Goal: Task Accomplishment & Management: Manage account settings

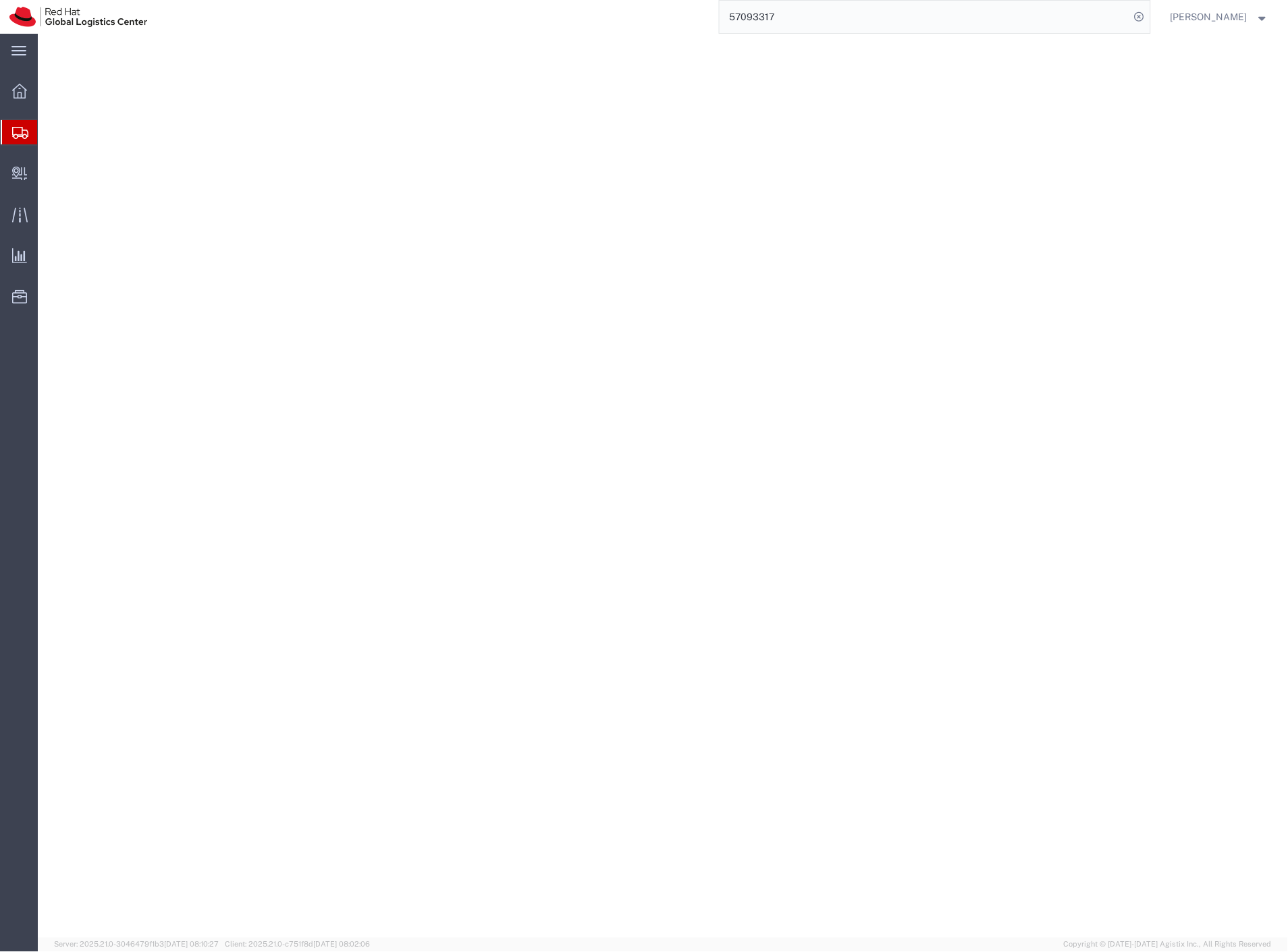
select select "YRPK"
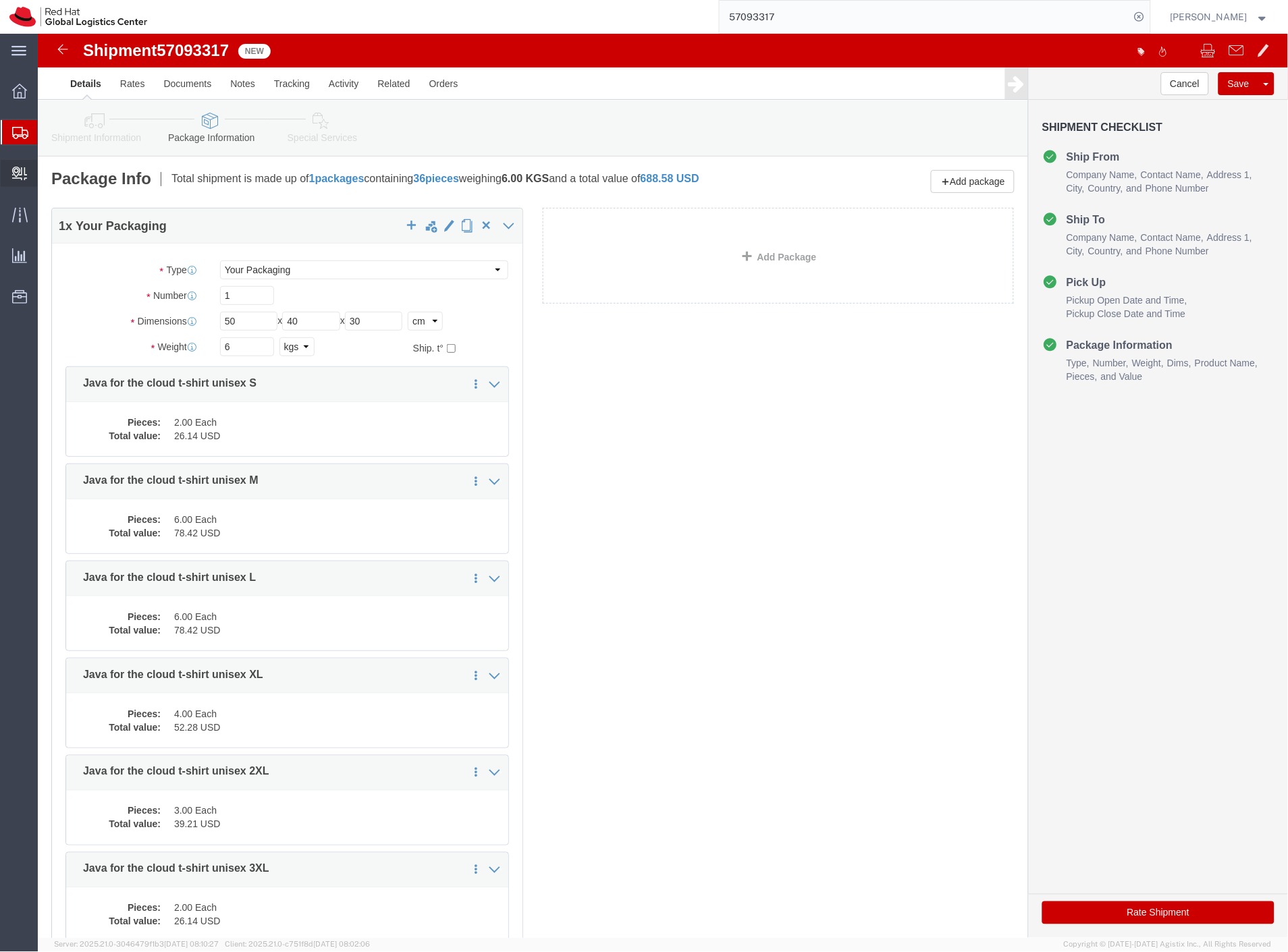
click at [0, 0] on span "Create Delivery" at bounding box center [0, 0] width 0 height 0
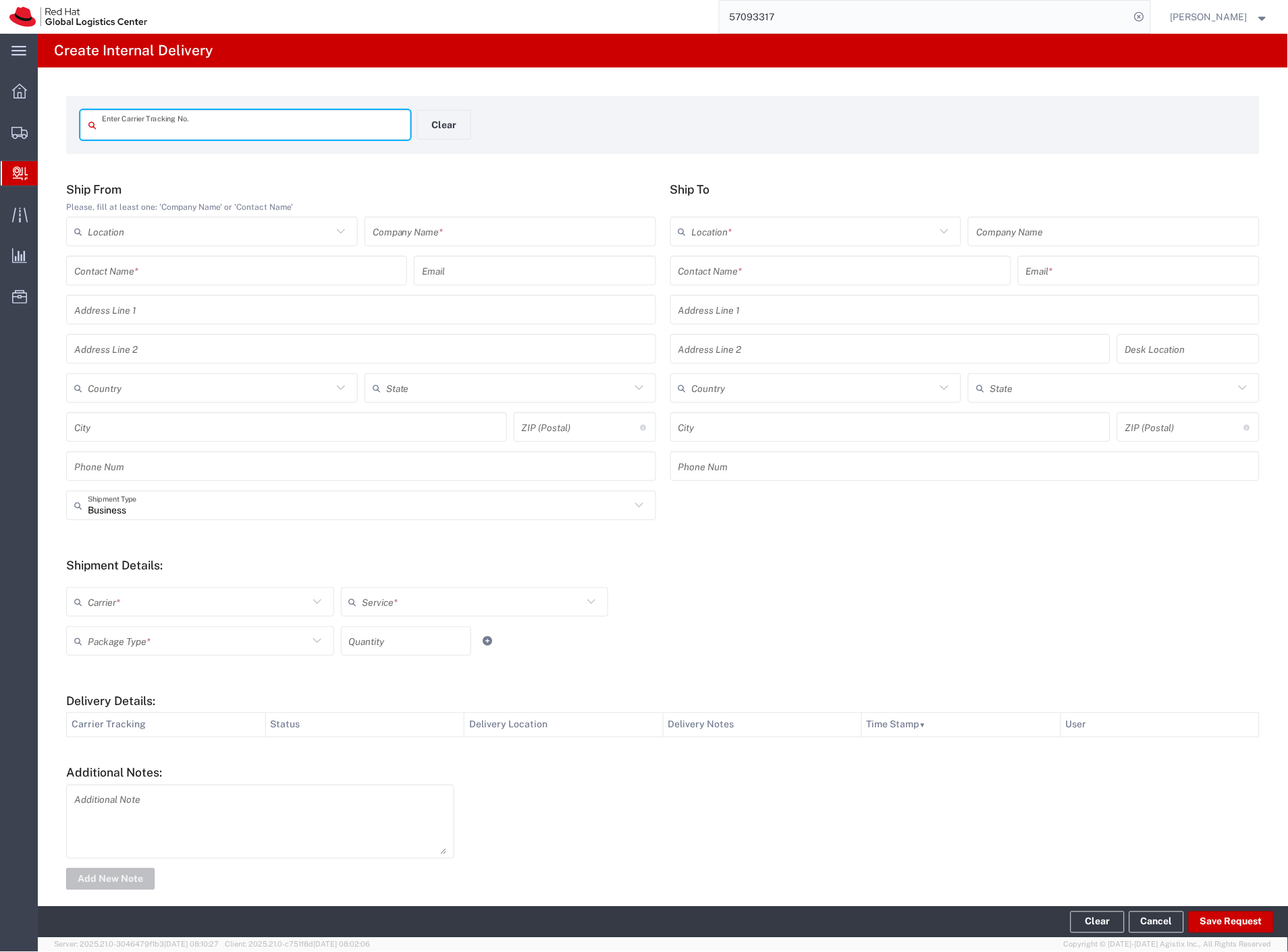
click at [342, 130] on input "text" at bounding box center [251, 125] width 300 height 24
drag, startPoint x: 120, startPoint y: 118, endPoint x: 142, endPoint y: 129, distance: 24.6
click at [120, 118] on input "text" at bounding box center [251, 125] width 300 height 24
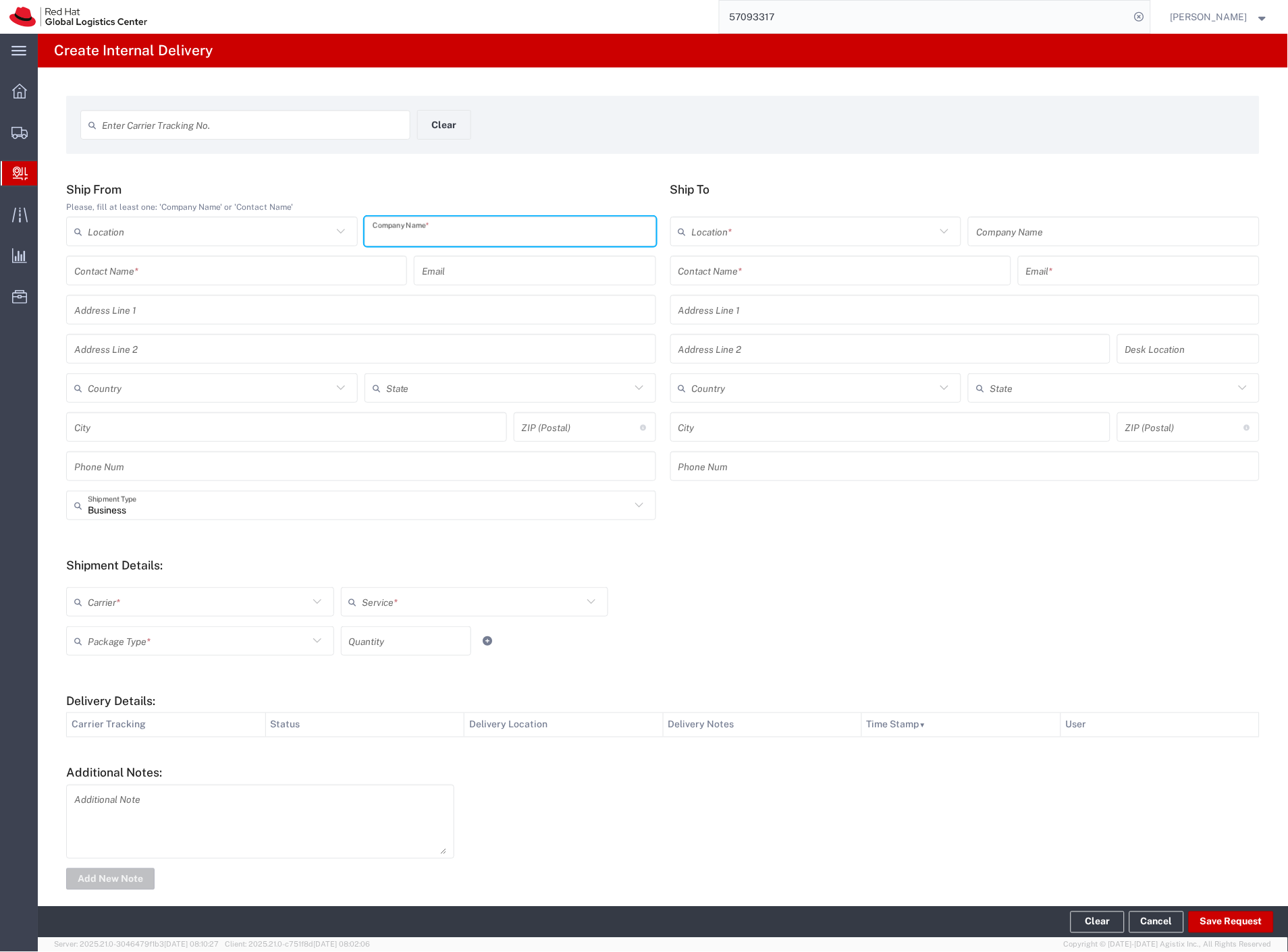
click at [416, 223] on input "text" at bounding box center [510, 231] width 276 height 24
type input "xy"
click at [712, 264] on input "text" at bounding box center [840, 270] width 325 height 24
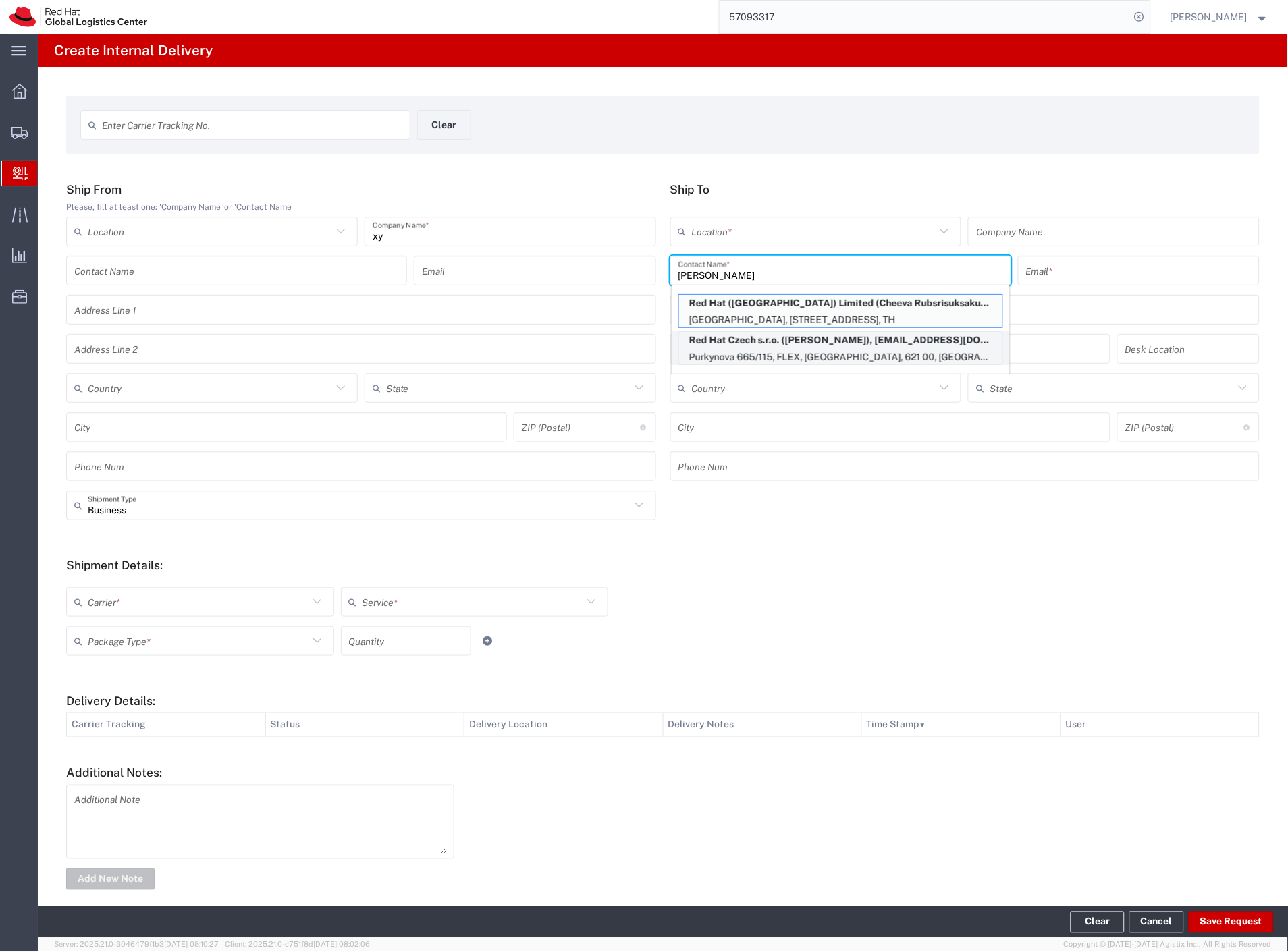
type input "[PERSON_NAME]"
click at [721, 341] on p "Red Hat Czech s.r.o. ([PERSON_NAME]), [EMAIL_ADDRESS][DOMAIN_NAME]" at bounding box center [841, 340] width 324 height 17
type input "RH - [GEOGRAPHIC_DATA] [GEOGRAPHIC_DATA] - C"
type input "Red Hat Czech s.r.o."
type input "[PERSON_NAME]"
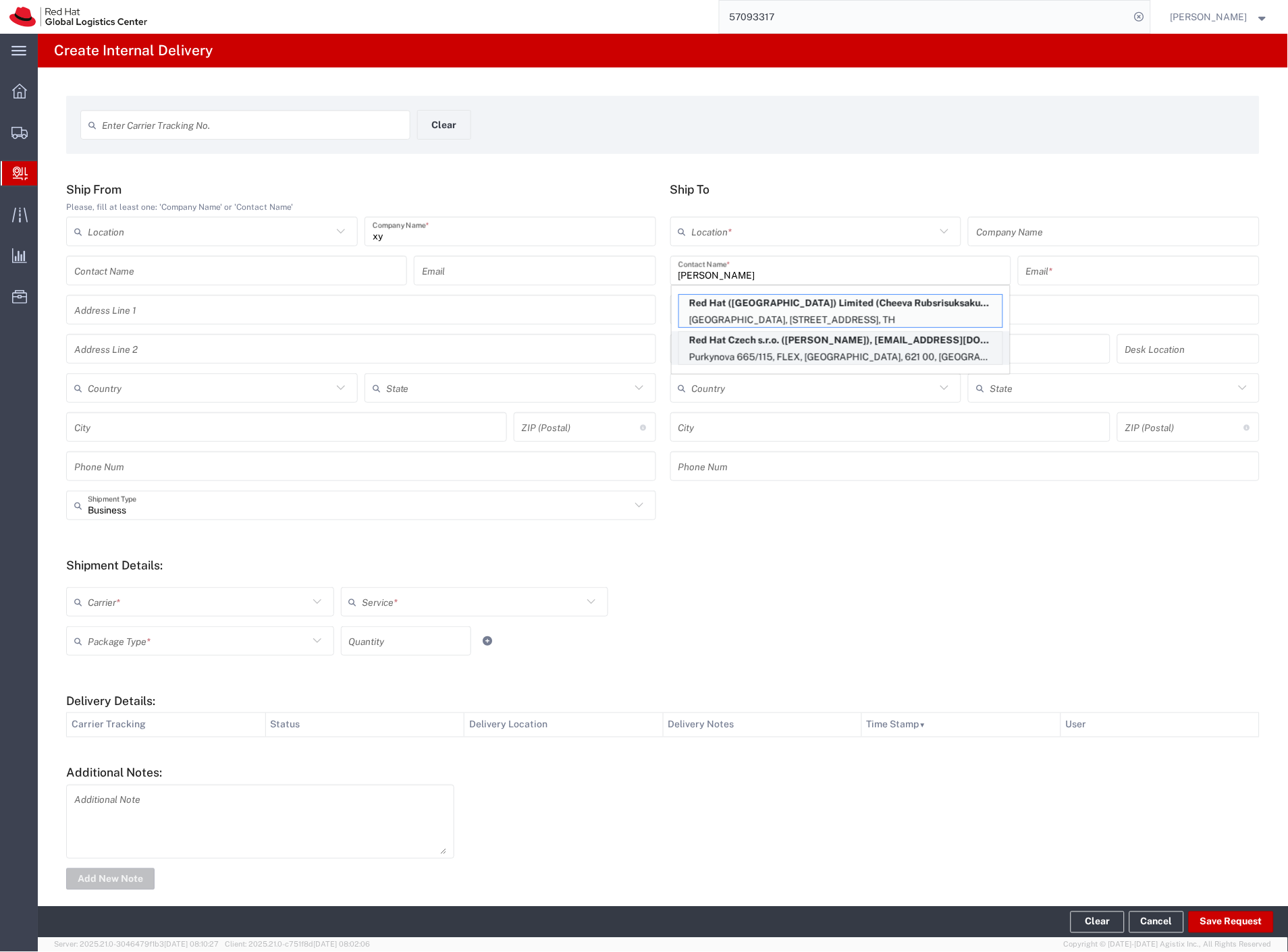
type input "[EMAIL_ADDRESS][DOMAIN_NAME]"
type input "Purkynova 665/115"
type input "FLEX"
type input "Czechia"
type input "[GEOGRAPHIC_DATA]"
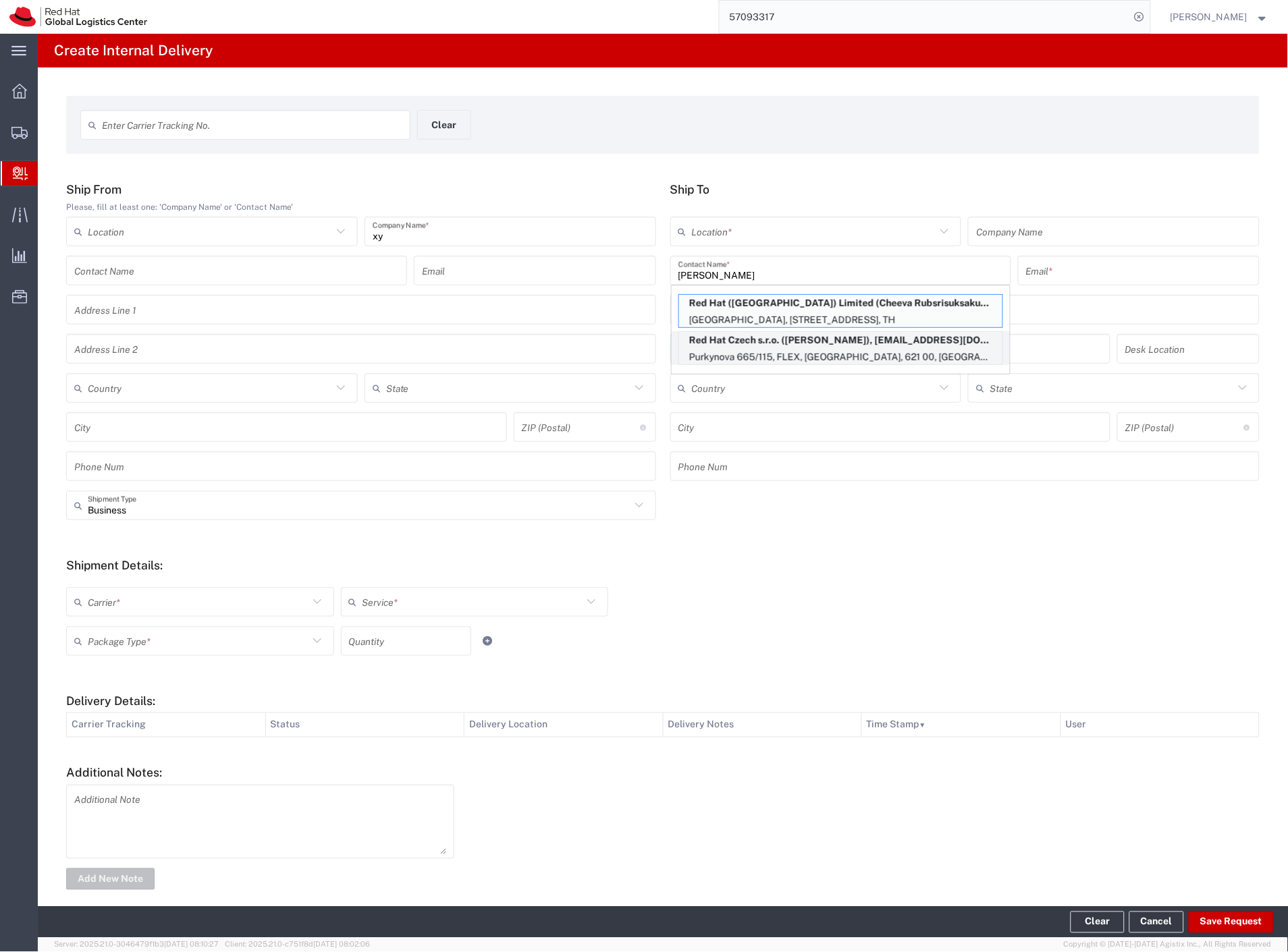
type input "621 00"
type input "420722077148"
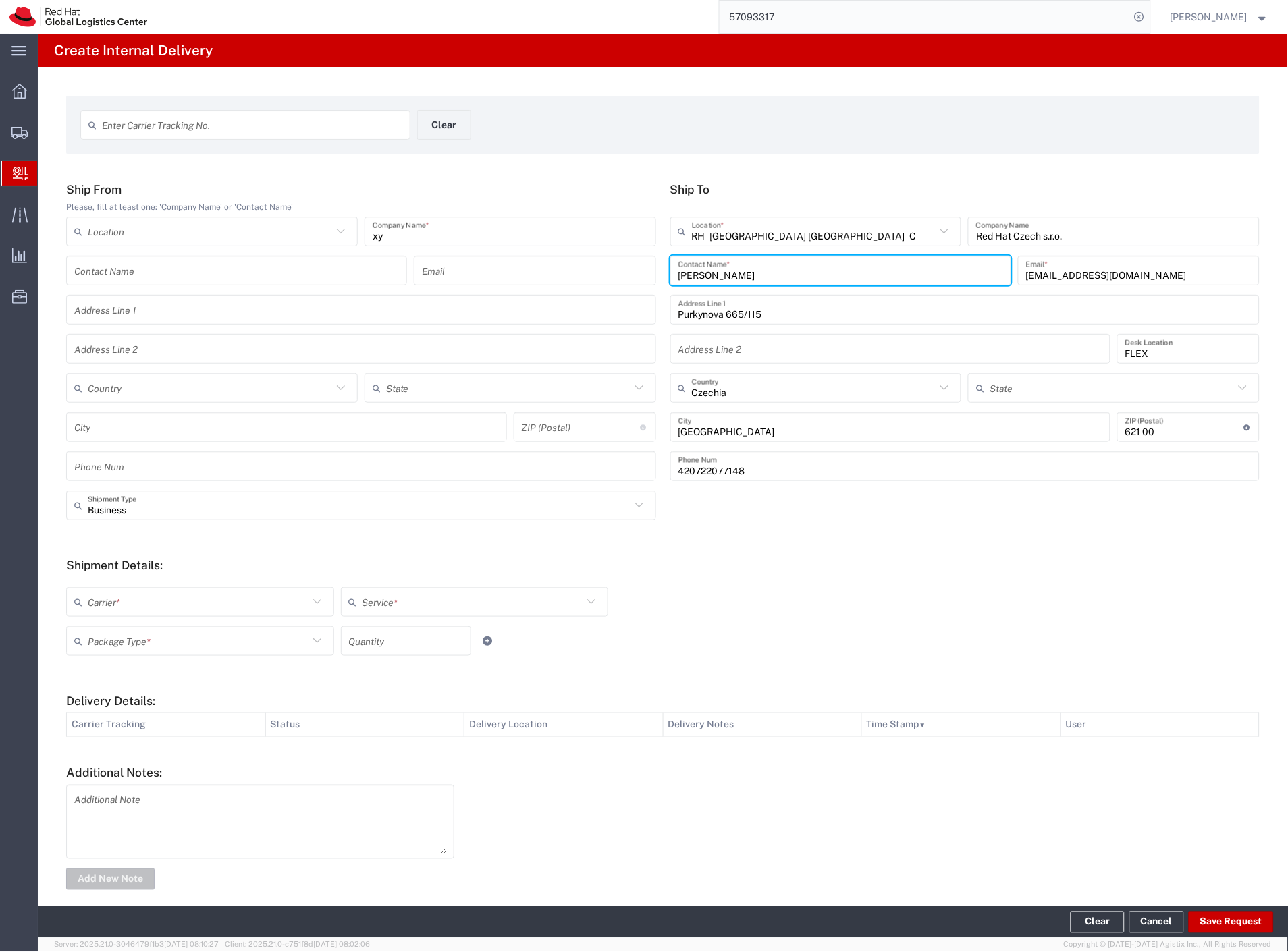
click at [114, 517] on div "Business Shipment Type" at bounding box center [361, 506] width 590 height 30
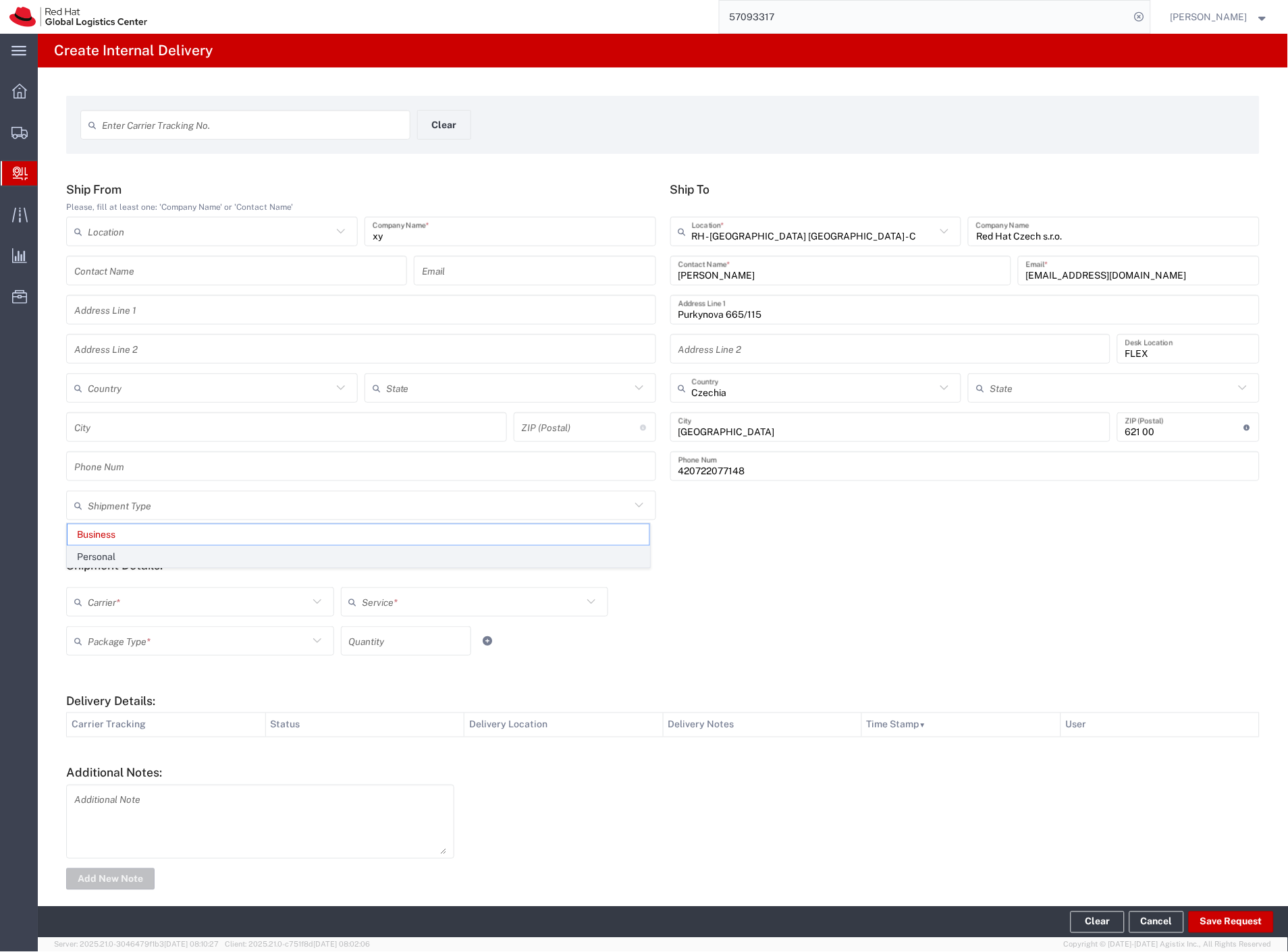
click at [108, 557] on span "Personal" at bounding box center [358, 557] width 582 height 21
type input "Personal"
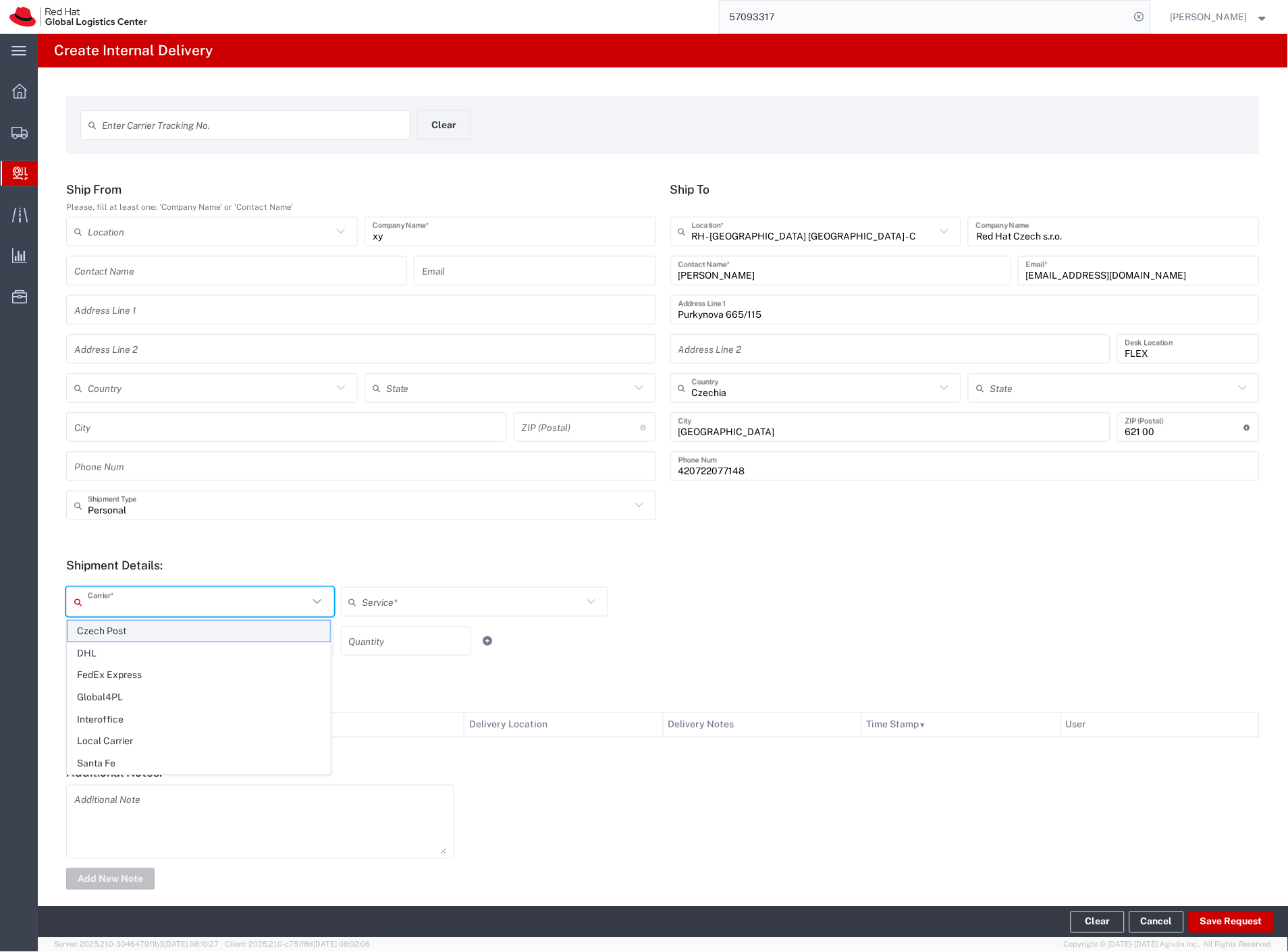
drag, startPoint x: 108, startPoint y: 610, endPoint x: 107, endPoint y: 623, distance: 13.0
click at [107, 610] on input "text" at bounding box center [198, 602] width 220 height 24
click at [107, 630] on span "Czech Post" at bounding box center [199, 632] width 262 height 21
type input "Czech Post"
click at [107, 636] on input "text" at bounding box center [198, 641] width 220 height 24
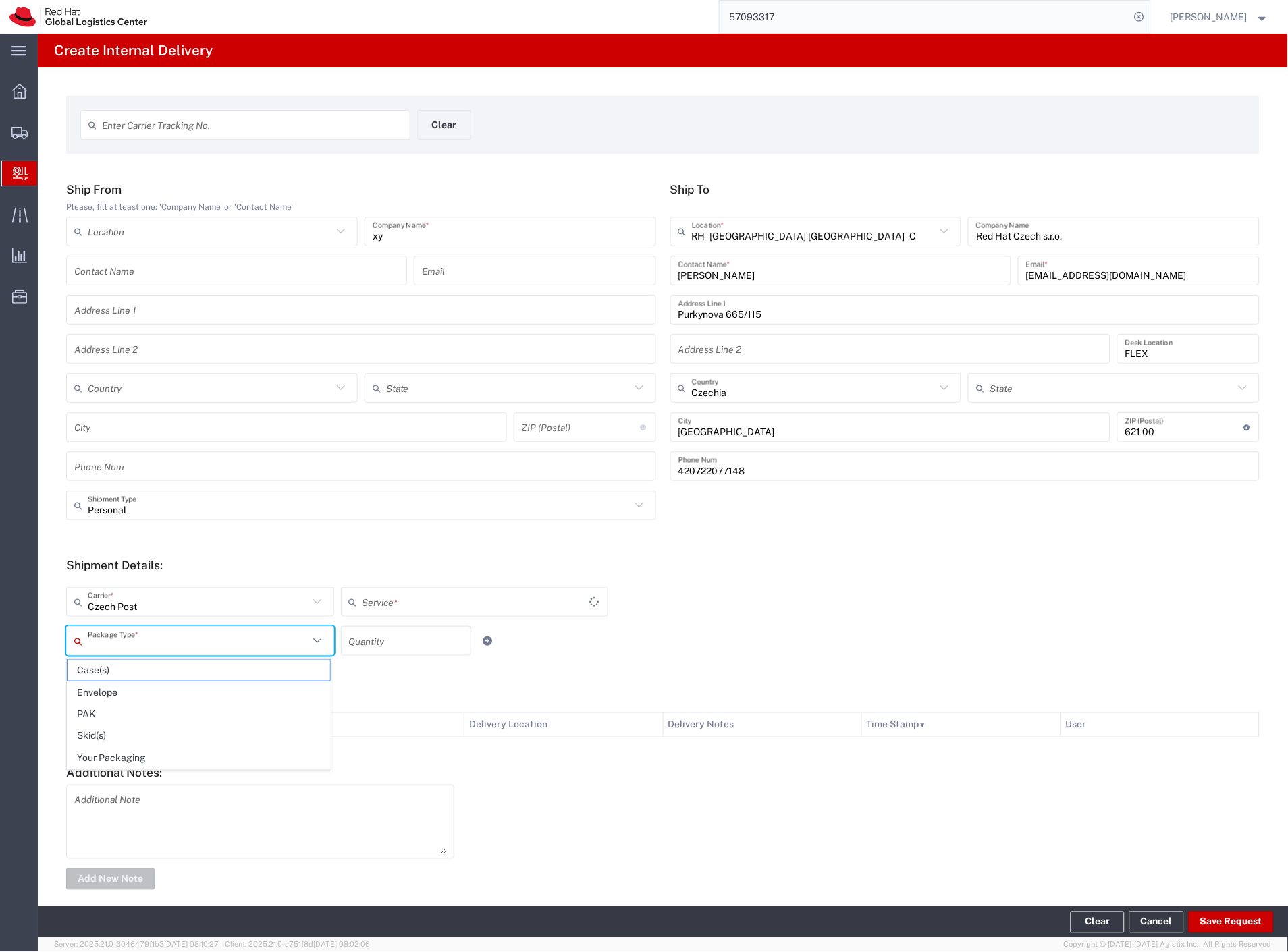
type input "Ground"
click at [111, 752] on span "Your Packaging" at bounding box center [199, 759] width 262 height 21
type input "Your Packaging"
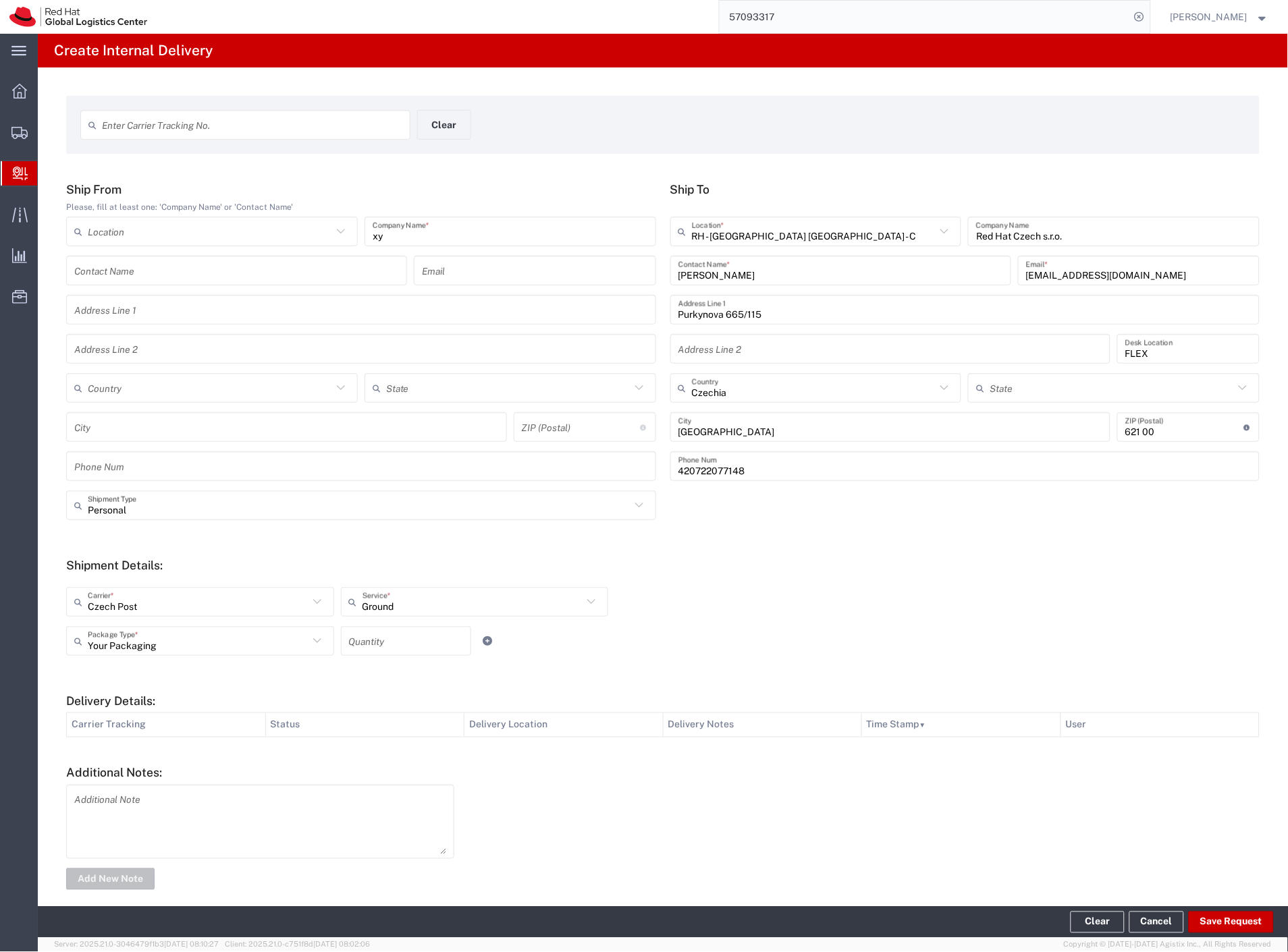
click at [360, 643] on input "number" at bounding box center [406, 641] width 114 height 24
type input "2"
click at [1210, 917] on button "Save Request" at bounding box center [1230, 922] width 85 height 22
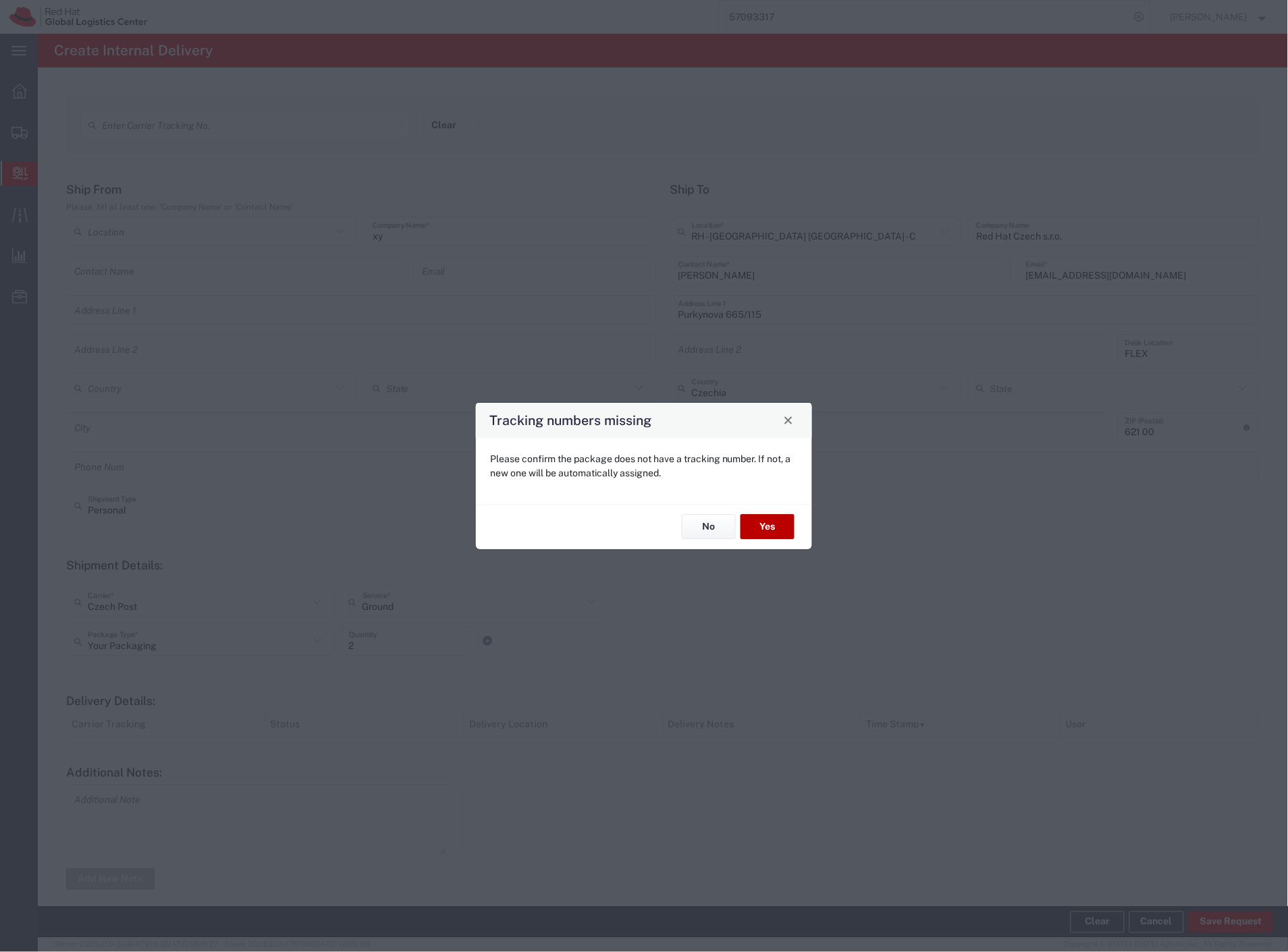
click at [758, 522] on button "Yes" at bounding box center [767, 528] width 54 height 25
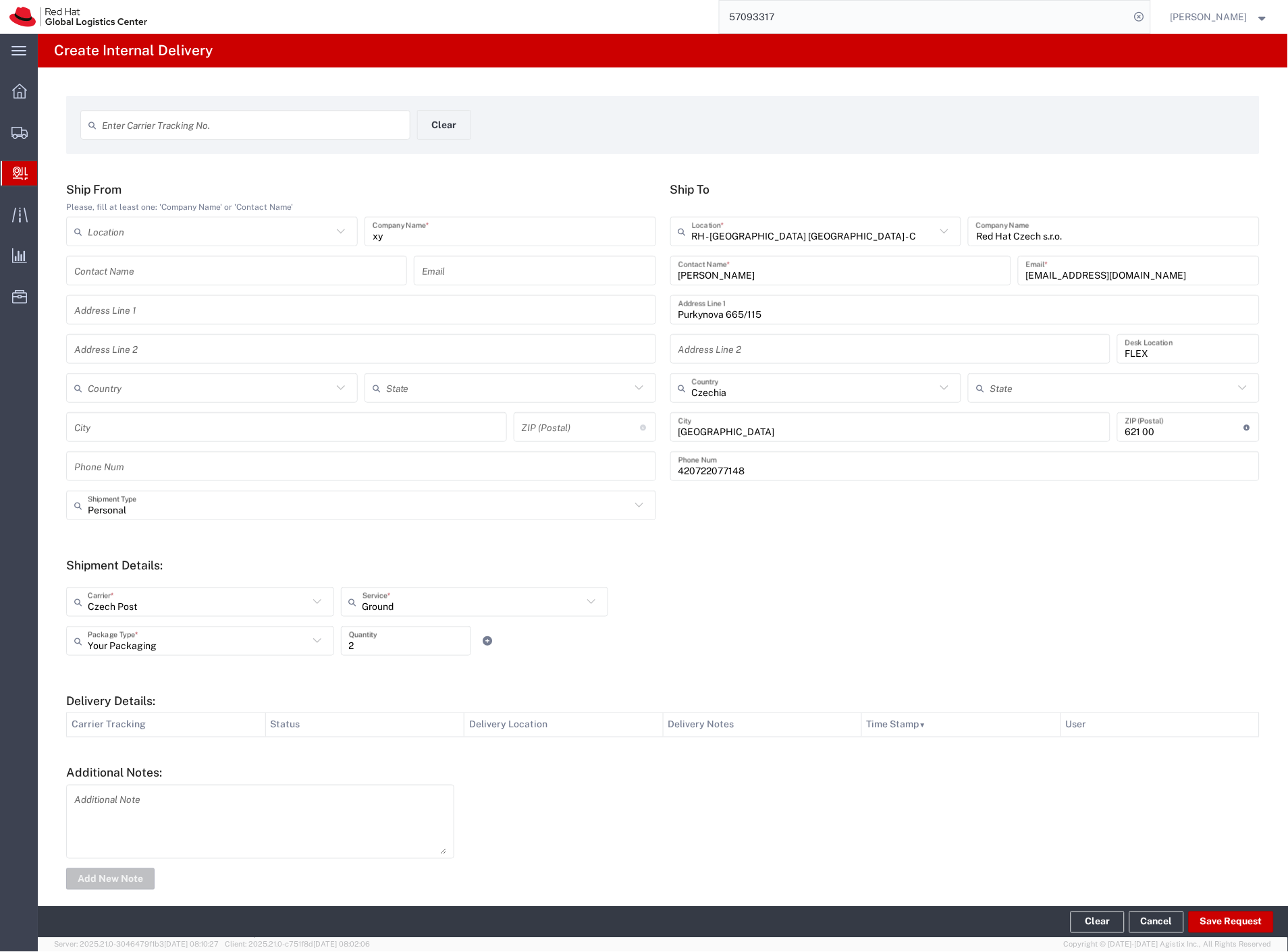
type input "Personal"
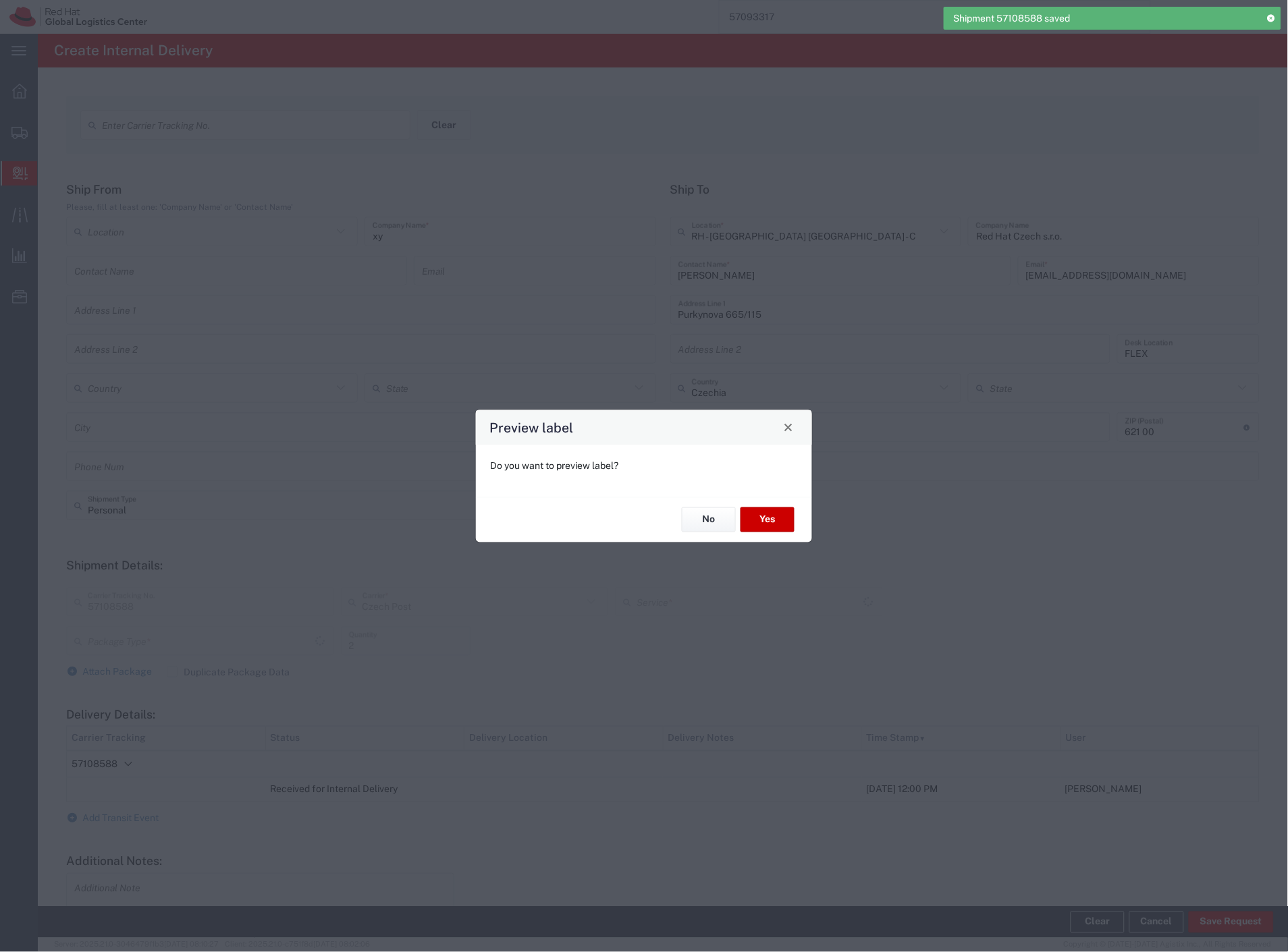
type input "Your Packaging"
type input "Ground"
click at [698, 524] on button "No" at bounding box center [709, 520] width 54 height 25
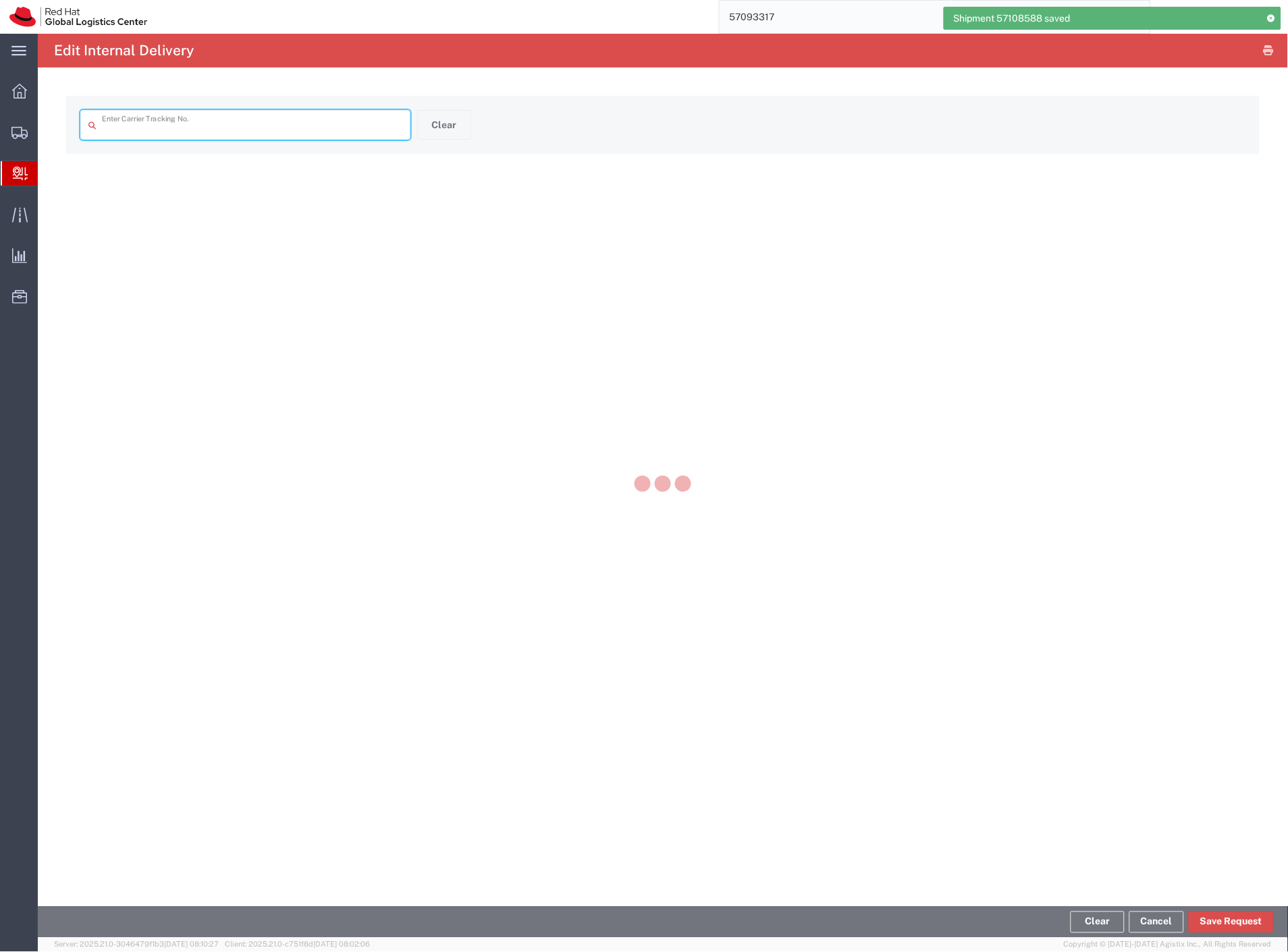
type input "57108588"
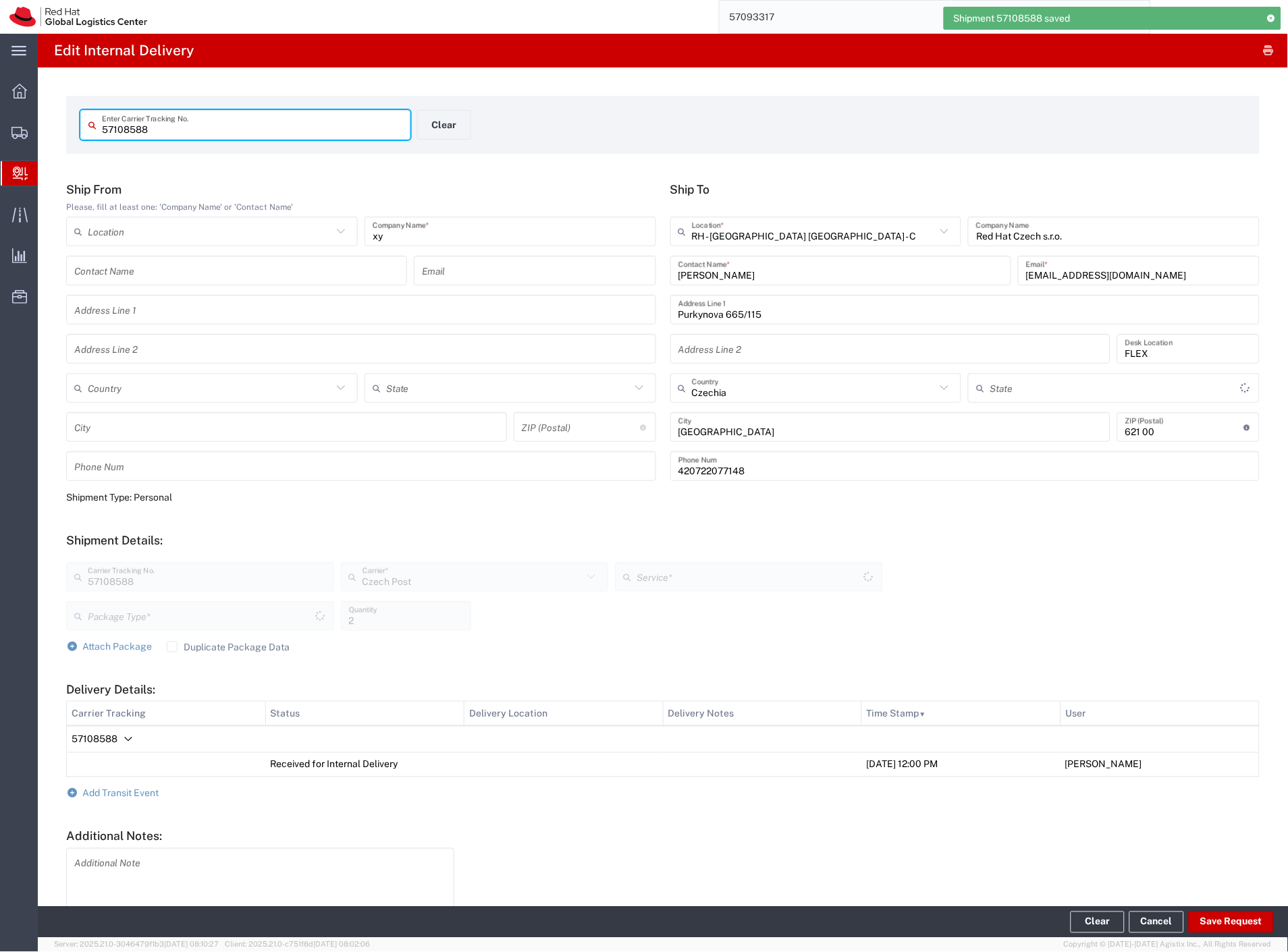
type input "Your Packaging"
type input "Ground"
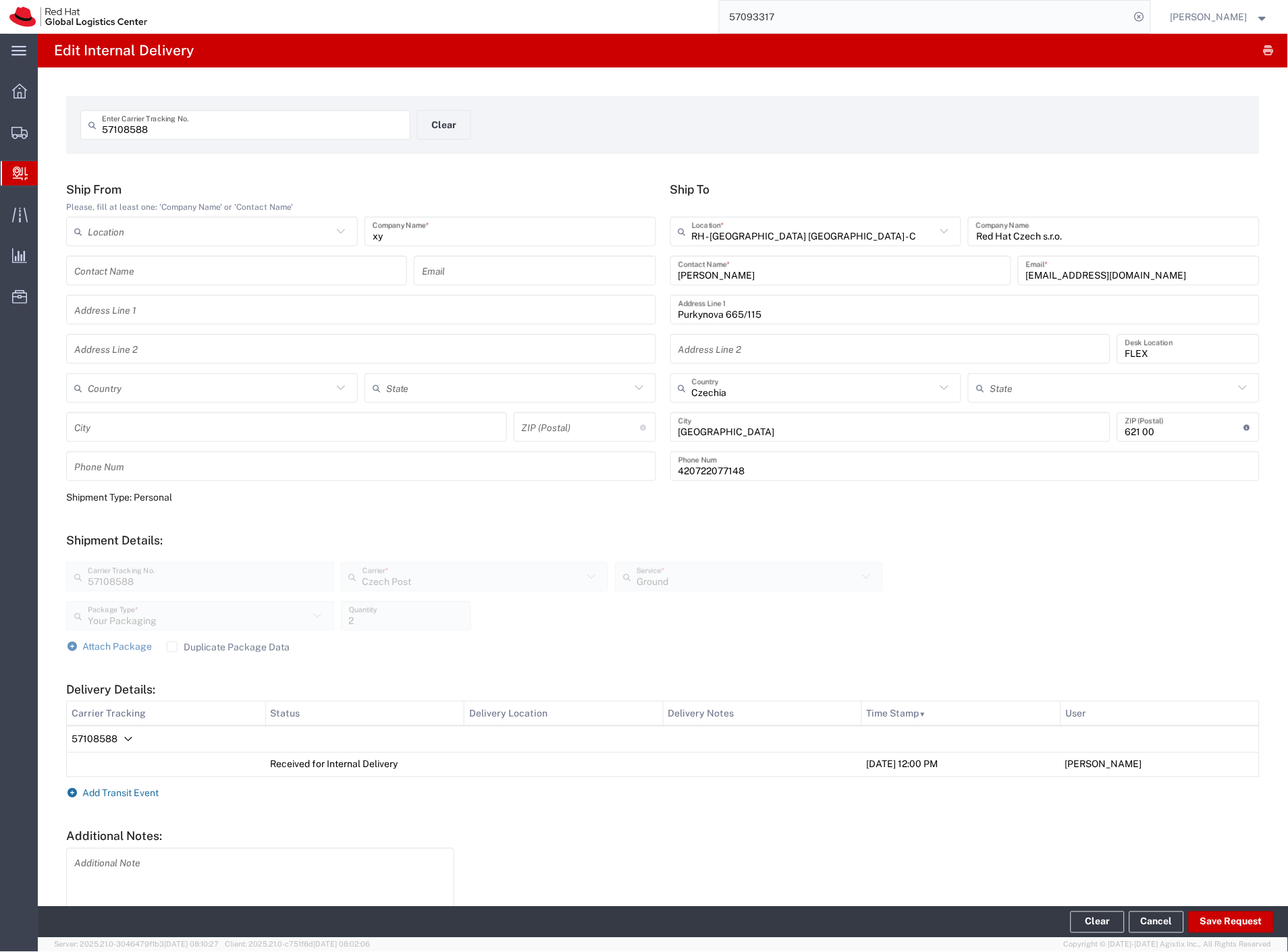
click at [102, 788] on span "Add Transit Event" at bounding box center [121, 794] width 76 height 10
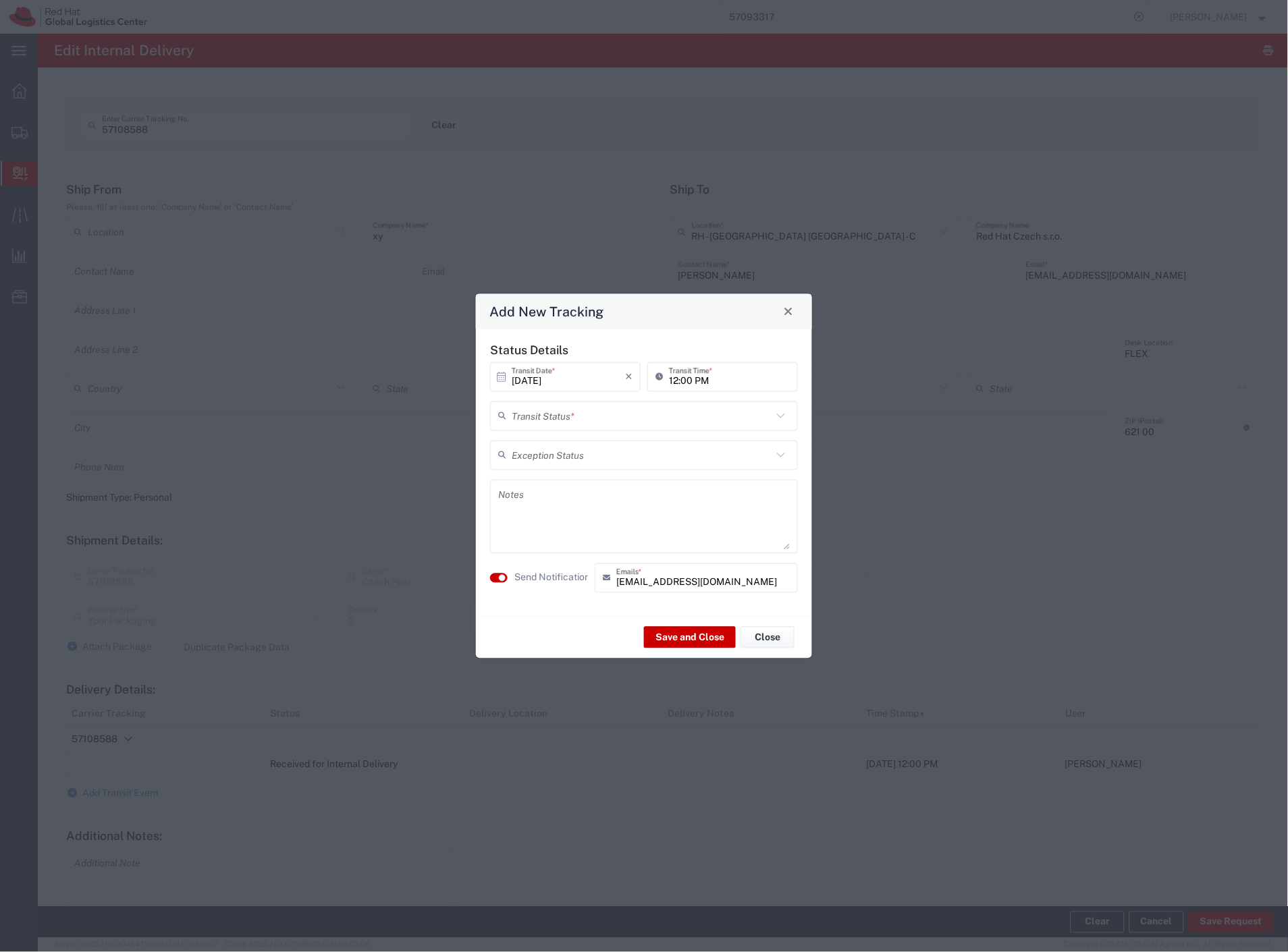
click at [561, 415] on input "text" at bounding box center [642, 416] width 261 height 24
click at [556, 445] on span "Delivery Confirmation" at bounding box center [644, 445] width 305 height 21
click at [542, 571] on label "Send Notification" at bounding box center [552, 578] width 75 height 14
drag, startPoint x: 676, startPoint y: 638, endPoint x: 610, endPoint y: 466, distance: 184.2
click at [611, 477] on agx-transit-event-edit "Status Details [DATE] × Transit Date * Cancel Apply 12:00 PM Transit Time * Del…" at bounding box center [644, 494] width 336 height 330
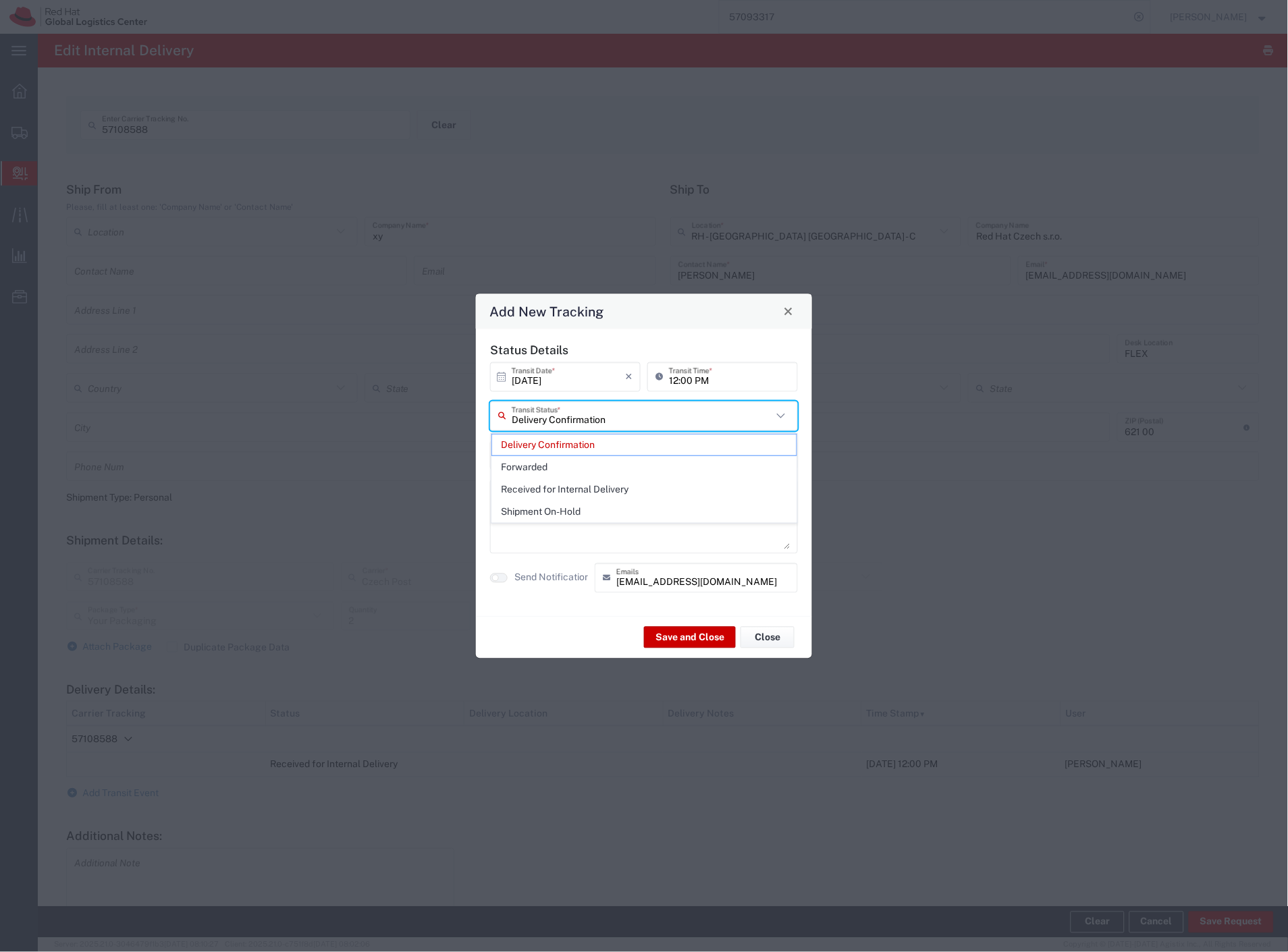
click at [598, 405] on input "Delivery Confirmation" at bounding box center [642, 416] width 261 height 24
drag, startPoint x: 558, startPoint y: 508, endPoint x: 554, endPoint y: 517, distance: 9.8
click at [556, 510] on span "Shipment On-Hold" at bounding box center [644, 512] width 305 height 21
type input "Shipment On-Hold"
drag, startPoint x: 539, startPoint y: 574, endPoint x: 571, endPoint y: 602, distance: 42.5
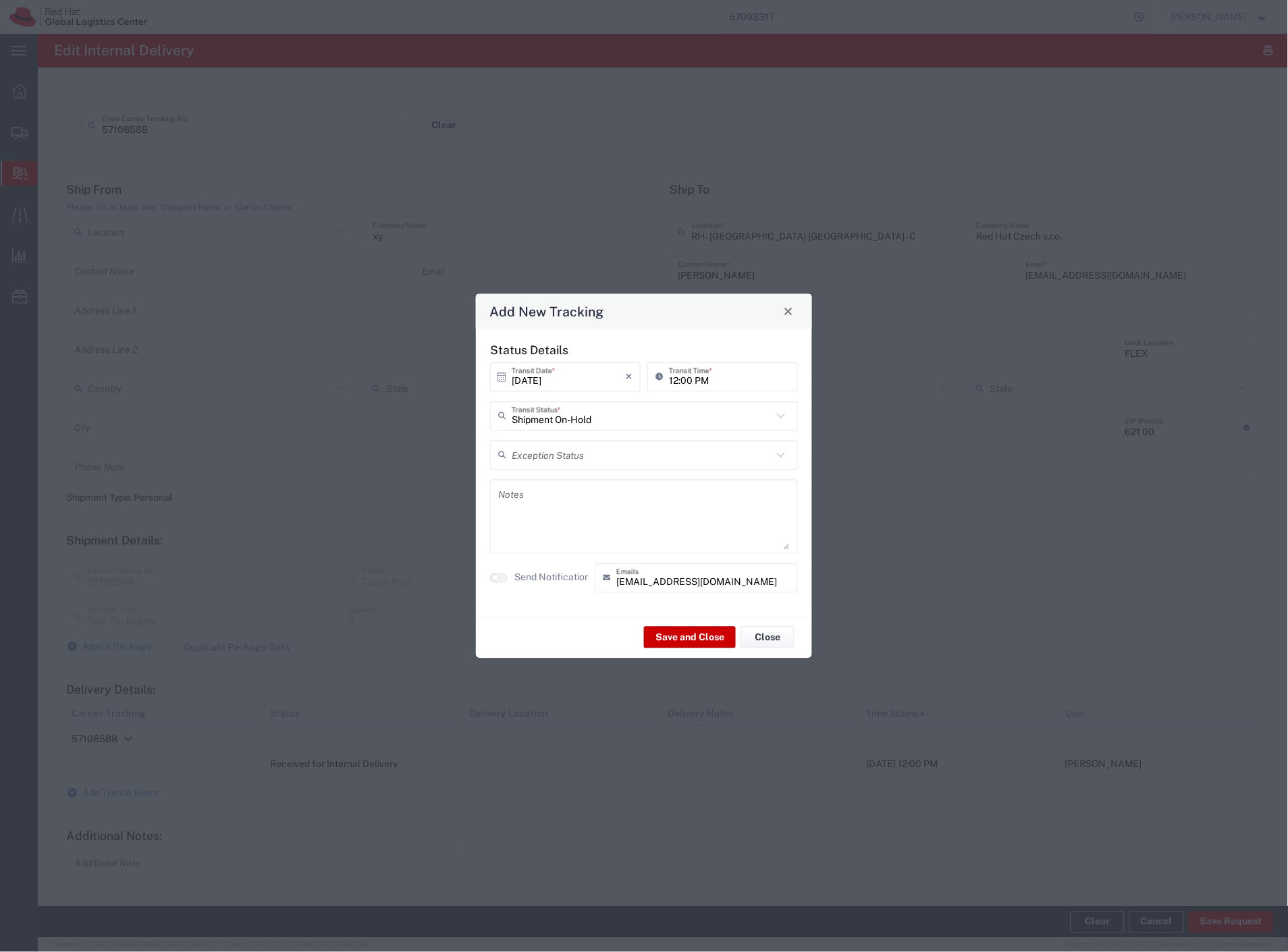
click at [539, 578] on label "Send Notification" at bounding box center [552, 578] width 75 height 14
click at [666, 640] on button "Save and Close" at bounding box center [690, 638] width 92 height 22
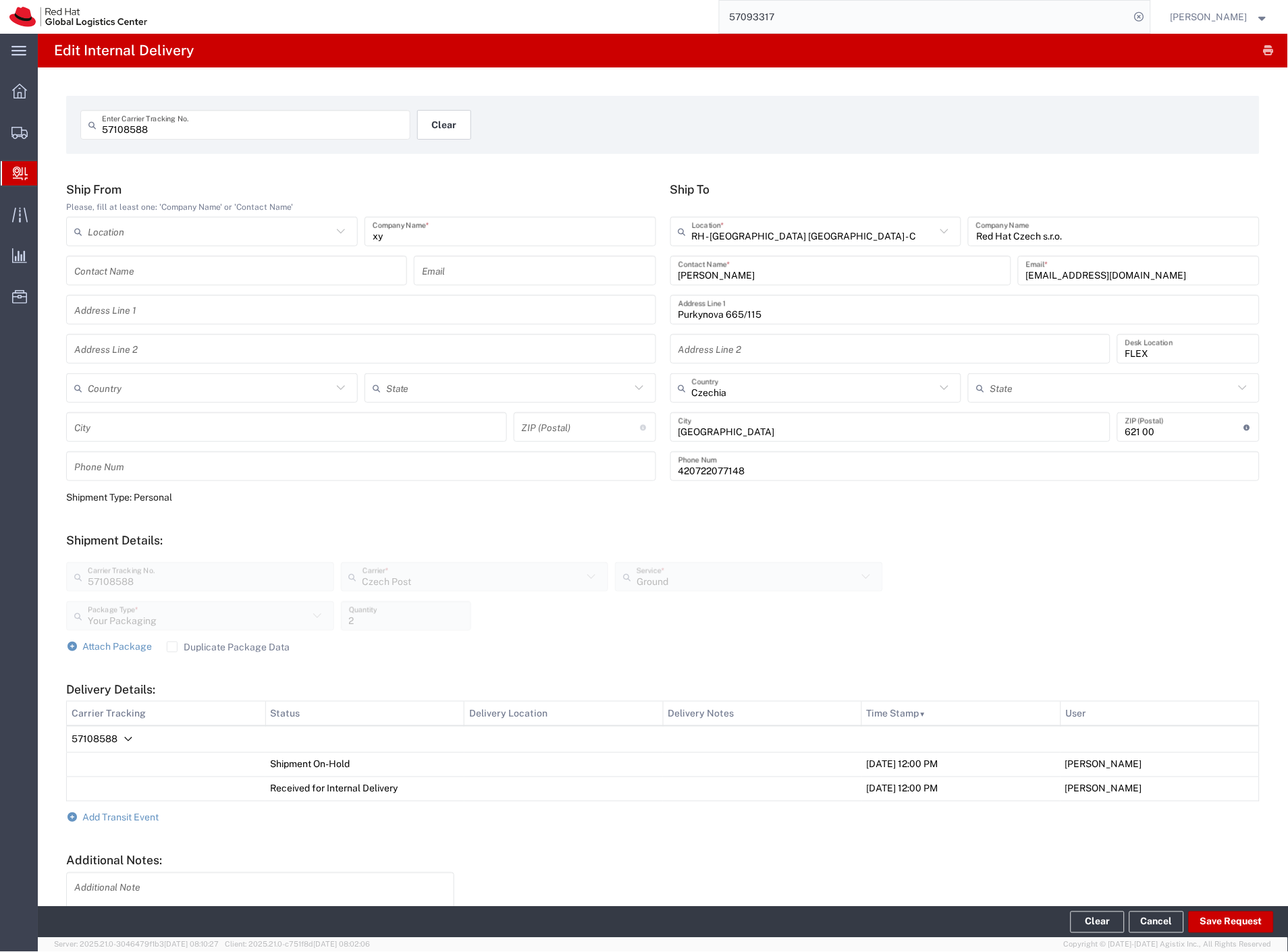
click at [424, 135] on button "Clear" at bounding box center [444, 125] width 54 height 30
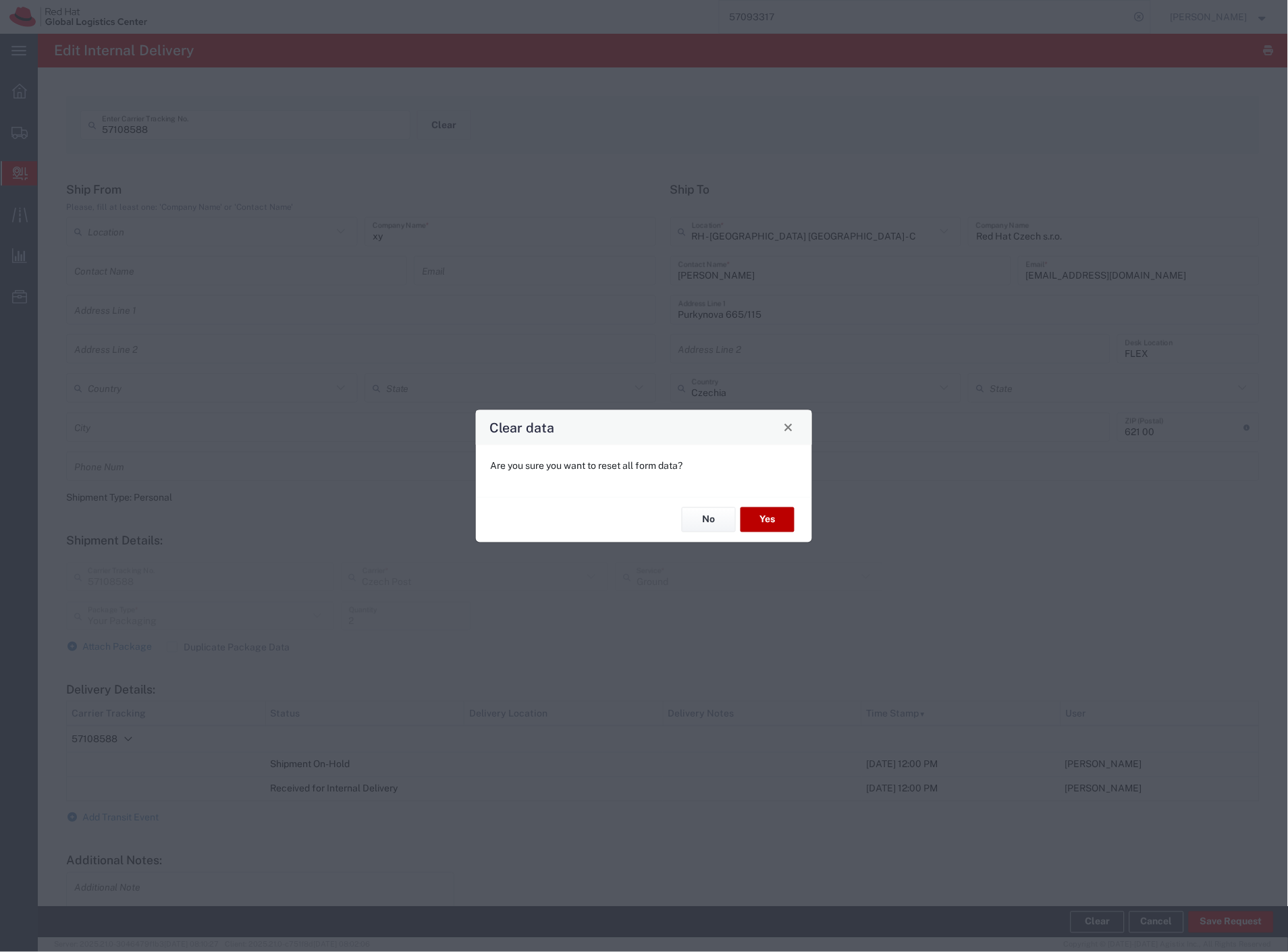
click at [787, 515] on button "Yes" at bounding box center [767, 520] width 54 height 25
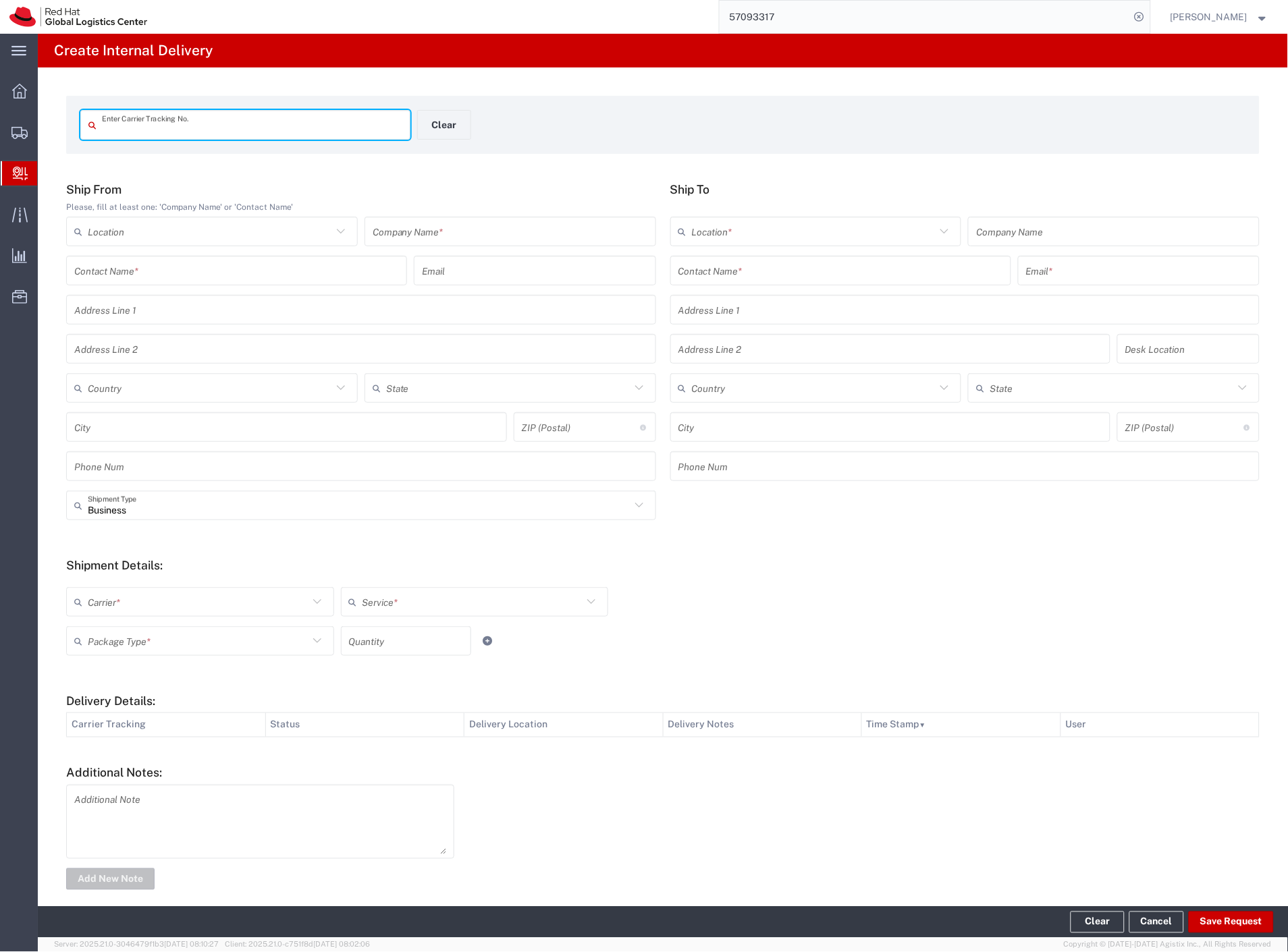
click at [494, 239] on input "text" at bounding box center [510, 231] width 276 height 24
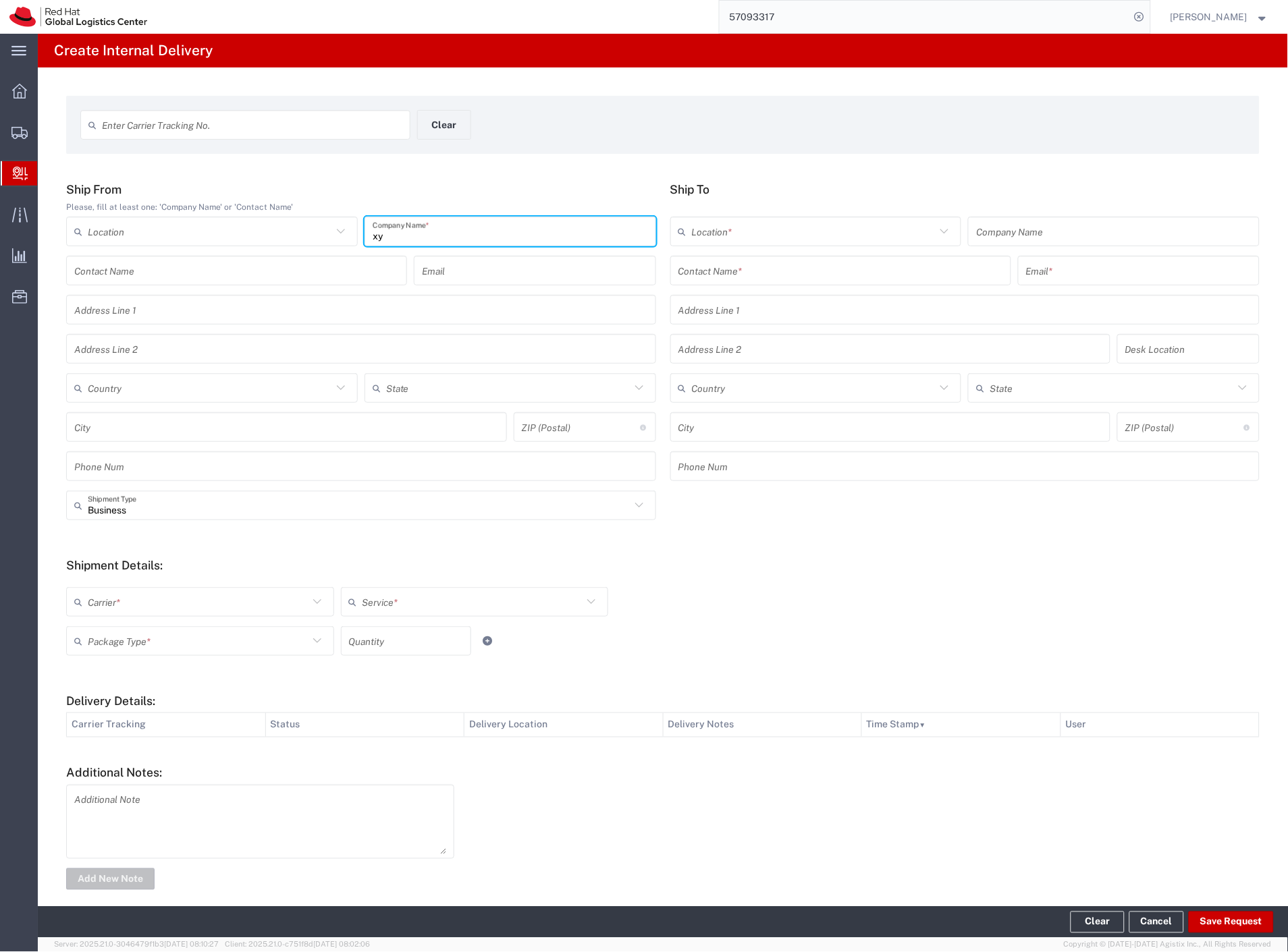
type input "xy"
click at [694, 273] on input "text" at bounding box center [840, 270] width 325 height 24
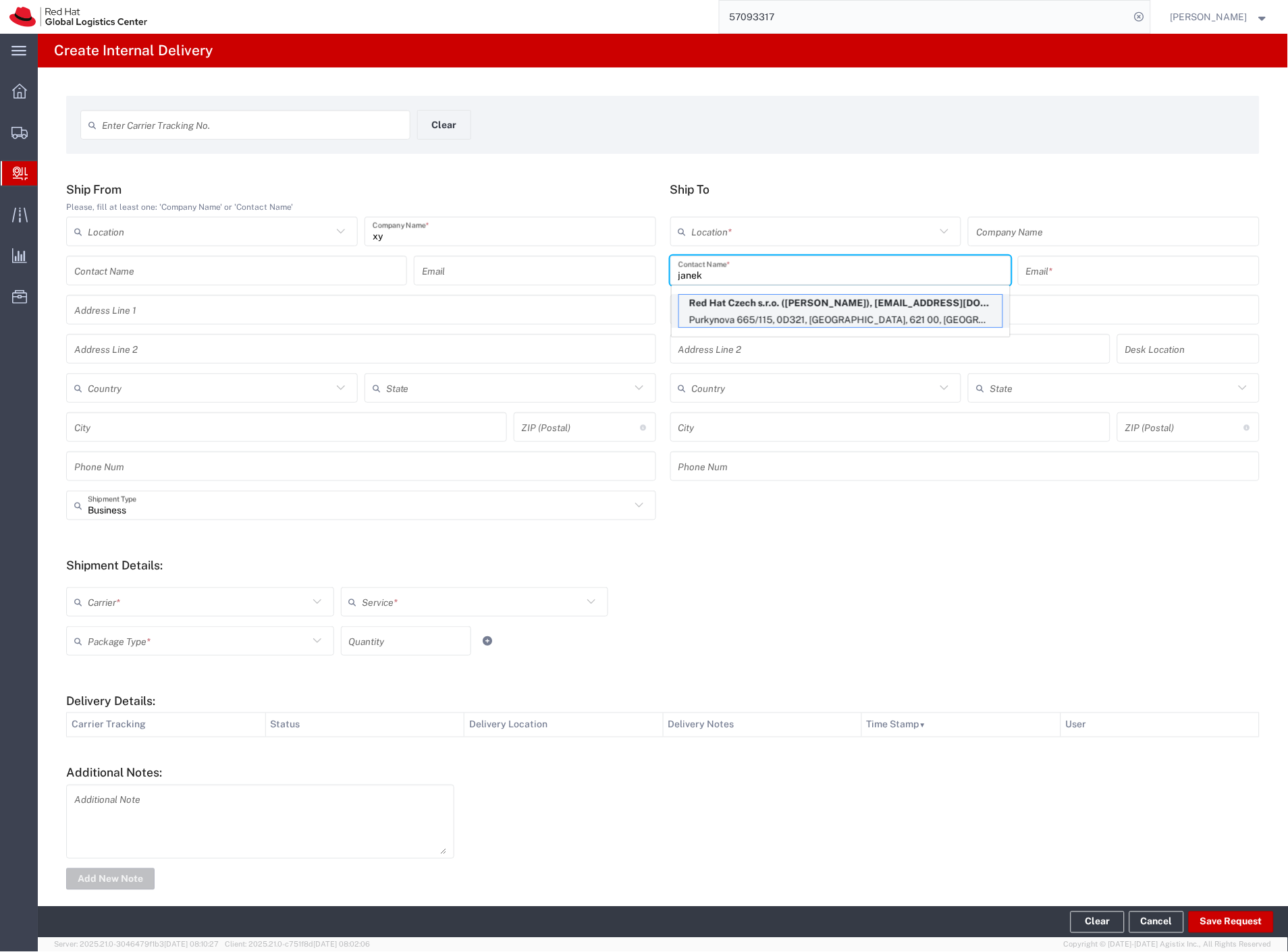
type input "janek"
click at [813, 300] on p "Red Hat Czech s.r.o. ([PERSON_NAME]), [EMAIL_ADDRESS][DOMAIN_NAME]" at bounding box center [841, 303] width 324 height 17
type input "RH - [GEOGRAPHIC_DATA] [GEOGRAPHIC_DATA] - C"
type input "Red Hat Czech s.r.o."
type input "[PERSON_NAME]"
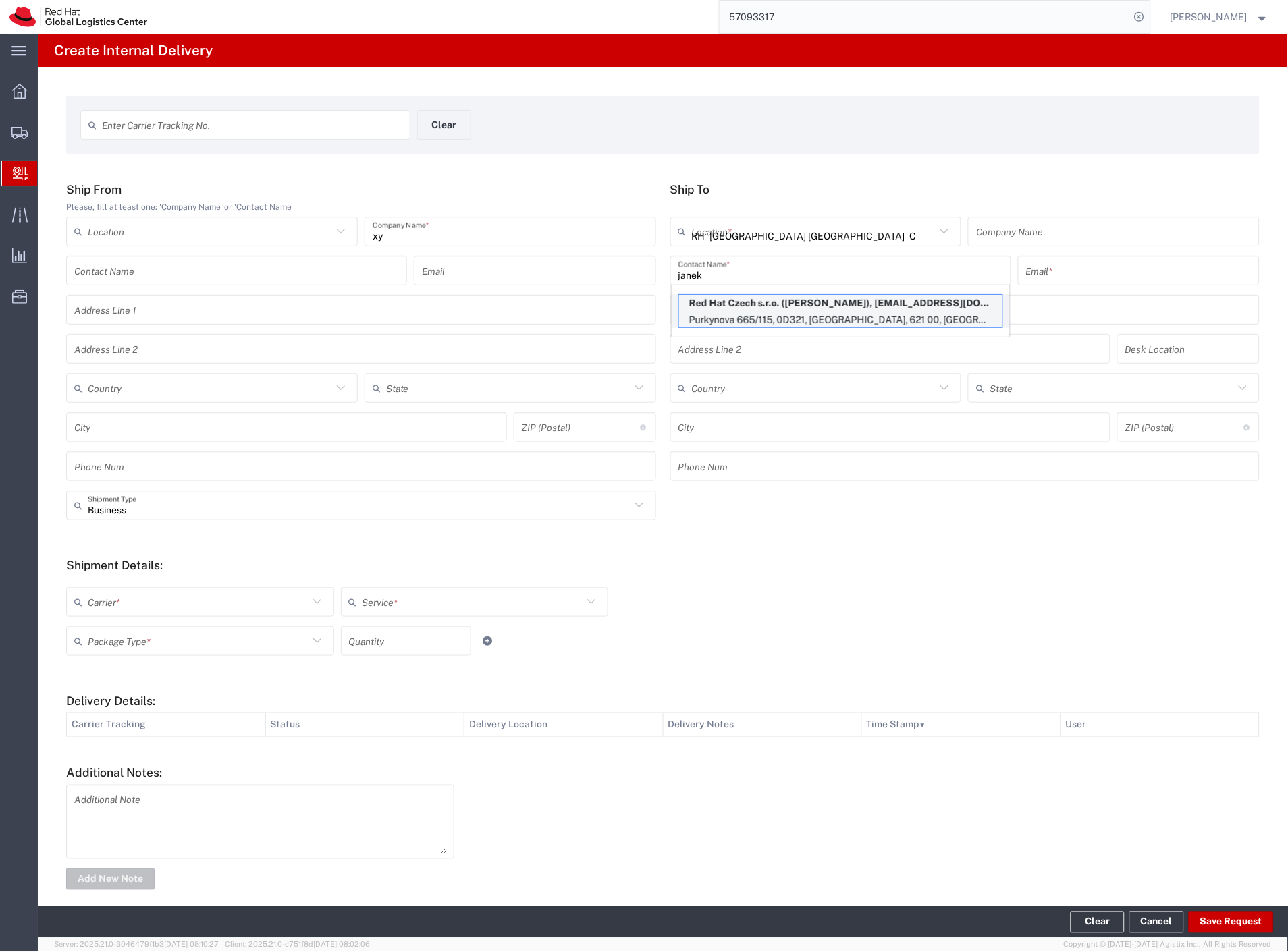
type input "[EMAIL_ADDRESS][DOMAIN_NAME]"
type input "Purkynova 665/115"
type input "0D321"
type input "Czechia"
type input "[GEOGRAPHIC_DATA]"
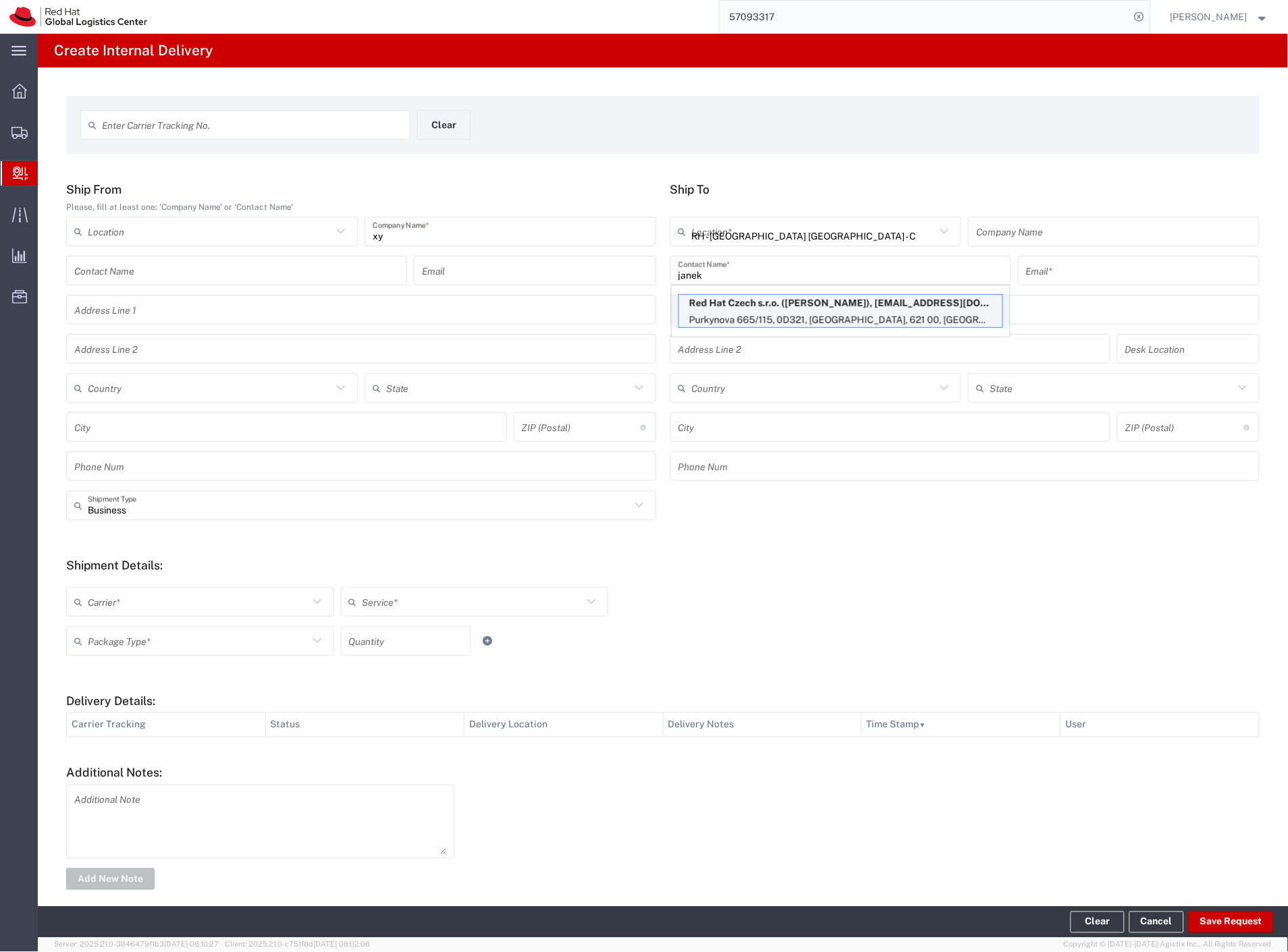
type input "621 00"
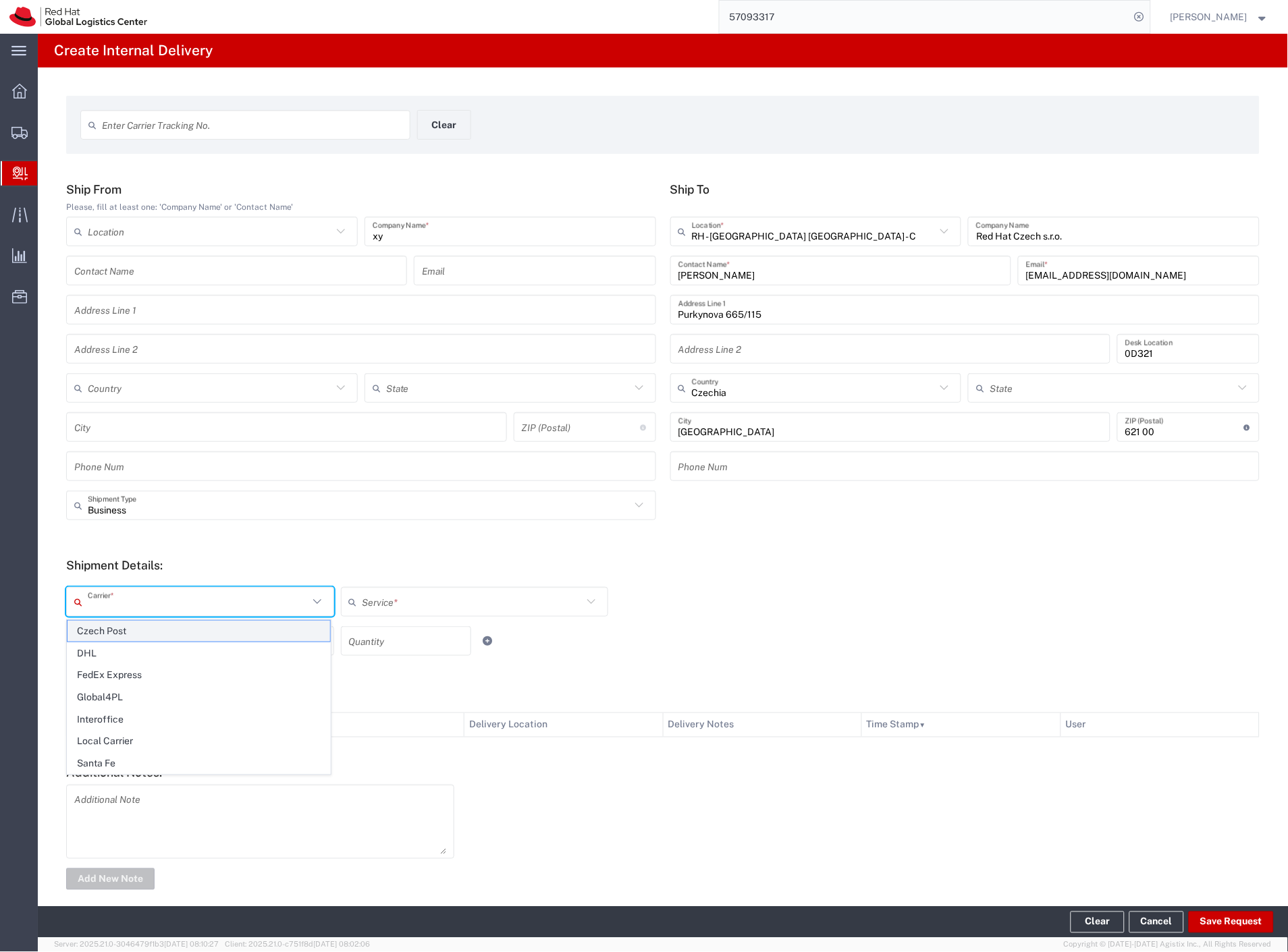
drag, startPoint x: 106, startPoint y: 599, endPoint x: 105, endPoint y: 626, distance: 27.0
click at [106, 606] on input "text" at bounding box center [198, 602] width 220 height 24
click at [105, 626] on span "Czech Post" at bounding box center [199, 632] width 262 height 21
type input "Czech Post"
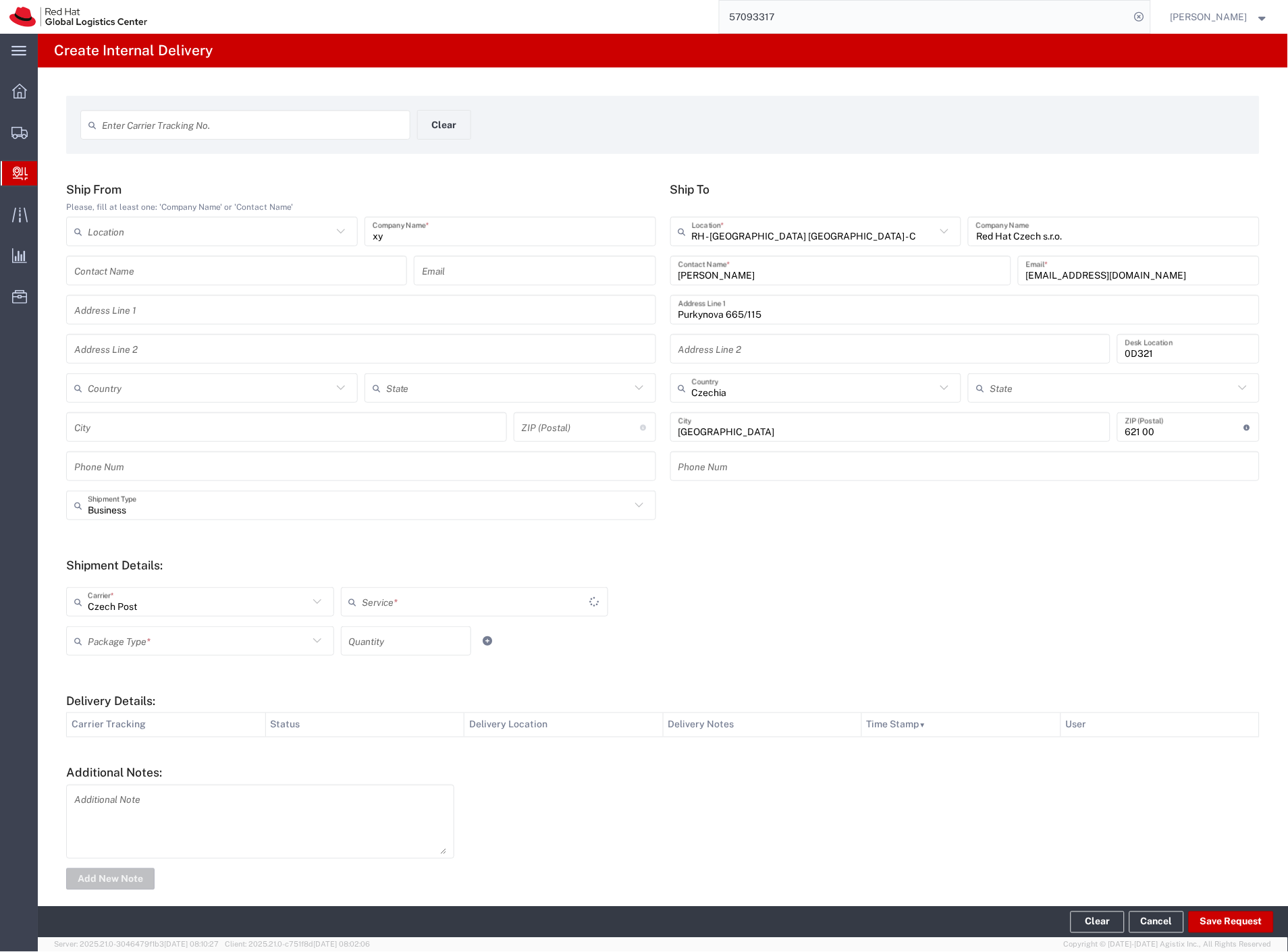
drag, startPoint x: 105, startPoint y: 635, endPoint x: 110, endPoint y: 702, distance: 67.2
click at [105, 636] on input "text" at bounding box center [198, 641] width 220 height 24
type input "Ground"
click at [109, 752] on span "Your Packaging" at bounding box center [199, 759] width 262 height 21
type input "Your Packaging"
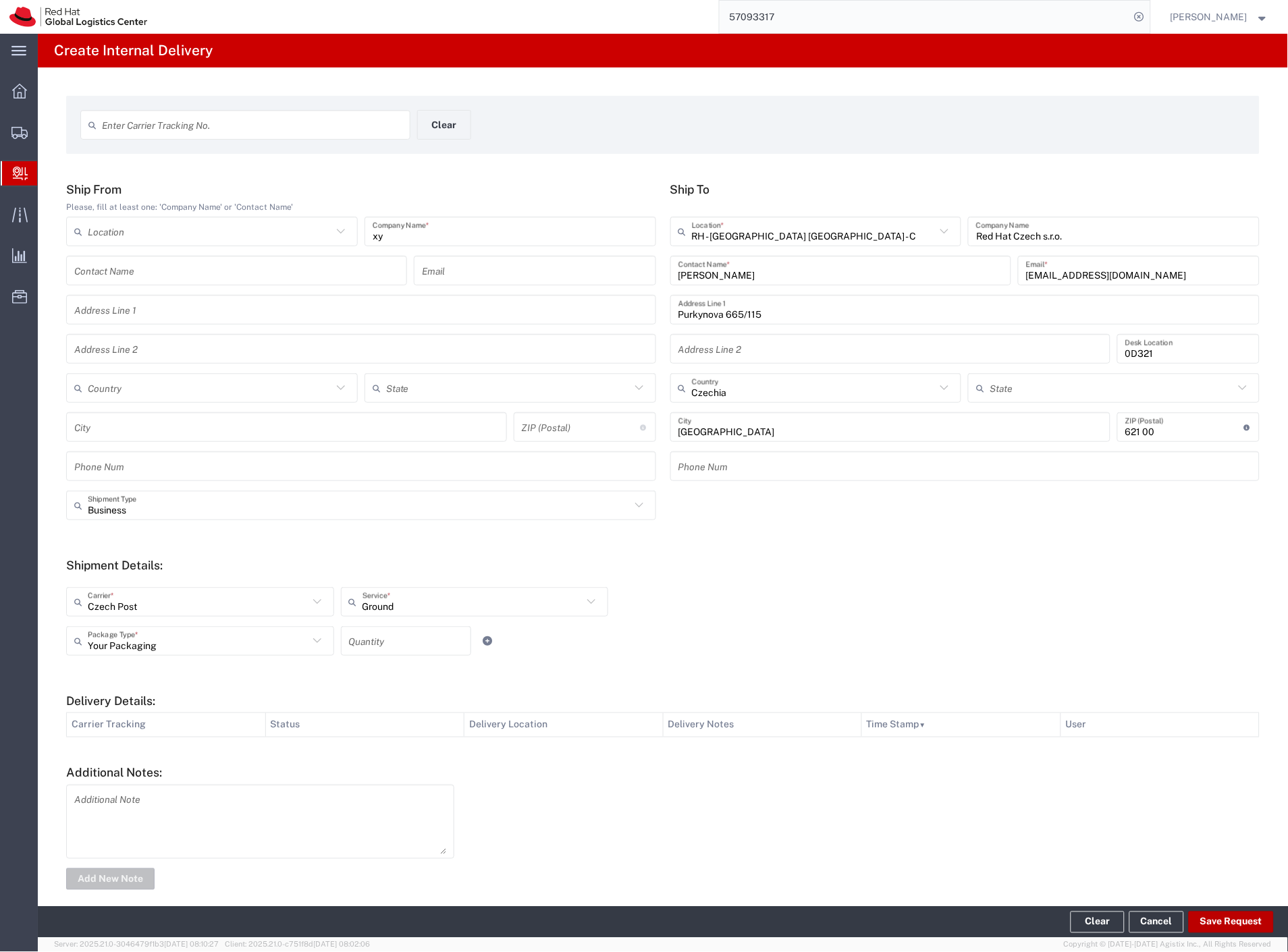
click at [1197, 918] on button "Save Request" at bounding box center [1230, 922] width 85 height 22
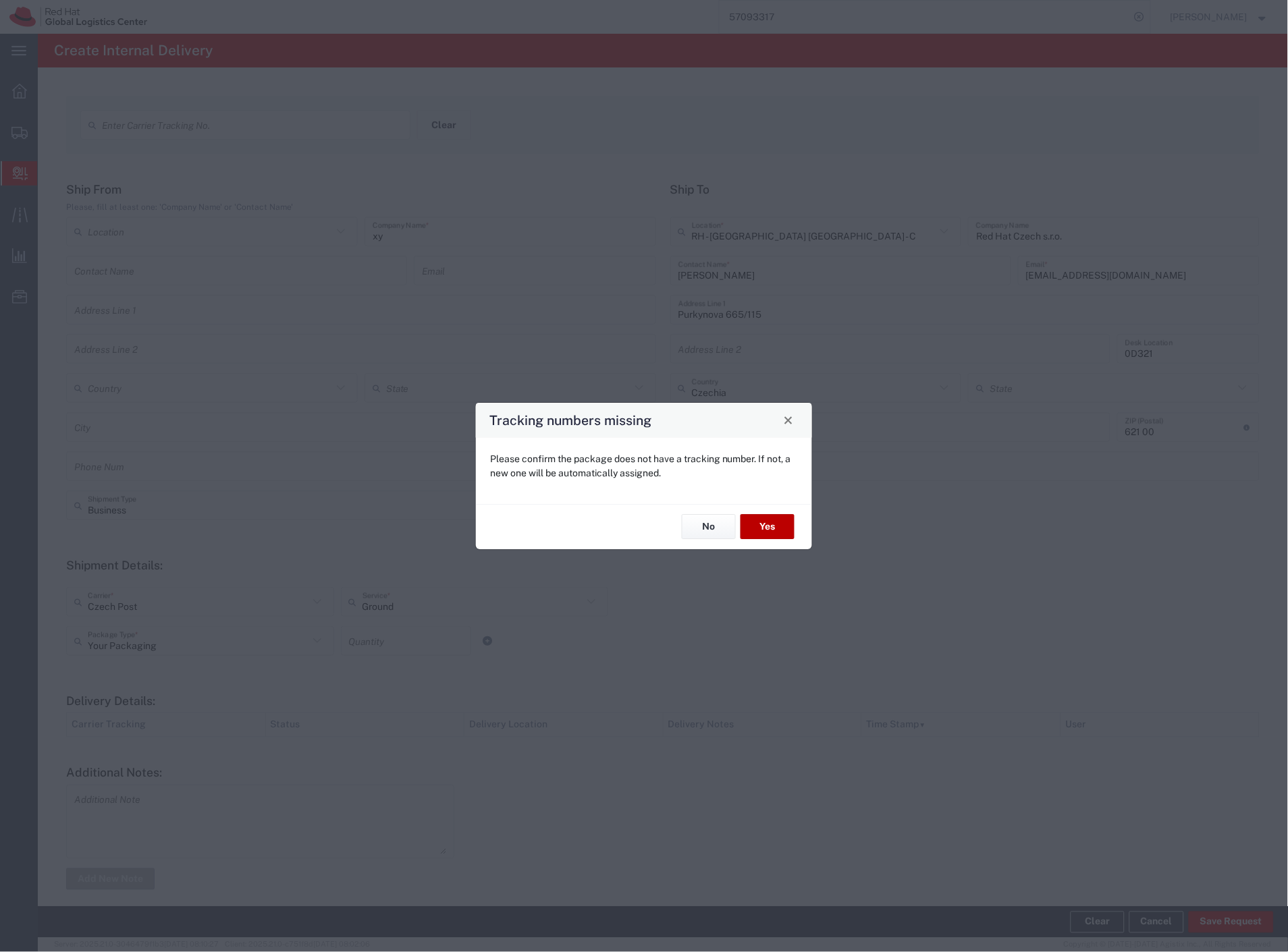
click at [767, 527] on button "Yes" at bounding box center [767, 528] width 54 height 25
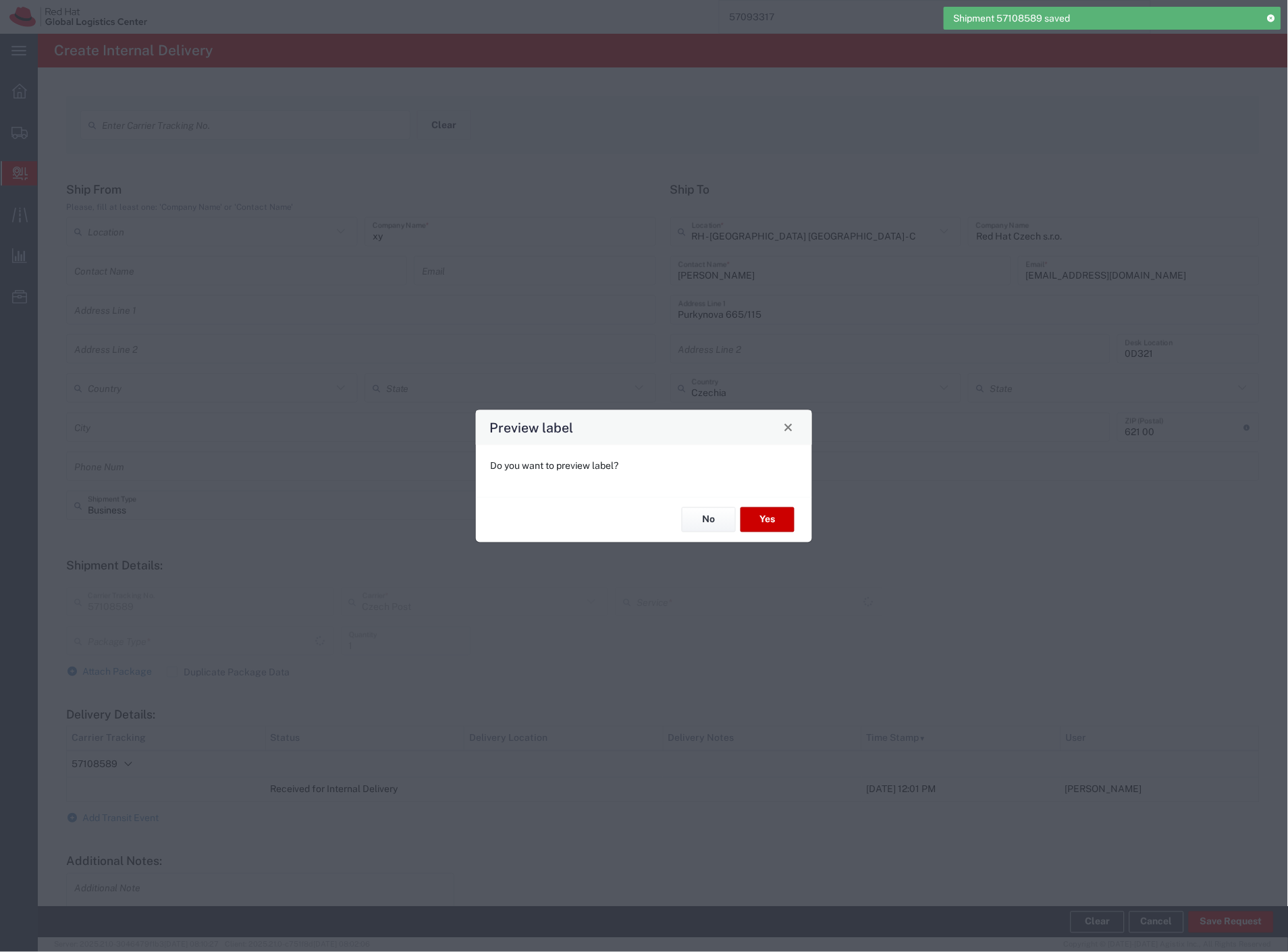
type input "Your Packaging"
type input "Ground"
click at [696, 523] on button "No" at bounding box center [709, 520] width 54 height 25
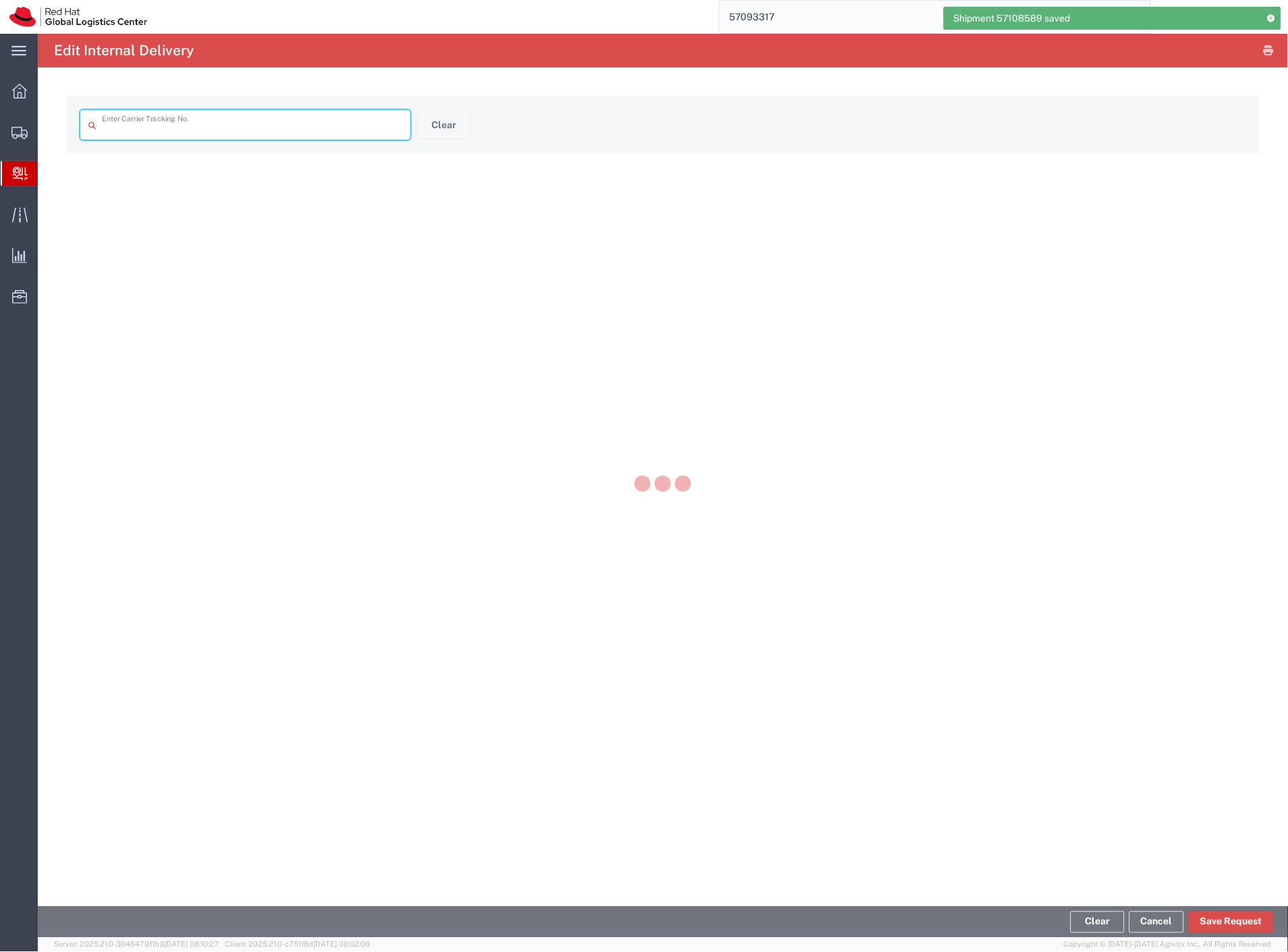
type input "57108589"
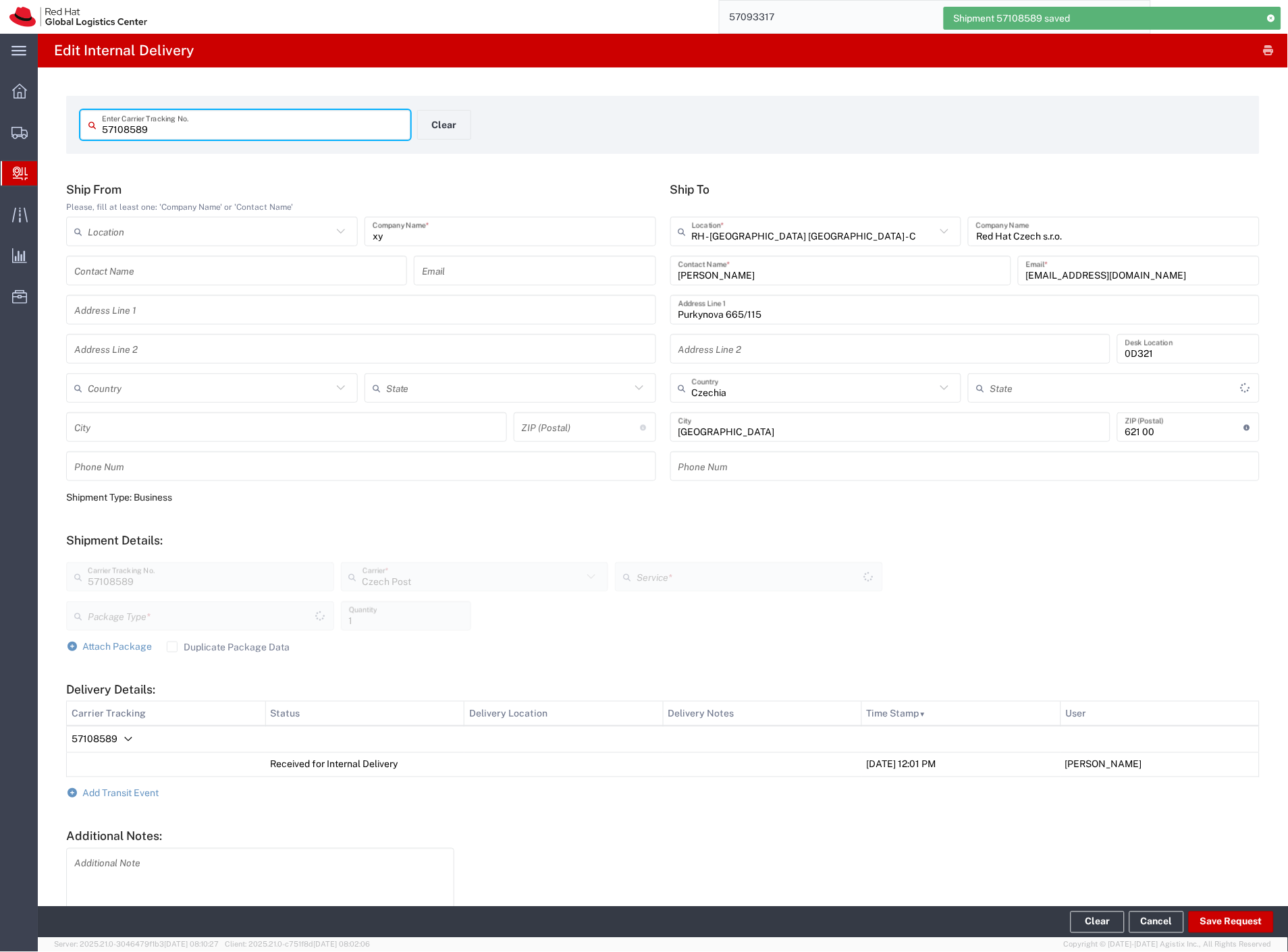
type input "Your Packaging"
type input "Ground"
click at [114, 794] on span "Add Transit Event" at bounding box center [121, 794] width 76 height 10
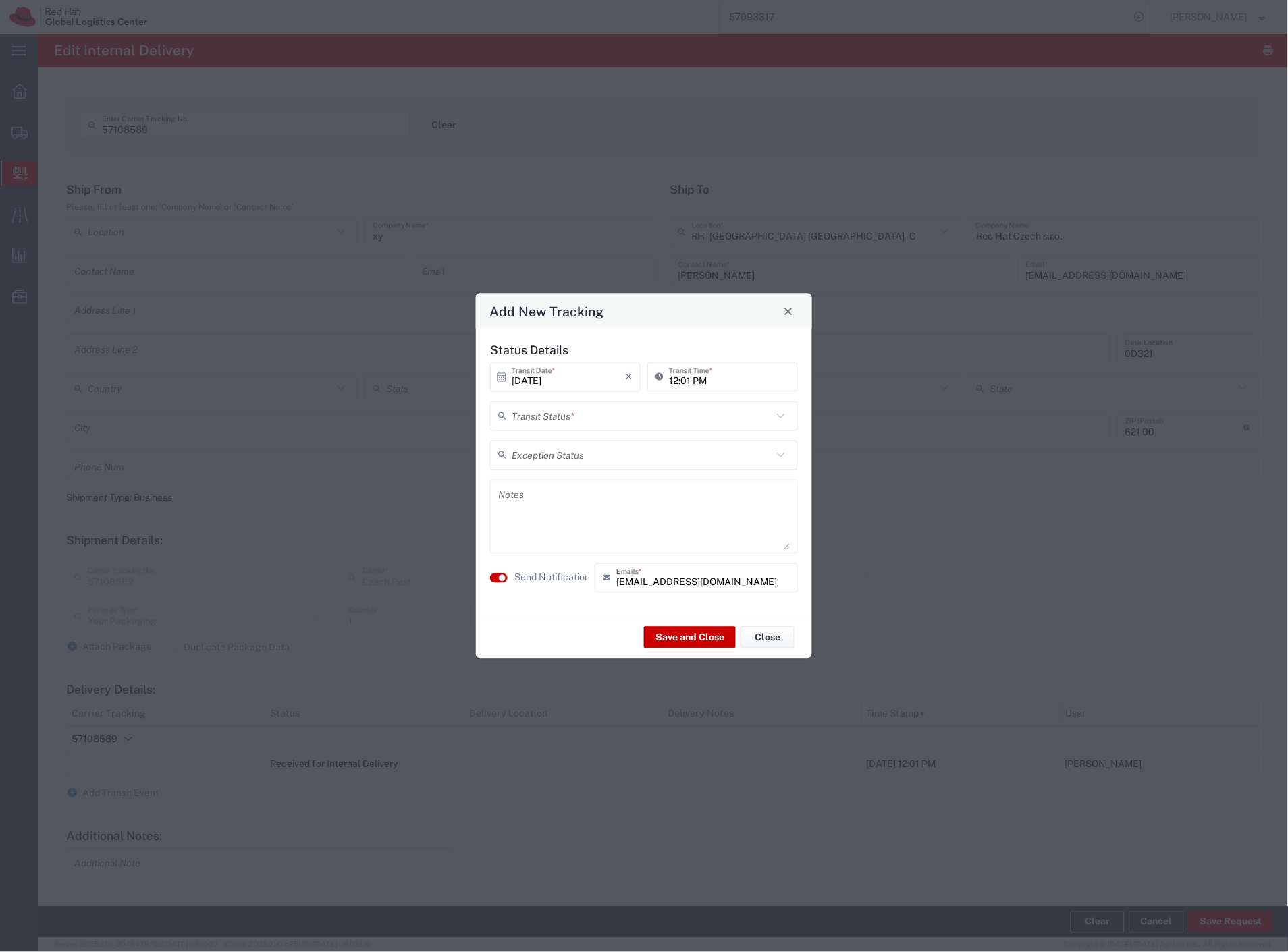
click at [545, 416] on input "text" at bounding box center [642, 416] width 261 height 24
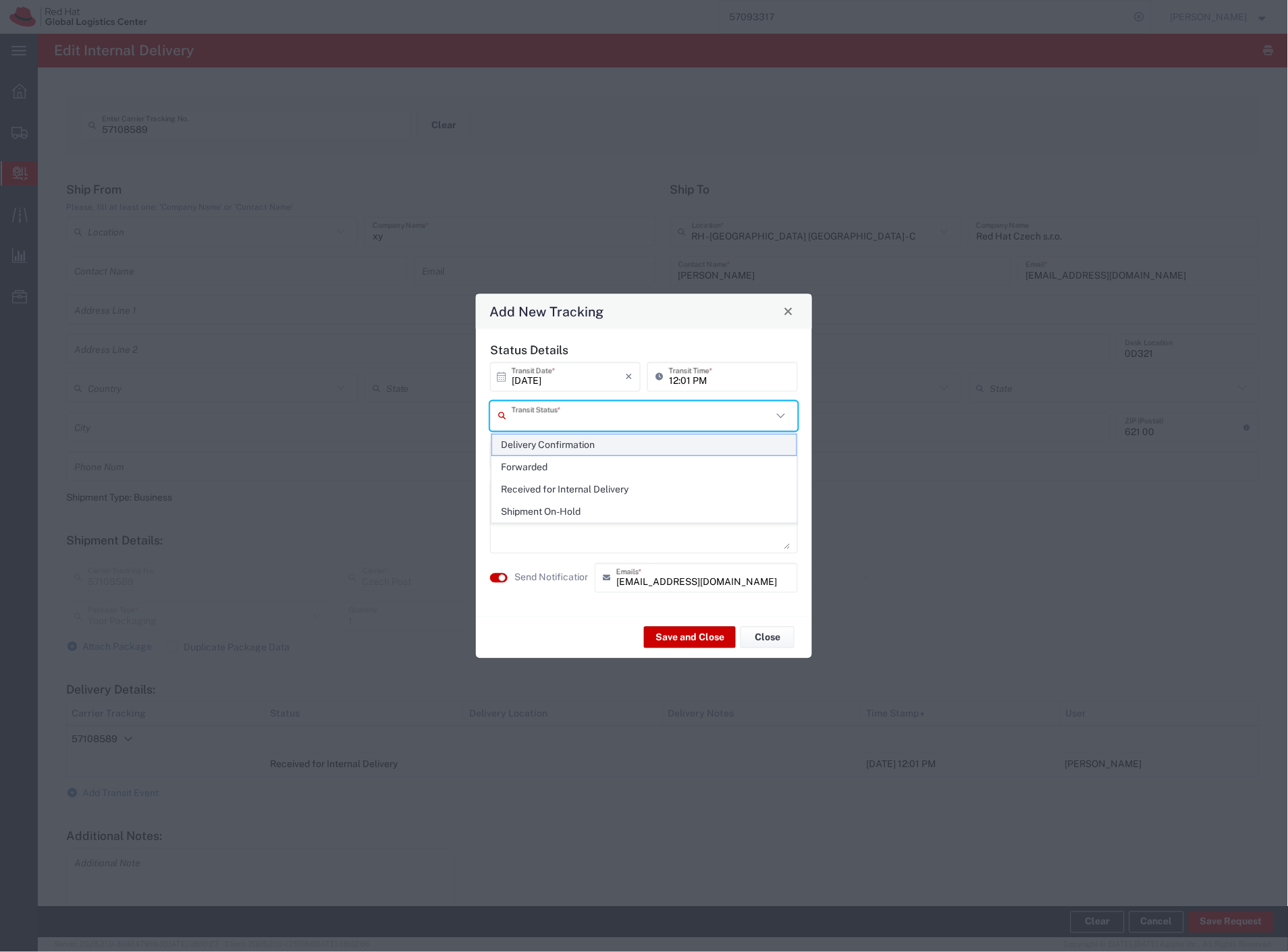
click at [538, 444] on span "Delivery Confirmation" at bounding box center [644, 445] width 305 height 21
type input "Delivery Confirmation"
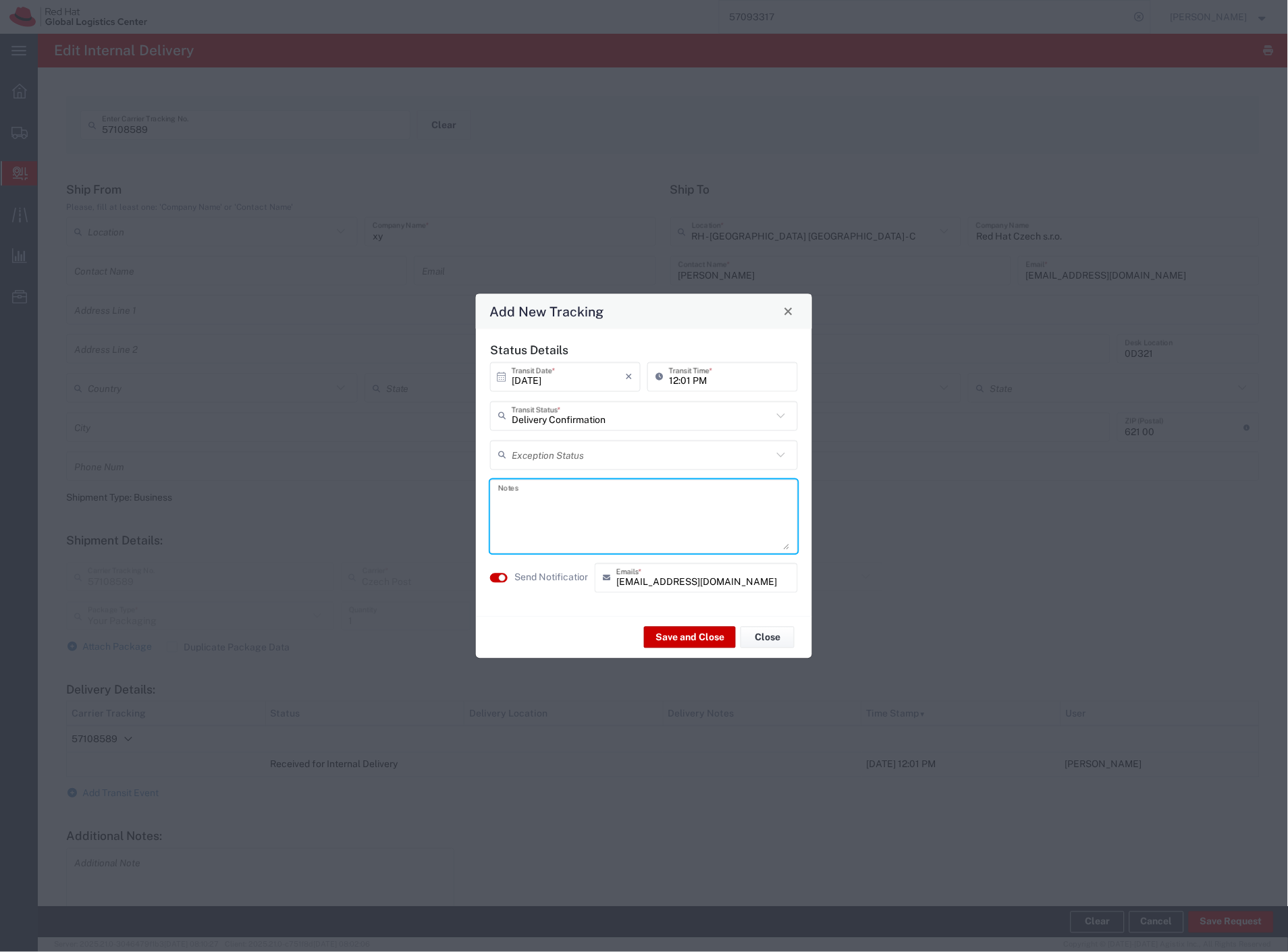
click at [543, 507] on textarea at bounding box center [643, 516] width 291 height 66
type textarea "desk"
click at [696, 634] on button "Save and Close" at bounding box center [690, 638] width 92 height 22
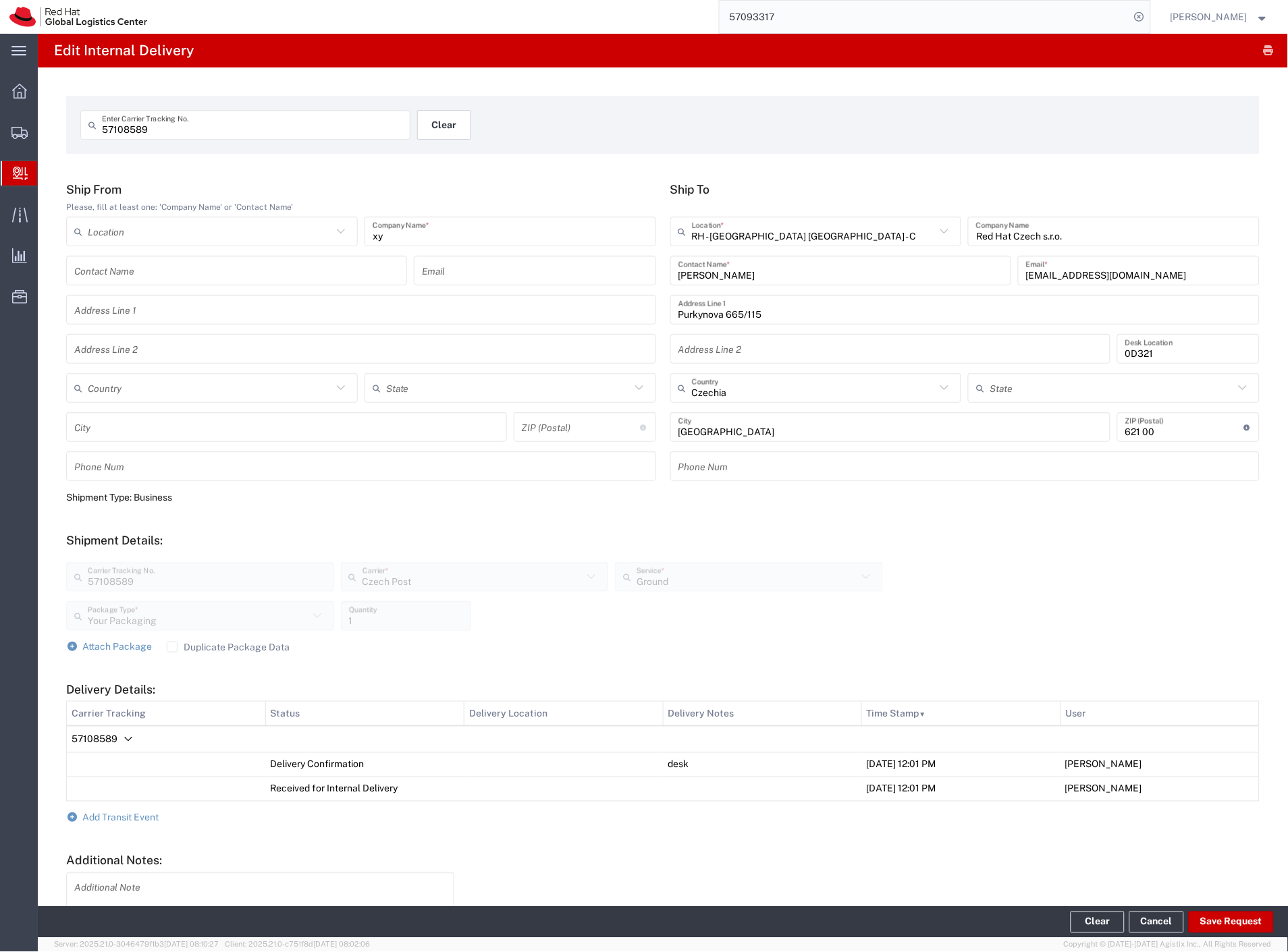
click at [448, 126] on button "Clear" at bounding box center [444, 125] width 54 height 30
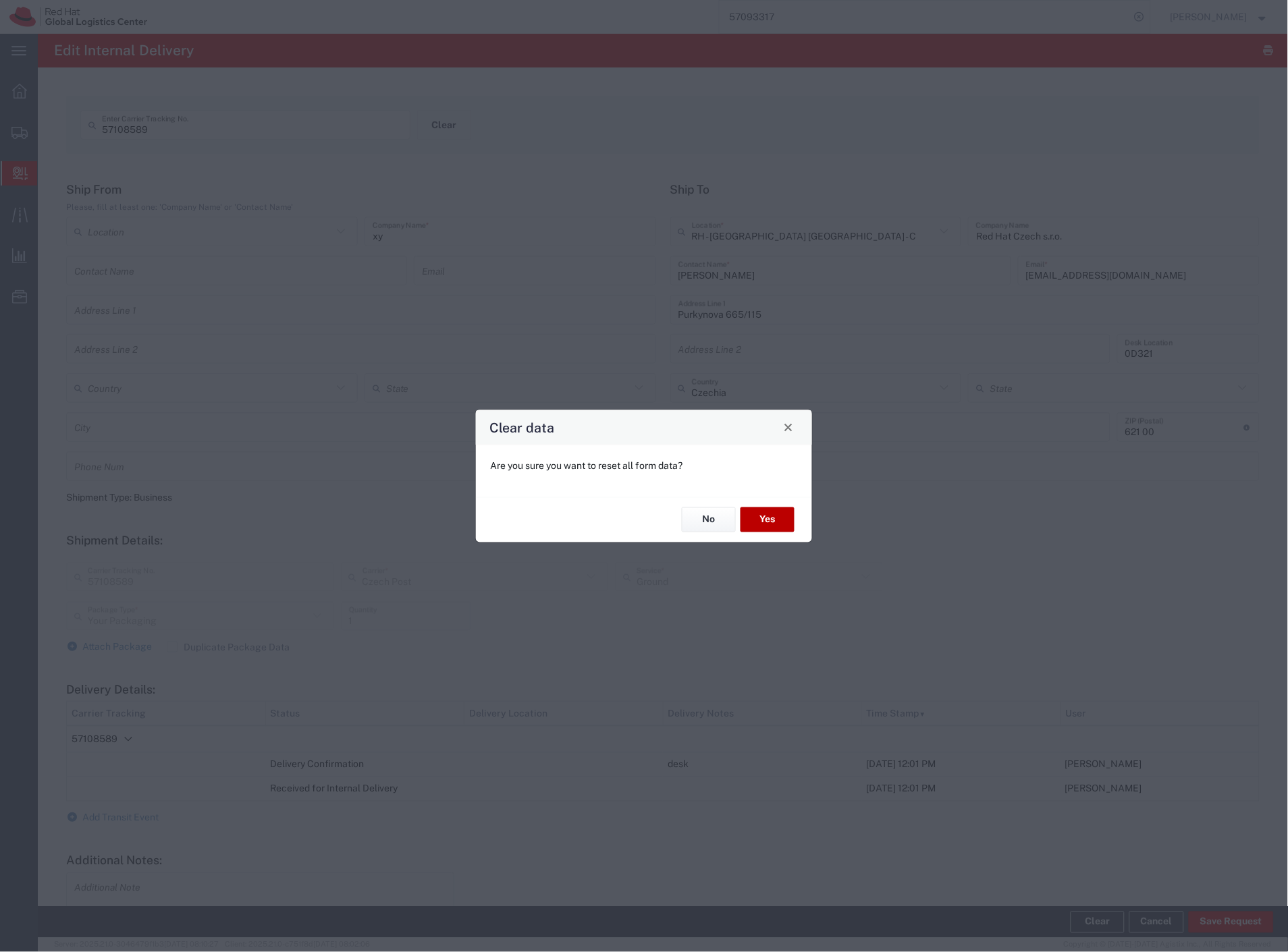
click at [776, 521] on button "Yes" at bounding box center [767, 520] width 54 height 25
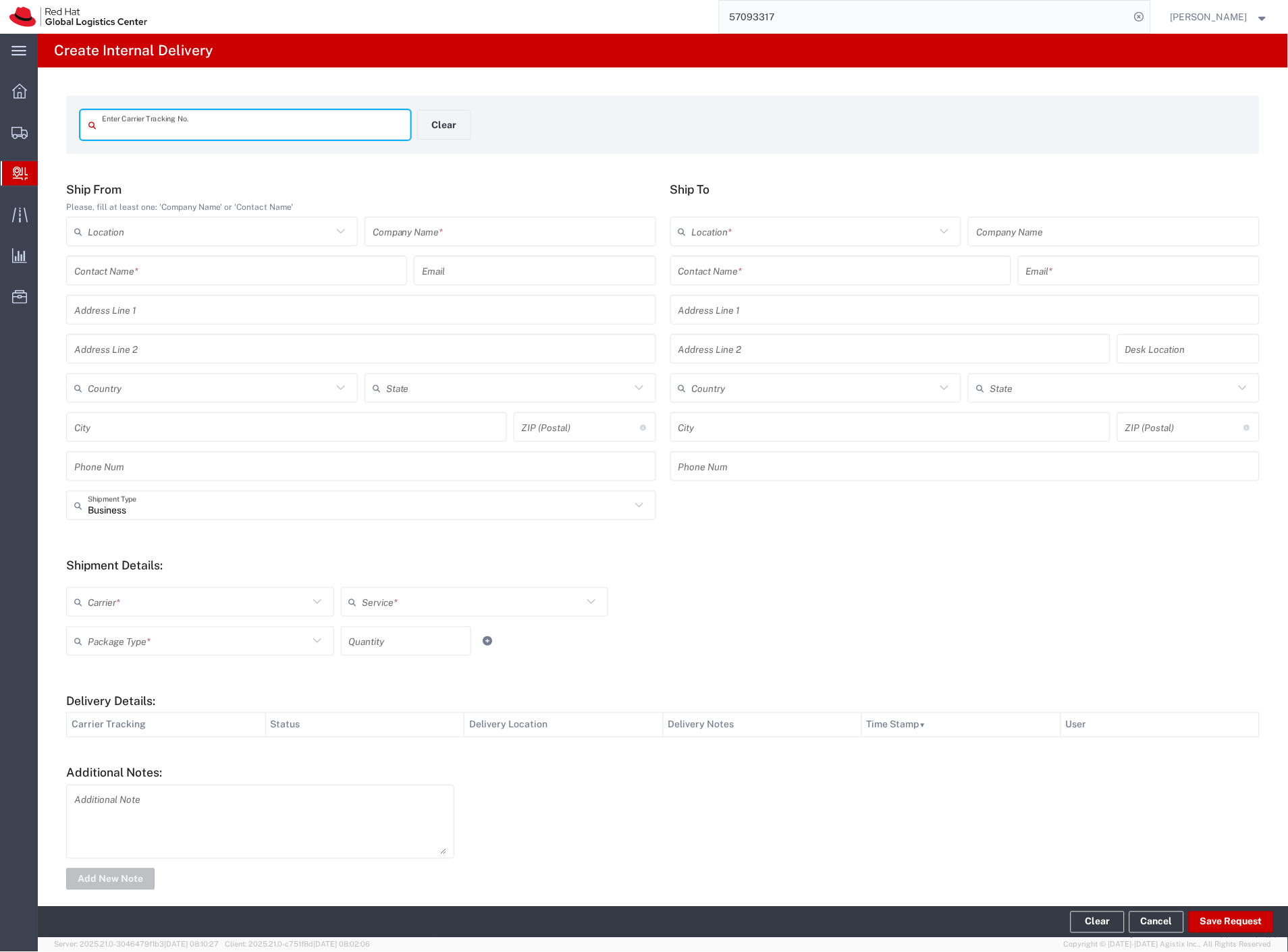
click at [448, 229] on input "text" at bounding box center [510, 231] width 276 height 24
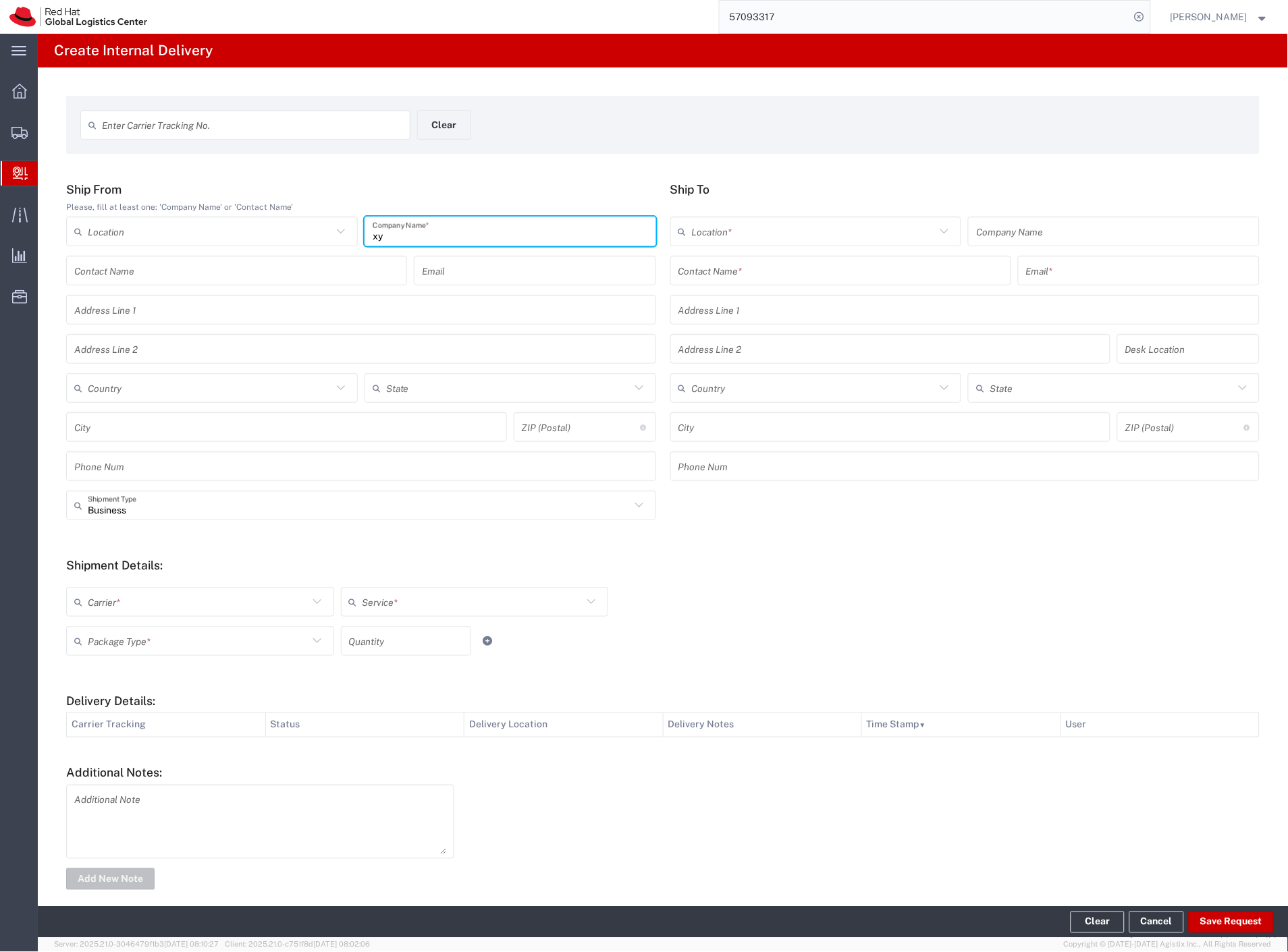
type input "xy"
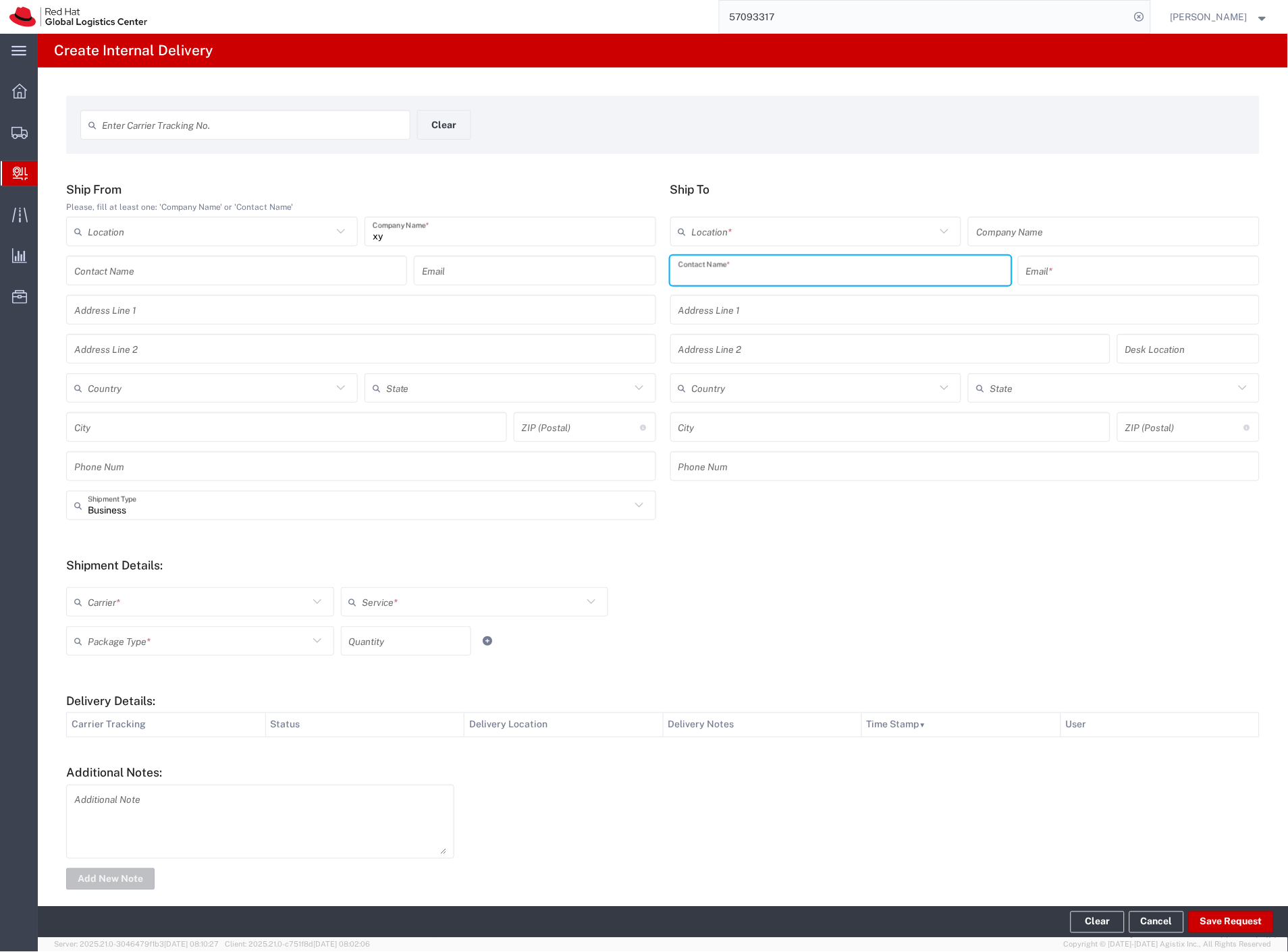
click at [680, 278] on input "text" at bounding box center [840, 270] width 325 height 24
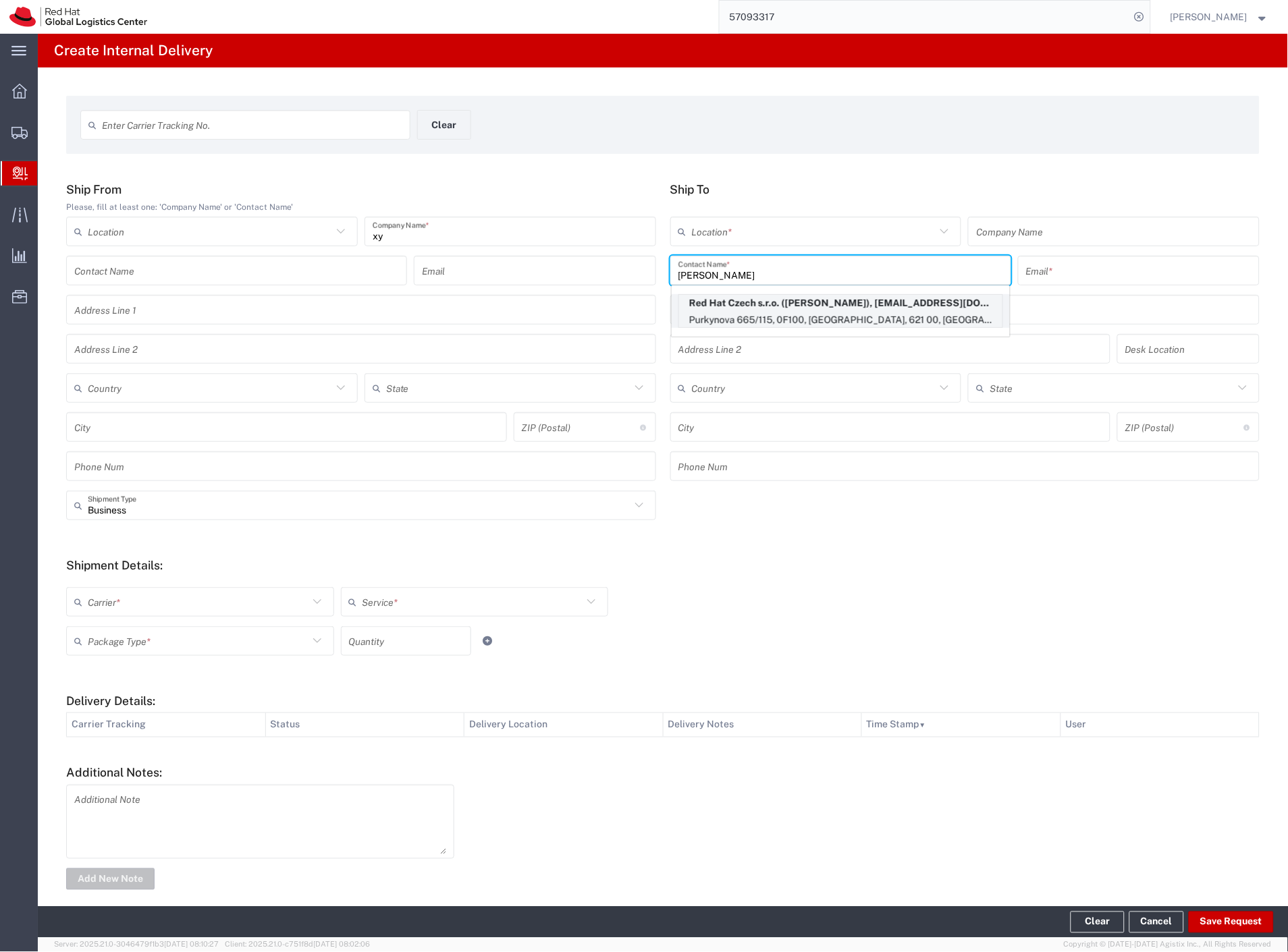
type input "[PERSON_NAME]"
click at [794, 309] on p "Red Hat Czech s.r.o. ([PERSON_NAME]), [EMAIL_ADDRESS][DOMAIN_NAME]" at bounding box center [841, 303] width 324 height 17
type input "RH - [GEOGRAPHIC_DATA] [GEOGRAPHIC_DATA] - C"
type input "Red Hat Czech s.r.o."
type input "[PERSON_NAME]"
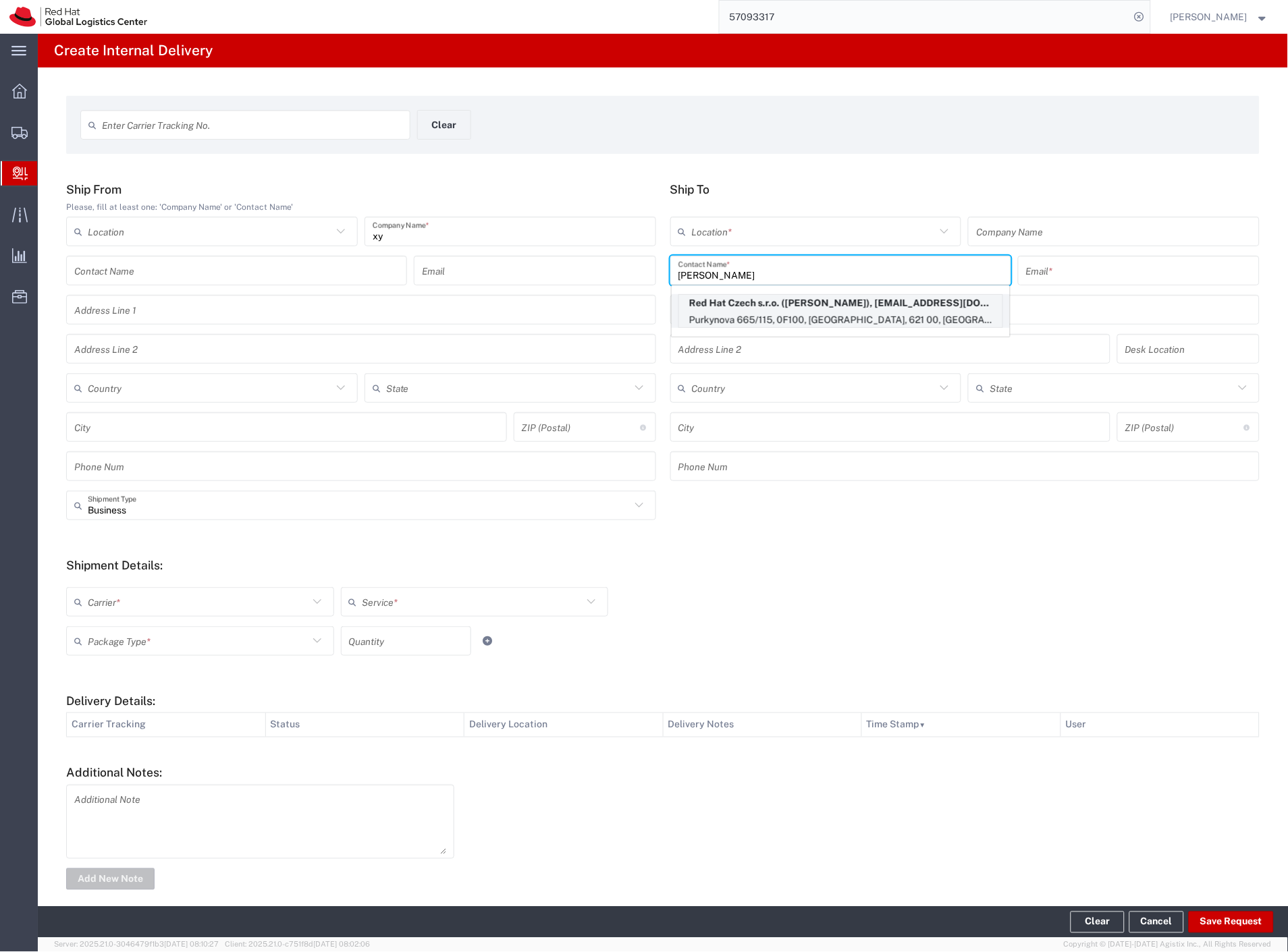
type input "[EMAIL_ADDRESS][DOMAIN_NAME]"
type input "Purkynova 665/115"
type input "0F100"
type input "Czechia"
type input "[GEOGRAPHIC_DATA]"
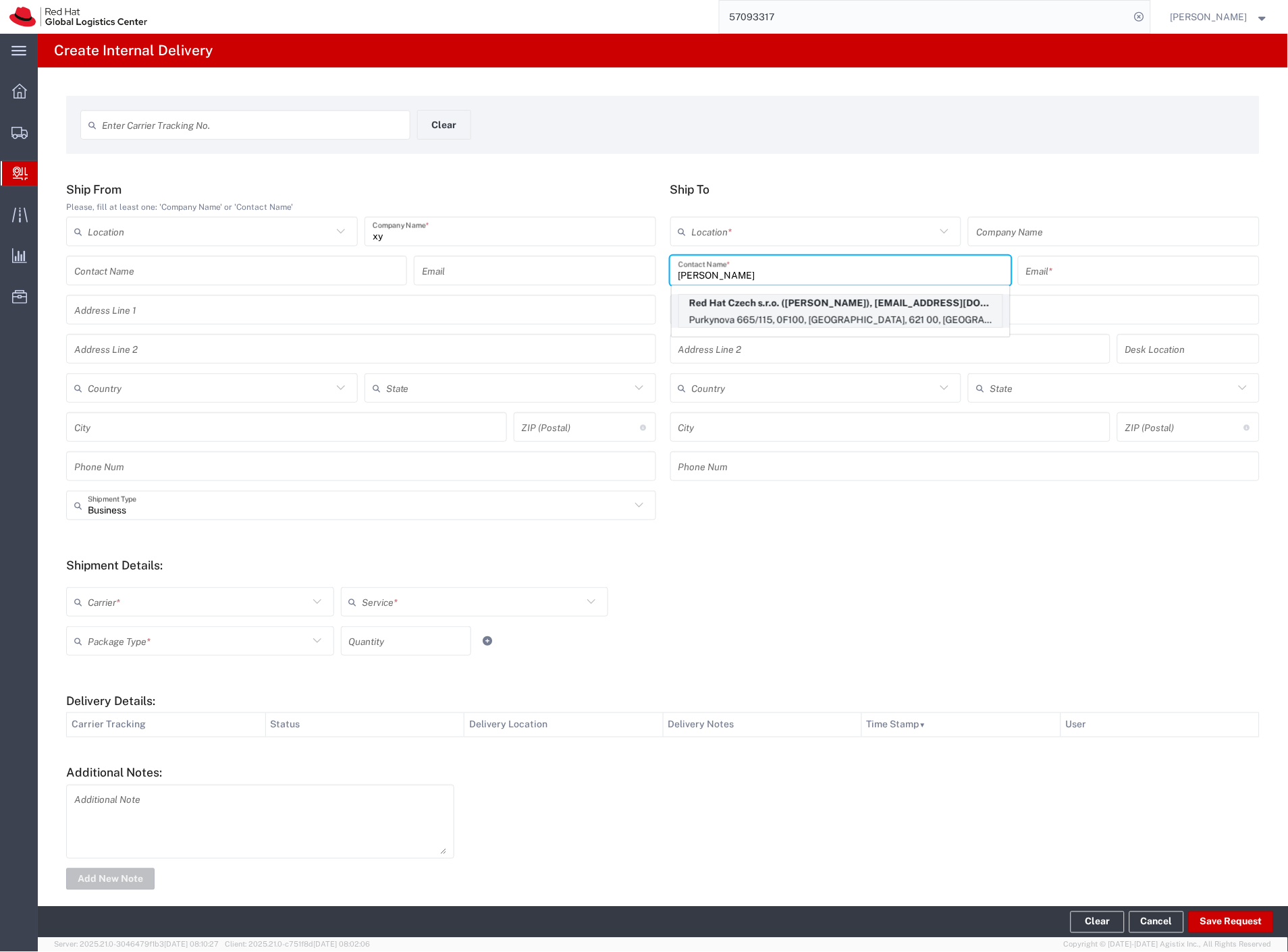
type input "621 00"
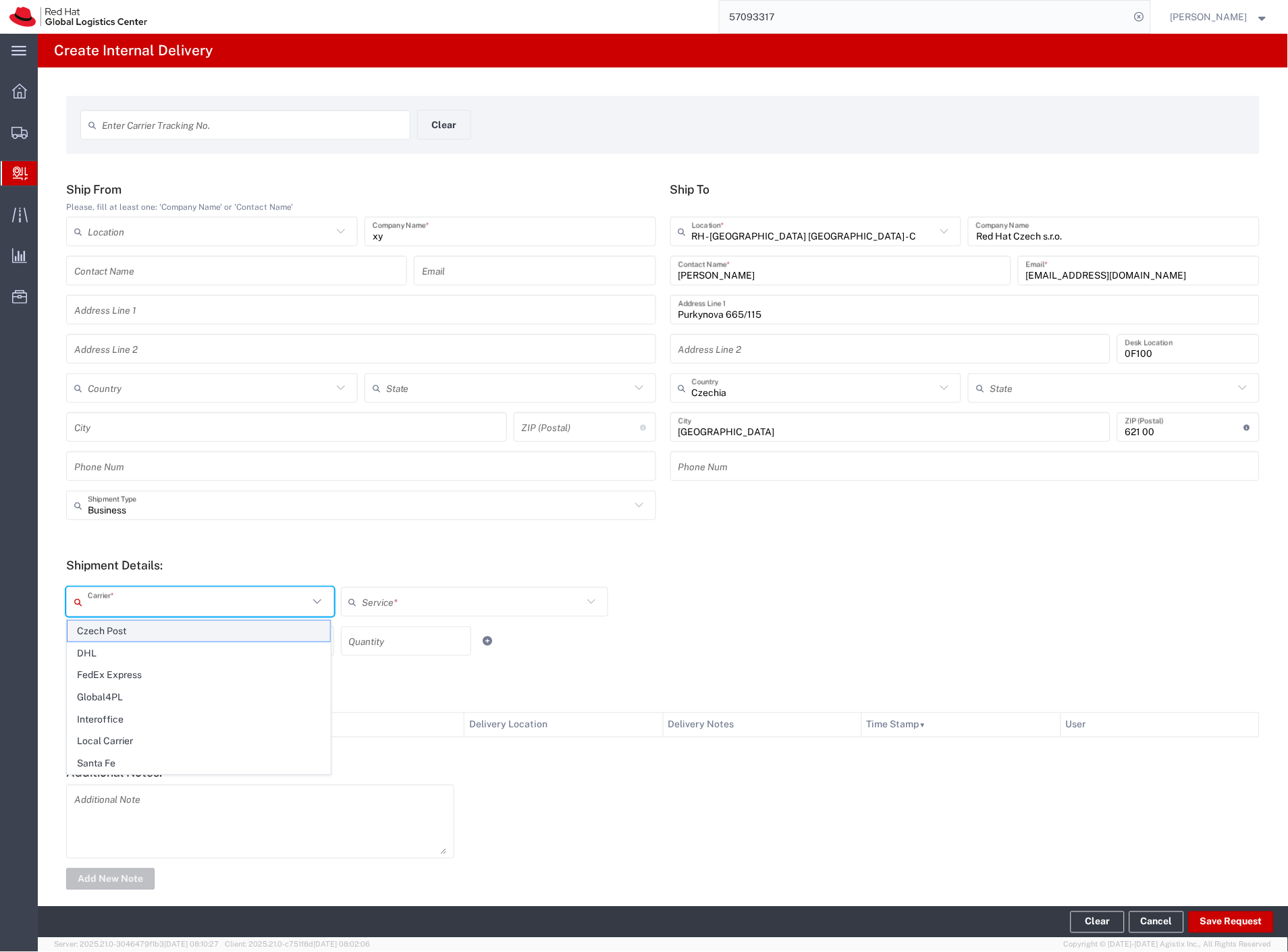
drag, startPoint x: 127, startPoint y: 601, endPoint x: 120, endPoint y: 621, distance: 21.2
click at [127, 603] on input "text" at bounding box center [198, 602] width 220 height 24
click at [117, 627] on span "Czech Post" at bounding box center [199, 632] width 262 height 21
type input "Czech Post"
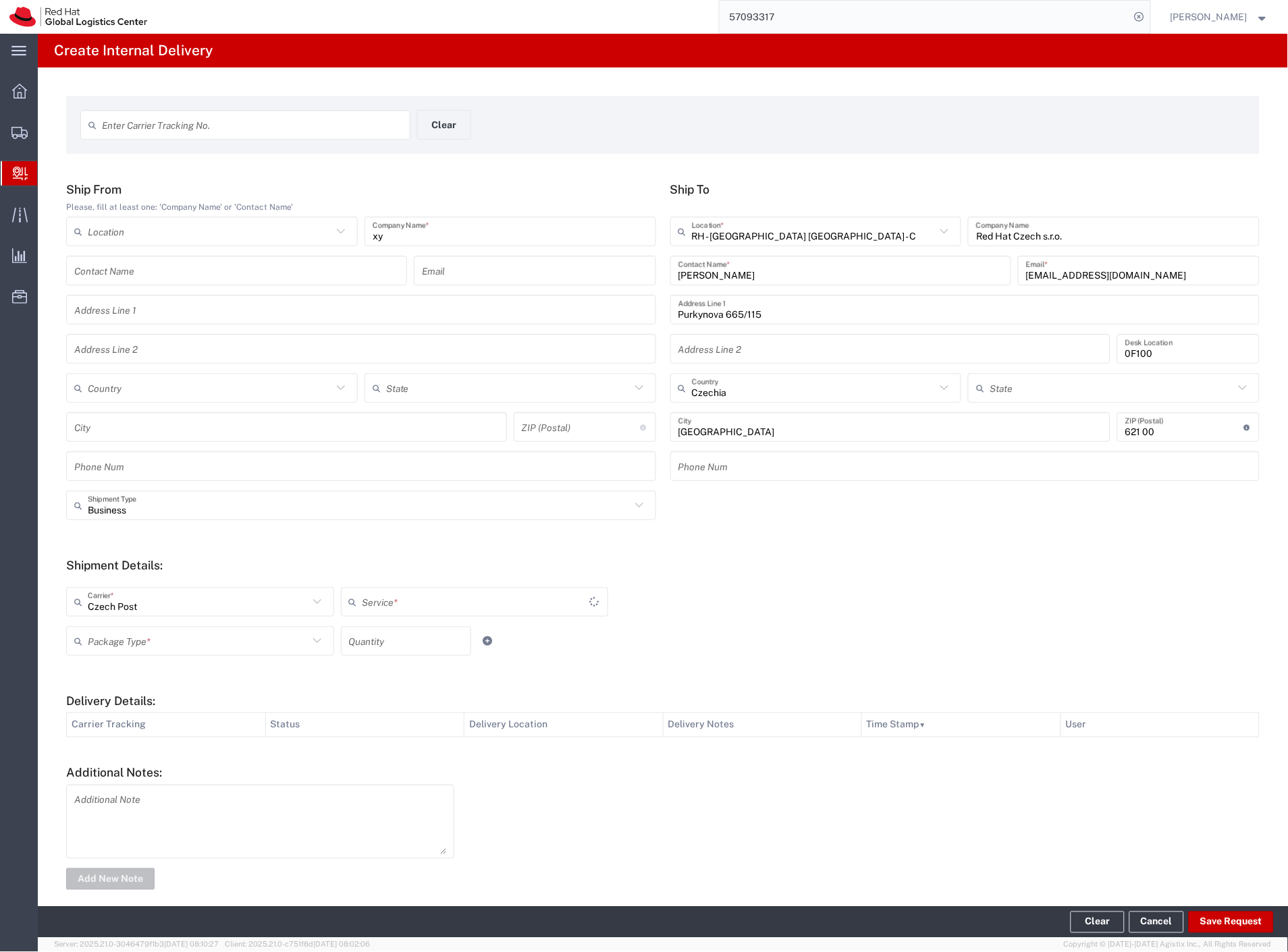
type input "Ground"
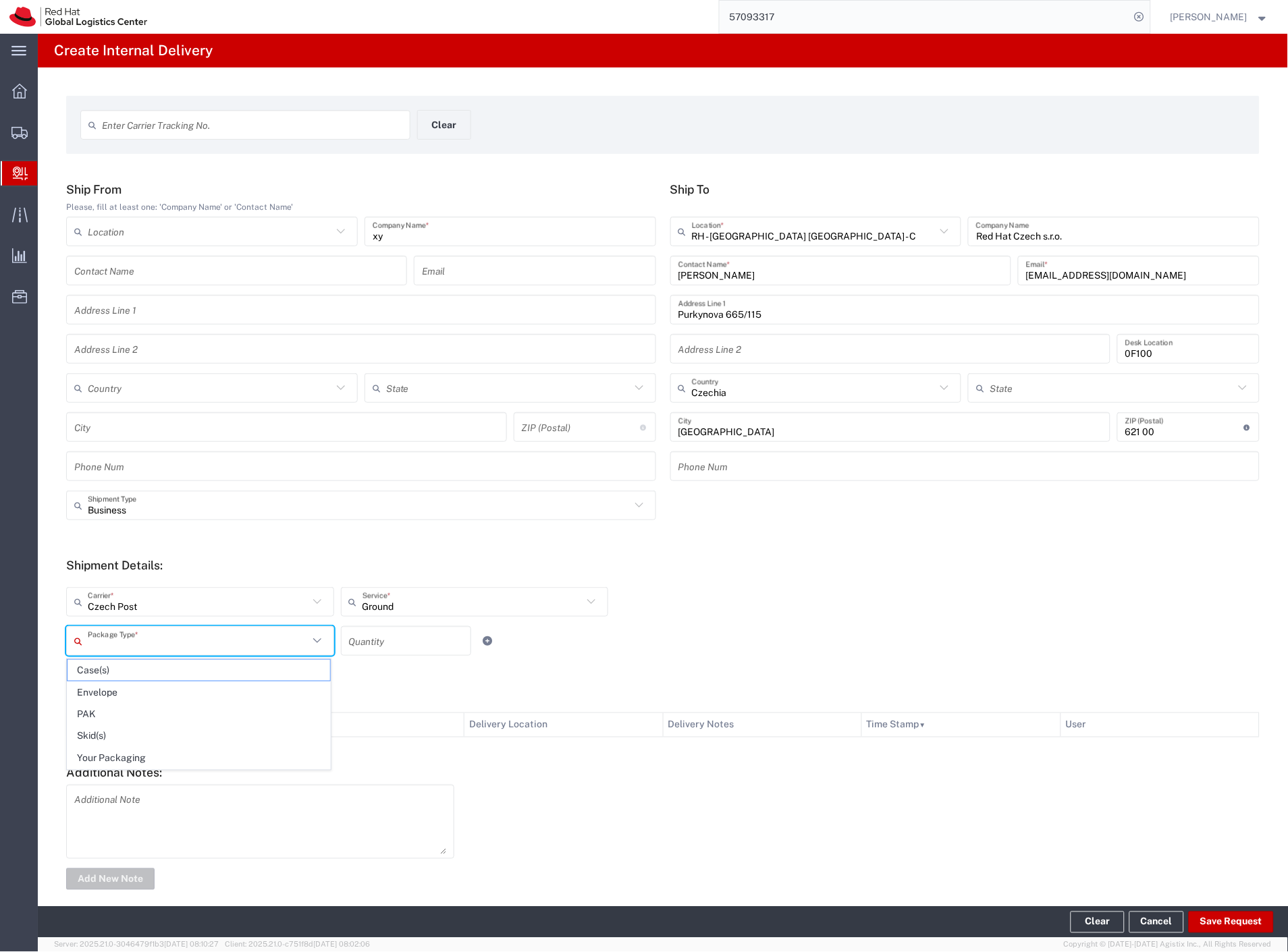
click at [112, 647] on input "text" at bounding box center [198, 641] width 220 height 24
click at [114, 754] on span "Your Packaging" at bounding box center [199, 759] width 262 height 21
type input "Your Packaging"
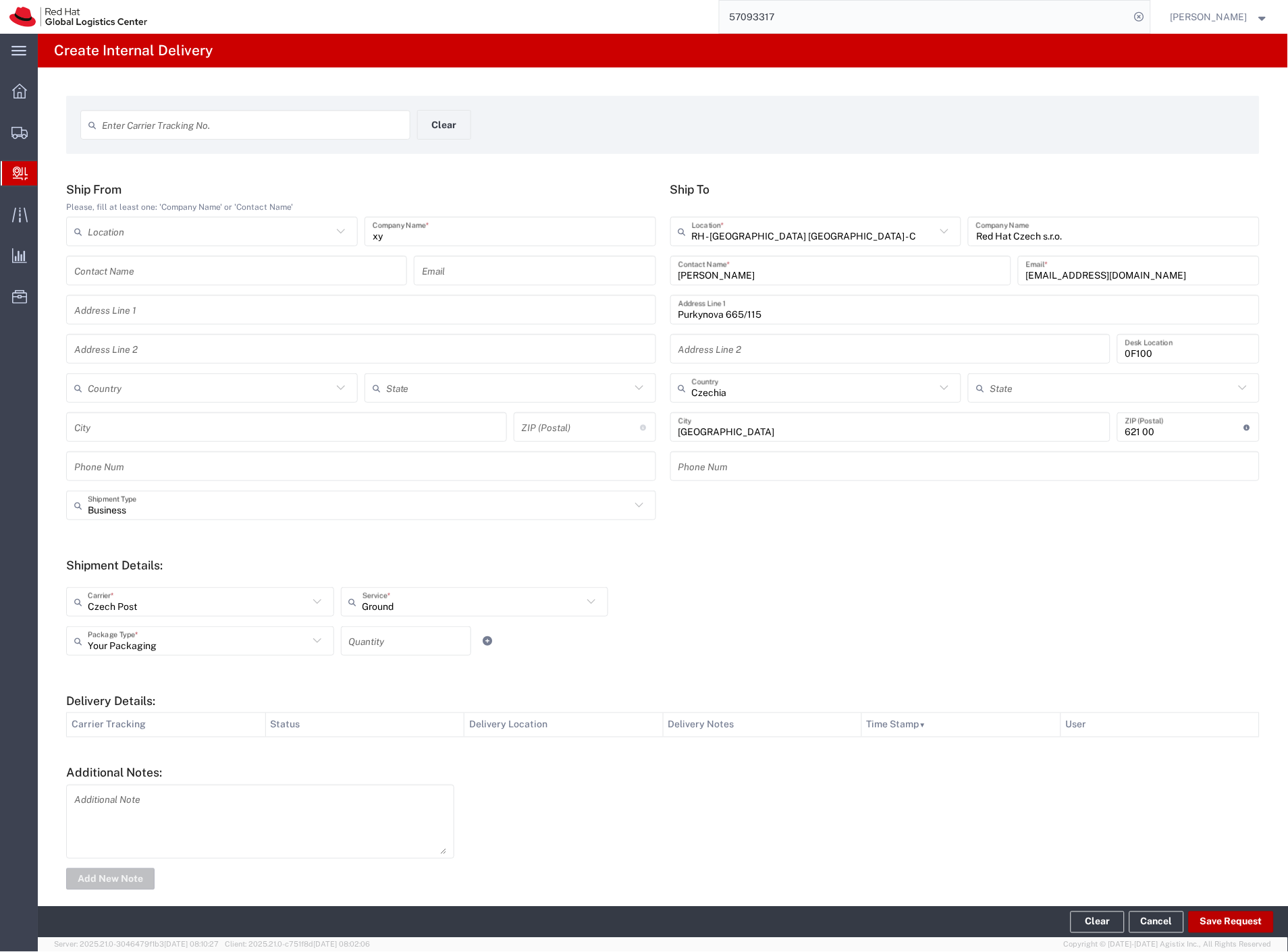
click at [1256, 921] on button "Save Request" at bounding box center [1230, 922] width 85 height 22
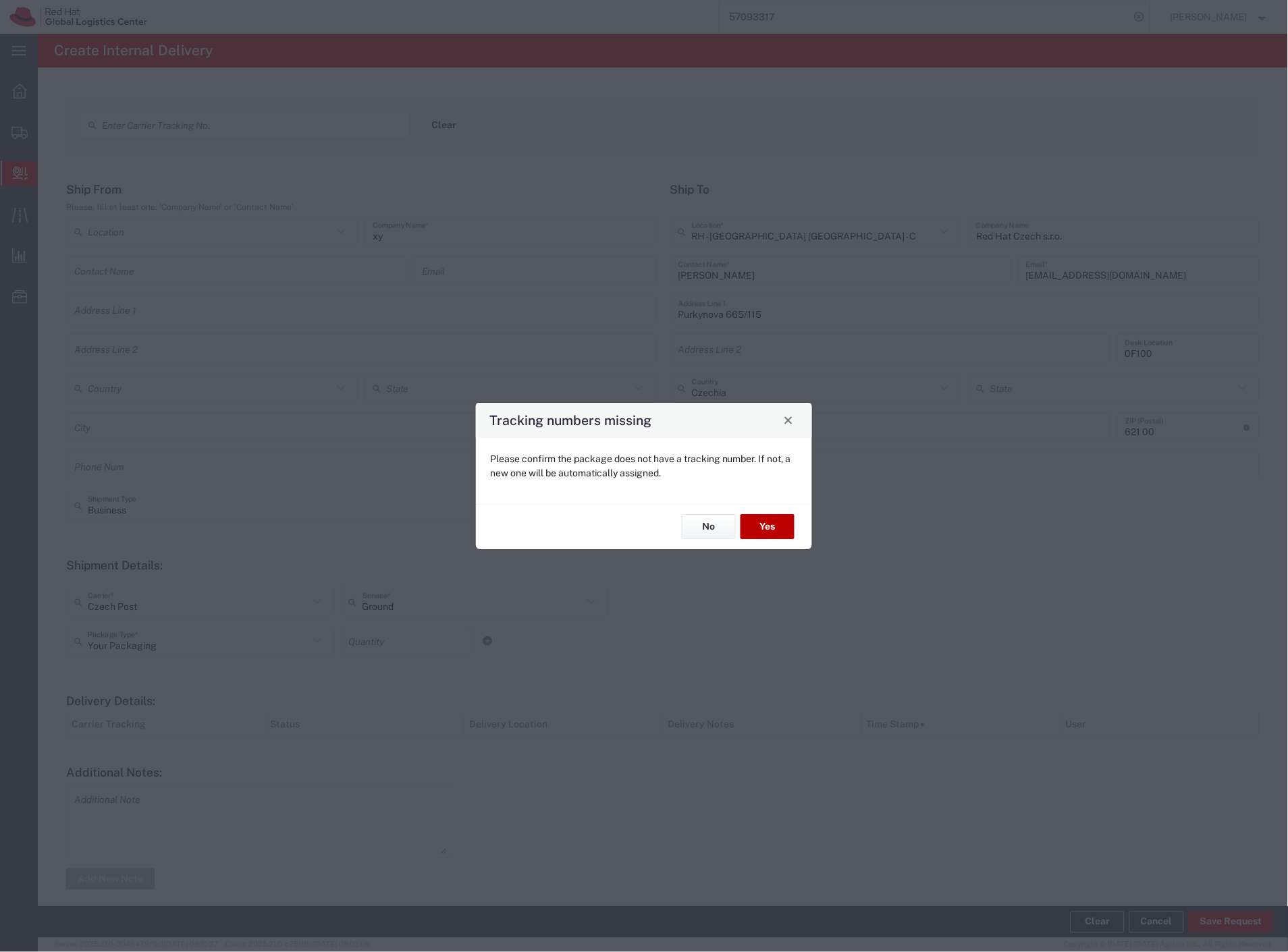
click at [763, 533] on button "Yes" at bounding box center [767, 528] width 54 height 25
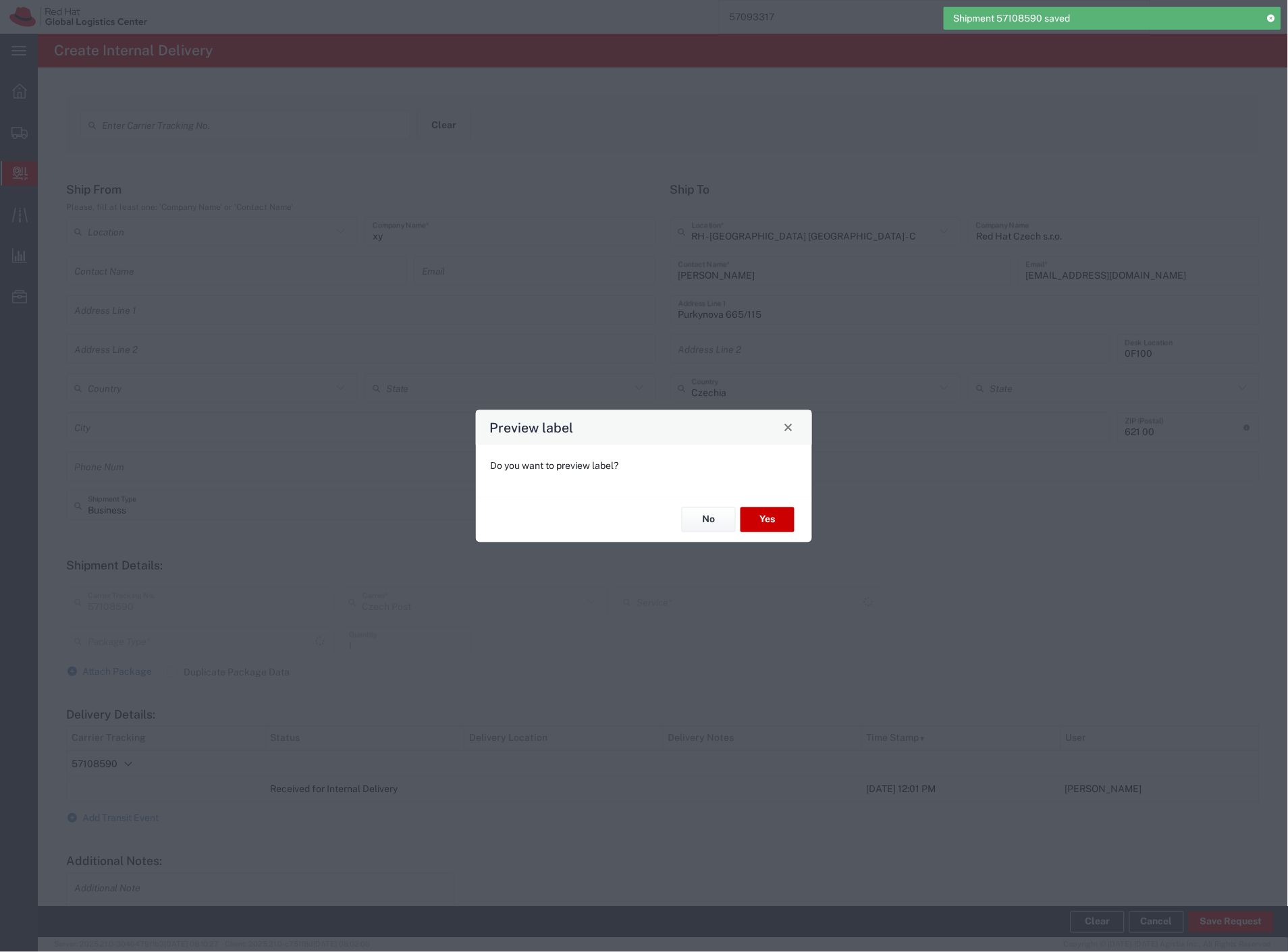
type input "Your Packaging"
type input "Ground"
click at [724, 523] on button "No" at bounding box center [709, 520] width 54 height 25
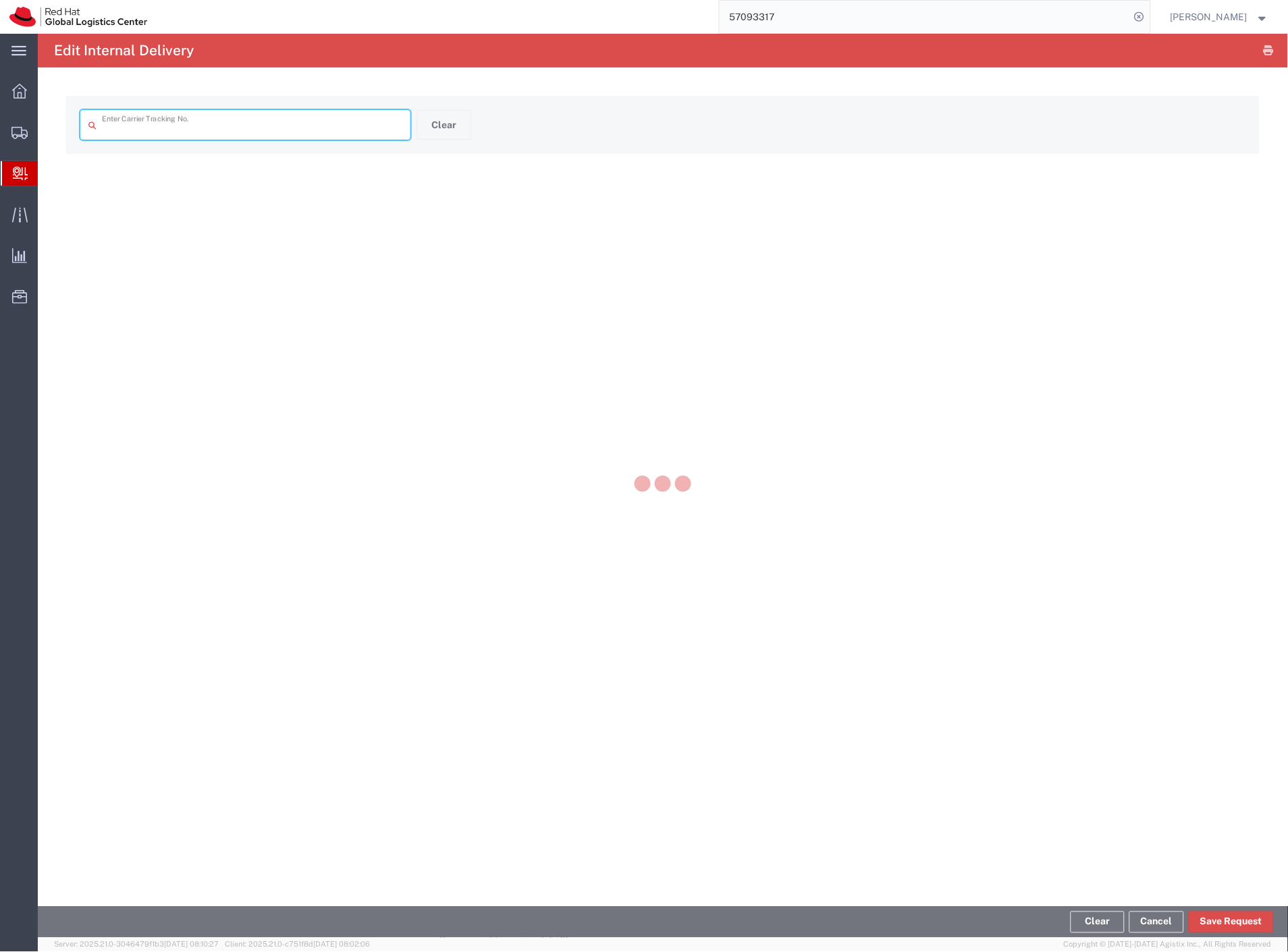
type input "57108590"
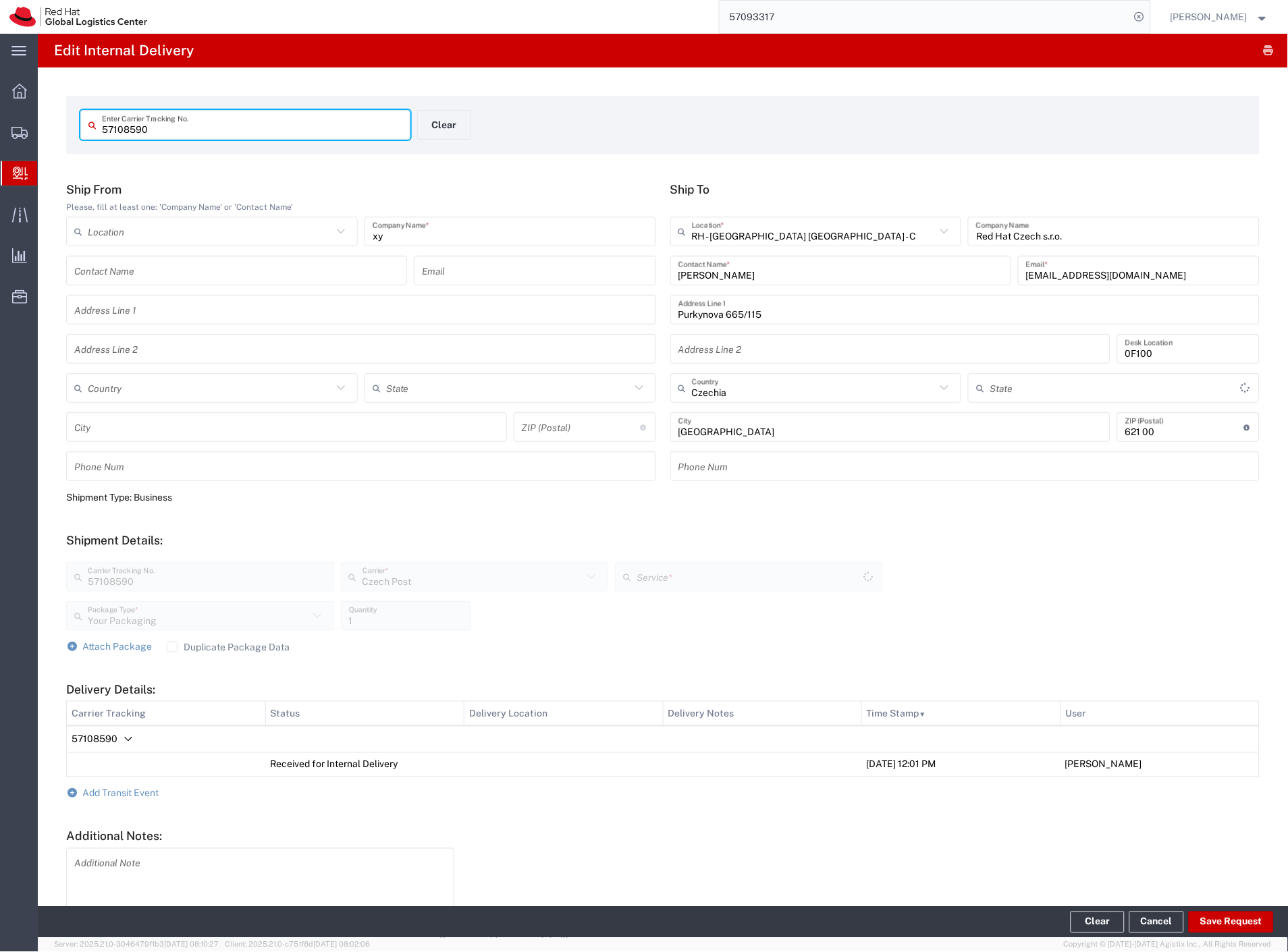
type input "Ground"
click at [144, 790] on span "Add Transit Event" at bounding box center [121, 794] width 76 height 10
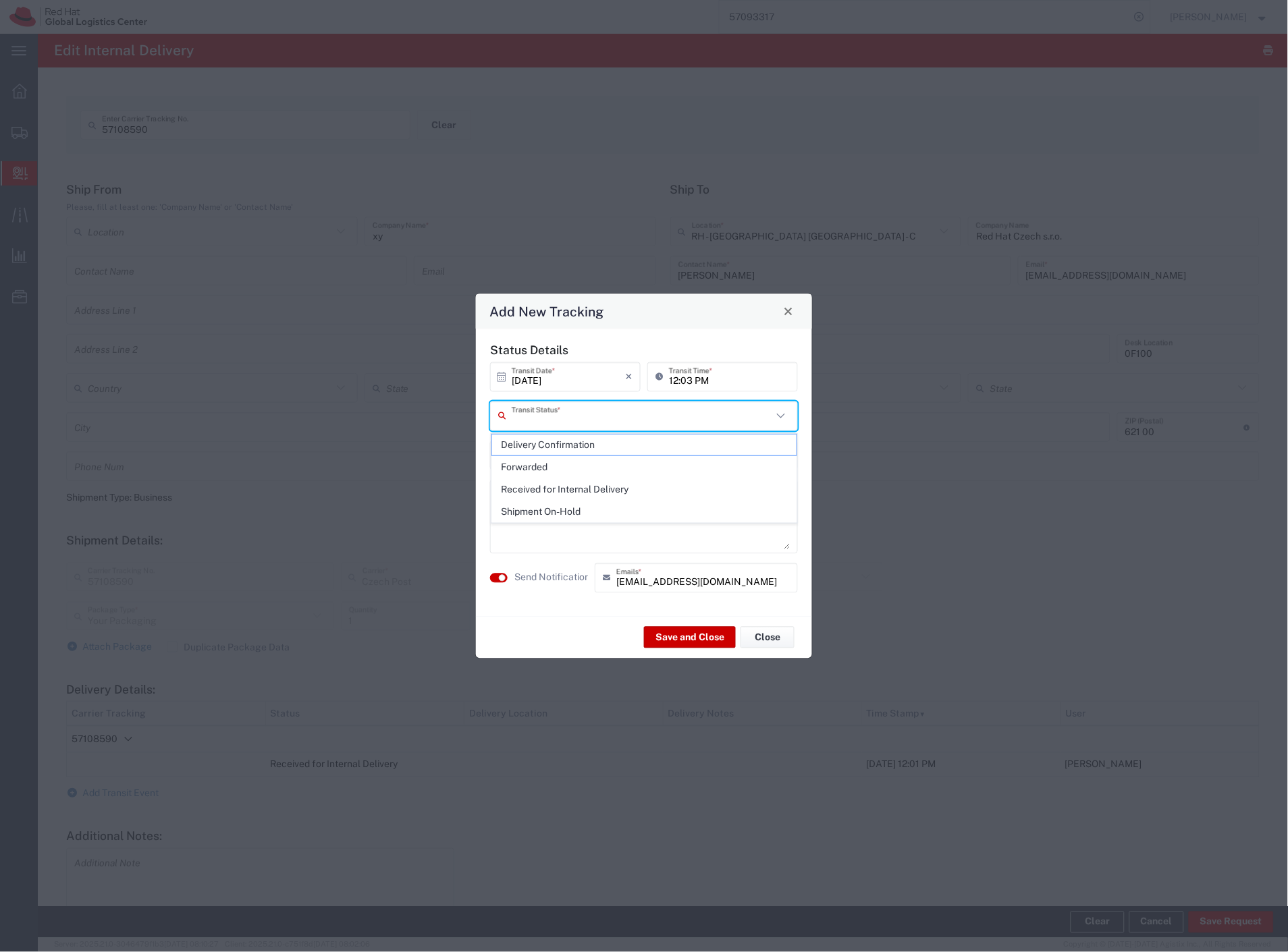
click at [531, 406] on input "text" at bounding box center [642, 416] width 261 height 24
click at [539, 445] on span "Delivery Confirmation" at bounding box center [644, 445] width 305 height 21
type input "Delivery Confirmation"
click at [581, 539] on textarea at bounding box center [643, 516] width 291 height 66
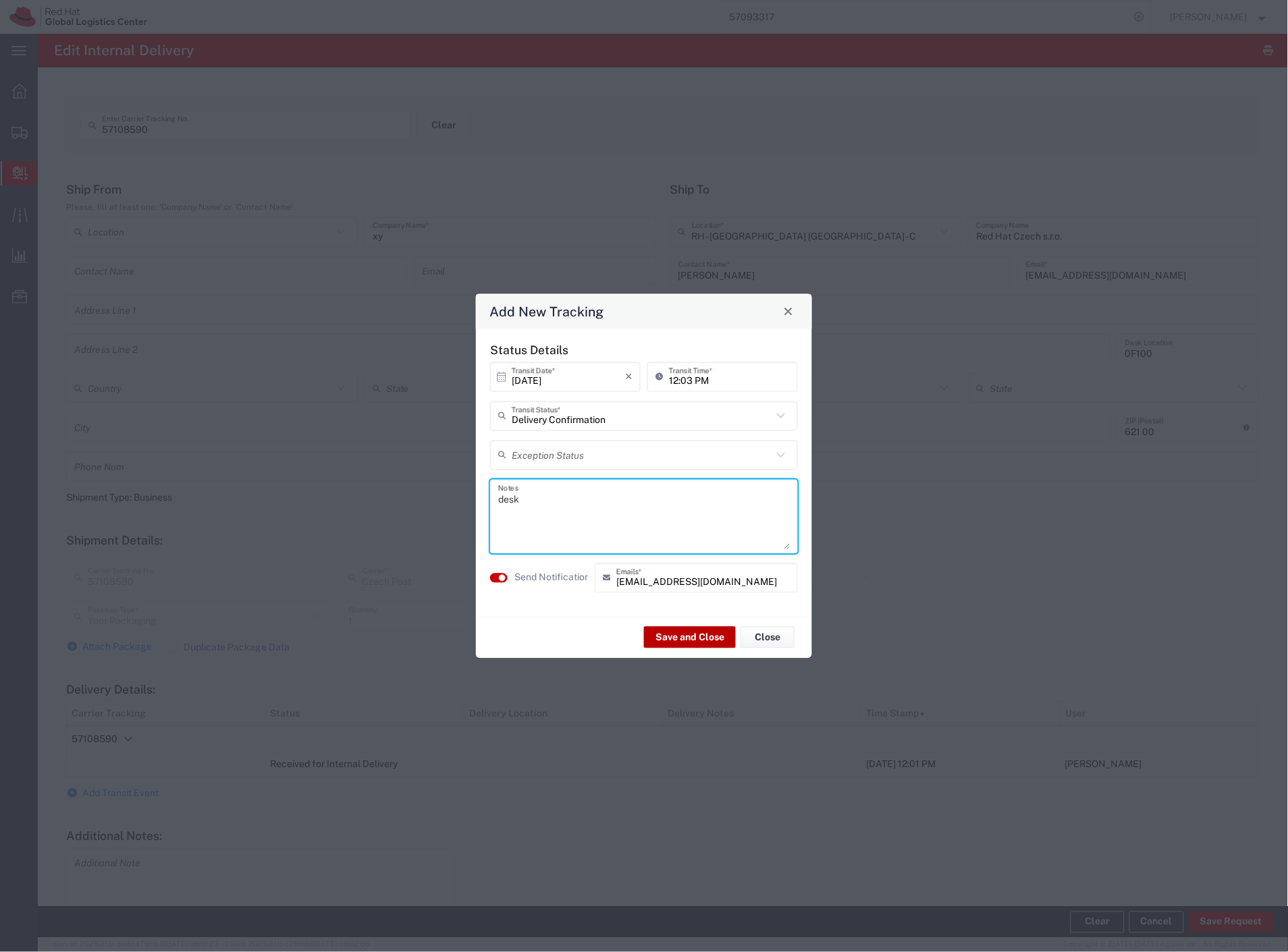
type textarea "desk"
click at [697, 641] on button "Save and Close" at bounding box center [690, 638] width 92 height 22
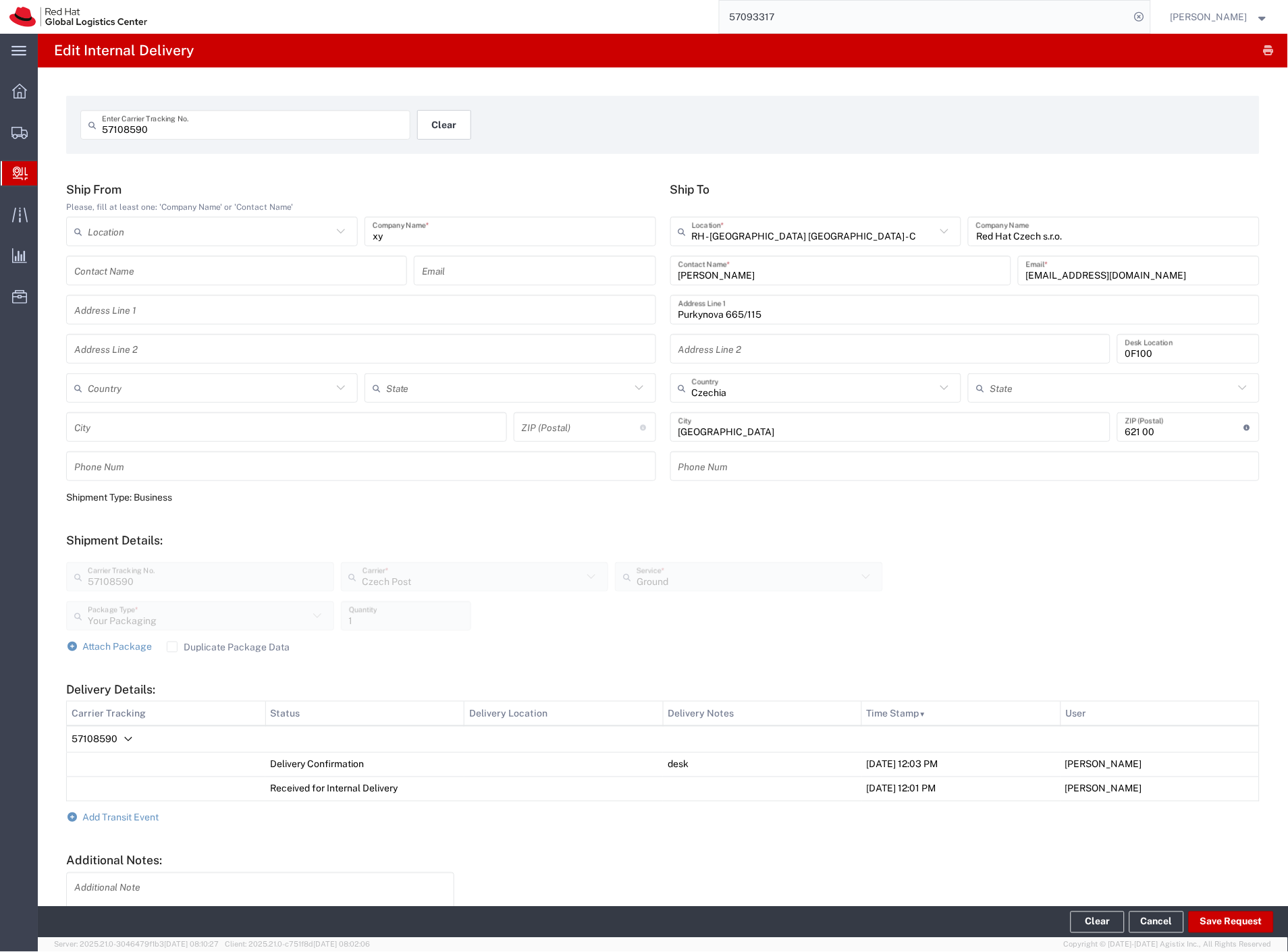
click at [447, 123] on button "Clear" at bounding box center [444, 125] width 54 height 30
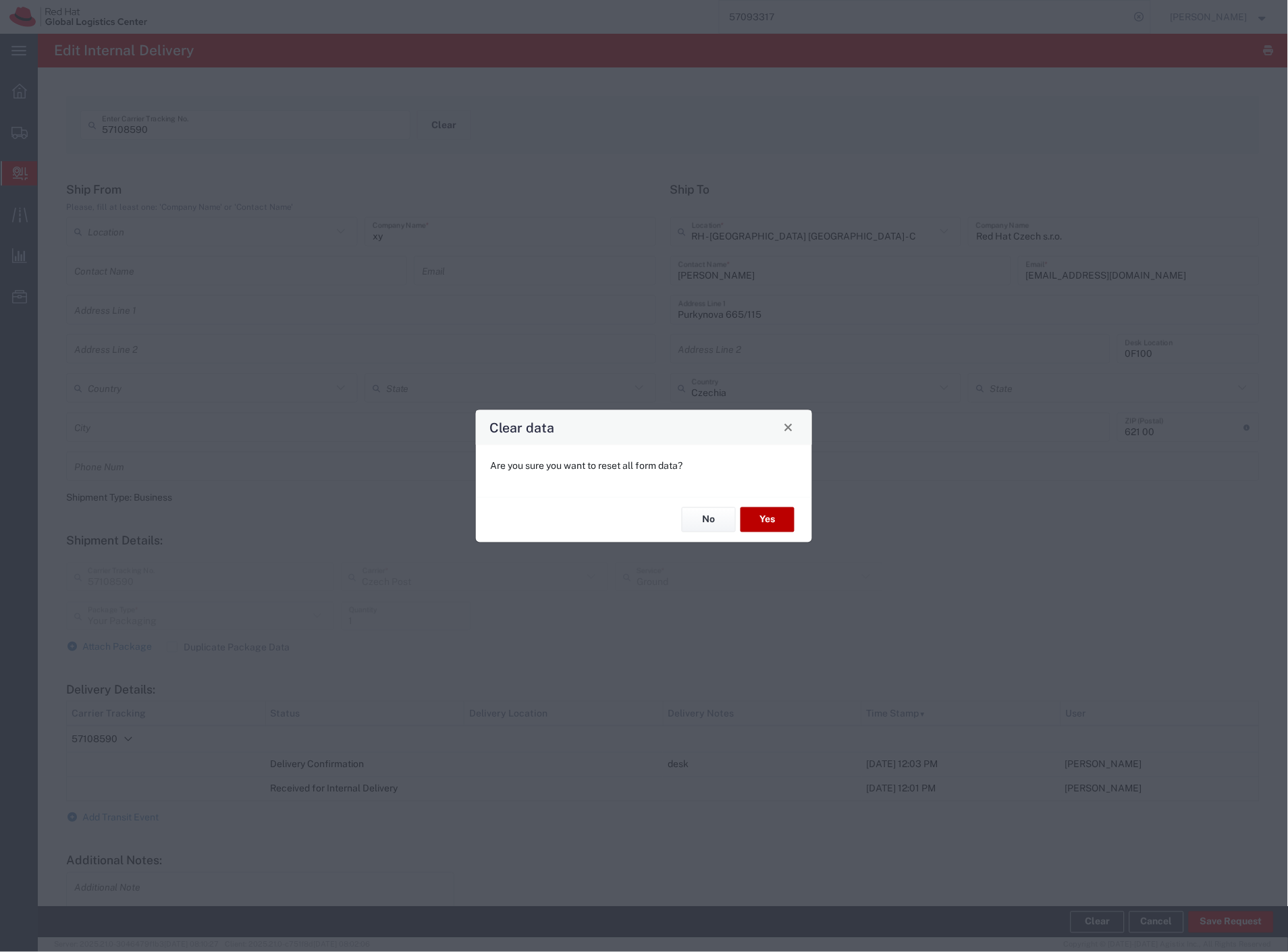
click at [775, 524] on button "Yes" at bounding box center [767, 520] width 54 height 25
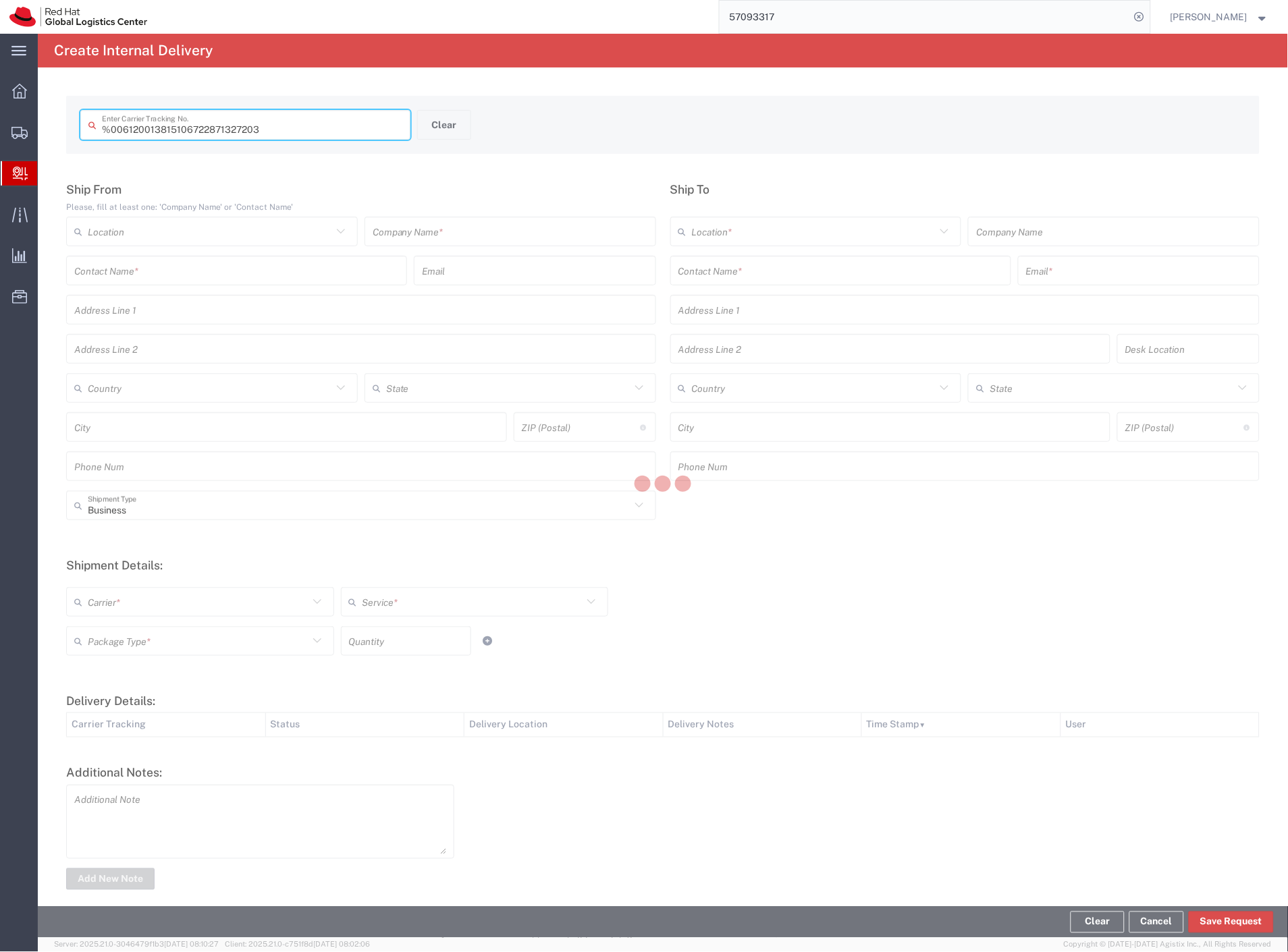
type input " 6120013815106722871327203"
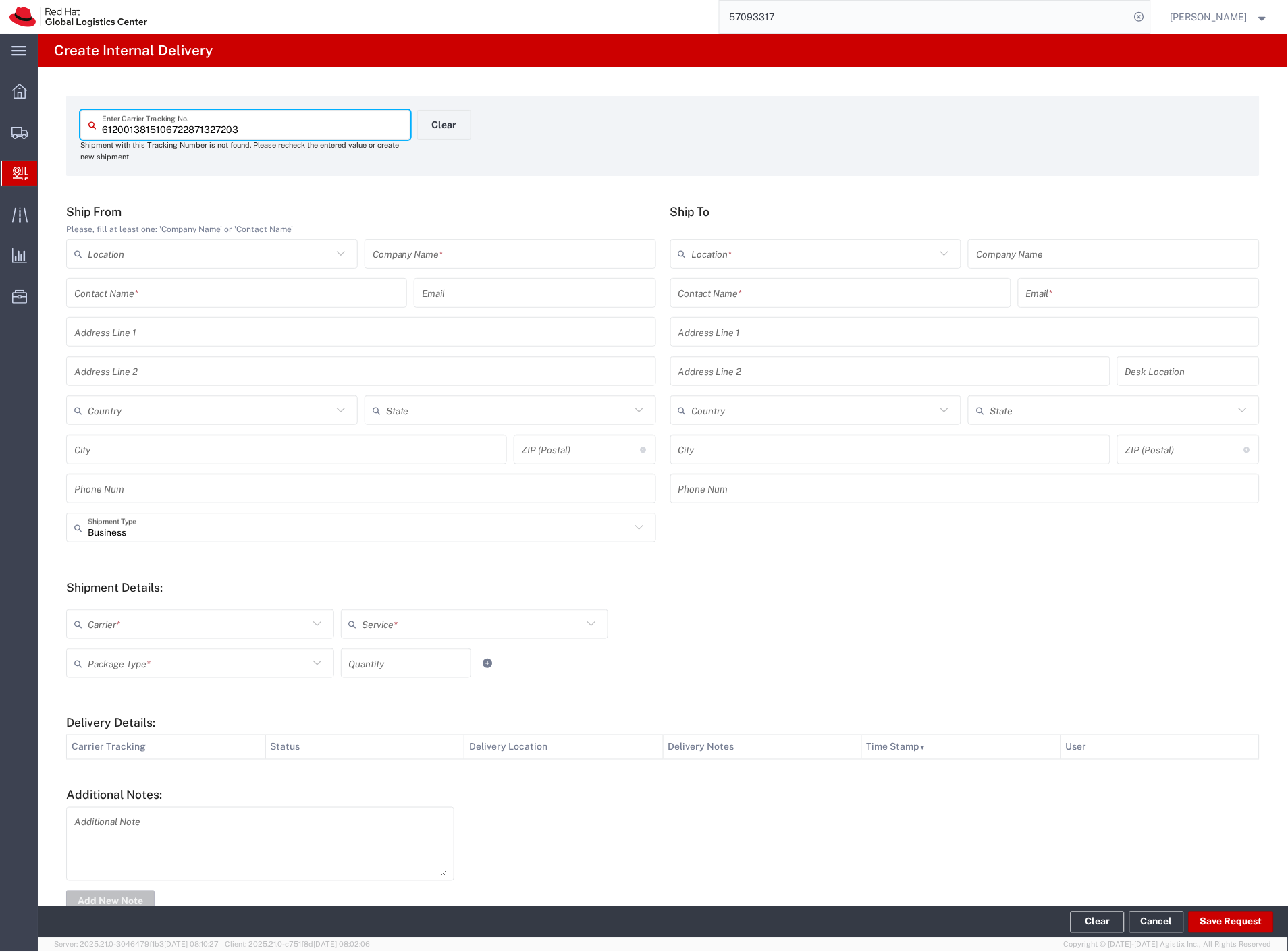
click at [480, 259] on input "text" at bounding box center [510, 254] width 276 height 24
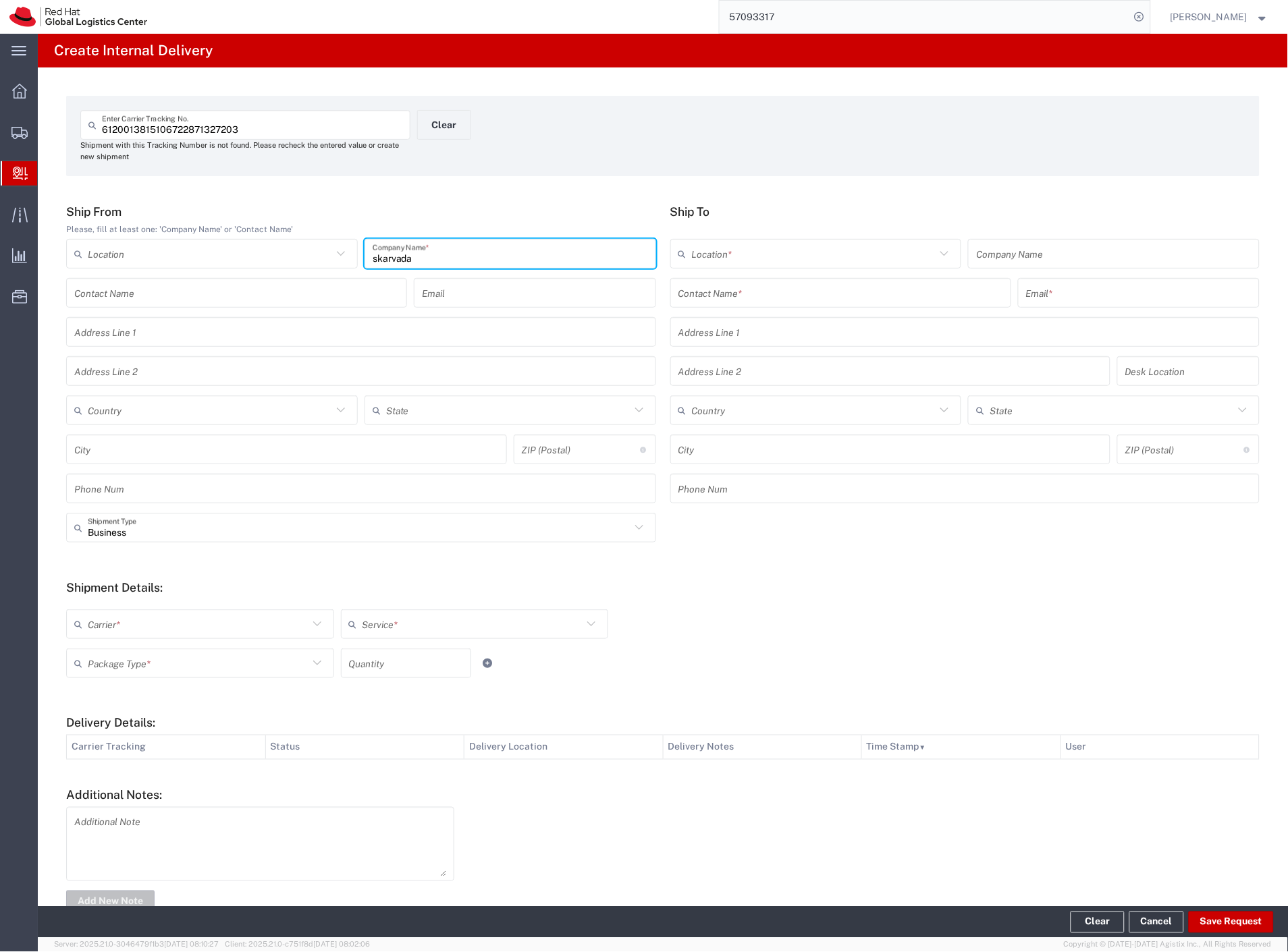
type input "skarvada"
click at [691, 279] on div "Contact Name *" at bounding box center [841, 293] width 341 height 30
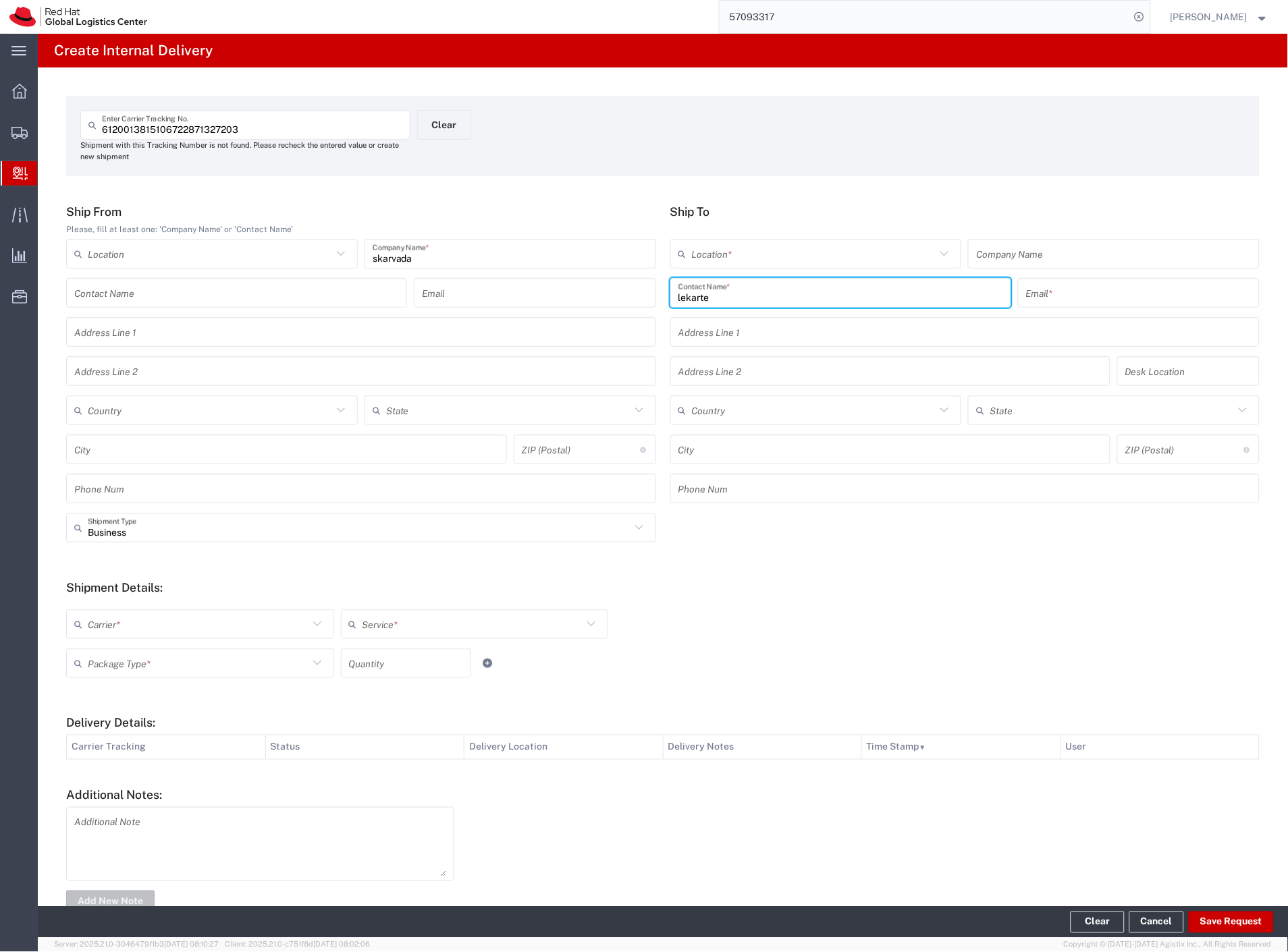
type input "lekarten"
click at [542, 251] on input "skarvada" at bounding box center [510, 254] width 276 height 24
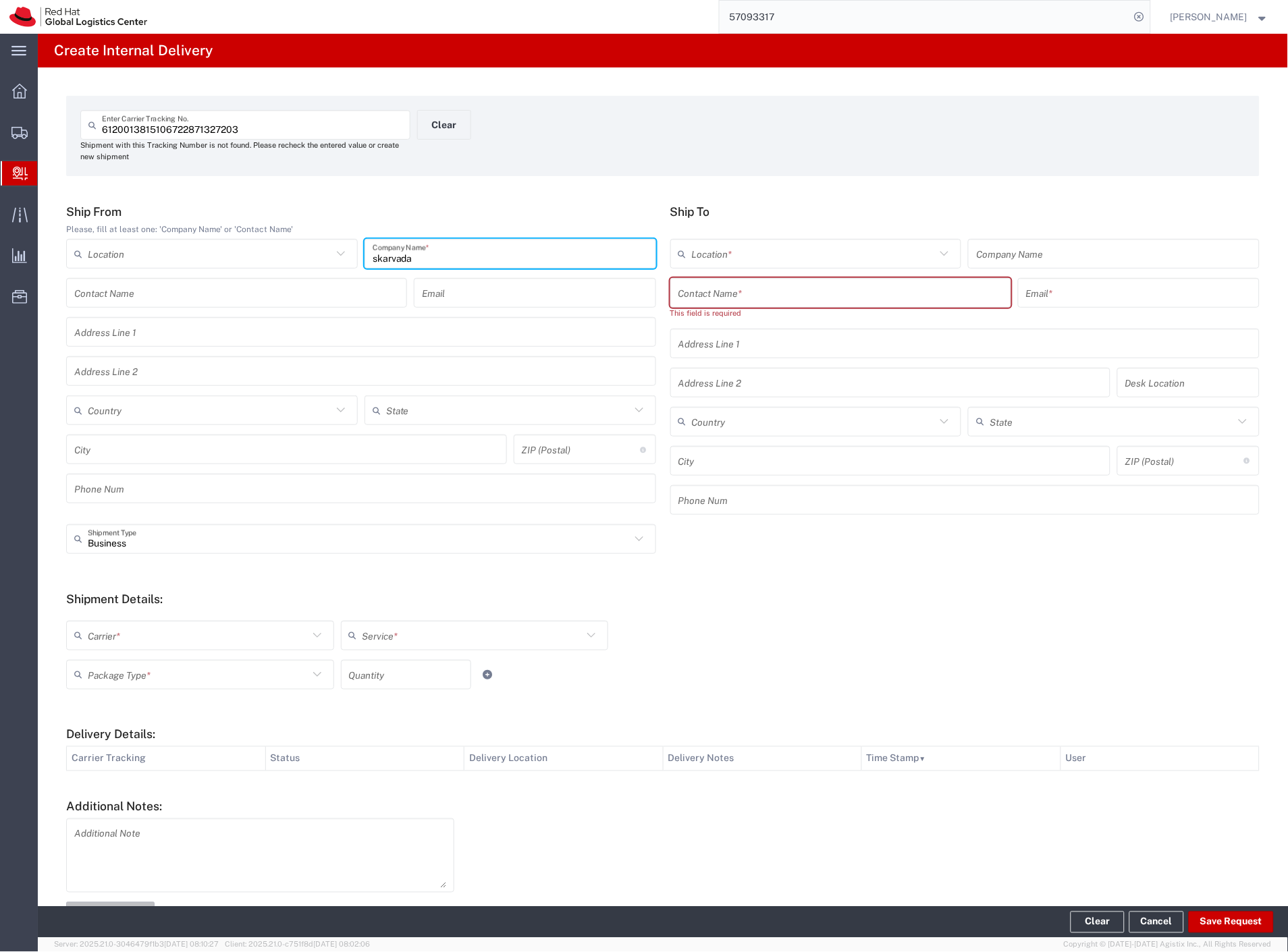
paste input "lekarten"
type input "lekarten"
click at [698, 296] on input "text" at bounding box center [840, 293] width 325 height 24
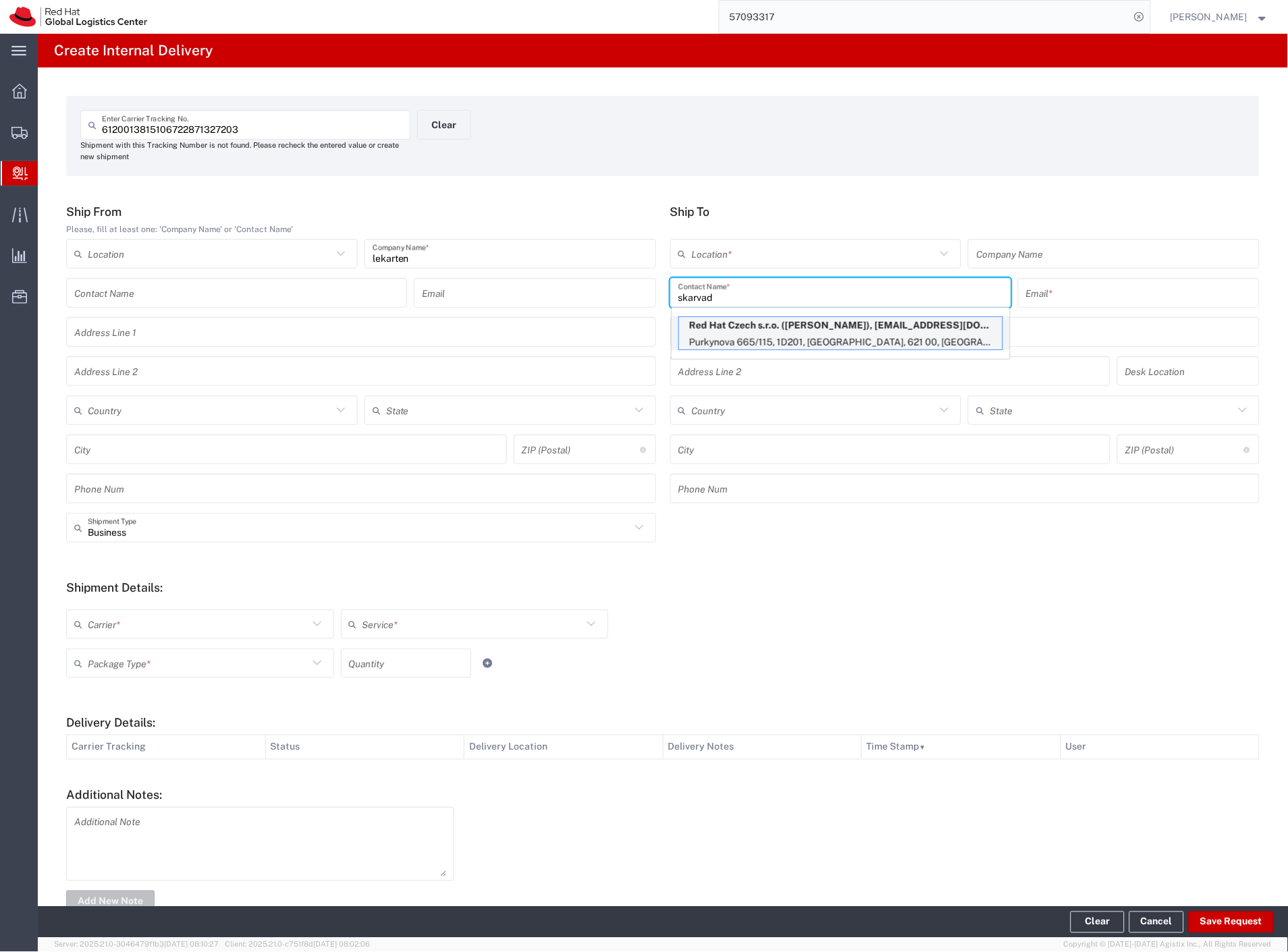
type input "skarvad"
click at [812, 343] on p "Purkynova 665/115, 1D201, [GEOGRAPHIC_DATA], 621 00, [GEOGRAPHIC_DATA]" at bounding box center [841, 342] width 324 height 17
type input "RH - [GEOGRAPHIC_DATA] [GEOGRAPHIC_DATA] - C"
type input "Red Hat Czech s.r.o."
type input "[PERSON_NAME]"
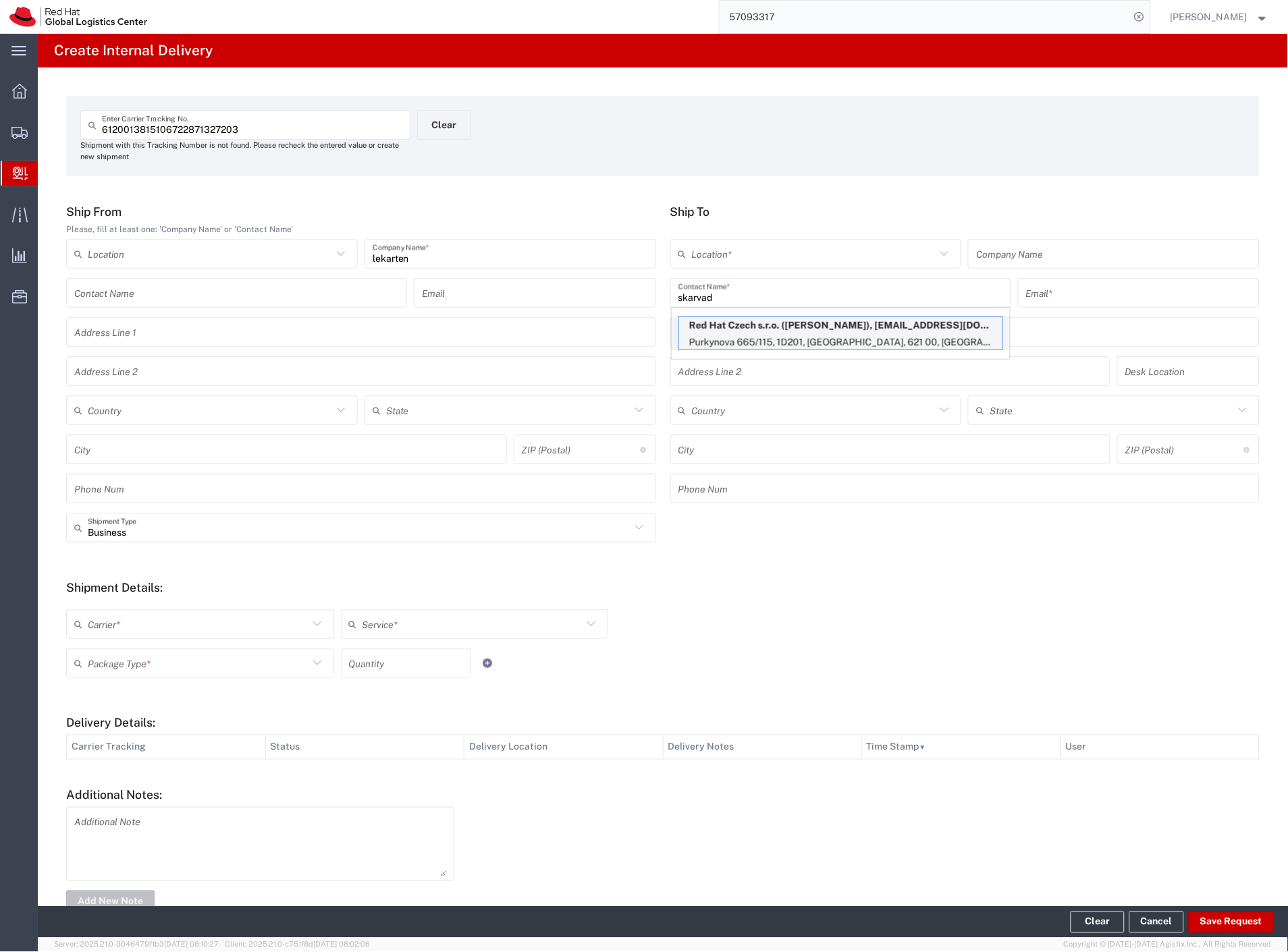
type input "[EMAIL_ADDRESS][DOMAIN_NAME]"
type input "Purkynova 665/115"
type input "1D201"
type input "Czechia"
type input "[GEOGRAPHIC_DATA]"
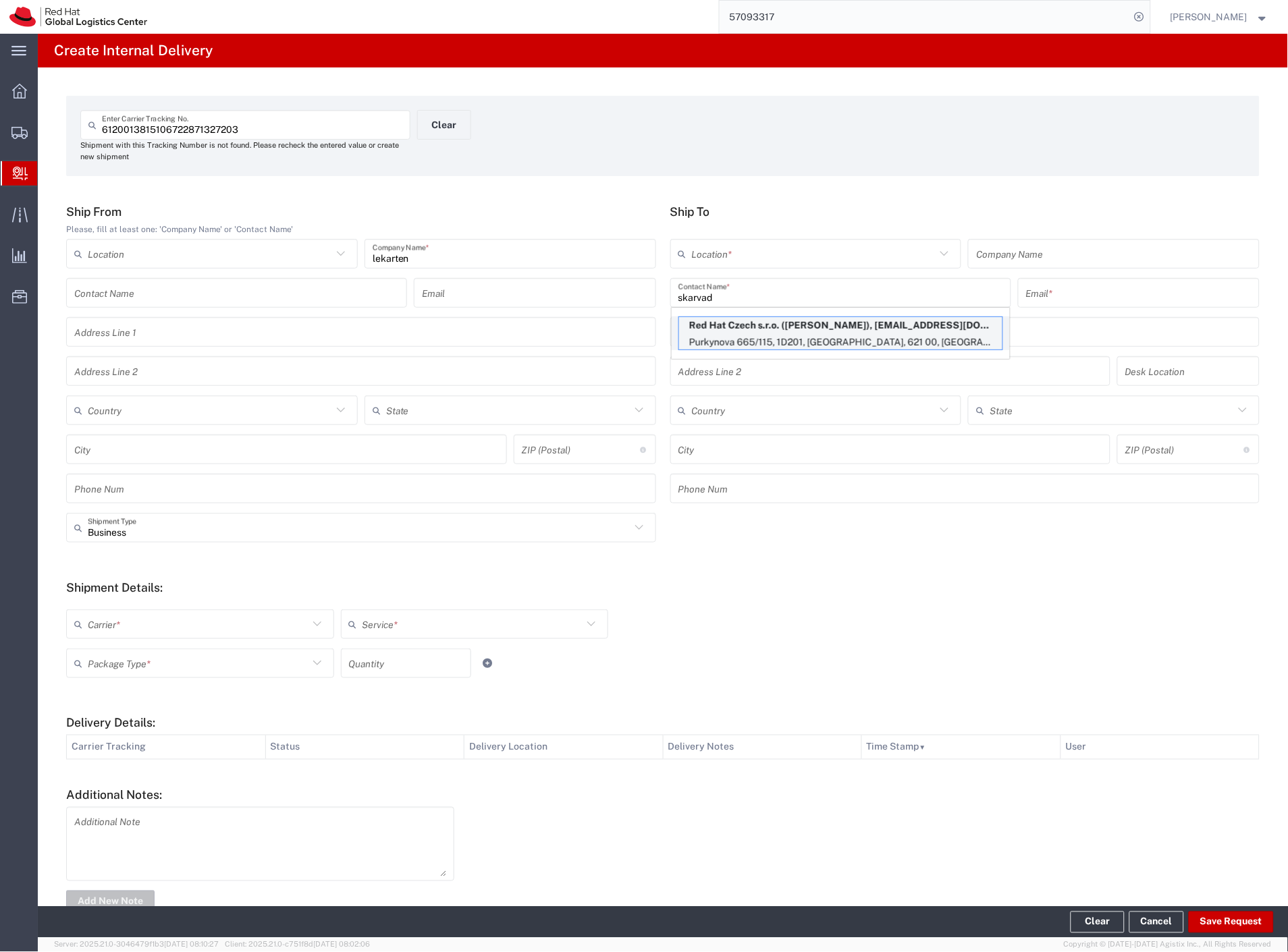
type input "621 00"
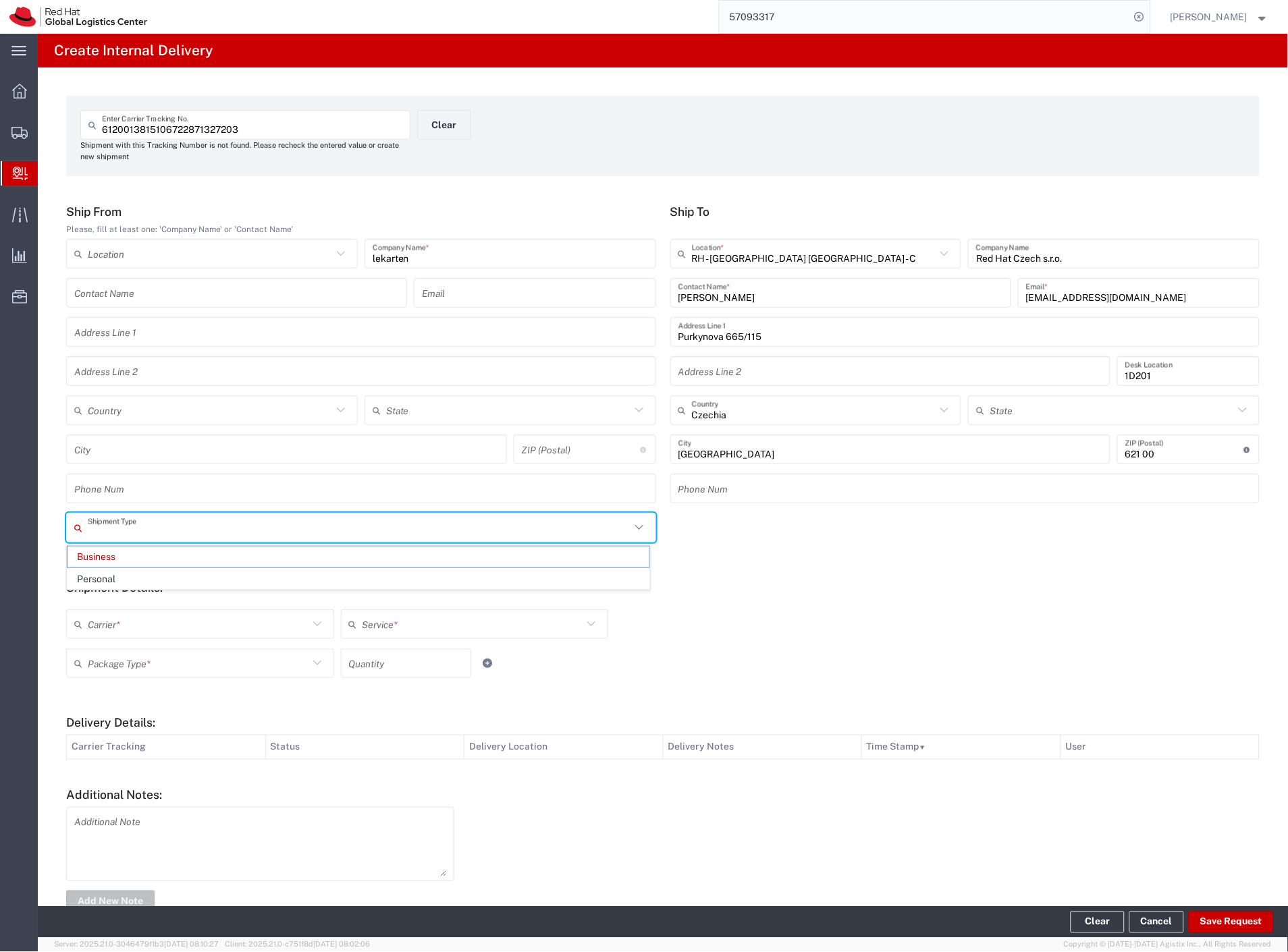
drag, startPoint x: 110, startPoint y: 532, endPoint x: 108, endPoint y: 565, distance: 33.1
click at [110, 533] on input "text" at bounding box center [359, 528] width 542 height 24
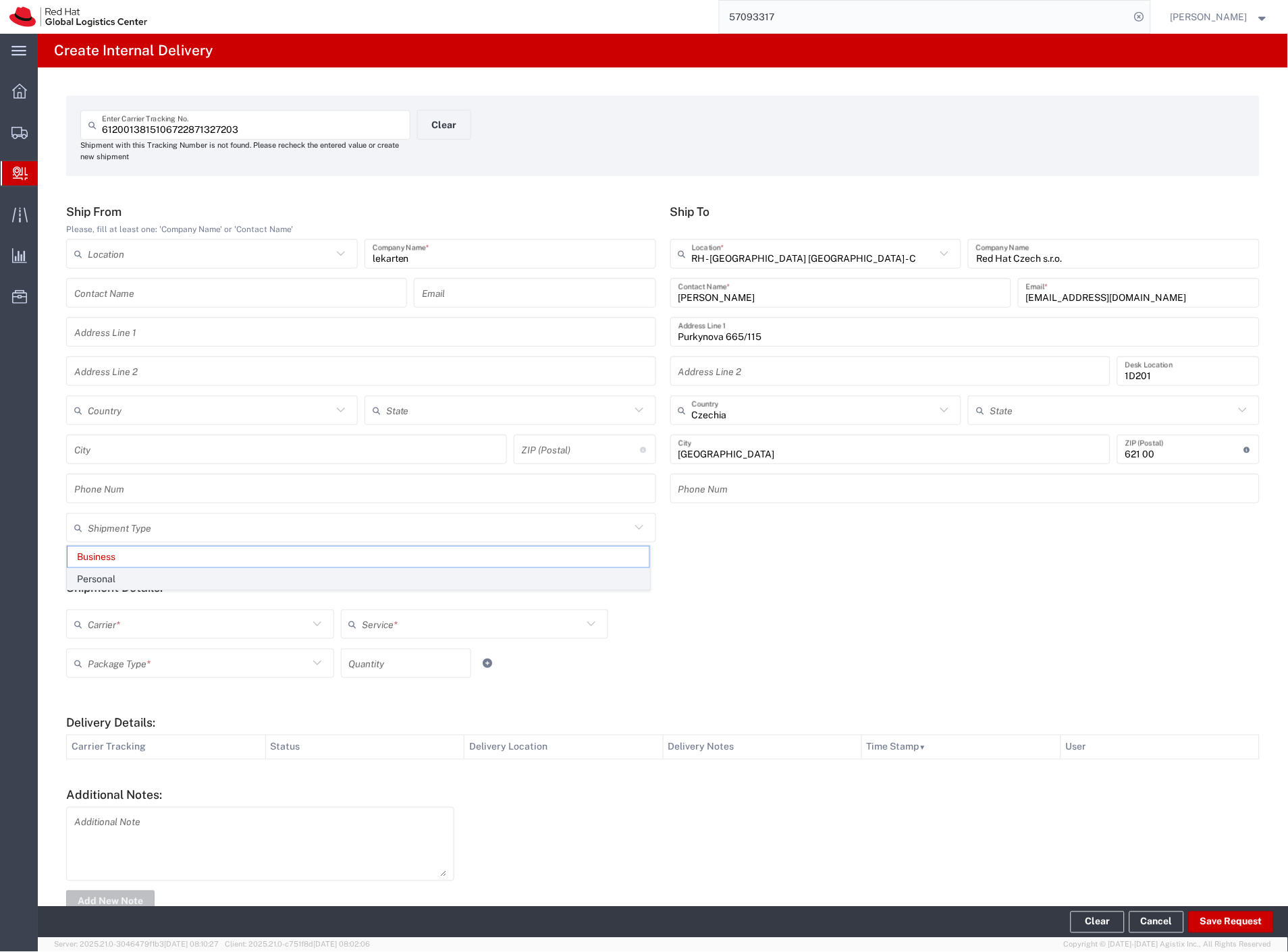
click at [105, 578] on span "Personal" at bounding box center [358, 579] width 582 height 21
type input "Personal"
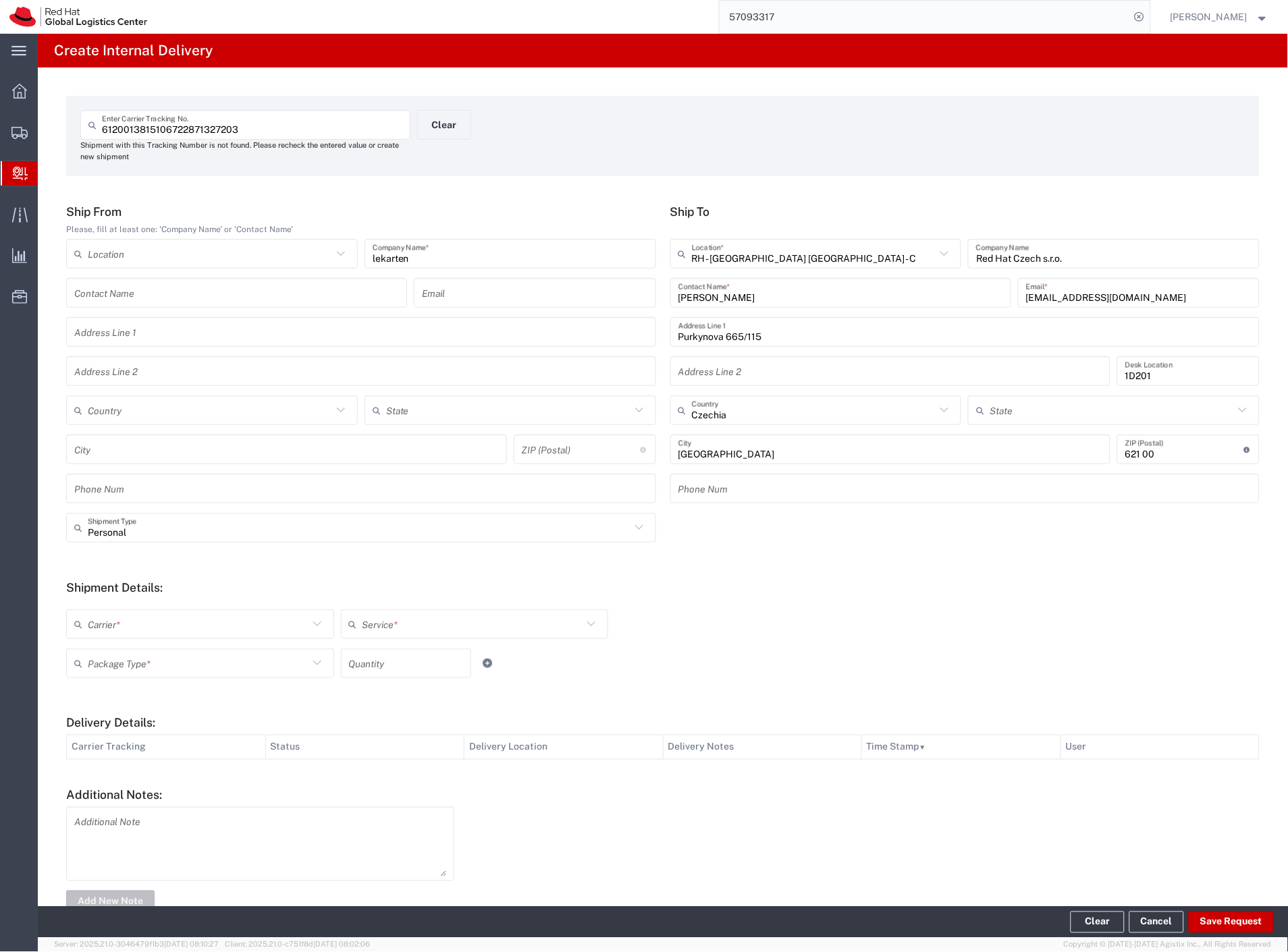
drag, startPoint x: 102, startPoint y: 619, endPoint x: 102, endPoint y: 643, distance: 24.0
click at [102, 624] on input "text" at bounding box center [198, 624] width 220 height 24
click at [102, 655] on span "Czech Post" at bounding box center [199, 654] width 262 height 21
type input "Czech Post"
click at [102, 660] on input "text" at bounding box center [198, 663] width 220 height 24
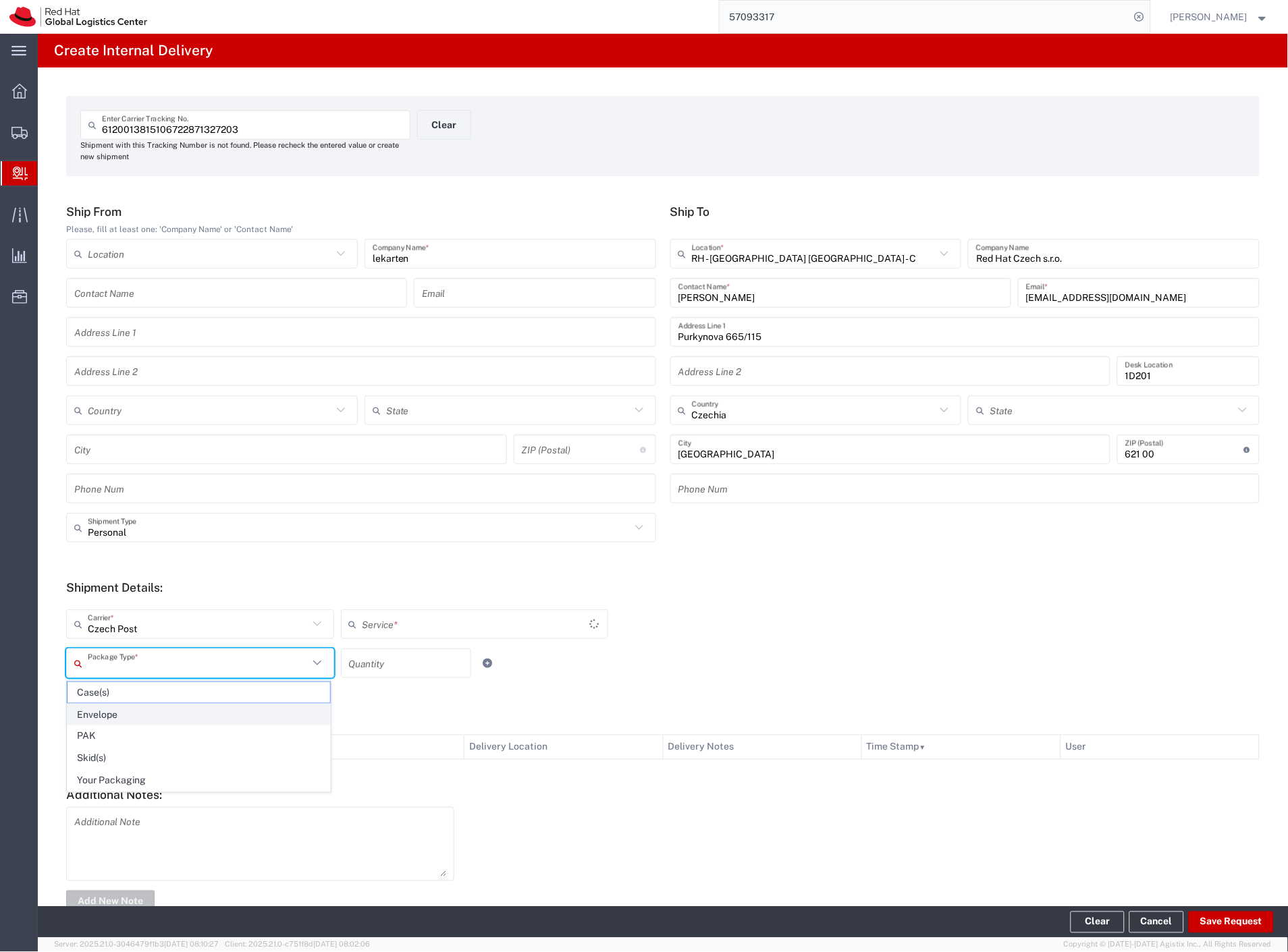
type input "Ground"
click at [135, 793] on li "Your Packaging" at bounding box center [199, 780] width 264 height 22
type input "Your Packaging"
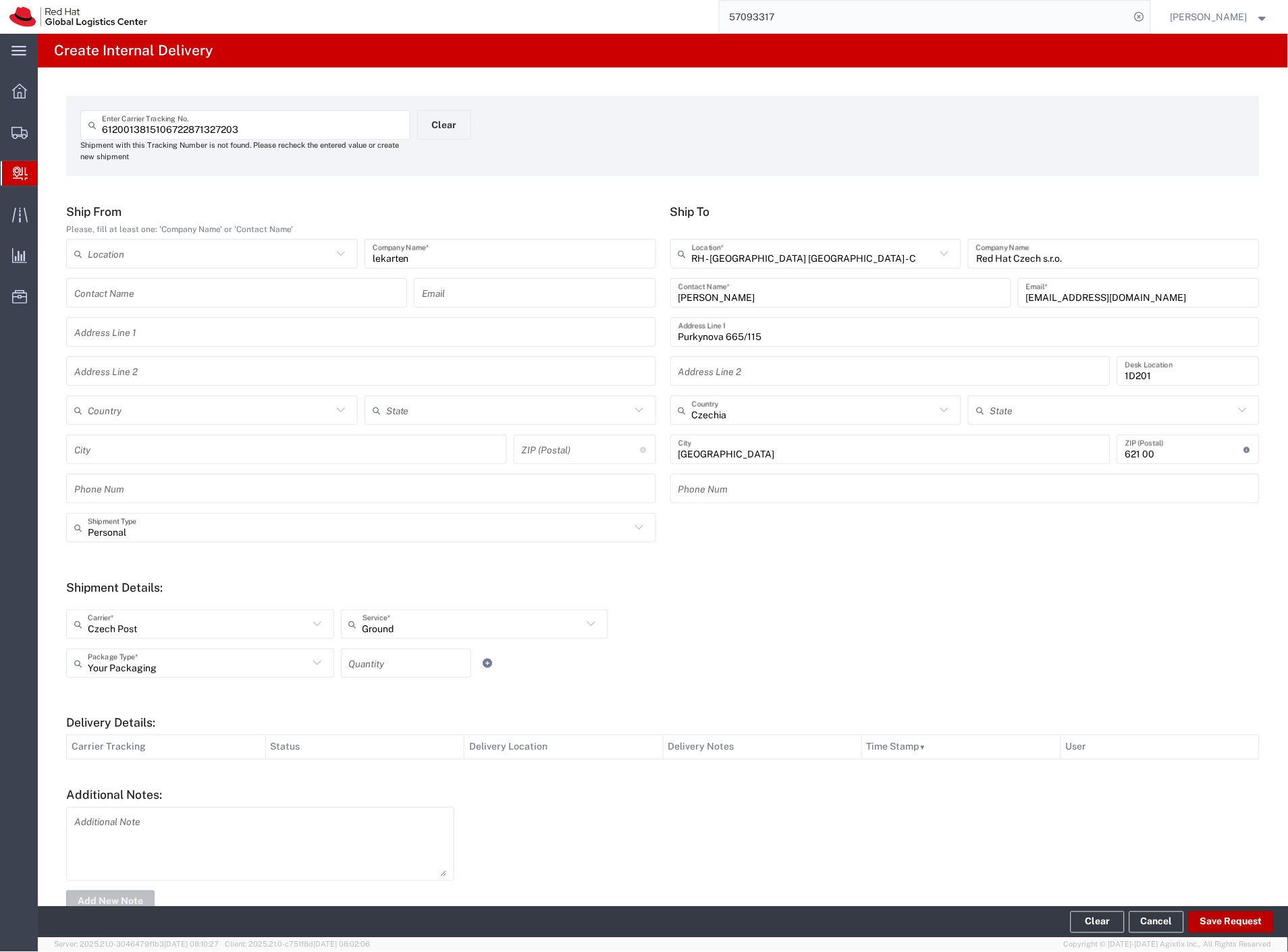
click at [1239, 920] on button "Save Request" at bounding box center [1230, 922] width 85 height 22
type input "Personal"
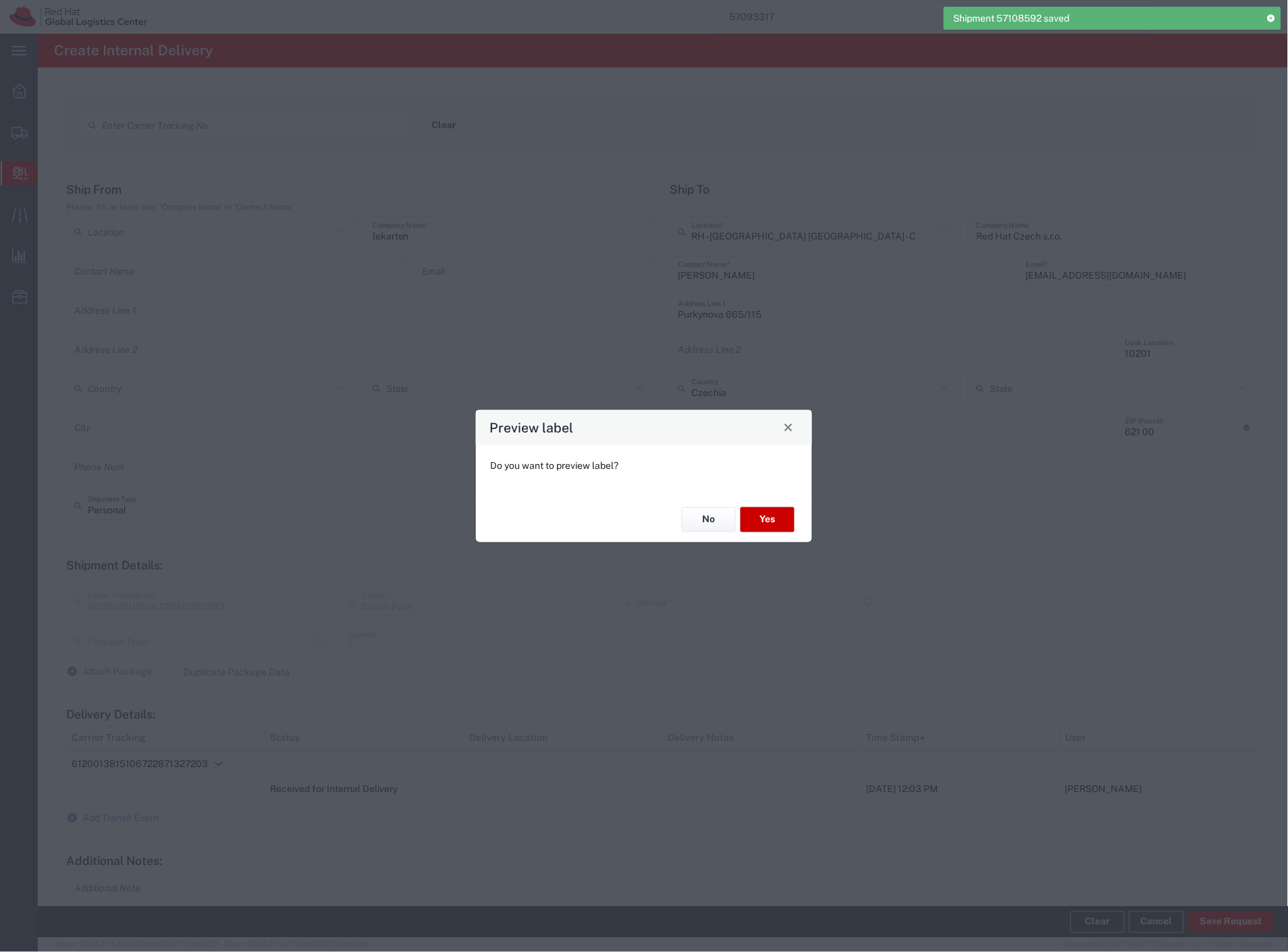
type input "Your Packaging"
type input "Ground"
click at [693, 515] on button "No" at bounding box center [709, 520] width 54 height 25
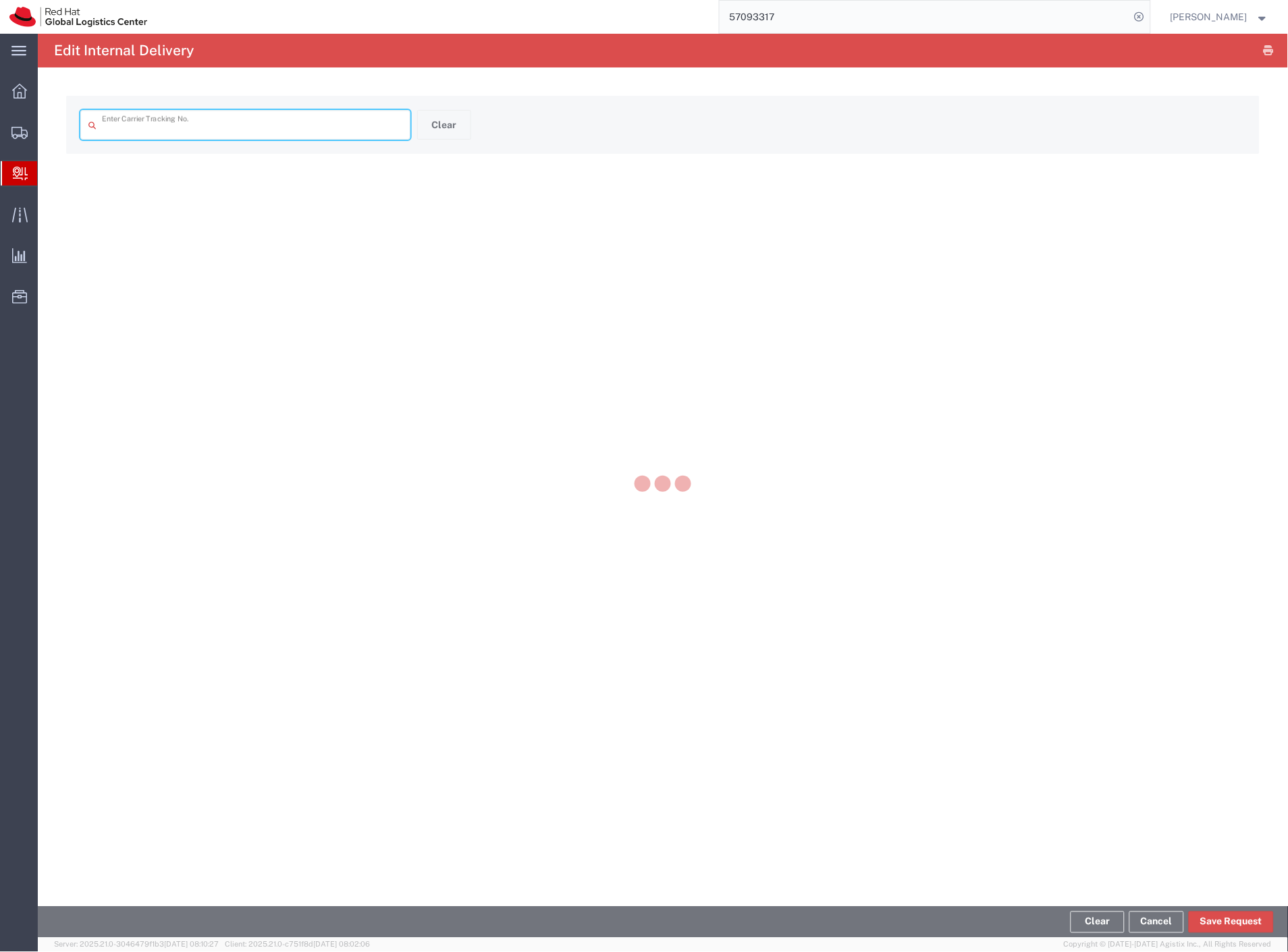
type input "6120013815106722871327203"
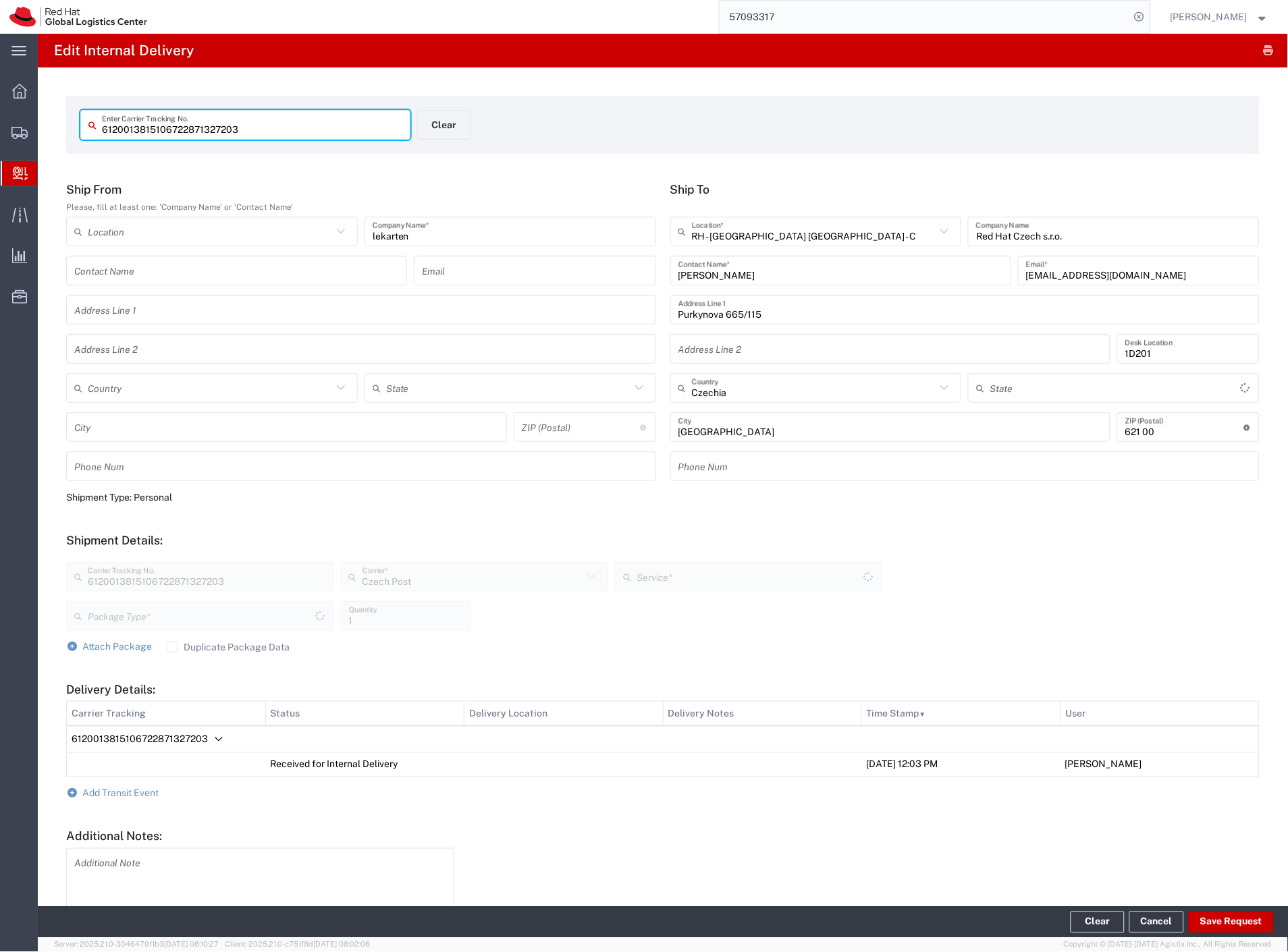
type input "Your Packaging"
type input "Ground"
click at [125, 792] on span "Add Transit Event" at bounding box center [121, 794] width 76 height 10
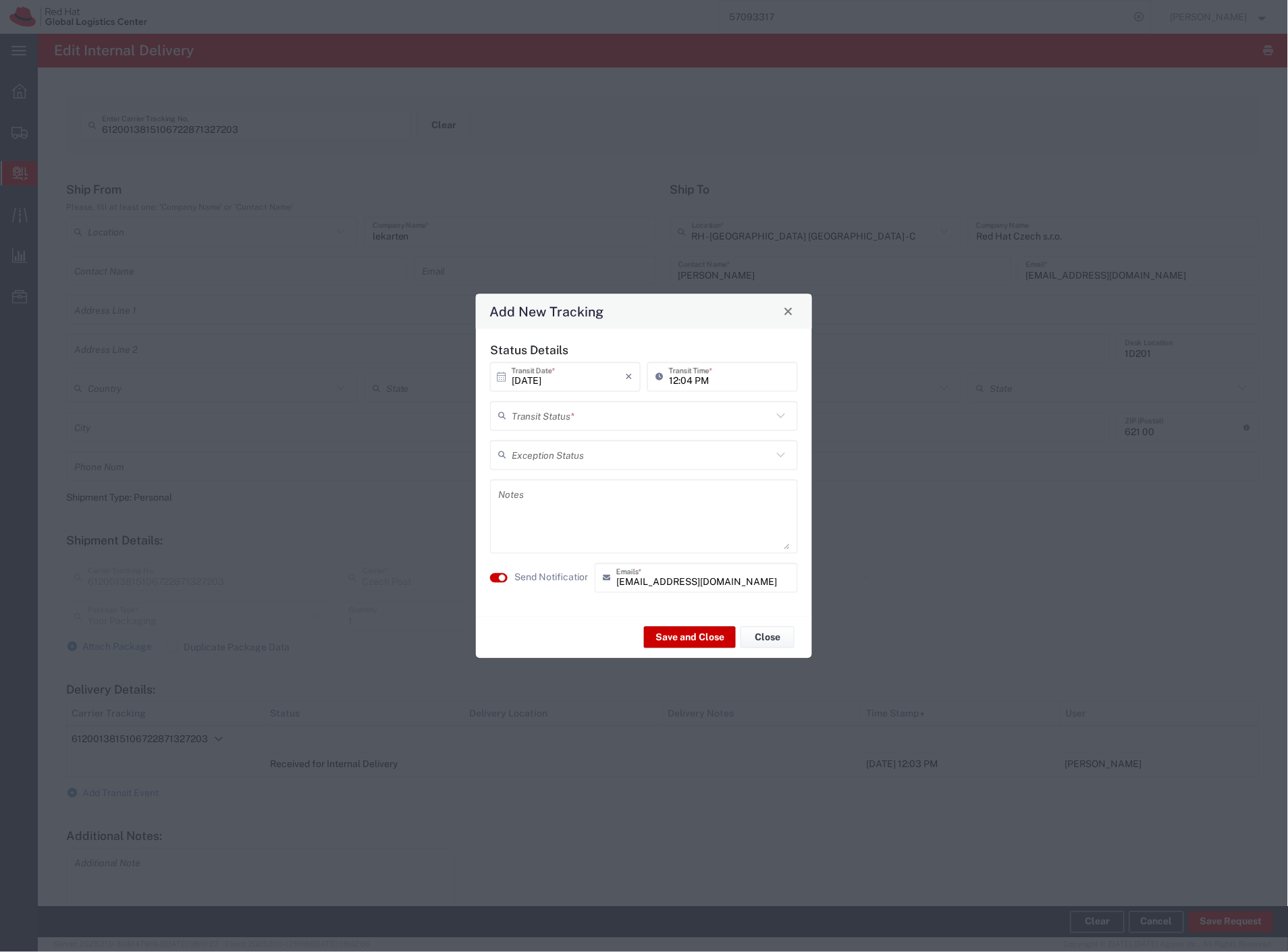
click at [610, 418] on input "text" at bounding box center [642, 416] width 261 height 24
click at [594, 442] on span "Delivery Confirmation" at bounding box center [644, 445] width 305 height 21
type input "Delivery Confirmation"
click at [554, 571] on label "Send Notification" at bounding box center [552, 578] width 75 height 14
click at [780, 312] on button "Close" at bounding box center [788, 312] width 19 height 19
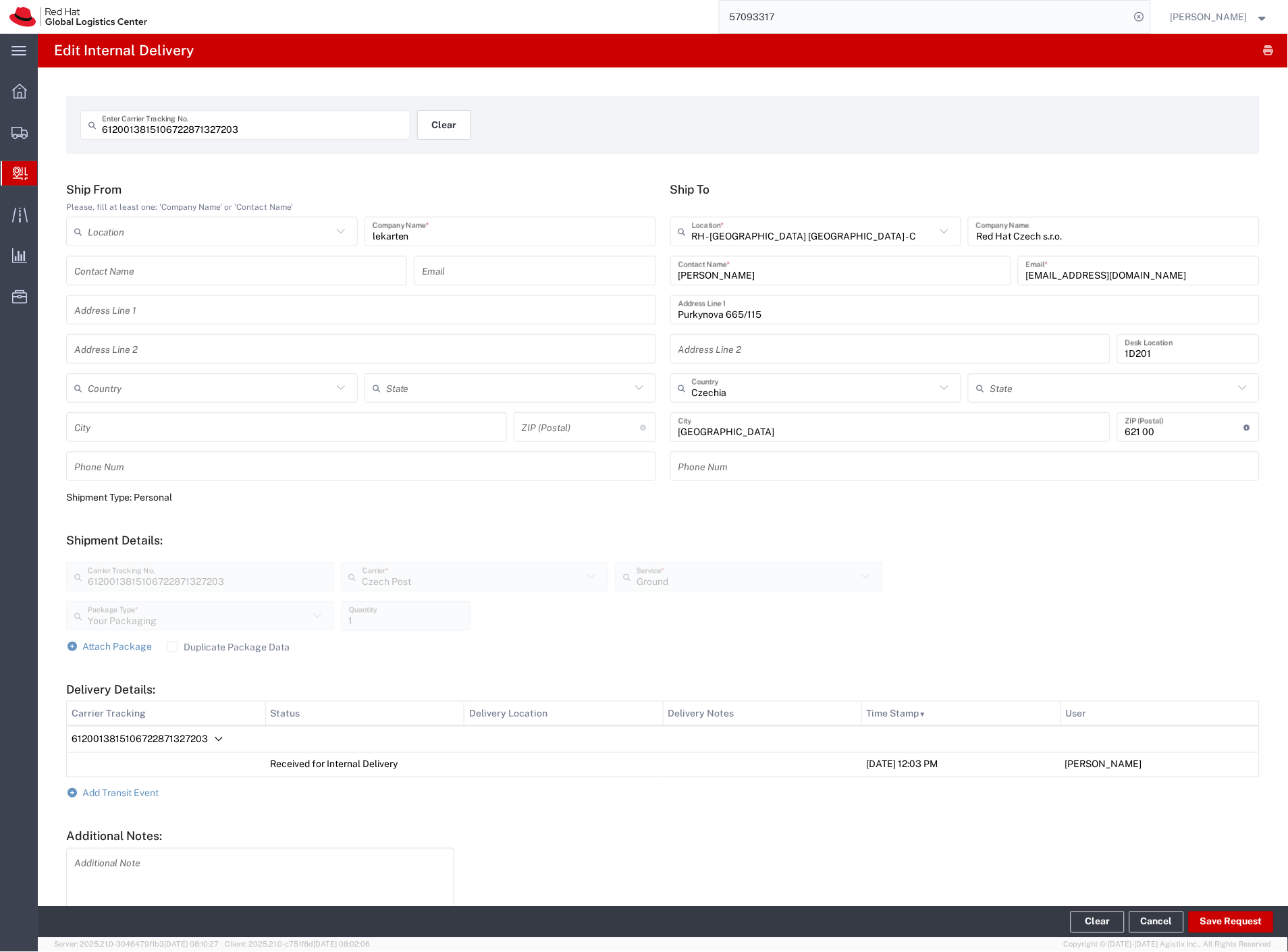
click at [428, 135] on button "Clear" at bounding box center [444, 125] width 54 height 30
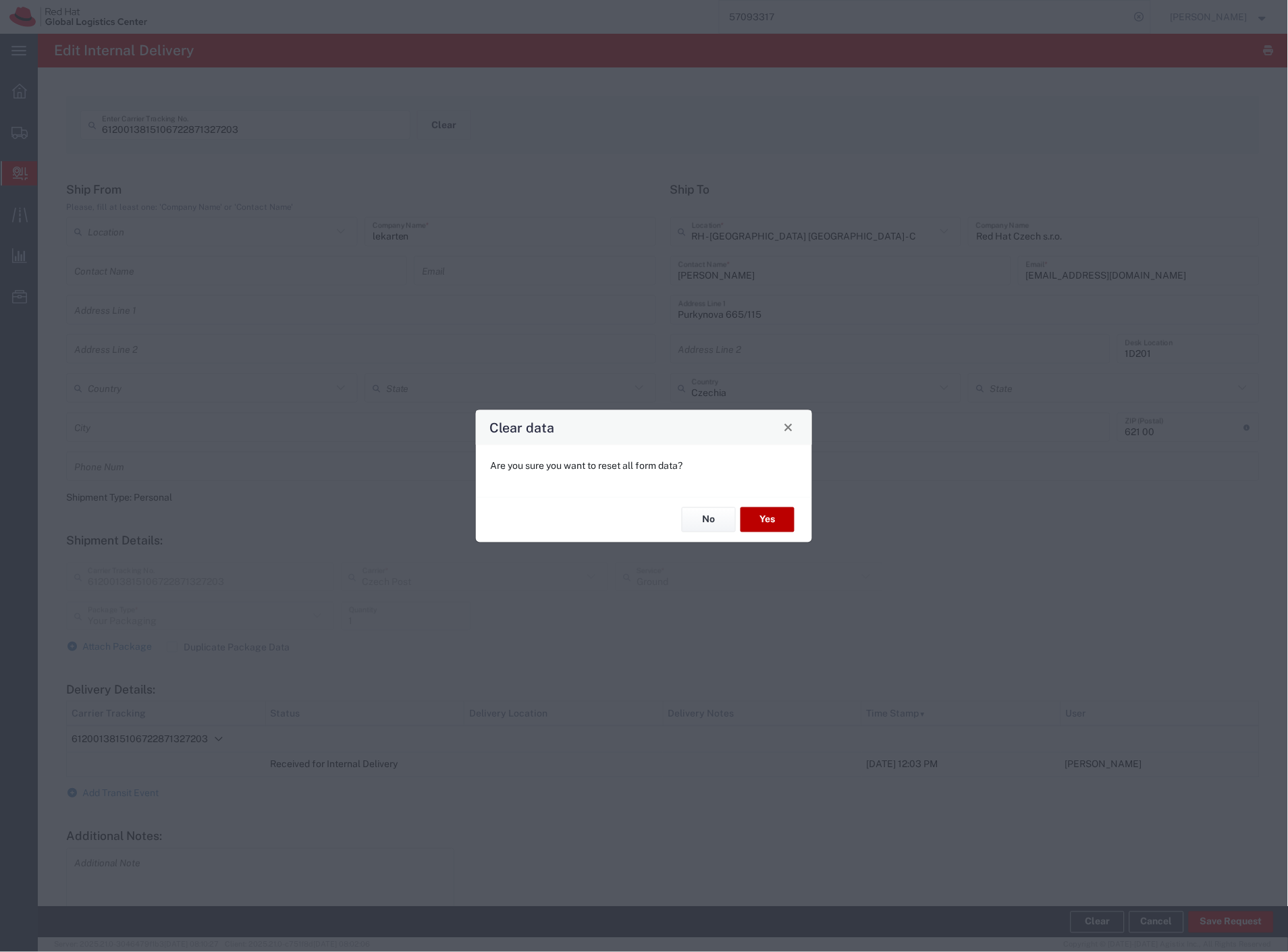
click at [767, 517] on button "Yes" at bounding box center [767, 520] width 54 height 25
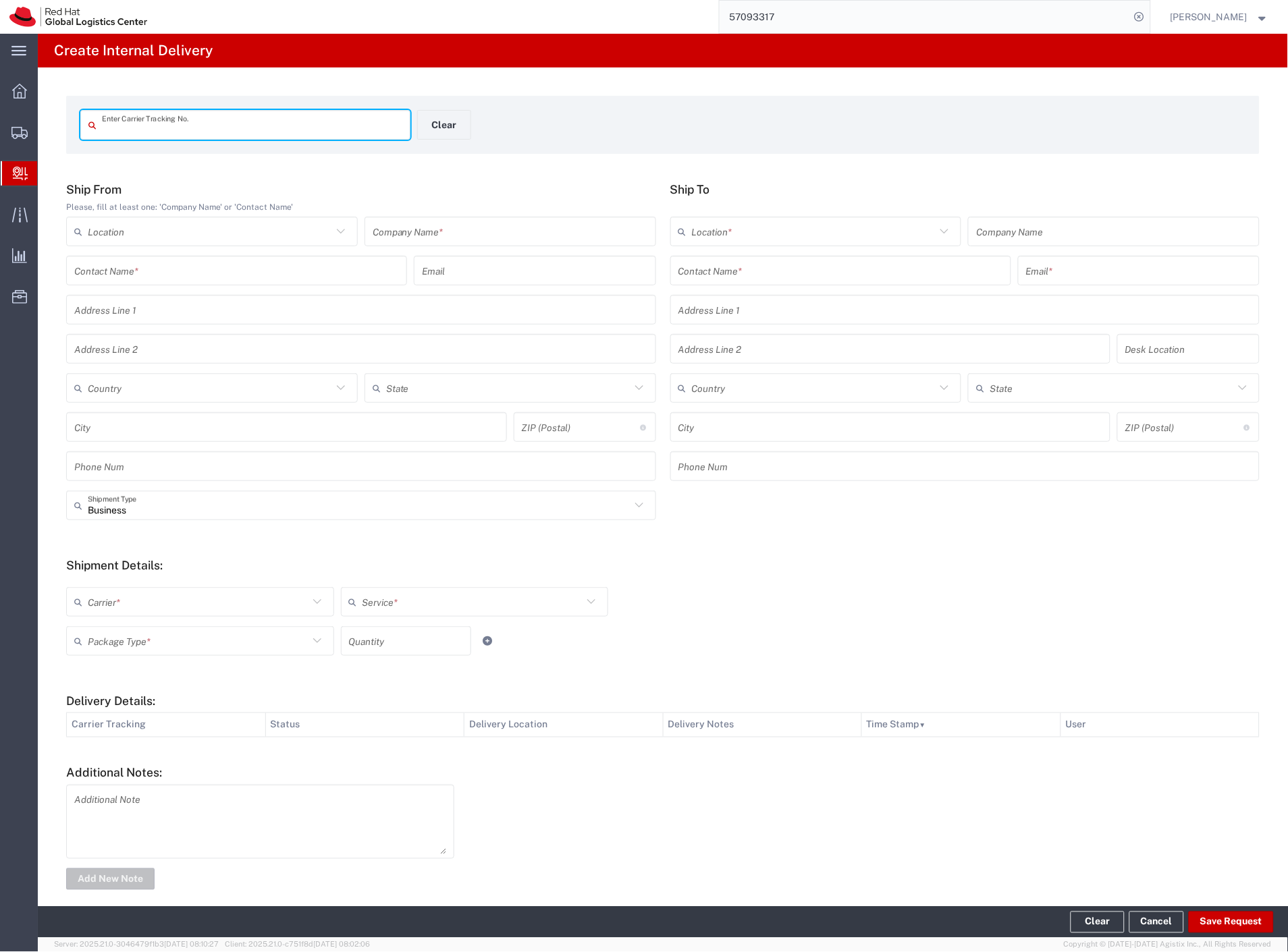
click at [810, 17] on input "57093317" at bounding box center [924, 17] width 410 height 32
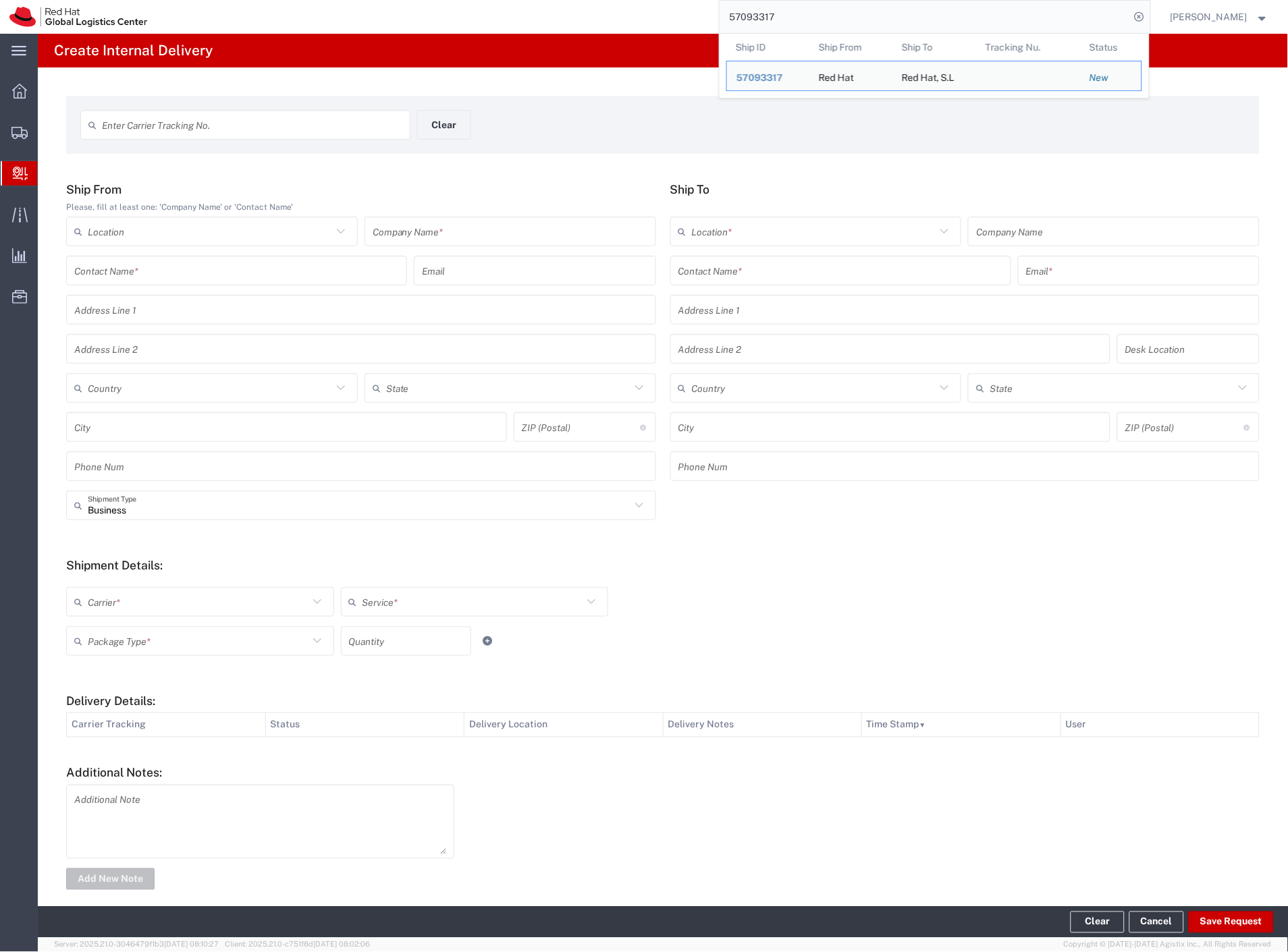
paste input "4193"
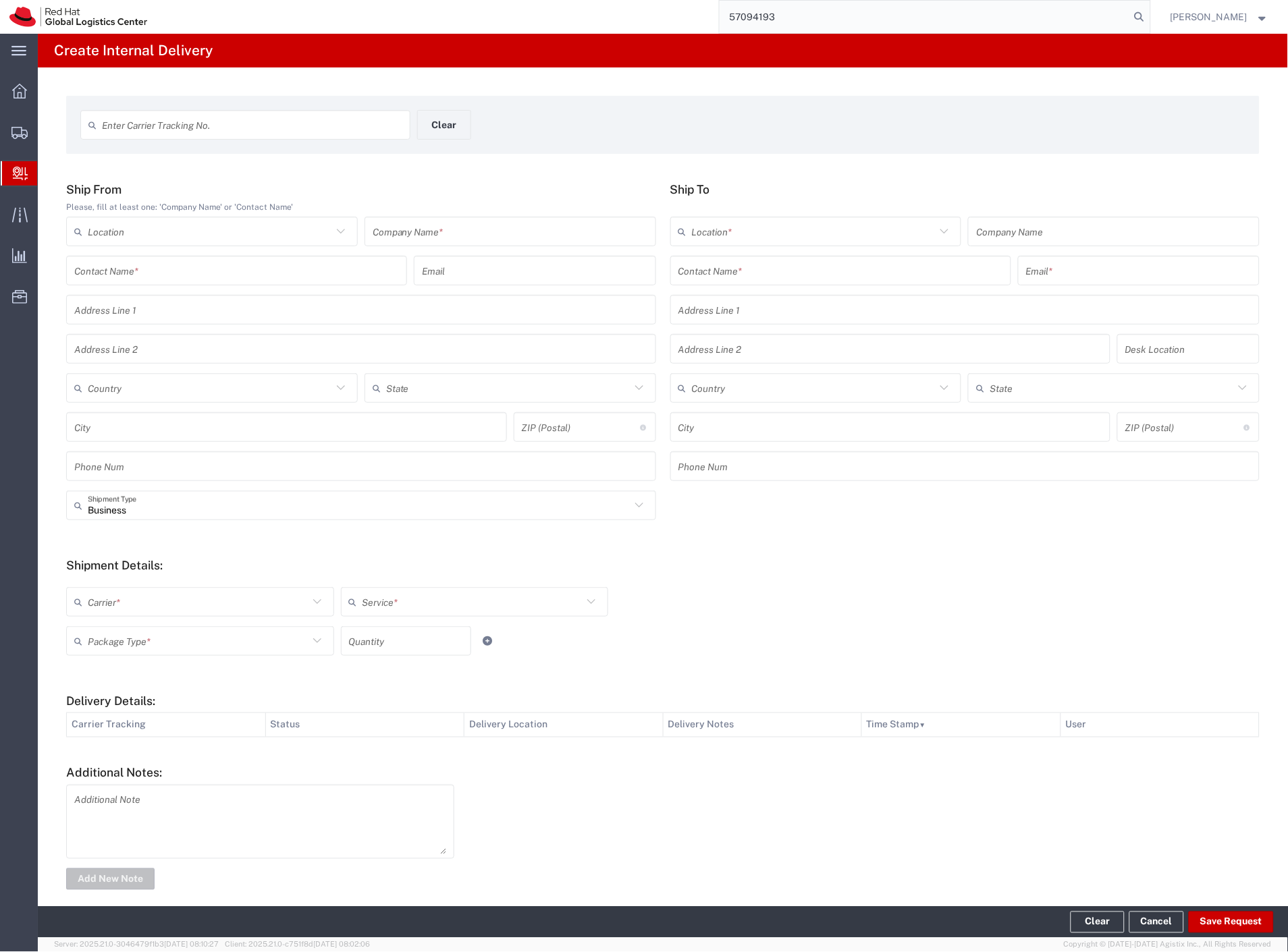
type input "57094193"
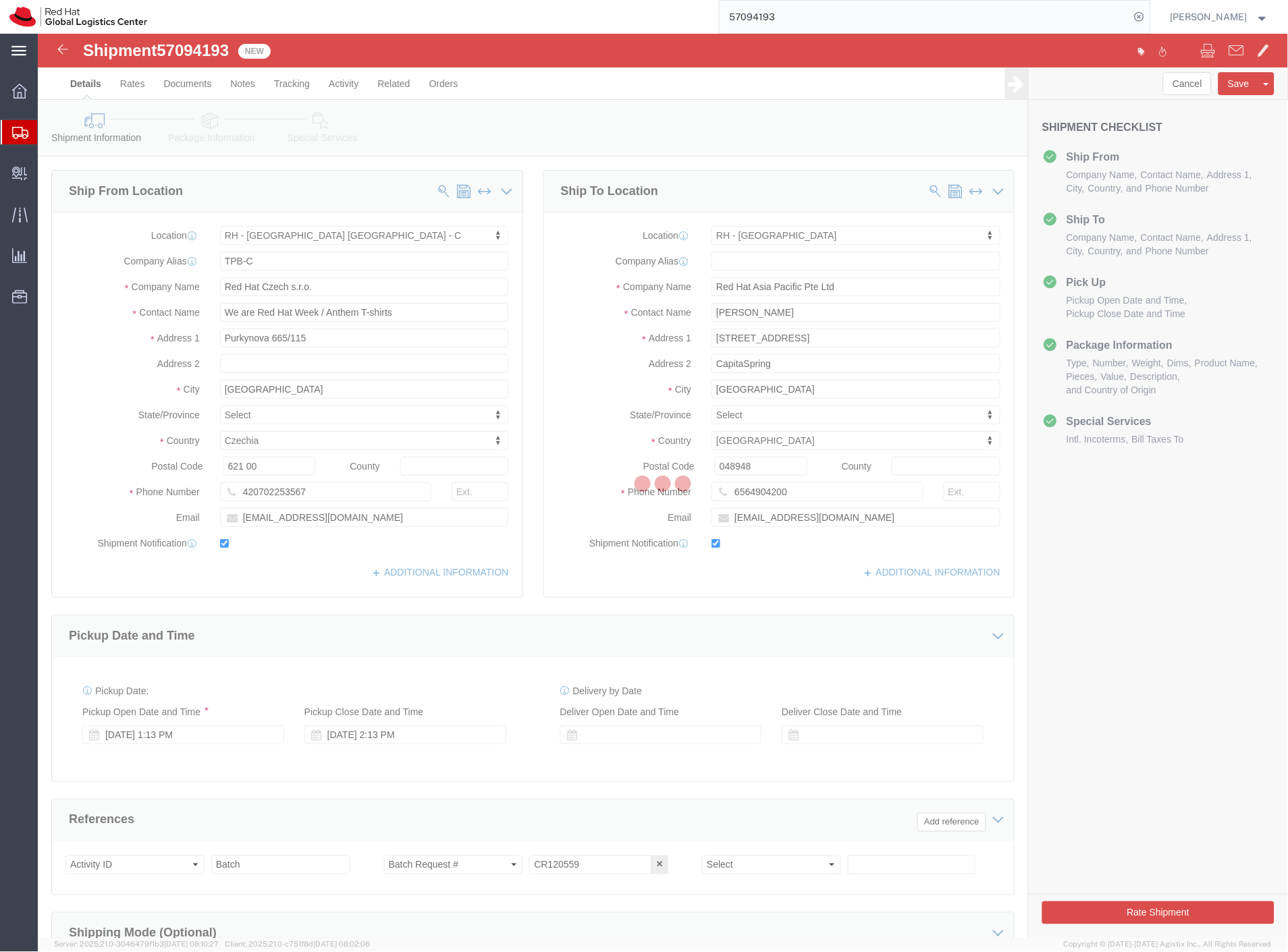
select select "38037"
select select "51051"
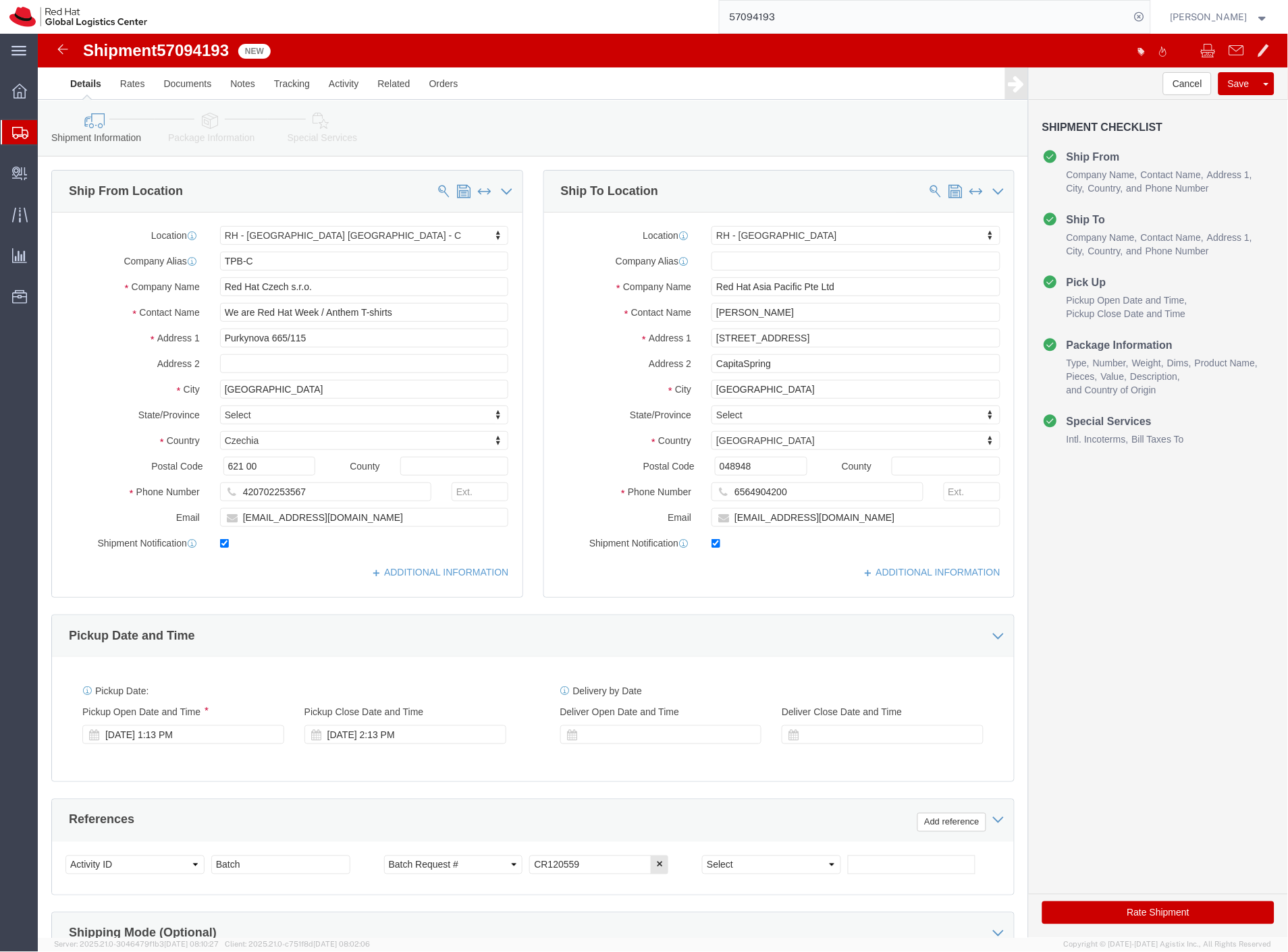
click link "Package Information"
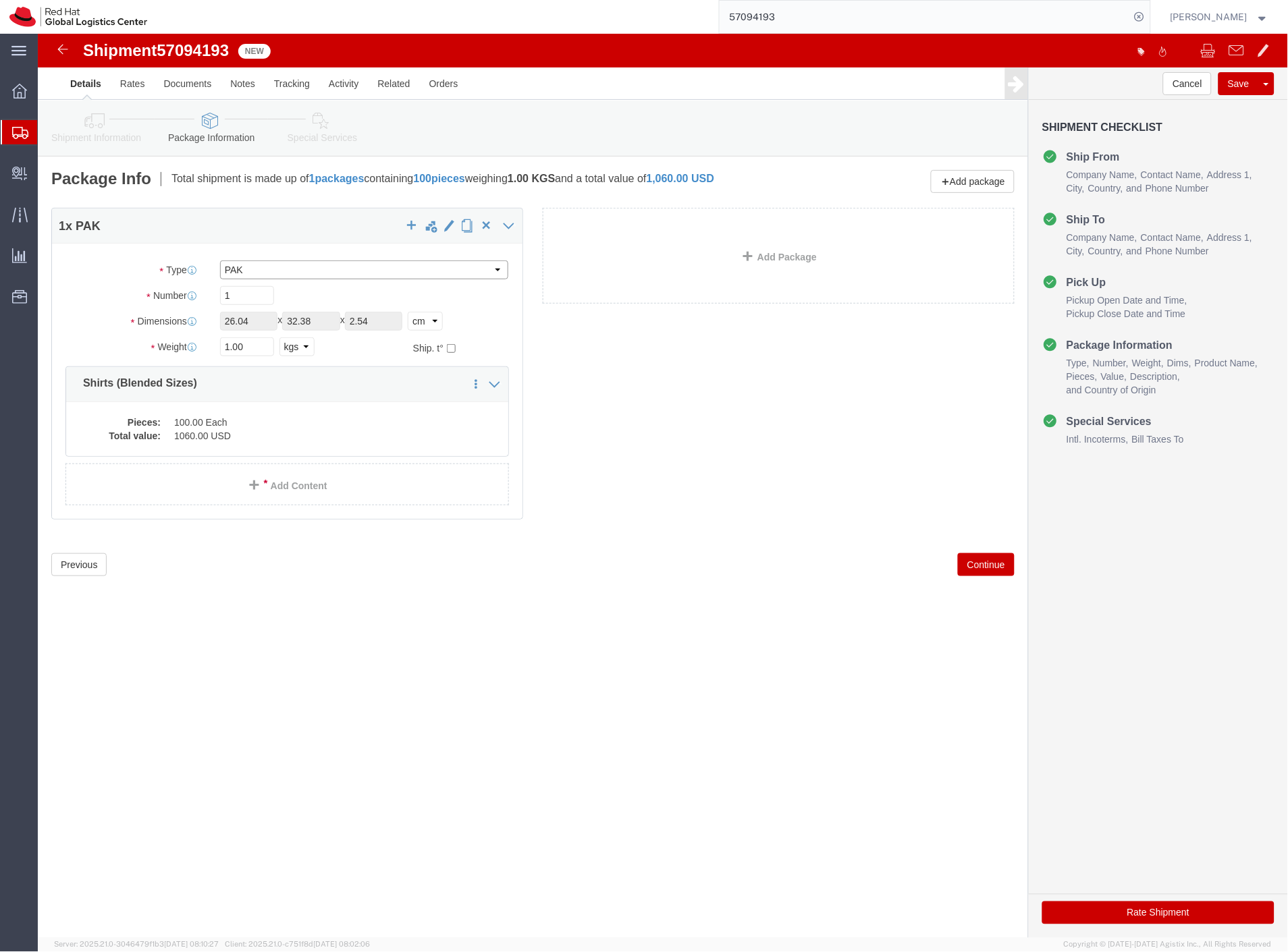
click select "Select Case(s) Crate(s) Envelope Large Box Medium Box PAK Skid(s) Small Box Sma…"
select select "YRPK"
click select "Select Case(s) Crate(s) Envelope Large Box Medium Box PAK Skid(s) Small Box Sma…"
drag, startPoint x: 219, startPoint y: 287, endPoint x: 99, endPoint y: 290, distance: 120.0
click div "Dimensions Length 26.04 x Width 32.38 x Height 2.54 Select cm ft in"
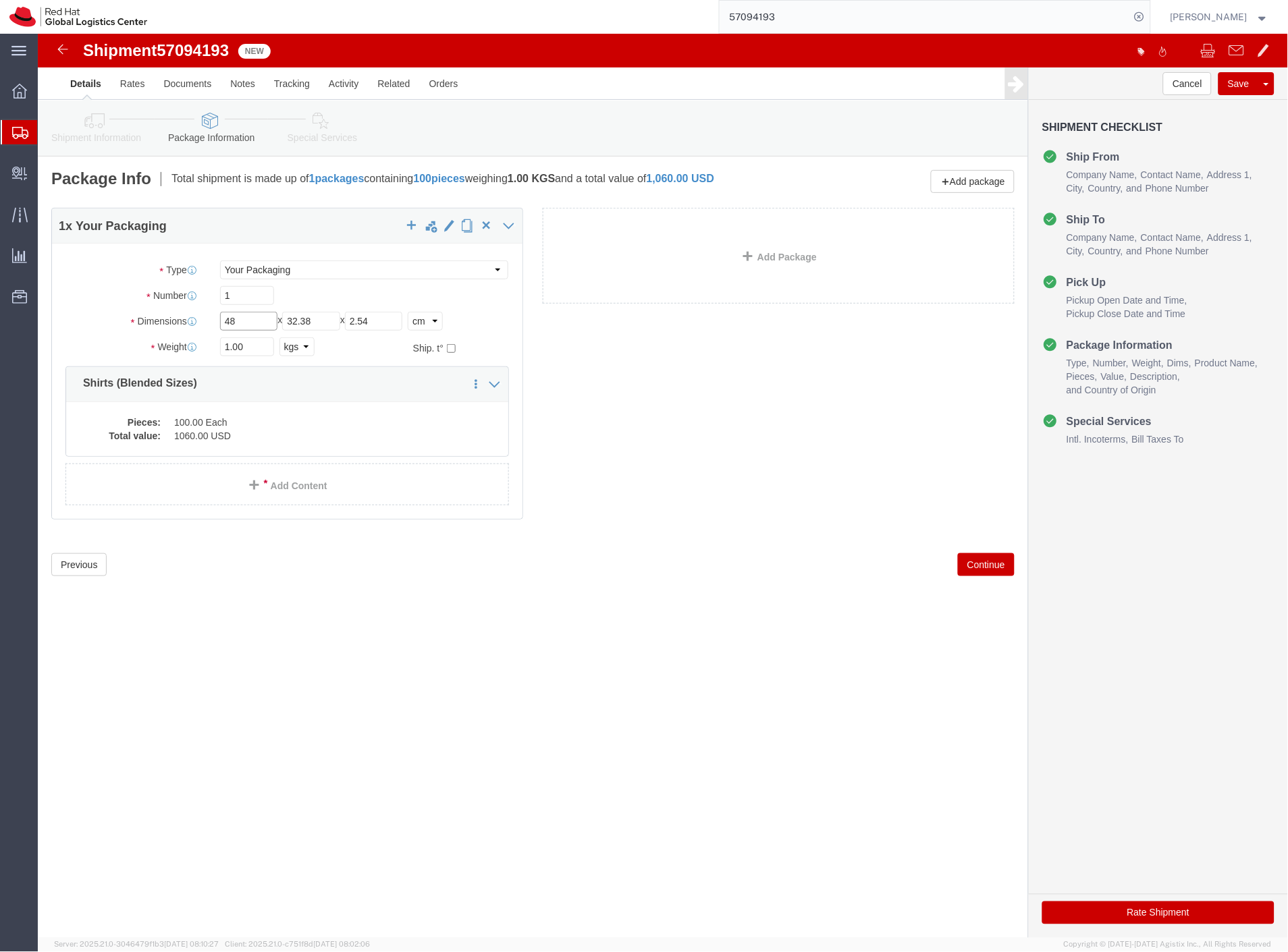
type input "48"
drag, startPoint x: 287, startPoint y: 288, endPoint x: 200, endPoint y: 288, distance: 87.0
click div "Length 48 x Width 32.38 x Height 2.54 Select cm ft in"
type input "40"
drag, startPoint x: 347, startPoint y: 289, endPoint x: 285, endPoint y: 292, distance: 62.1
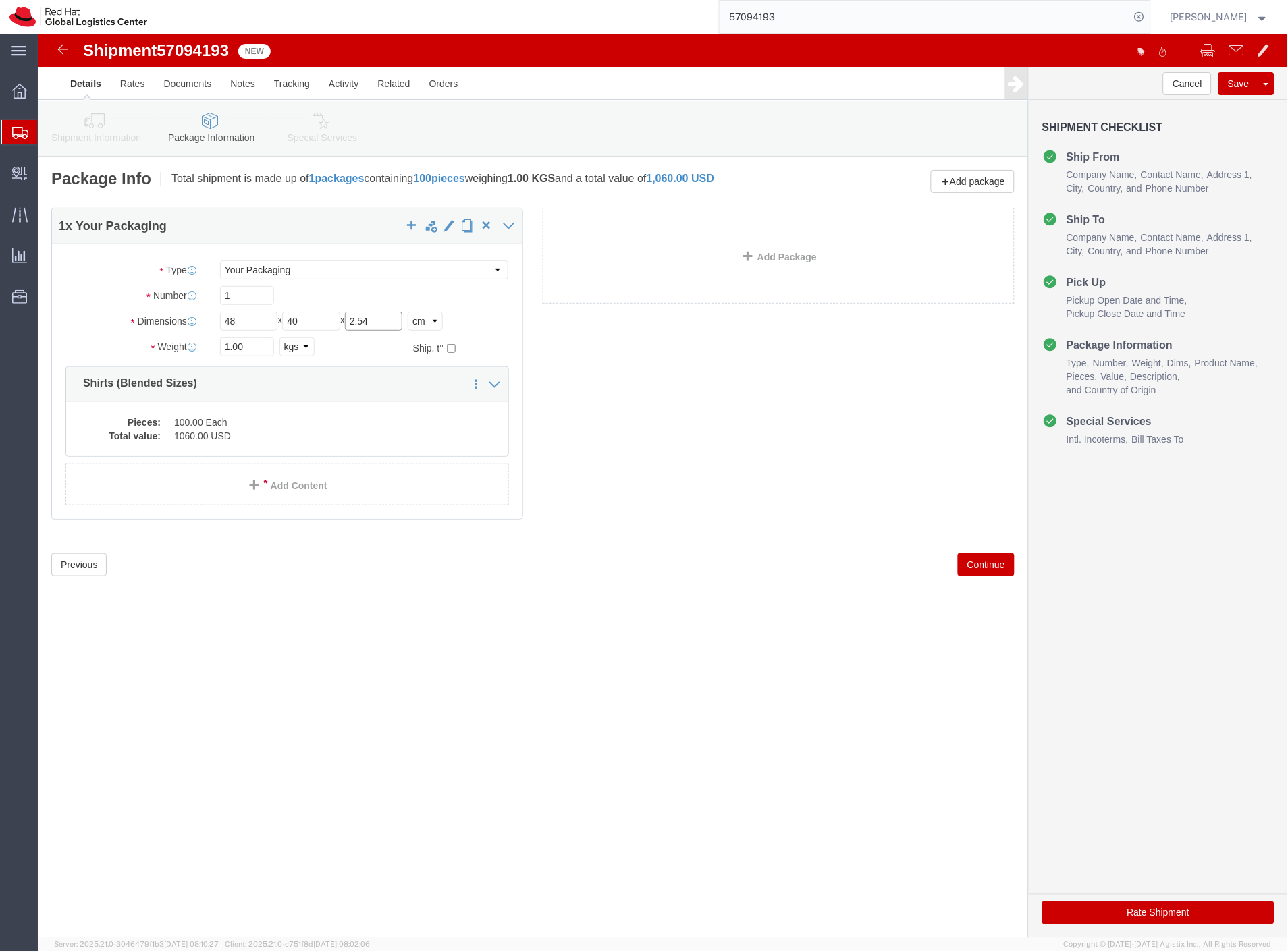
click div "Length 48 x Width 40 x Height 2.54 Select cm ft in"
type input "39"
click div "1 x Your Packaging Package Type Select Case(s) Crate(s) Envelope Large Box Medi…"
click dd "1060.00 USD"
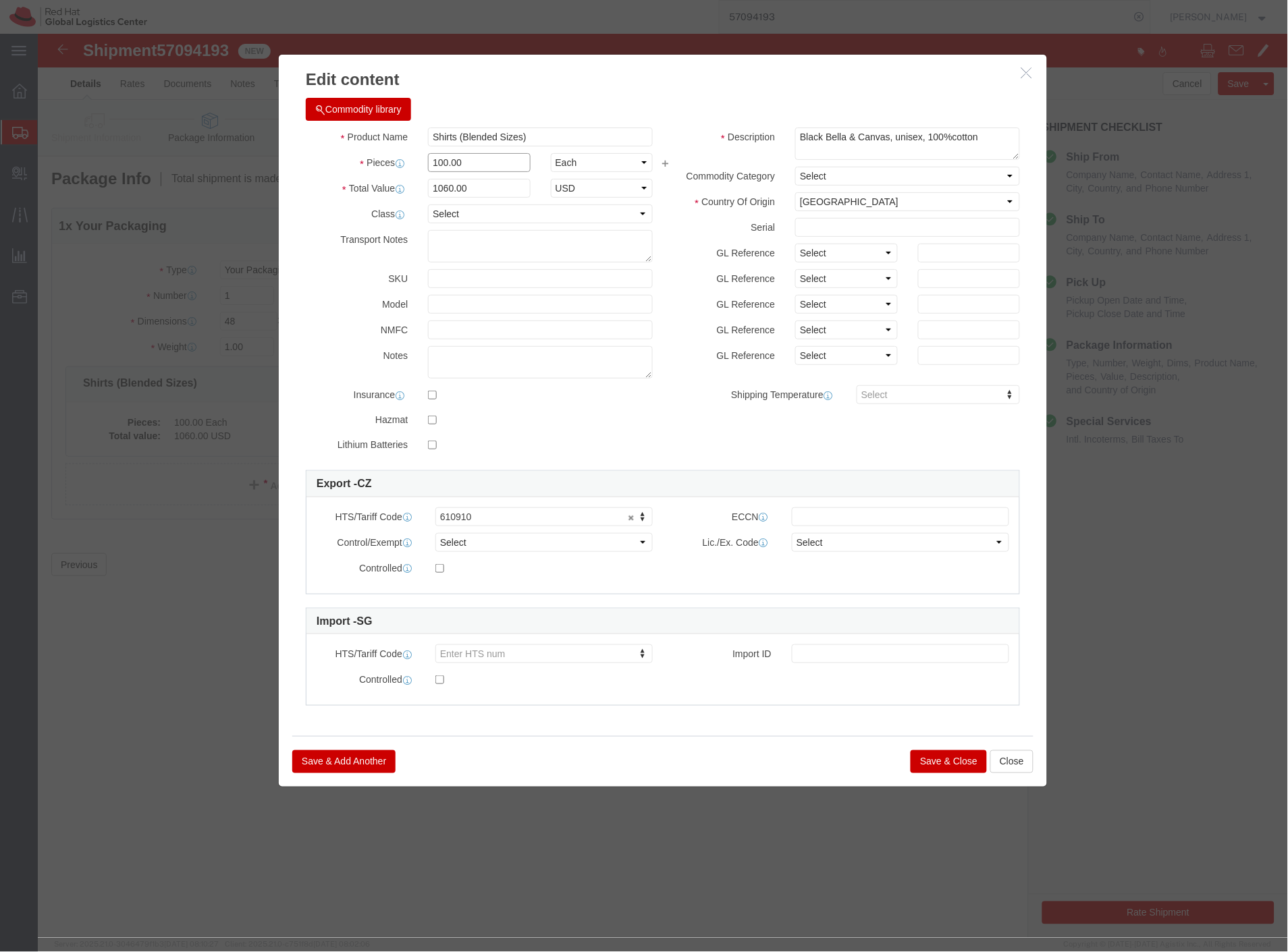
drag, startPoint x: 459, startPoint y: 129, endPoint x: 260, endPoint y: 185, distance: 206.7
click div "Product Name Shirts (Blended Sizes) Pieces 100.00 Select Bag Barrels 100Board F…"
type input "57"
type input "604.2"
click div "Edit content Commodity library Product Name Shirts (Blended Sizes) Pieces 57 Se…"
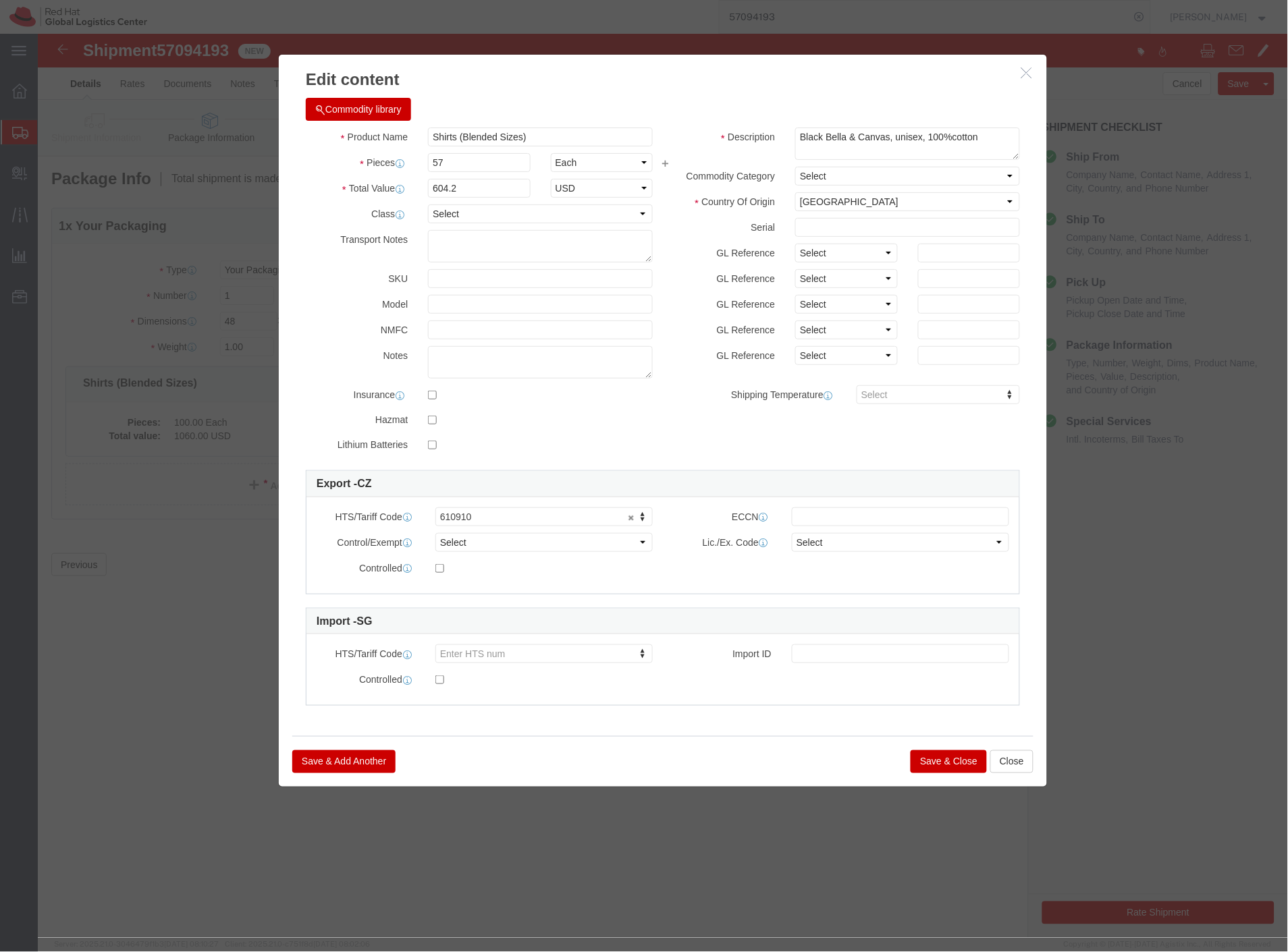
click button "Save & Close"
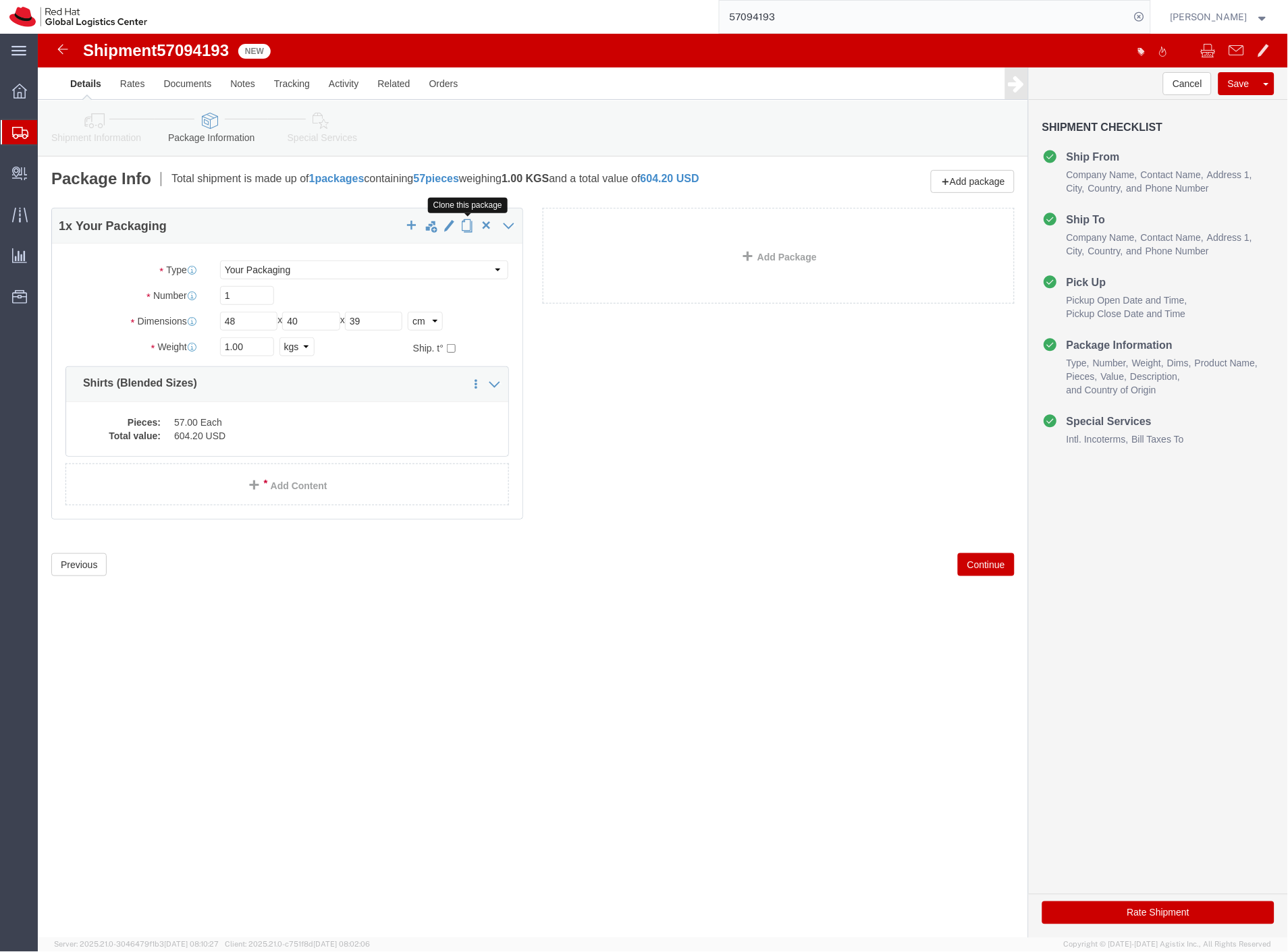
click span "button"
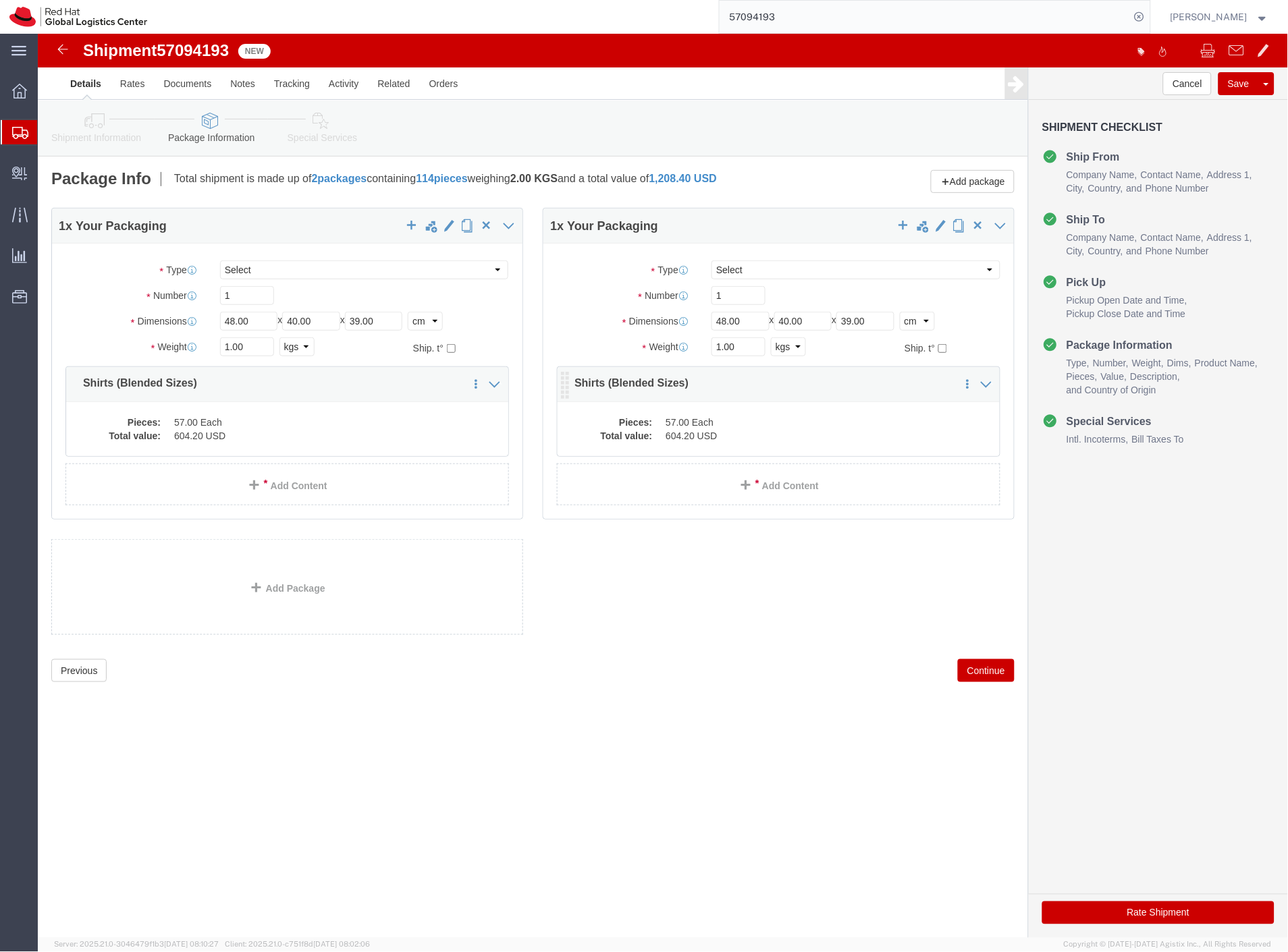
click dl "Pieces: 57.00 Each Total value: 604.20 USD"
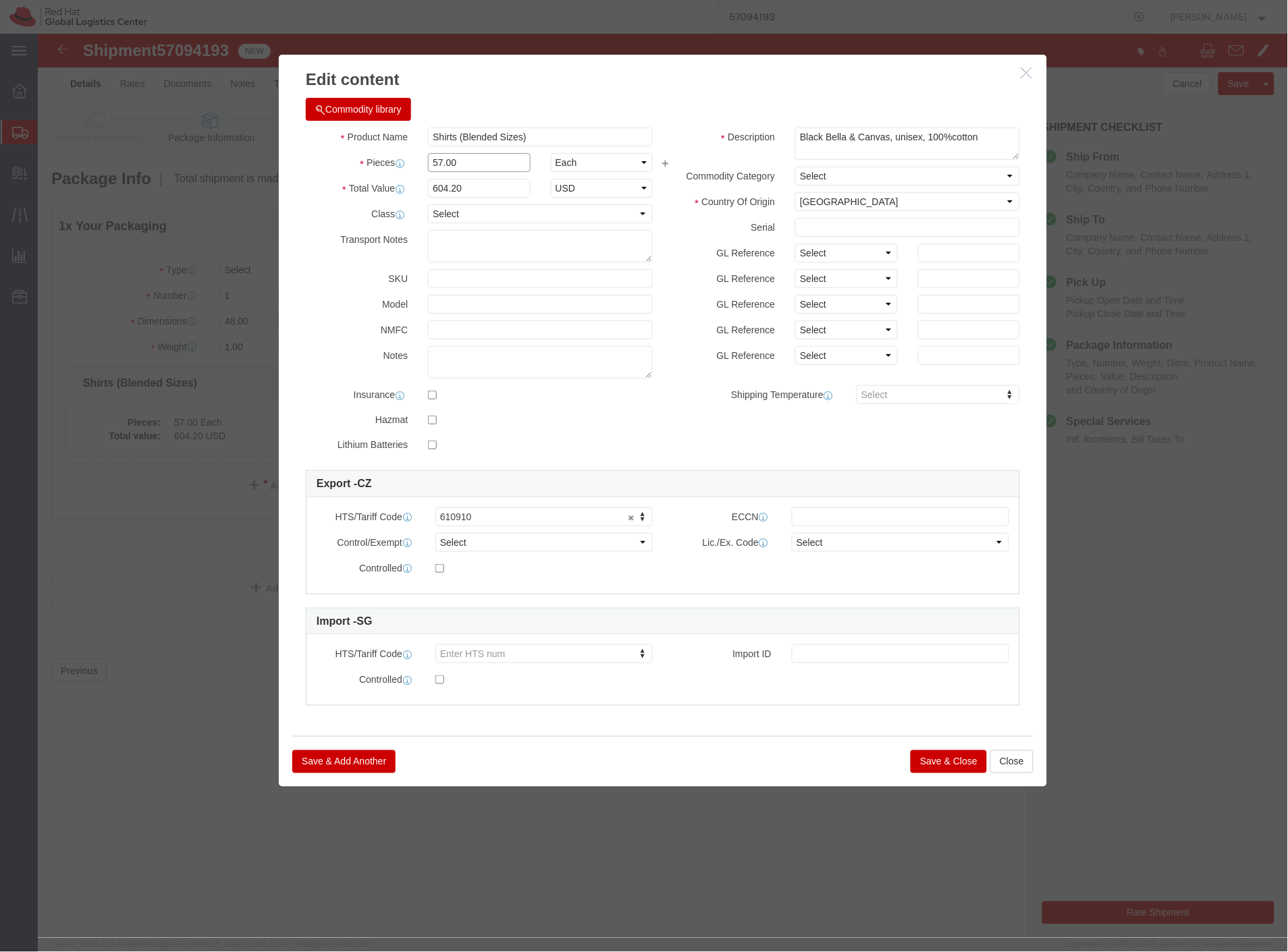
drag, startPoint x: 448, startPoint y: 125, endPoint x: 335, endPoint y: 130, distance: 113.1
click div "Pieces 57.00 Select Bag Barrels 100Board Feet Bottle Box Blister Pack Carats Ca…"
type input "43"
type input "455.8"
click button "Save & Close"
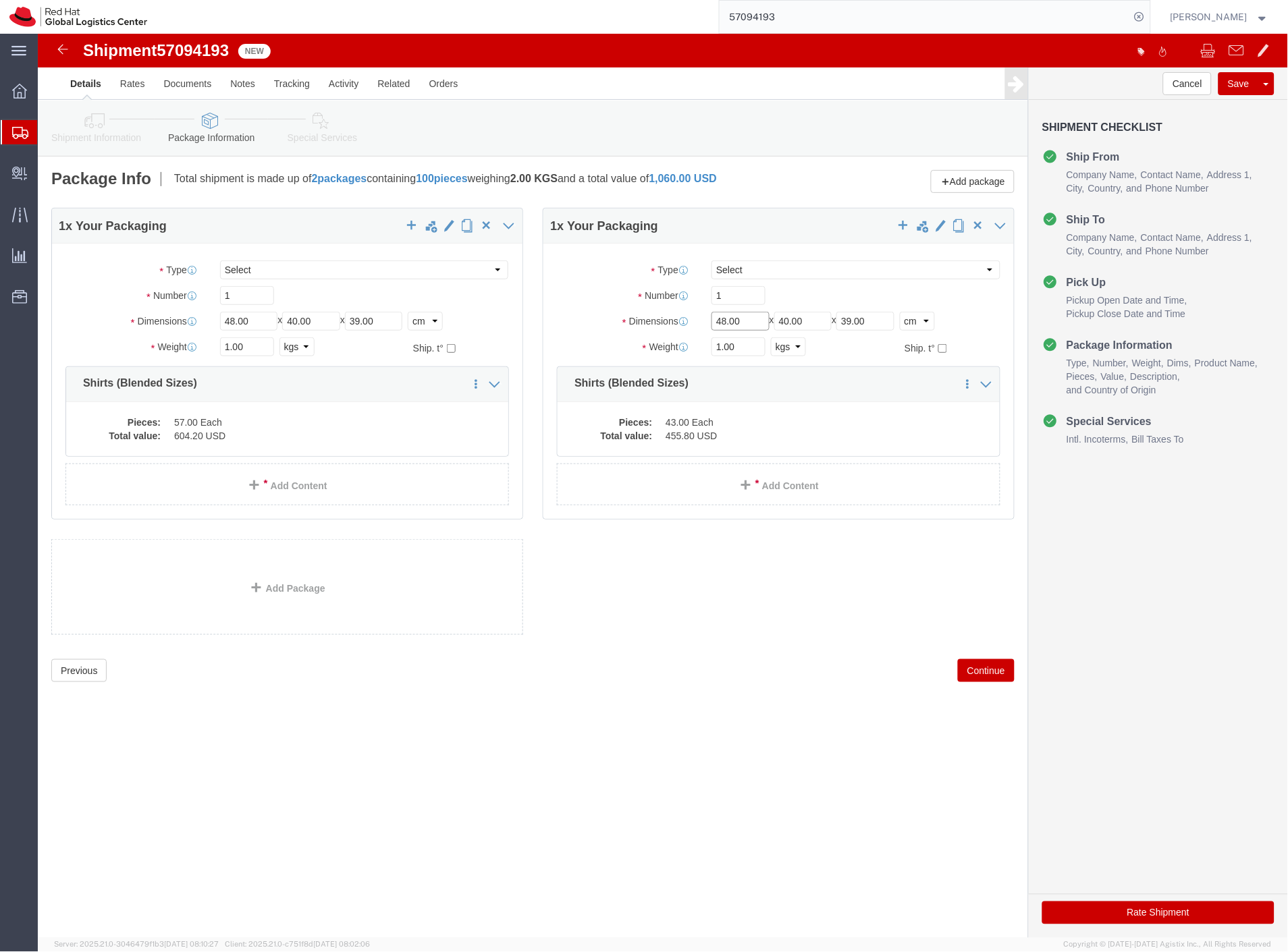
drag, startPoint x: 717, startPoint y: 287, endPoint x: 654, endPoint y: 294, distance: 63.4
click div "Dimensions Length 48.00 x Width 40.00 x Height 39.00 Select cm ft in"
type input "60"
drag, startPoint x: 782, startPoint y: 288, endPoint x: 734, endPoint y: 298, distance: 49.0
click div "Length 60 x Width 40.00 x Height 39.00 Select cm ft in"
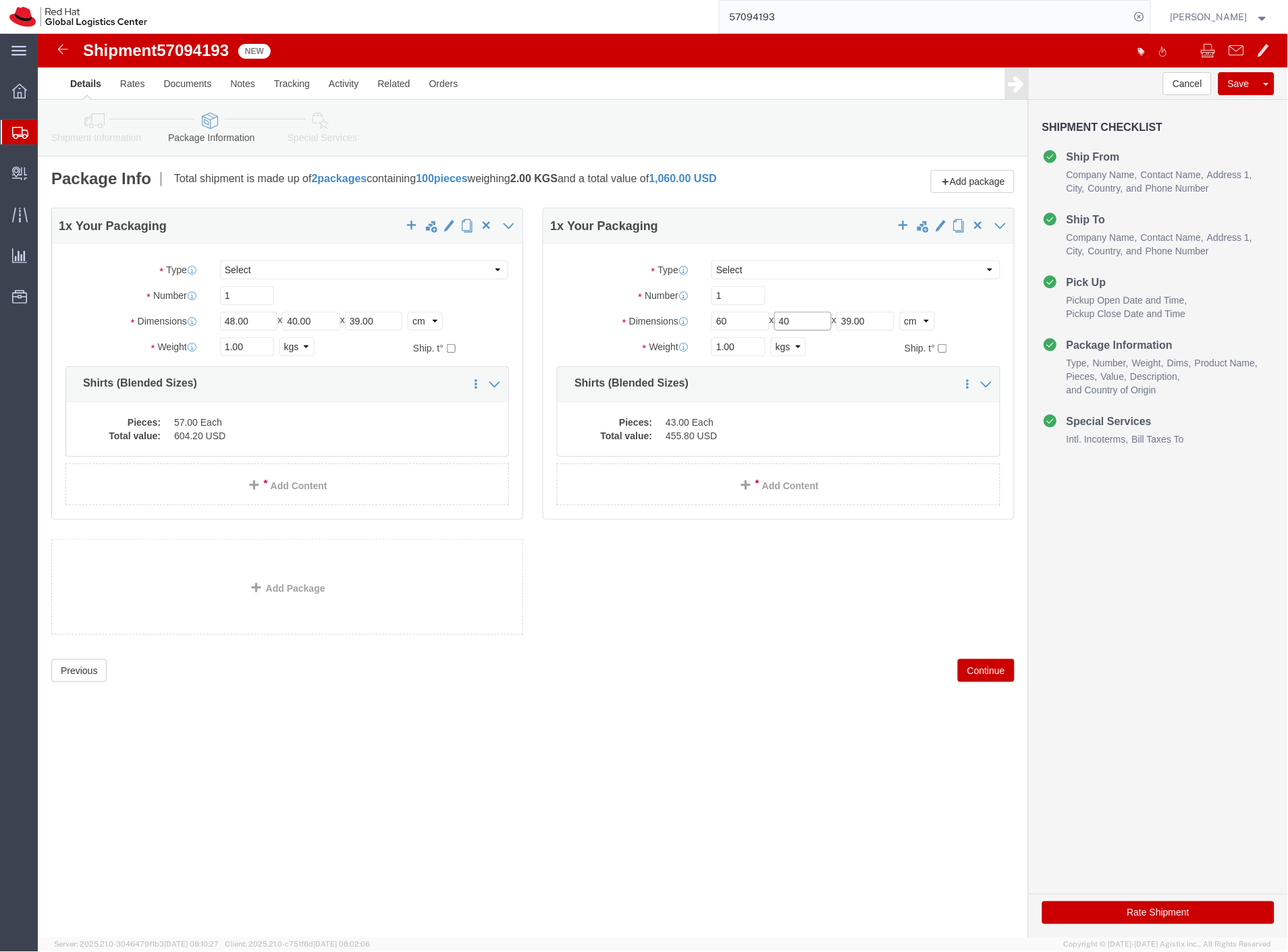
type input "40"
drag, startPoint x: 854, startPoint y: 289, endPoint x: 780, endPoint y: 297, distance: 74.4
click div "Length 60 x Width 40 x Height 39.00 Select cm ft in"
type input "40"
click dd "43.00 Each"
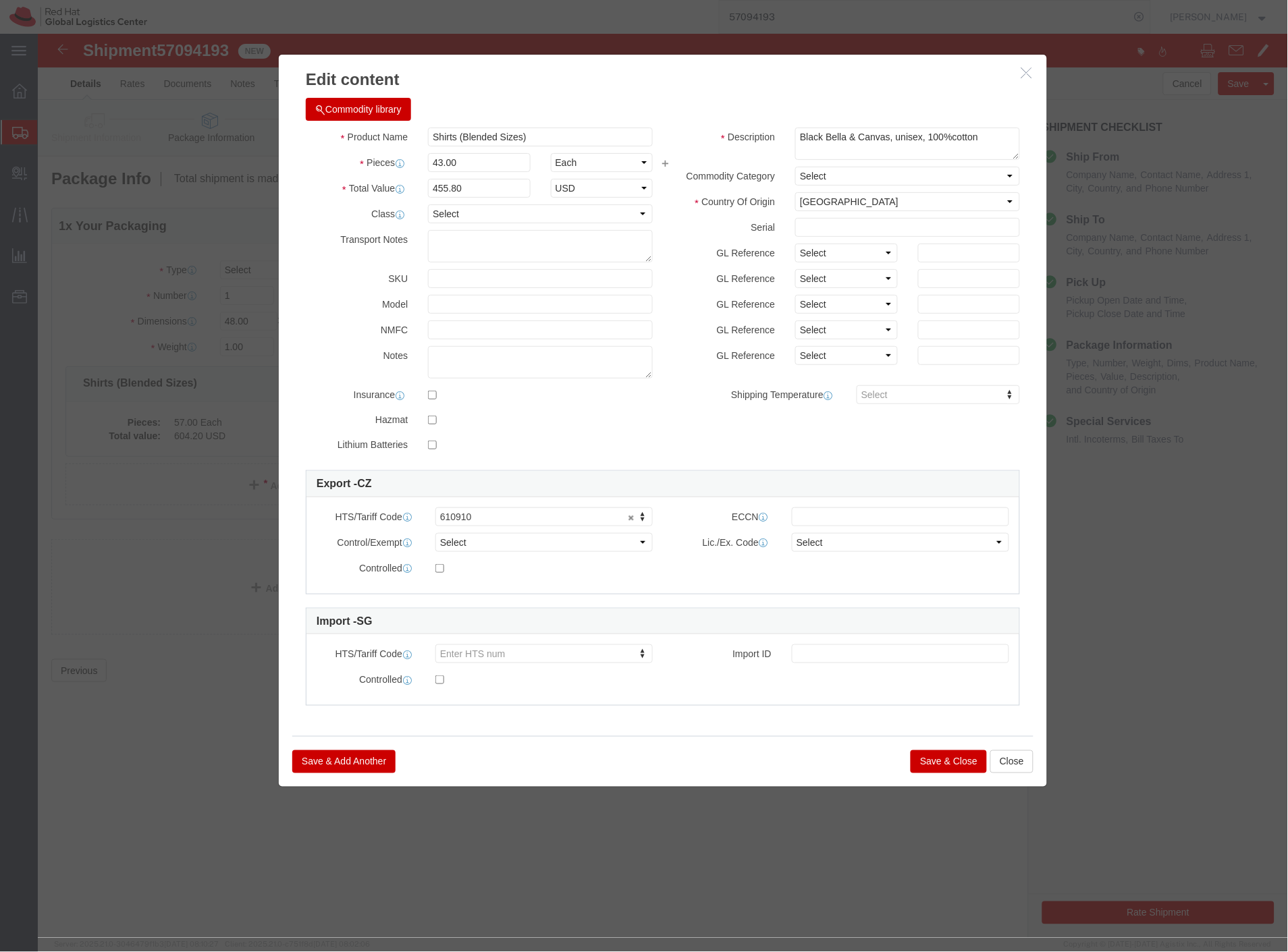
click button "Save & Close"
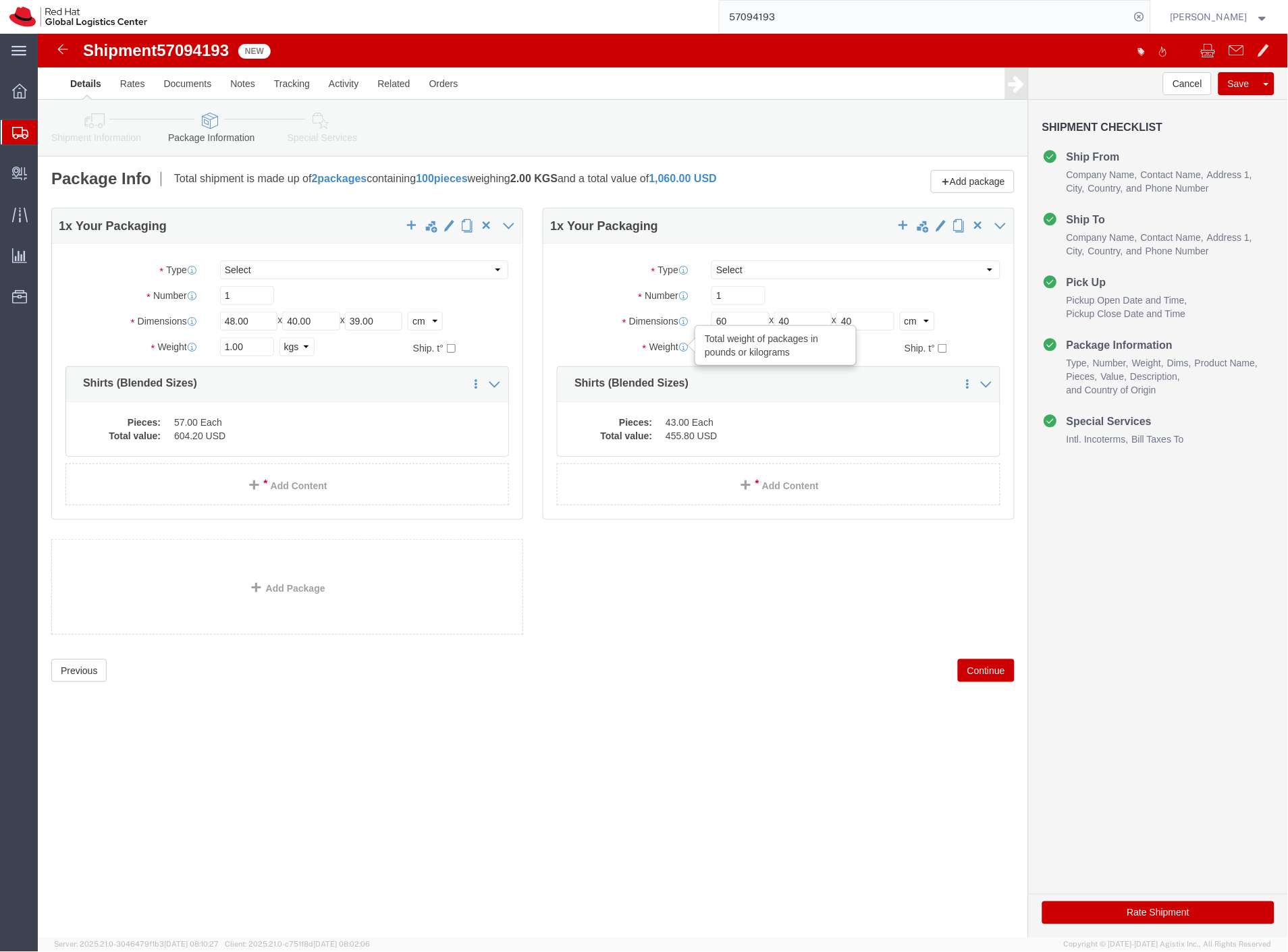
drag, startPoint x: 704, startPoint y: 318, endPoint x: 627, endPoint y: 313, distance: 77.2
click div "Weight Total weight of packages in pounds or kilograms 1.00 Select kgs lbs Ship…"
type input "19"
drag, startPoint x: 164, startPoint y: 320, endPoint x: 155, endPoint y: 376, distance: 56.7
click div "Package Type Select Case(s) Crate(s) Envelope Large Box Medium Box PAK Skid(s) …"
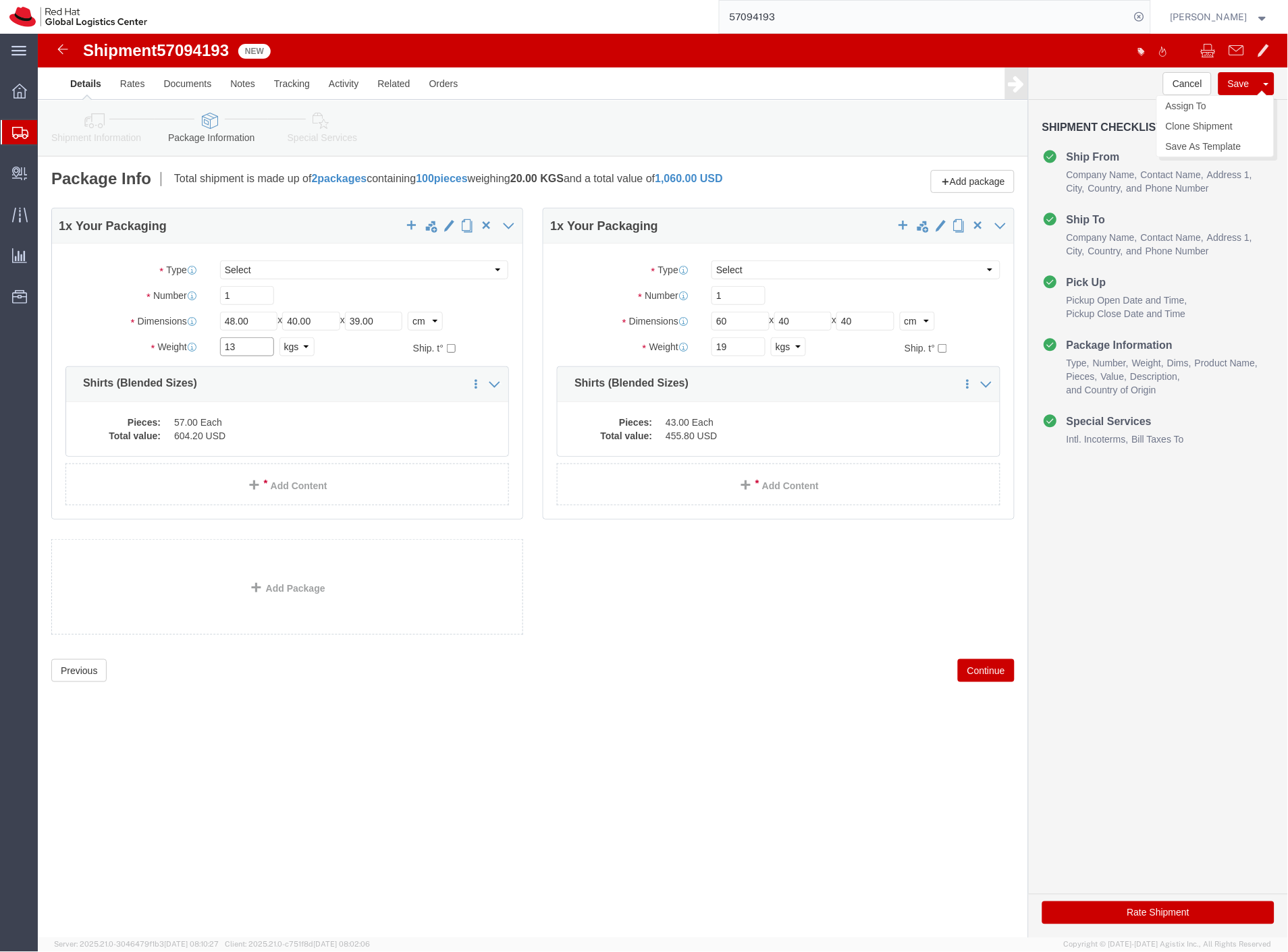
type input "13"
click button "Save"
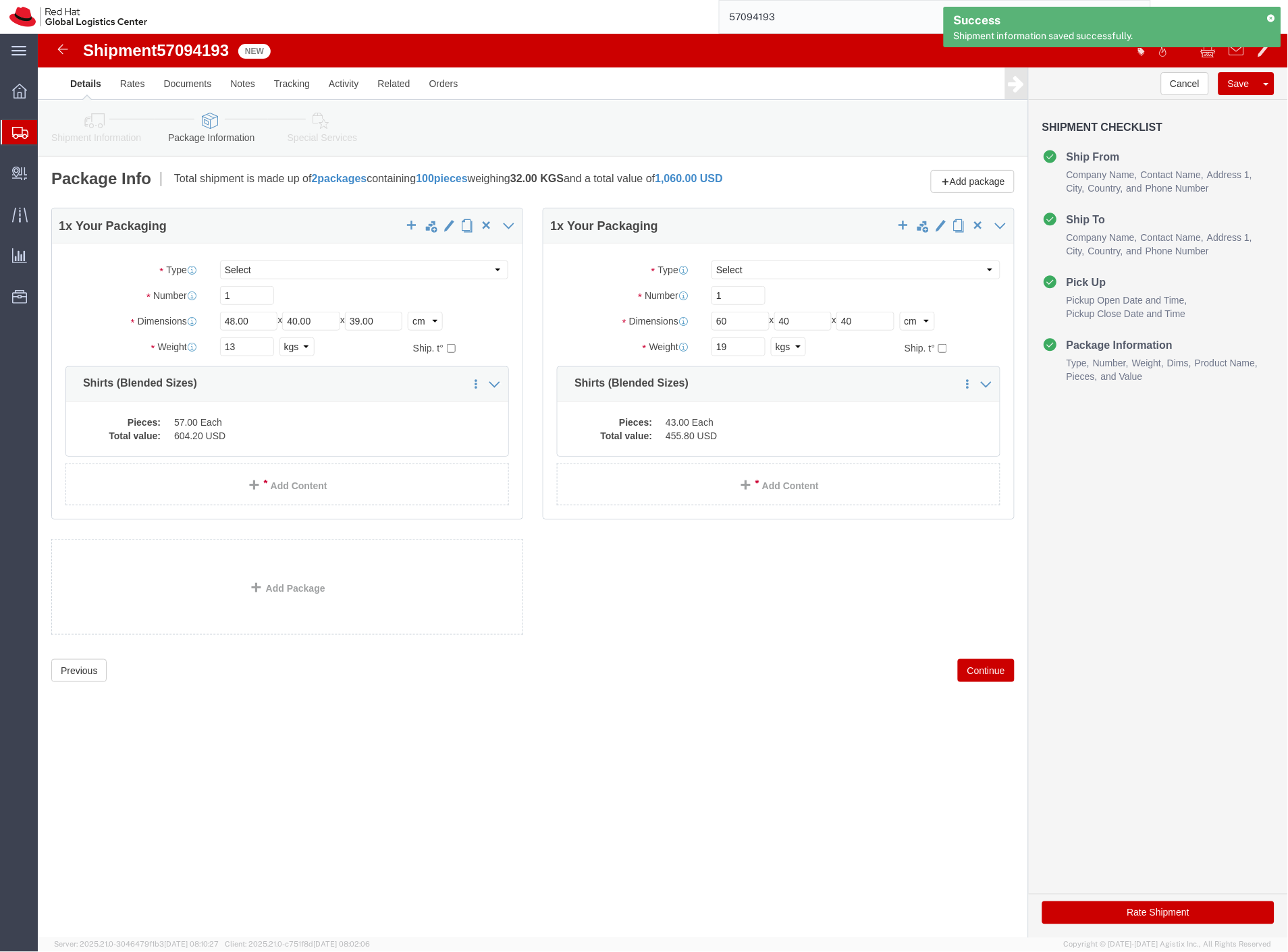
drag, startPoint x: 69, startPoint y: 160, endPoint x: 19, endPoint y: 200, distance: 64.0
click at [0, 0] on span "Shipment Manager" at bounding box center [0, 0] width 0 height 0
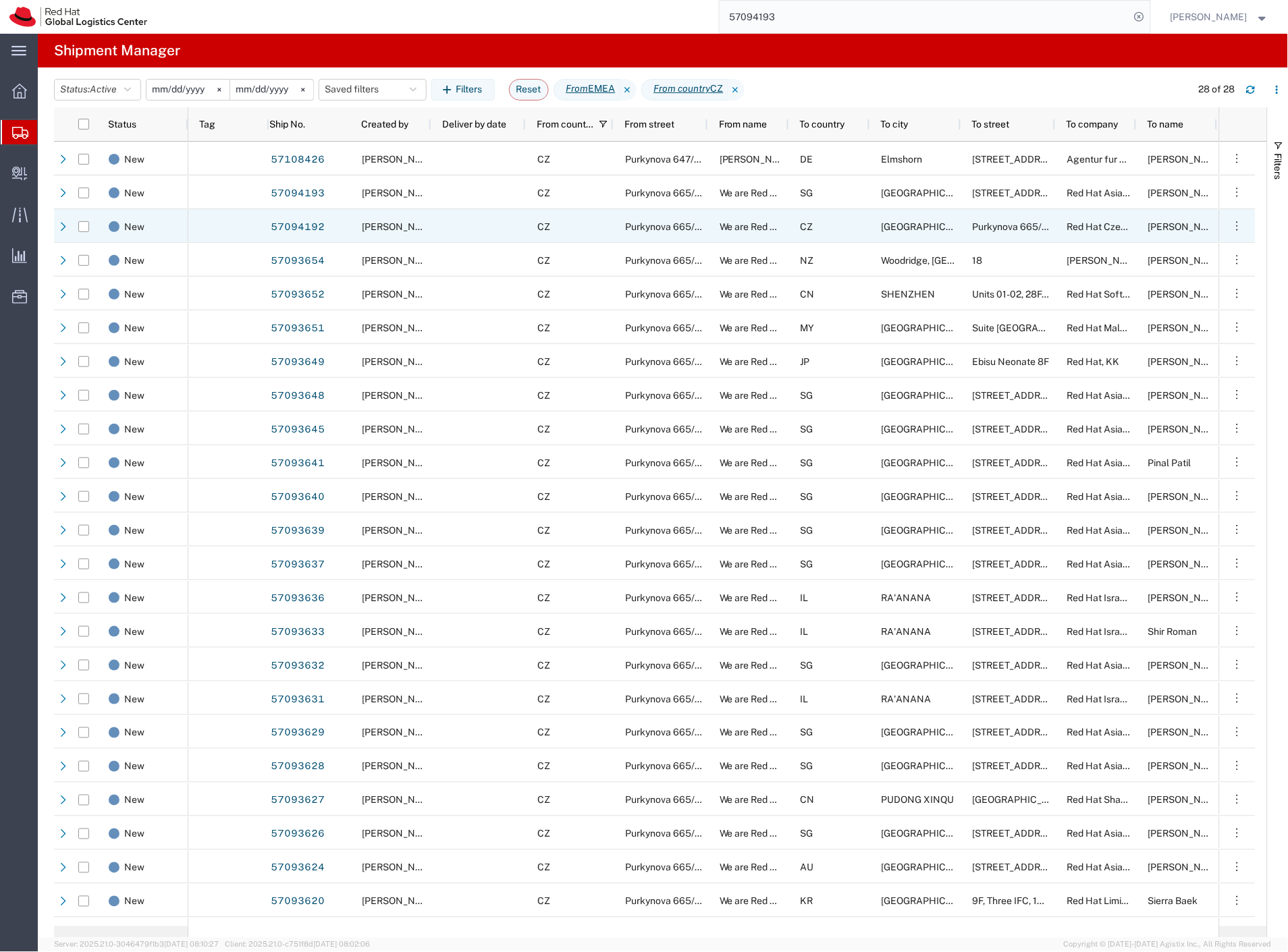
click at [938, 236] on div "[GEOGRAPHIC_DATA]" at bounding box center [915, 226] width 91 height 34
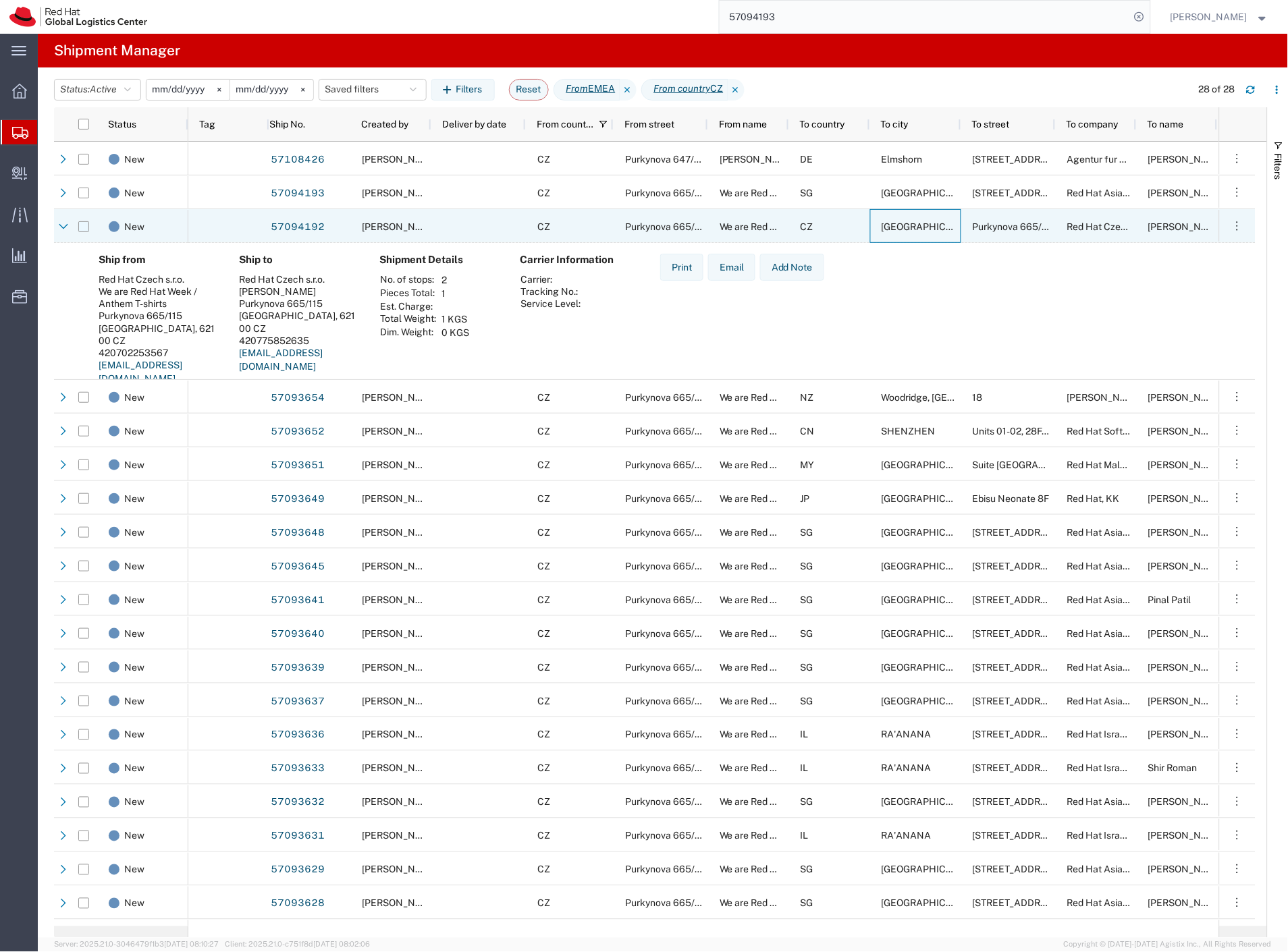
click at [85, 228] on input "Press Space to toggle row selection (unchecked)" at bounding box center [83, 227] width 10 height 10
checkbox input "true"
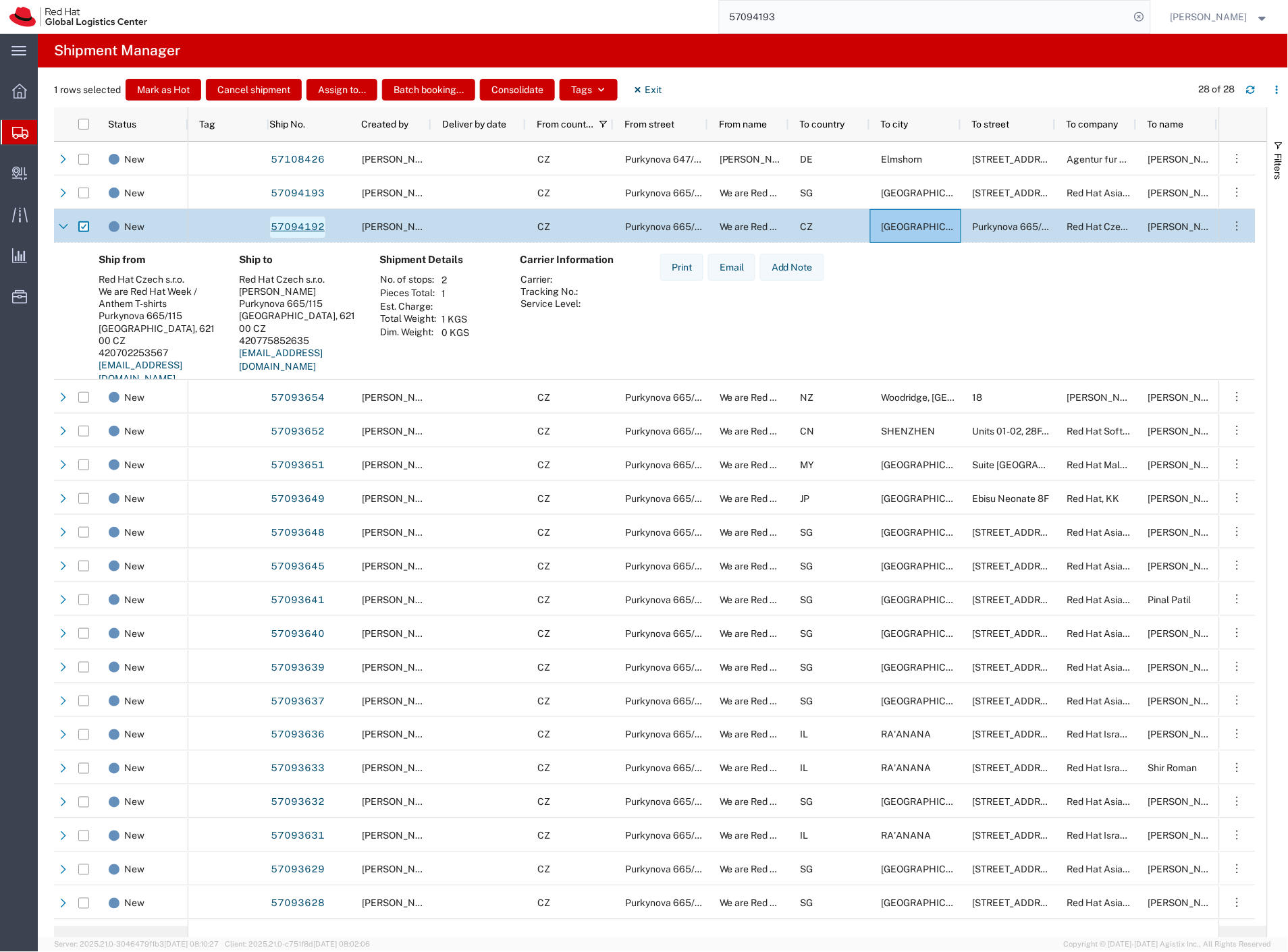
click at [282, 223] on link "57094192" at bounding box center [298, 228] width 55 height 22
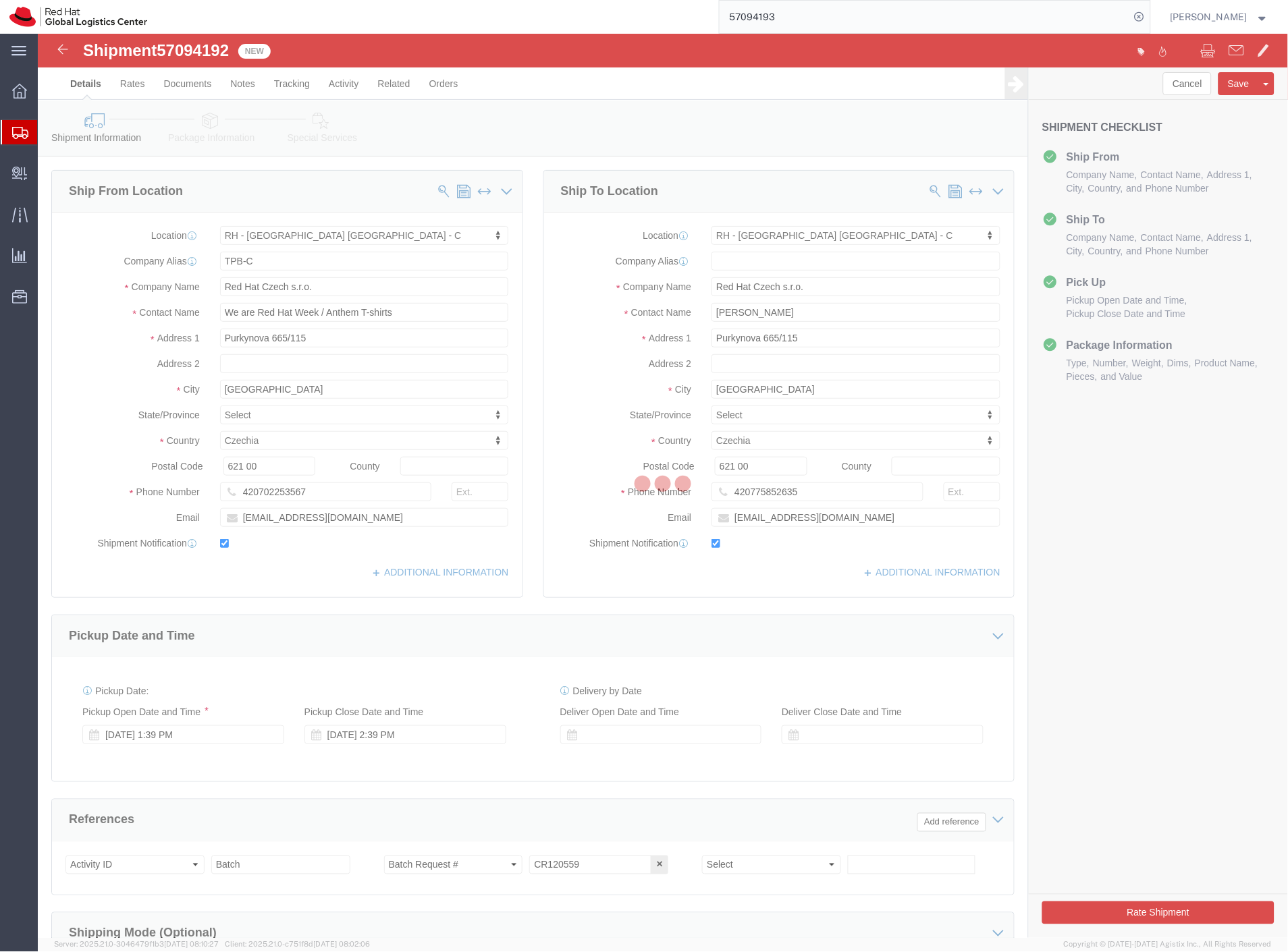
select select "38037"
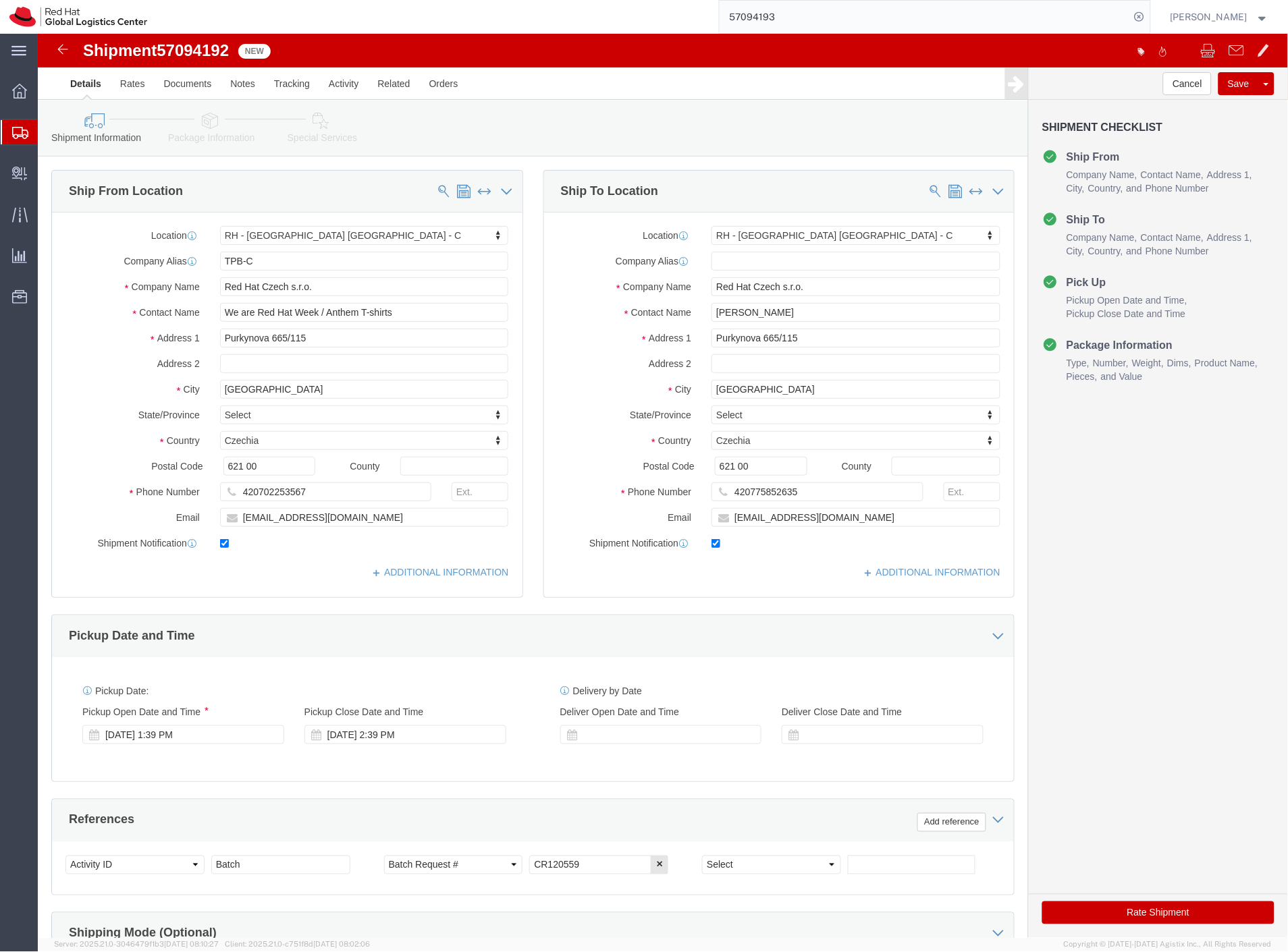
click button "Rate Shipment"
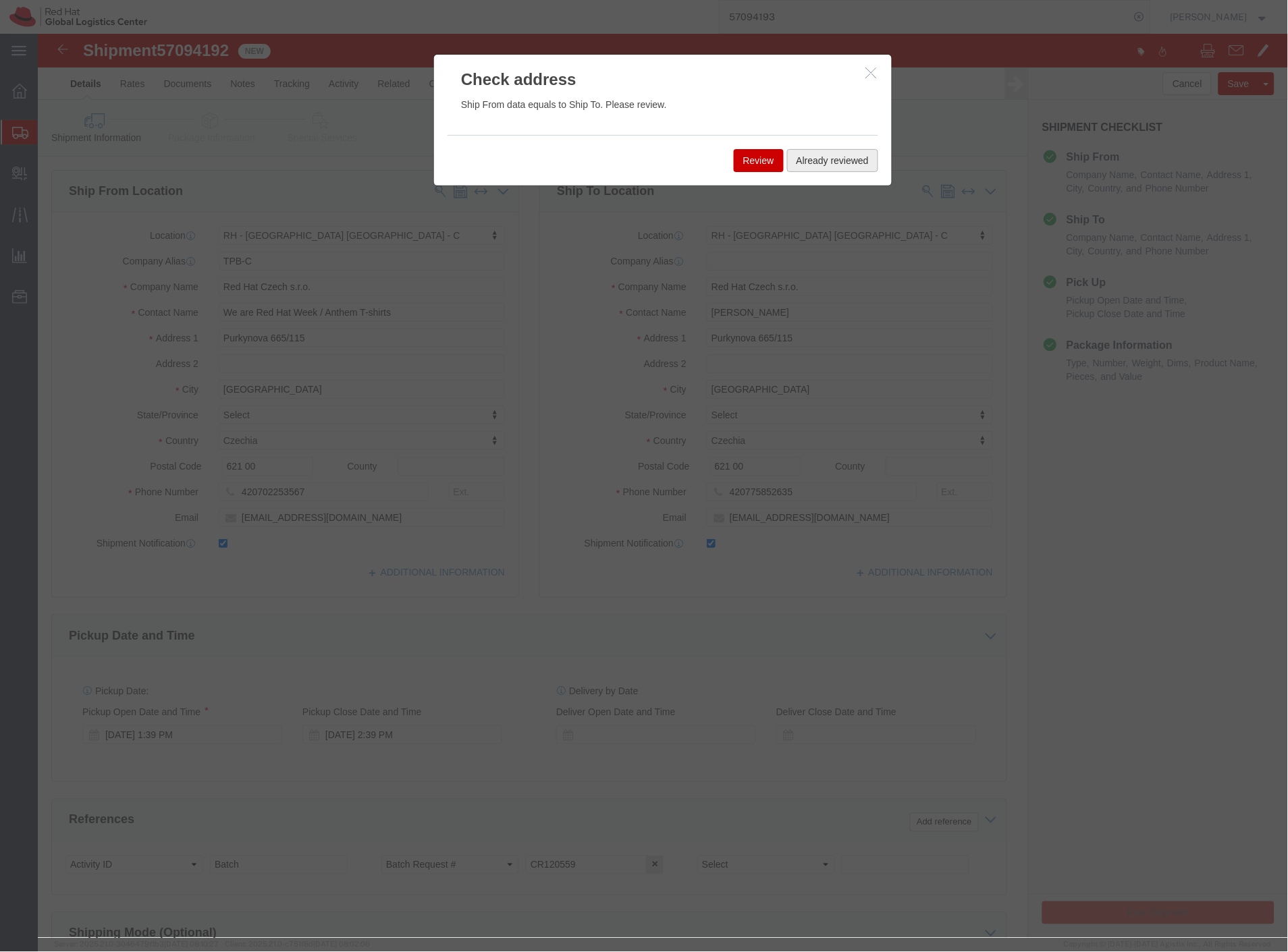
click button "Already reviewed"
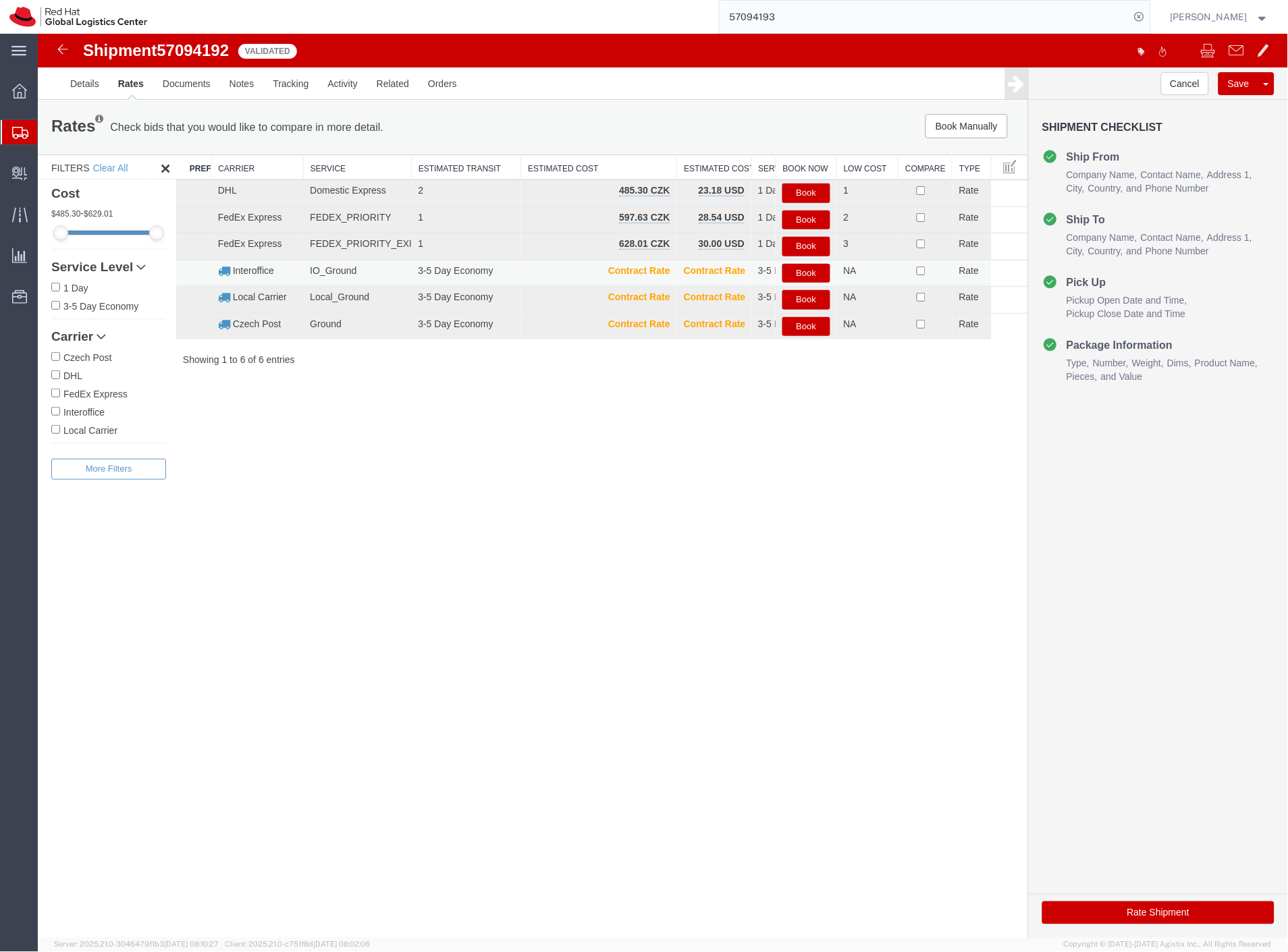
click at [816, 270] on button "Book" at bounding box center [805, 273] width 47 height 19
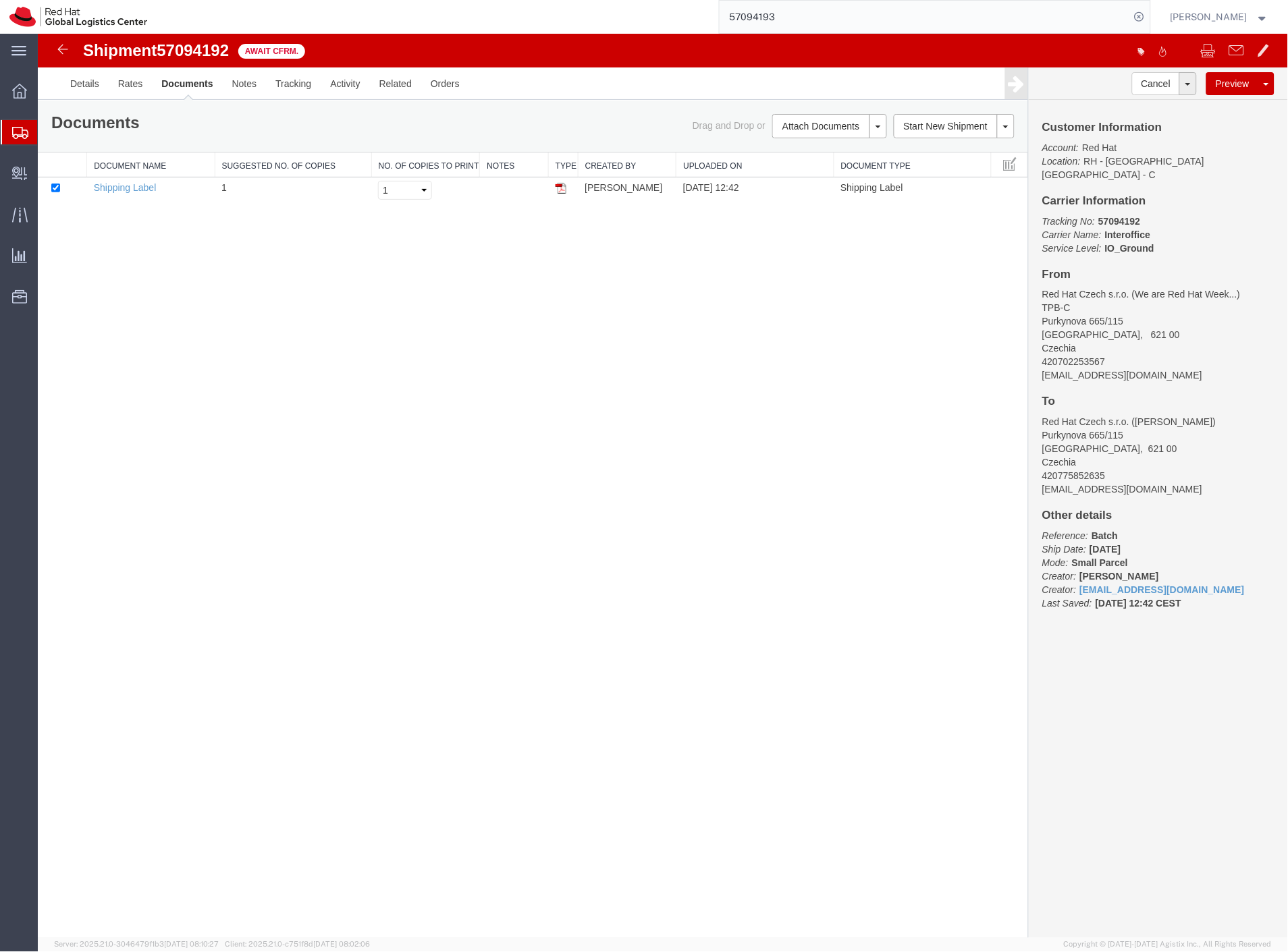
click at [216, 54] on span "57094192" at bounding box center [192, 49] width 73 height 18
copy span "57094192"
click at [0, 0] on span "Create Delivery" at bounding box center [0, 0] width 0 height 0
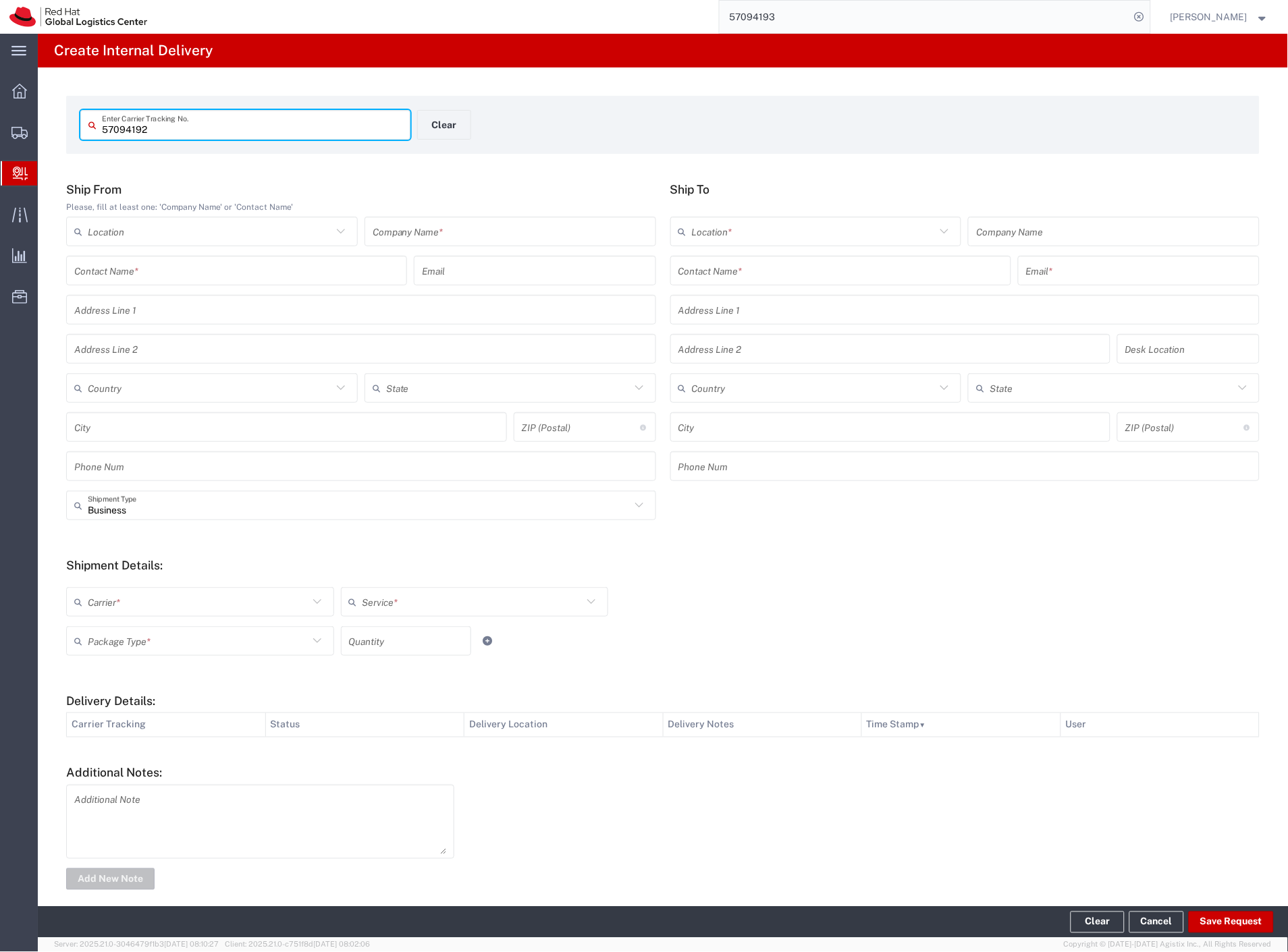
type input "57094192"
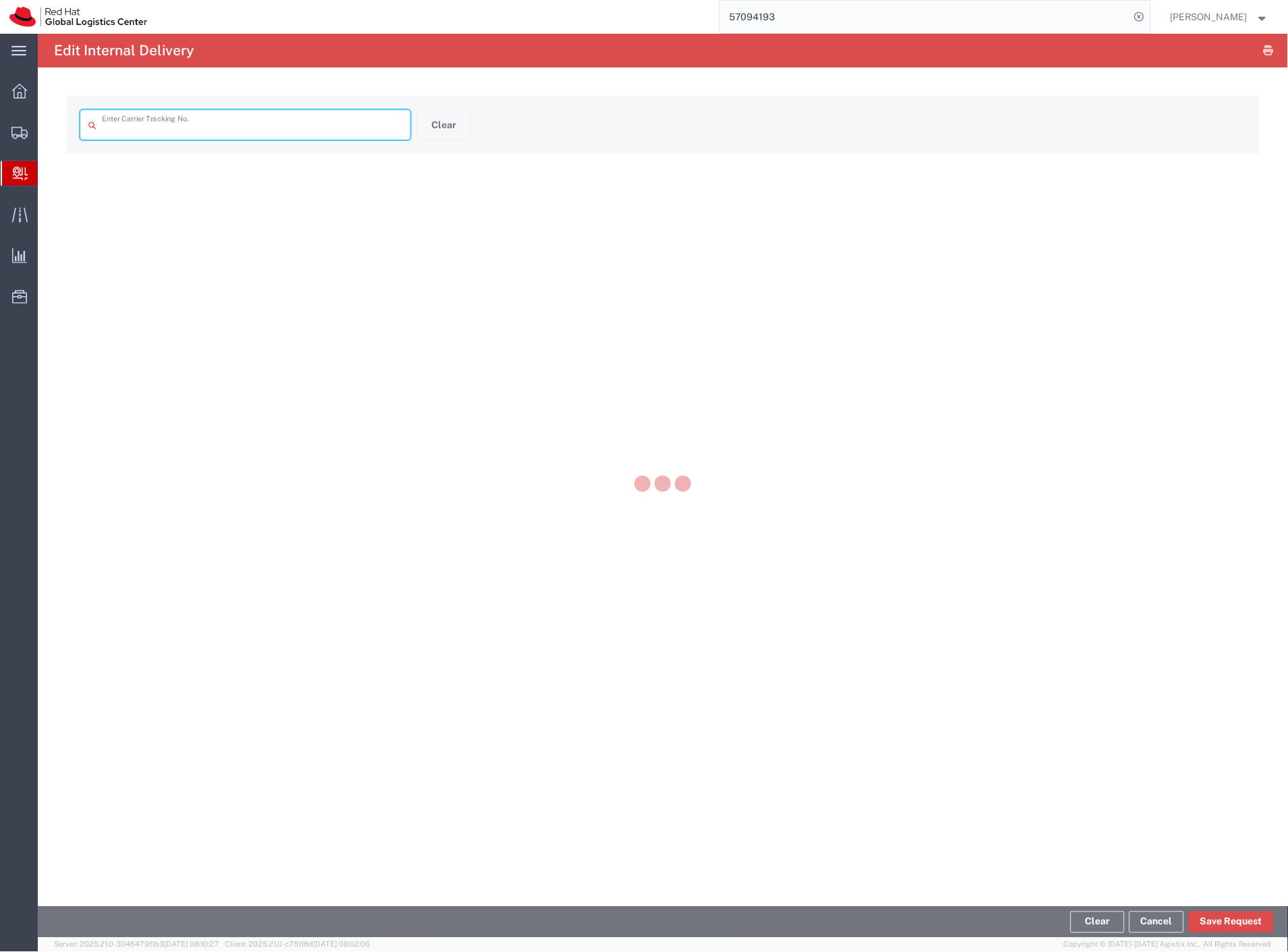
type input "57094192"
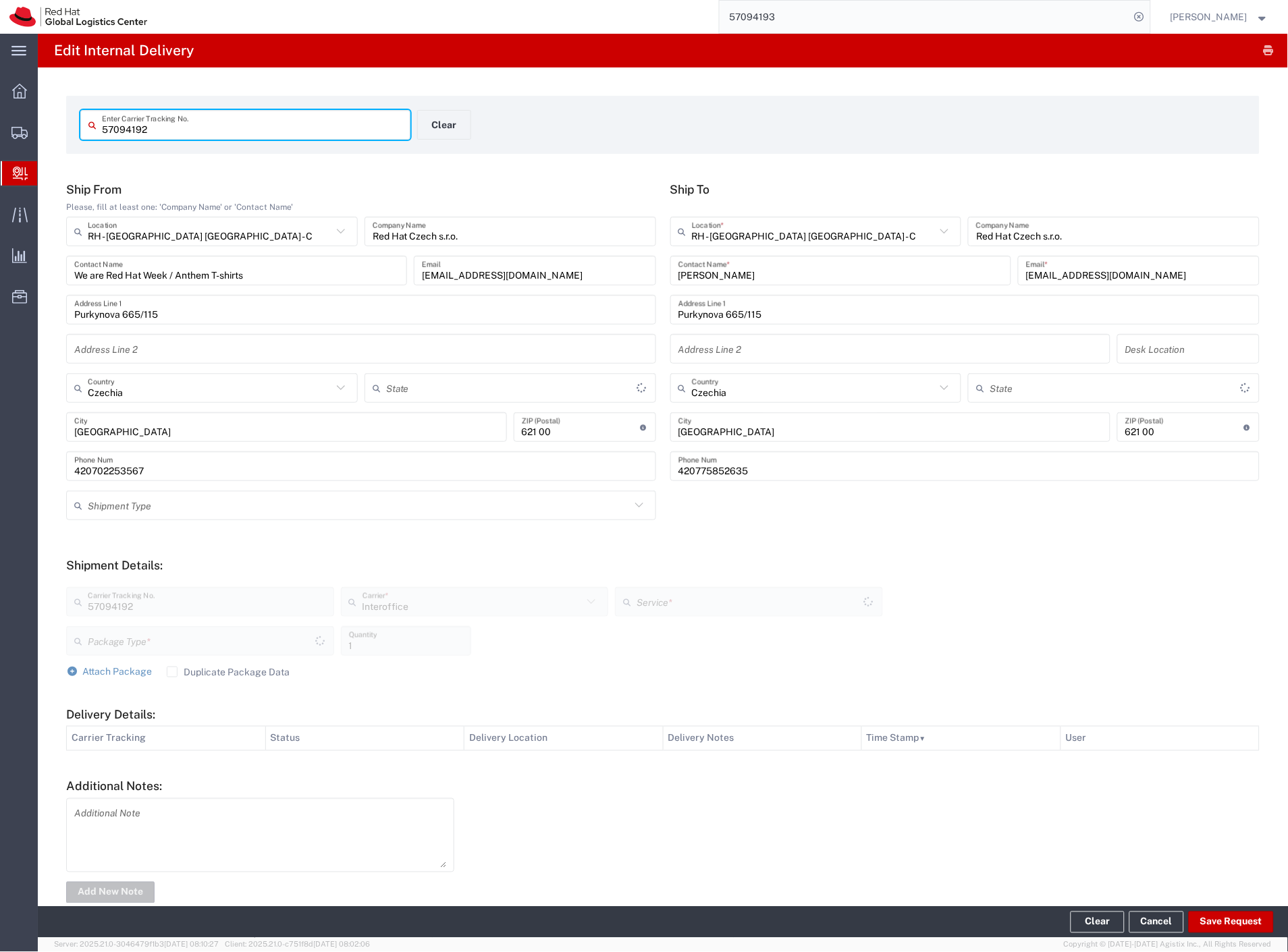
type input "PAK"
type input "IO_Ground"
click at [1215, 928] on button "Save Request" at bounding box center [1230, 922] width 85 height 22
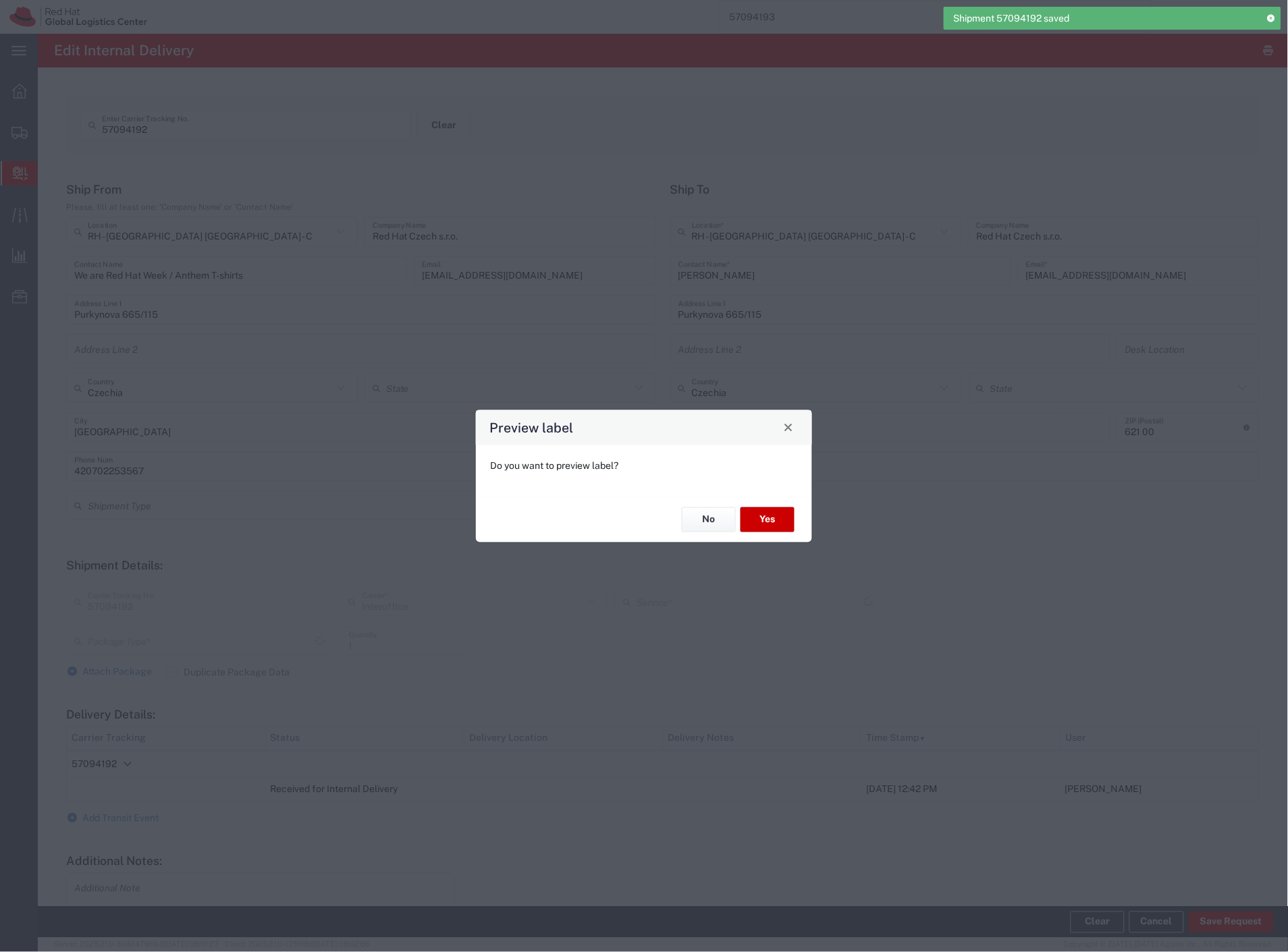
type input "PAK"
type input "IO_Ground"
click at [706, 522] on button "No" at bounding box center [709, 520] width 54 height 25
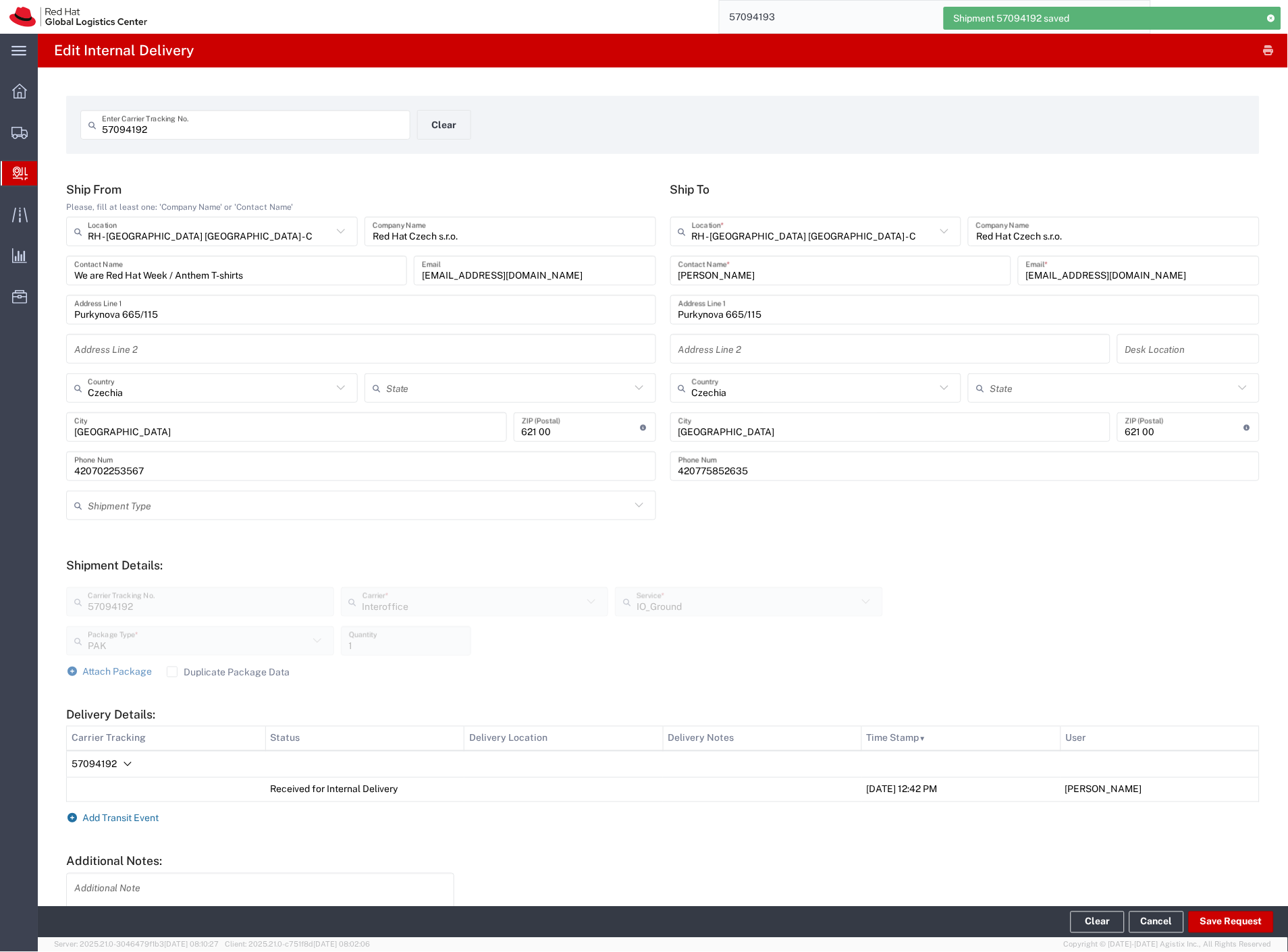
click at [111, 814] on span "Add Transit Event" at bounding box center [121, 819] width 76 height 10
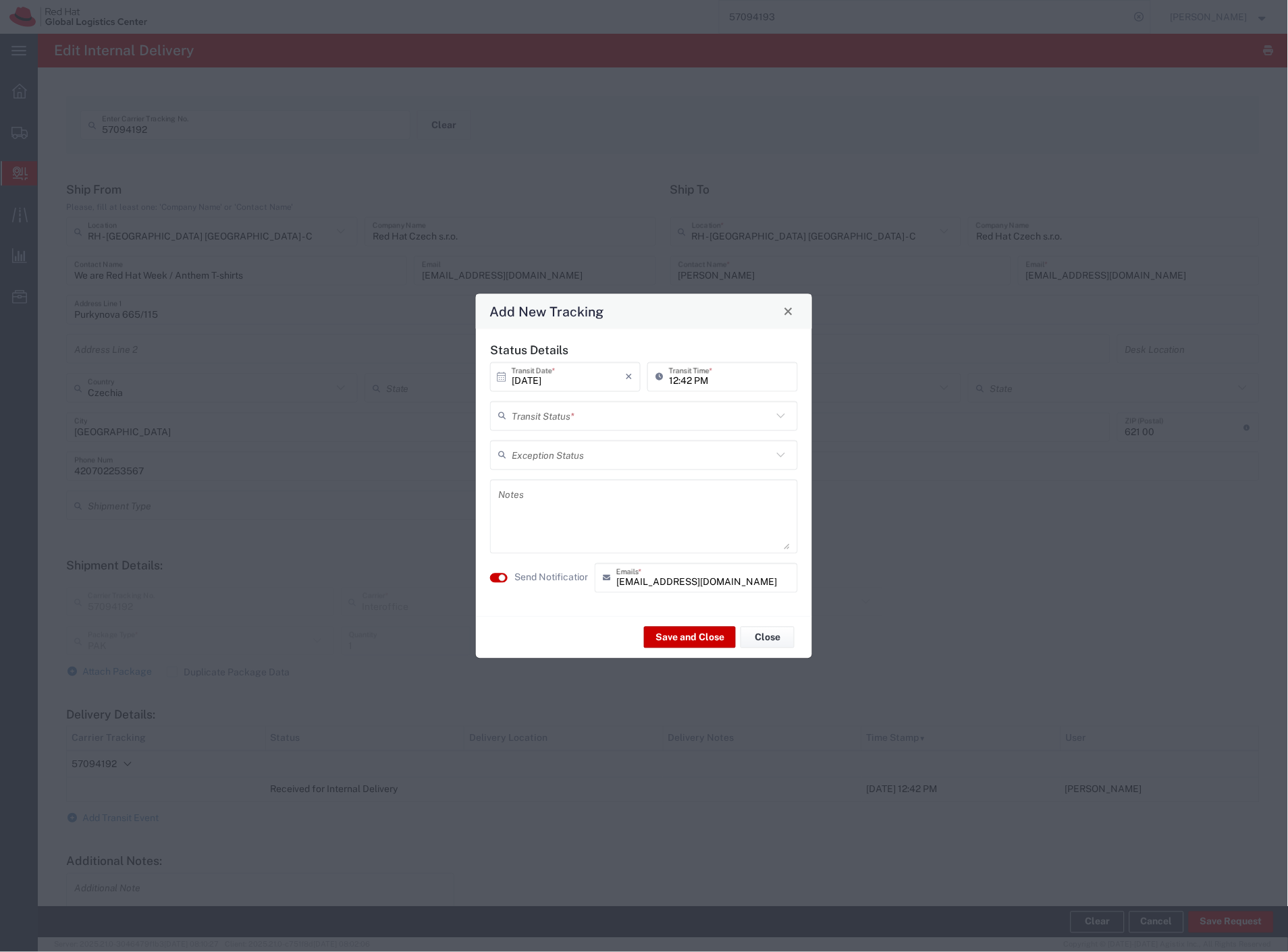
click at [584, 420] on input "text" at bounding box center [642, 416] width 261 height 24
drag, startPoint x: 570, startPoint y: 443, endPoint x: 556, endPoint y: 498, distance: 56.8
click at [570, 444] on span "Delivery Confirmation" at bounding box center [644, 445] width 305 height 21
type input "Delivery Confirmation"
click at [556, 500] on textarea at bounding box center [643, 516] width 291 height 66
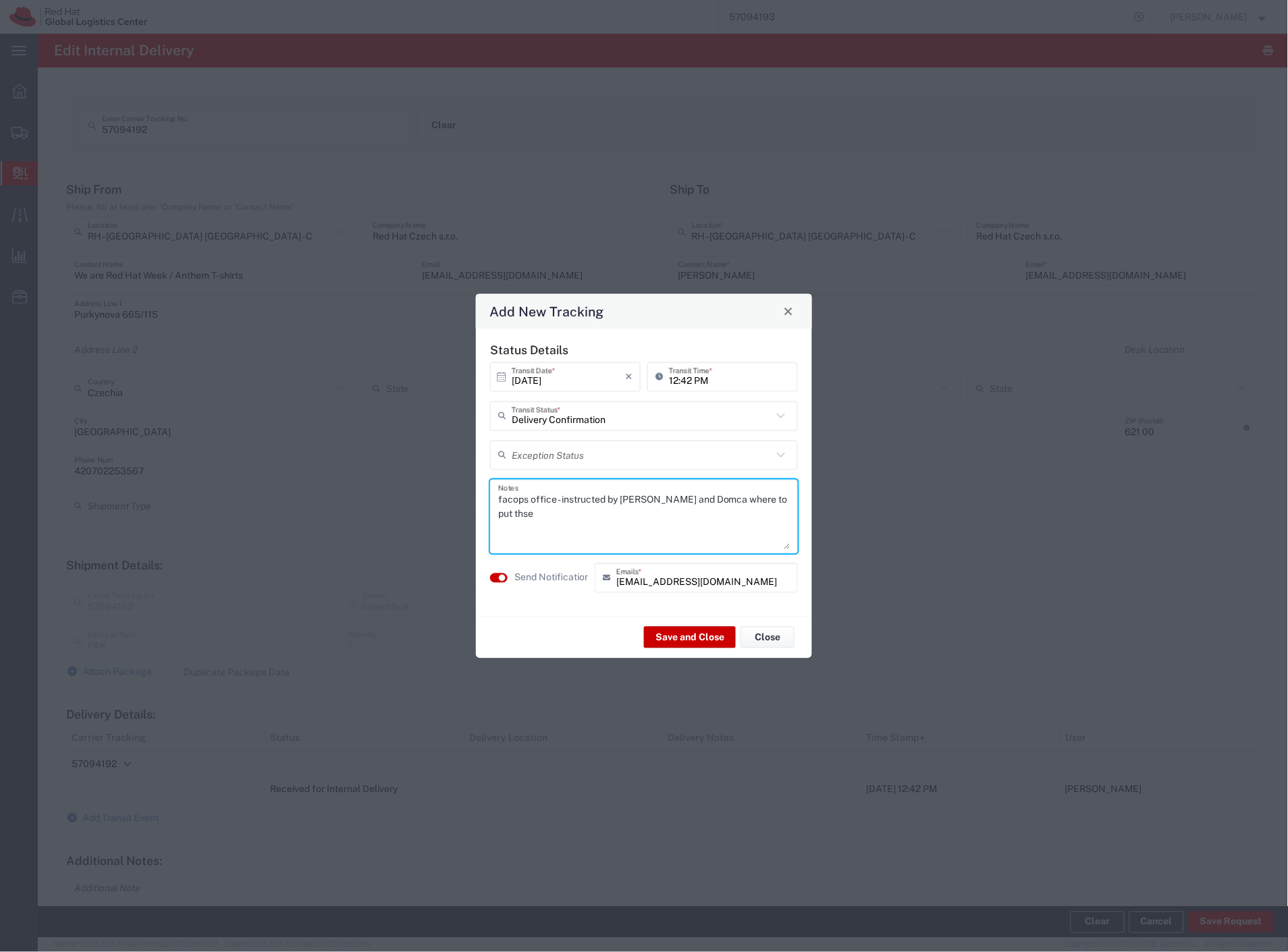
click at [763, 500] on textarea "facops office - instructed by [PERSON_NAME] and Domca where to put thse" at bounding box center [643, 516] width 291 height 66
type textarea "facops office - instructed by [PERSON_NAME] and Domca where to put these"
click at [706, 641] on button "Save and Close" at bounding box center [690, 638] width 92 height 22
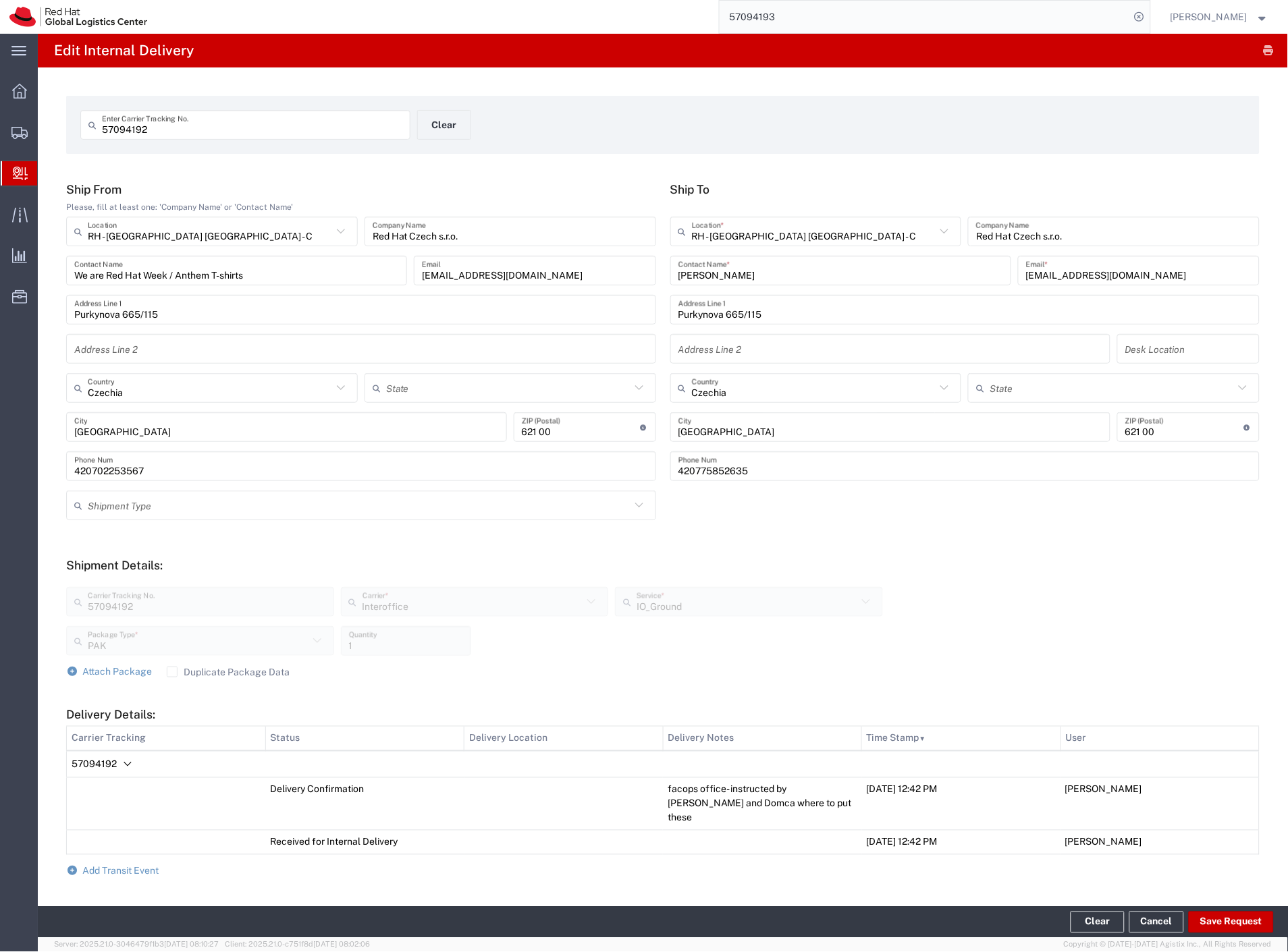
drag, startPoint x: 69, startPoint y: 152, endPoint x: 430, endPoint y: 4, distance: 390.2
click at [0, 0] on span "Shipment Manager" at bounding box center [0, 0] width 0 height 0
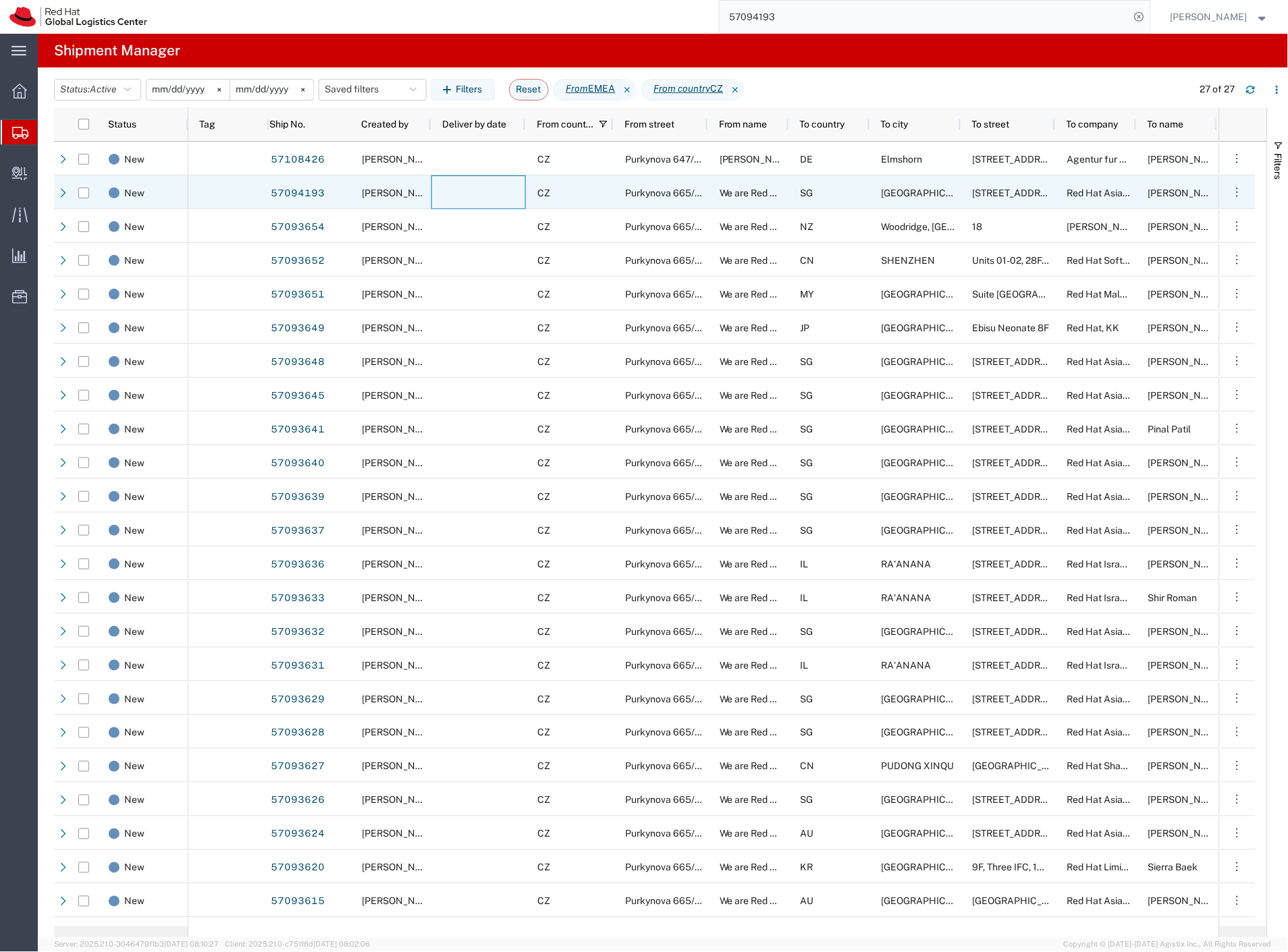
click at [436, 190] on div at bounding box center [479, 192] width 94 height 34
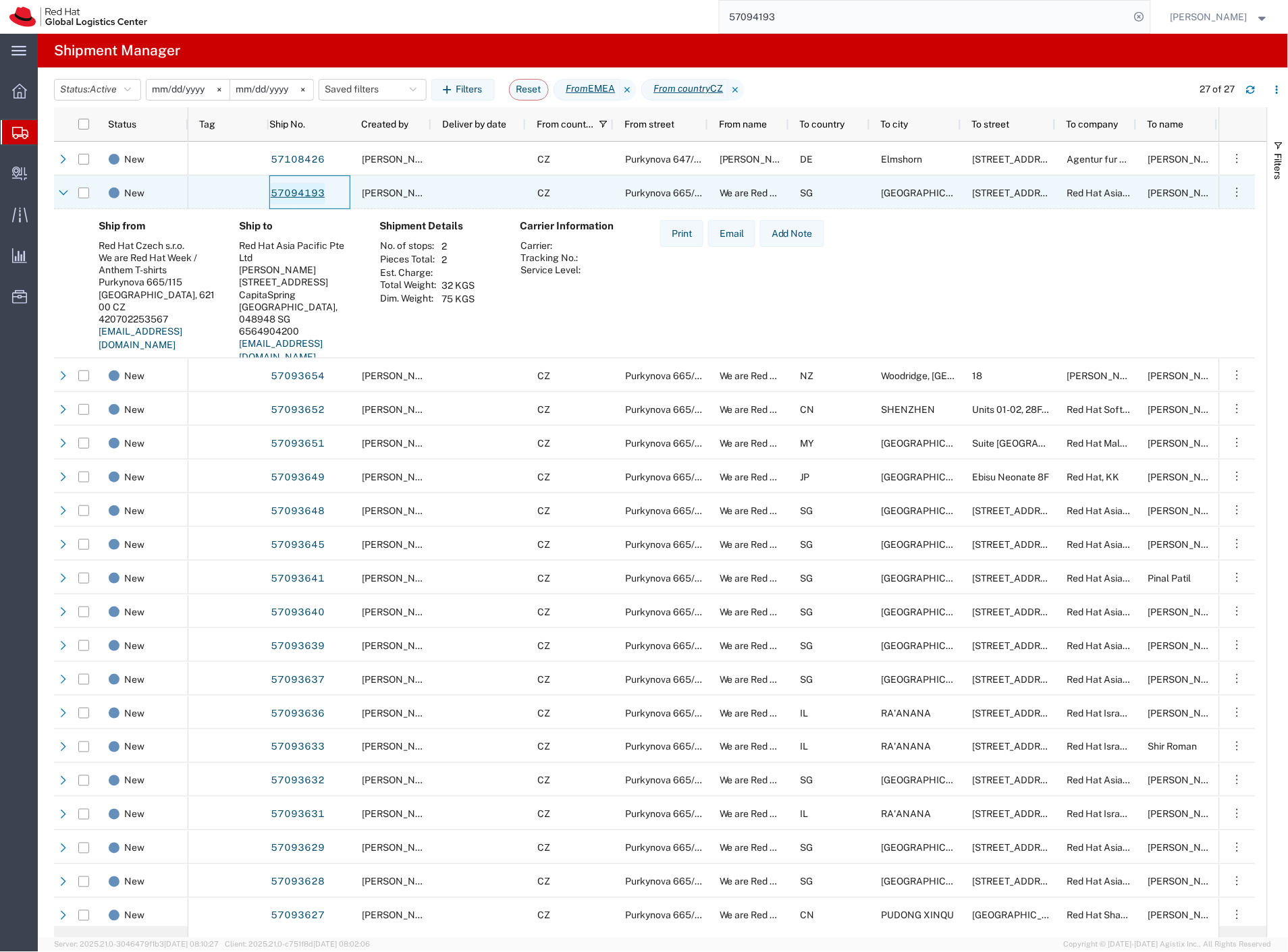
click at [307, 193] on link "57094193" at bounding box center [298, 193] width 55 height 22
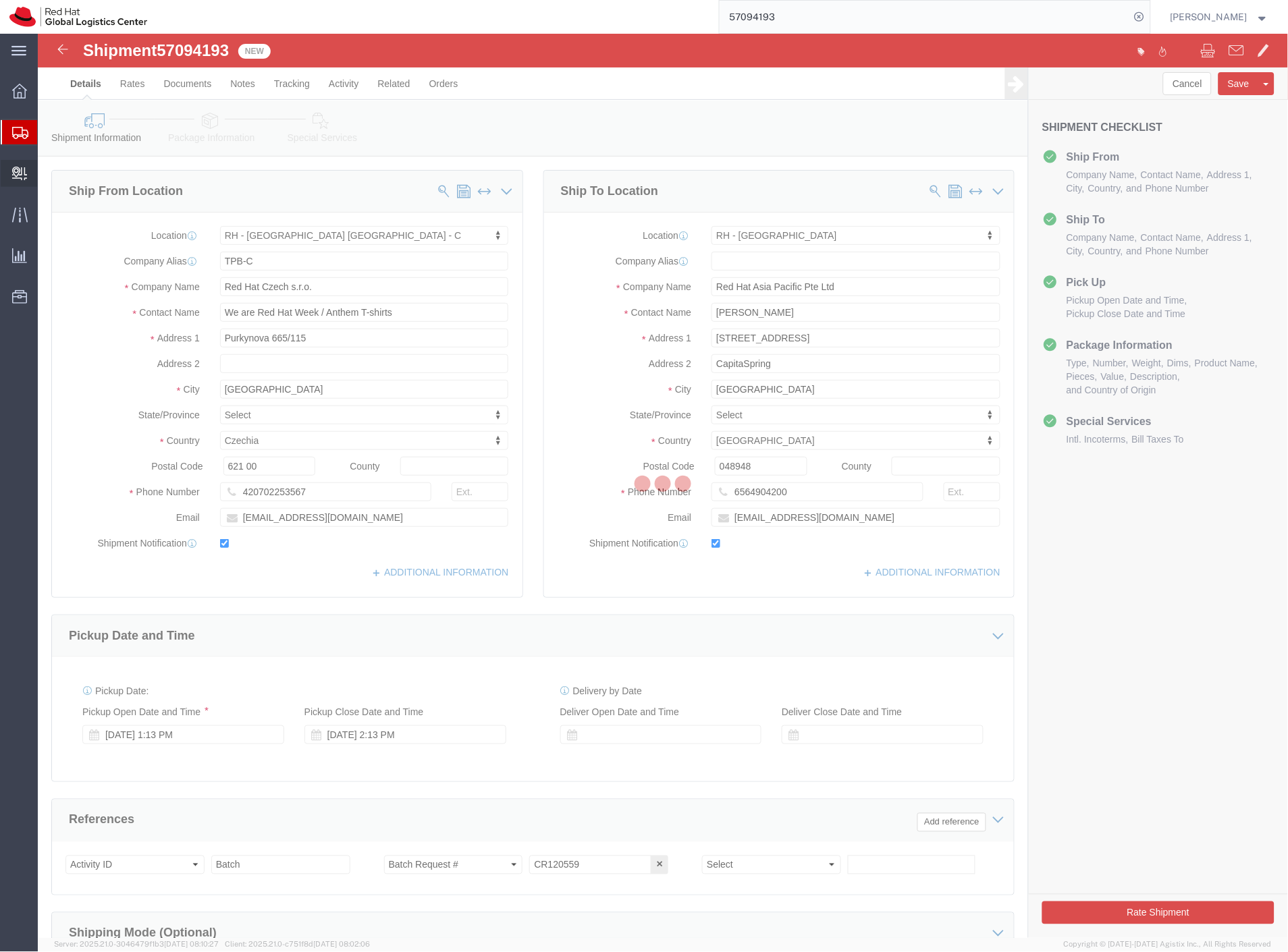
select select "38037"
select select "51051"
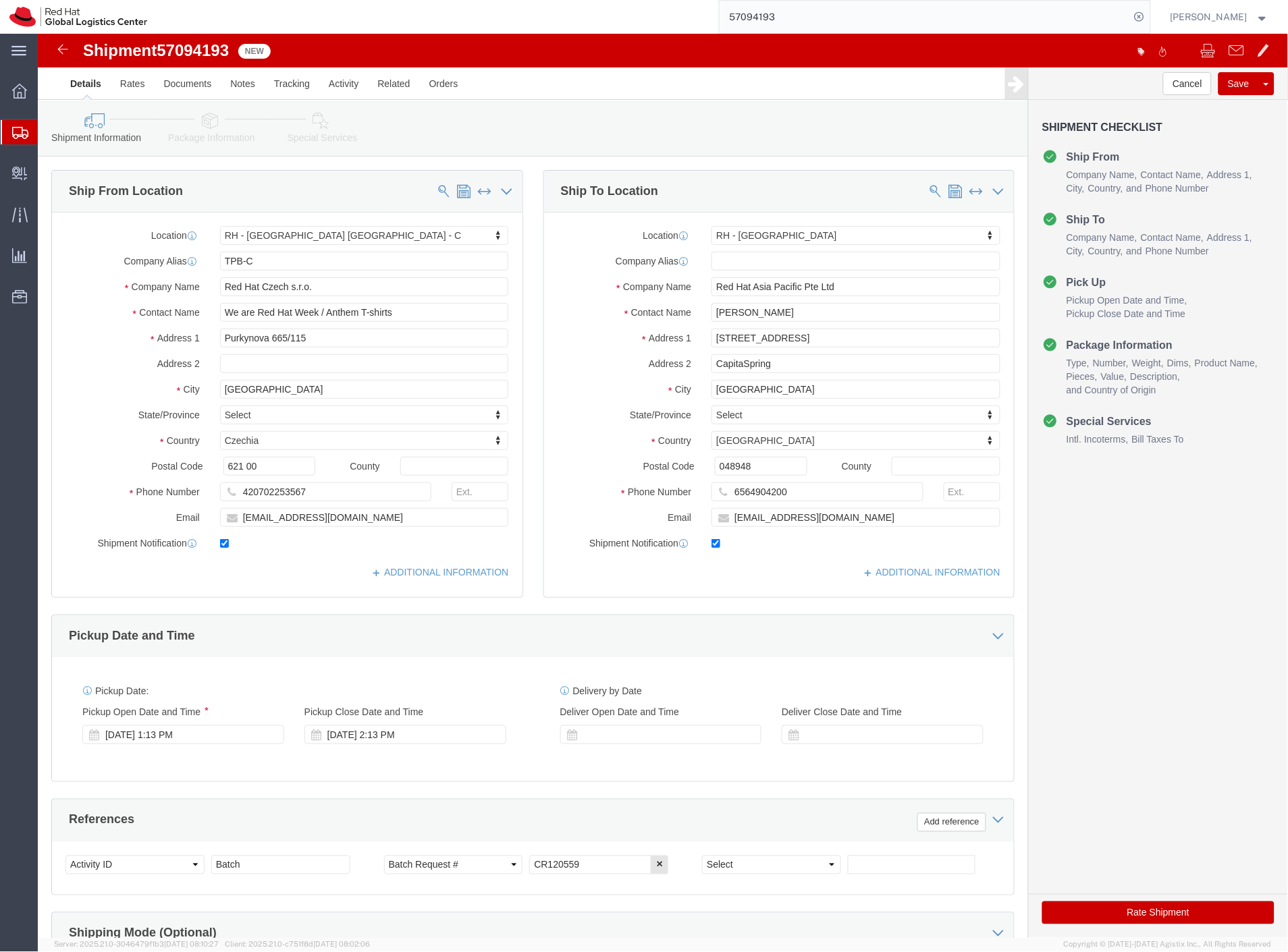
click icon
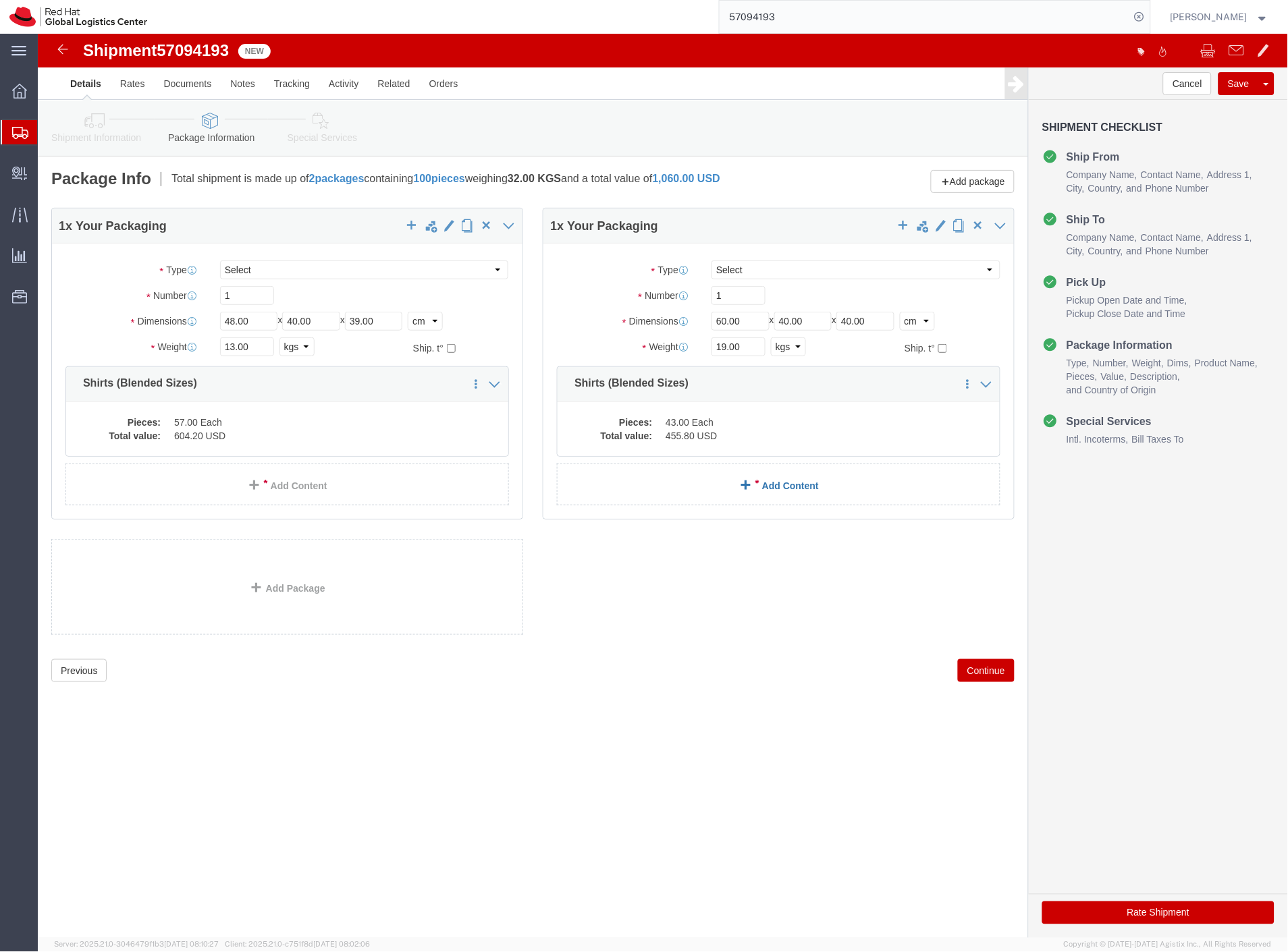
click link "Add Content"
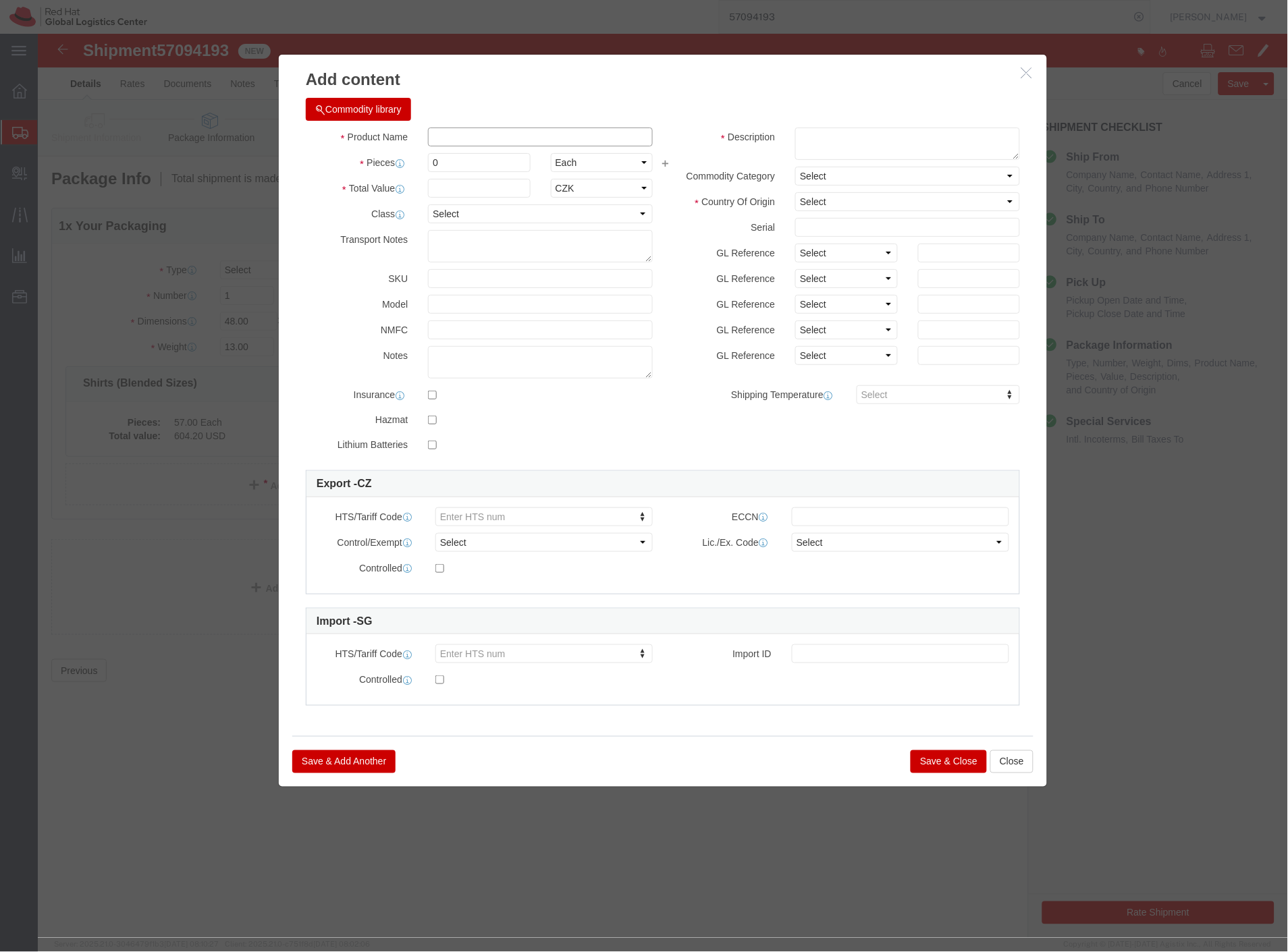
click input "text"
click input "Tote"
paste input "Canvas Bags"
type input "Tote Canvas Bags"
click textarea
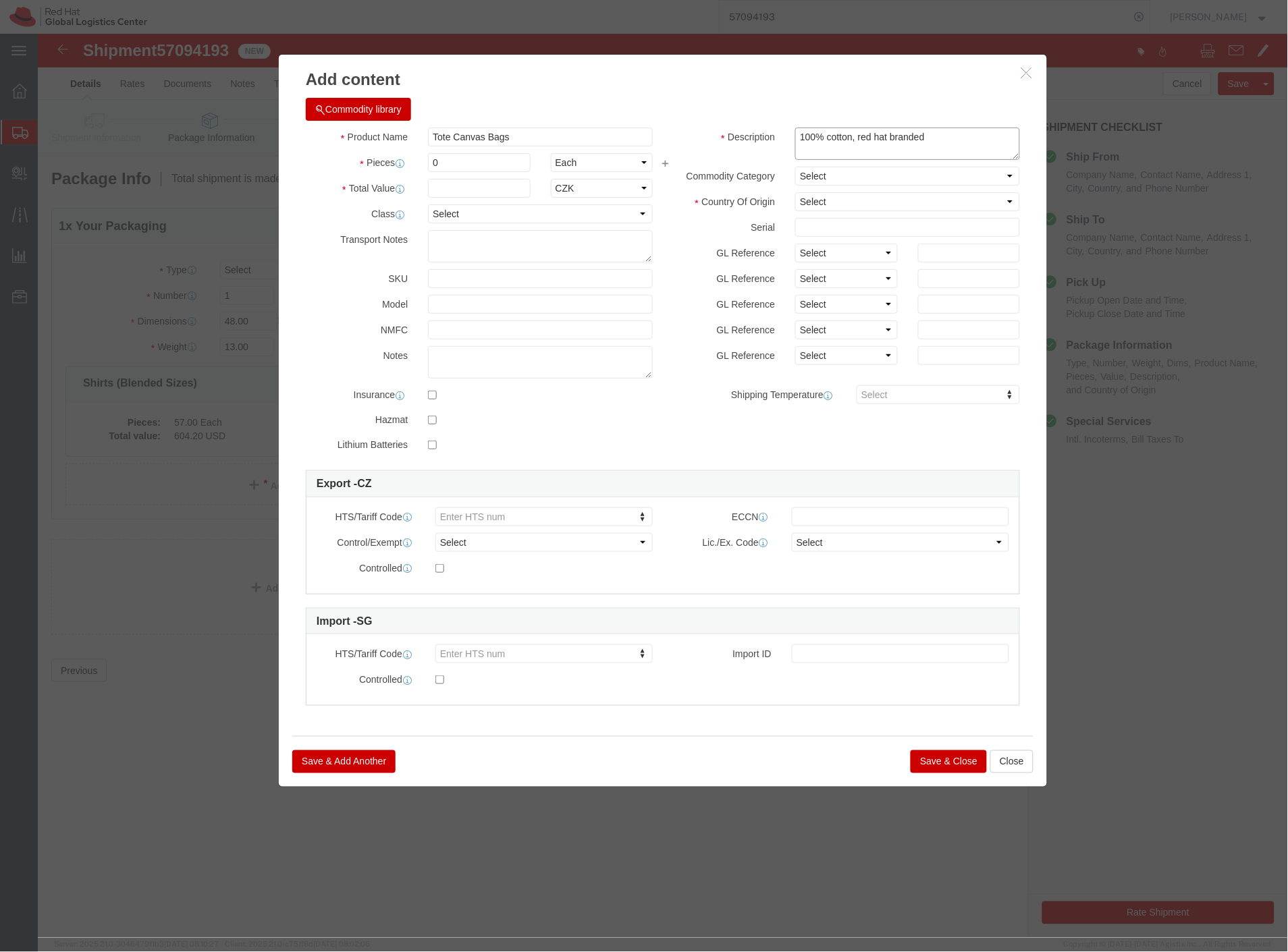
type textarea "100% cotton, red hat branded"
click select "Select ADP AED AFN ALL AMD AOA ARS ATS AUD AWG AZN BAM BBD BDT BGL BGN BHD BIF …"
select select "EUR"
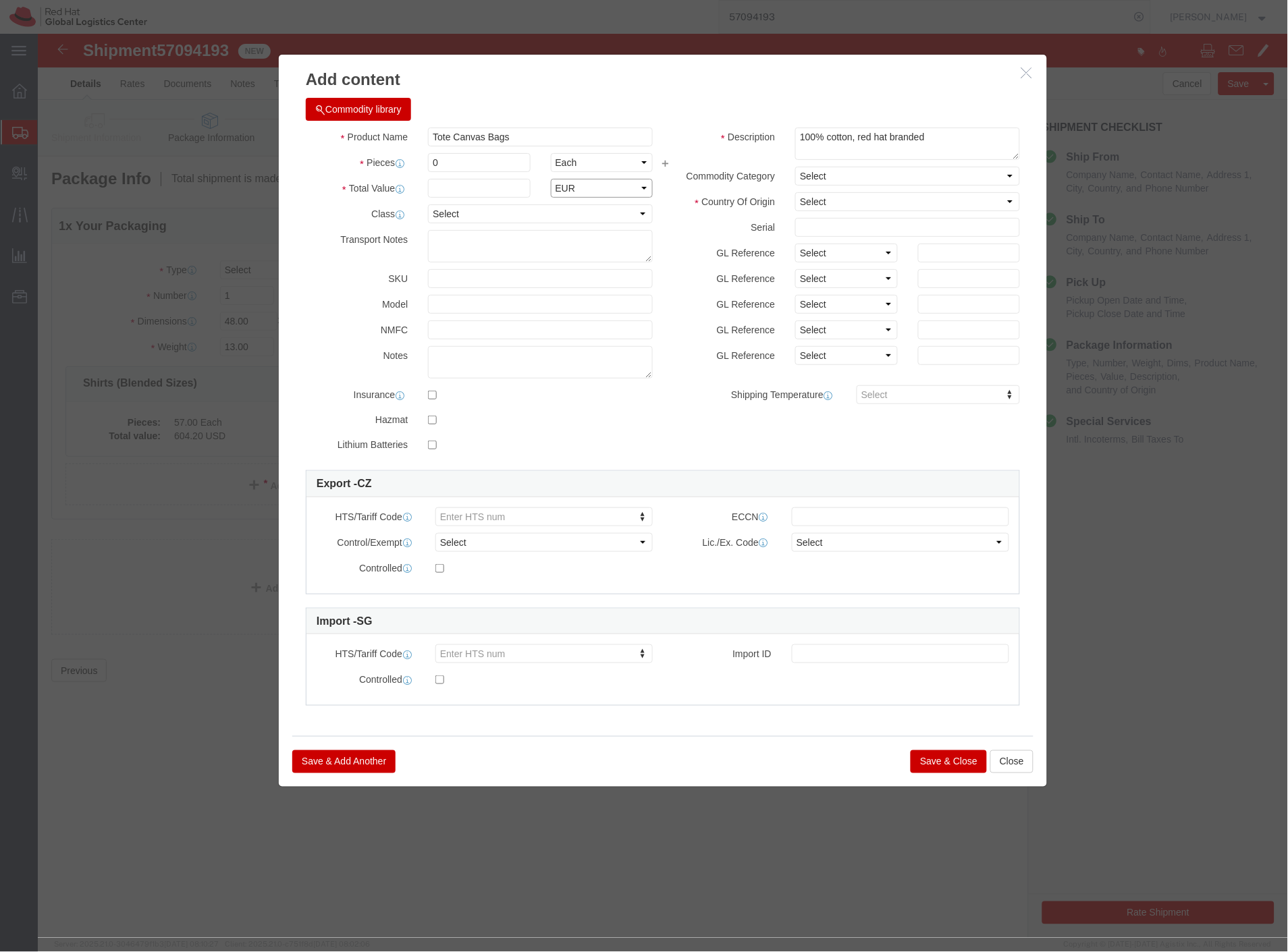
click select "Select ADP AED AFN ALL AMD AOA ARS ATS AUD AWG AZN BAM BBD BDT BGL BGN BHD BIF …"
click input "text"
drag, startPoint x: 421, startPoint y: 129, endPoint x: 388, endPoint y: 142, distance: 35.5
click div "Pieces 1 Select Bag Barrels 100Board Feet Bottle Box Blister Pack Carats Can Ca…"
type input "1"
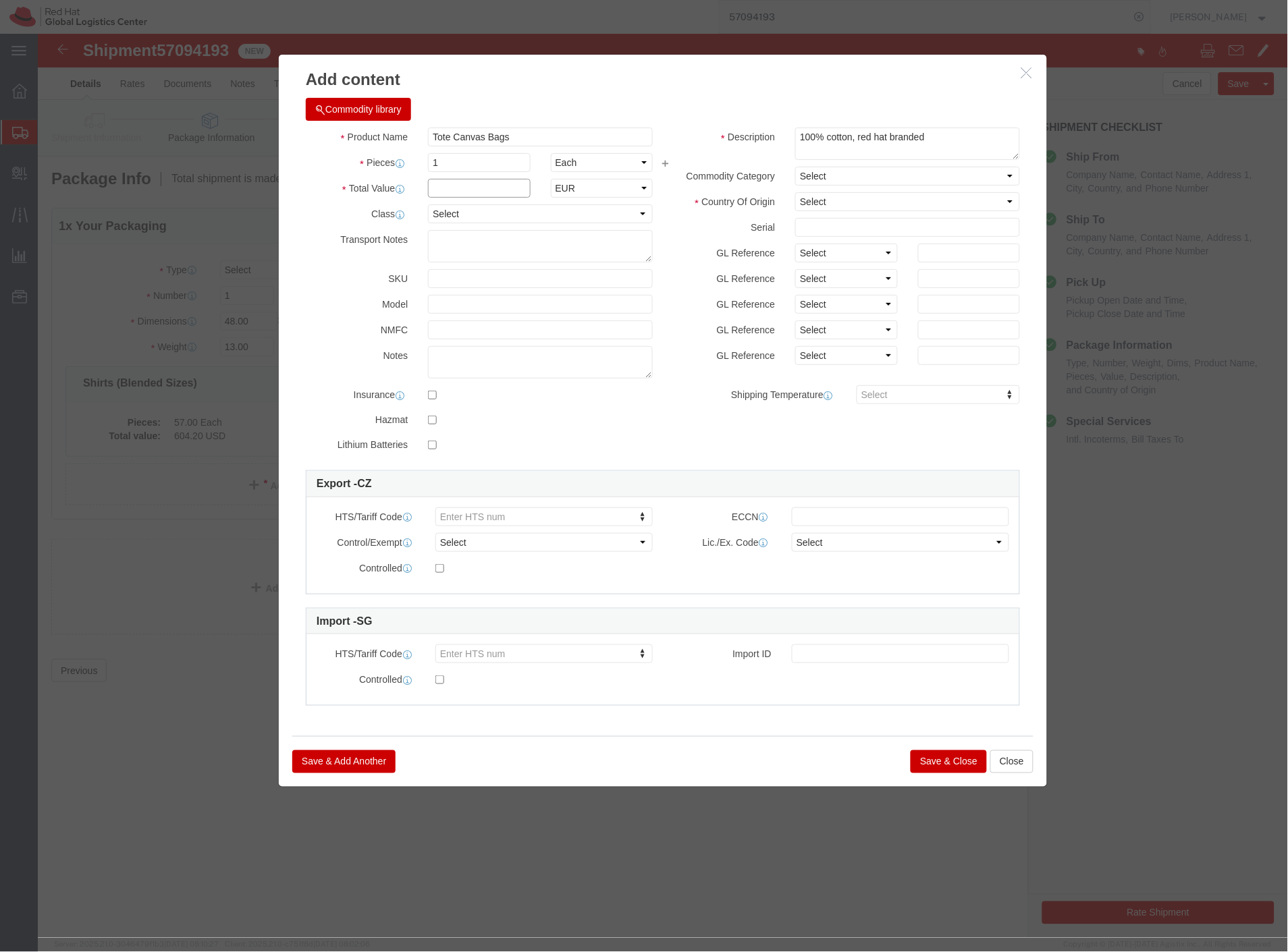
click input "text"
type input "4.2"
click label "Model"
click input "1"
type input "100"
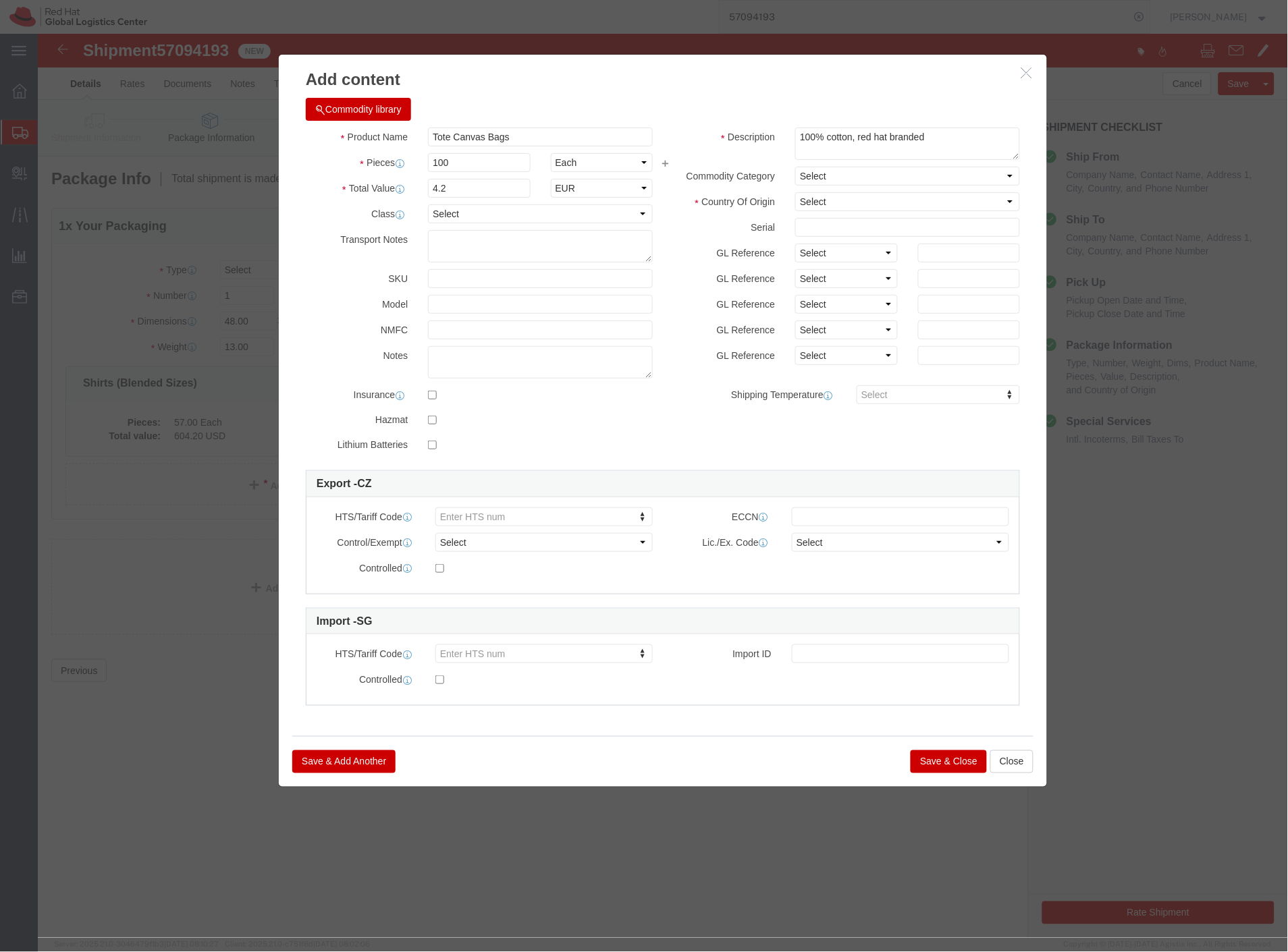
type input "420"
click div "Notes"
click button "Save & Close"
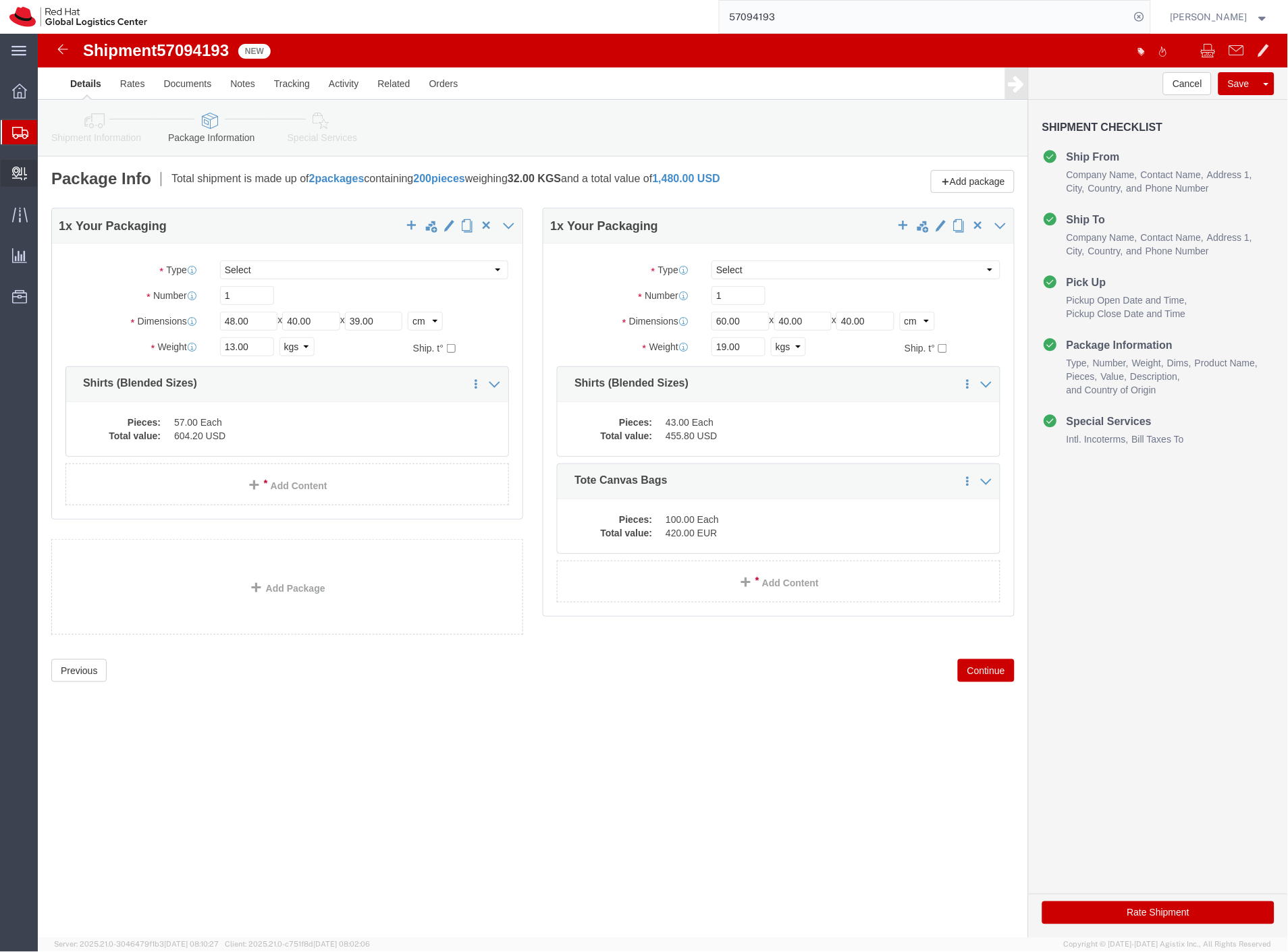
click at [0, 0] on span "Create Delivery" at bounding box center [0, 0] width 0 height 0
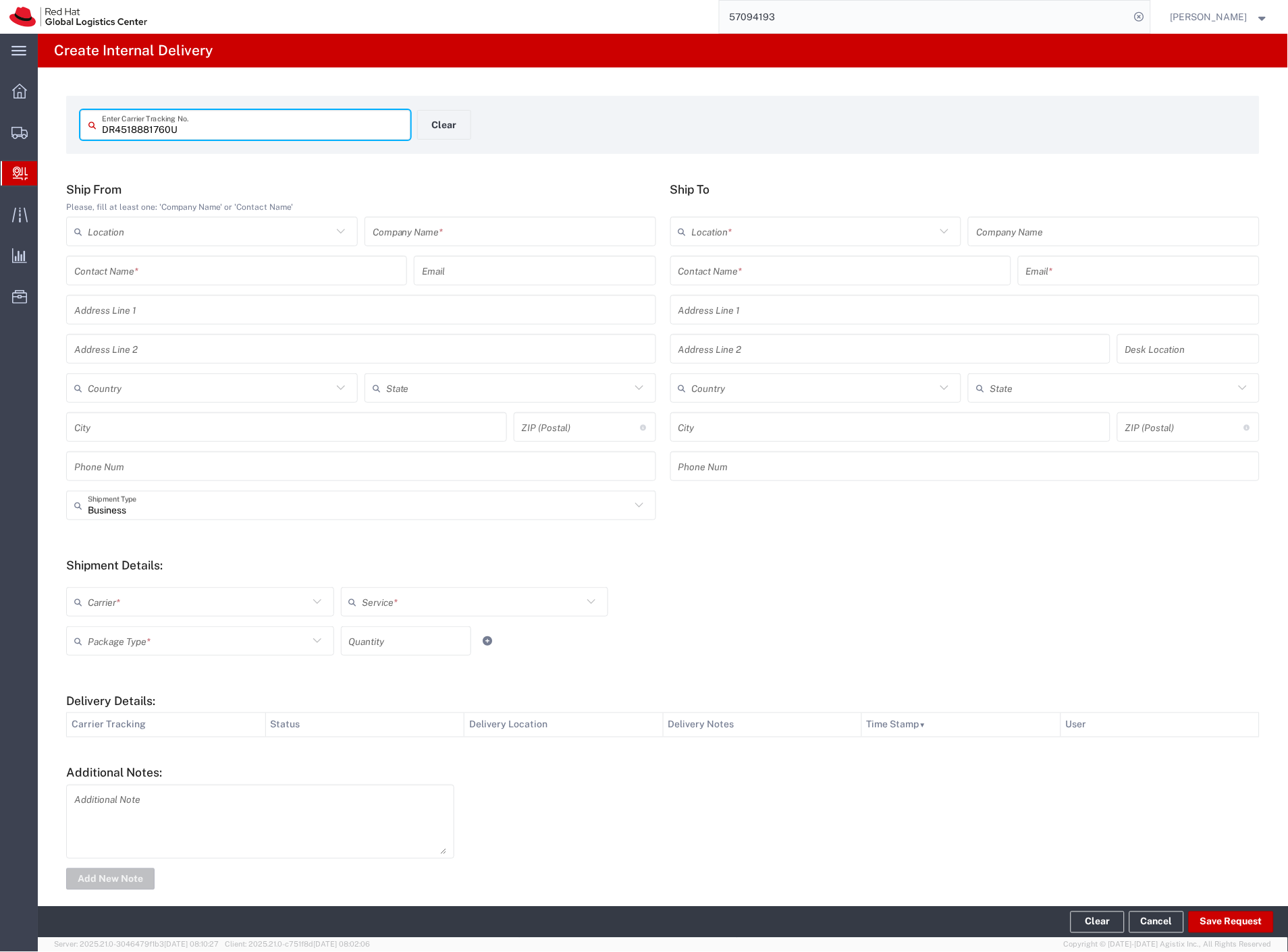
type input "DR4518881760U"
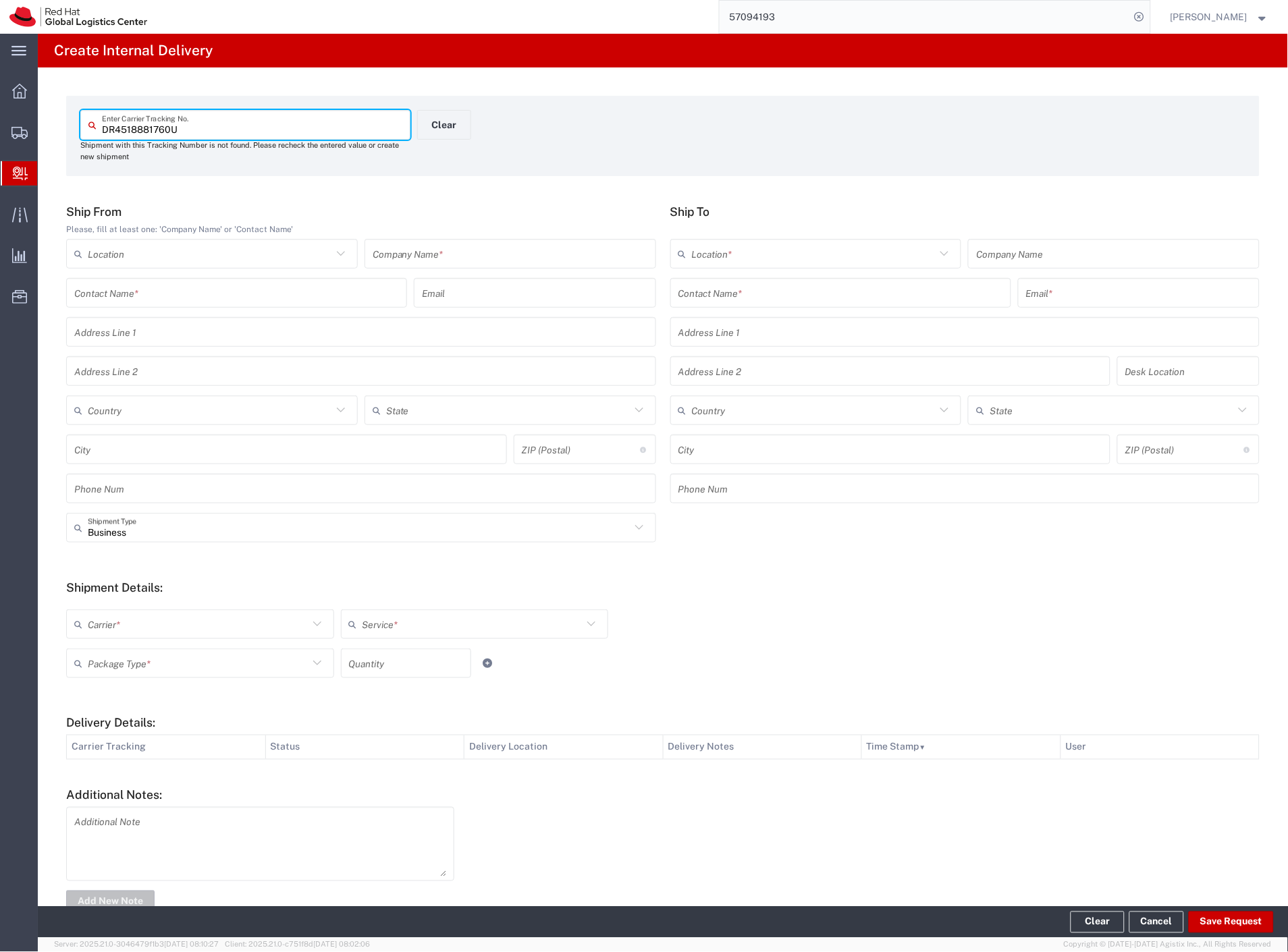
click at [554, 256] on input "text" at bounding box center [510, 254] width 276 height 24
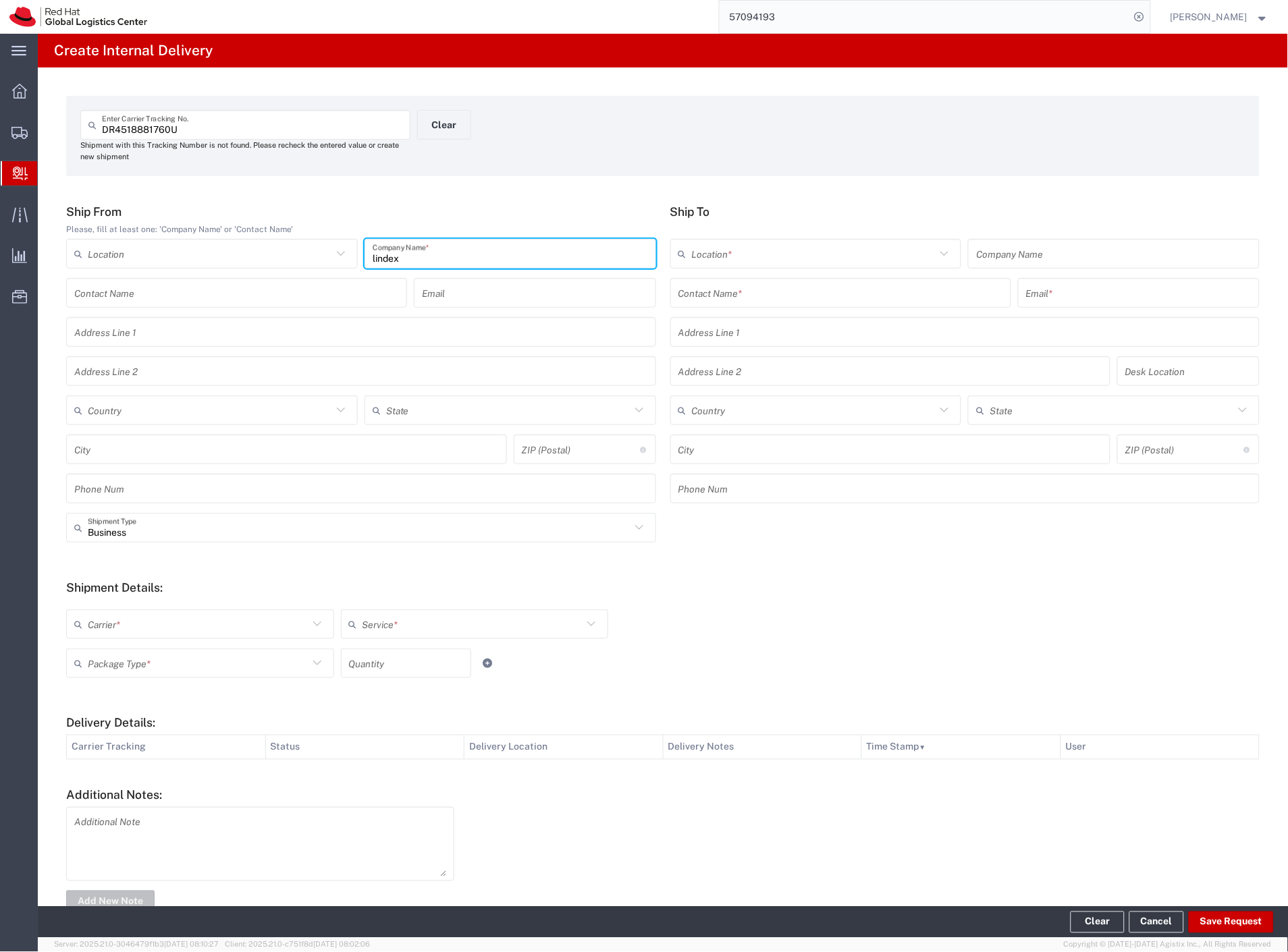
type input "lindex"
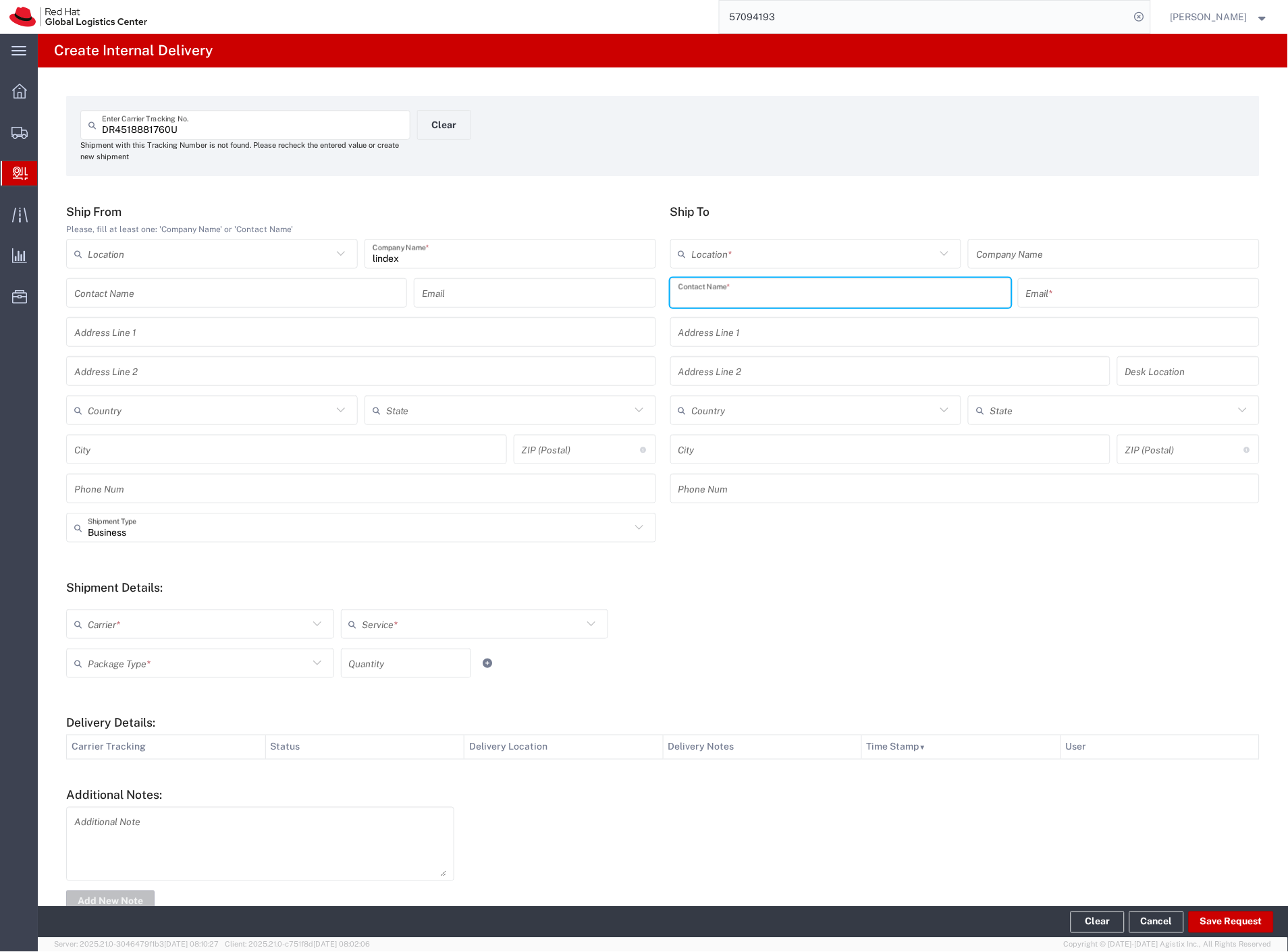
click at [718, 294] on input "text" at bounding box center [840, 293] width 325 height 24
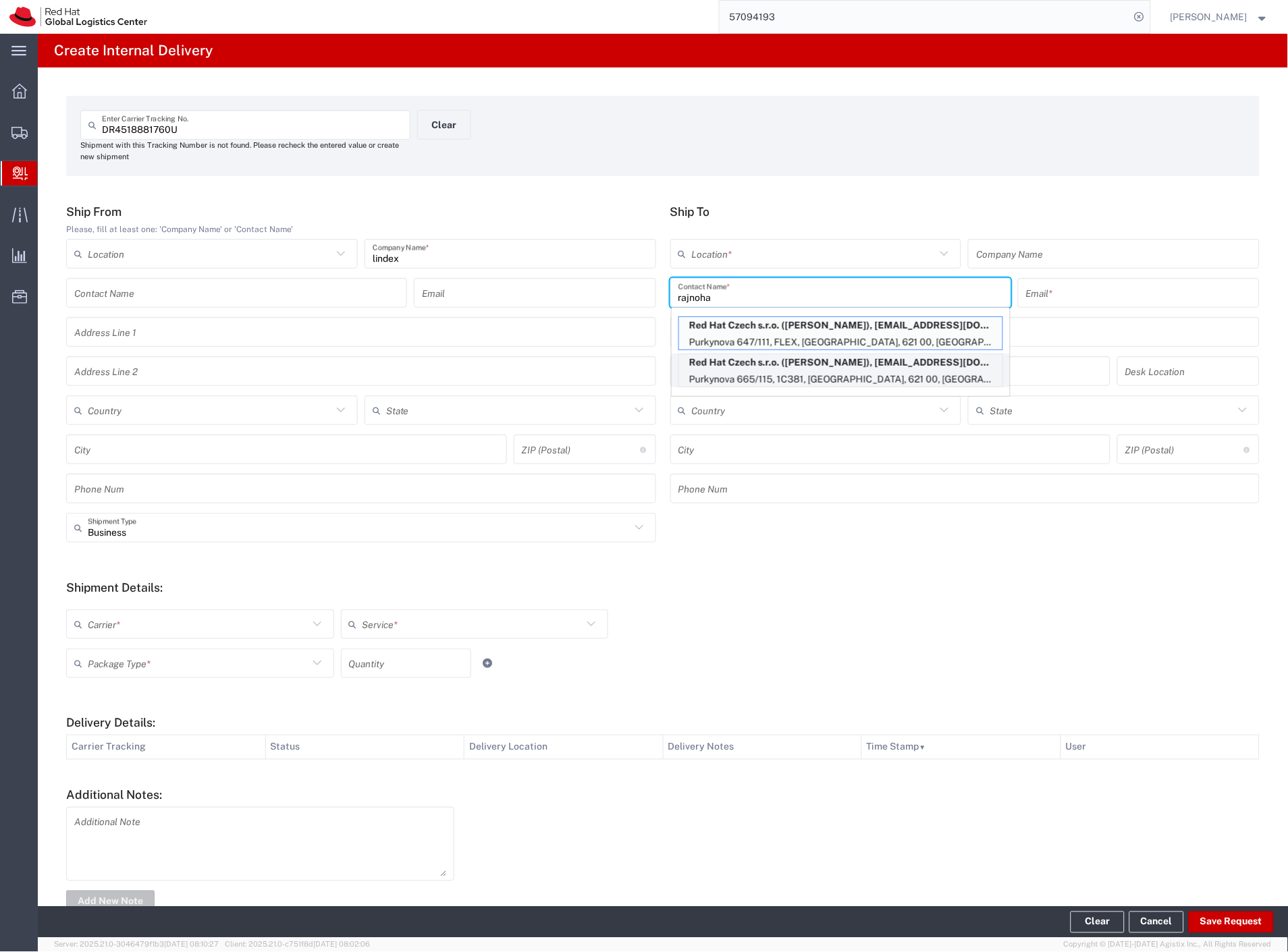
type input "rajnoha"
click at [814, 368] on p "Red Hat Czech s.r.o. ([PERSON_NAME]), [EMAIL_ADDRESS][DOMAIN_NAME]" at bounding box center [841, 362] width 324 height 17
type input "RH - [GEOGRAPHIC_DATA] [GEOGRAPHIC_DATA] - C"
type input "Red Hat Czech s.r.o."
type input "[PERSON_NAME]"
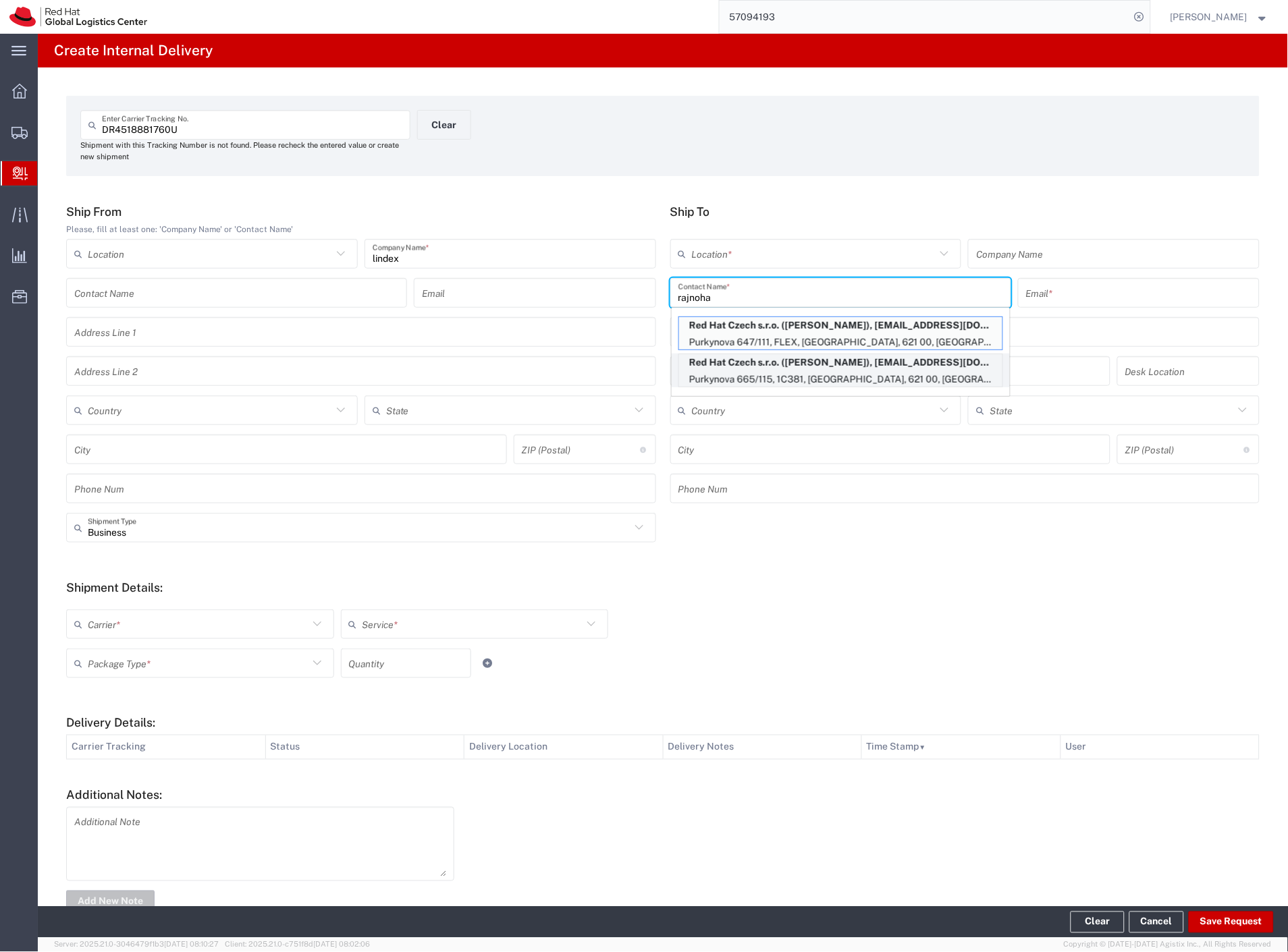
type input "[EMAIL_ADDRESS][DOMAIN_NAME]"
type input "Purkynova 665/115"
type input "1C381"
type input "Czechia"
type input "[GEOGRAPHIC_DATA]"
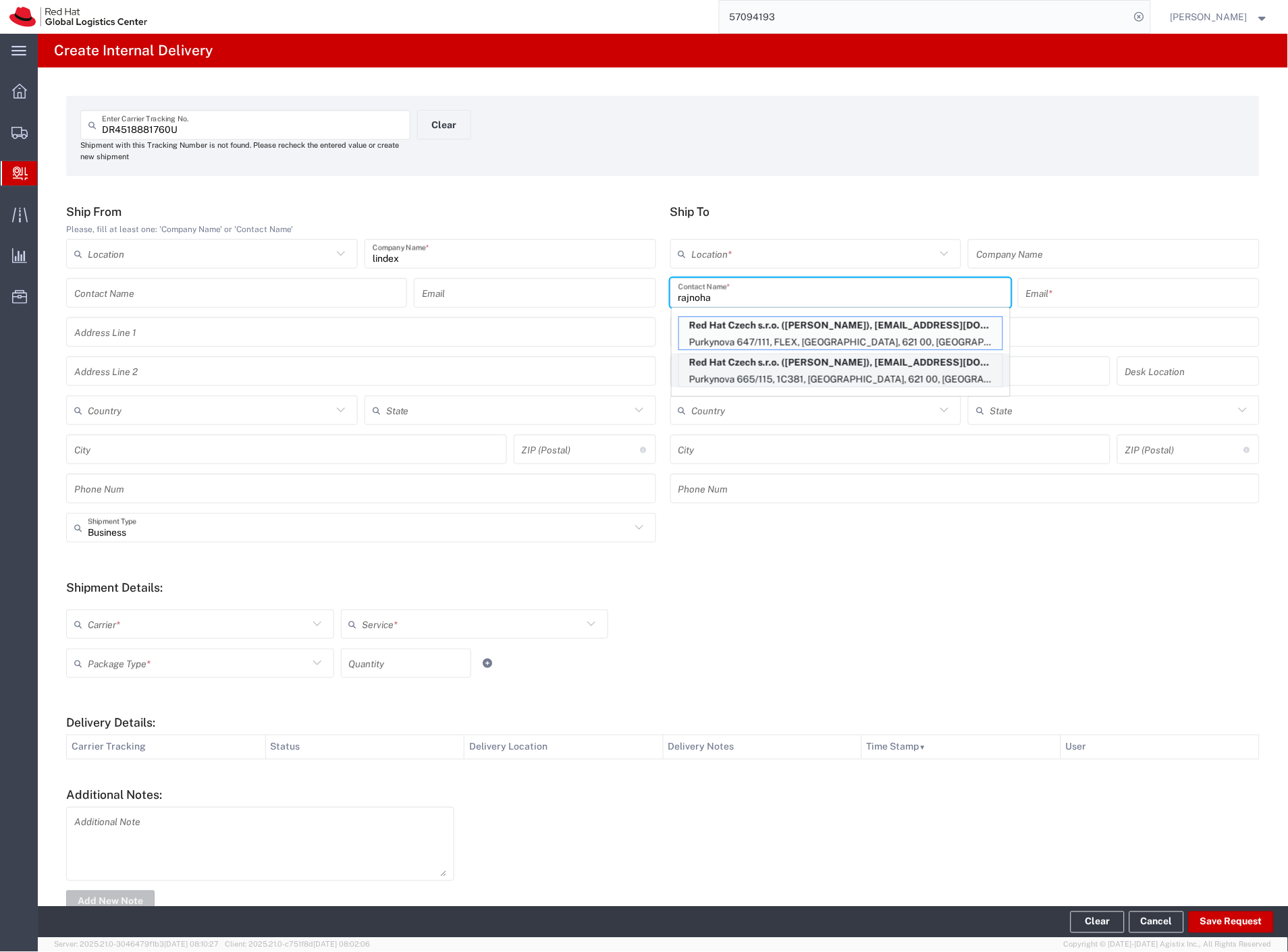
type input "621 00"
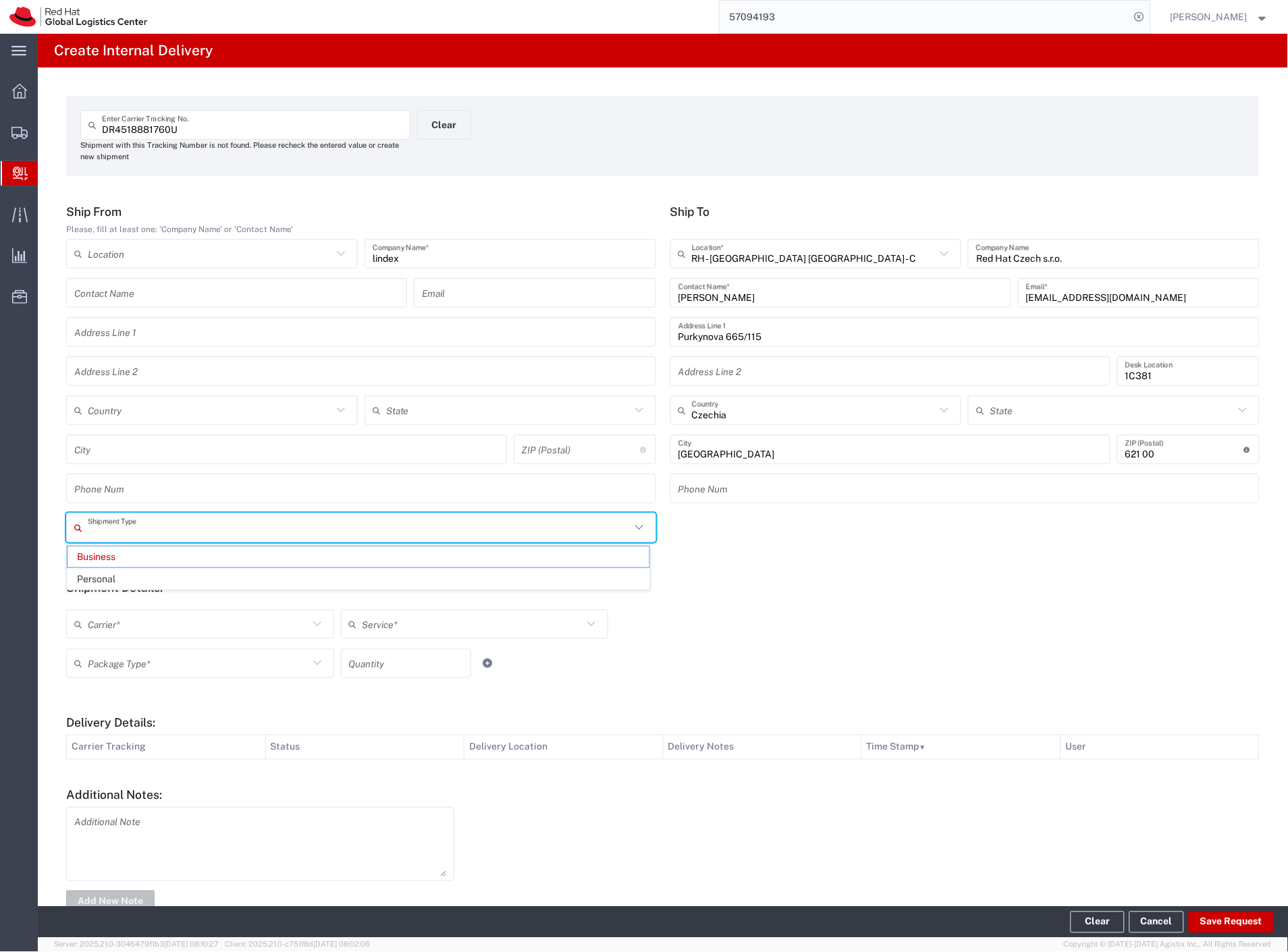
click at [111, 524] on input "text" at bounding box center [359, 528] width 542 height 24
drag, startPoint x: 111, startPoint y: 574, endPoint x: 114, endPoint y: 612, distance: 38.1
click at [111, 578] on span "Personal" at bounding box center [358, 579] width 582 height 21
type input "Personal"
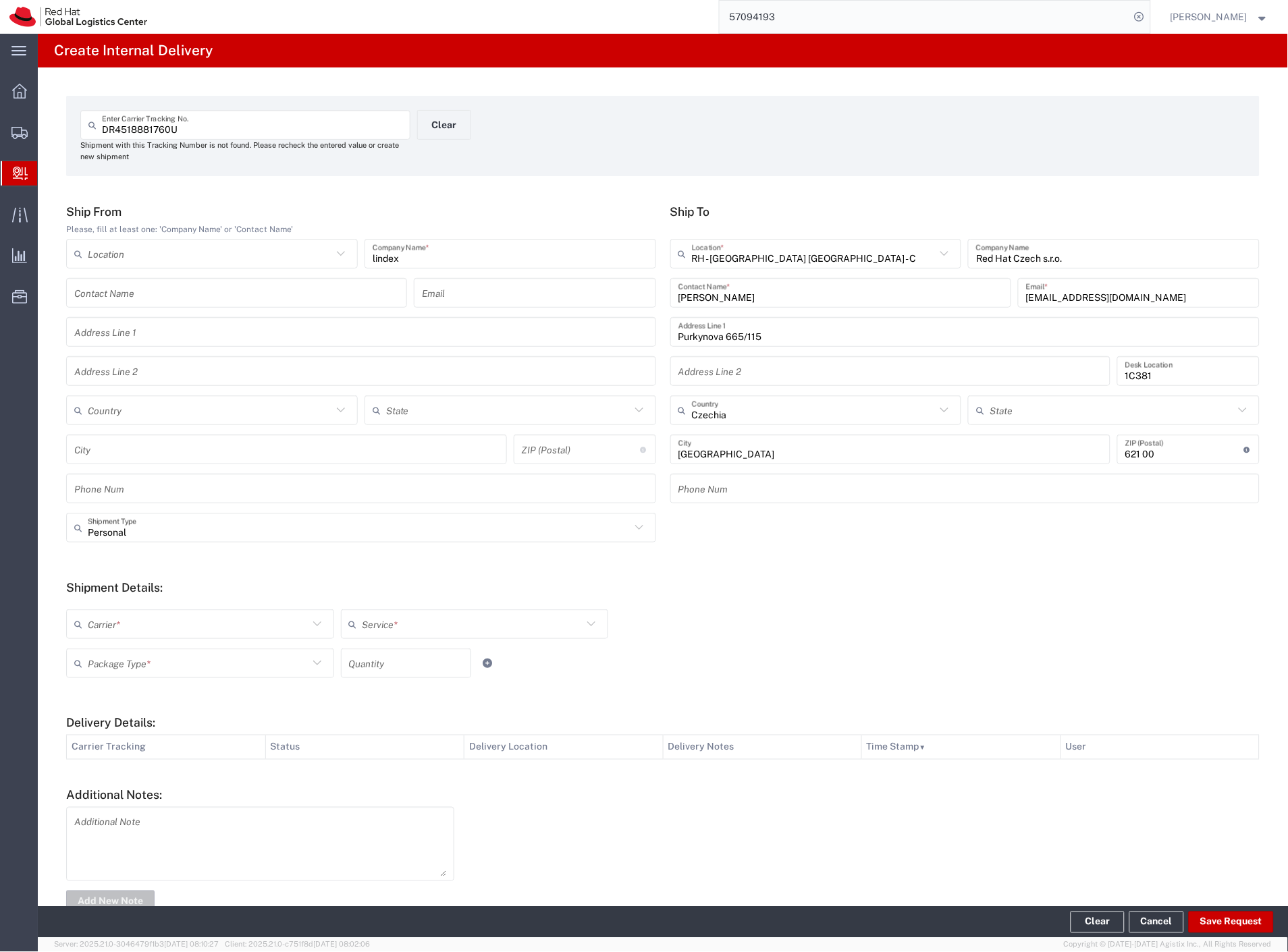
click at [110, 632] on input "text" at bounding box center [198, 624] width 220 height 24
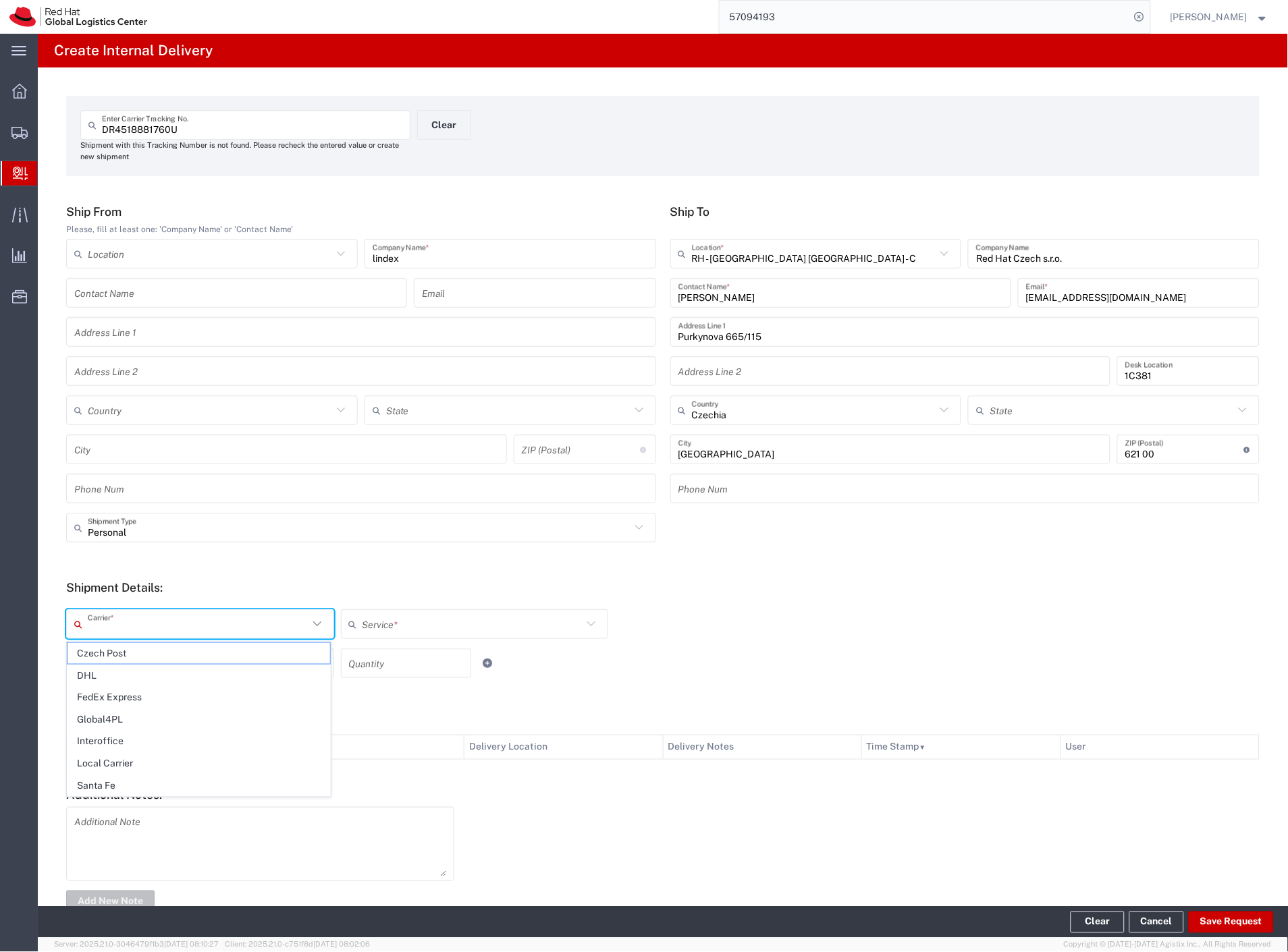
click at [110, 651] on span "Czech Post" at bounding box center [199, 654] width 262 height 21
type input "Czech Post"
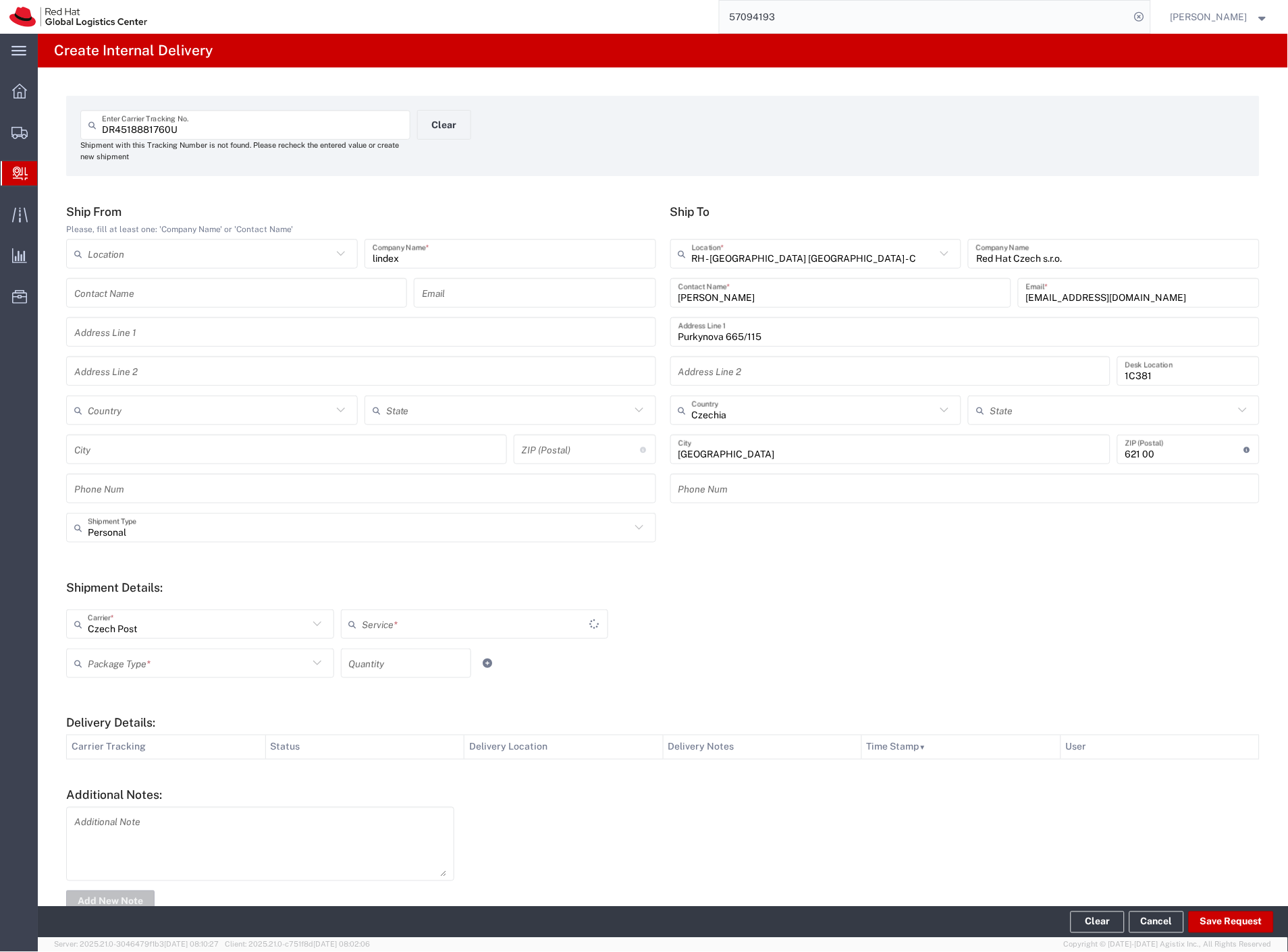
drag, startPoint x: 110, startPoint y: 656, endPoint x: 110, endPoint y: 666, distance: 10.0
click at [110, 663] on input "text" at bounding box center [198, 663] width 220 height 24
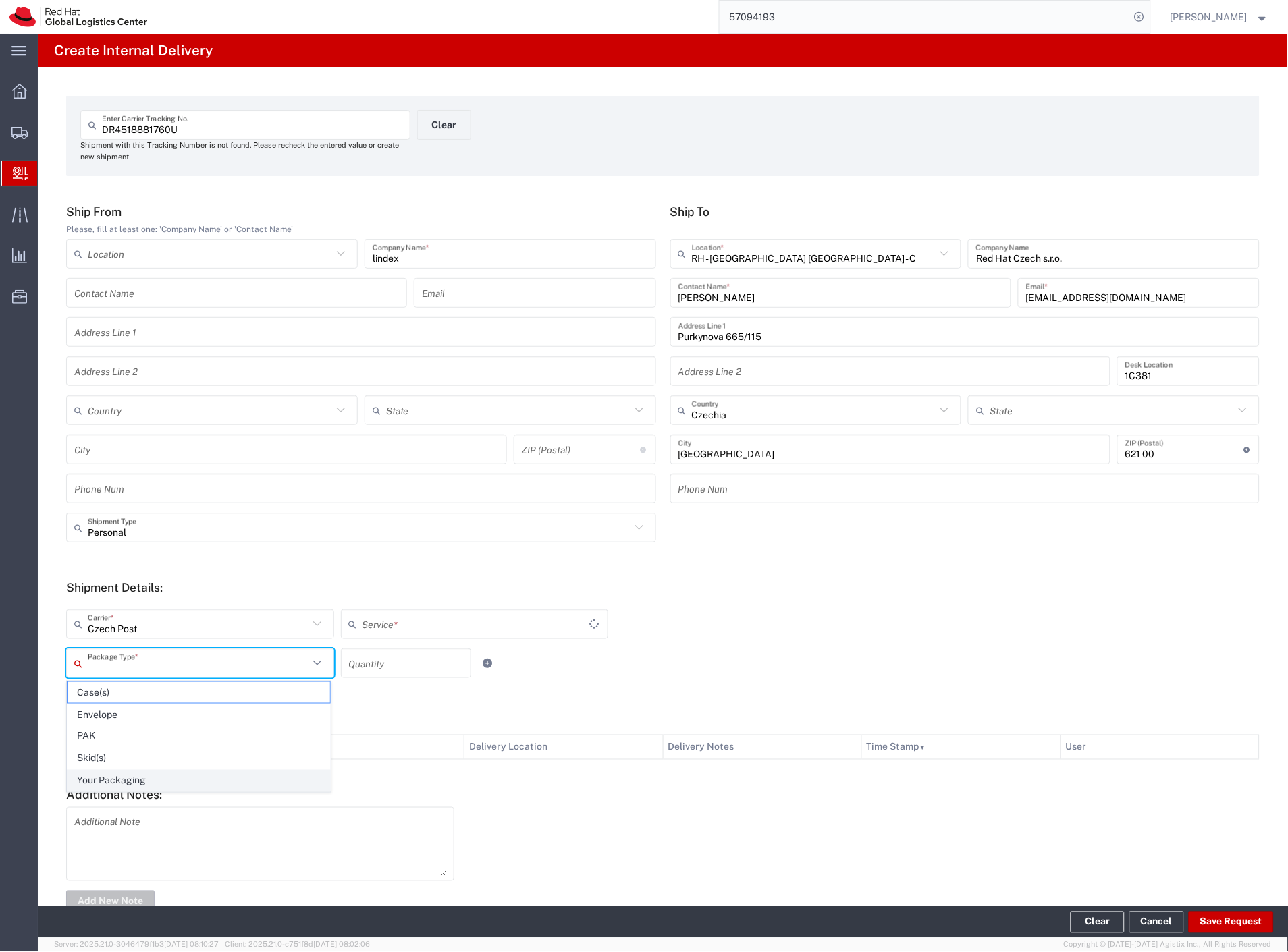
type input "Ground"
click at [138, 783] on span "Your Packaging" at bounding box center [199, 781] width 262 height 21
type input "Your Packaging"
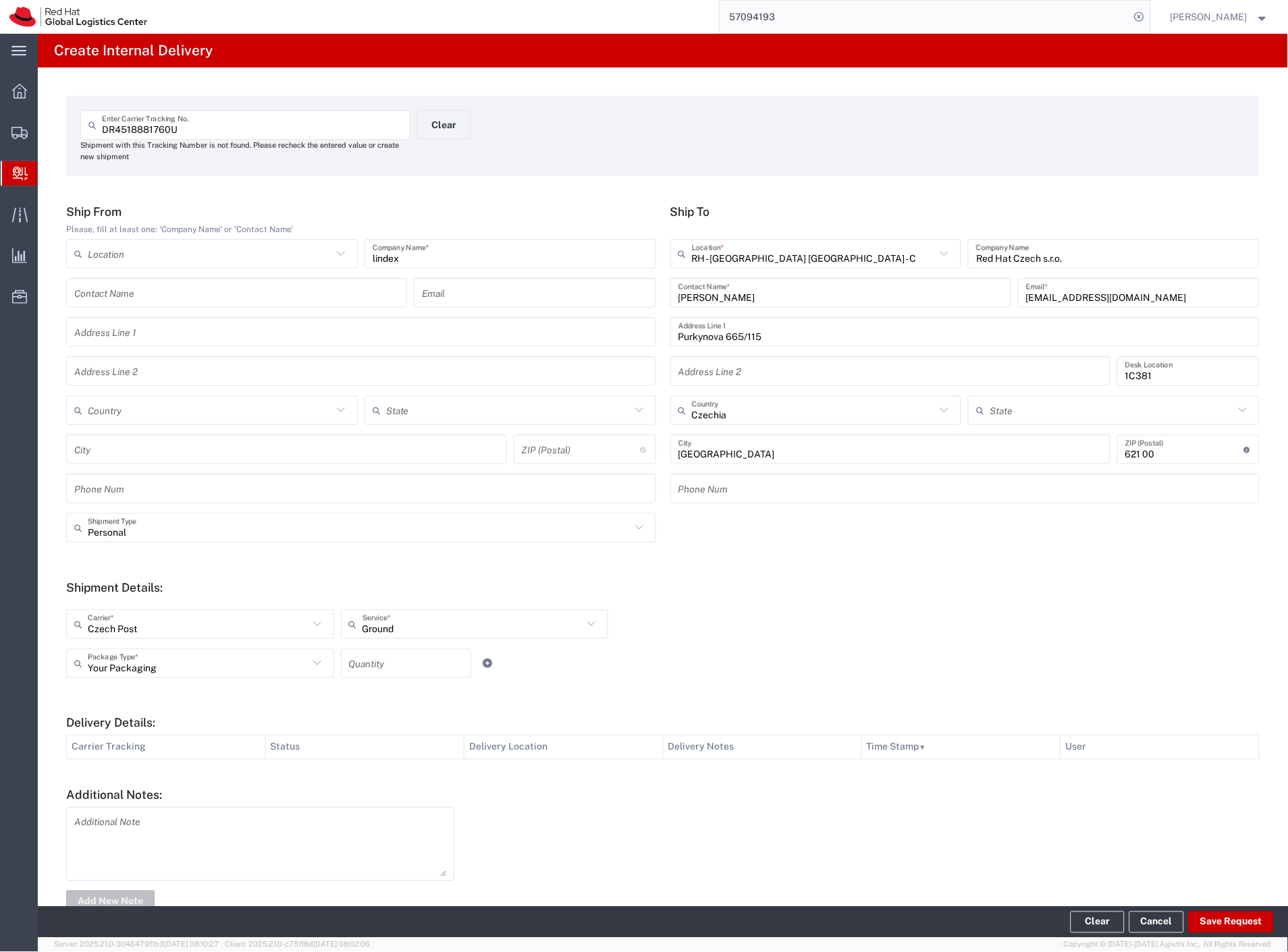
click at [403, 662] on input "number" at bounding box center [406, 663] width 114 height 24
type input "2"
click at [1232, 920] on button "Save Request" at bounding box center [1230, 922] width 85 height 22
type input "lindex"
type input "Personal"
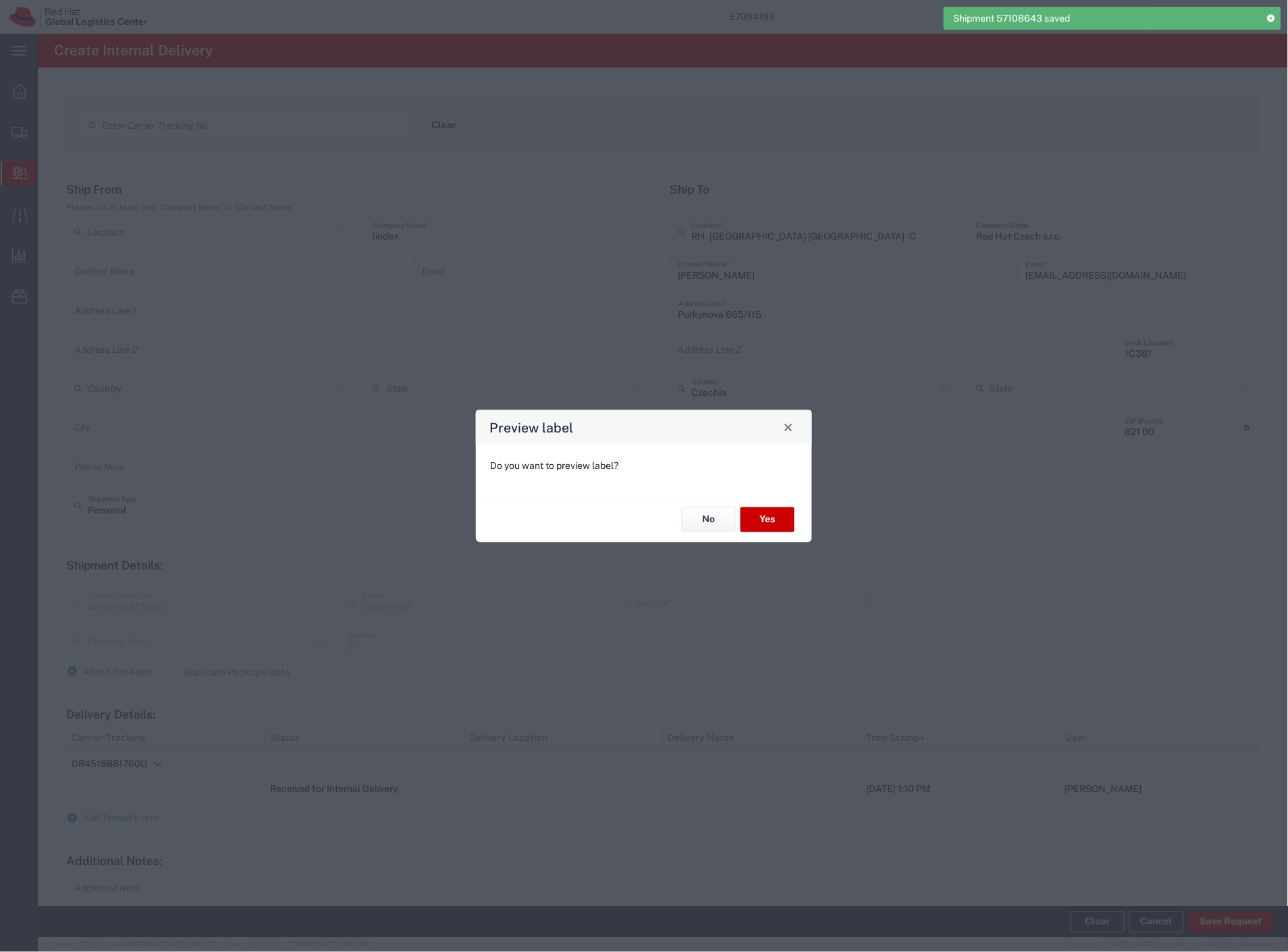
type input "Your Packaging"
type input "Ground"
click at [757, 522] on button "Yes" at bounding box center [767, 520] width 54 height 25
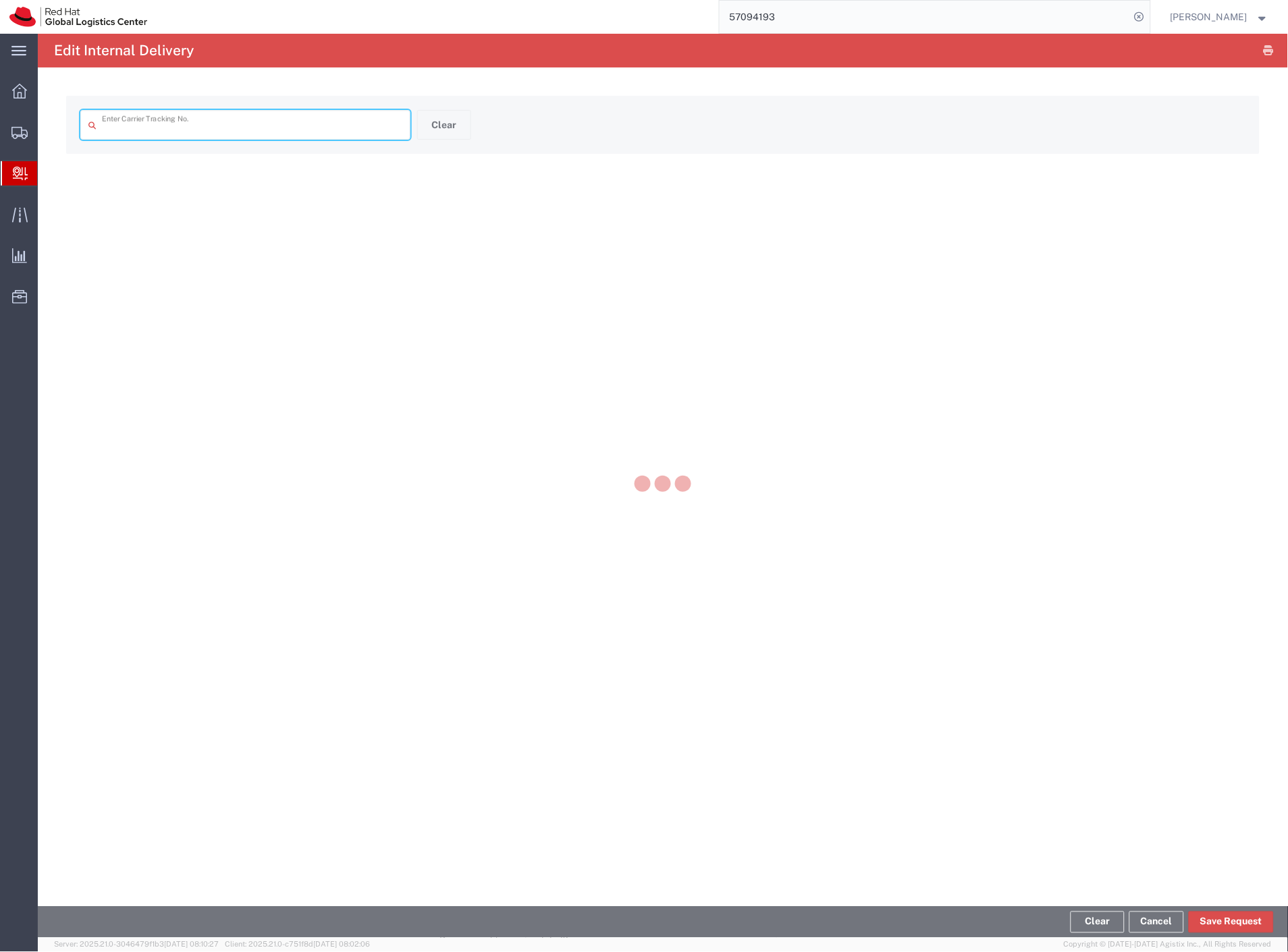
type input "DR4518881760U"
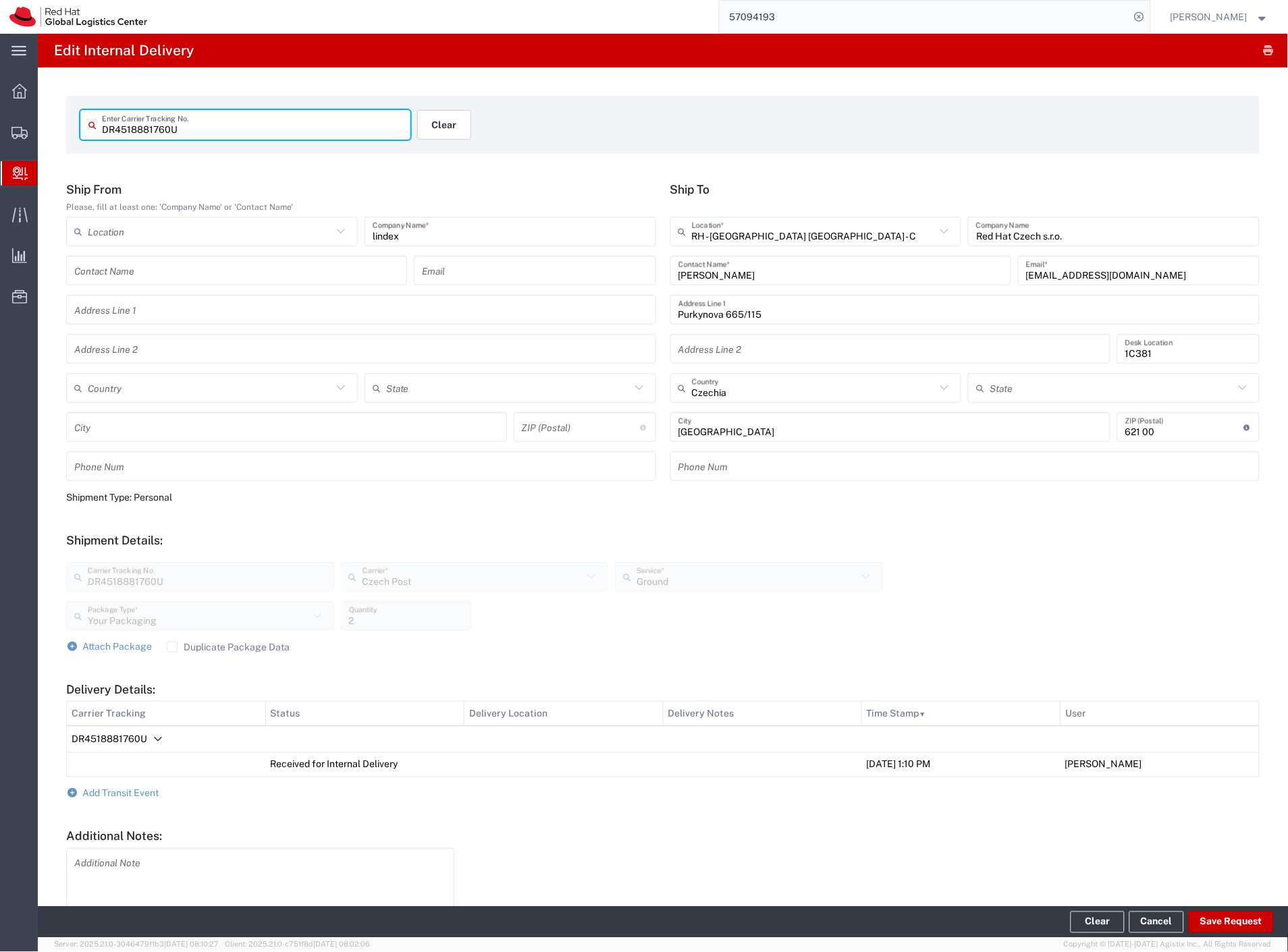
click at [452, 129] on button "Clear" at bounding box center [444, 125] width 54 height 30
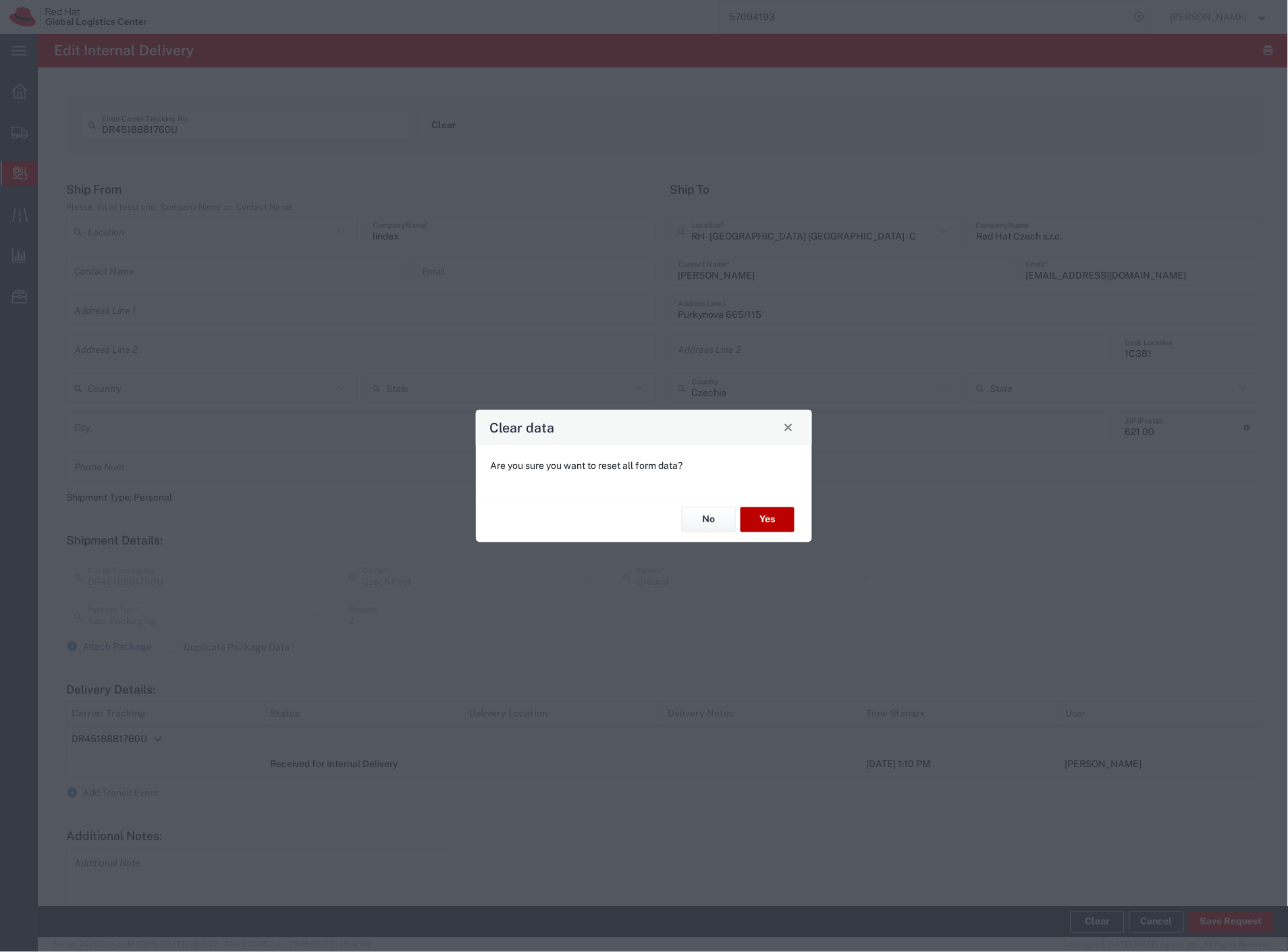
click at [764, 513] on button "Yes" at bounding box center [767, 520] width 54 height 25
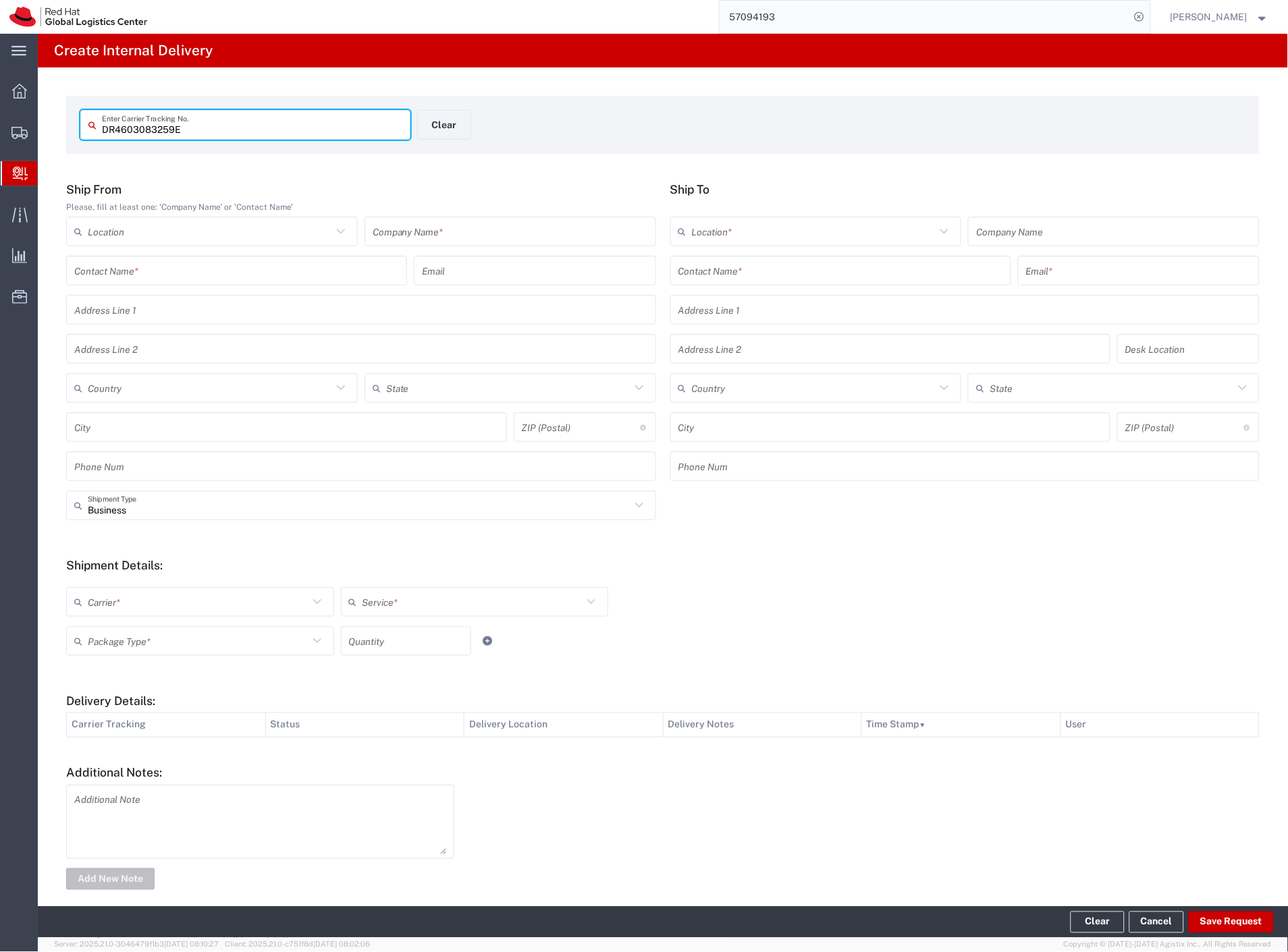
type input "DR4603083259E"
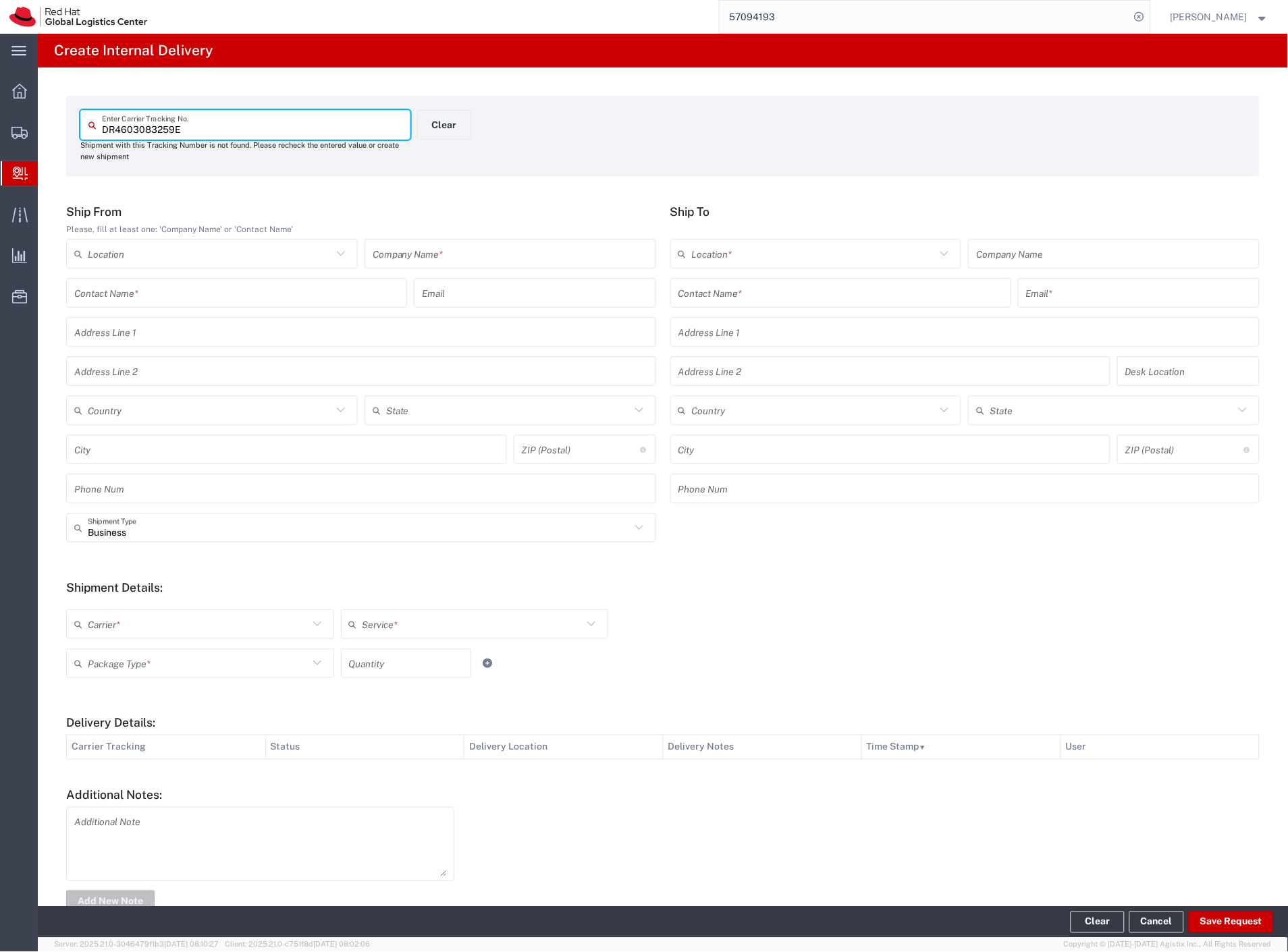
click at [514, 253] on input "text" at bounding box center [510, 254] width 276 height 24
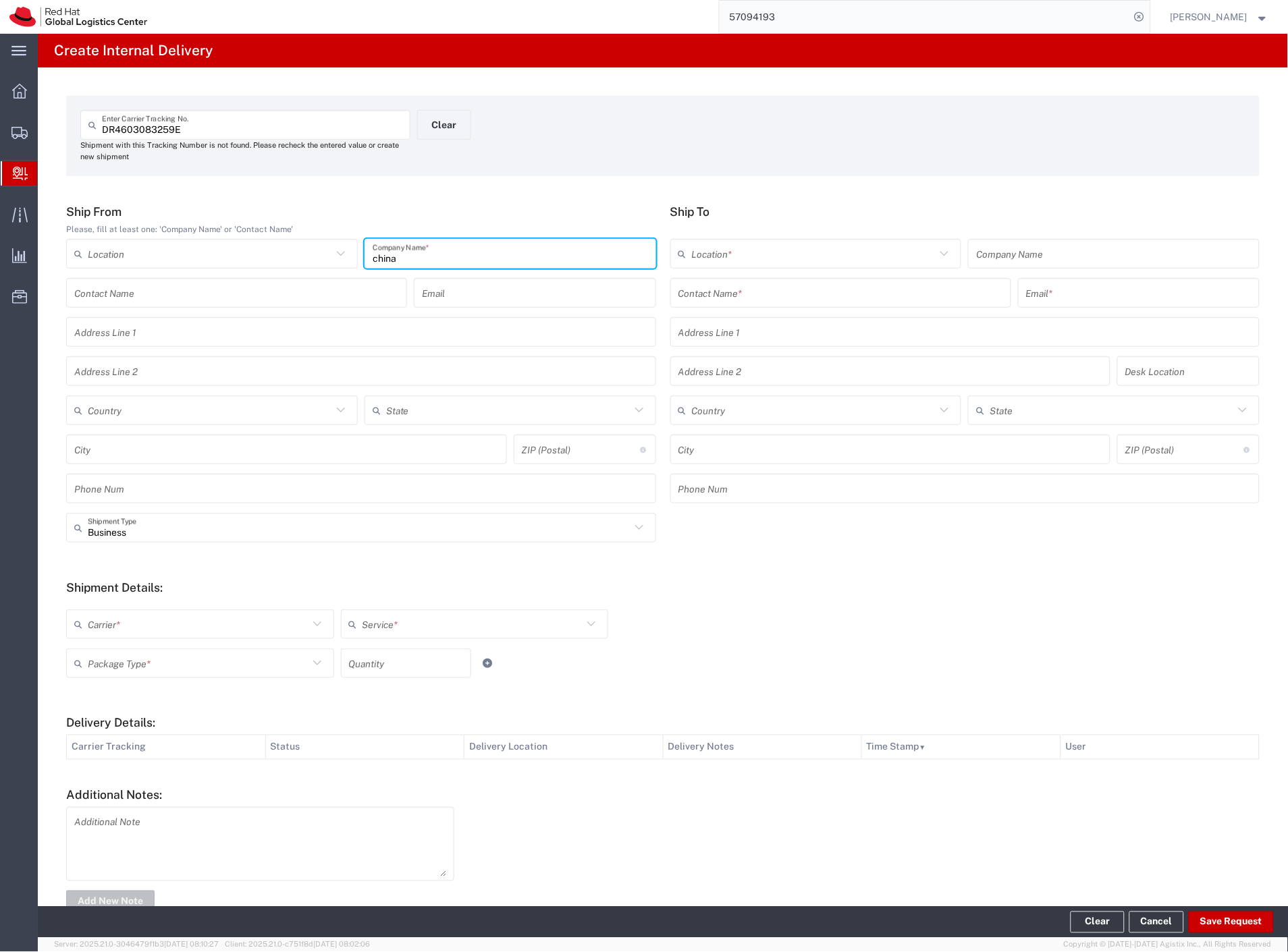
type input "china"
click at [682, 290] on input "text" at bounding box center [840, 293] width 325 height 24
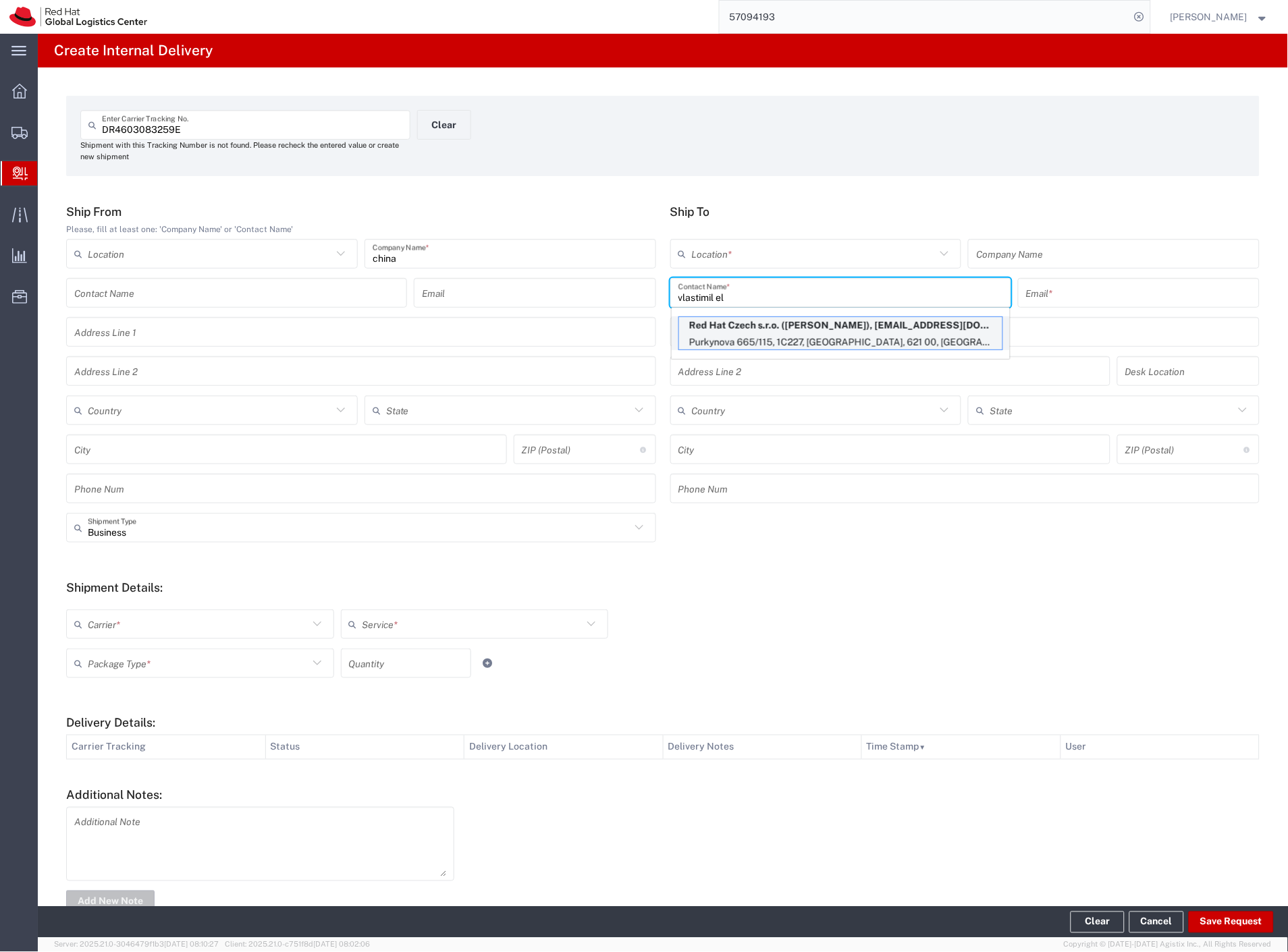
type input "vlastimil el"
drag, startPoint x: 858, startPoint y: 338, endPoint x: 458, endPoint y: 513, distance: 436.6
click at [858, 338] on p "Purkynova 665/115, 1C227, [GEOGRAPHIC_DATA], 621 00, [GEOGRAPHIC_DATA]" at bounding box center [841, 342] width 324 height 17
type input "RH - [GEOGRAPHIC_DATA] [GEOGRAPHIC_DATA] - C"
type input "Red Hat Czech s.r.o."
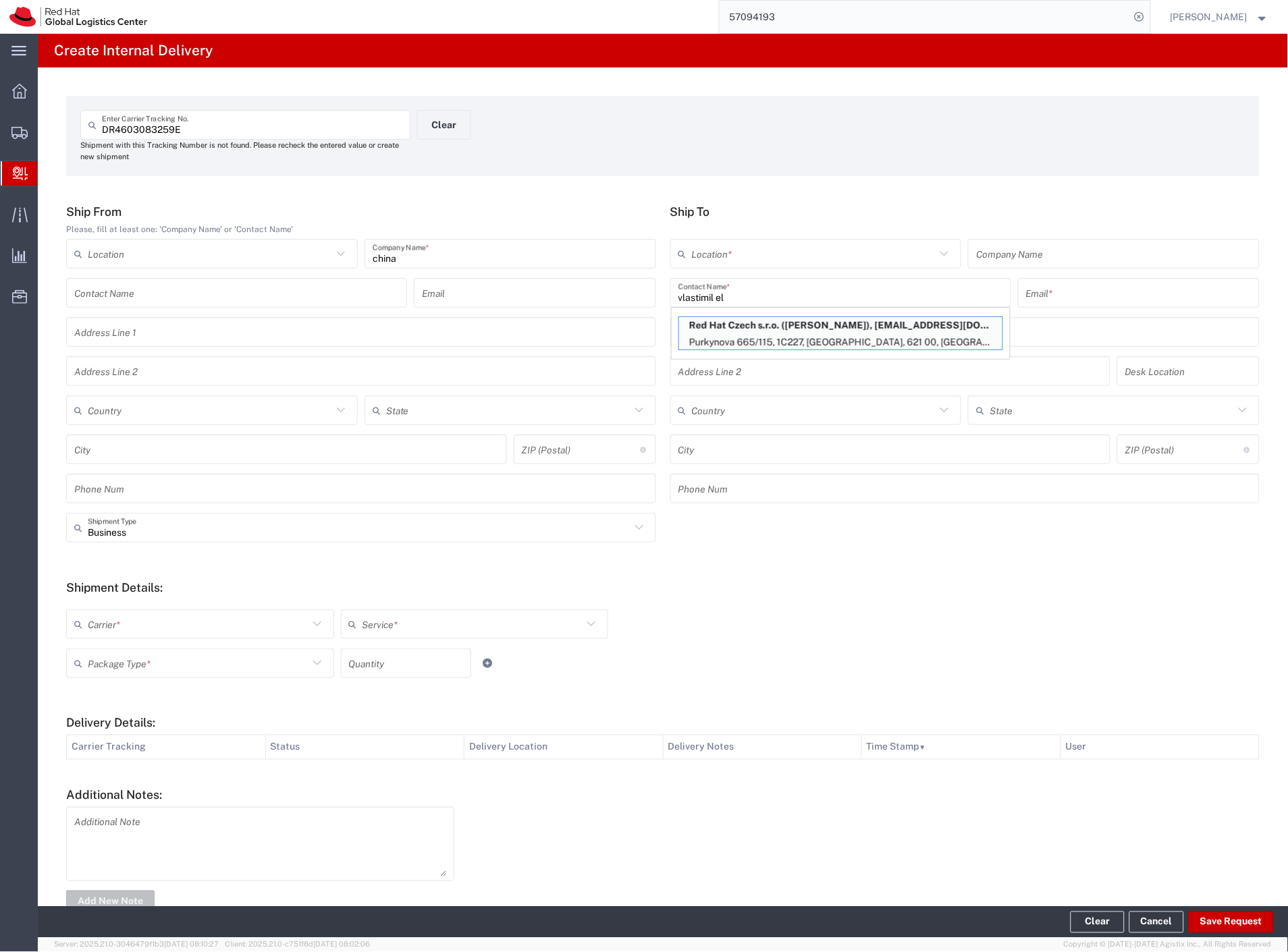
type input "[PERSON_NAME]"
type input "[EMAIL_ADDRESS][DOMAIN_NAME]"
type input "Purkynova 665/115"
type input "1C227"
type input "Czechia"
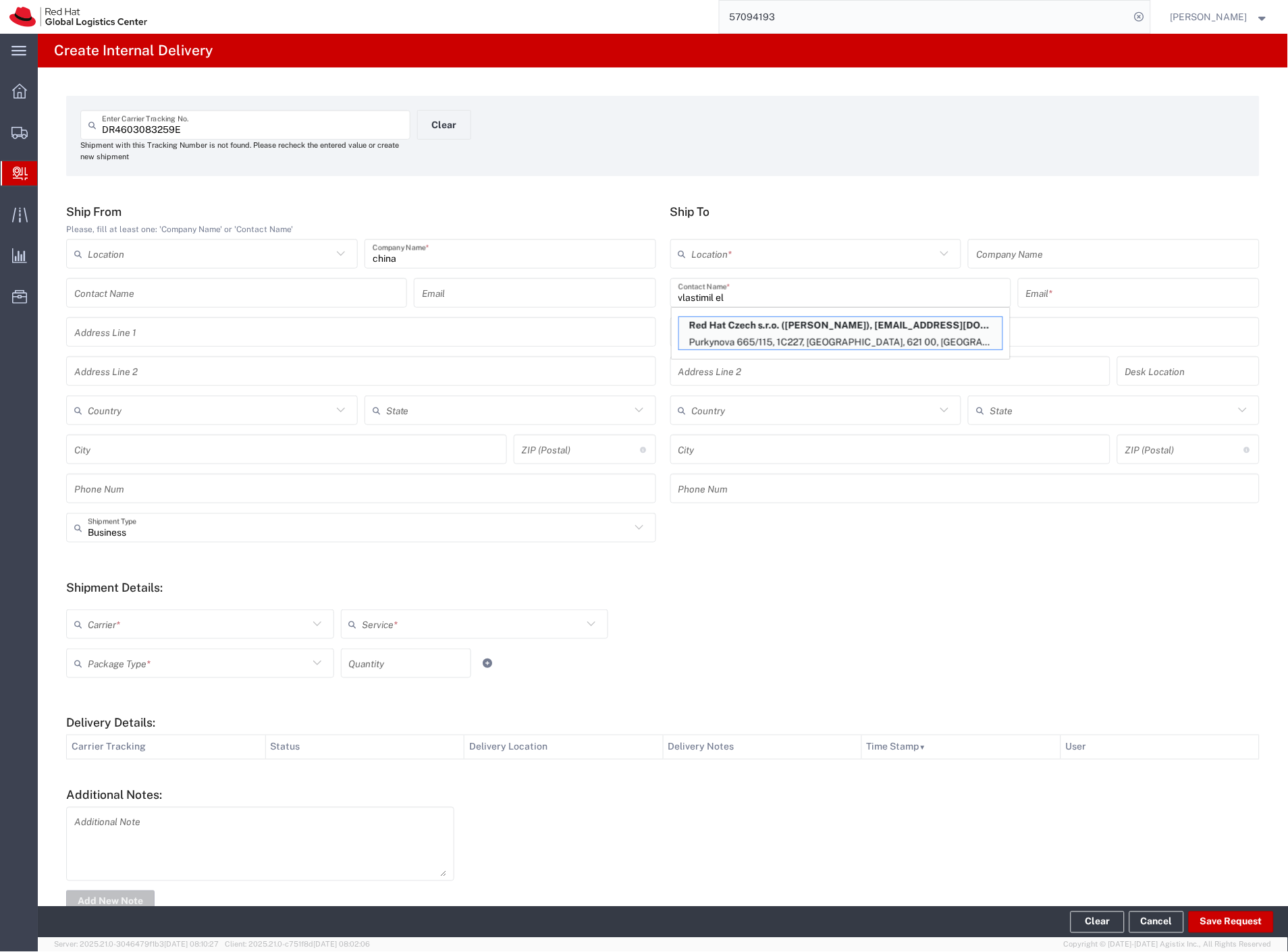
type input "[GEOGRAPHIC_DATA]"
type input "621 00"
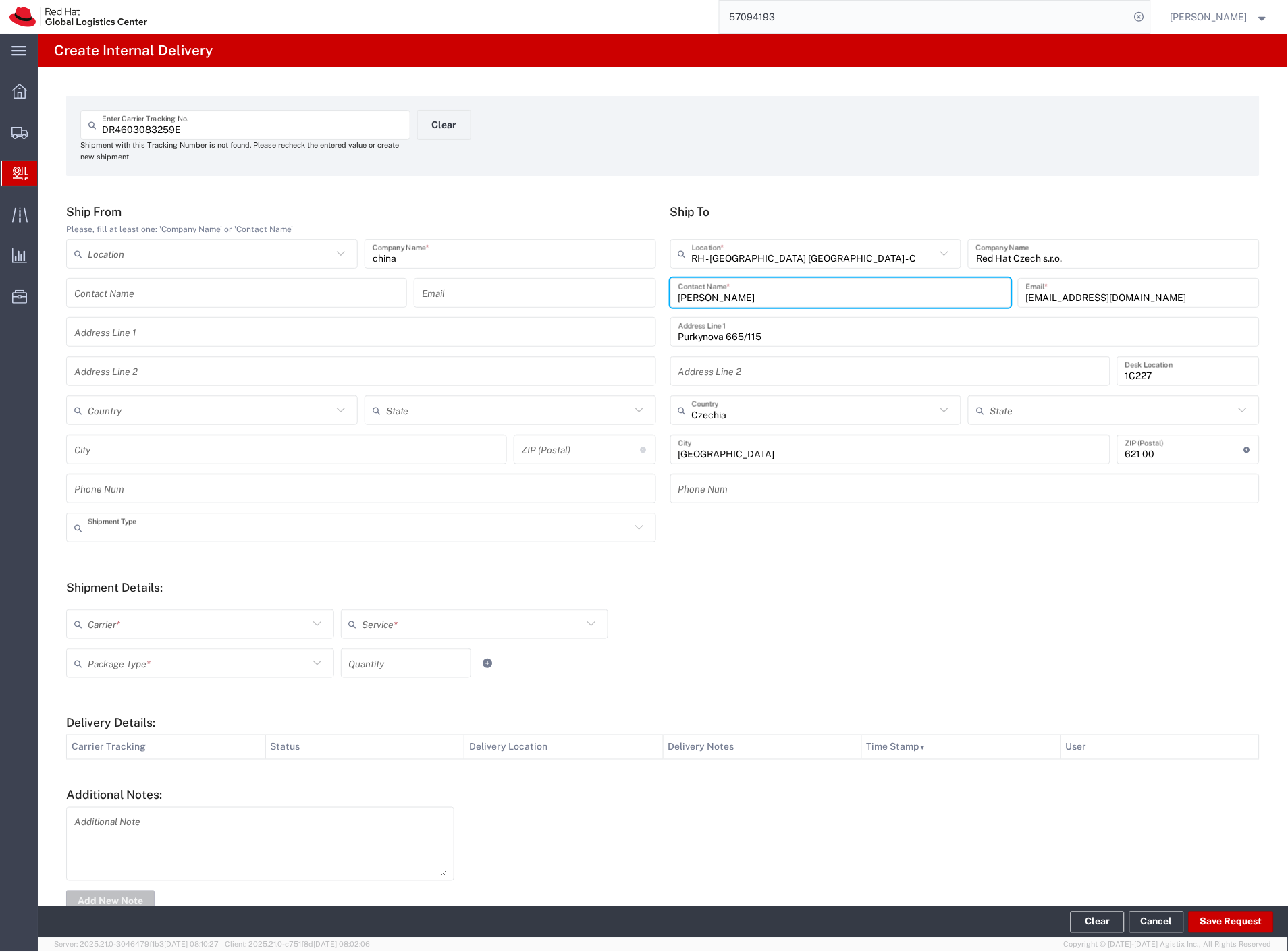
click at [164, 531] on input "text" at bounding box center [359, 528] width 542 height 24
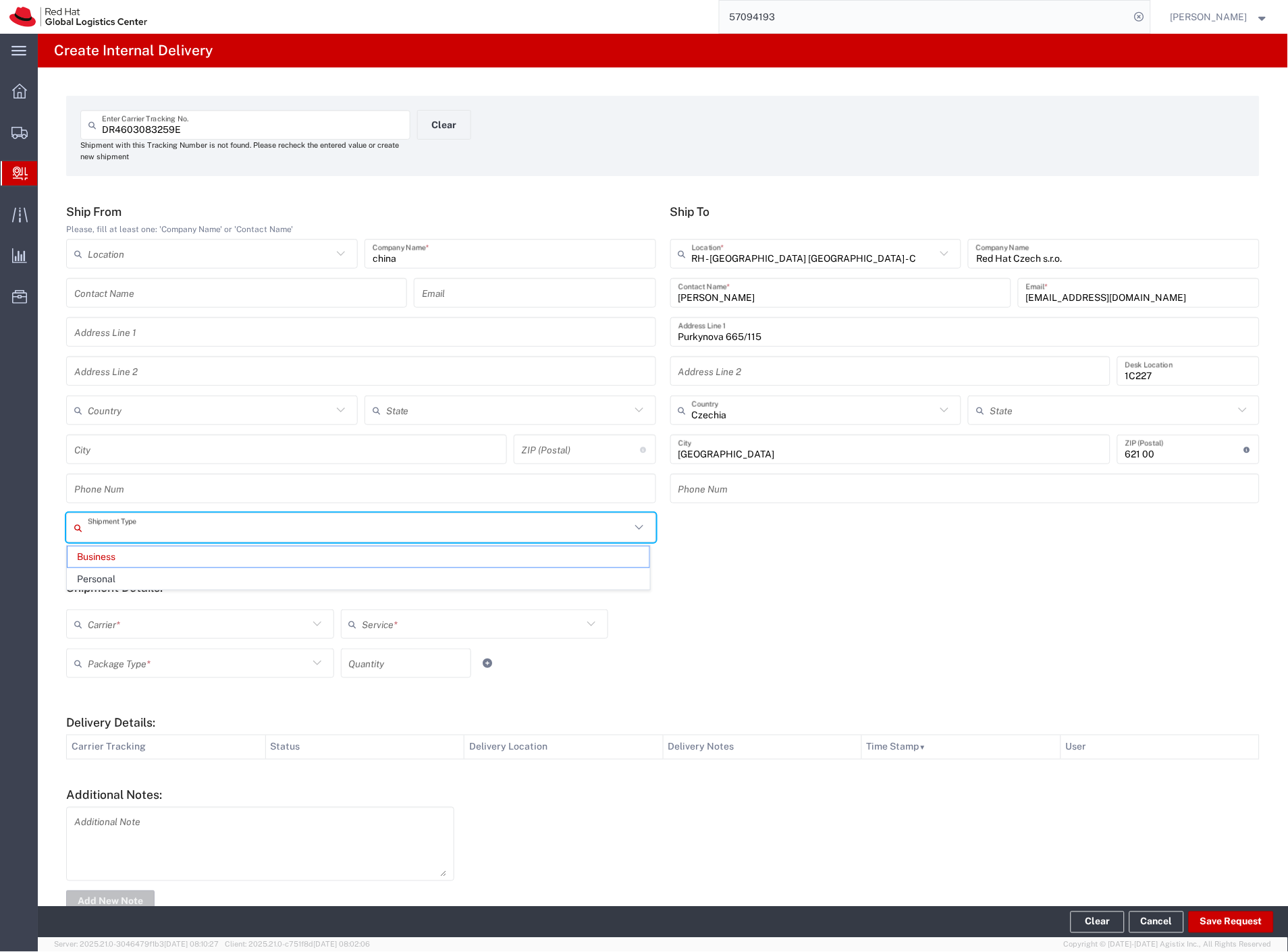
drag, startPoint x: 118, startPoint y: 624, endPoint x: 116, endPoint y: 639, distance: 15.1
click at [116, 636] on div "Carrier *" at bounding box center [200, 625] width 268 height 30
type input "Business"
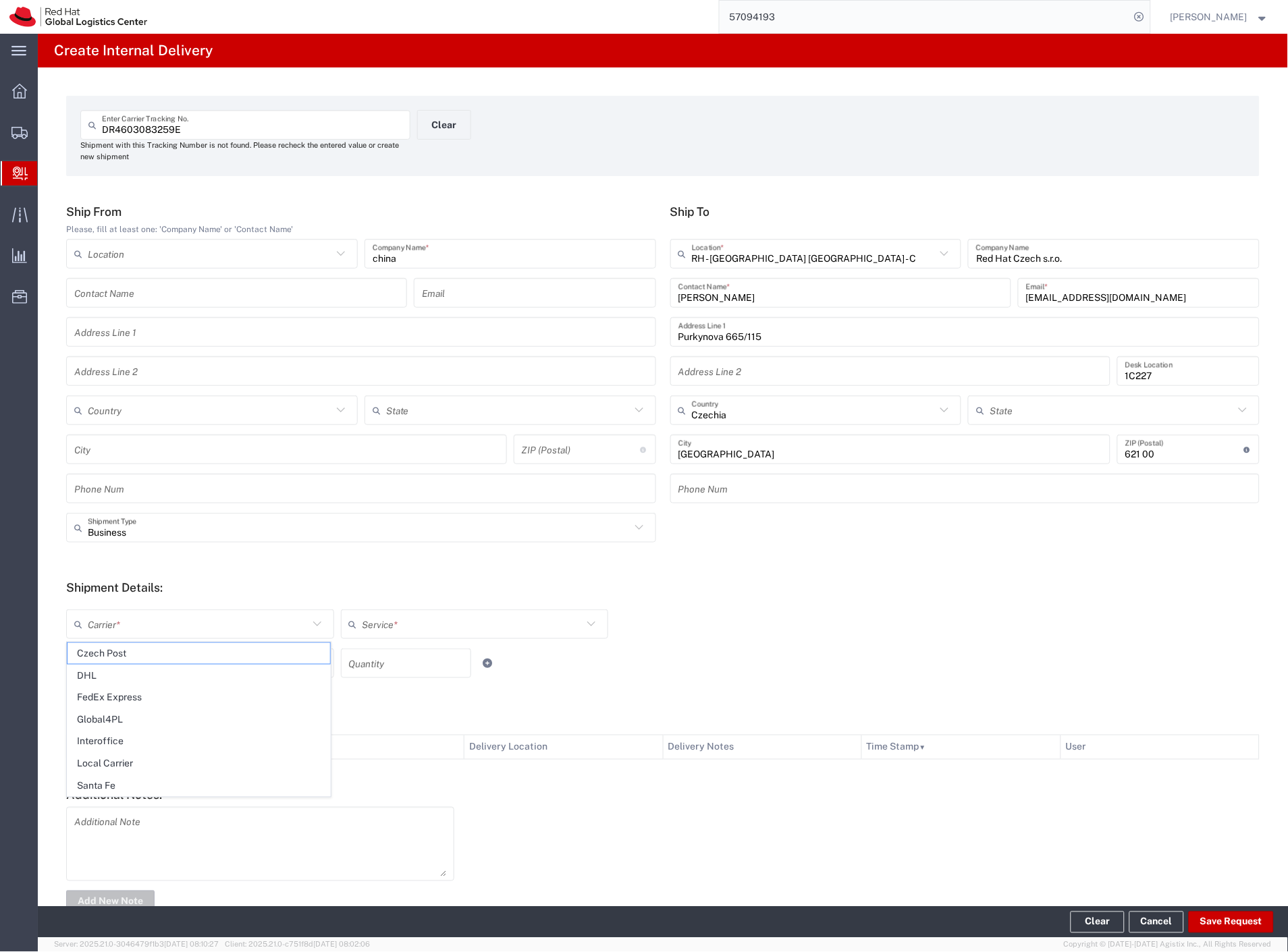
click at [114, 651] on span "Czech Post" at bounding box center [199, 654] width 262 height 21
type input "Czech Post"
drag, startPoint x: 112, startPoint y: 659, endPoint x: 112, endPoint y: 666, distance: 7.0
click at [112, 660] on input "text" at bounding box center [198, 663] width 220 height 24
type input "Ground"
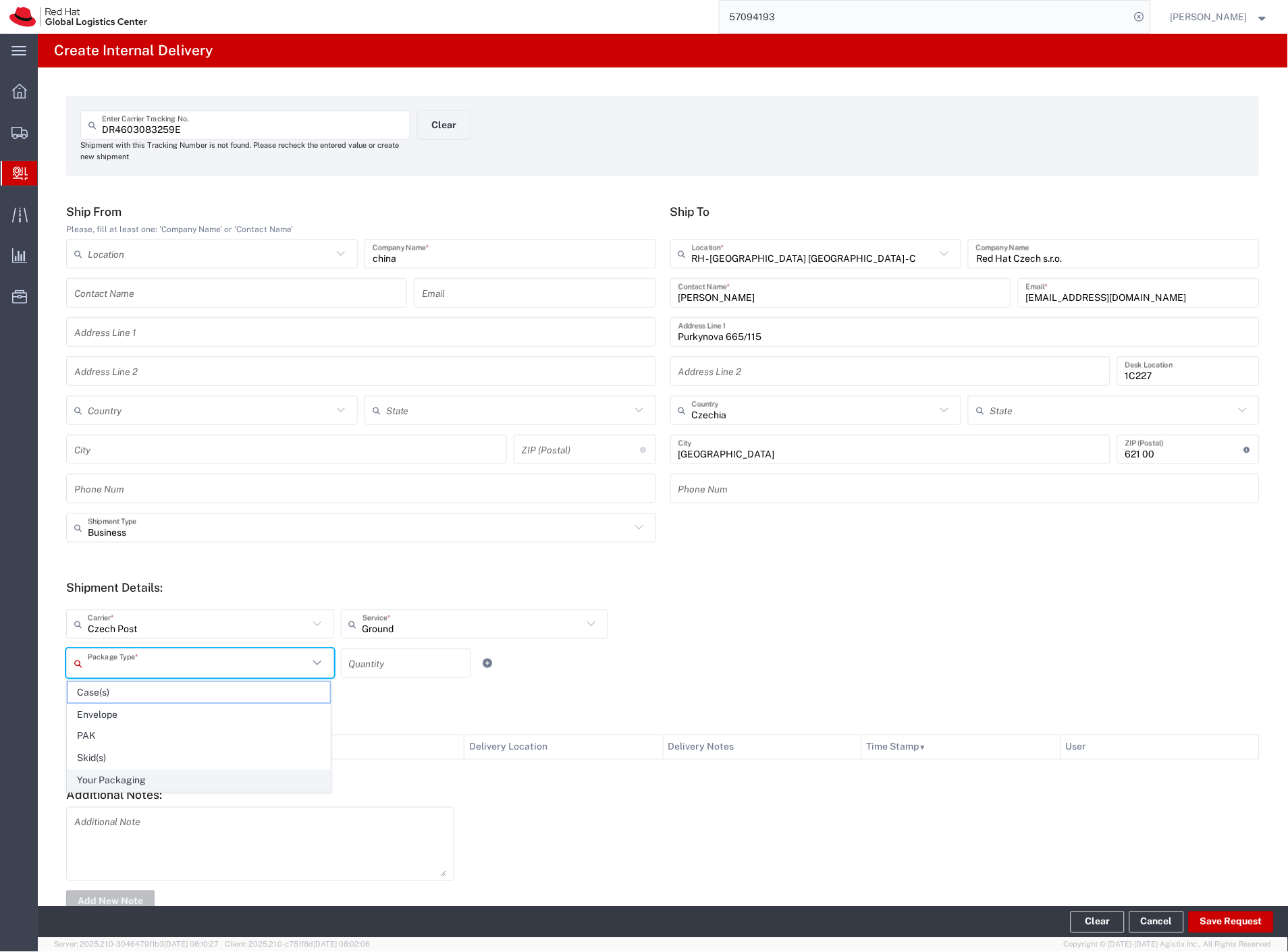
click at [133, 780] on span "Your Packaging" at bounding box center [199, 781] width 262 height 21
type input "Your Packaging"
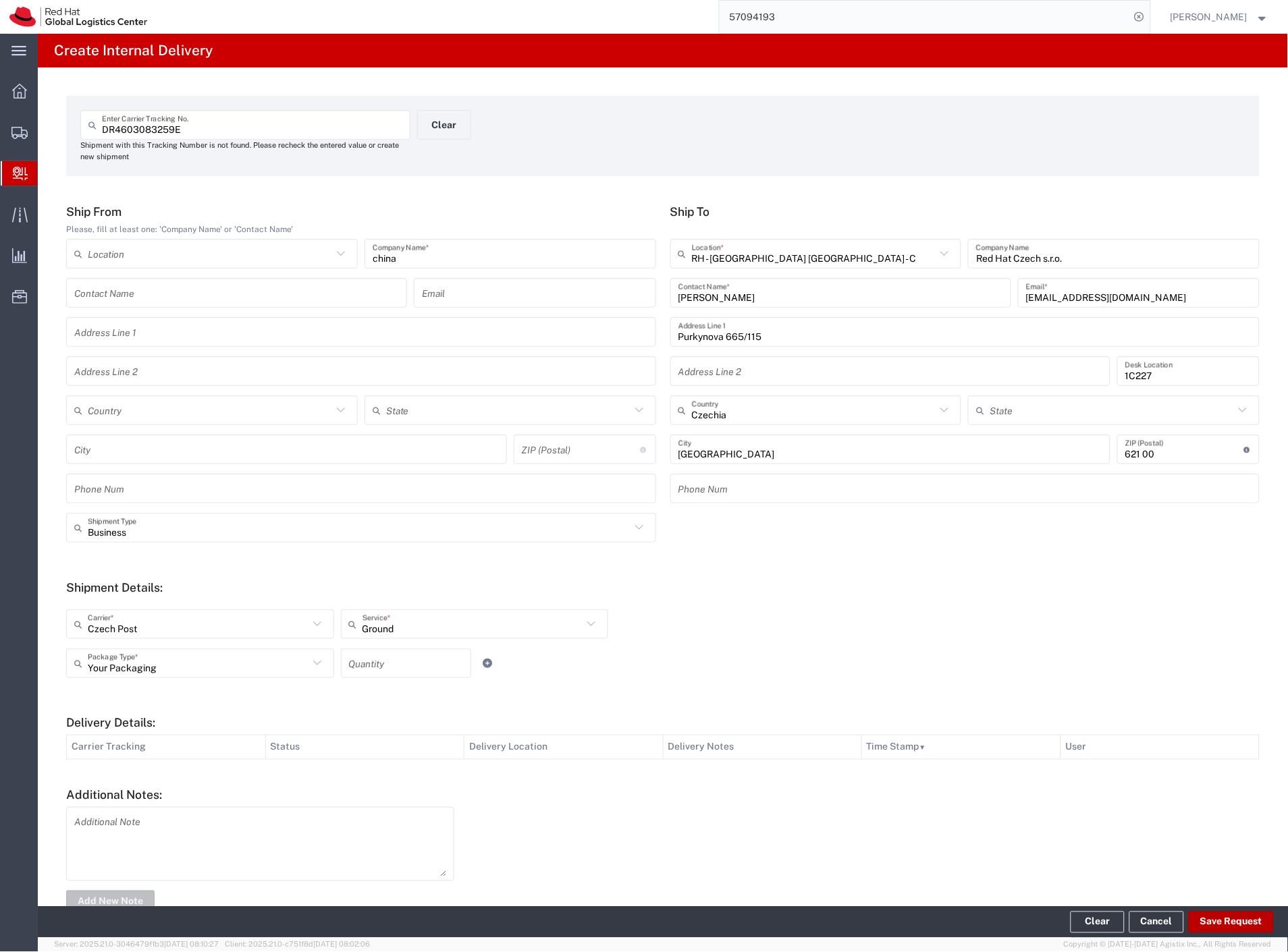
click at [1205, 913] on button "Save Request" at bounding box center [1230, 922] width 85 height 22
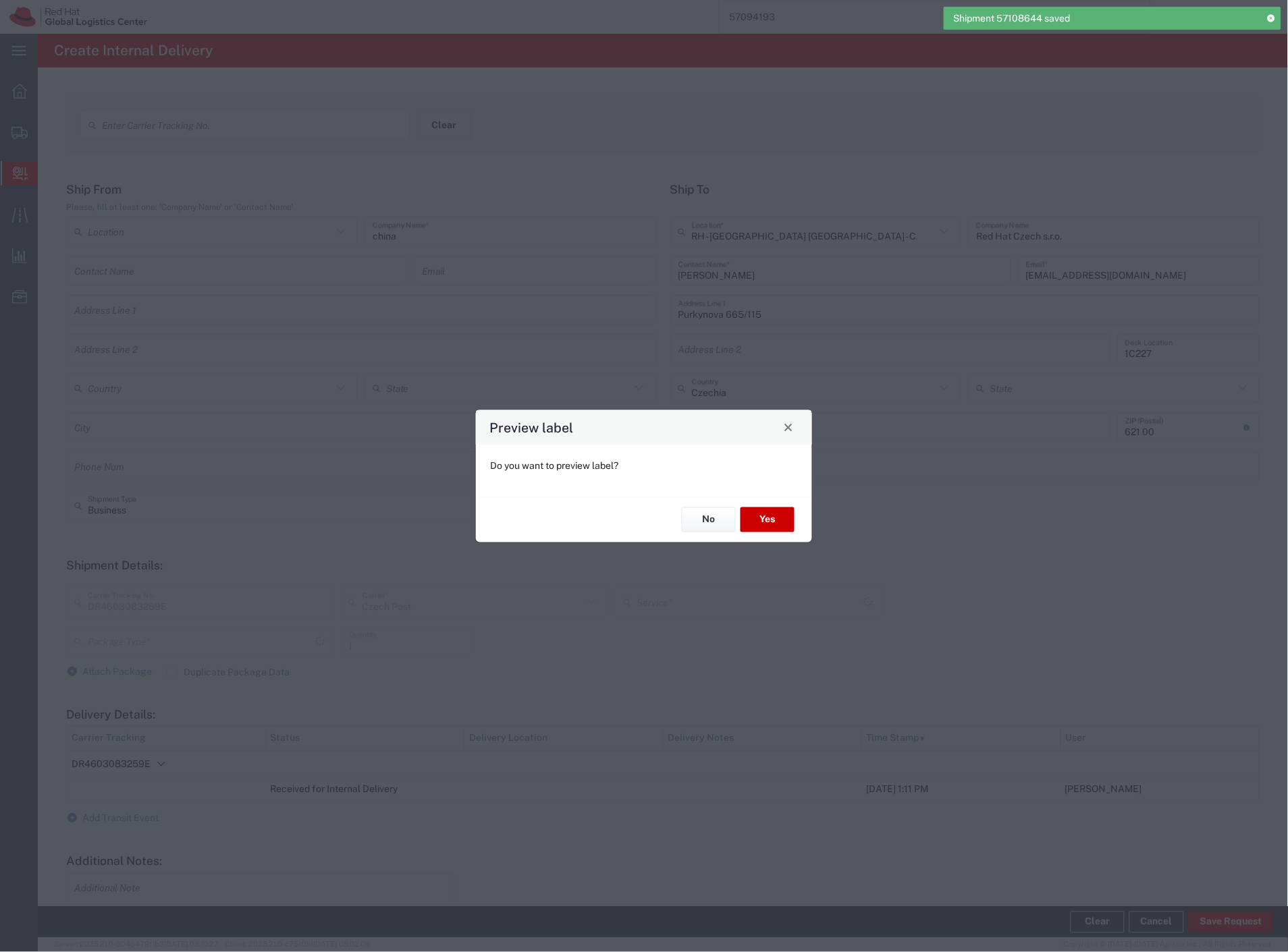
type input "Your Packaging"
type input "Ground"
click at [760, 514] on button "Yes" at bounding box center [767, 520] width 54 height 25
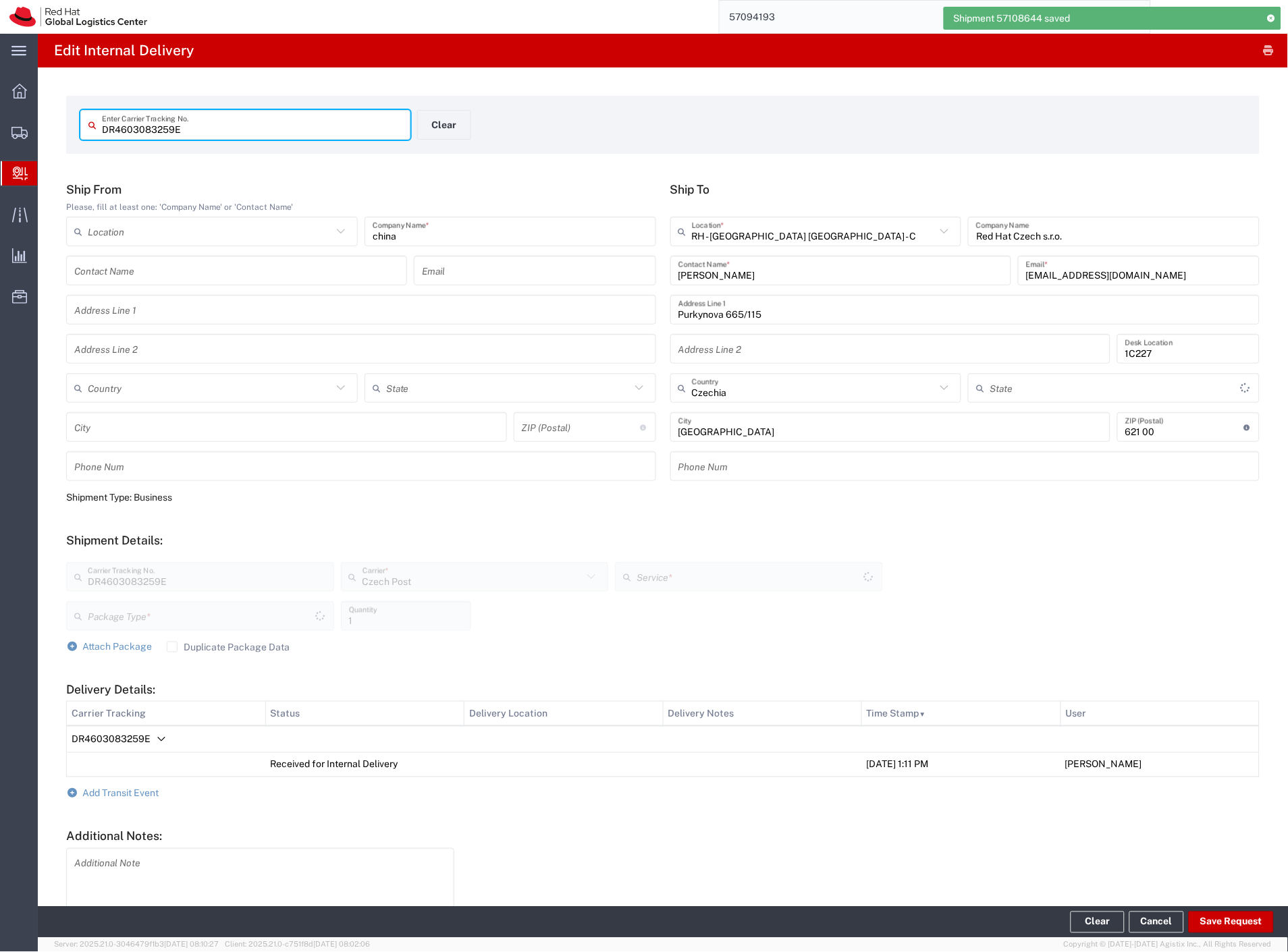
type input "Your Packaging"
type input "Ground"
click at [456, 136] on button "Clear" at bounding box center [444, 125] width 54 height 30
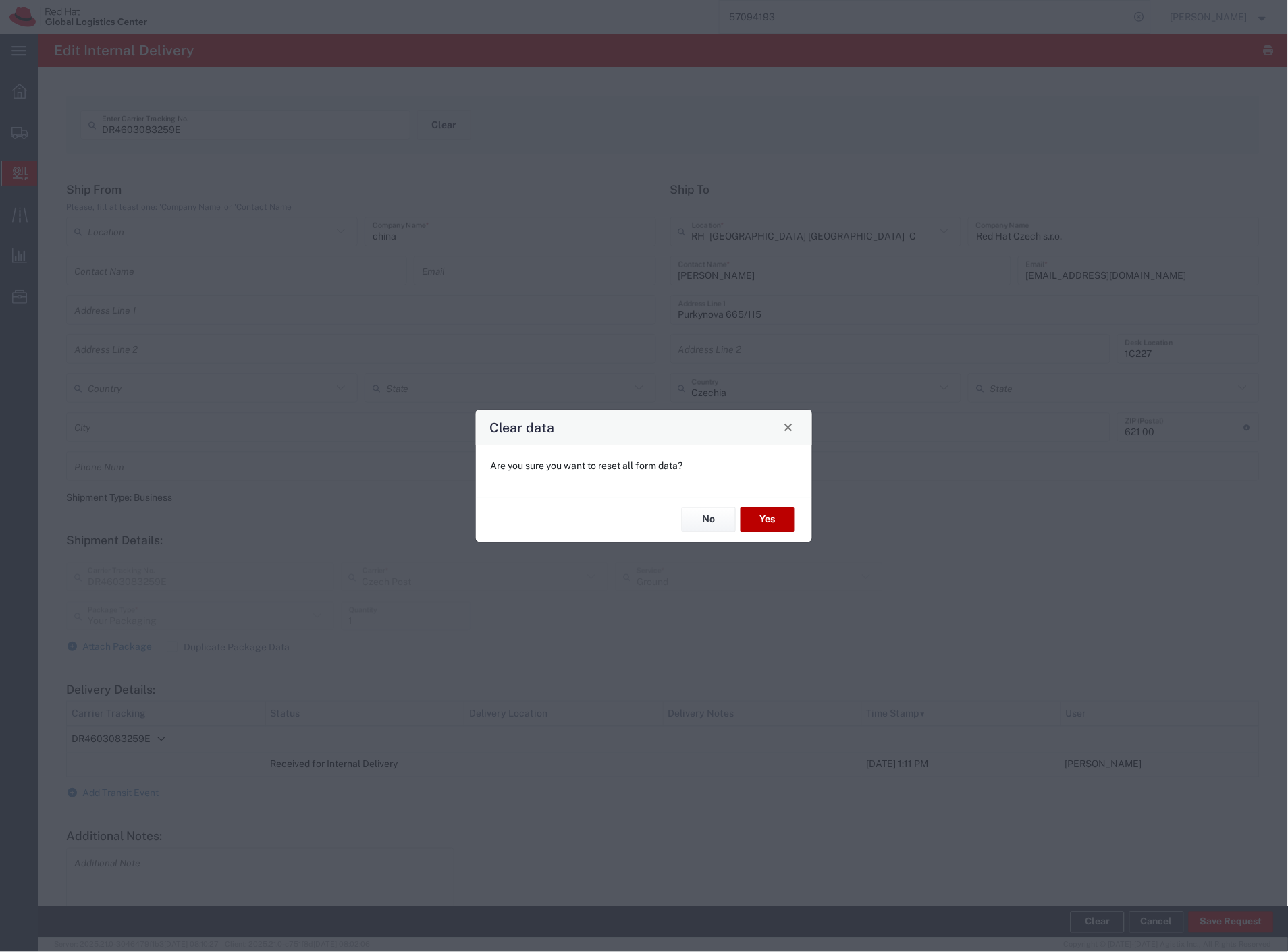
click at [754, 524] on button "Yes" at bounding box center [767, 520] width 54 height 25
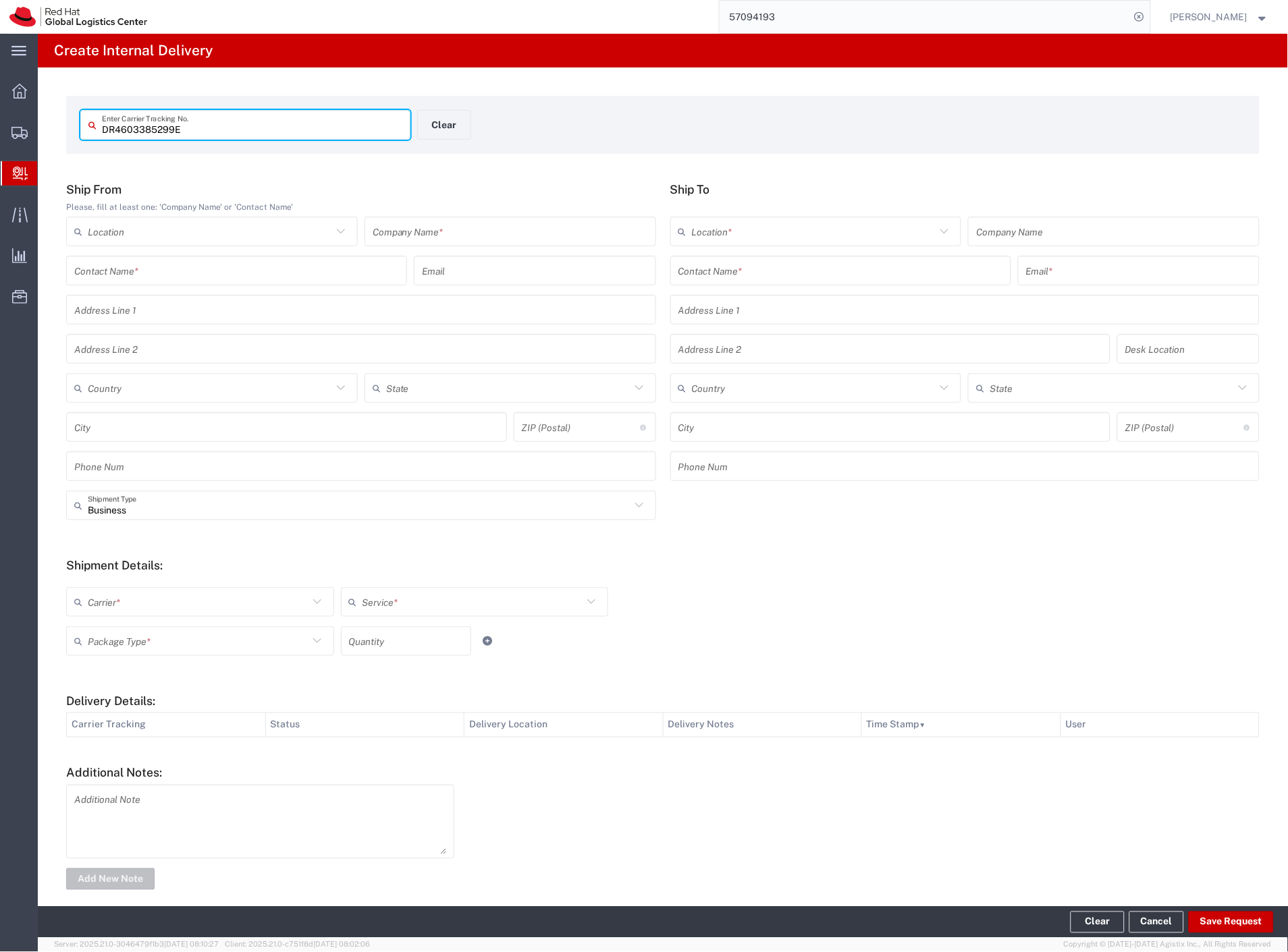
type input "DR4603385299E"
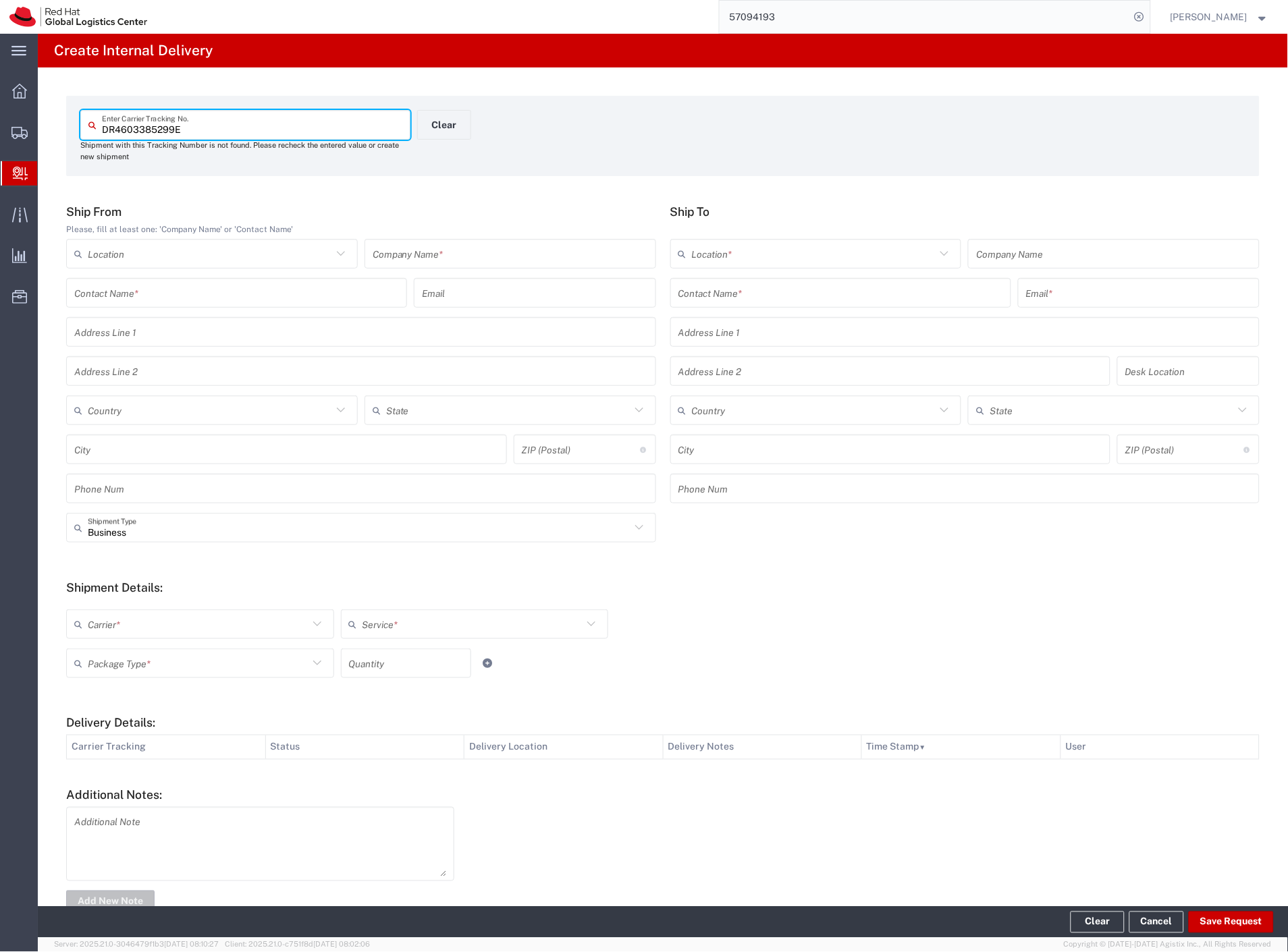
click at [488, 246] on input "text" at bounding box center [510, 254] width 276 height 24
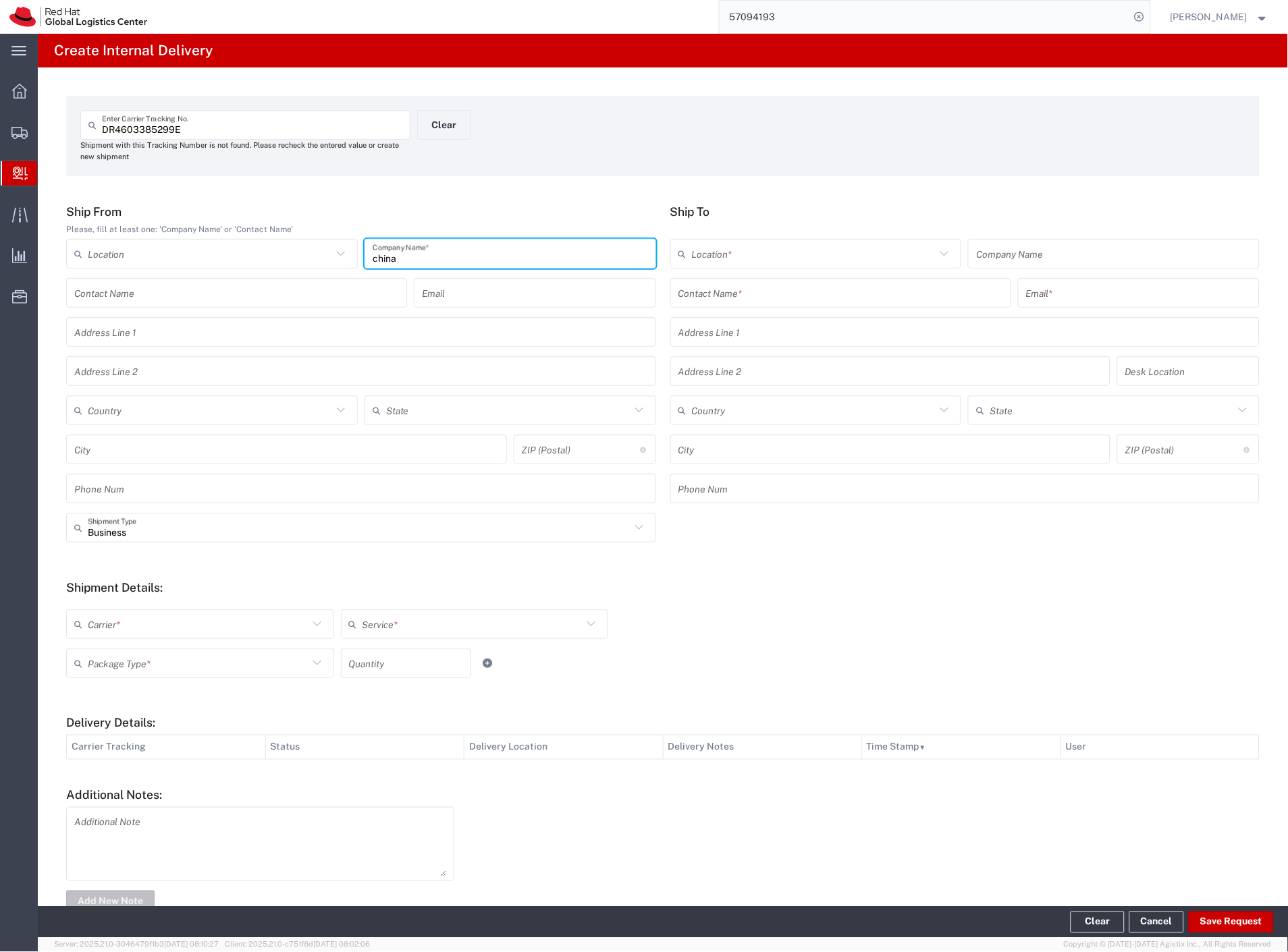
type input "china"
click at [719, 284] on input "text" at bounding box center [840, 293] width 325 height 24
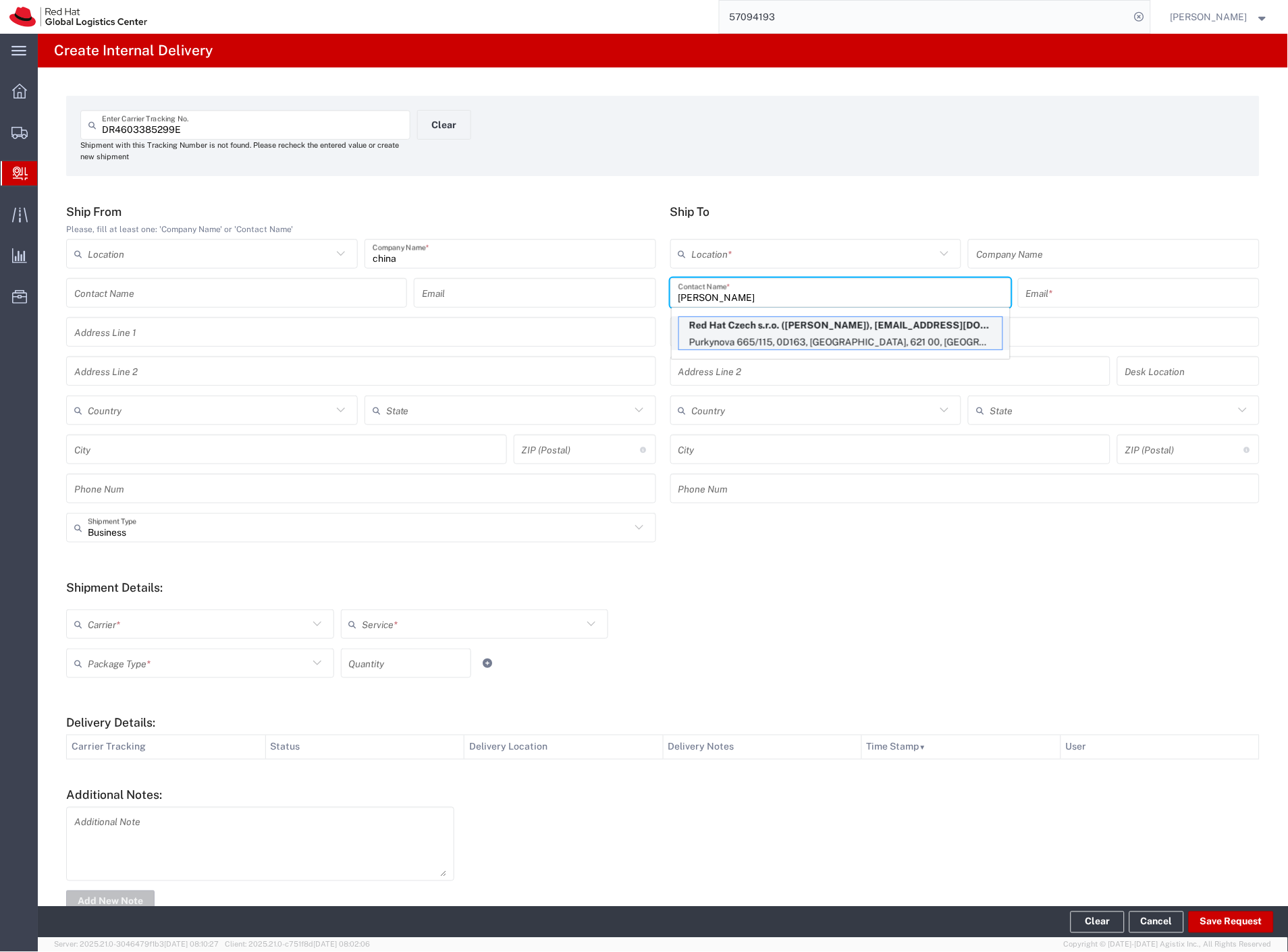
type input "[PERSON_NAME]"
click at [763, 335] on p "Purkynova 665/115, 0D163, [GEOGRAPHIC_DATA], 621 00, [GEOGRAPHIC_DATA]" at bounding box center [841, 342] width 324 height 17
type input "RH - [GEOGRAPHIC_DATA] [GEOGRAPHIC_DATA] - C"
type input "Red Hat Czech s.r.o."
type input "[PERSON_NAME]"
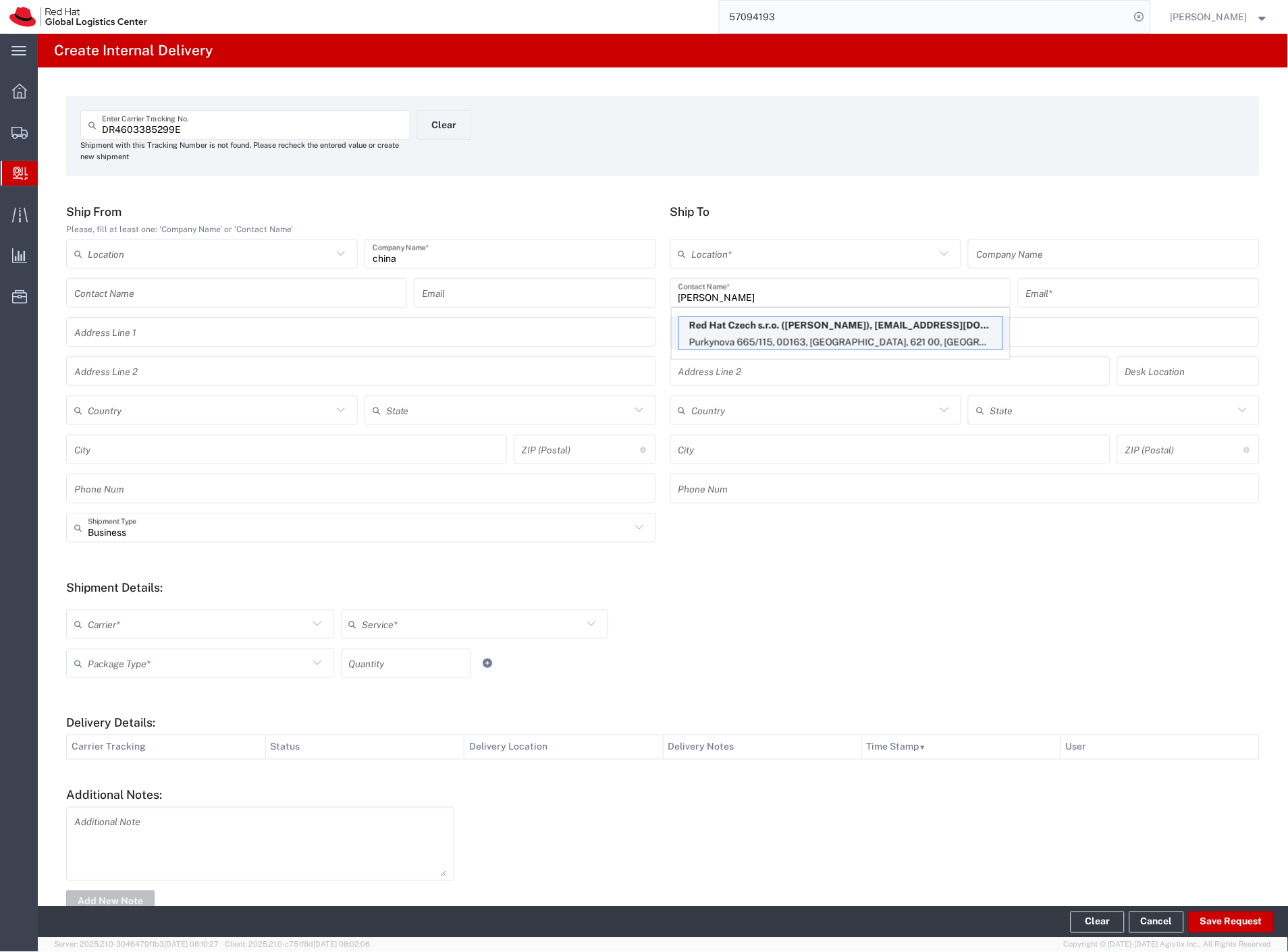
type input "[EMAIL_ADDRESS][DOMAIN_NAME]"
type input "Purkynova 665/115"
type input "0D163"
type input "Czechia"
type input "[GEOGRAPHIC_DATA]"
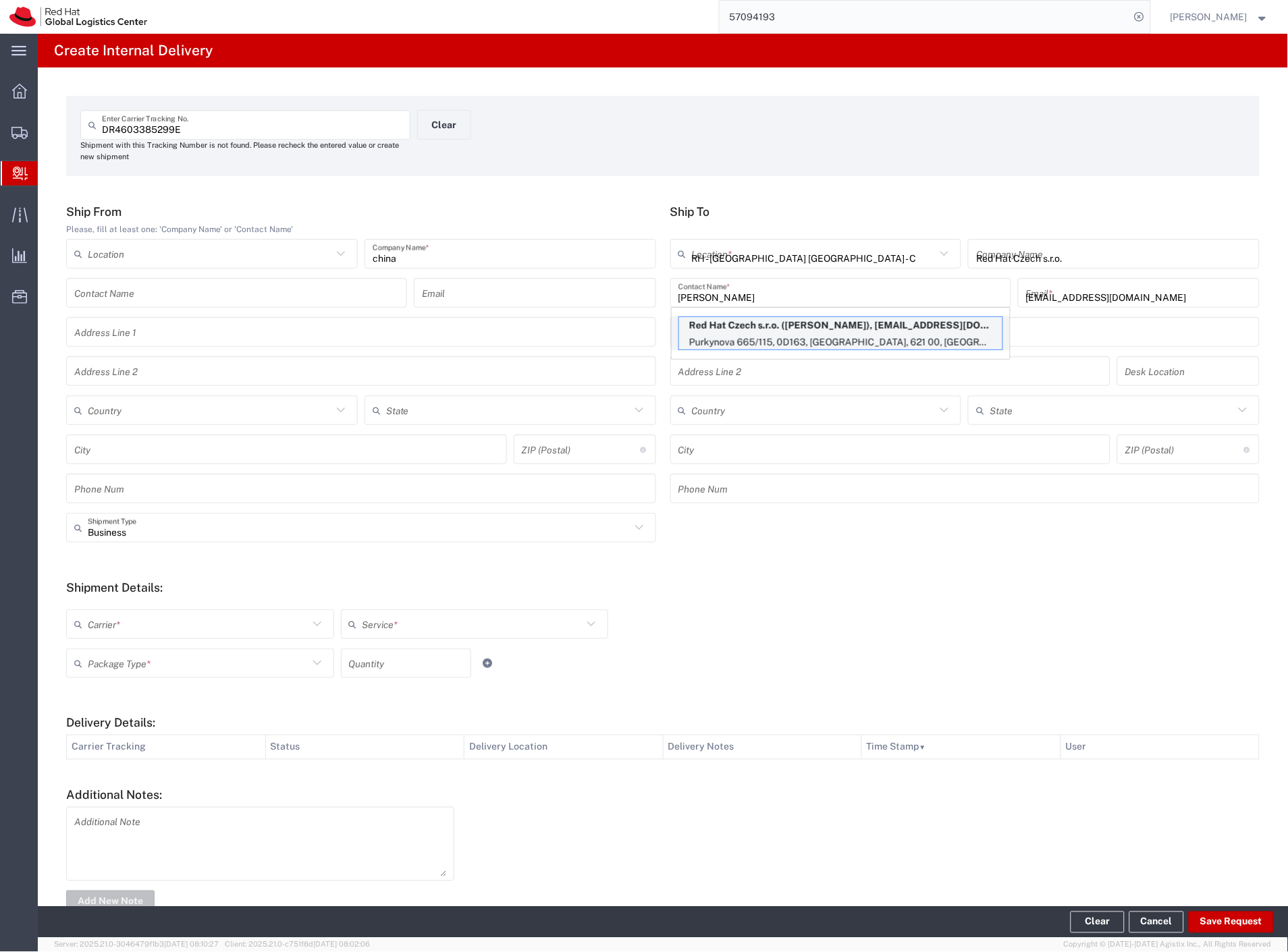
type input "621 00"
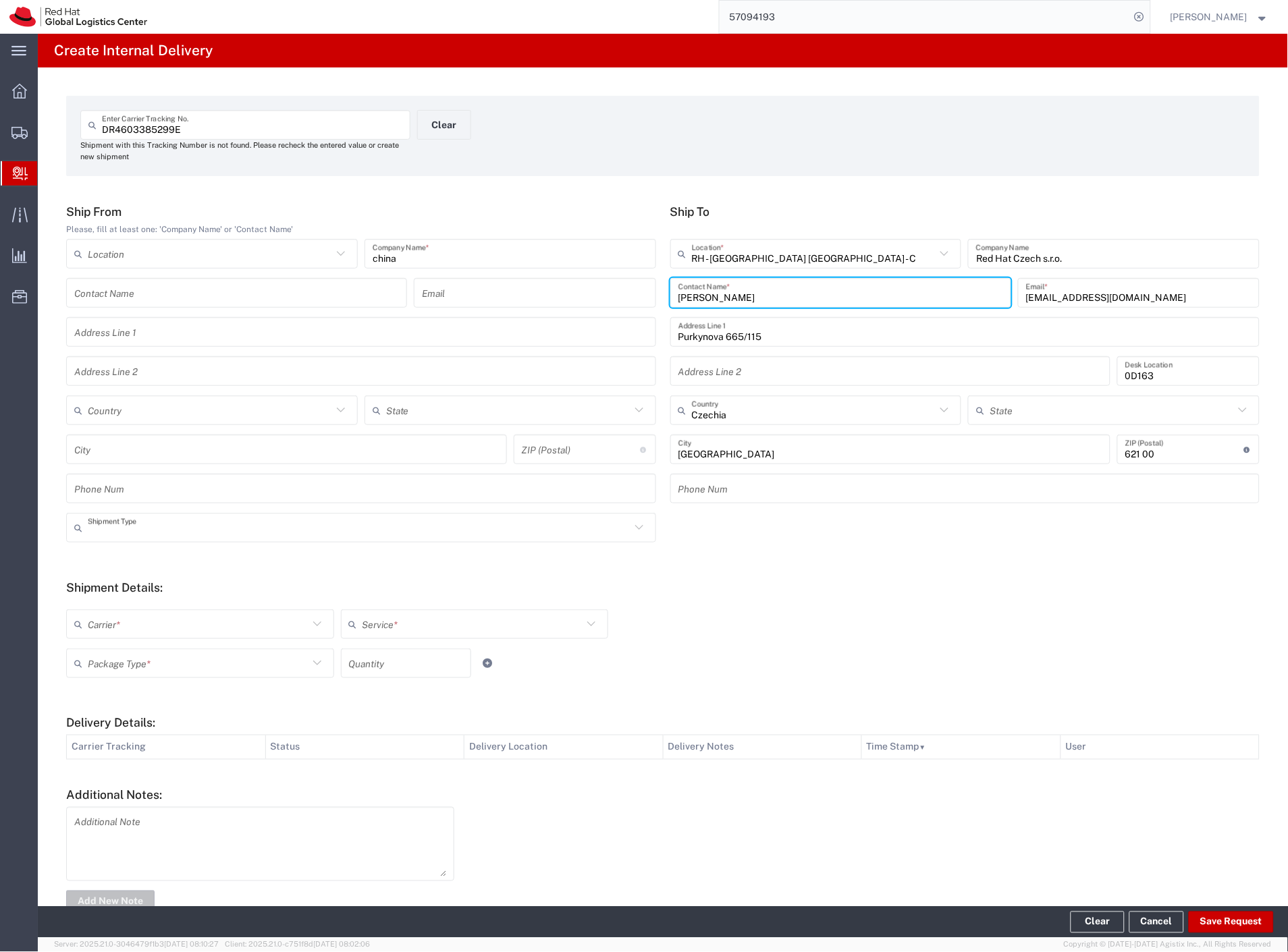
click at [114, 527] on input "text" at bounding box center [359, 528] width 542 height 24
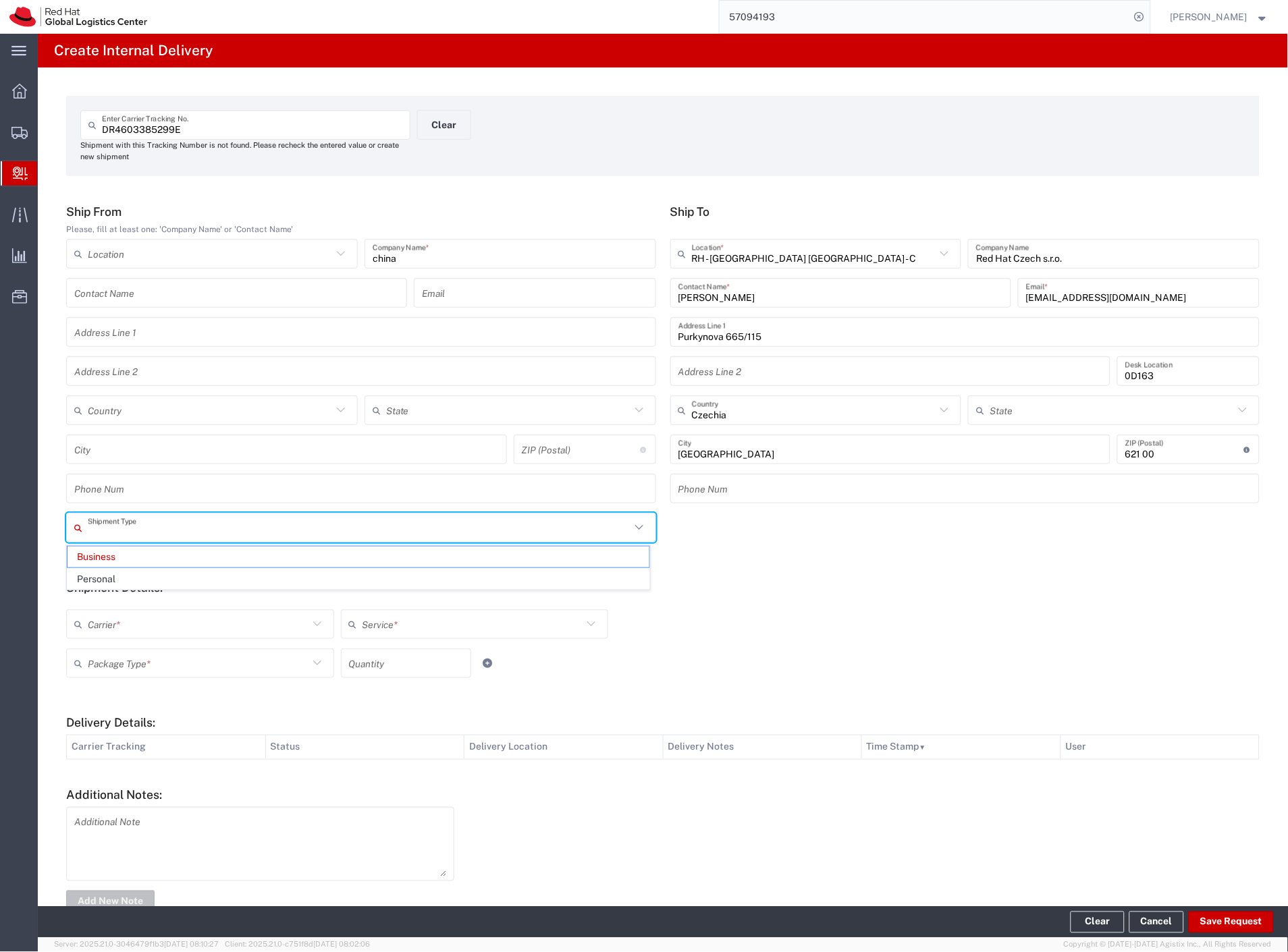
click at [117, 577] on span "Personal" at bounding box center [358, 579] width 582 height 21
type input "Personal"
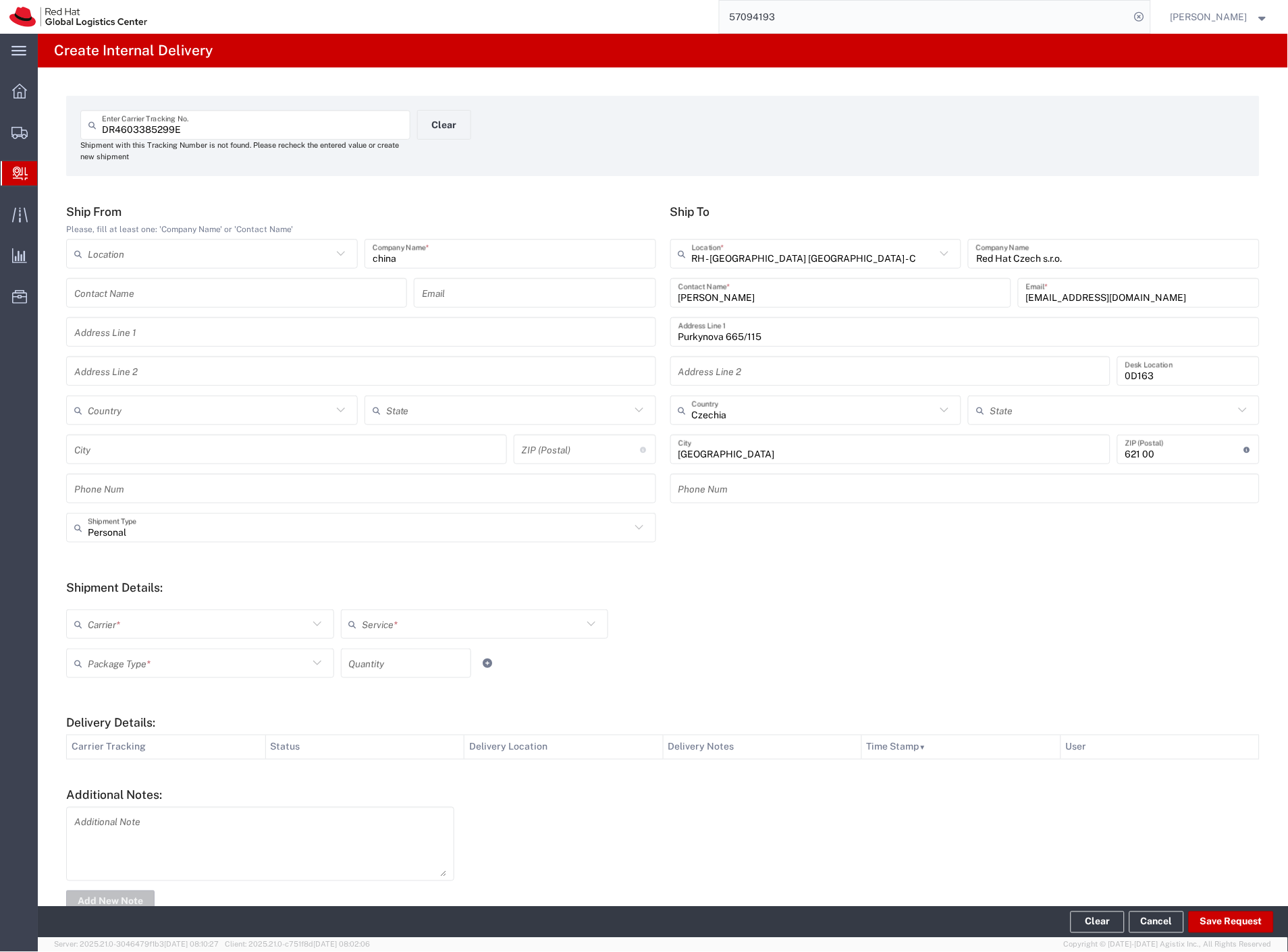
drag, startPoint x: 117, startPoint y: 621, endPoint x: 116, endPoint y: 635, distance: 14.0
click at [117, 625] on input "text" at bounding box center [198, 624] width 220 height 24
drag, startPoint x: 111, startPoint y: 647, endPoint x: 110, endPoint y: 654, distance: 7.1
click at [111, 652] on span "Czech Post" at bounding box center [199, 654] width 262 height 21
type input "Czech Post"
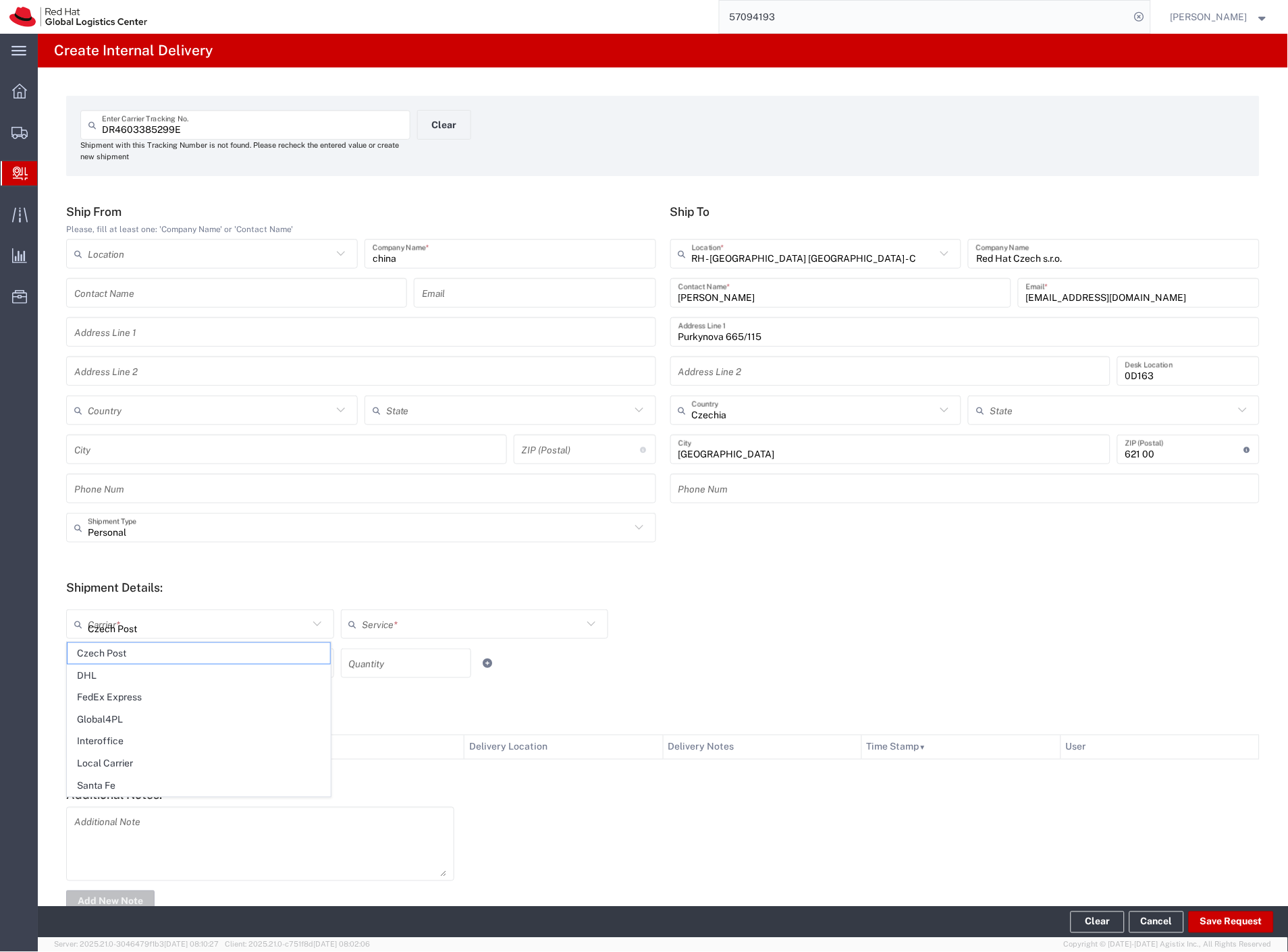
type input "Ground"
drag, startPoint x: 108, startPoint y: 658, endPoint x: 107, endPoint y: 667, distance: 9.1
click at [107, 665] on input "text" at bounding box center [198, 663] width 220 height 24
click at [136, 780] on span "Your Packaging" at bounding box center [199, 781] width 262 height 21
type input "Your Packaging"
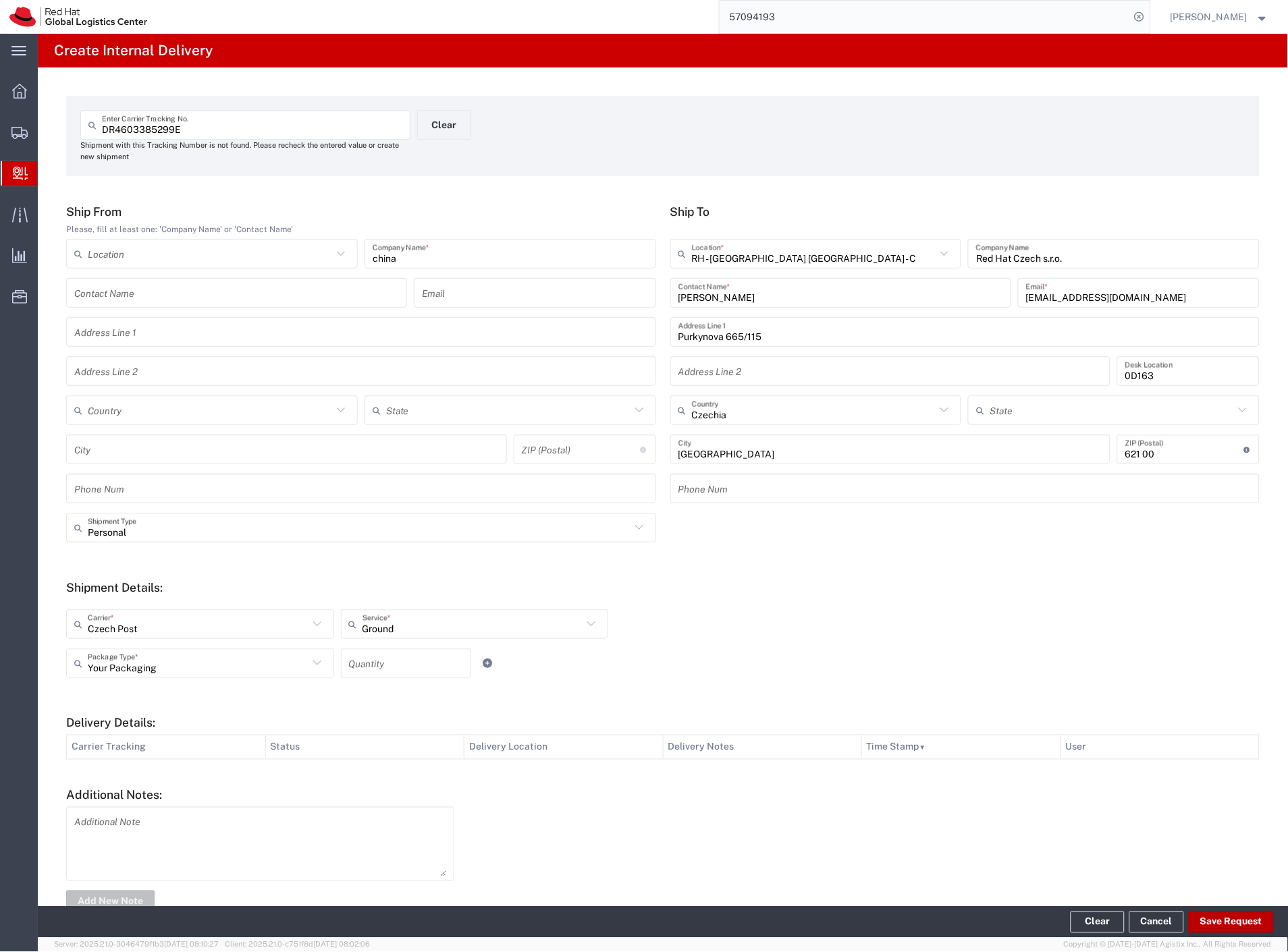
click at [1215, 923] on button "Save Request" at bounding box center [1230, 922] width 85 height 22
type input "Personal"
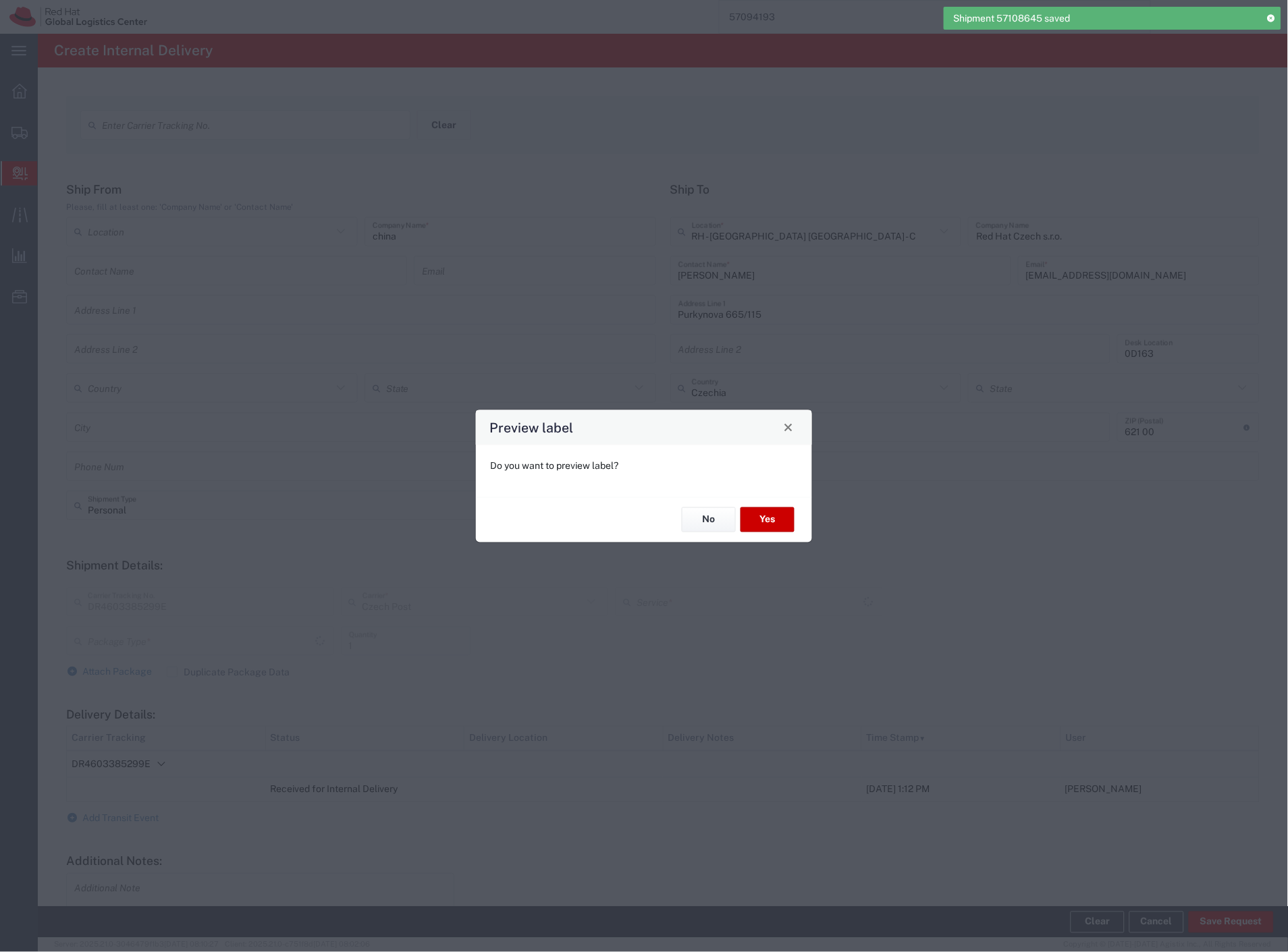
type input "Your Packaging"
type input "Ground"
click at [780, 527] on button "Yes" at bounding box center [767, 520] width 54 height 25
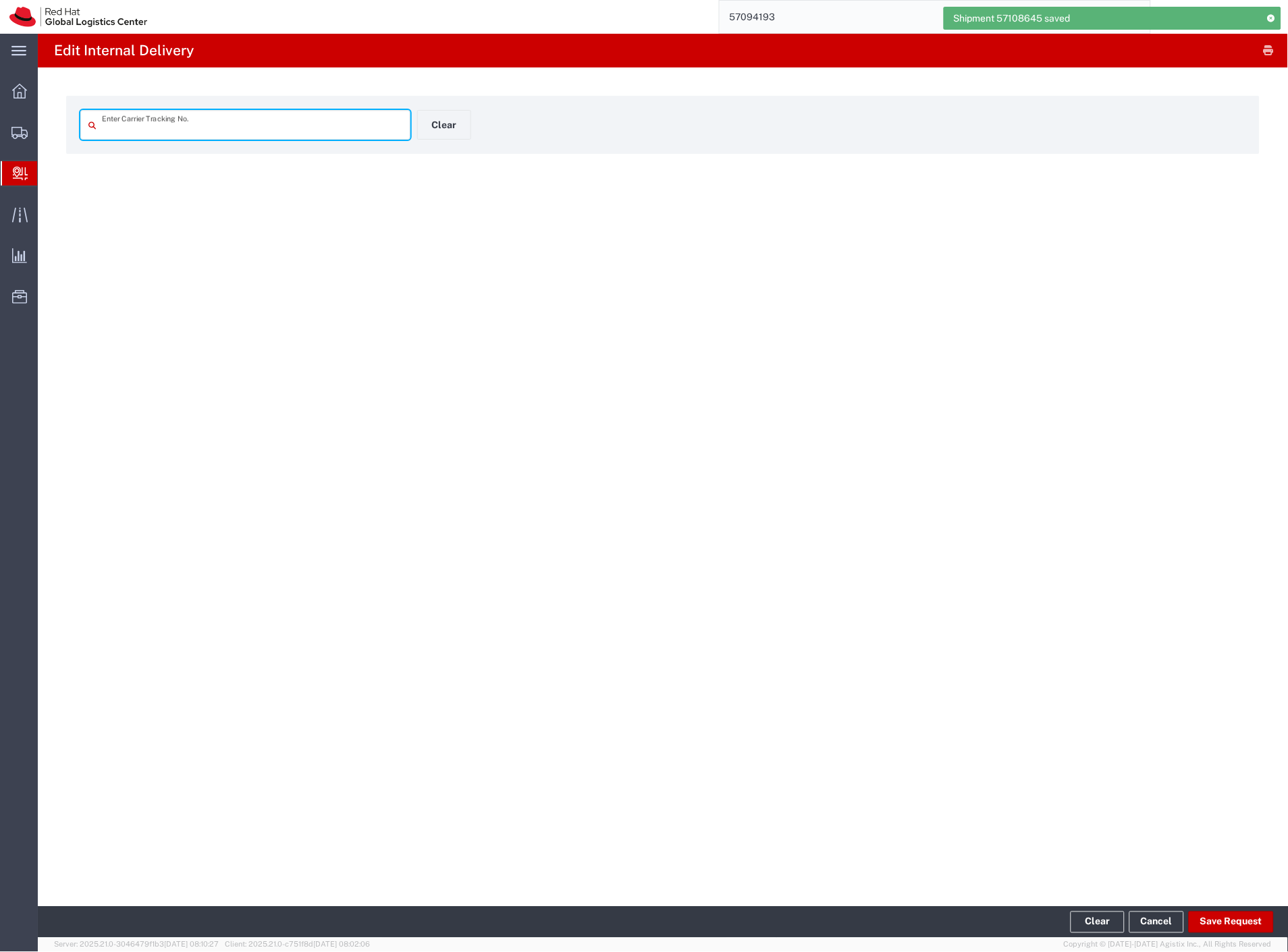
type input "DR4603385299E"
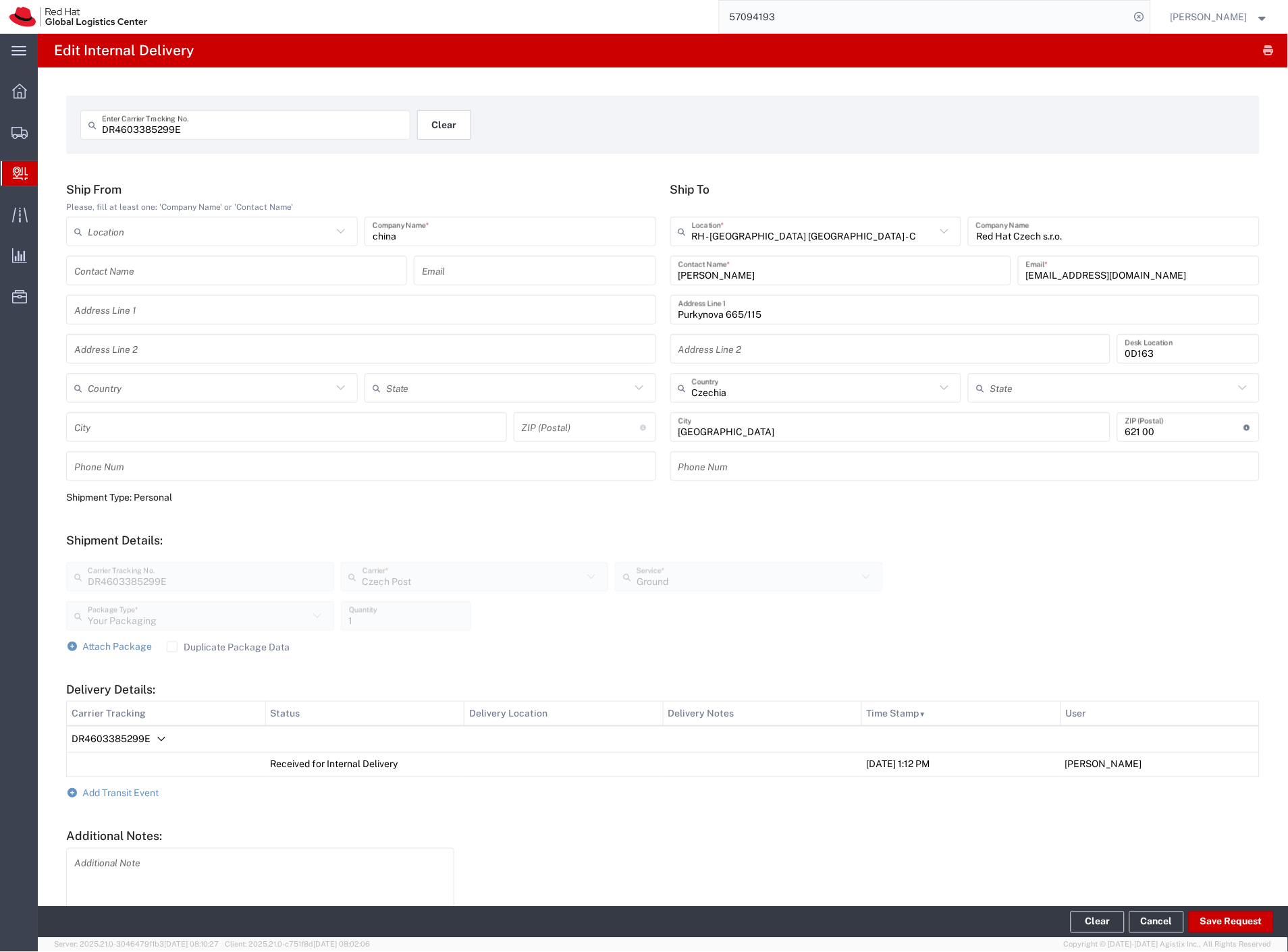
click at [445, 125] on button "Clear" at bounding box center [444, 125] width 54 height 30
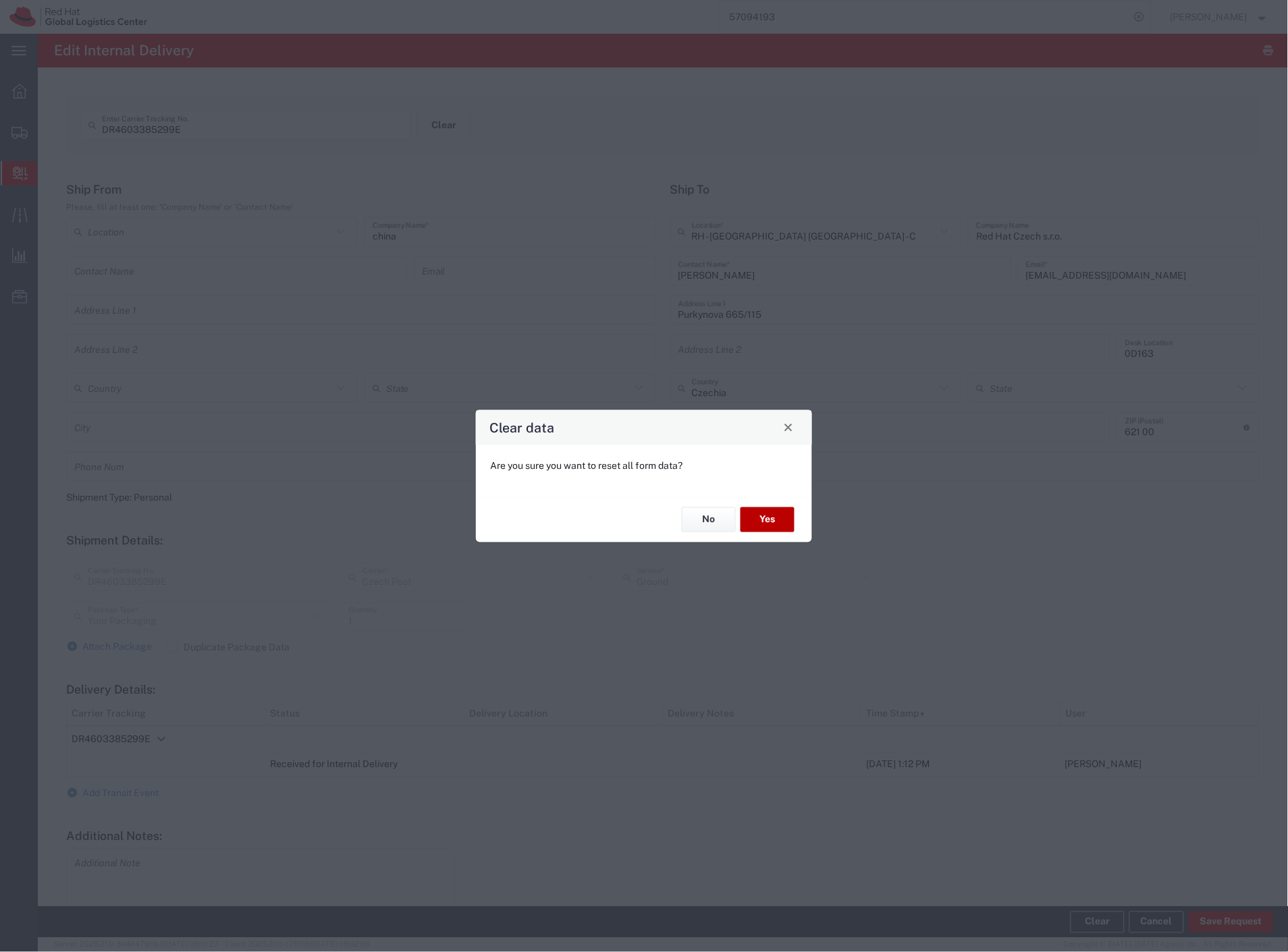
click at [769, 523] on button "Yes" at bounding box center [767, 520] width 54 height 25
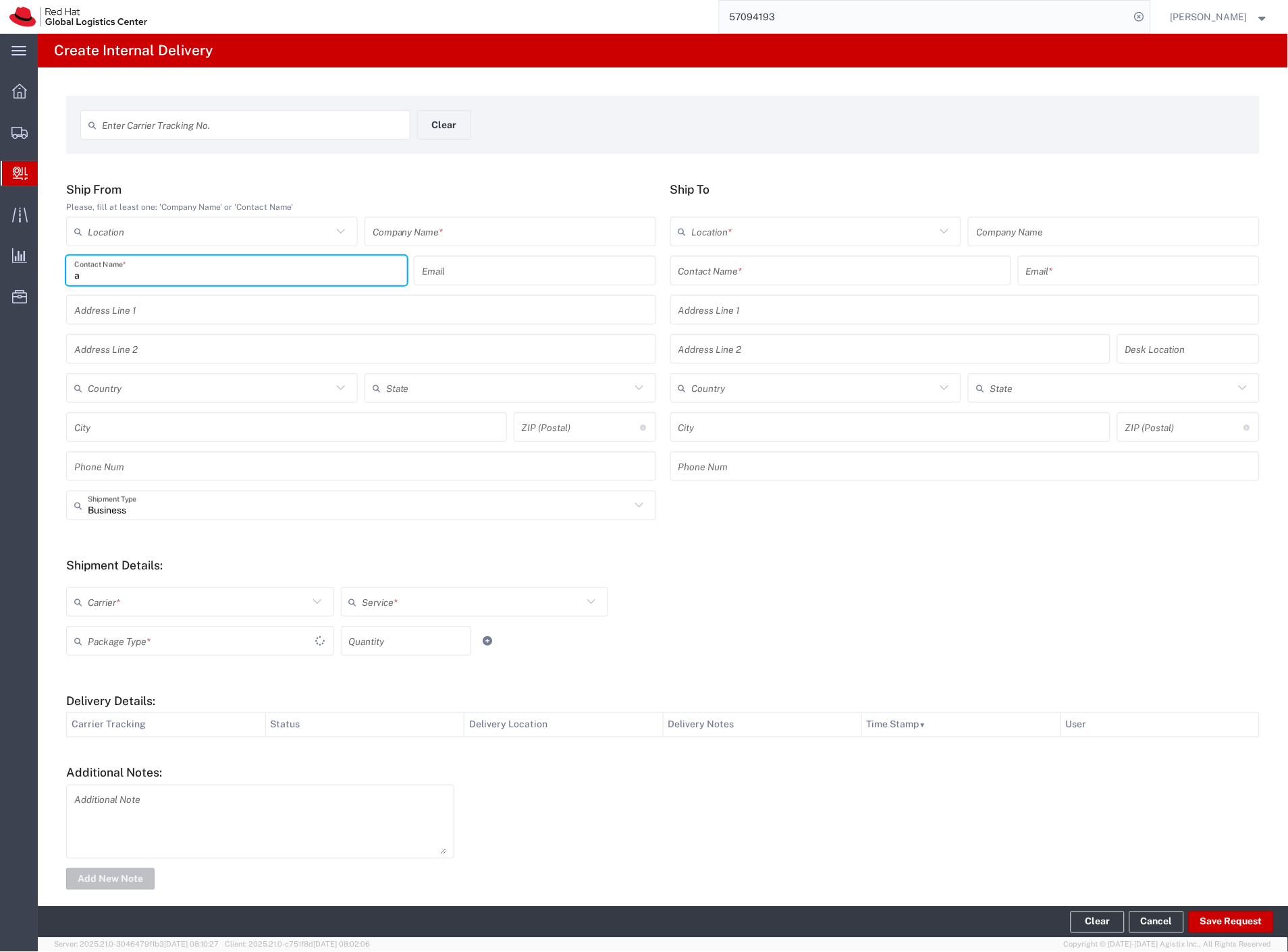
click at [120, 276] on input "a" at bounding box center [236, 270] width 325 height 24
type input "[PERSON_NAME]"
click at [272, 320] on div "Red Hat ([PERSON_NAME]), [PERSON_NAME][EMAIL_ADDRESS][DOMAIN_NAME]" at bounding box center [236, 311] width 325 height 34
type input "RH - [GEOGRAPHIC_DATA] [GEOGRAPHIC_DATA] - C"
type input "Red Hat"
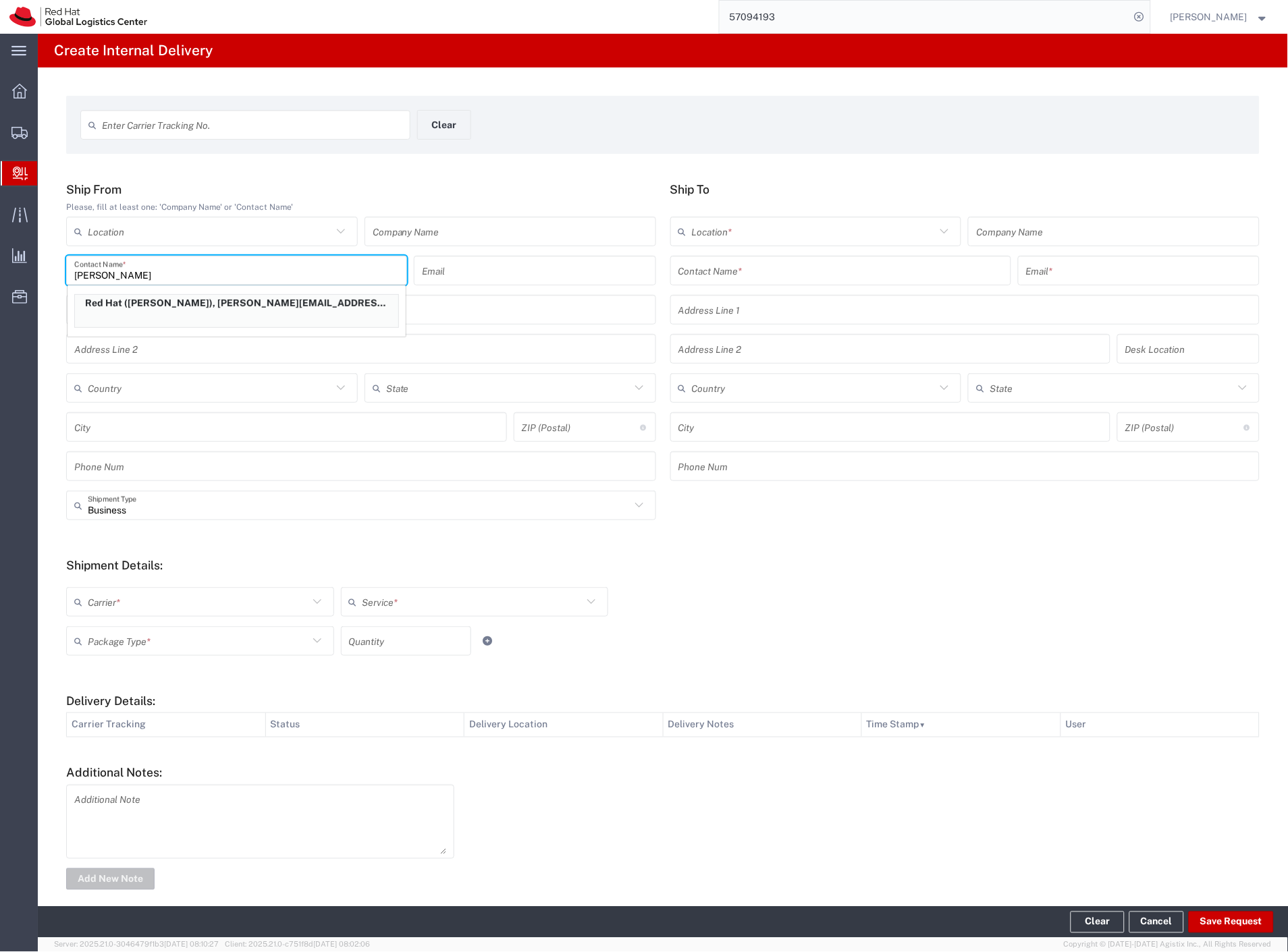
type input "[PERSON_NAME]"
type input "[EMAIL_ADDRESS][DOMAIN_NAME]"
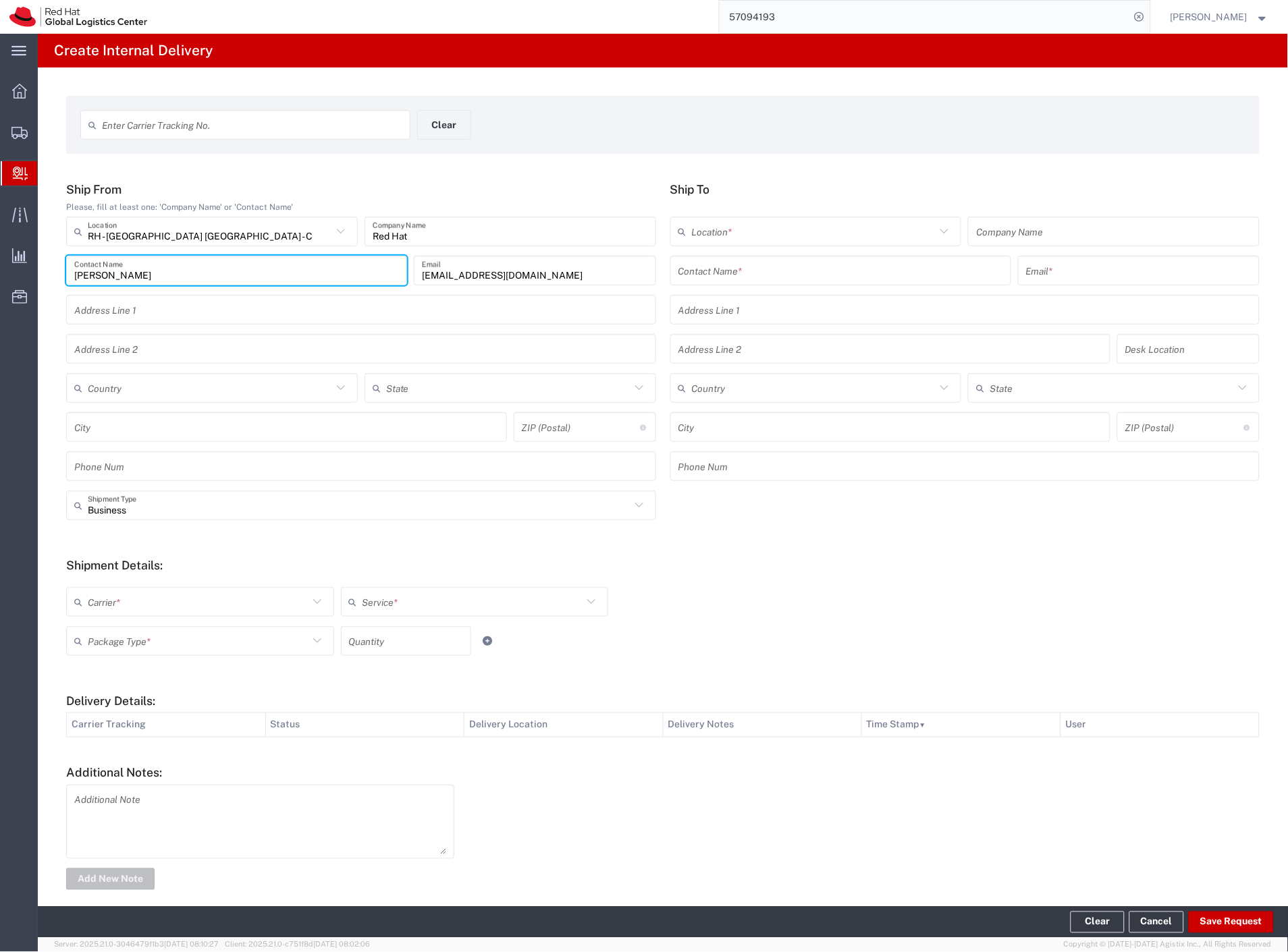
click at [763, 267] on input "text" at bounding box center [840, 270] width 325 height 24
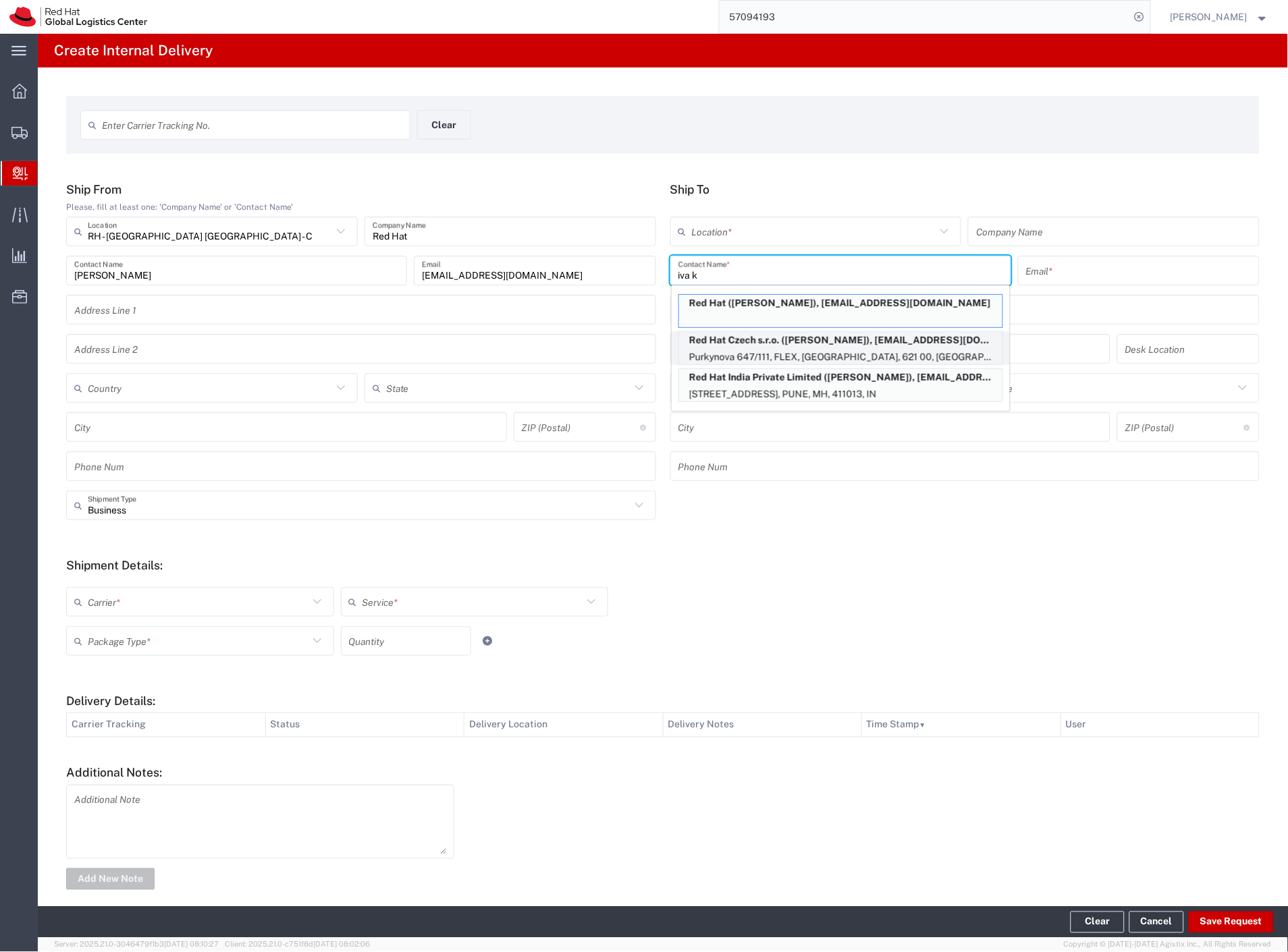
type input "iva k"
click at [900, 354] on p "Purkynova 647/111, FLEX, [GEOGRAPHIC_DATA], 621 00, [GEOGRAPHIC_DATA]" at bounding box center [841, 357] width 324 height 17
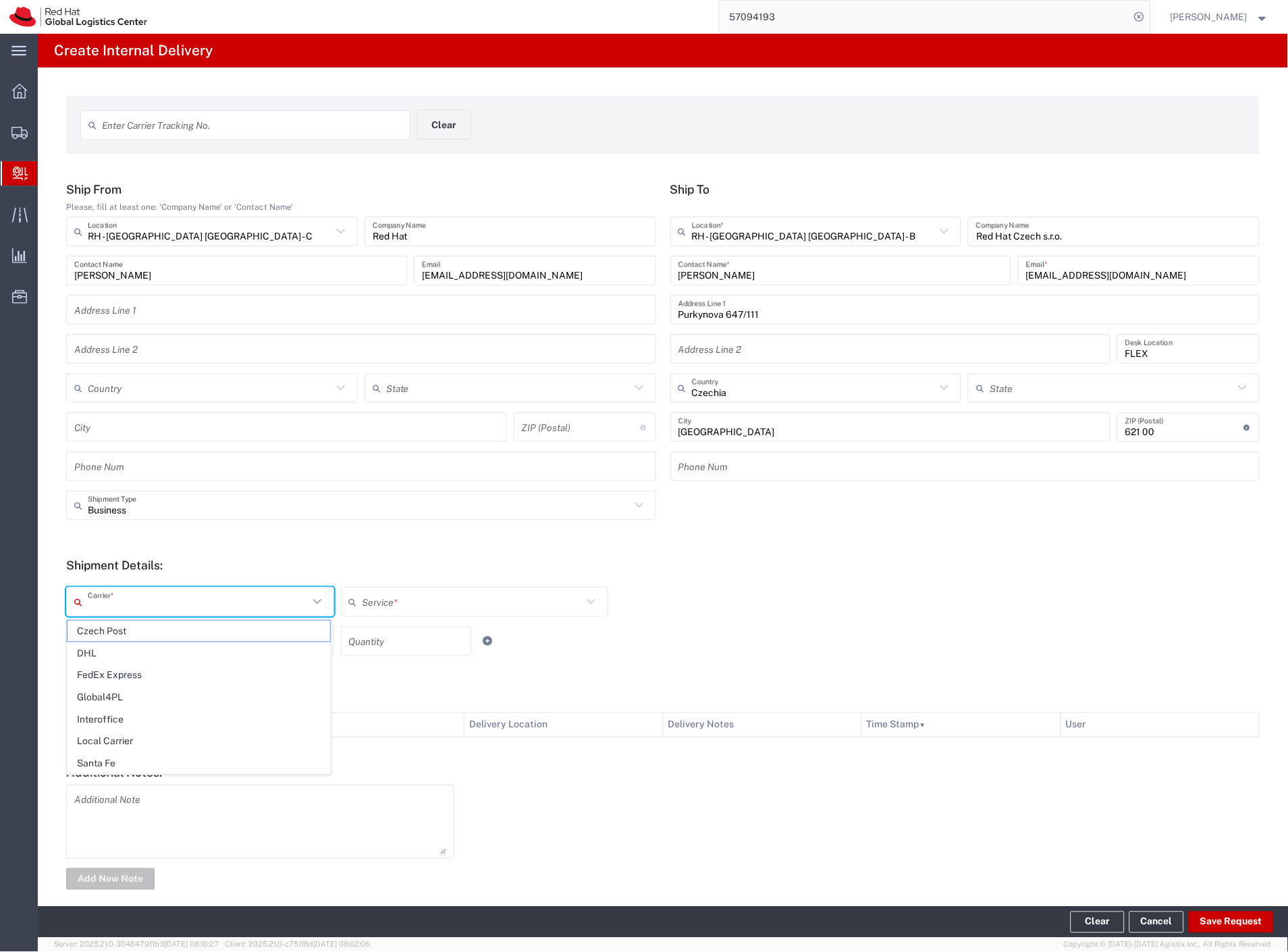
drag, startPoint x: 172, startPoint y: 599, endPoint x: 162, endPoint y: 606, distance: 12.2
click at [165, 605] on input "text" at bounding box center [198, 602] width 220 height 24
click at [127, 626] on span "Czech Post" at bounding box center [199, 632] width 262 height 21
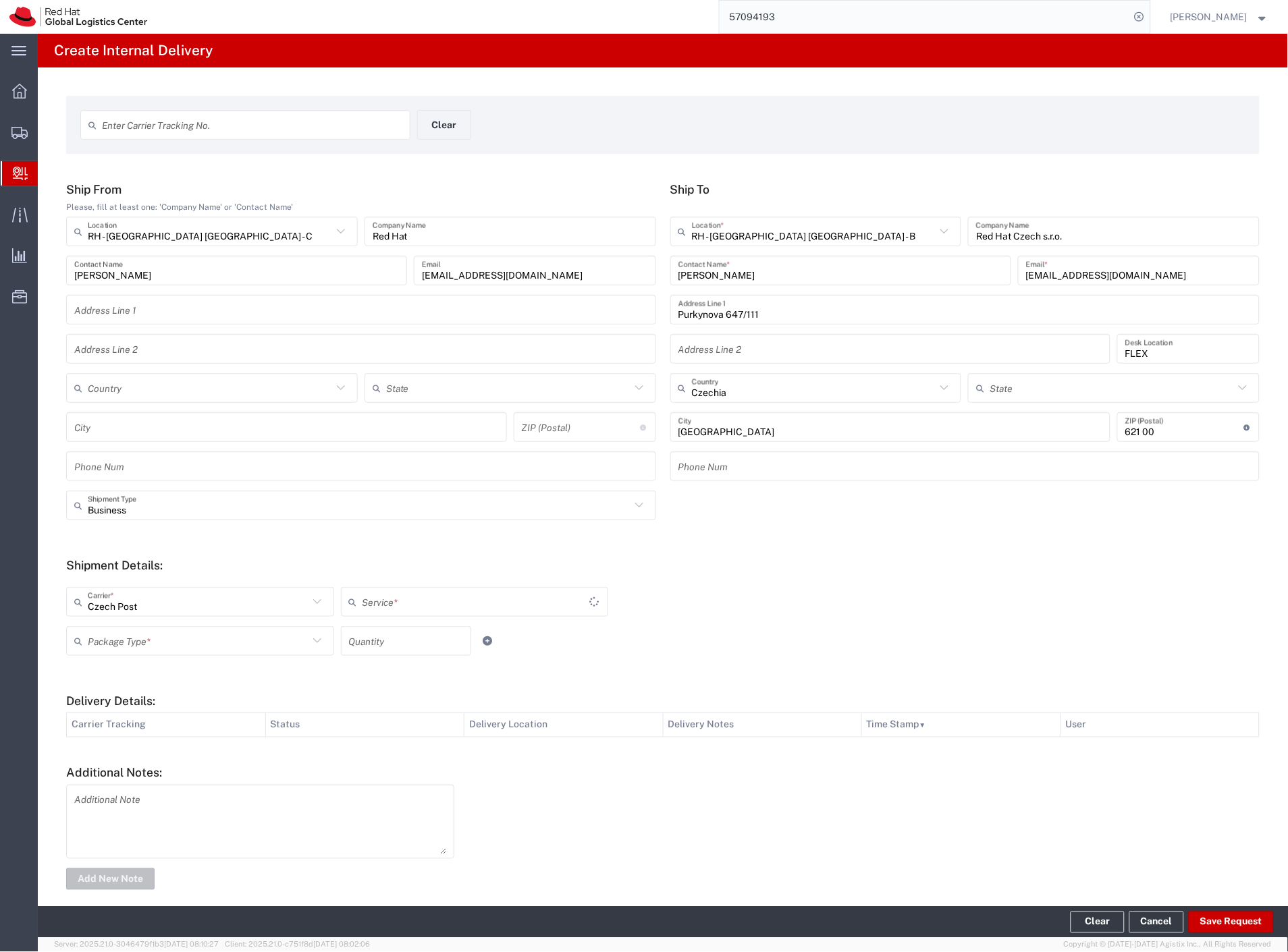
drag, startPoint x: 125, startPoint y: 633, endPoint x: 122, endPoint y: 655, distance: 22.2
click at [125, 637] on input "text" at bounding box center [198, 641] width 220 height 24
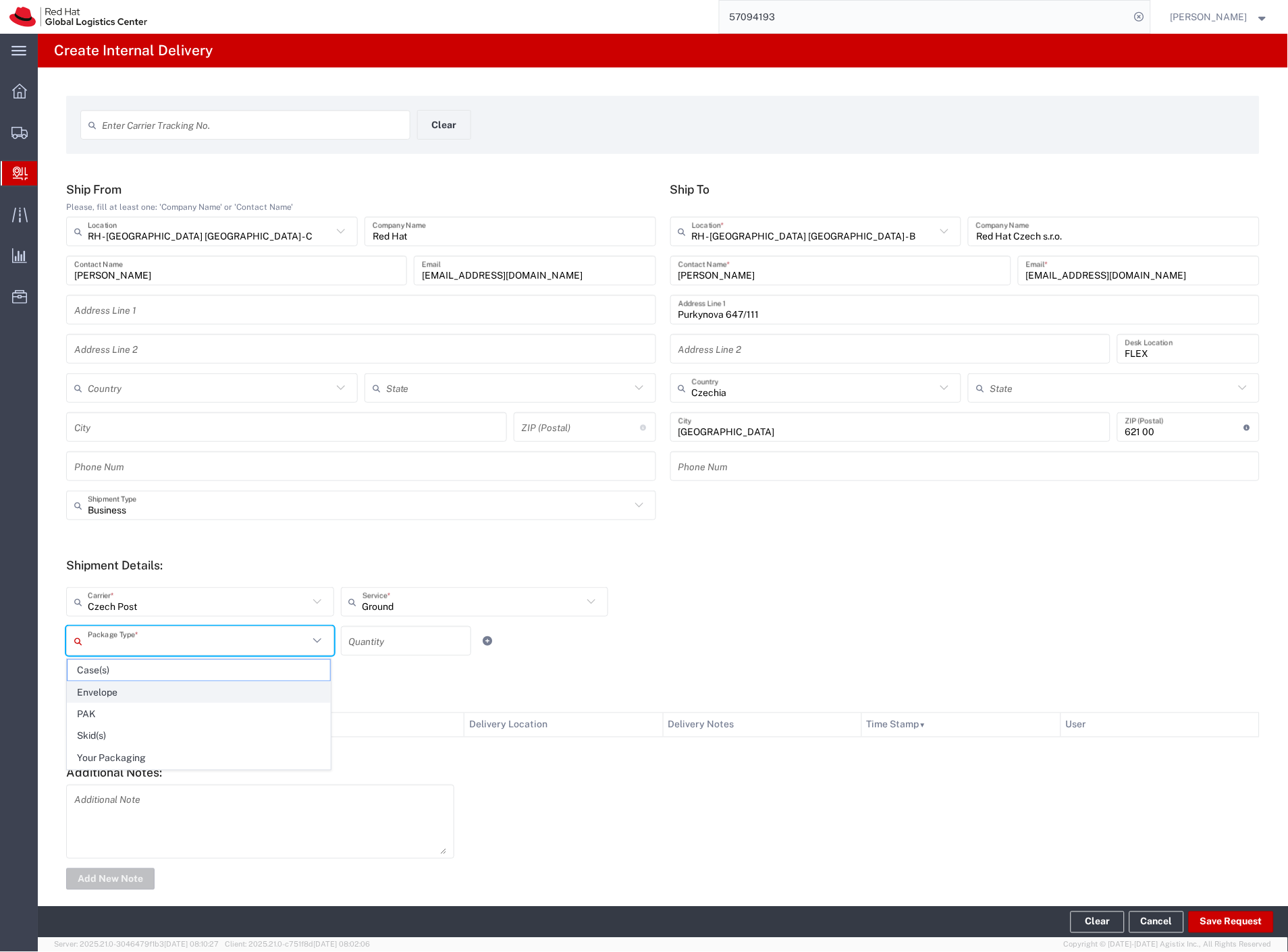
click at [117, 685] on span "Envelope" at bounding box center [199, 693] width 262 height 21
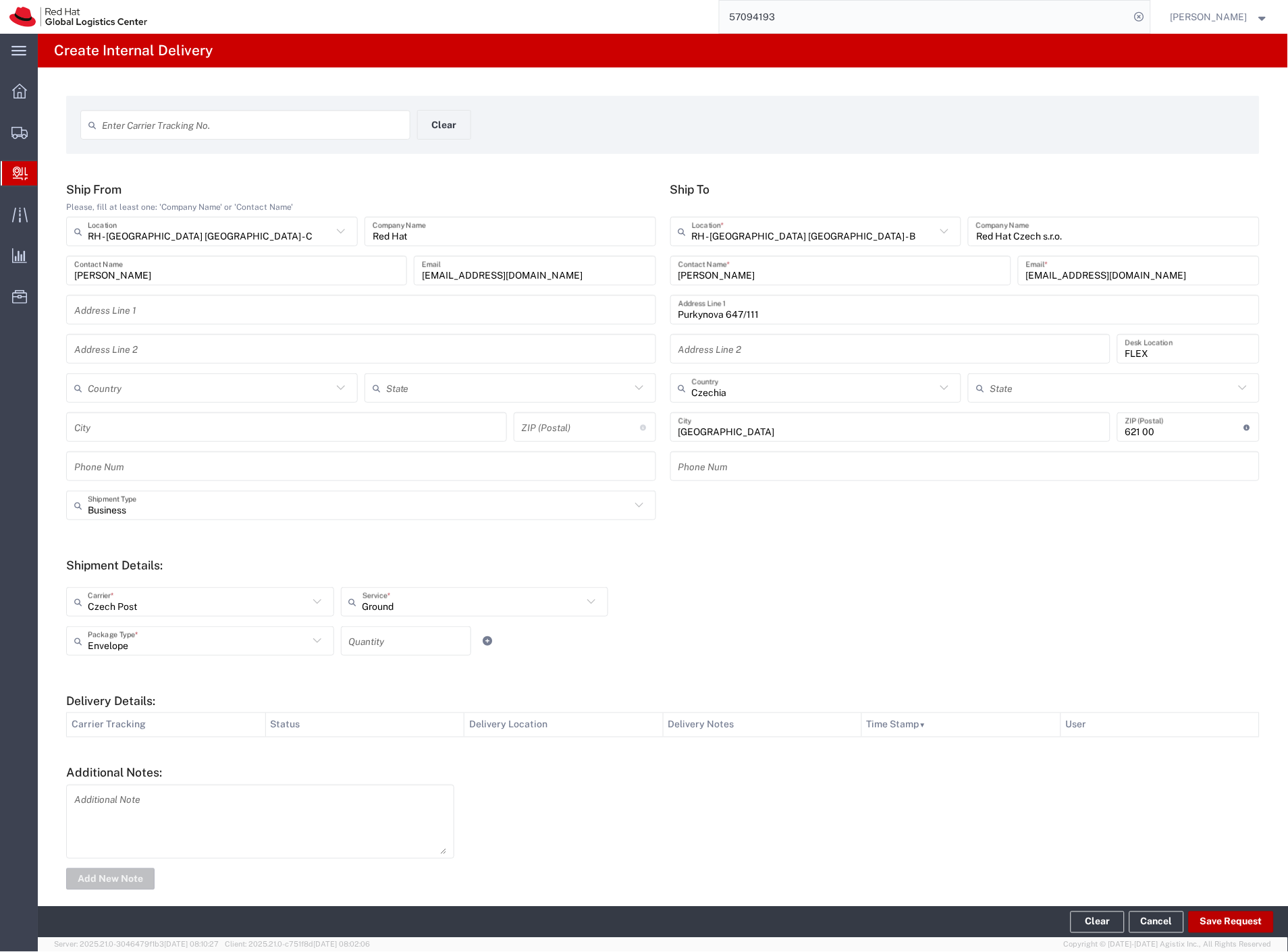
click at [1218, 920] on button "Save Request" at bounding box center [1230, 922] width 85 height 22
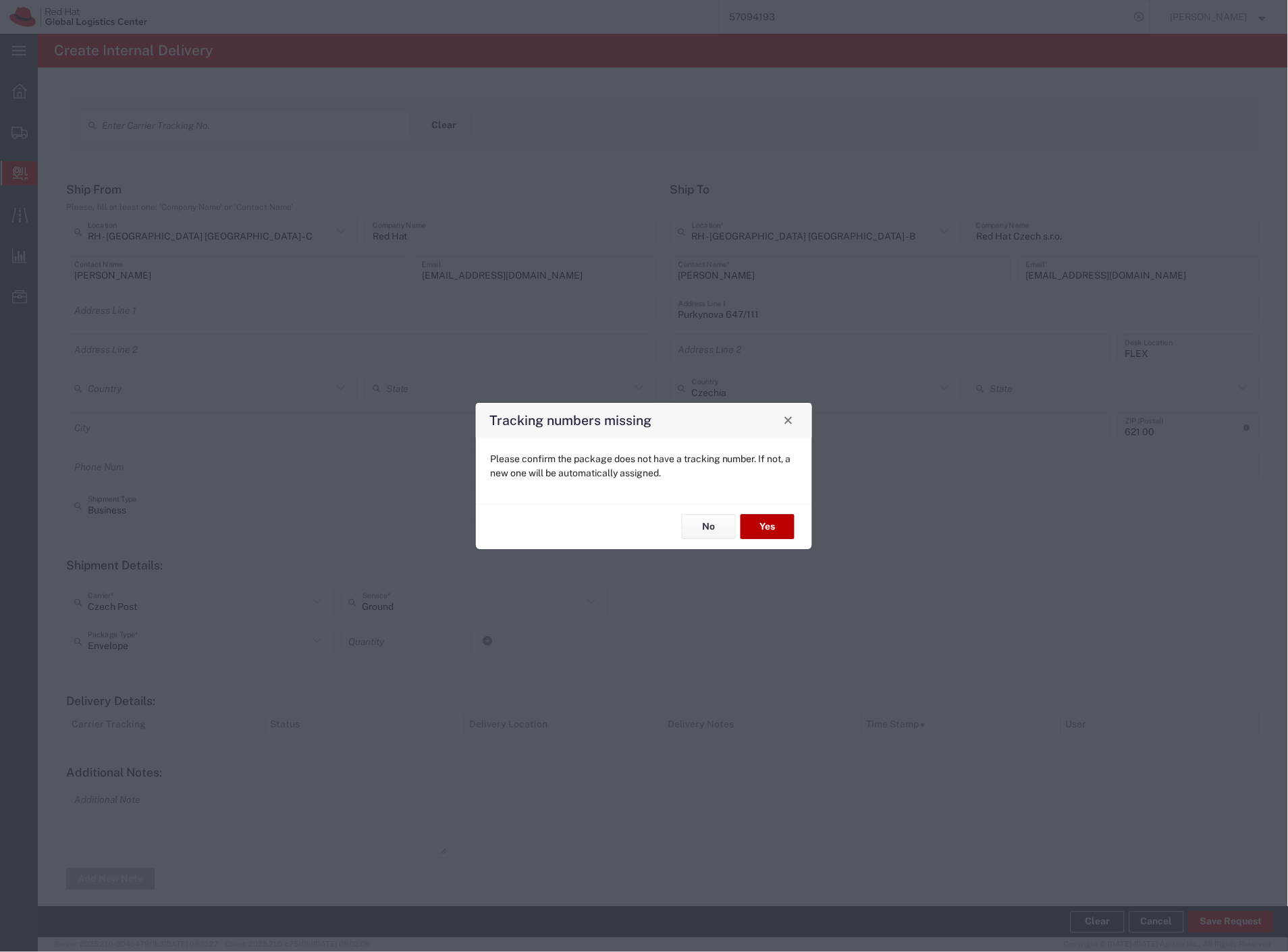
click at [764, 528] on button "Yes" at bounding box center [767, 528] width 54 height 25
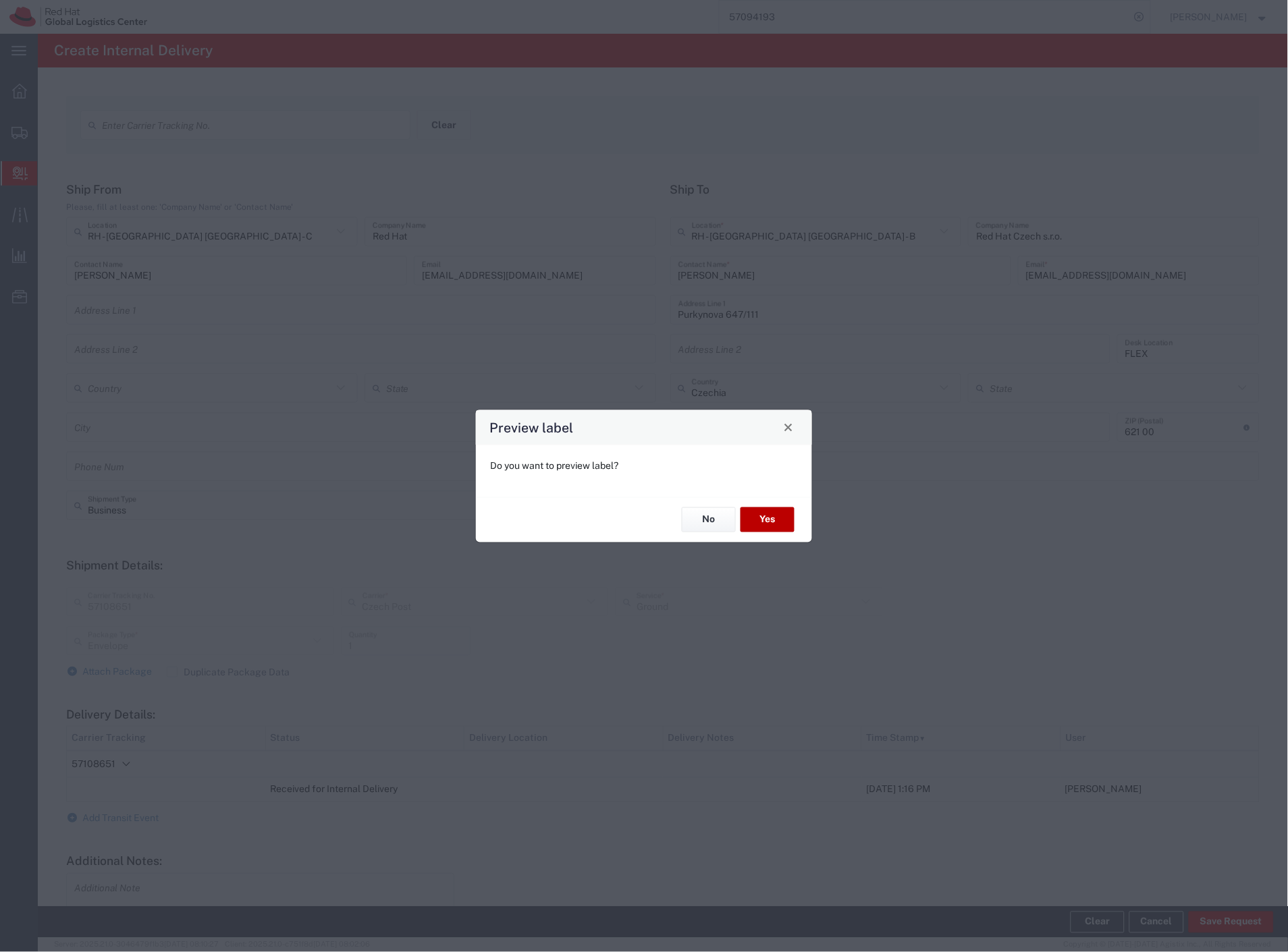
click at [775, 523] on button "Yes" at bounding box center [767, 520] width 54 height 25
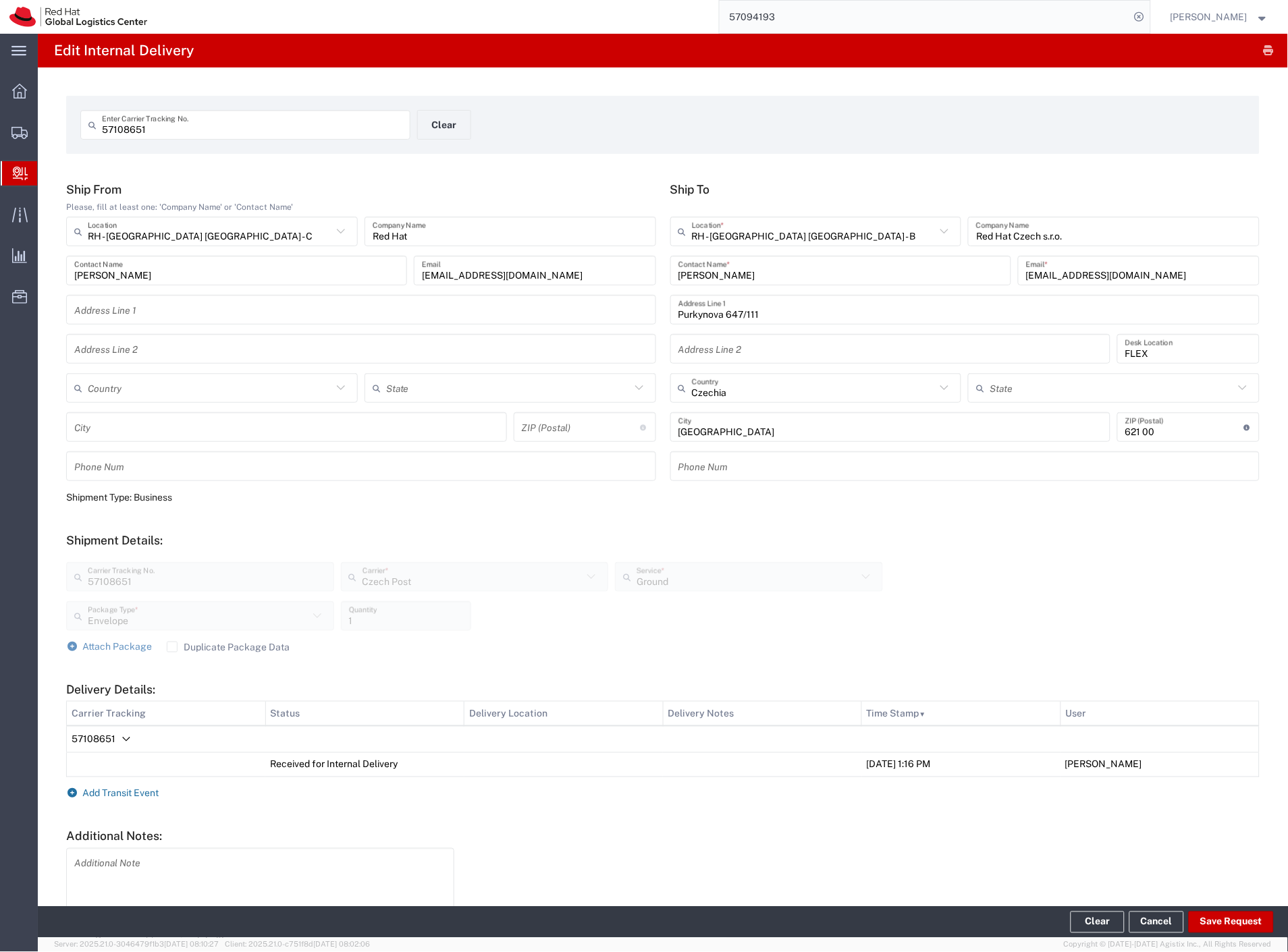
click at [124, 794] on span "Add Transit Event" at bounding box center [121, 794] width 76 height 10
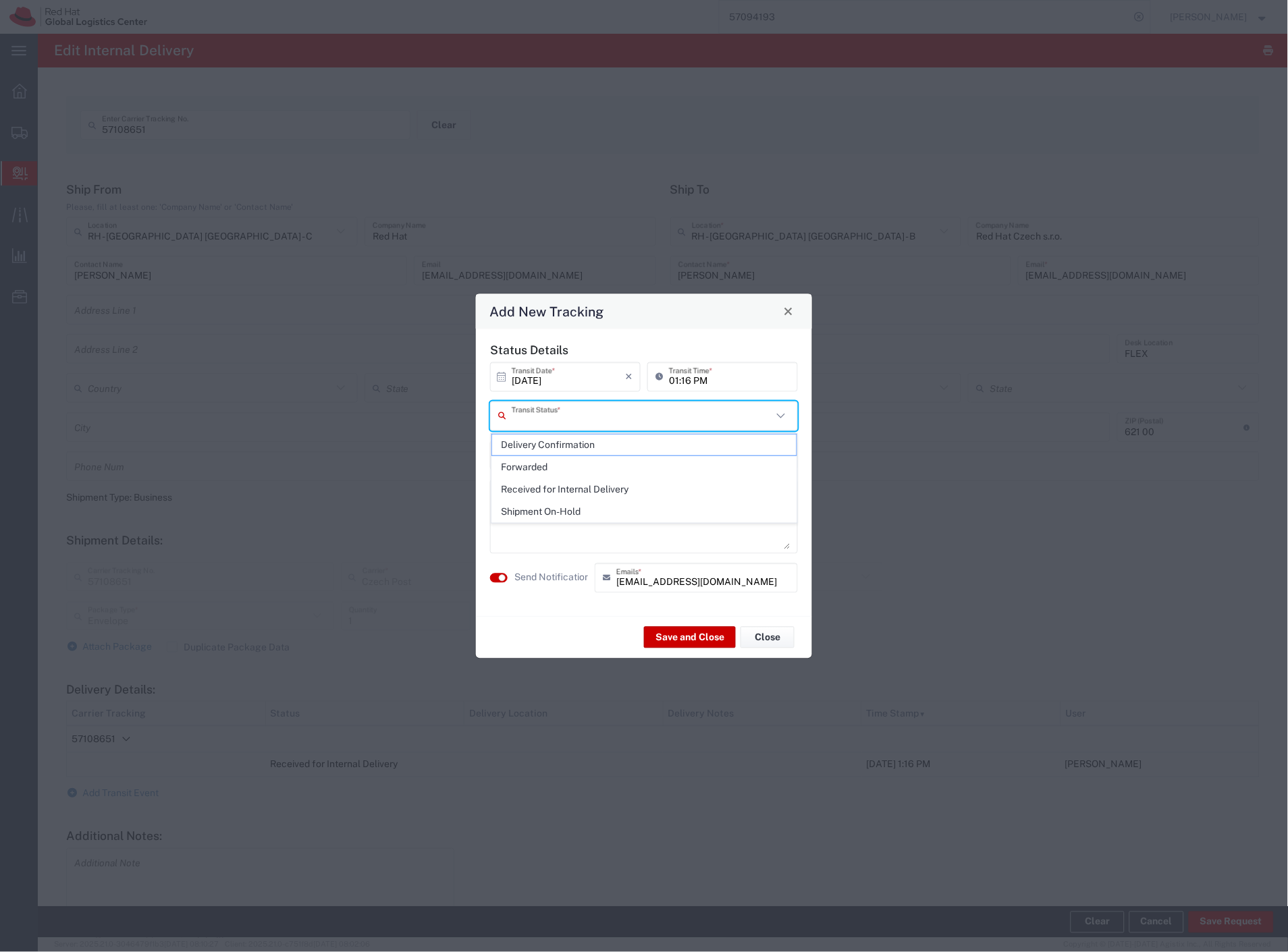
drag, startPoint x: 592, startPoint y: 415, endPoint x: 583, endPoint y: 430, distance: 17.5
click at [591, 416] on input "text" at bounding box center [642, 416] width 261 height 24
click at [568, 455] on span "Delivery Confirmation" at bounding box center [644, 445] width 305 height 21
click at [556, 520] on textarea at bounding box center [643, 516] width 291 height 66
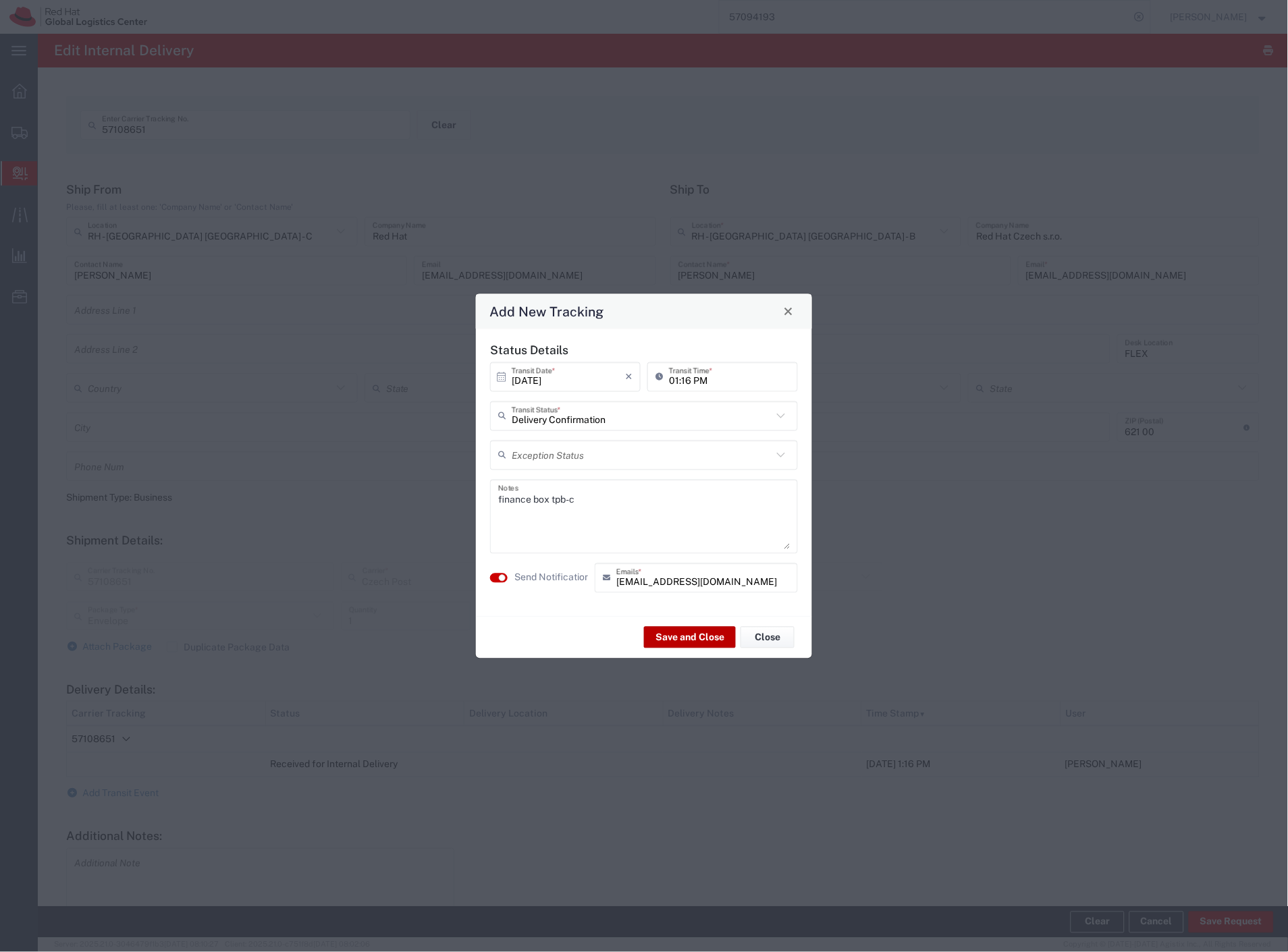
click at [673, 633] on button "Save and Close" at bounding box center [690, 638] width 92 height 22
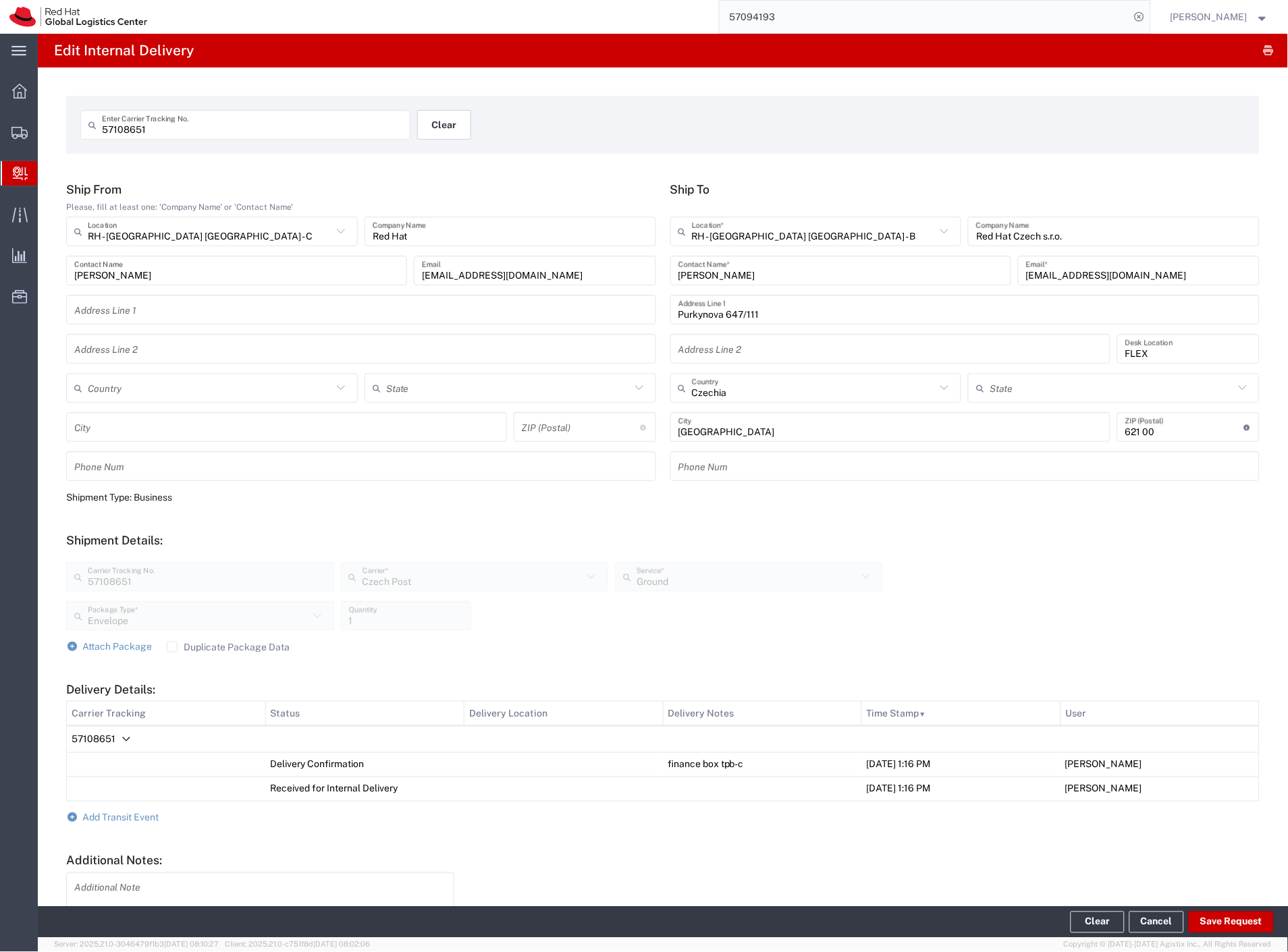
click at [454, 131] on button "Clear" at bounding box center [444, 125] width 54 height 30
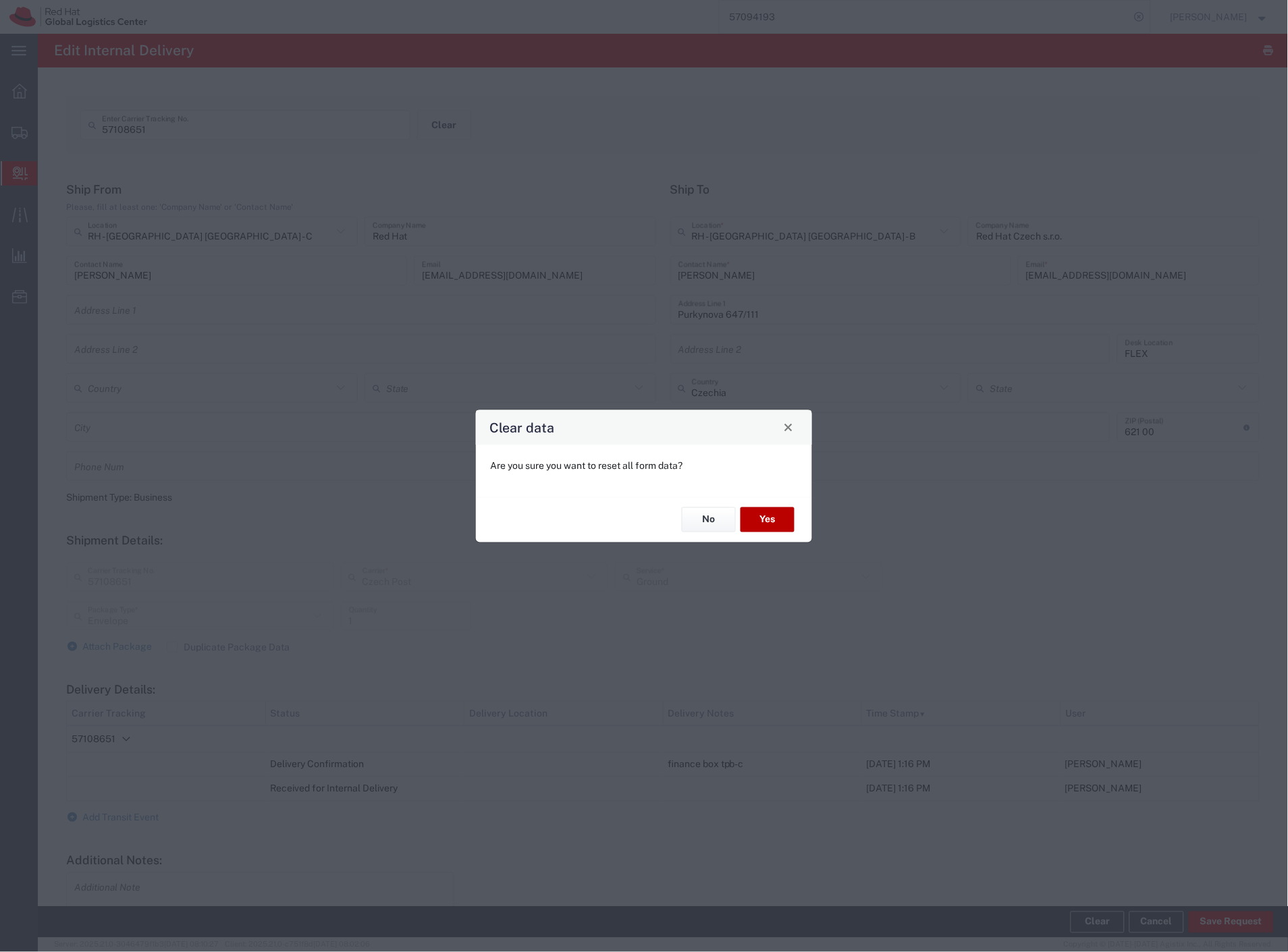
click at [759, 518] on button "Yes" at bounding box center [767, 520] width 54 height 25
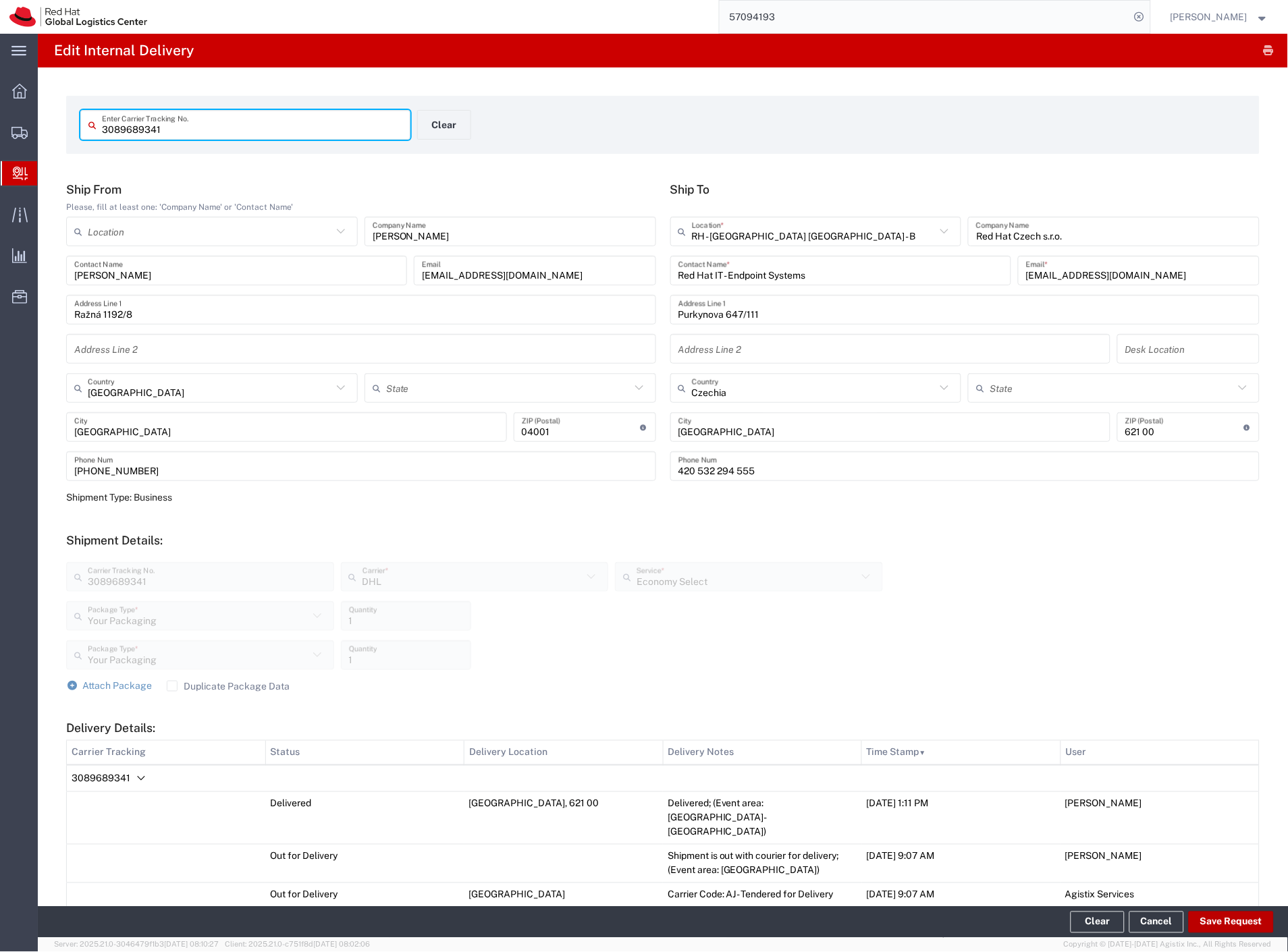
click at [1203, 920] on button "Save Request" at bounding box center [1230, 922] width 85 height 22
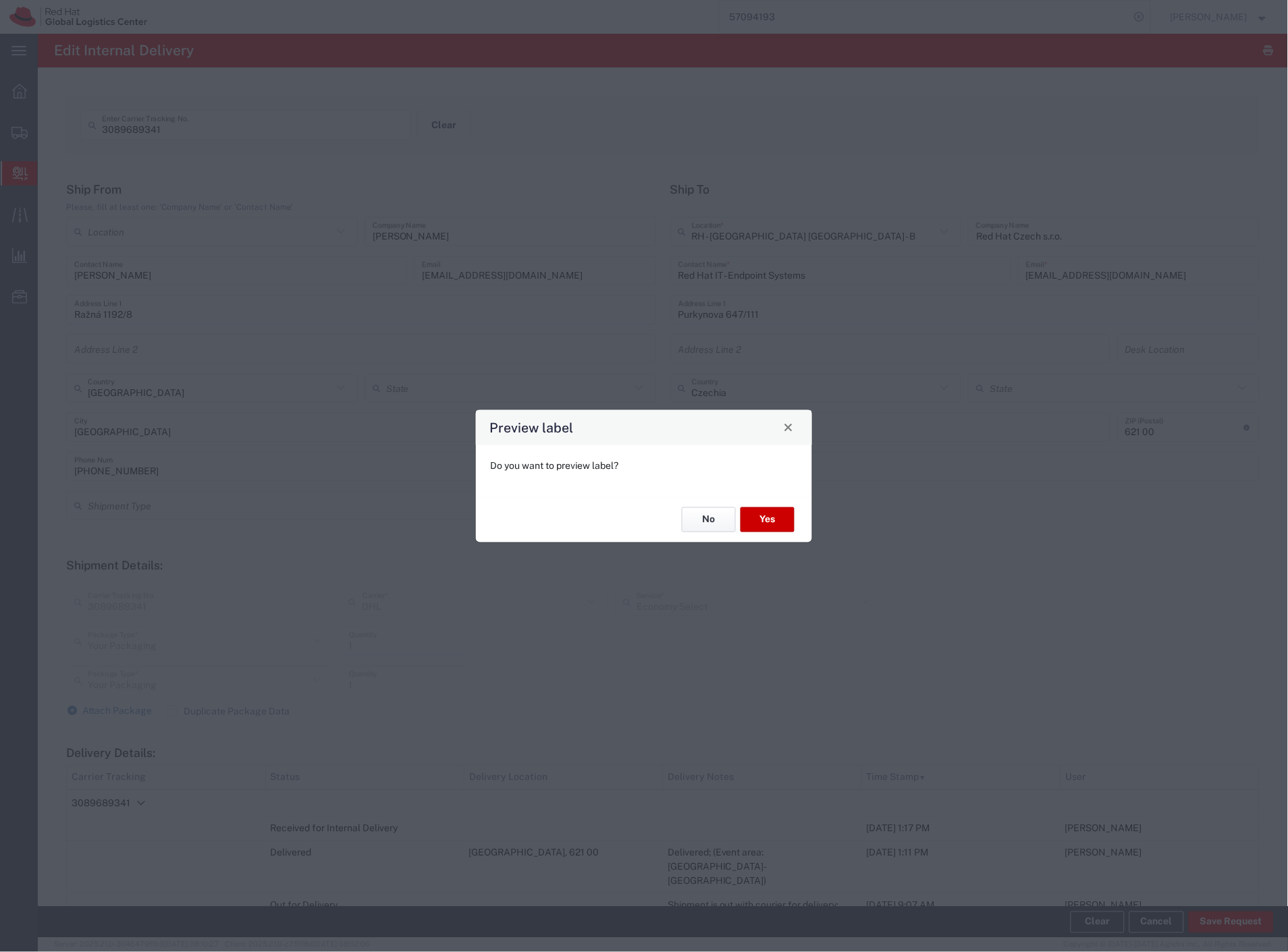
drag, startPoint x: 704, startPoint y: 520, endPoint x: 696, endPoint y: 527, distance: 10.6
click at [704, 521] on button "No" at bounding box center [709, 520] width 54 height 25
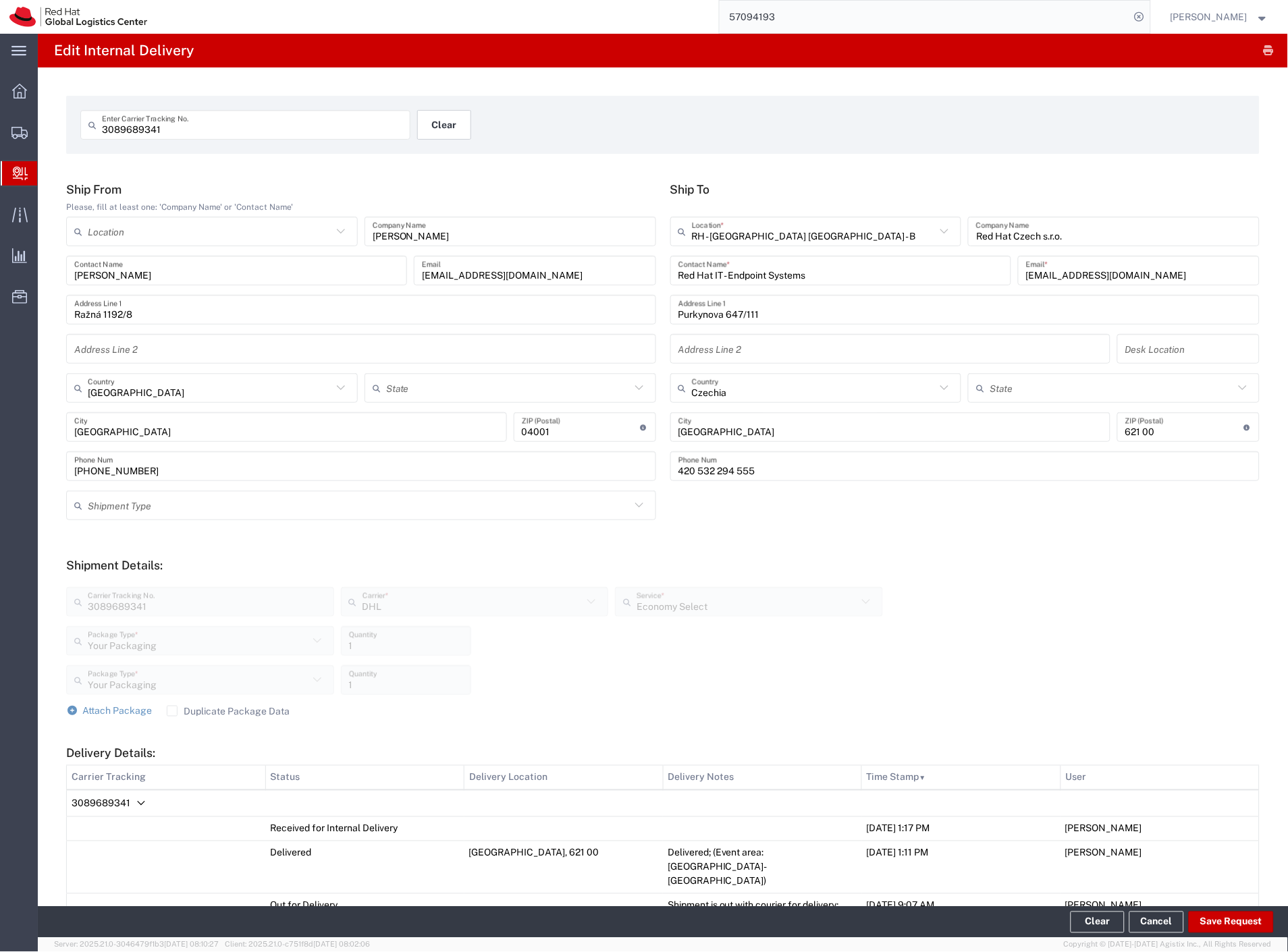
click at [437, 116] on button "Clear" at bounding box center [444, 125] width 54 height 30
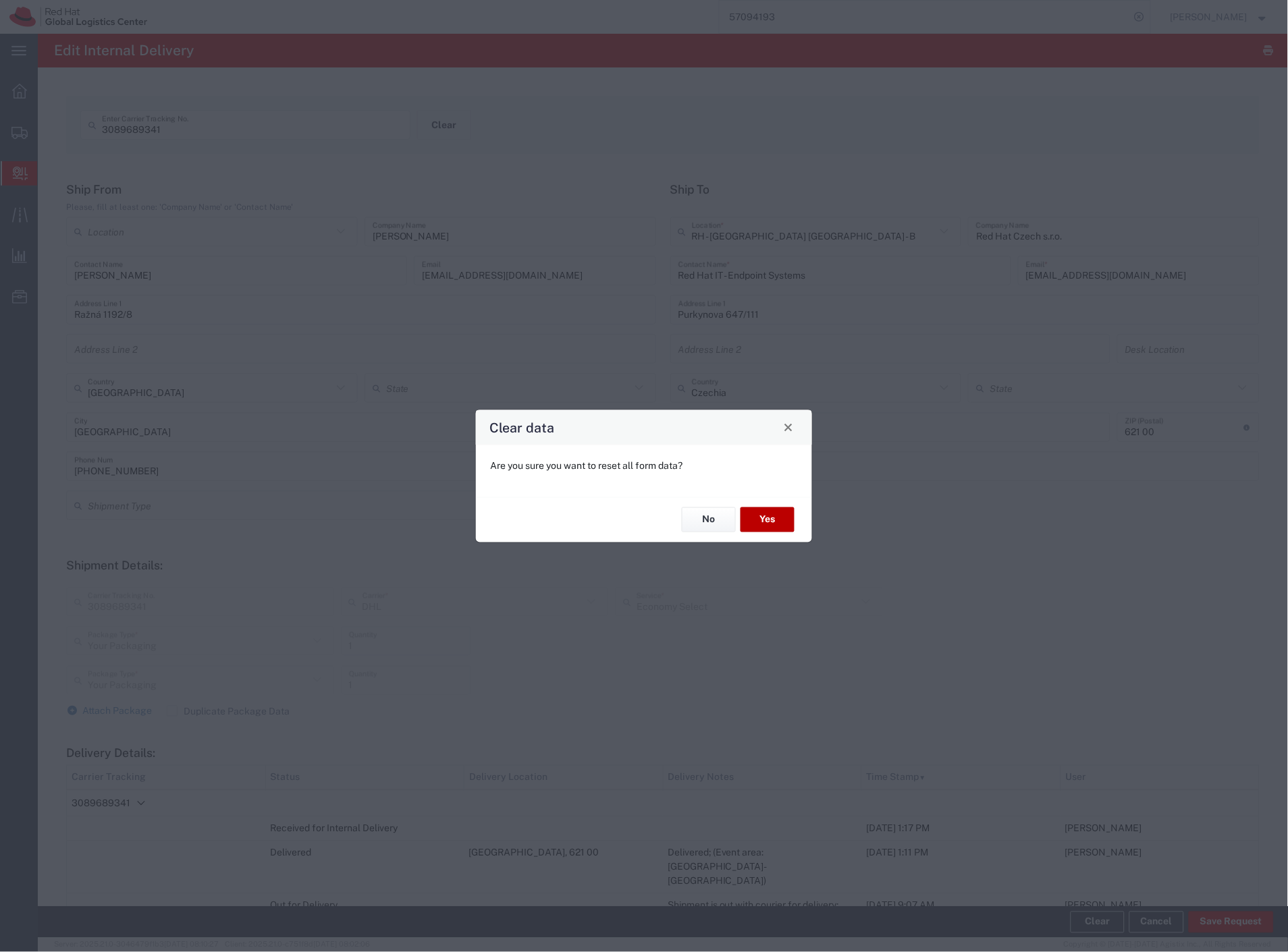
click at [756, 514] on button "Yes" at bounding box center [767, 520] width 54 height 25
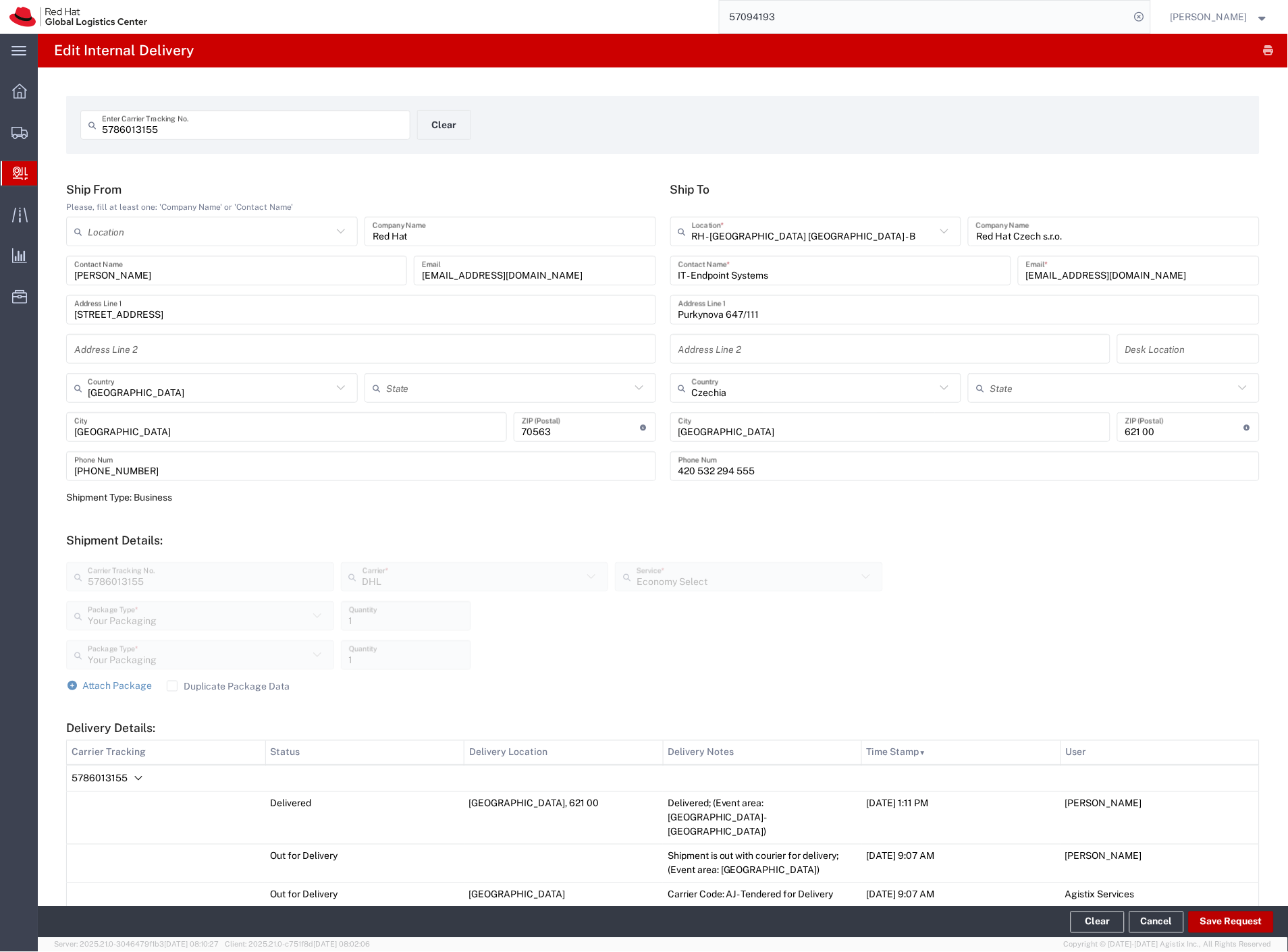
click at [1221, 926] on button "Save Request" at bounding box center [1230, 922] width 85 height 22
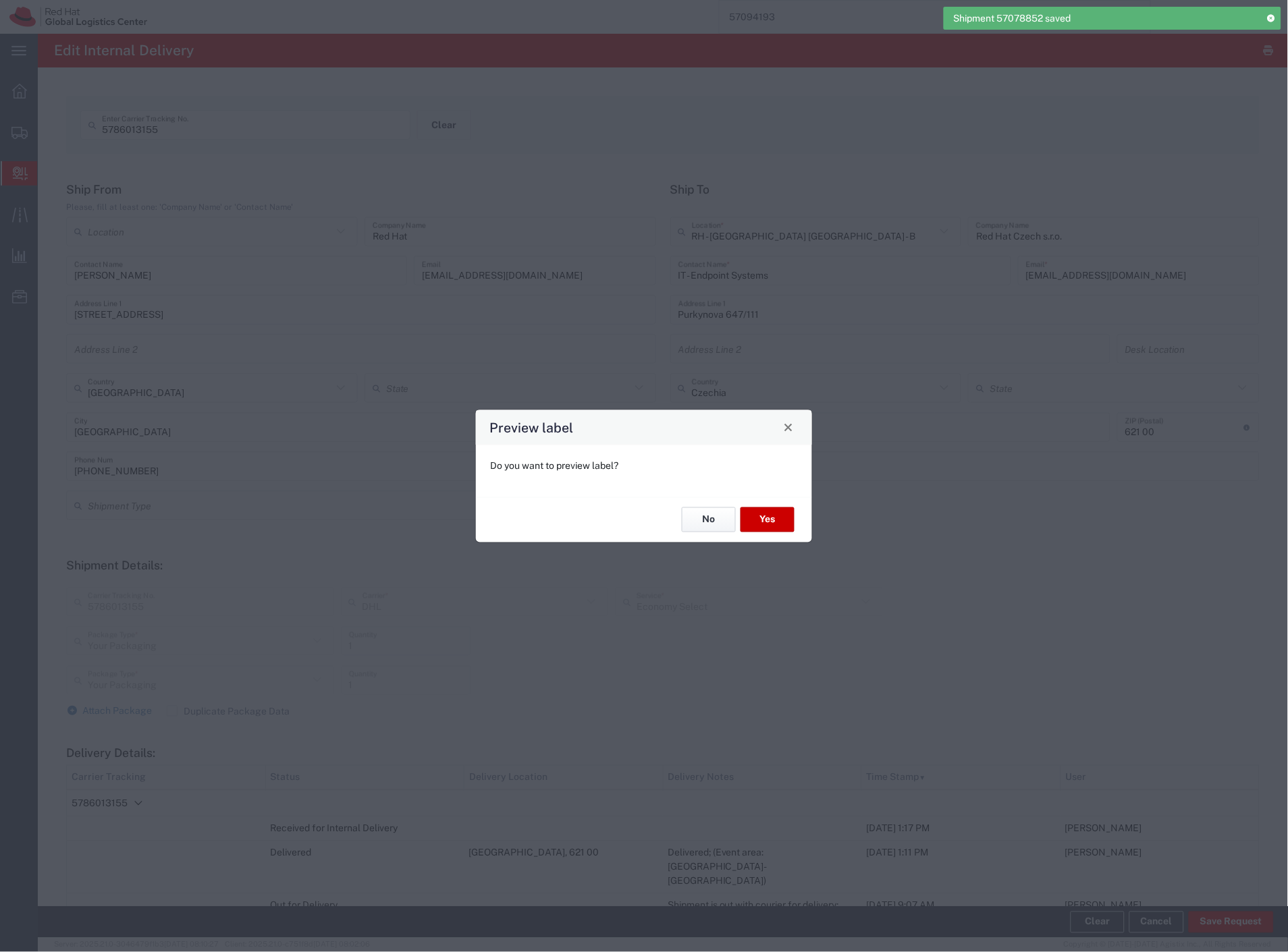
click at [707, 514] on button "No" at bounding box center [709, 520] width 54 height 25
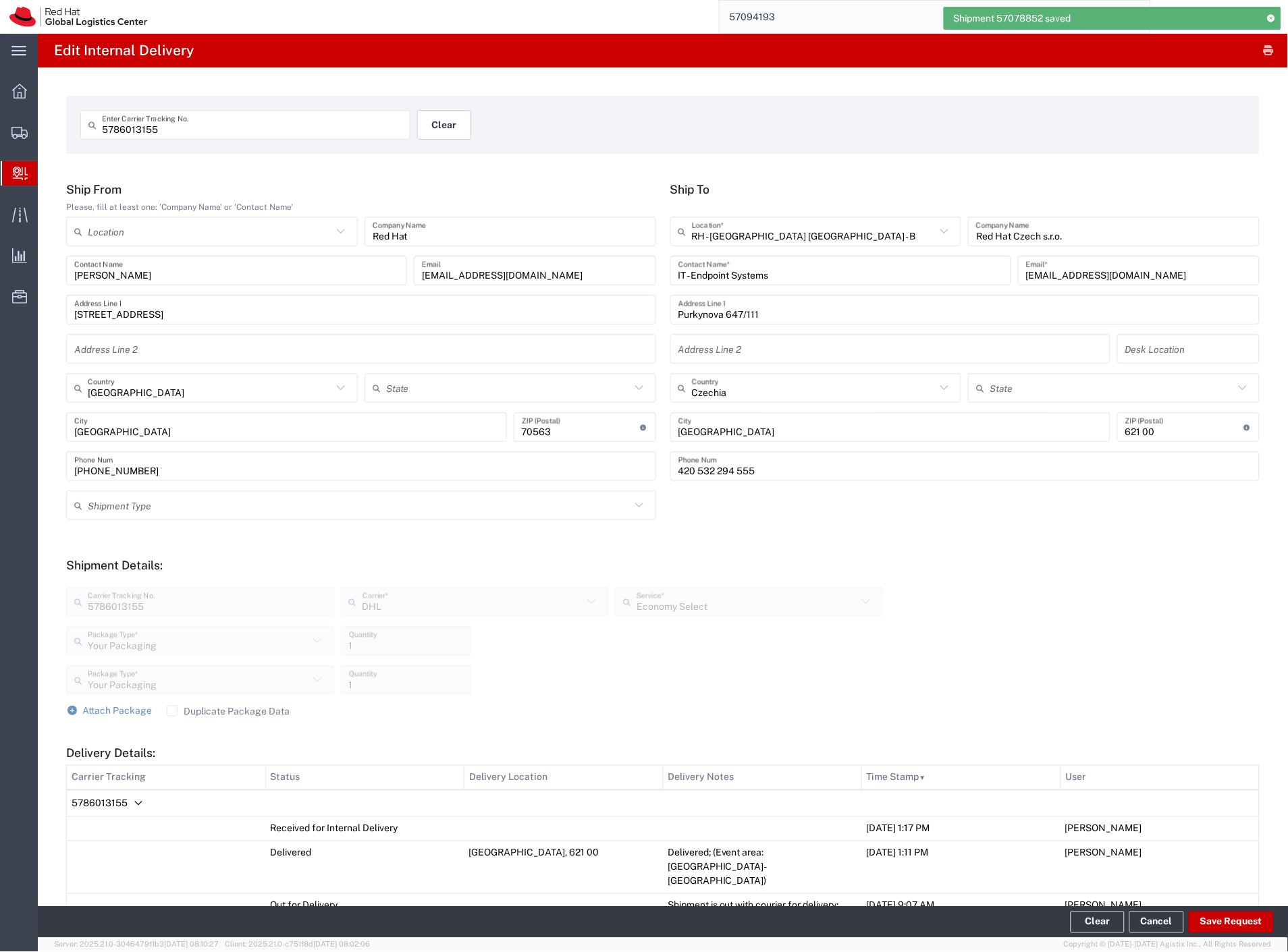
click at [435, 127] on button "Clear" at bounding box center [444, 125] width 54 height 30
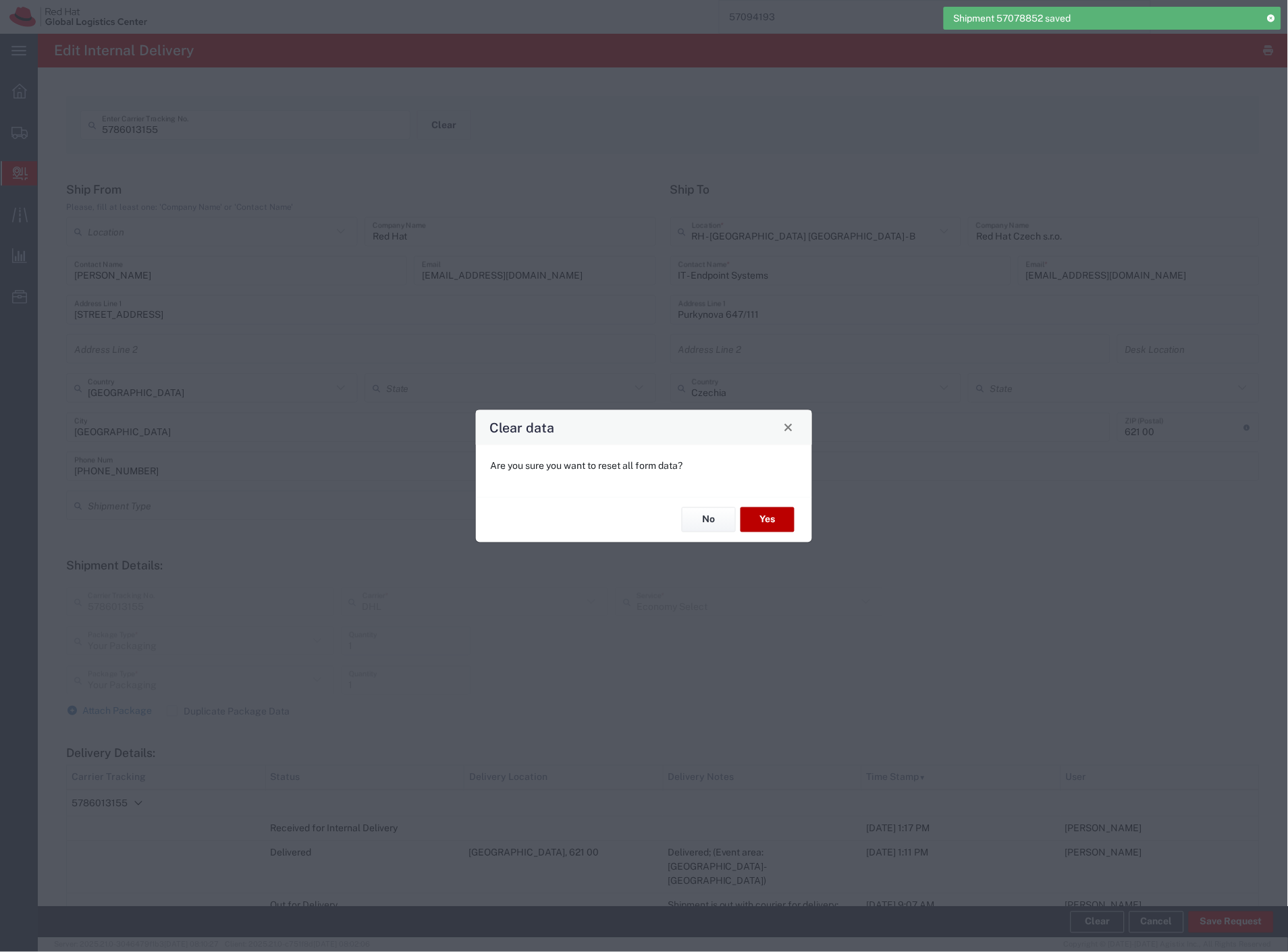
click at [781, 512] on button "Yes" at bounding box center [767, 520] width 54 height 25
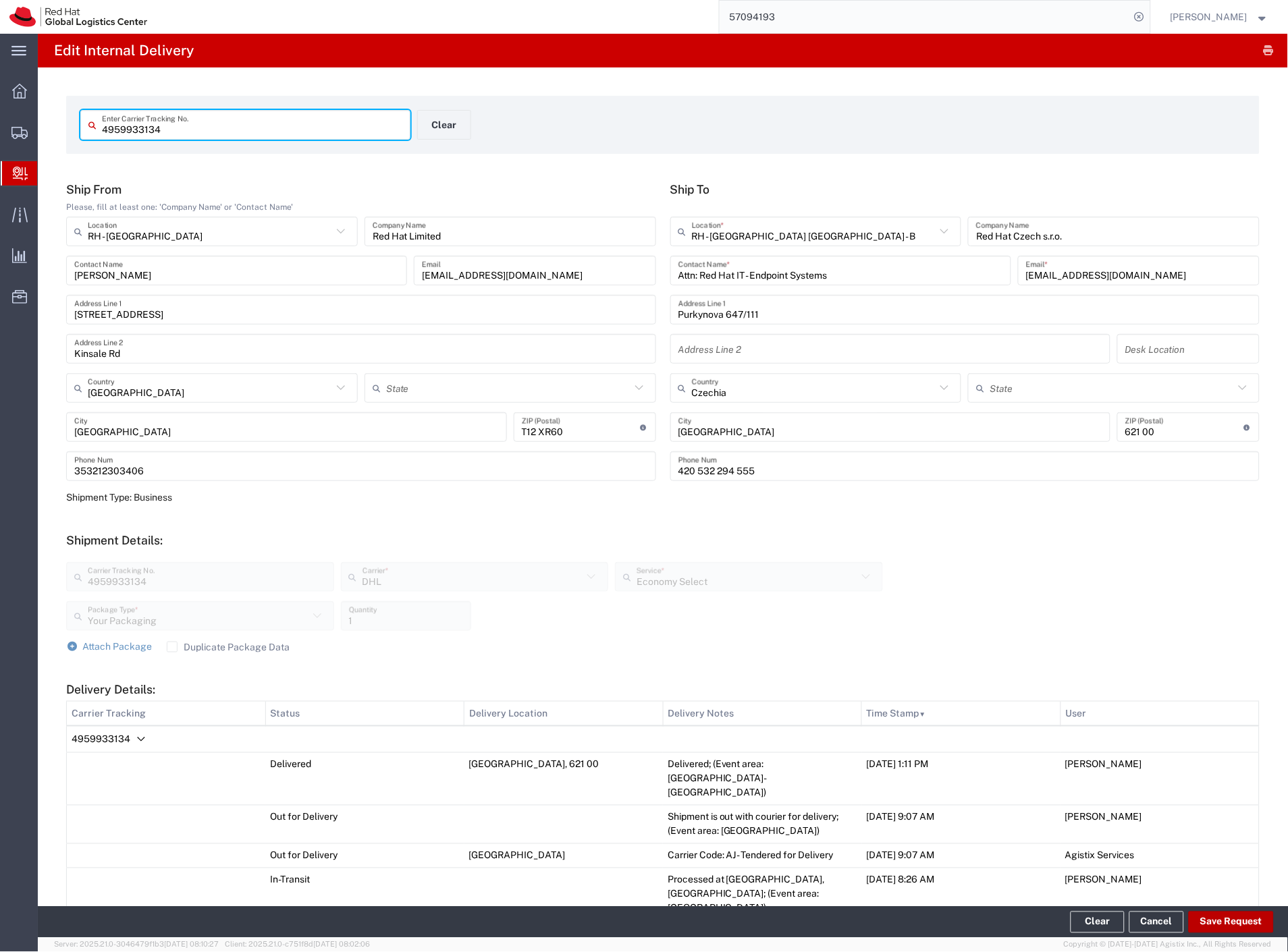
click at [1221, 927] on button "Save Request" at bounding box center [1230, 922] width 85 height 22
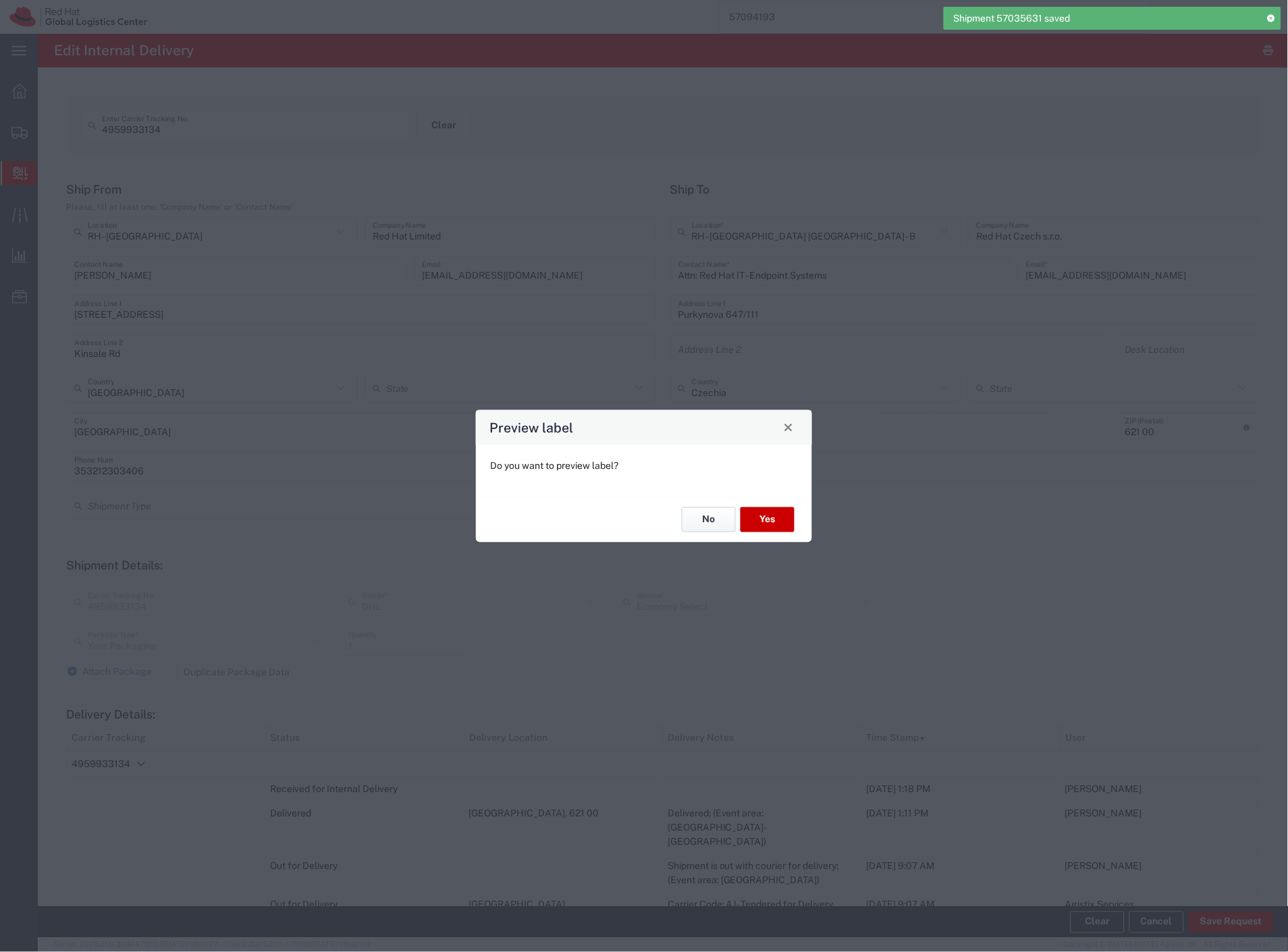
click at [698, 515] on button "No" at bounding box center [709, 520] width 54 height 25
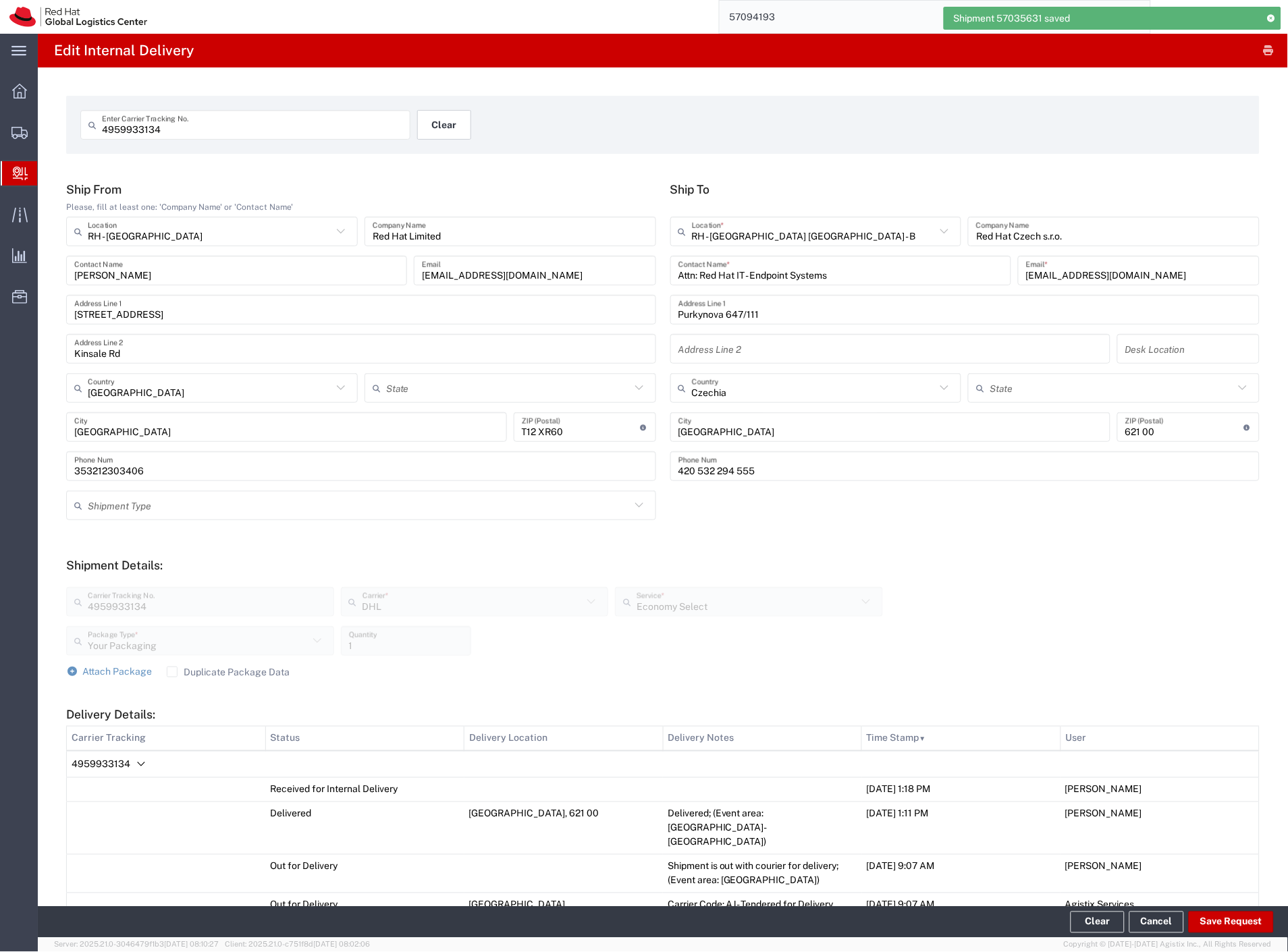
click at [423, 129] on button "Clear" at bounding box center [444, 125] width 54 height 30
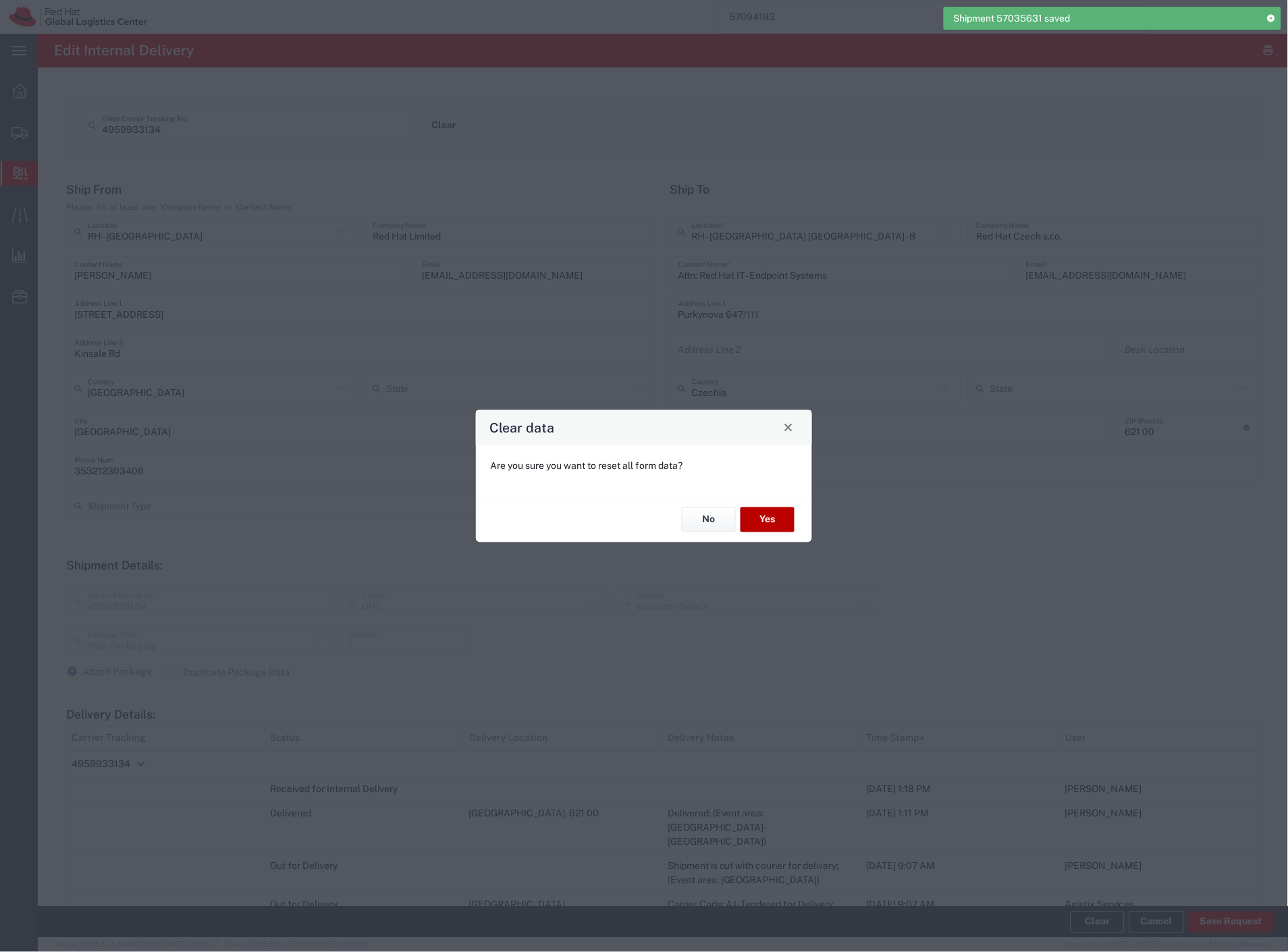
click at [764, 514] on button "Yes" at bounding box center [767, 520] width 54 height 25
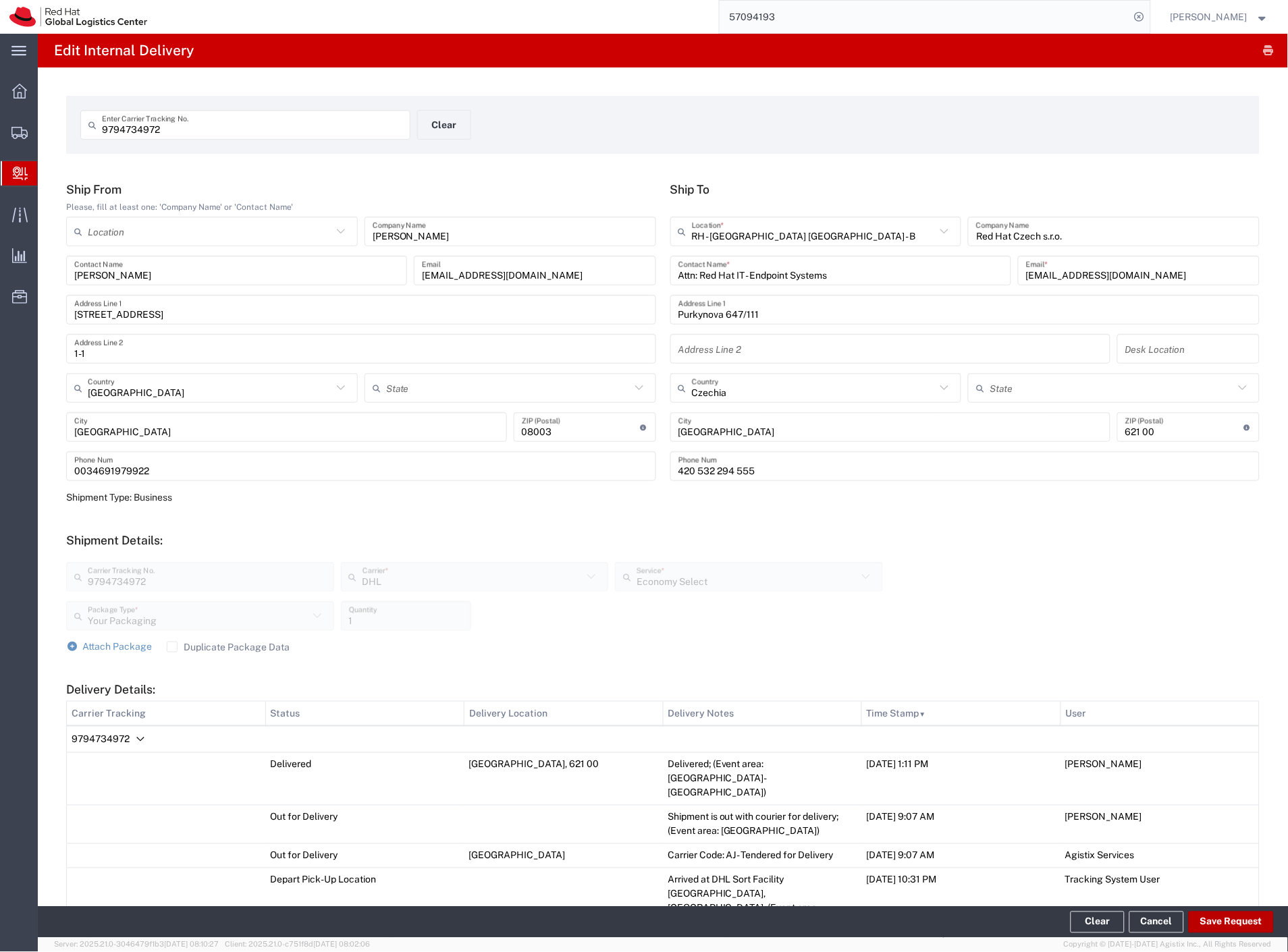
click at [1205, 926] on button "Save Request" at bounding box center [1230, 922] width 85 height 22
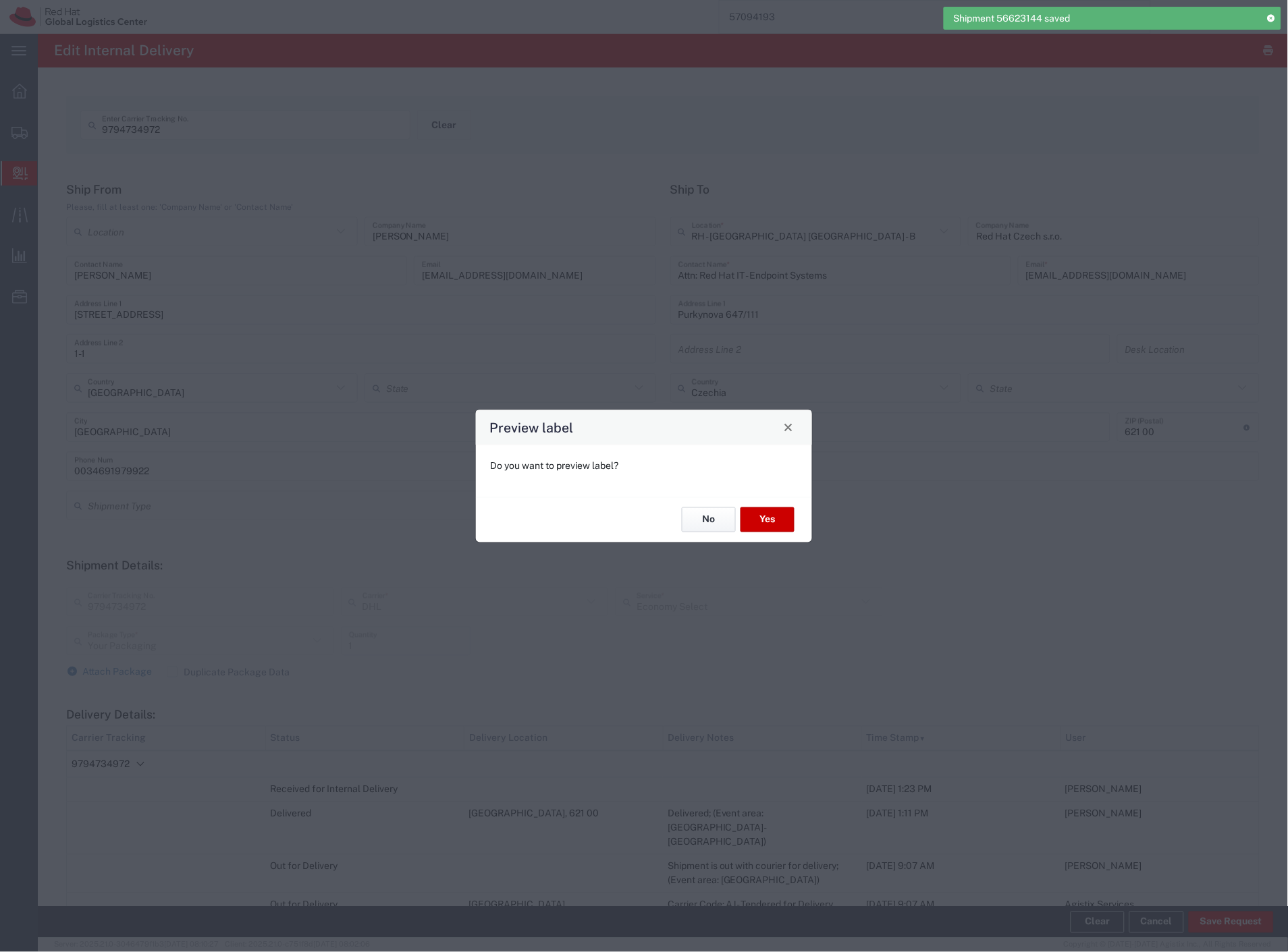
click at [712, 514] on button "No" at bounding box center [709, 520] width 54 height 25
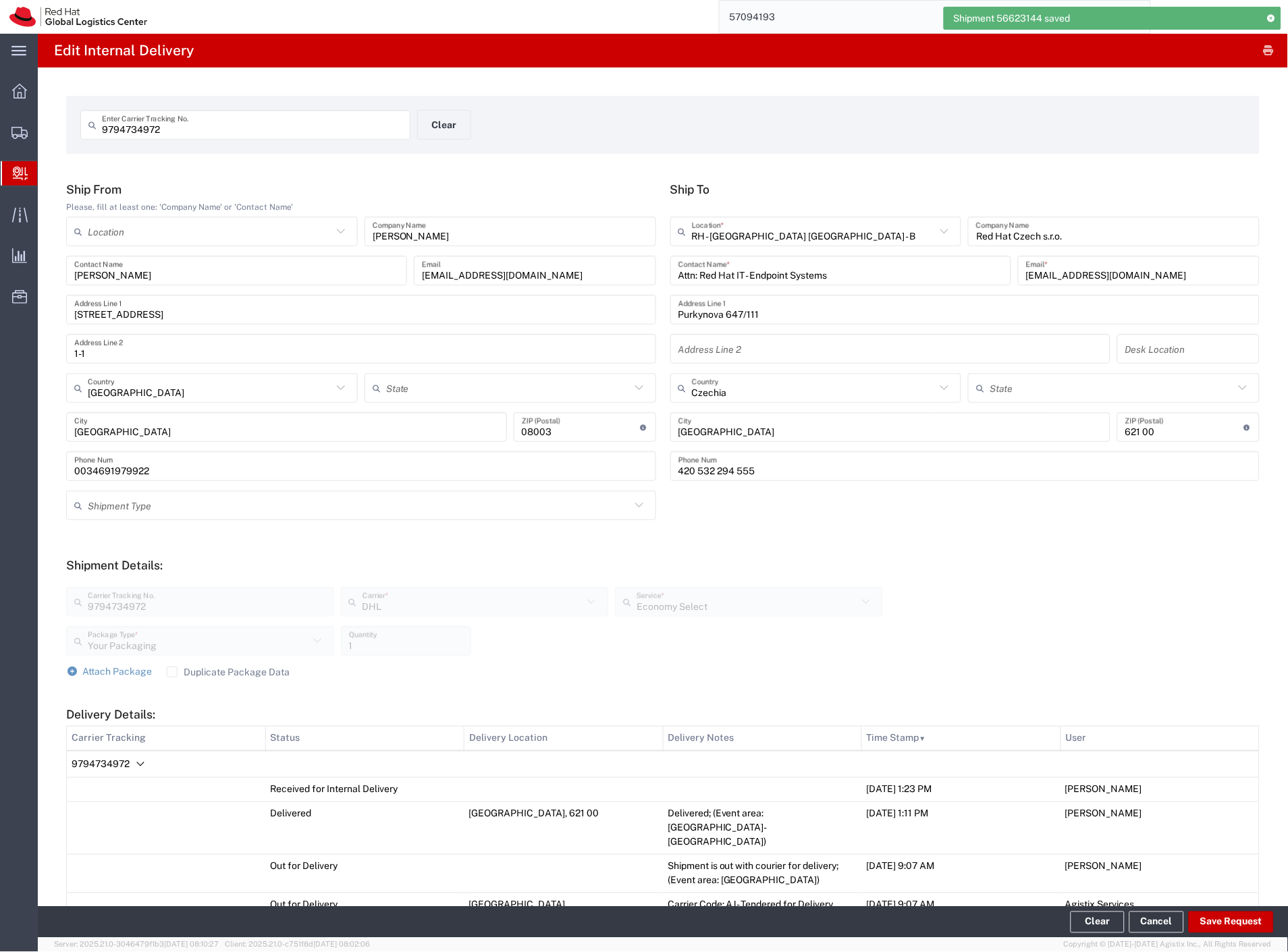
click at [48, 170] on span "Internal Delivery" at bounding box center [42, 173] width 10 height 27
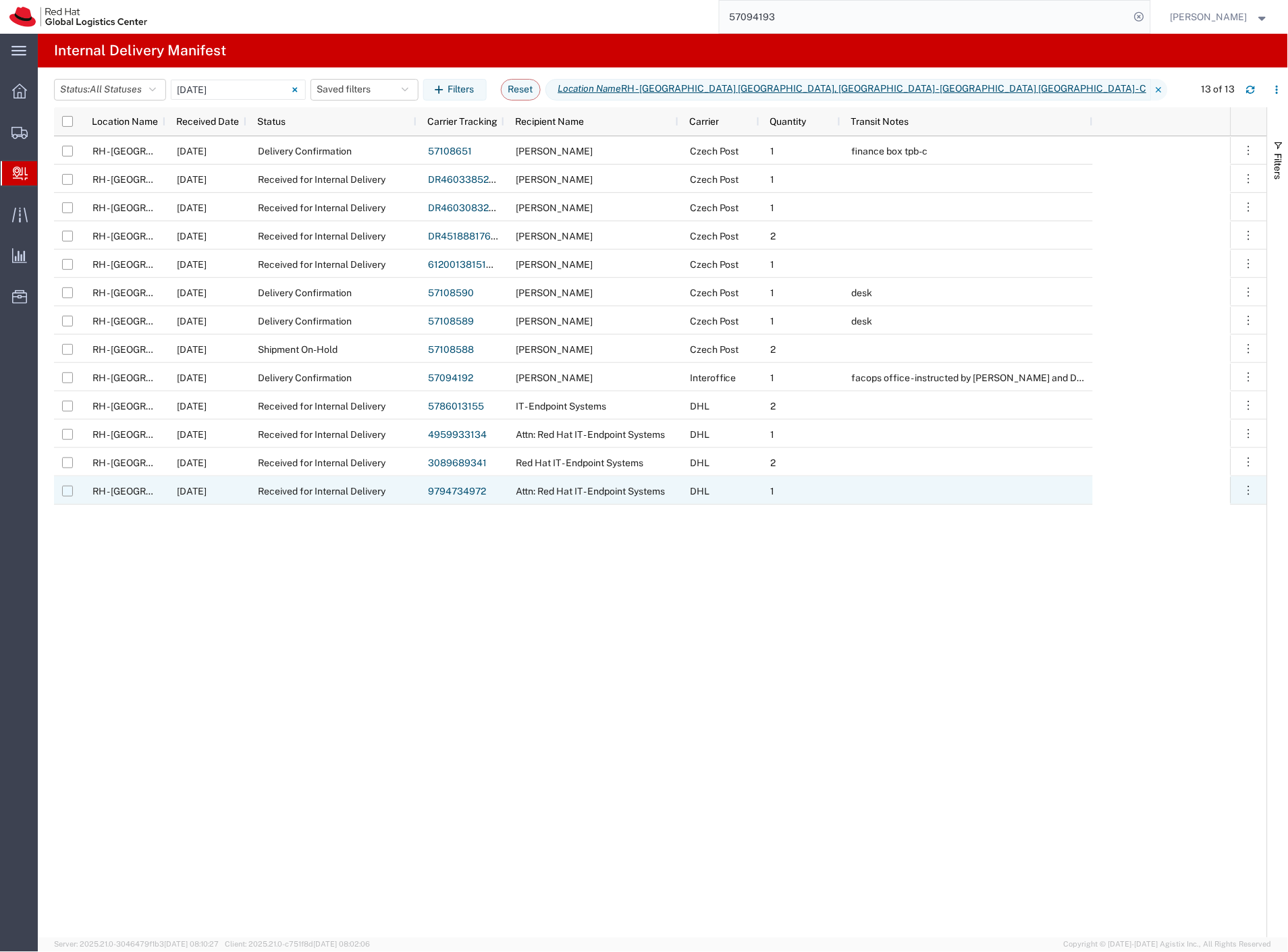
click at [69, 489] on input "Press Space to toggle row selection (unchecked)" at bounding box center [67, 491] width 10 height 10
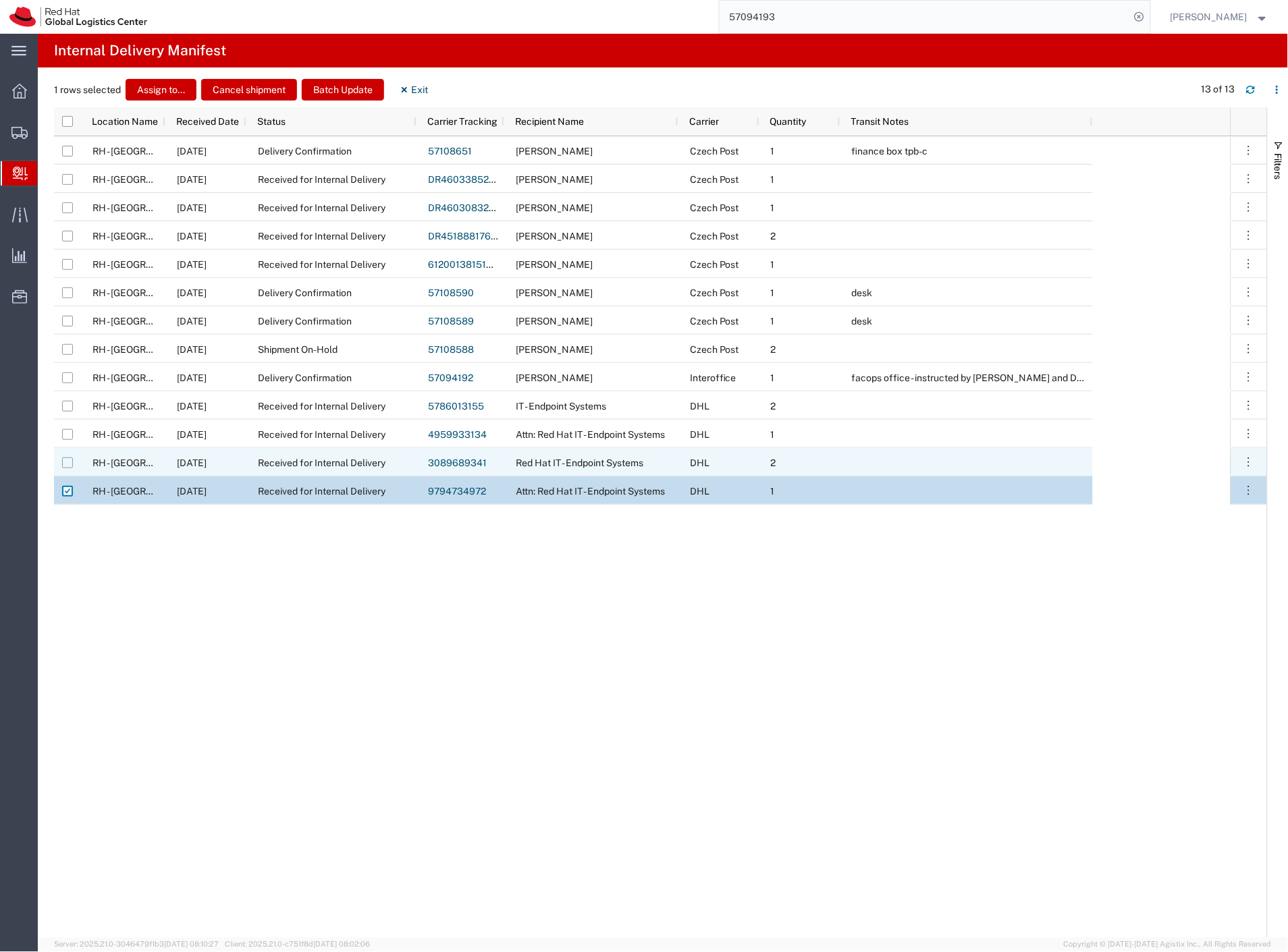
click at [68, 459] on input "Press Space to toggle row selection (unchecked)" at bounding box center [67, 463] width 10 height 10
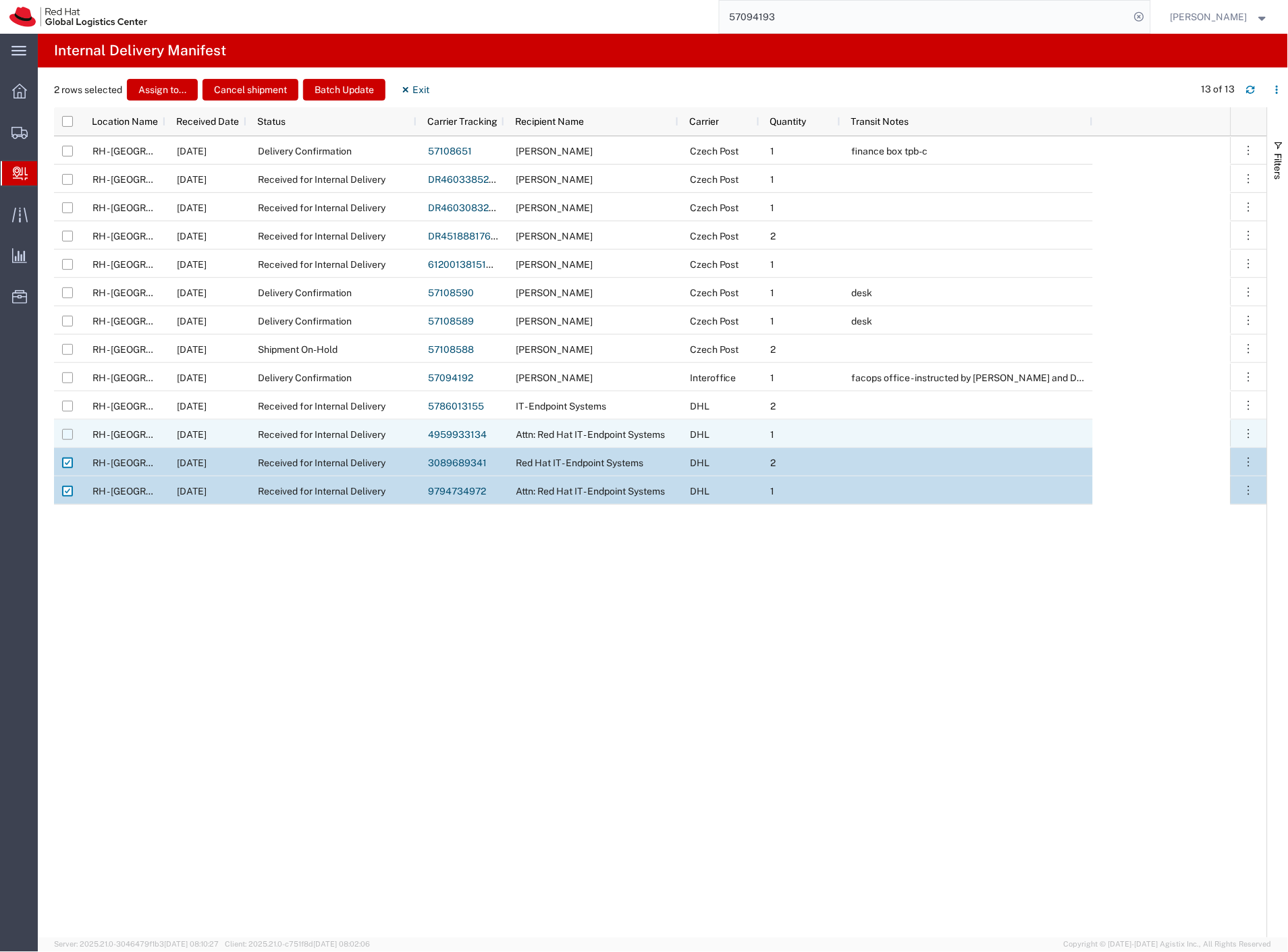
click at [66, 435] on input "Press Space to toggle row selection (unchecked)" at bounding box center [67, 435] width 10 height 10
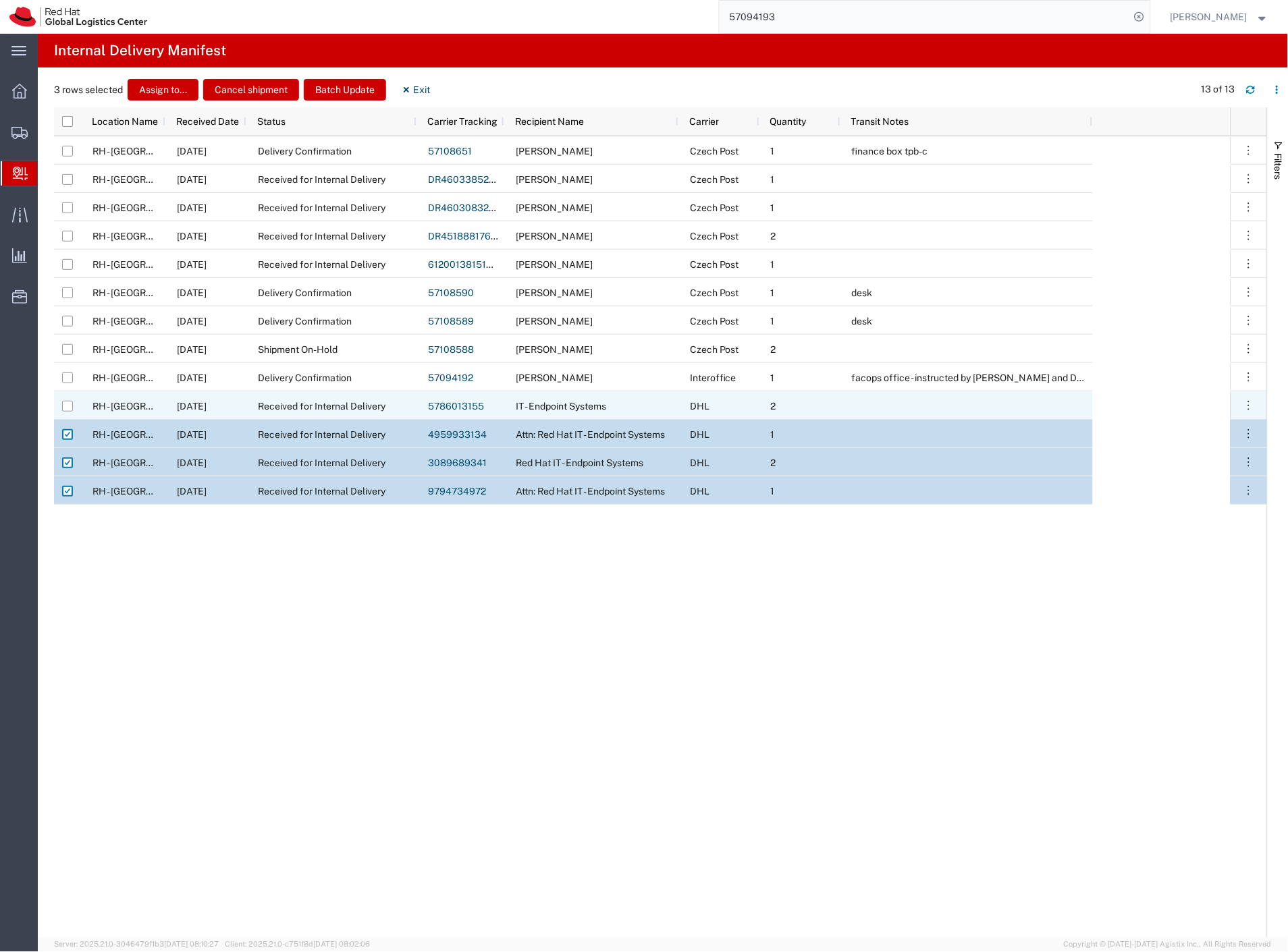
click at [58, 406] on div at bounding box center [66, 406] width 25 height 28
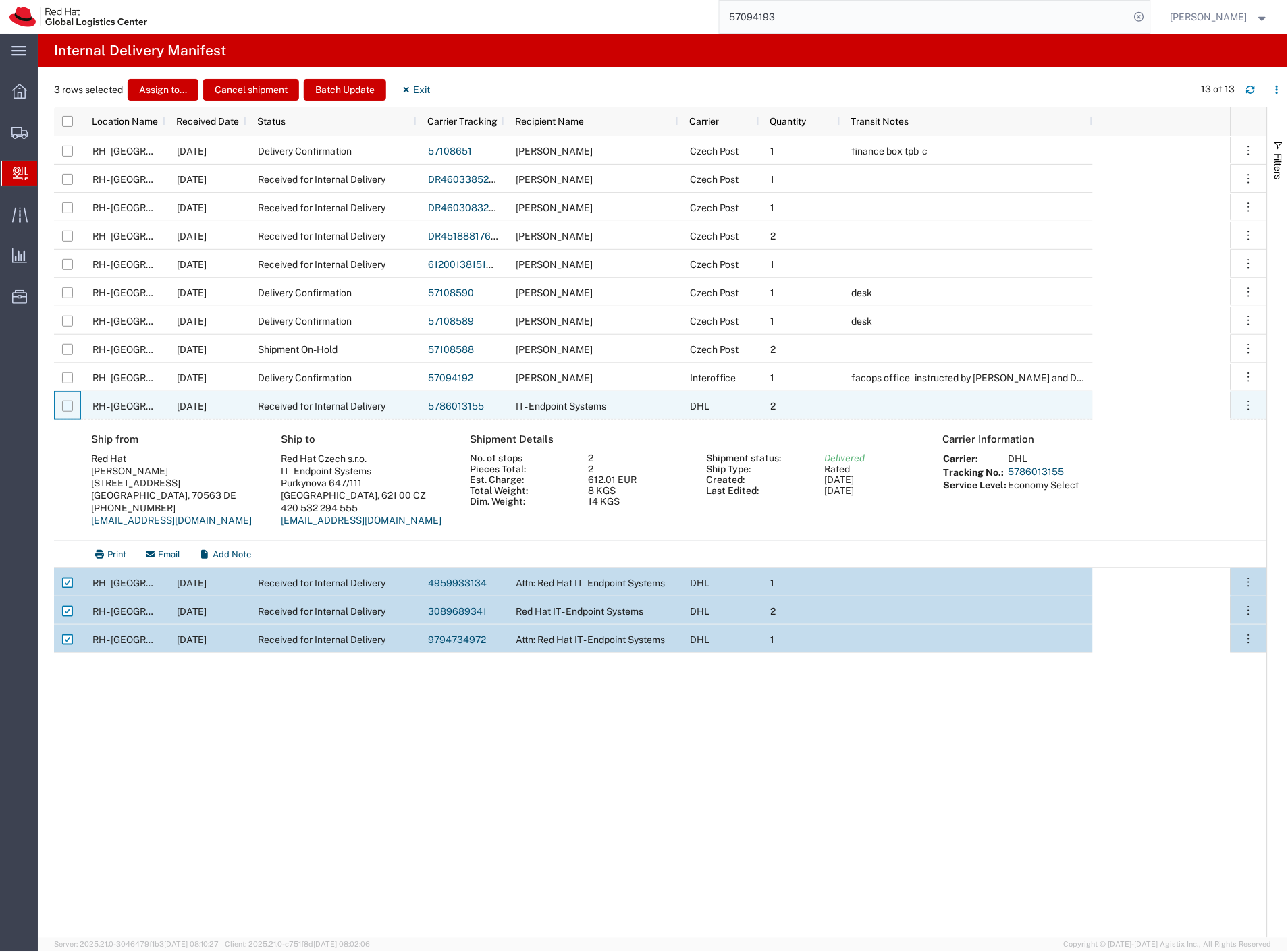
click at [66, 406] on input "Press Space to toggle row selection (unchecked)" at bounding box center [67, 406] width 10 height 10
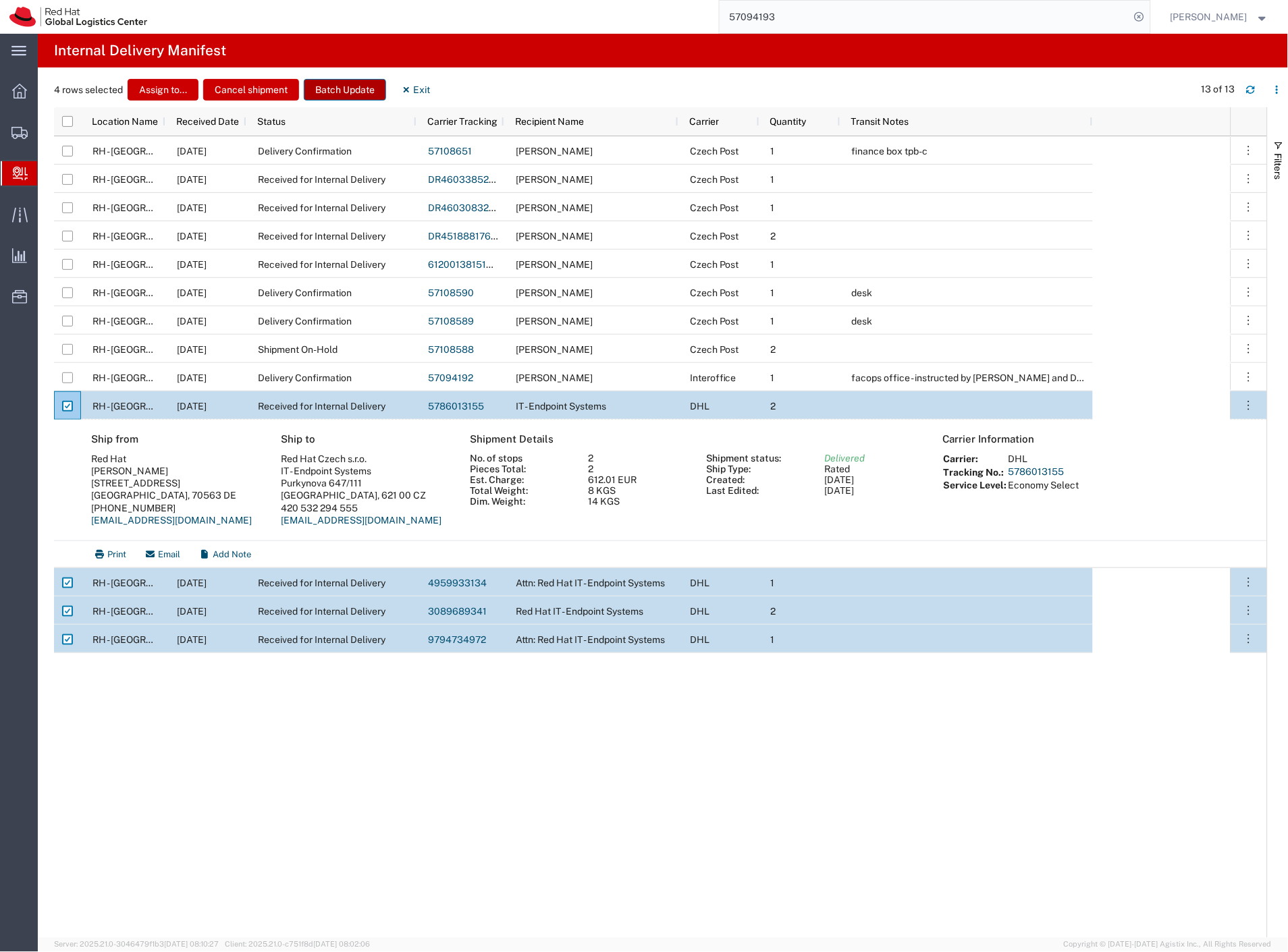
click at [359, 88] on button "Batch Update" at bounding box center [345, 89] width 82 height 22
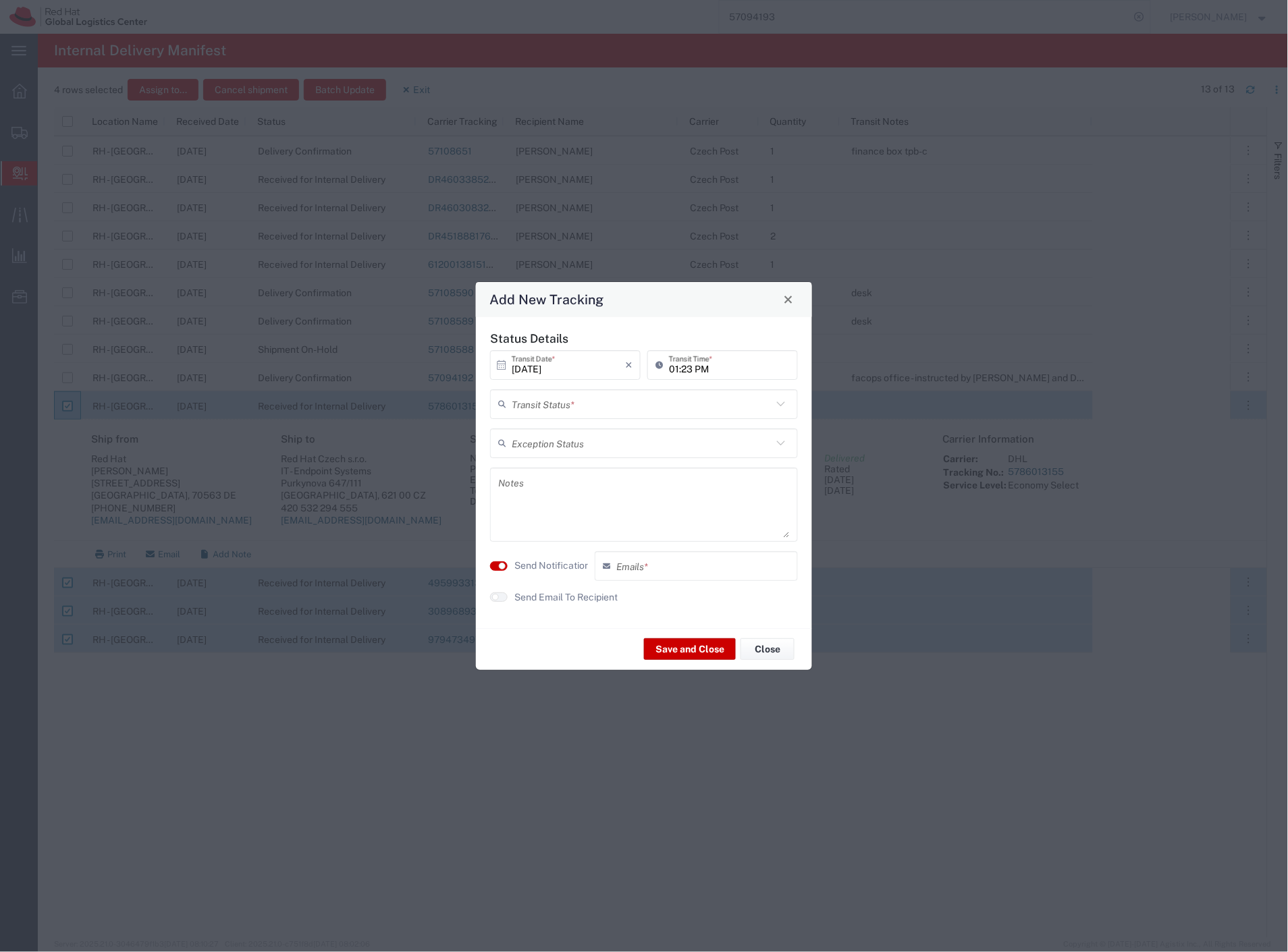
drag, startPoint x: 550, startPoint y: 412, endPoint x: 550, endPoint y: 436, distance: 24.0
click at [549, 415] on input "text" at bounding box center [642, 403] width 261 height 24
click at [570, 480] on span "Shipment On-Hold" at bounding box center [644, 478] width 305 height 21
drag, startPoint x: 549, startPoint y: 564, endPoint x: 651, endPoint y: 640, distance: 127.2
click at [549, 564] on label "Send Notification" at bounding box center [552, 566] width 75 height 14
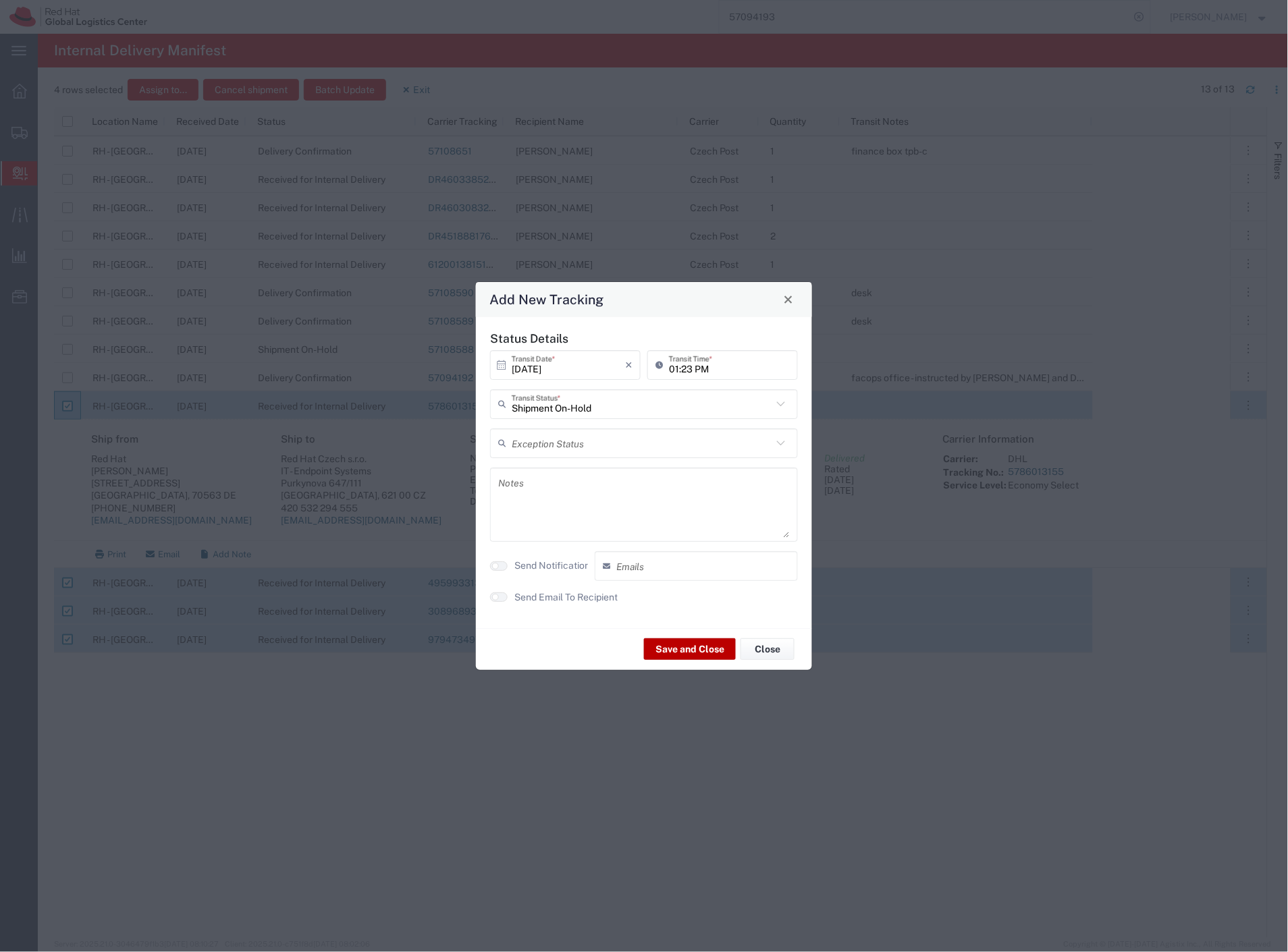
click at [660, 645] on button "Save and Close" at bounding box center [690, 649] width 92 height 22
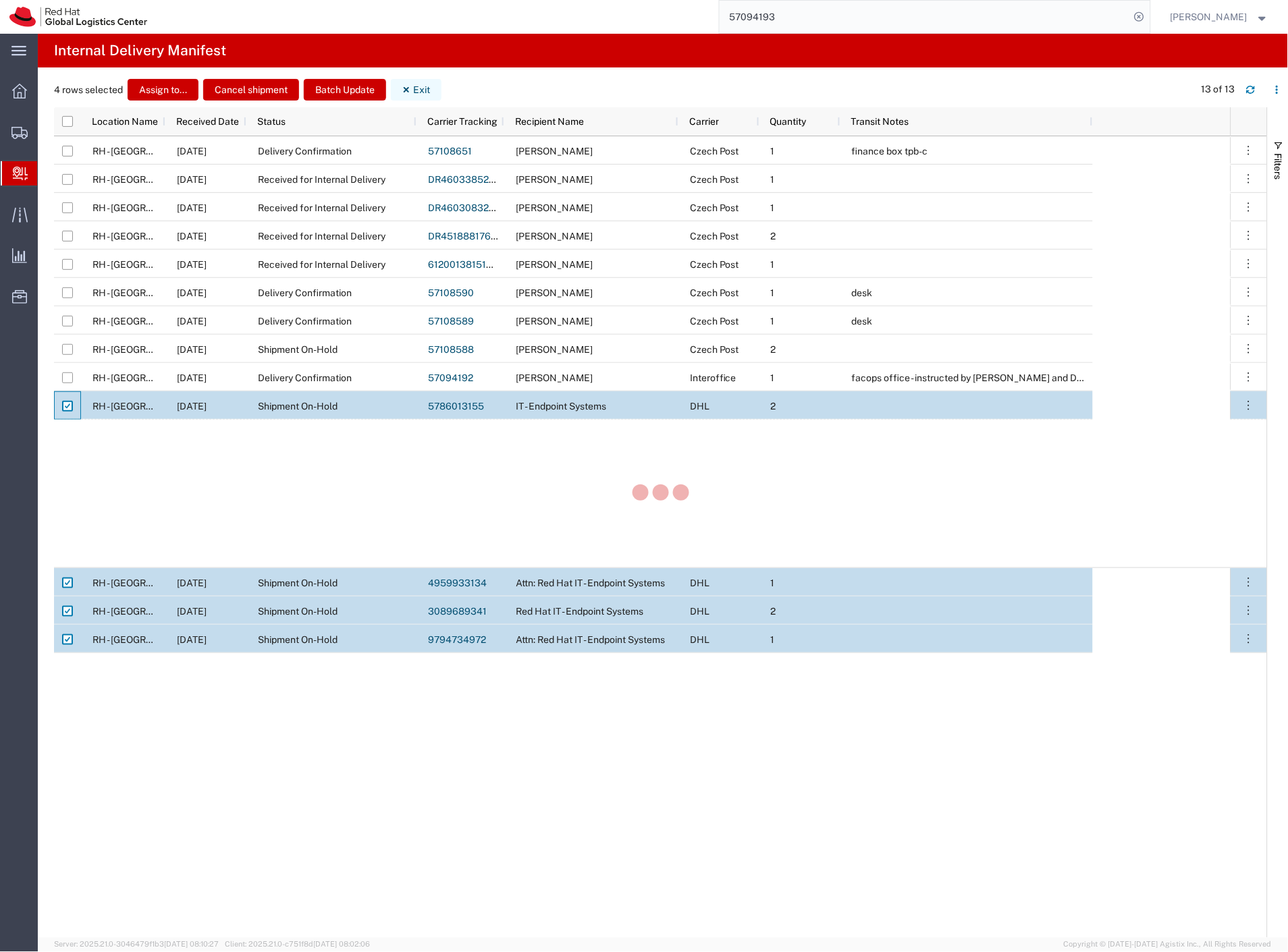
click at [420, 86] on button "Exit" at bounding box center [416, 89] width 51 height 22
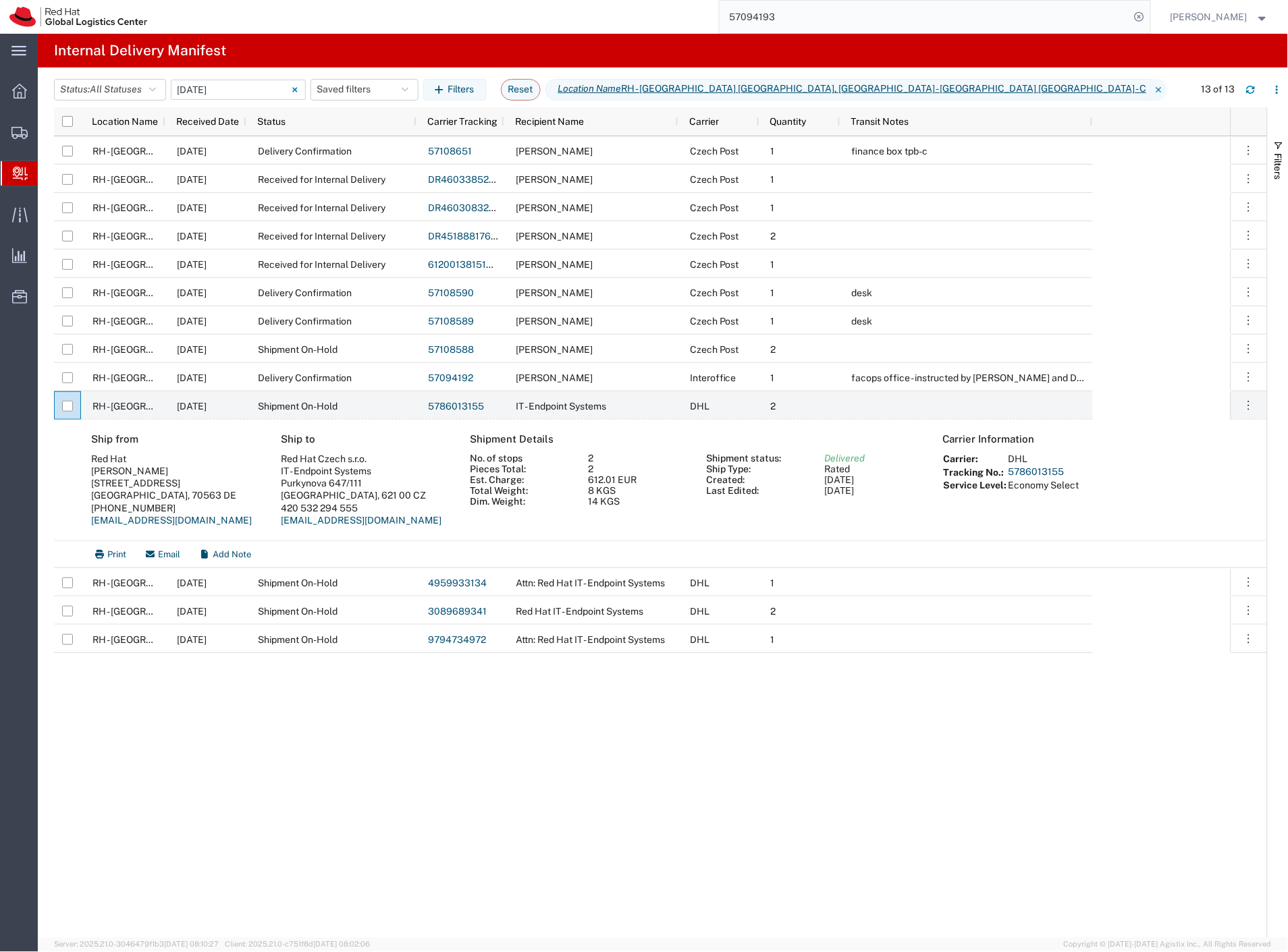
click at [262, 89] on input "[DATE] - [DATE]" at bounding box center [238, 89] width 135 height 20
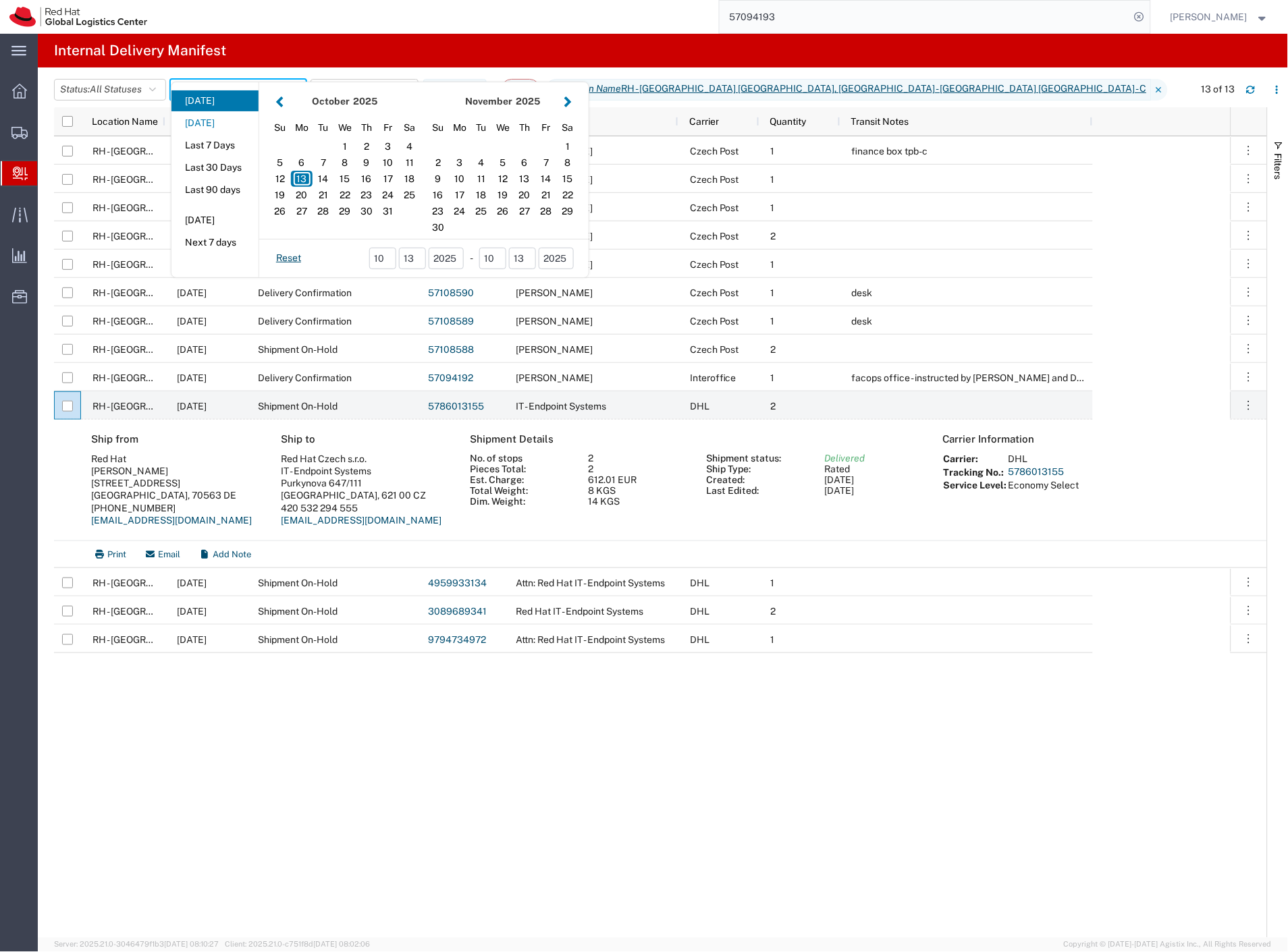
click at [226, 122] on button "[DATE]" at bounding box center [215, 123] width 88 height 21
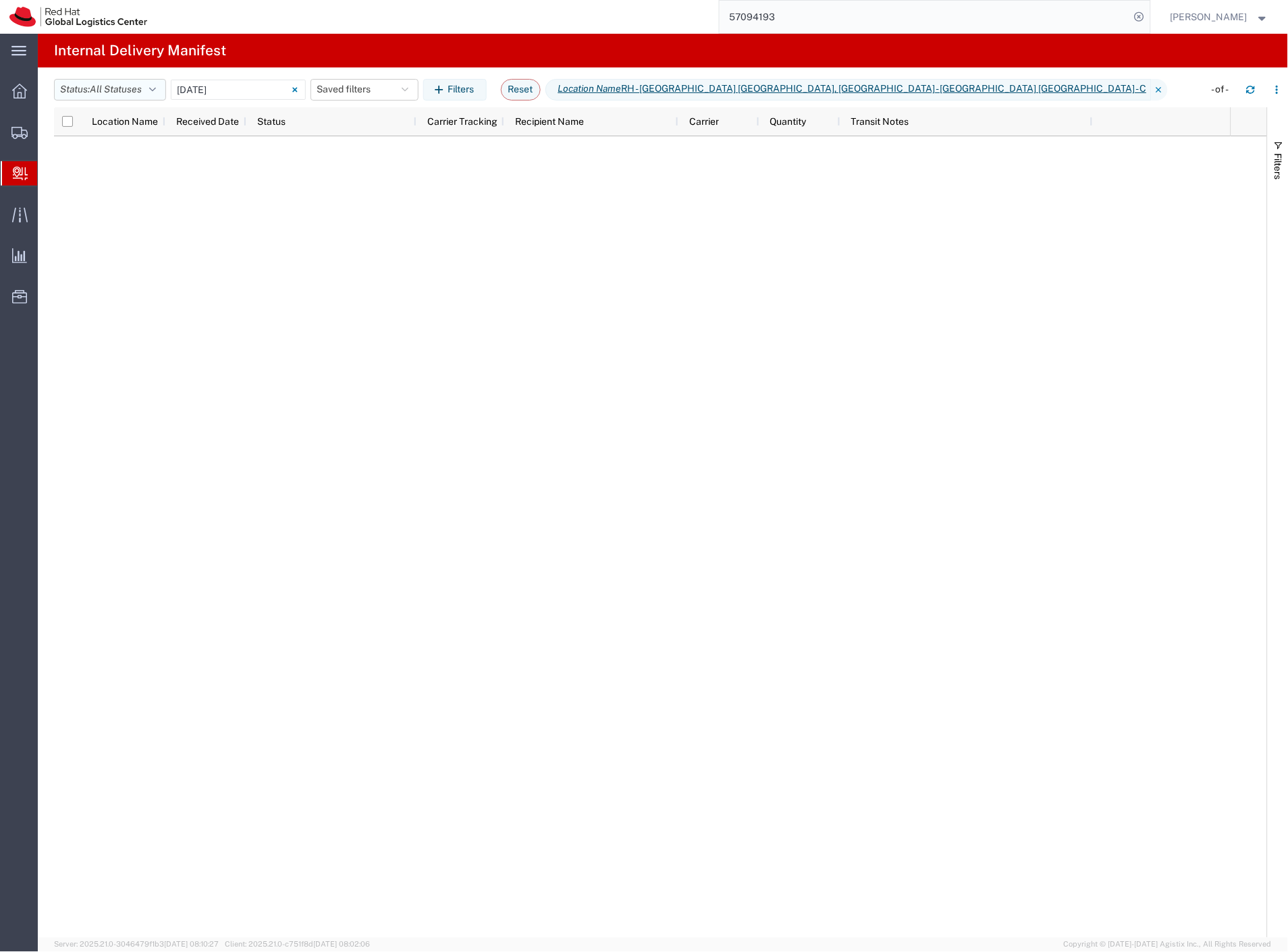
click at [134, 89] on span "All Statuses" at bounding box center [116, 89] width 52 height 10
drag, startPoint x: 147, startPoint y: 246, endPoint x: 144, endPoint y: 227, distance: 19.2
click at [145, 244] on span "Shipment On-Hold" at bounding box center [133, 245] width 158 height 21
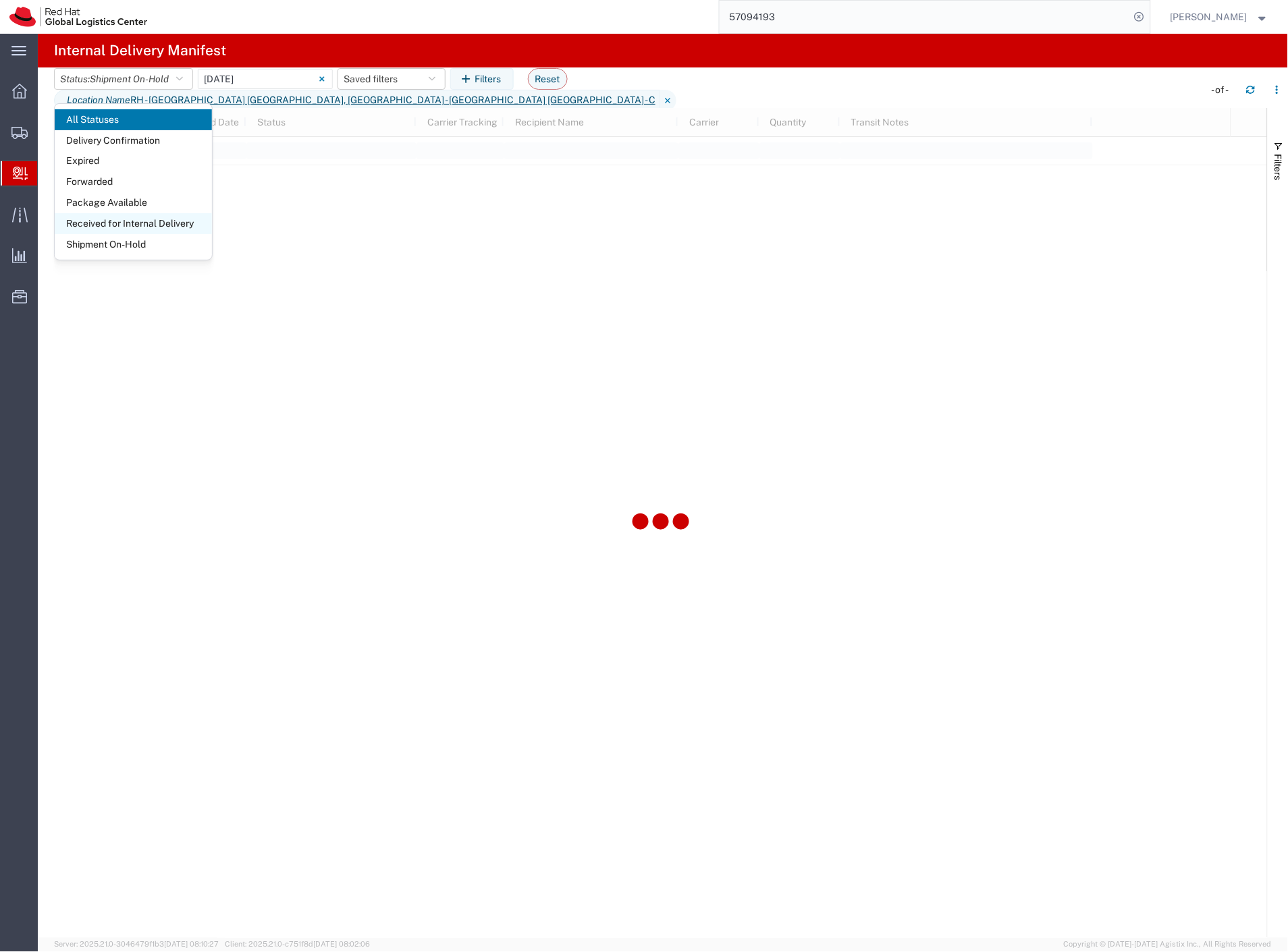
click at [143, 224] on span "Received for Internal Delivery" at bounding box center [133, 224] width 158 height 21
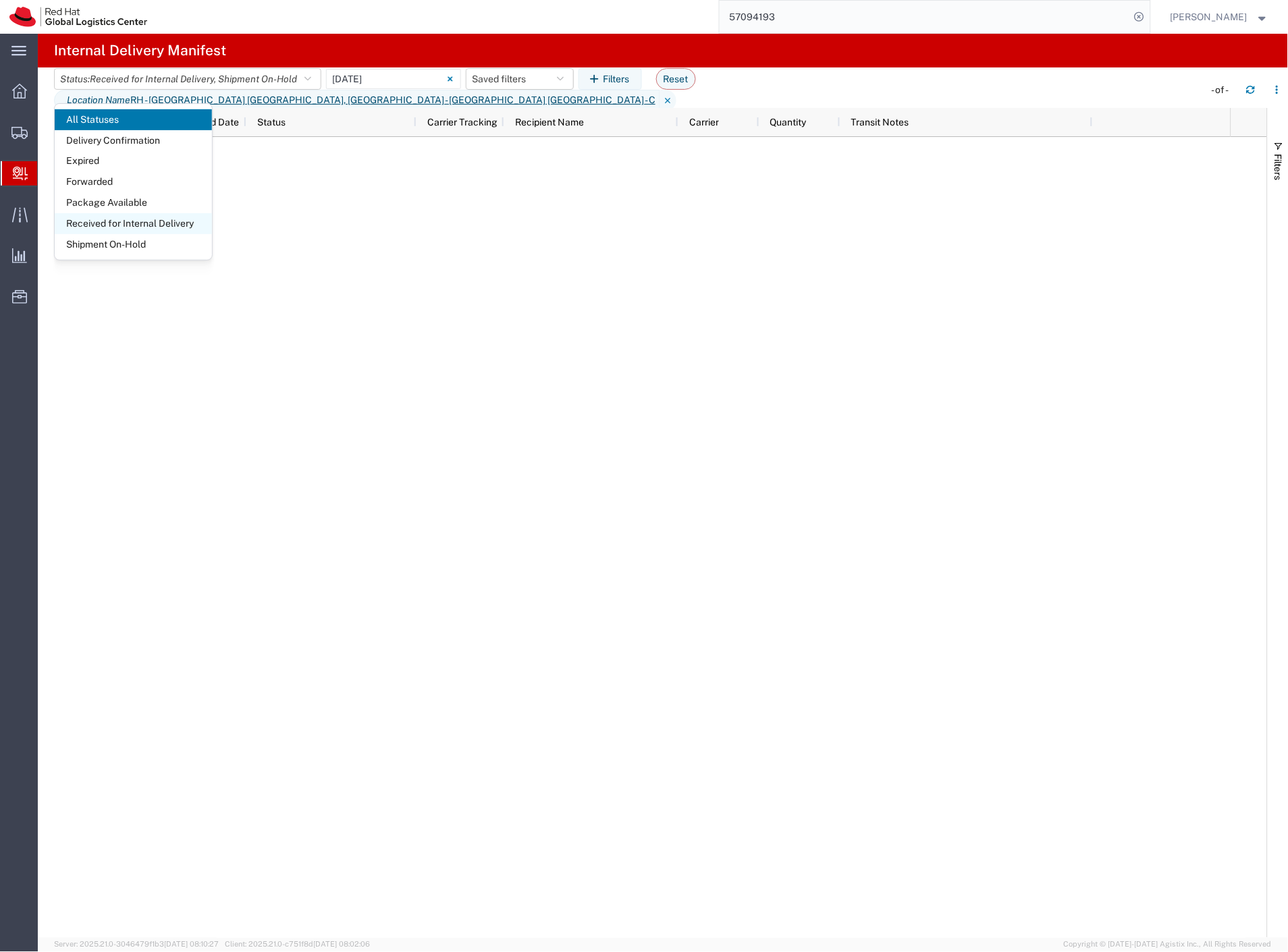
click at [155, 226] on span "Received for Internal Delivery" at bounding box center [133, 224] width 158 height 21
click at [298, 36] on agx-page-header "Internal Delivery Manifest" at bounding box center [662, 51] width 1250 height 34
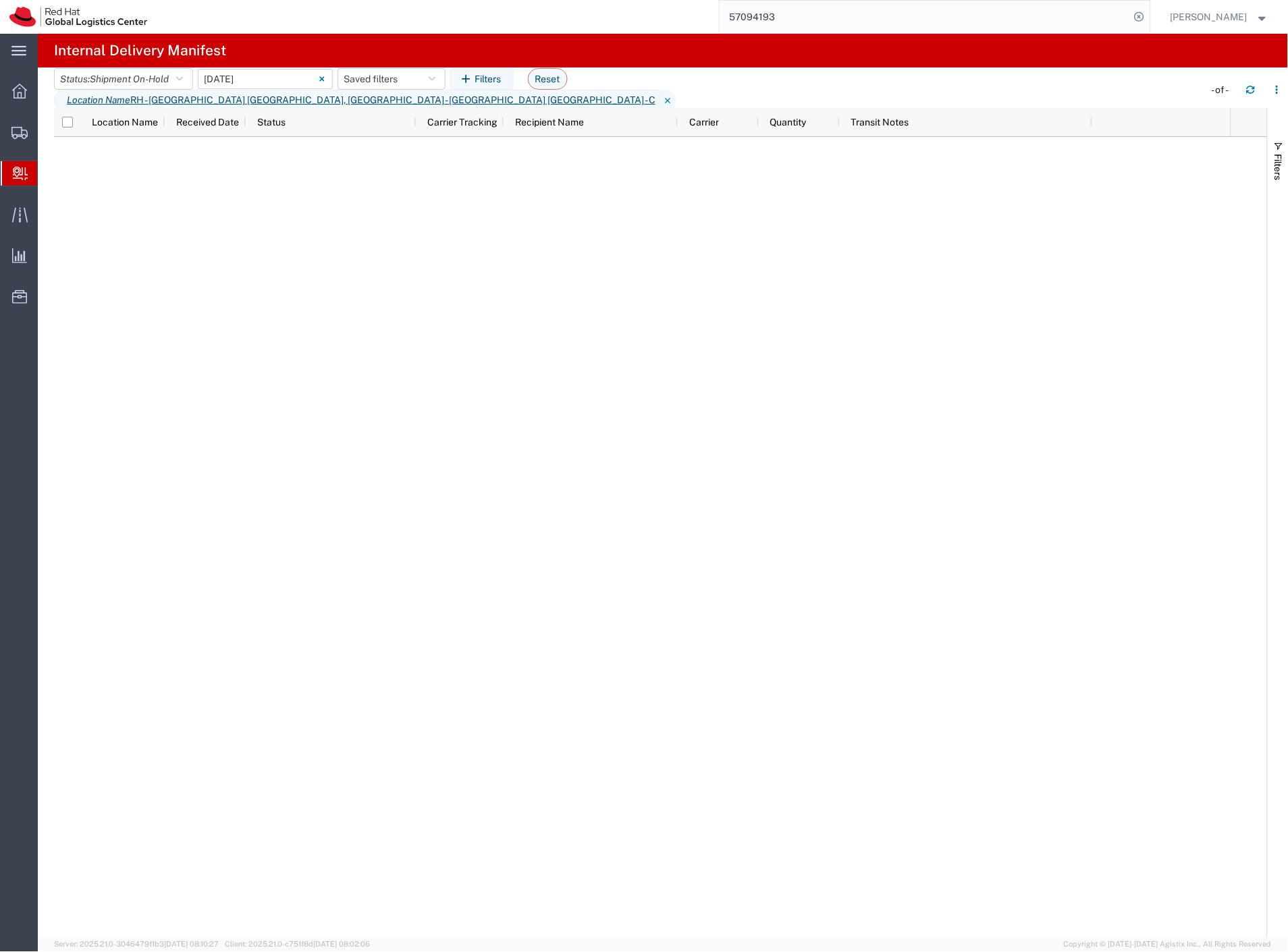
click at [290, 89] on input "[DATE] - [DATE]" at bounding box center [265, 79] width 135 height 20
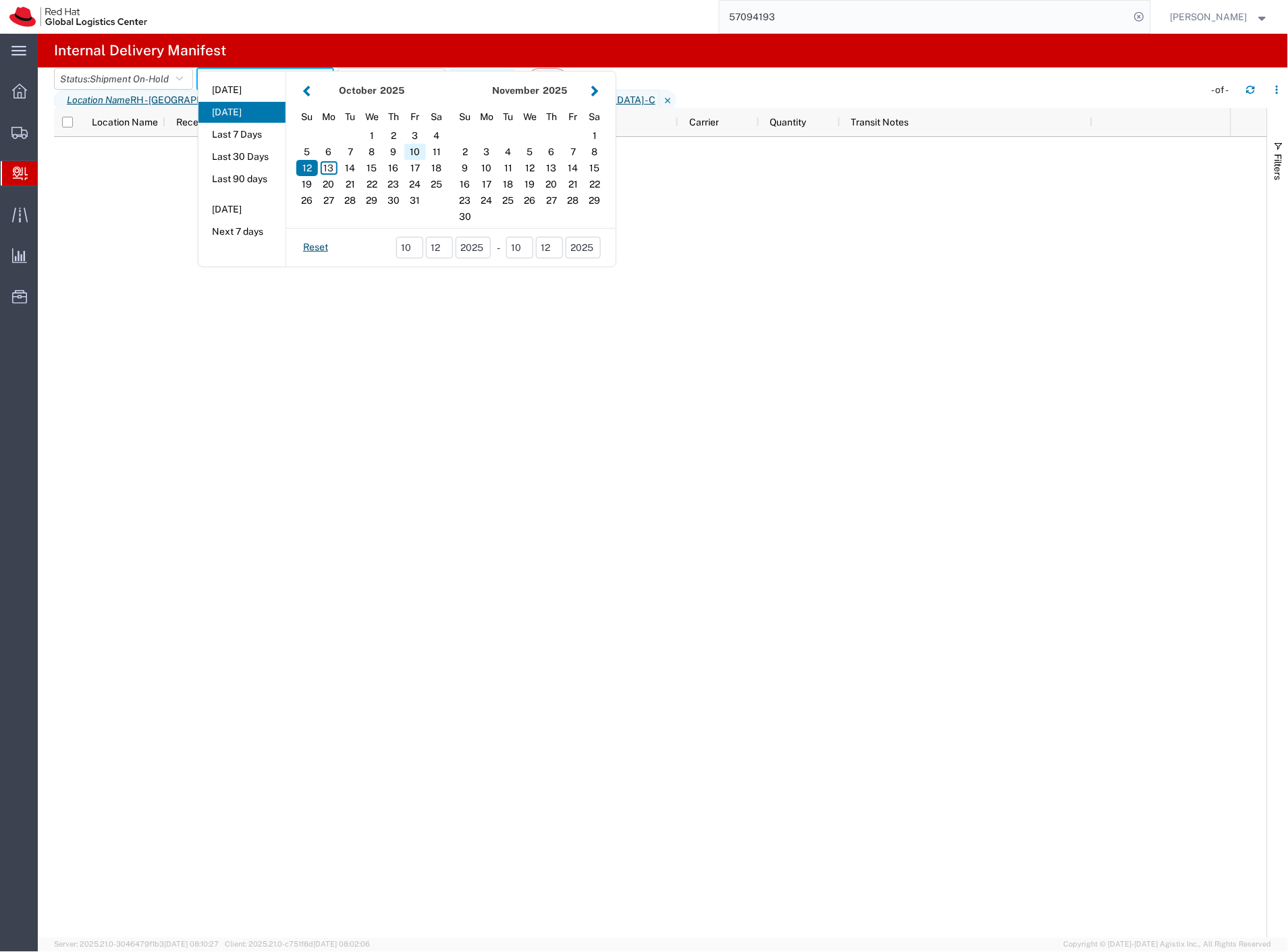
click at [415, 160] on div "10" at bounding box center [415, 151] width 22 height 17
click at [402, 160] on div "9" at bounding box center [393, 151] width 22 height 17
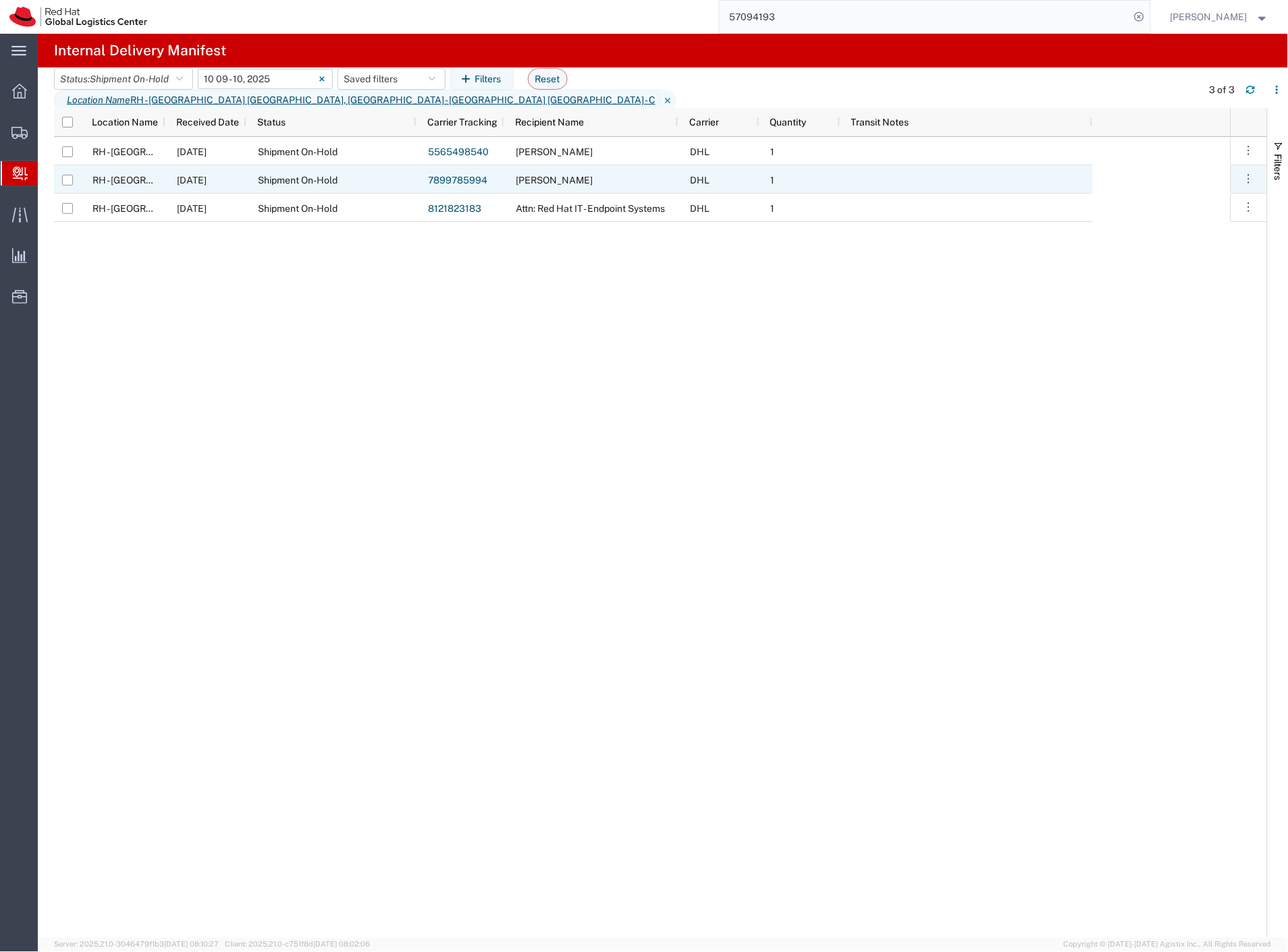
click at [556, 181] on span "[PERSON_NAME]" at bounding box center [554, 180] width 77 height 10
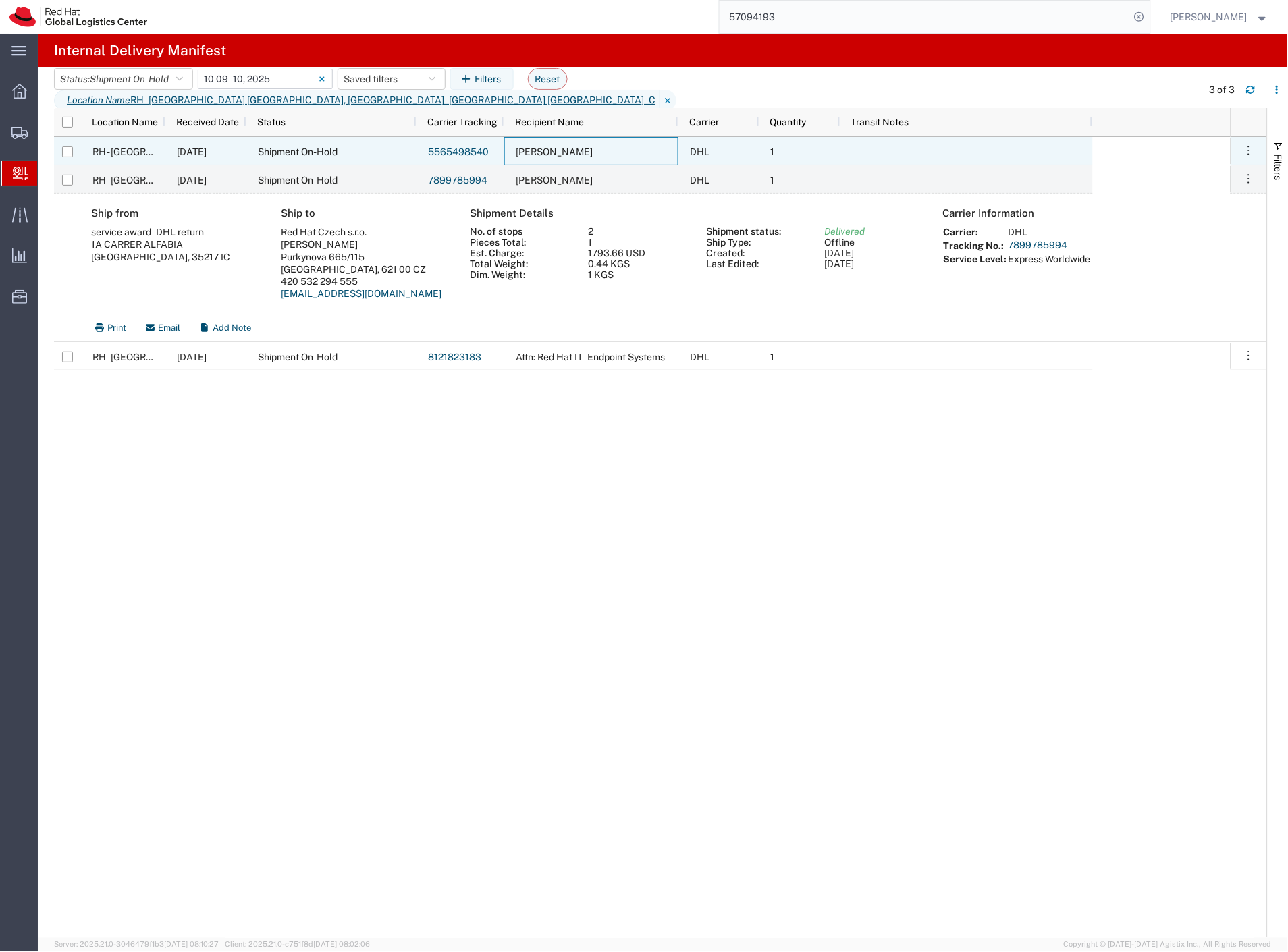
click at [569, 153] on span "[PERSON_NAME]" at bounding box center [554, 151] width 77 height 10
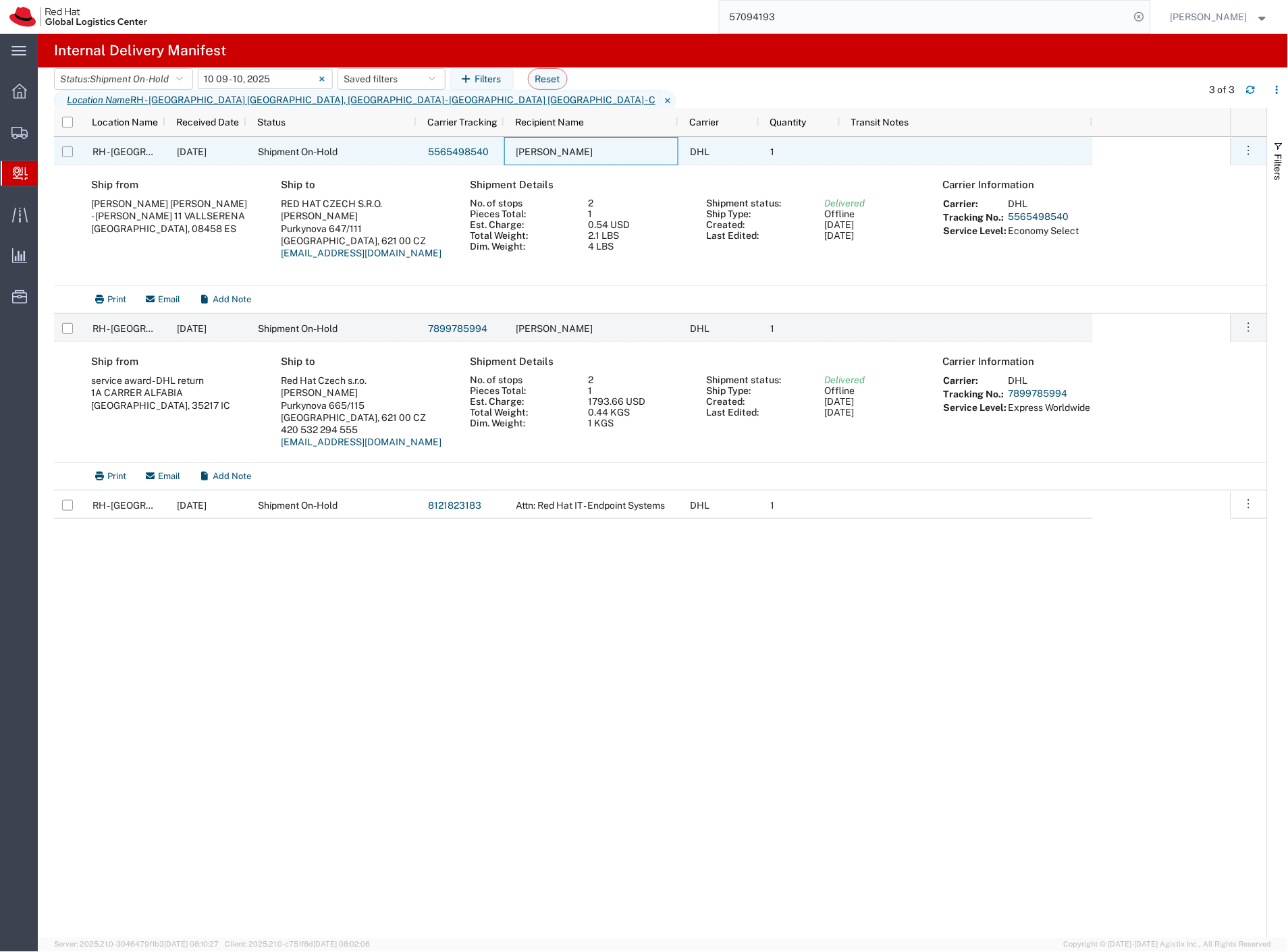
click at [67, 153] on input "Press Space to toggle row selection (unchecked)" at bounding box center [67, 151] width 10 height 10
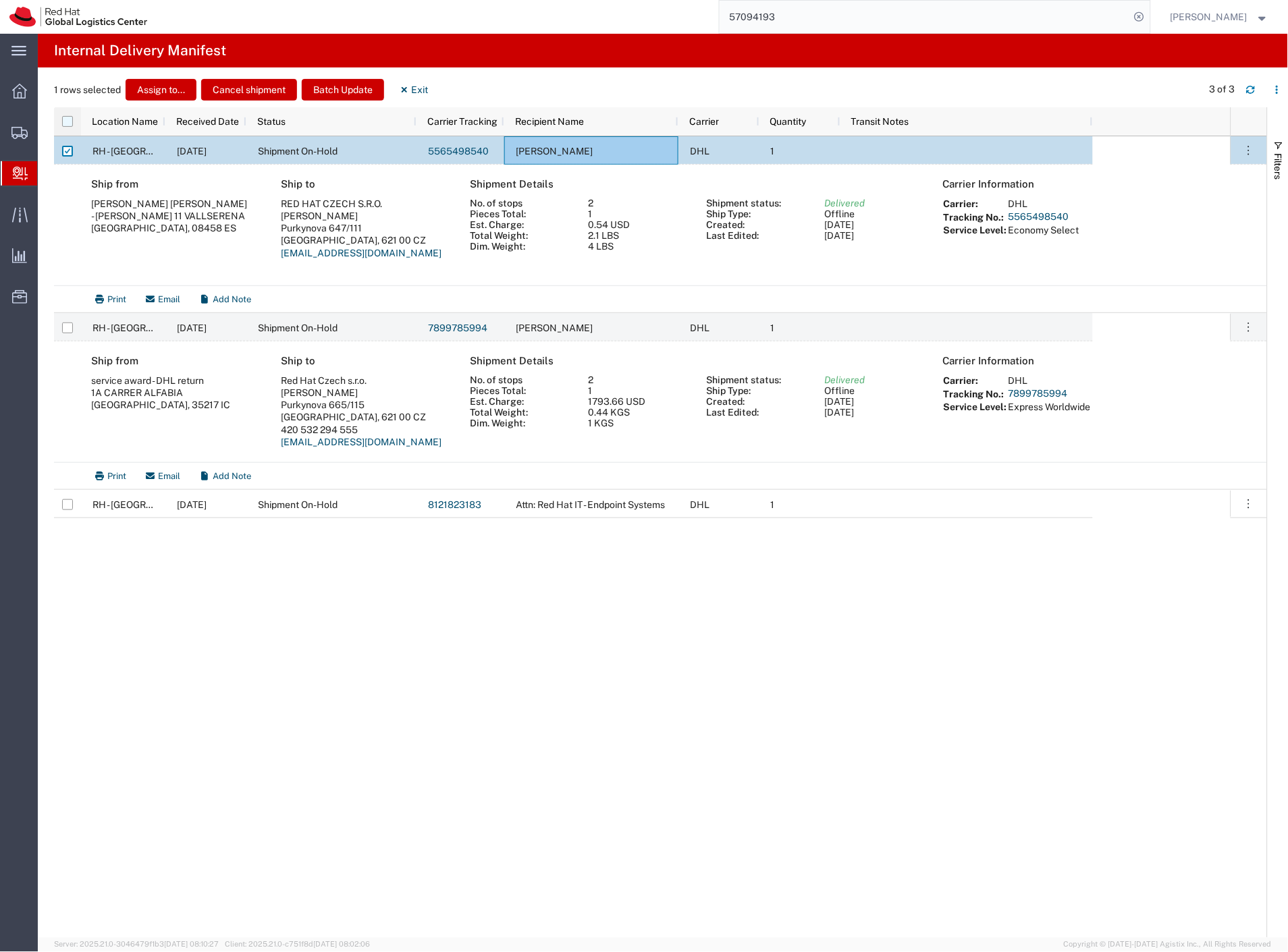
click at [73, 118] on input "checkbox" at bounding box center [67, 122] width 10 height 10
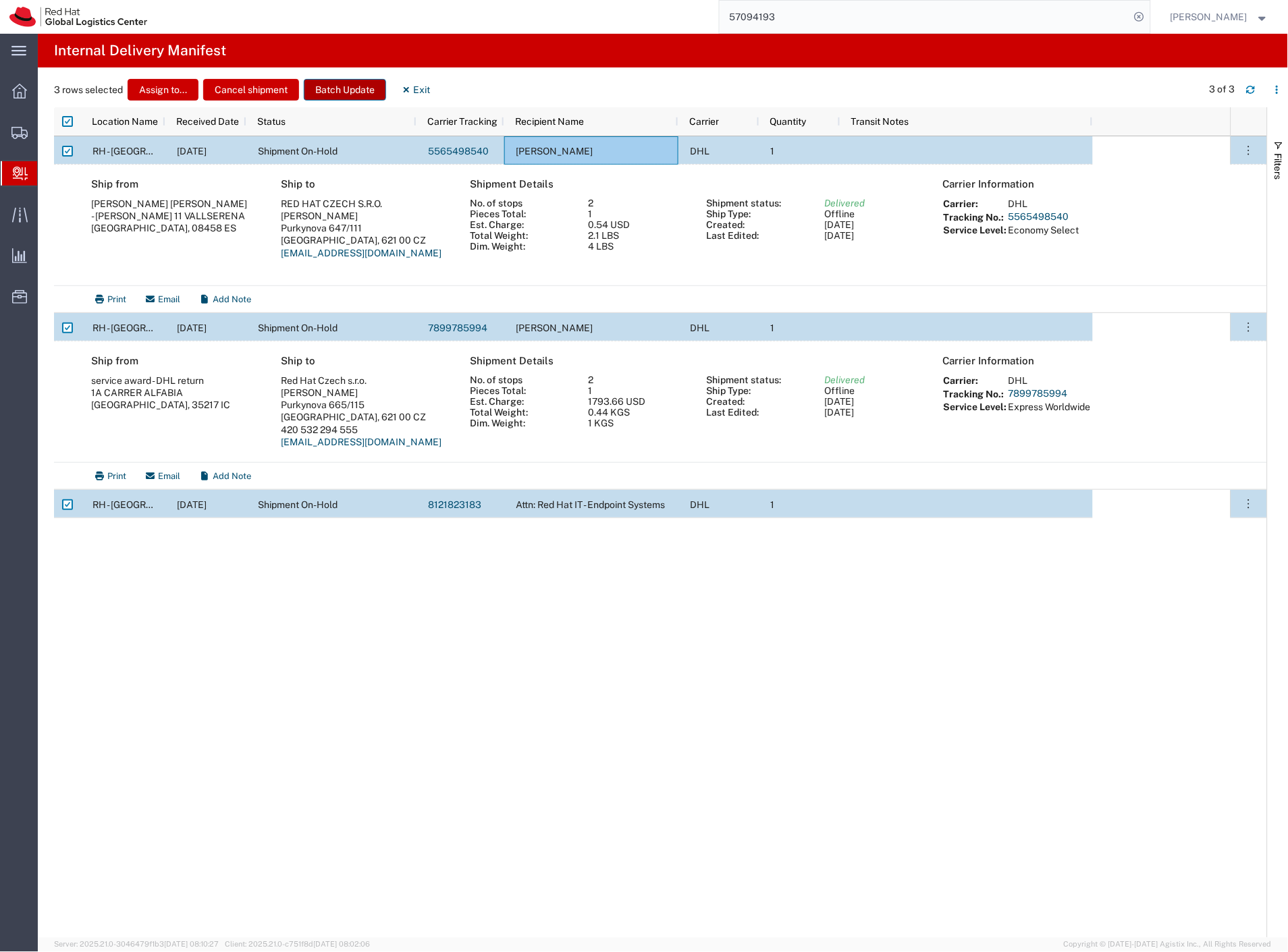
click at [340, 89] on button "Batch Update" at bounding box center [345, 89] width 82 height 22
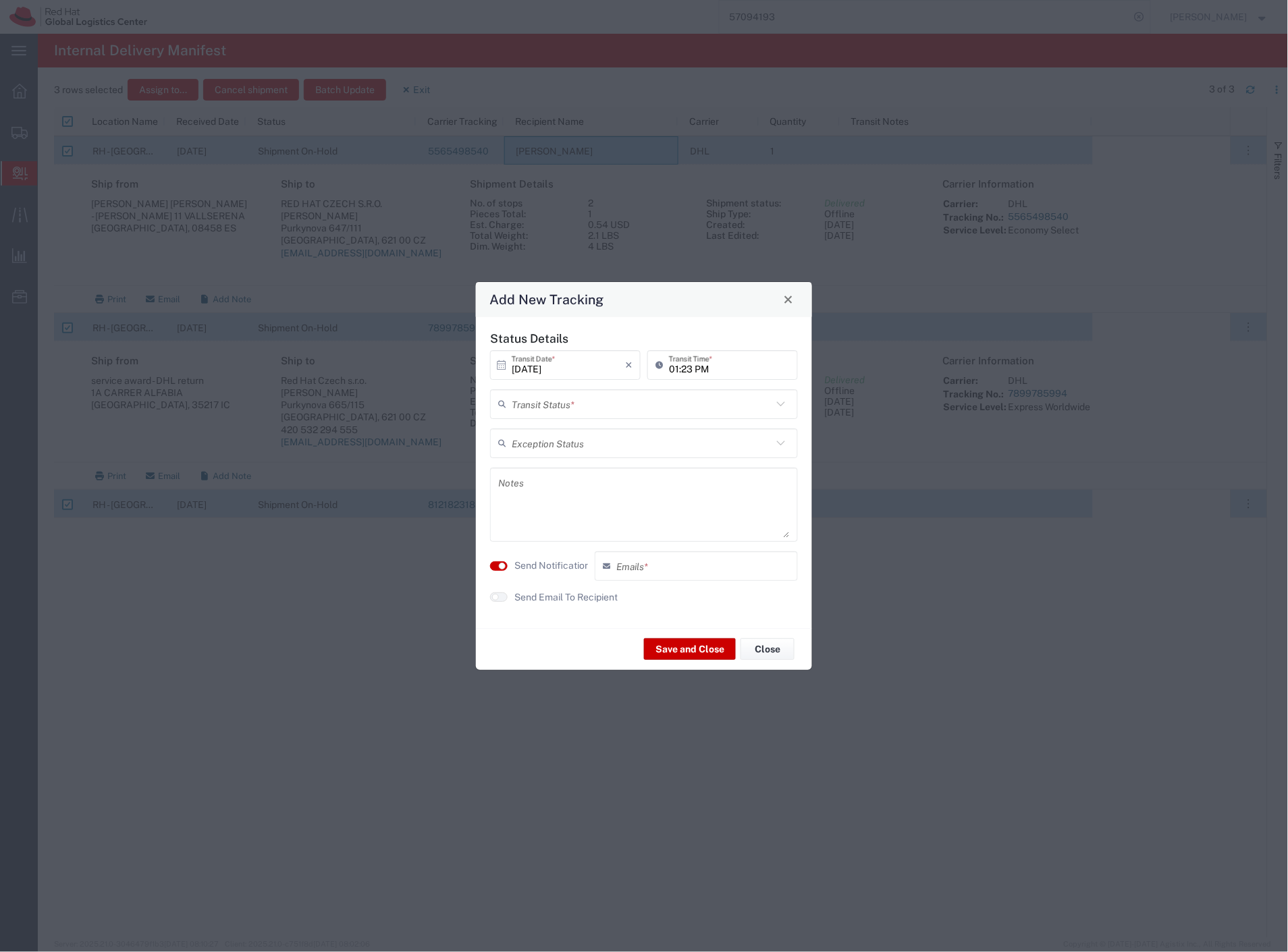
click at [543, 412] on input "text" at bounding box center [642, 403] width 261 height 24
click at [537, 432] on span "Delivery Confirmation" at bounding box center [644, 434] width 305 height 21
click at [542, 570] on label "Send Notification" at bounding box center [552, 566] width 75 height 14
click at [668, 654] on button "Save and Close" at bounding box center [690, 649] width 92 height 22
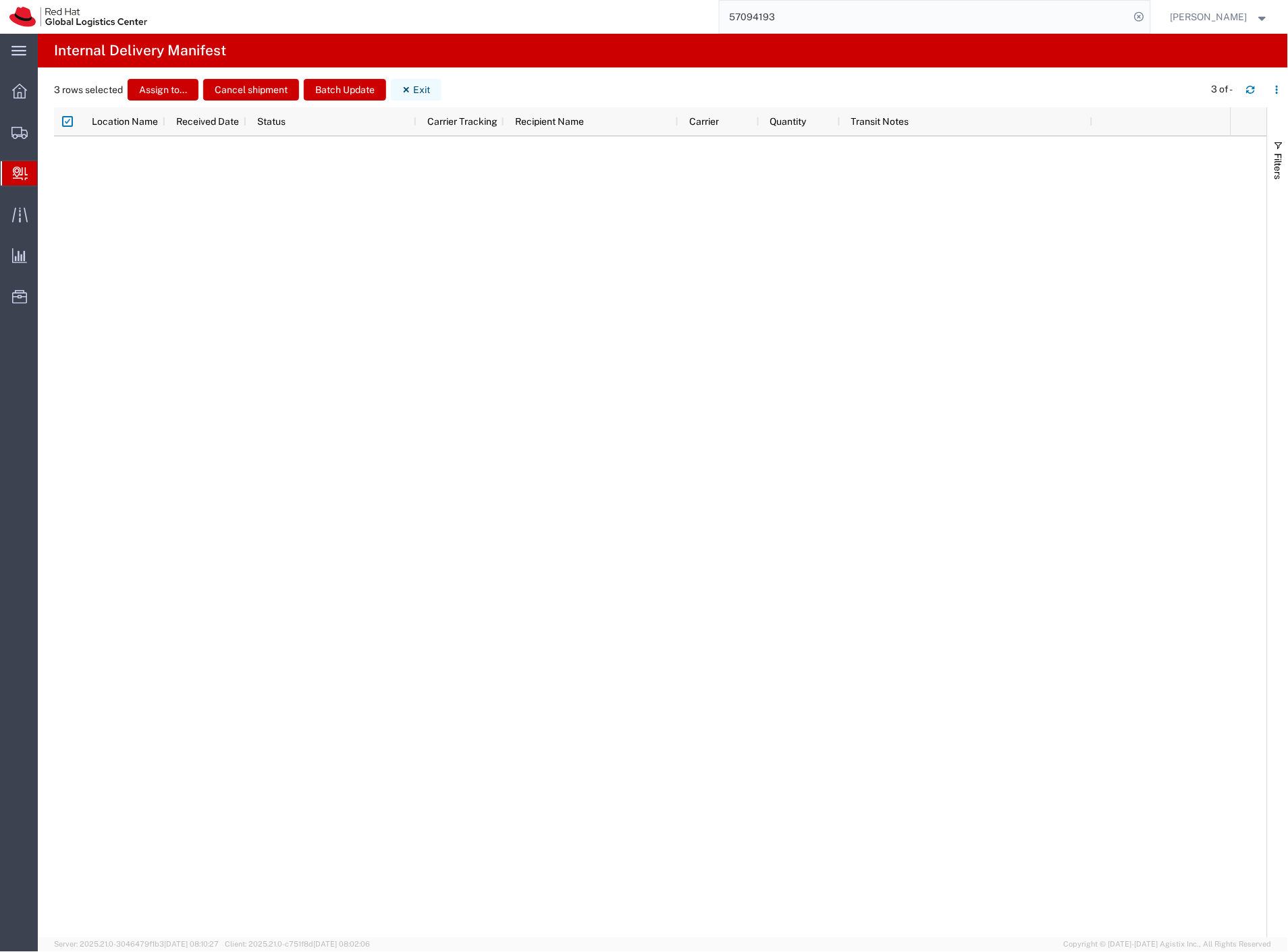
click at [428, 88] on button "Exit" at bounding box center [416, 89] width 51 height 22
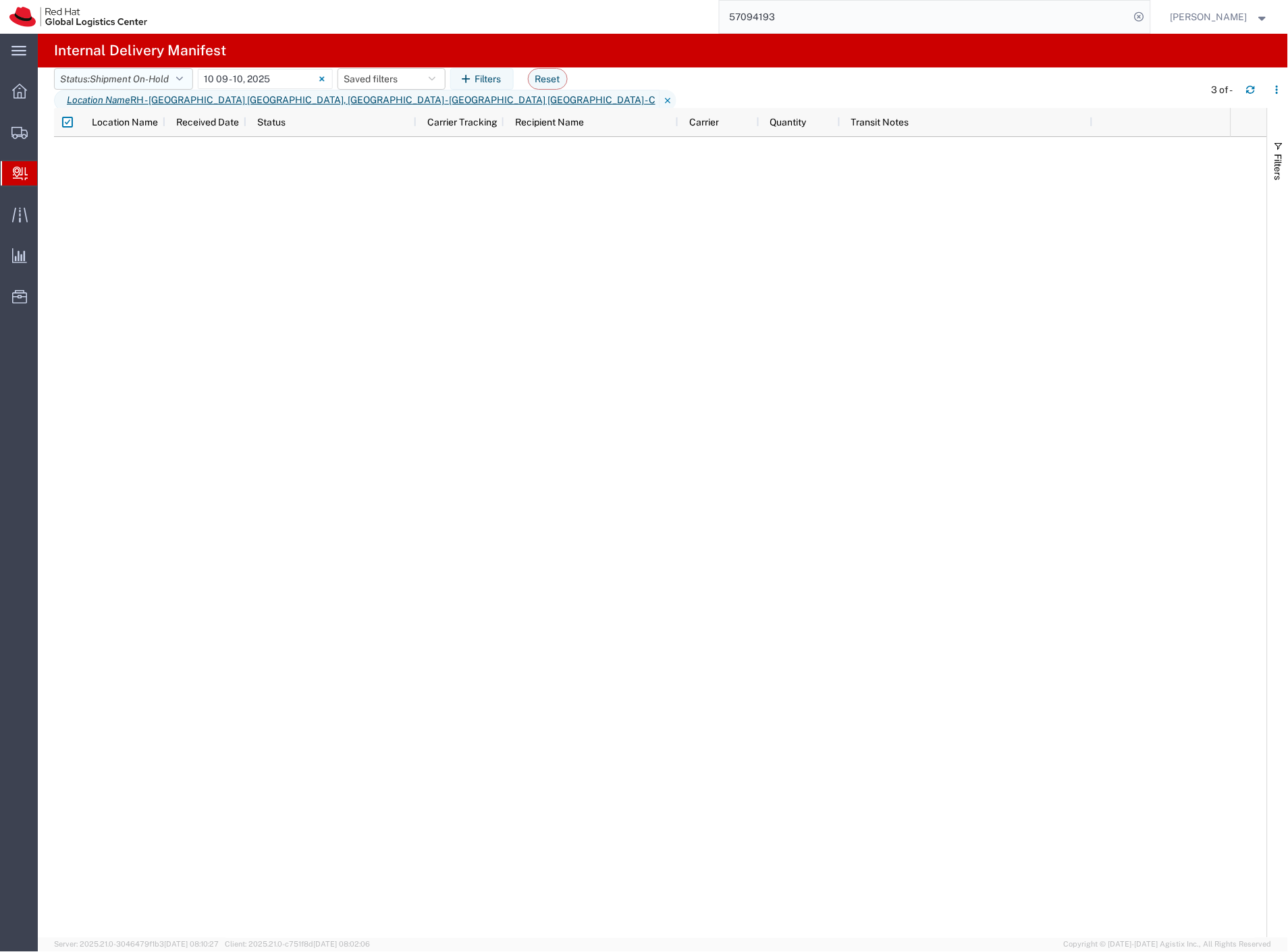
click at [130, 84] on span "Shipment On-Hold" at bounding box center [130, 79] width 79 height 10
click at [122, 162] on span "Expired" at bounding box center [133, 161] width 158 height 21
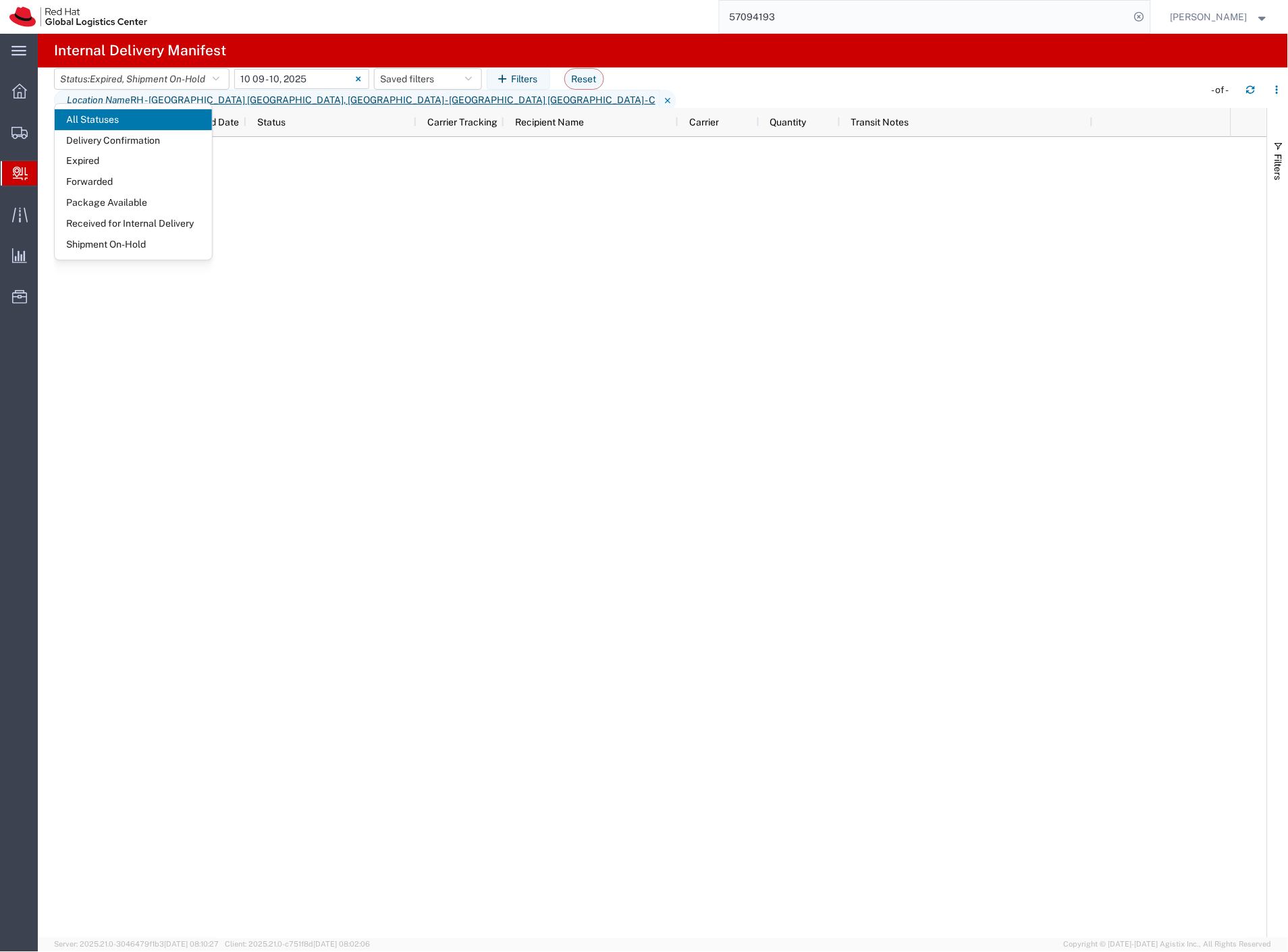
click at [294, 89] on input "[DATE] - [DATE]" at bounding box center [302, 79] width 135 height 20
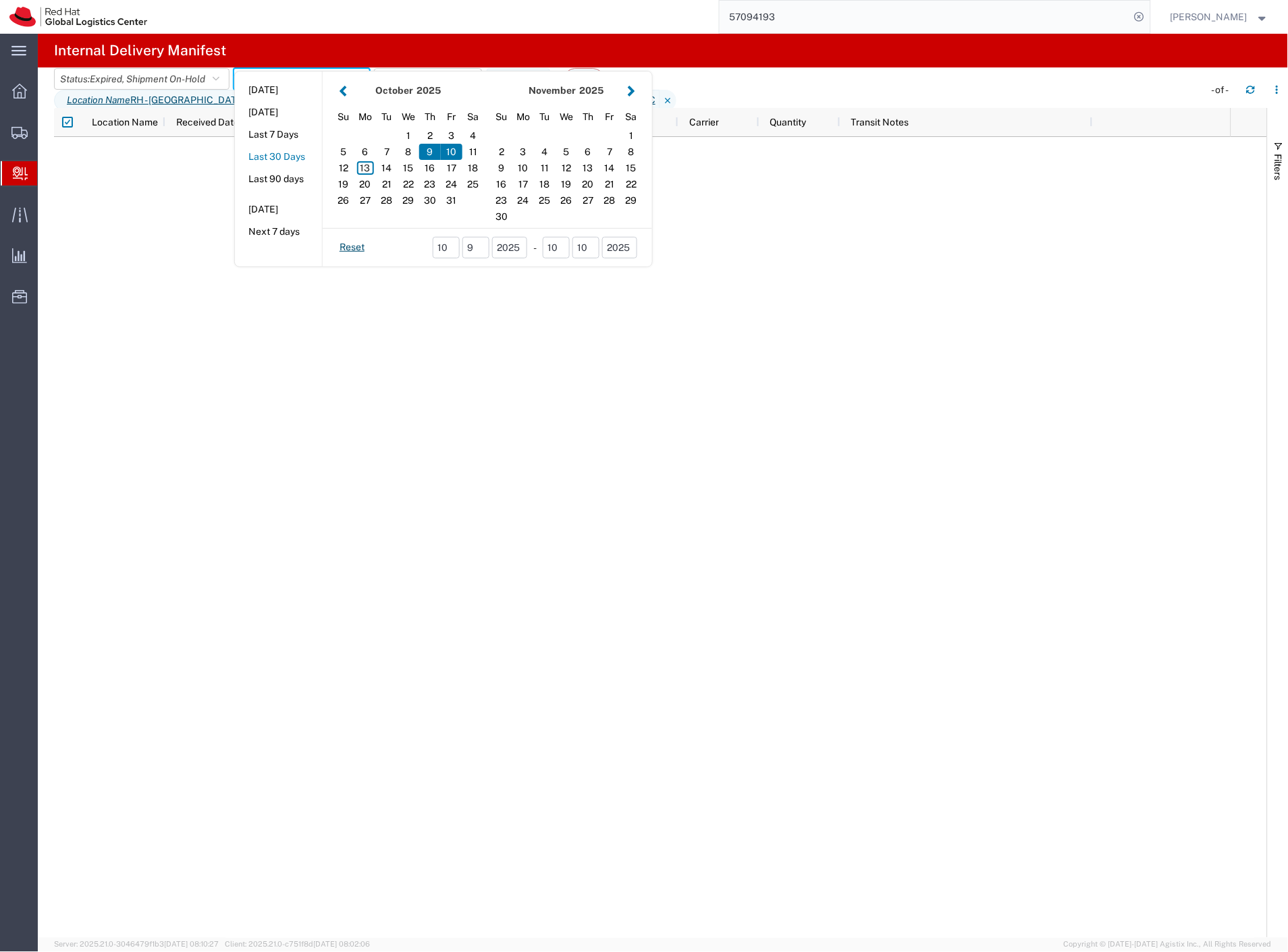
click at [287, 167] on button "Last 30 Days" at bounding box center [278, 157] width 88 height 21
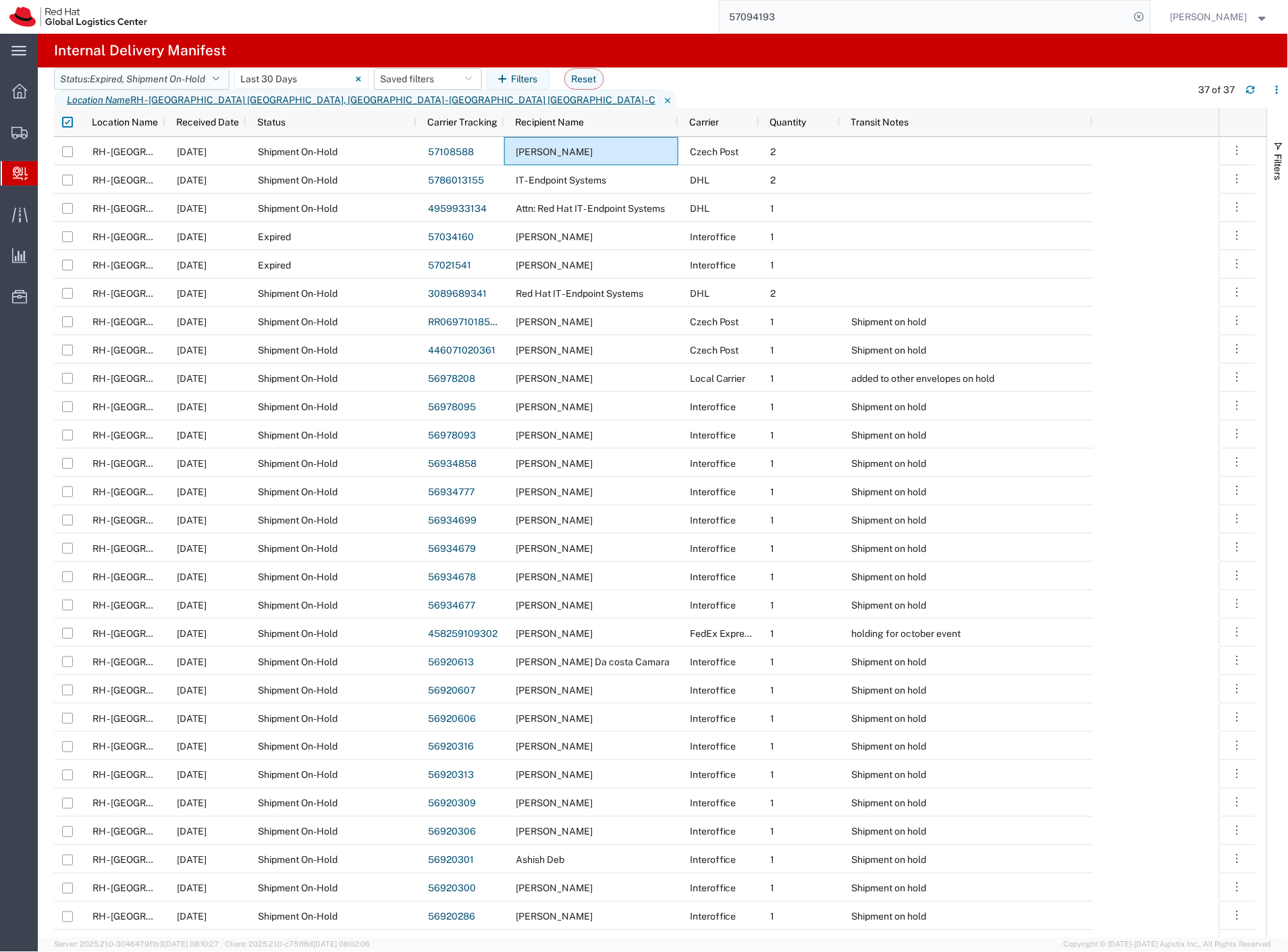
click at [173, 84] on span ", Shipment On-Hold" at bounding box center [164, 79] width 83 height 10
click at [176, 244] on span "Shipment On-Hold" at bounding box center [133, 245] width 158 height 21
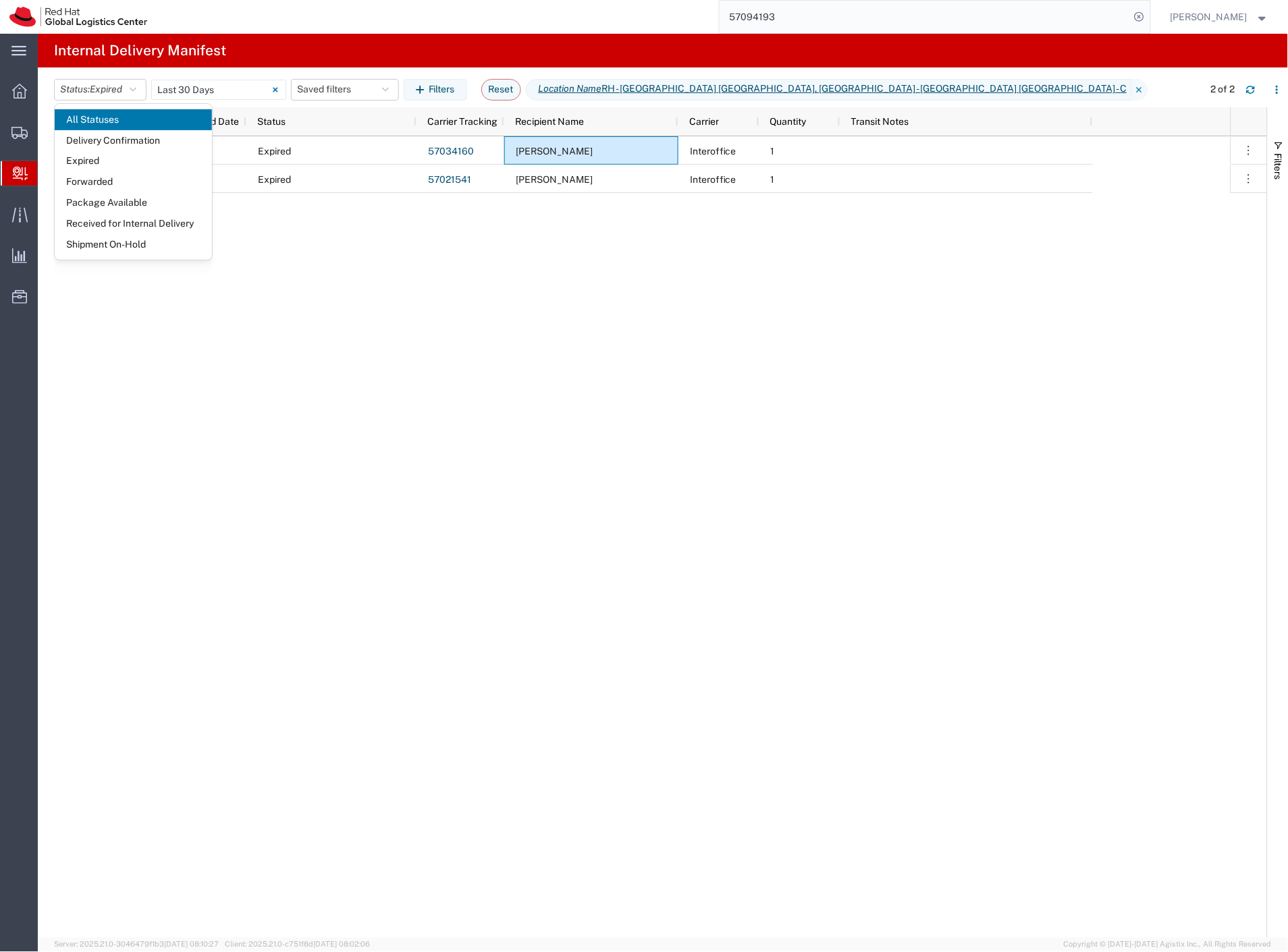
click at [354, 46] on agx-page-header "Internal Delivery Manifest" at bounding box center [662, 51] width 1250 height 34
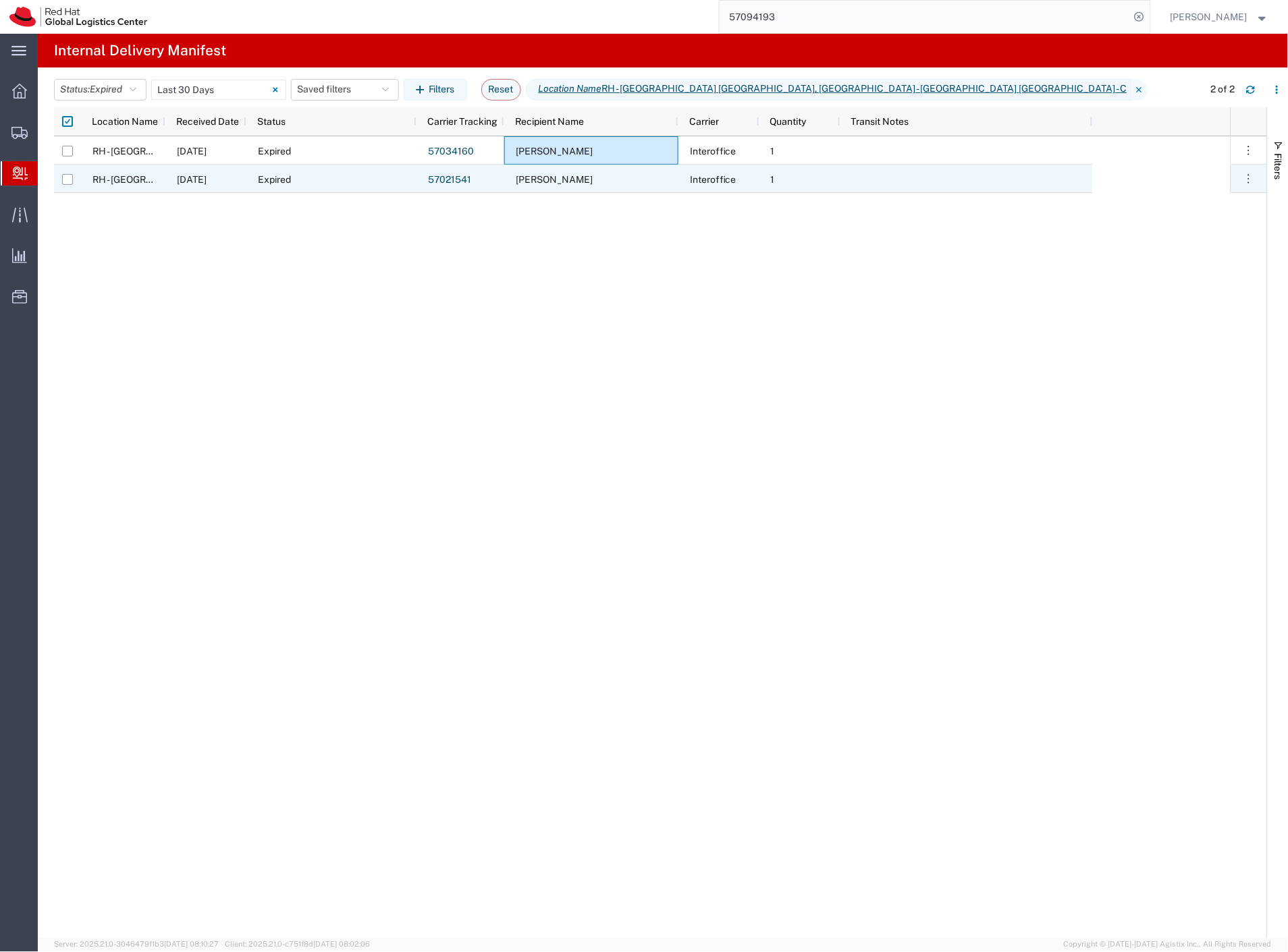
click at [521, 181] on span "[PERSON_NAME]" at bounding box center [554, 179] width 77 height 10
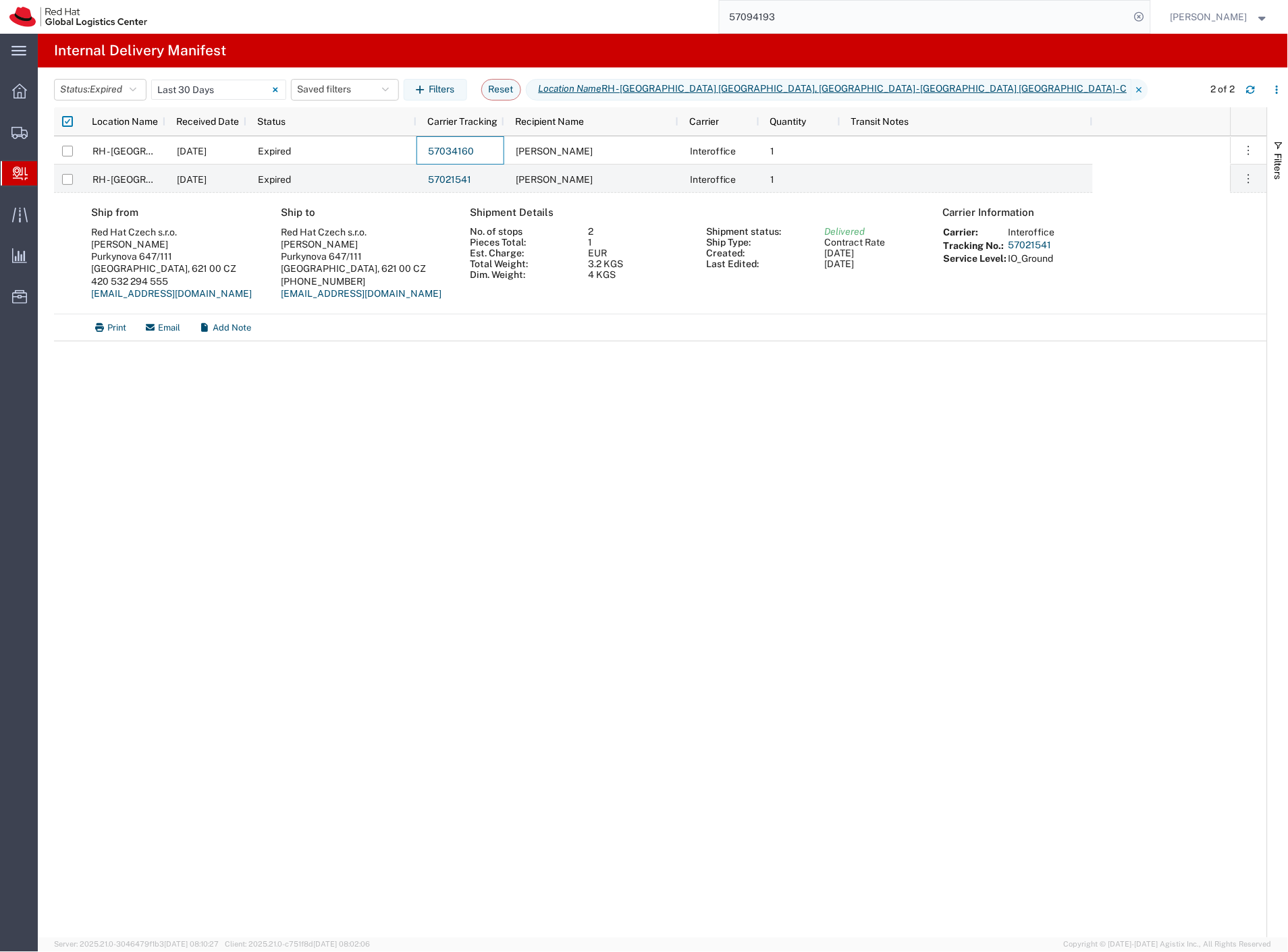
click at [48, 170] on span "Internal Delivery" at bounding box center [42, 173] width 10 height 27
click at [0, 0] on span "Create Delivery" at bounding box center [0, 0] width 0 height 0
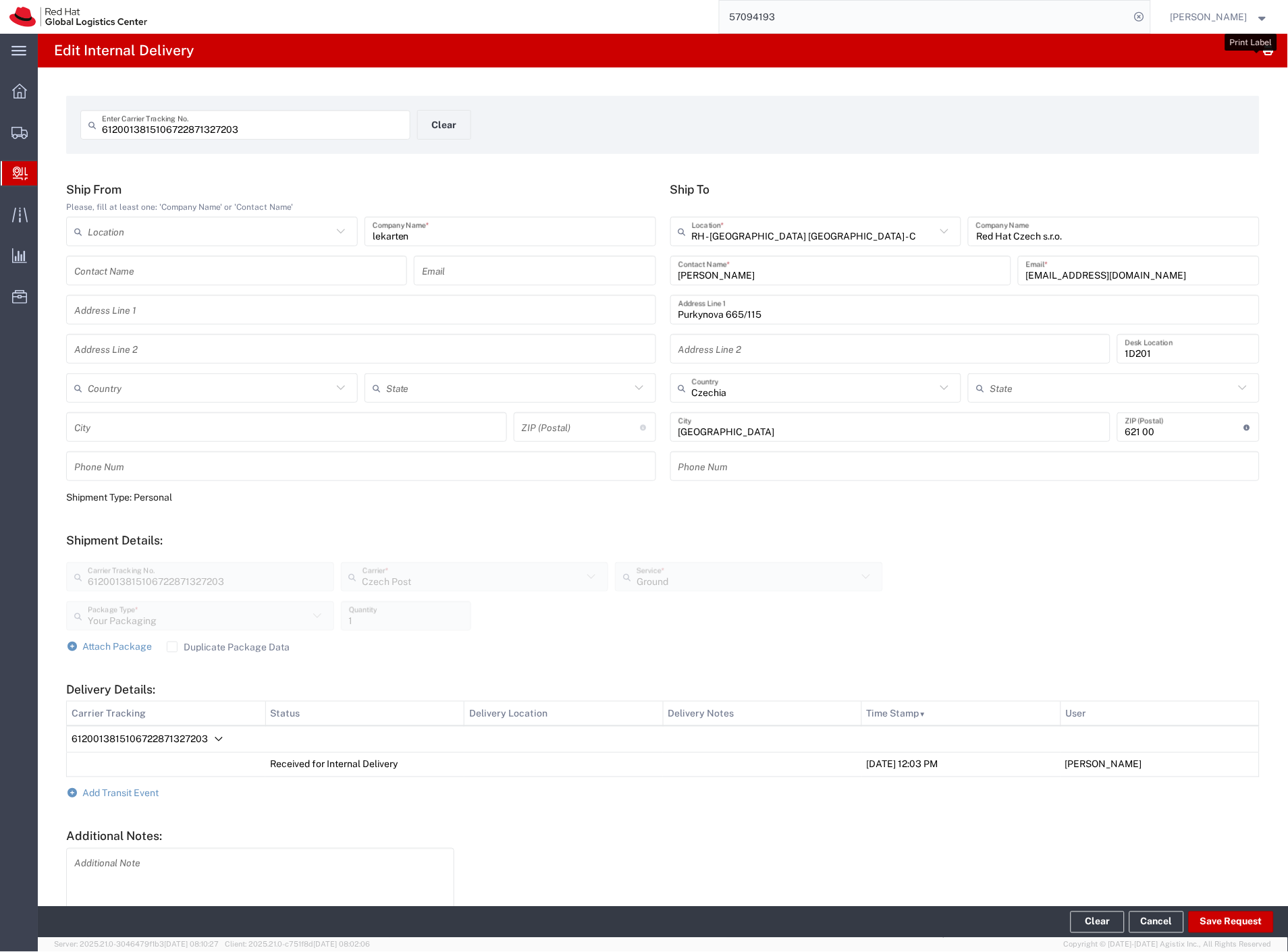
click at [1263, 51] on icon "button" at bounding box center [1269, 51] width 13 height 1
click at [480, 133] on div "6120013815106722871327203 Enter Carrier Tracking No. Clear" at bounding box center [417, 130] width 688 height 39
click at [443, 134] on button "Clear" at bounding box center [444, 125] width 54 height 30
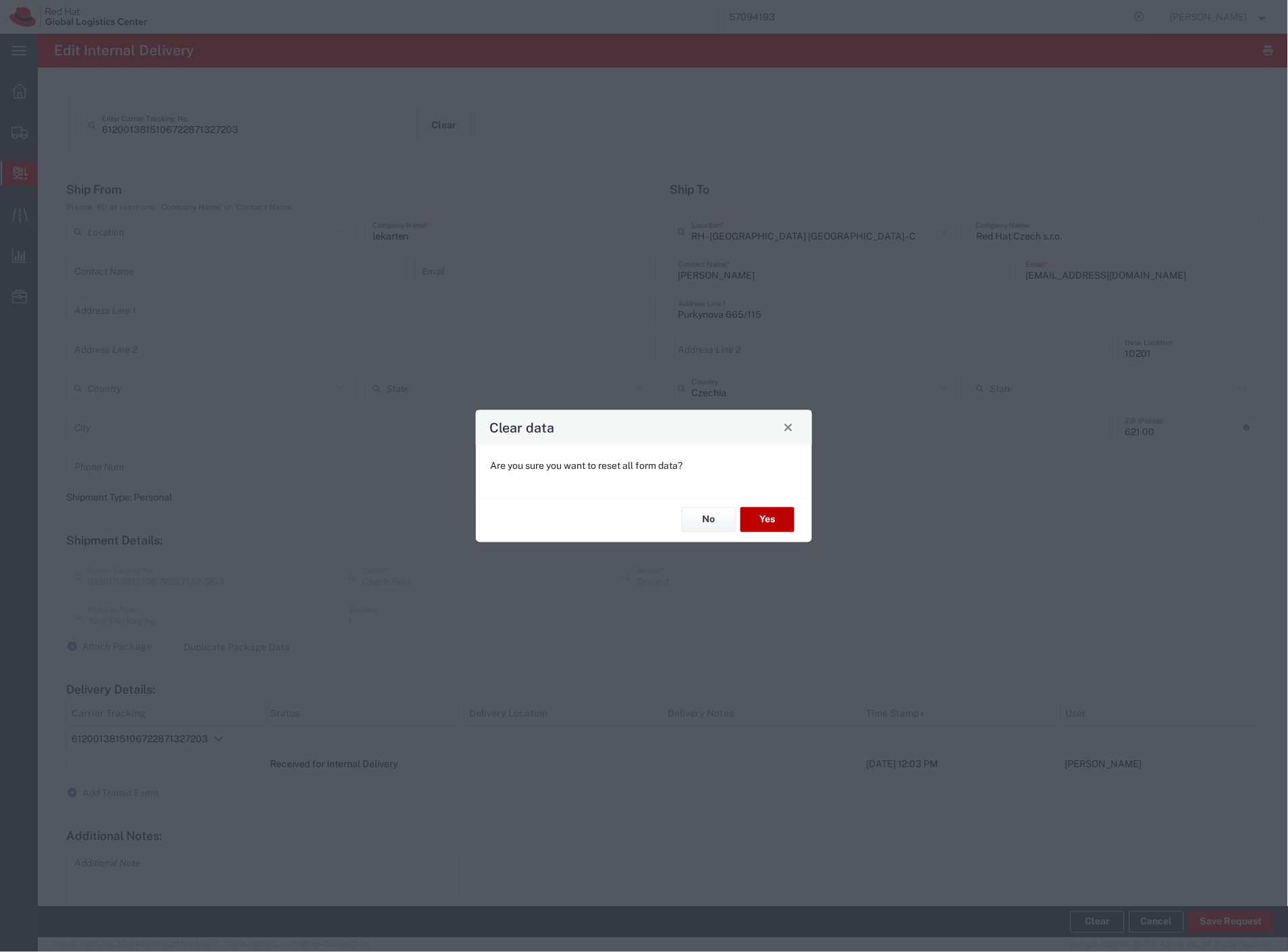
click at [760, 509] on button "Yes" at bounding box center [767, 520] width 54 height 25
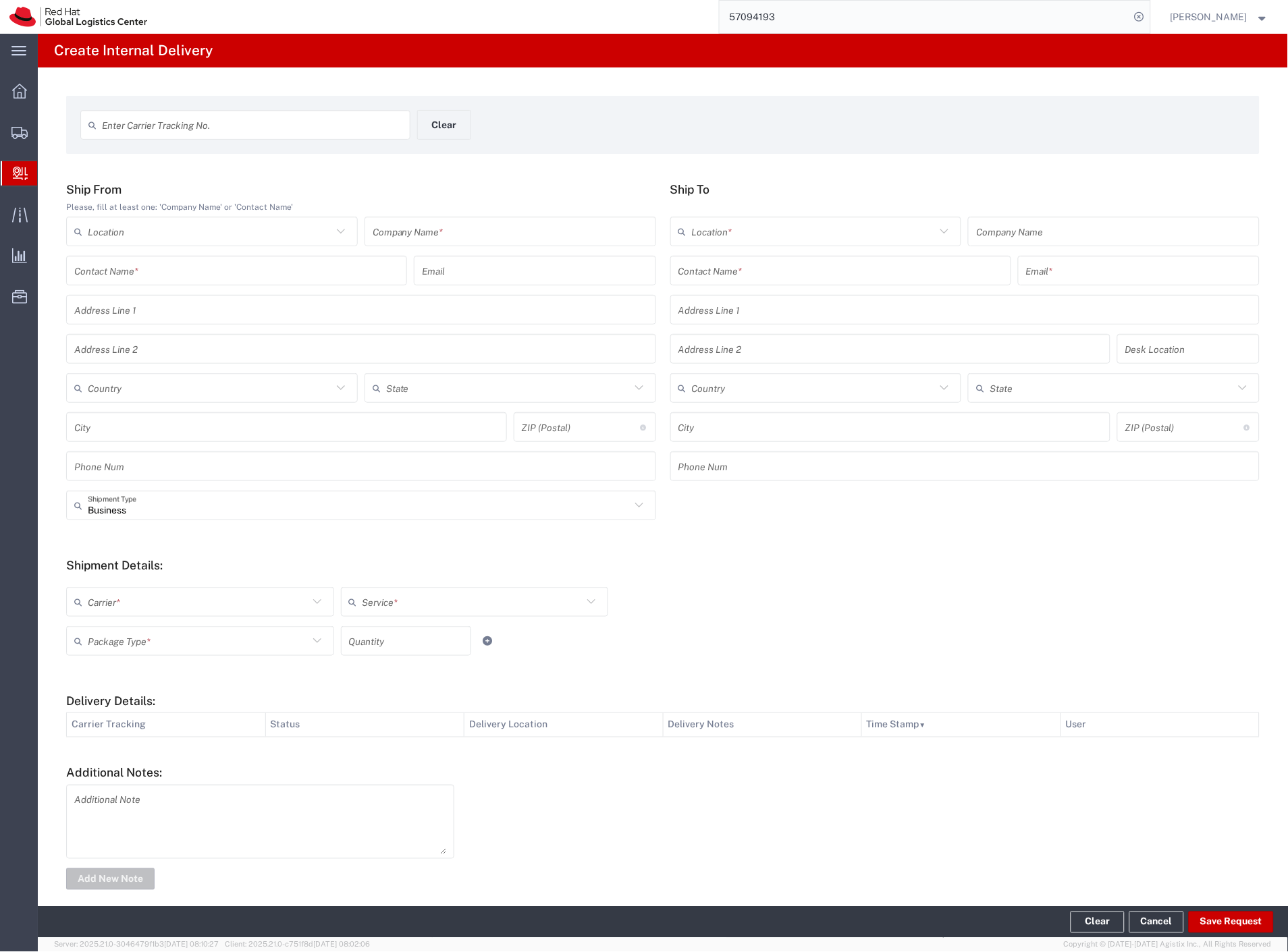
click at [161, 131] on input "text" at bounding box center [251, 125] width 300 height 24
paste input "394001346259"
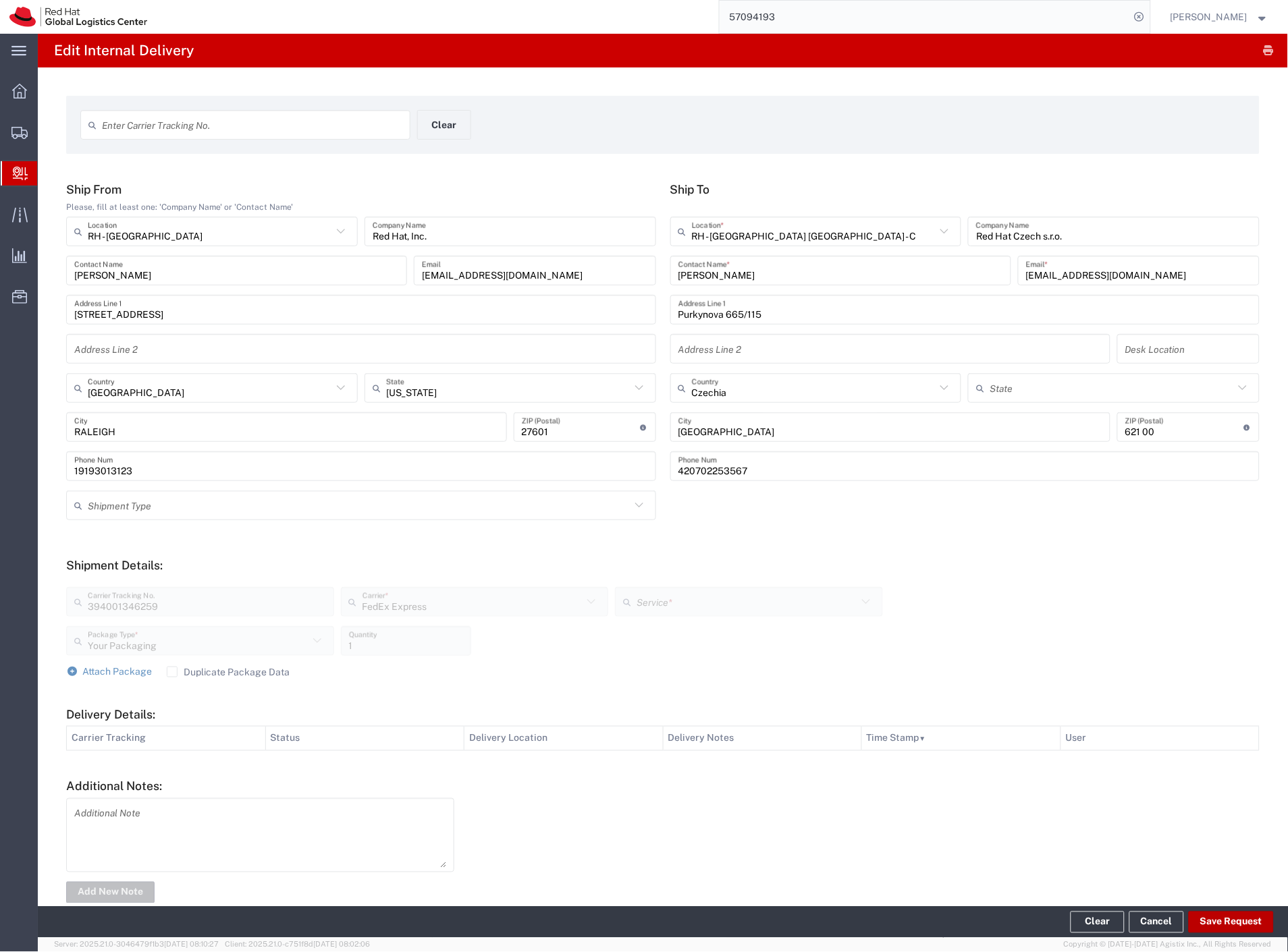
click at [1246, 921] on button "Save Request" at bounding box center [1230, 922] width 85 height 22
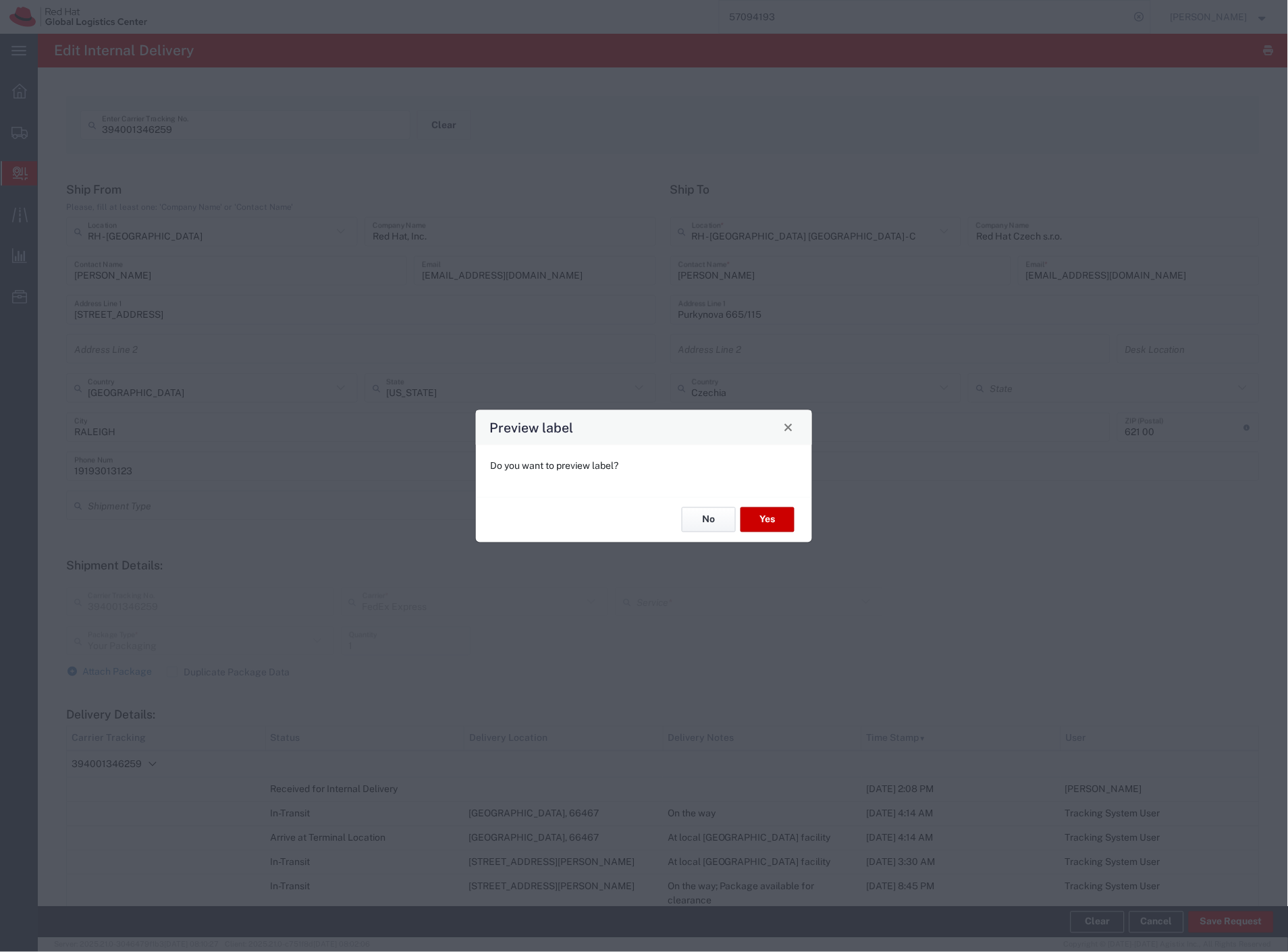
click at [712, 524] on button "No" at bounding box center [709, 520] width 54 height 25
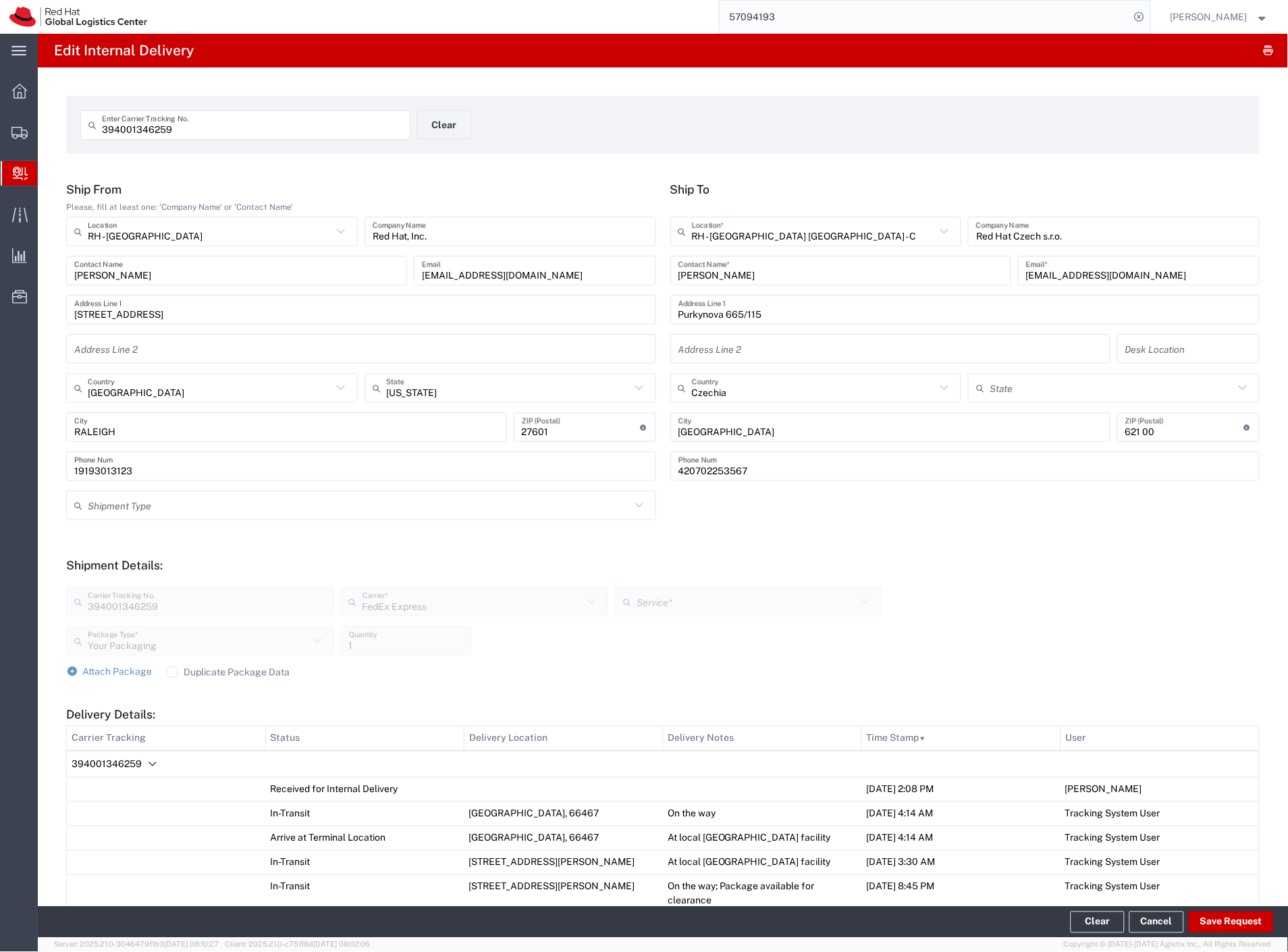
click at [150, 763] on icon "Delivery Details:" at bounding box center [152, 765] width 17 height 17
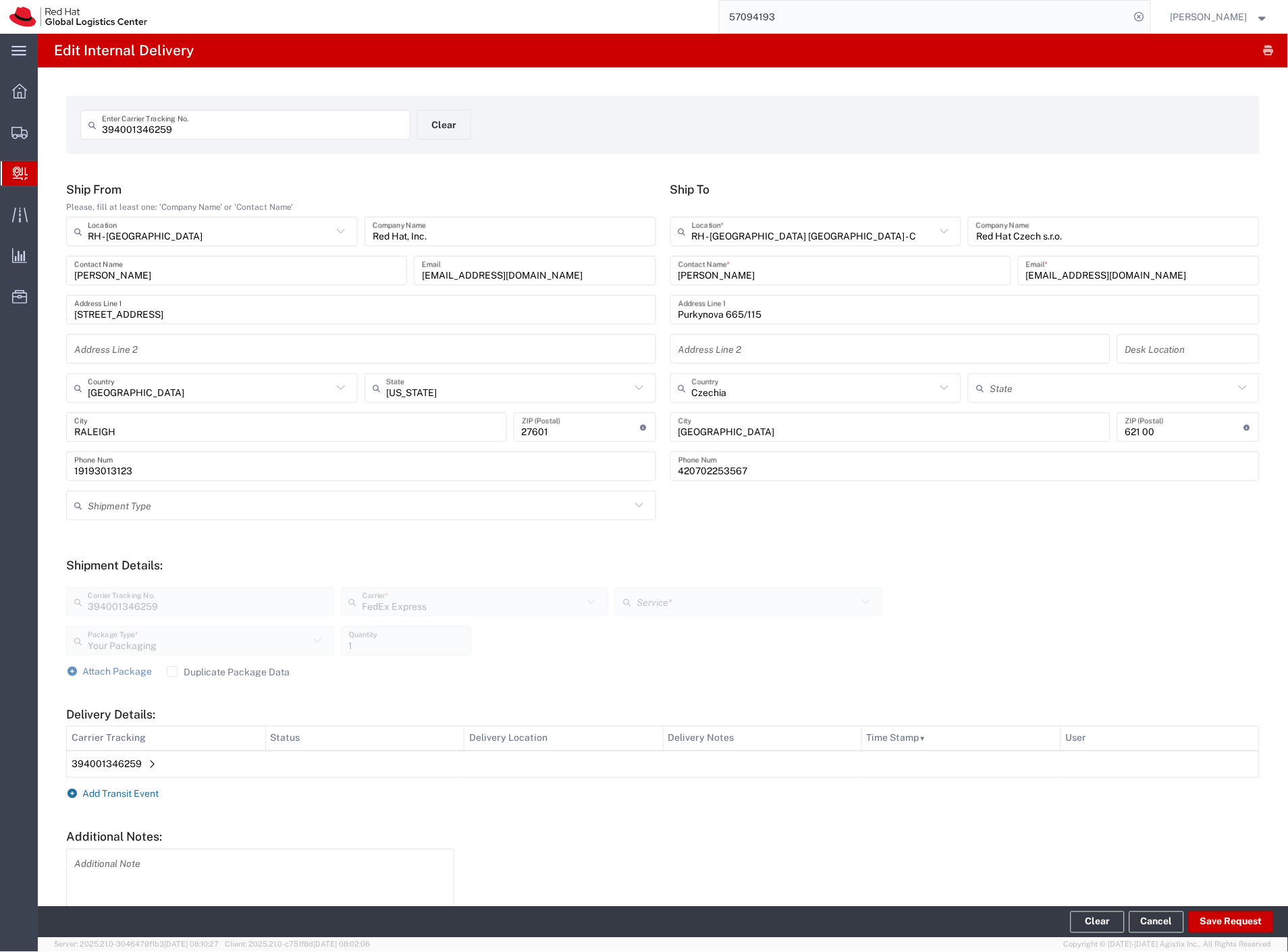
click at [129, 798] on span "Add Transit Event" at bounding box center [121, 794] width 76 height 10
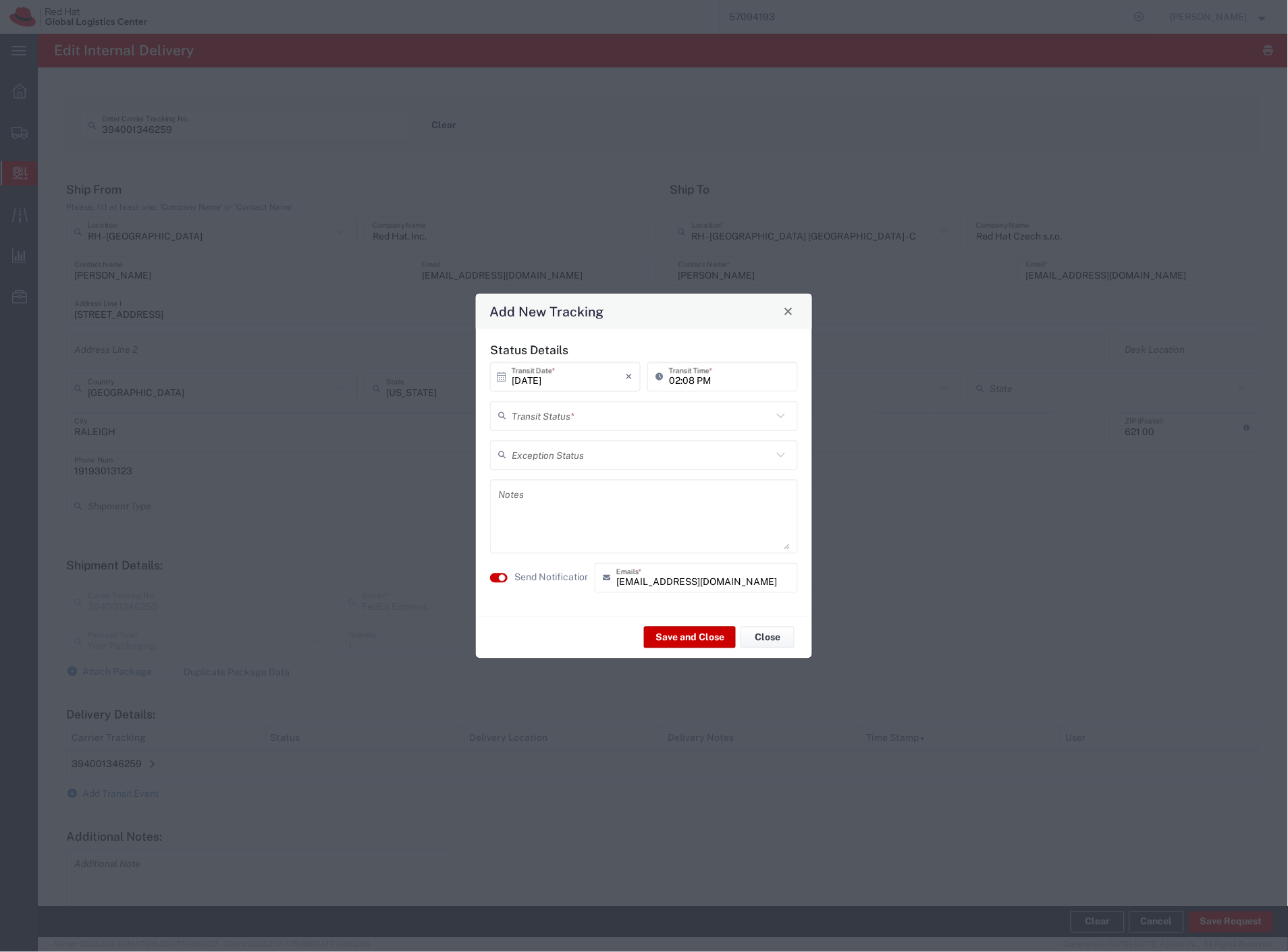
click at [559, 410] on input "text" at bounding box center [642, 416] width 261 height 24
drag, startPoint x: 556, startPoint y: 444, endPoint x: 551, endPoint y: 509, distance: 65.2
click at [555, 451] on span "Delivery Confirmation" at bounding box center [644, 445] width 305 height 21
click at [562, 578] on label "Send Notification" at bounding box center [552, 578] width 75 height 14
click at [663, 633] on button "Save and Close" at bounding box center [690, 638] width 92 height 22
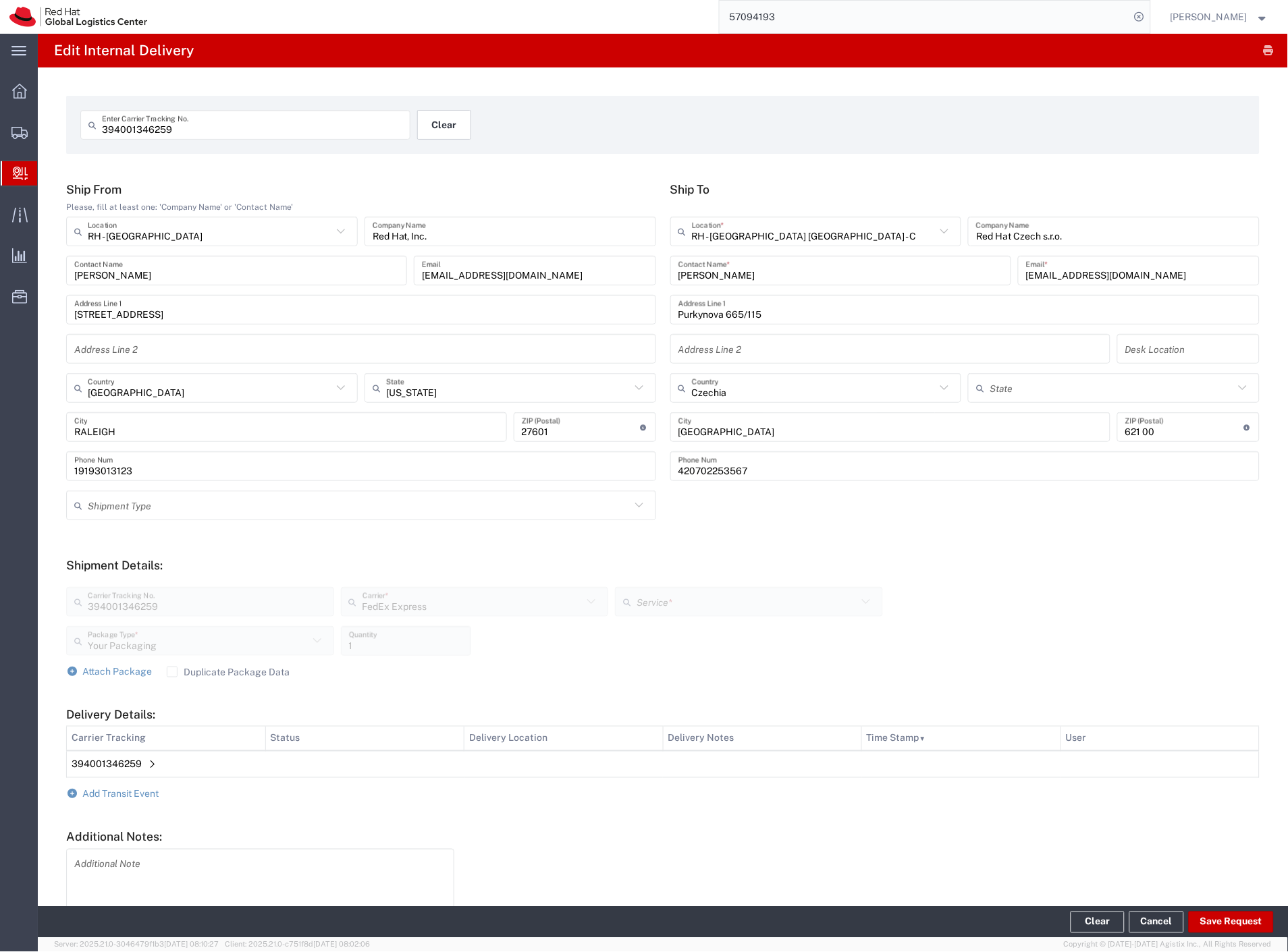
click at [432, 131] on button "Clear" at bounding box center [444, 125] width 54 height 30
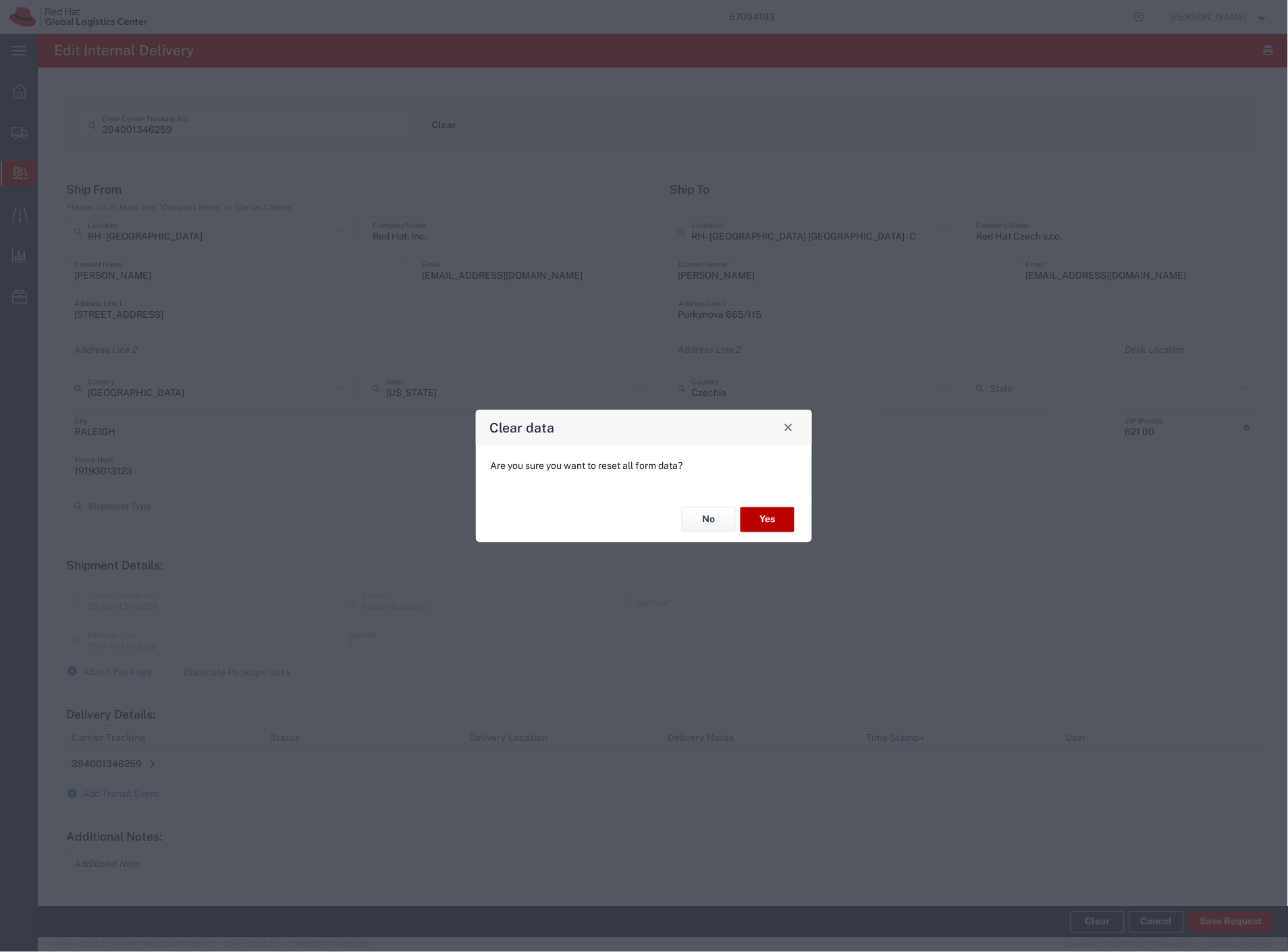
click at [781, 518] on button "Yes" at bounding box center [767, 520] width 54 height 25
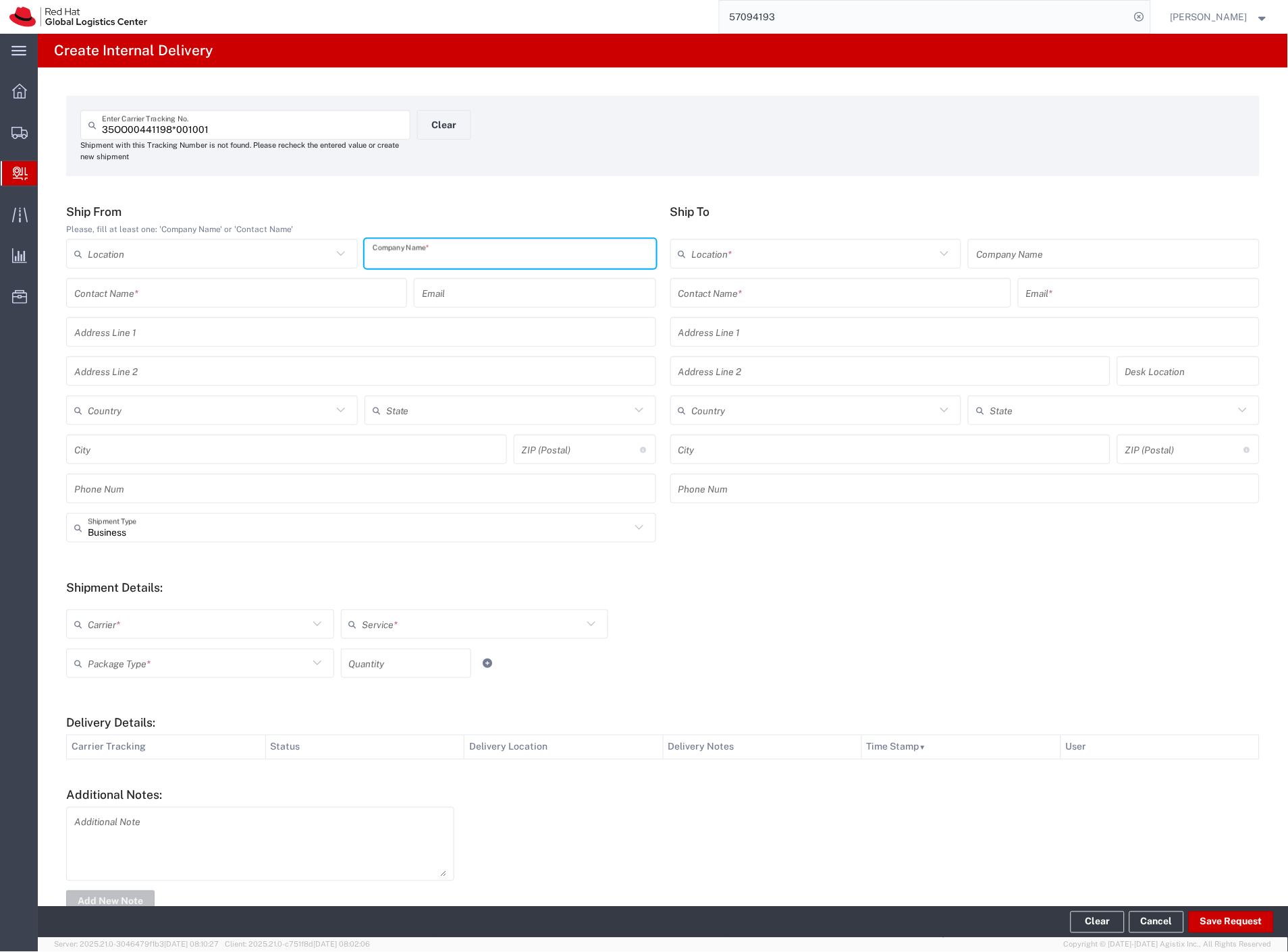
click at [442, 258] on input "text" at bounding box center [510, 254] width 276 height 24
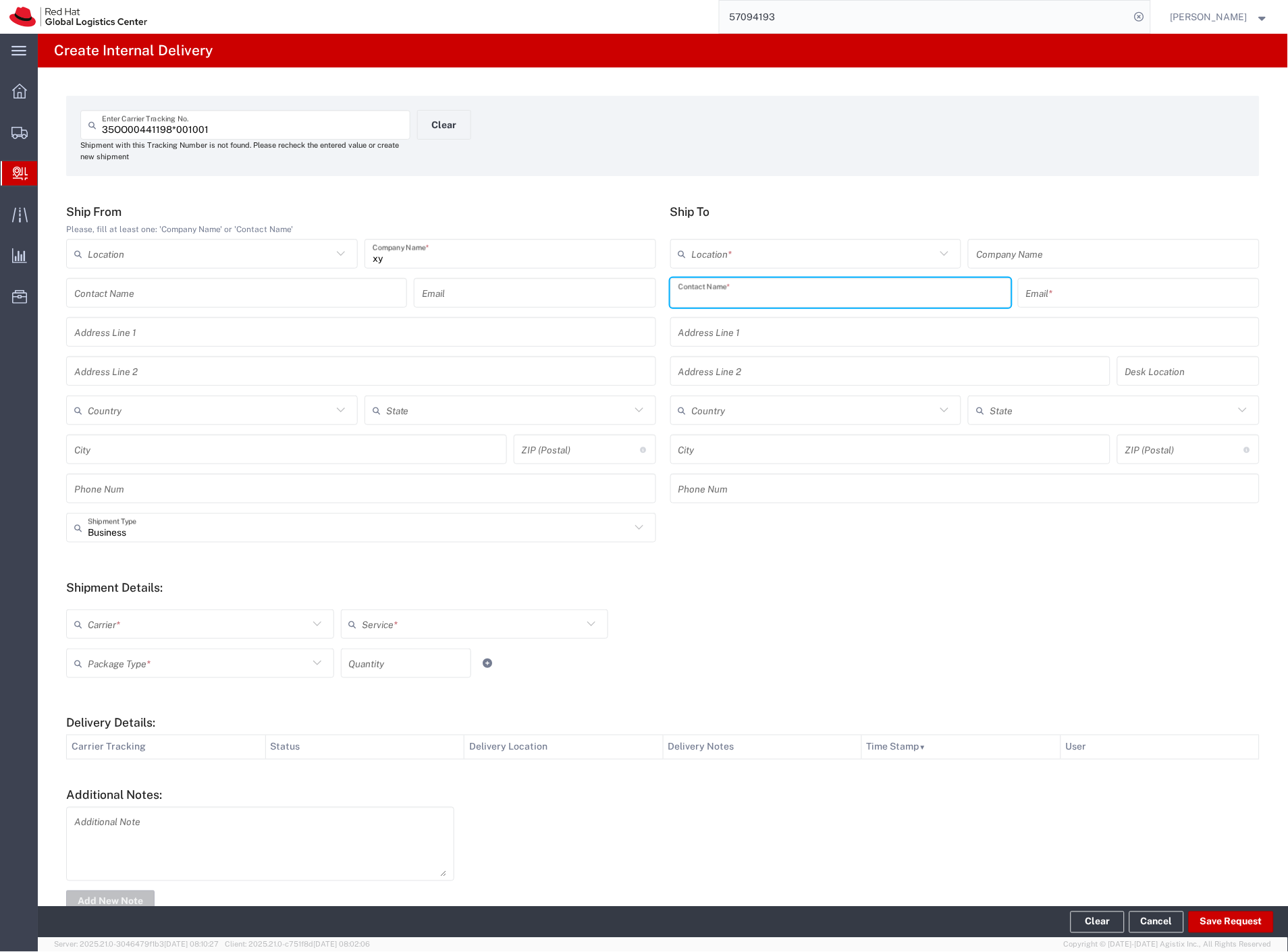
click at [697, 294] on input "text" at bounding box center [840, 293] width 325 height 24
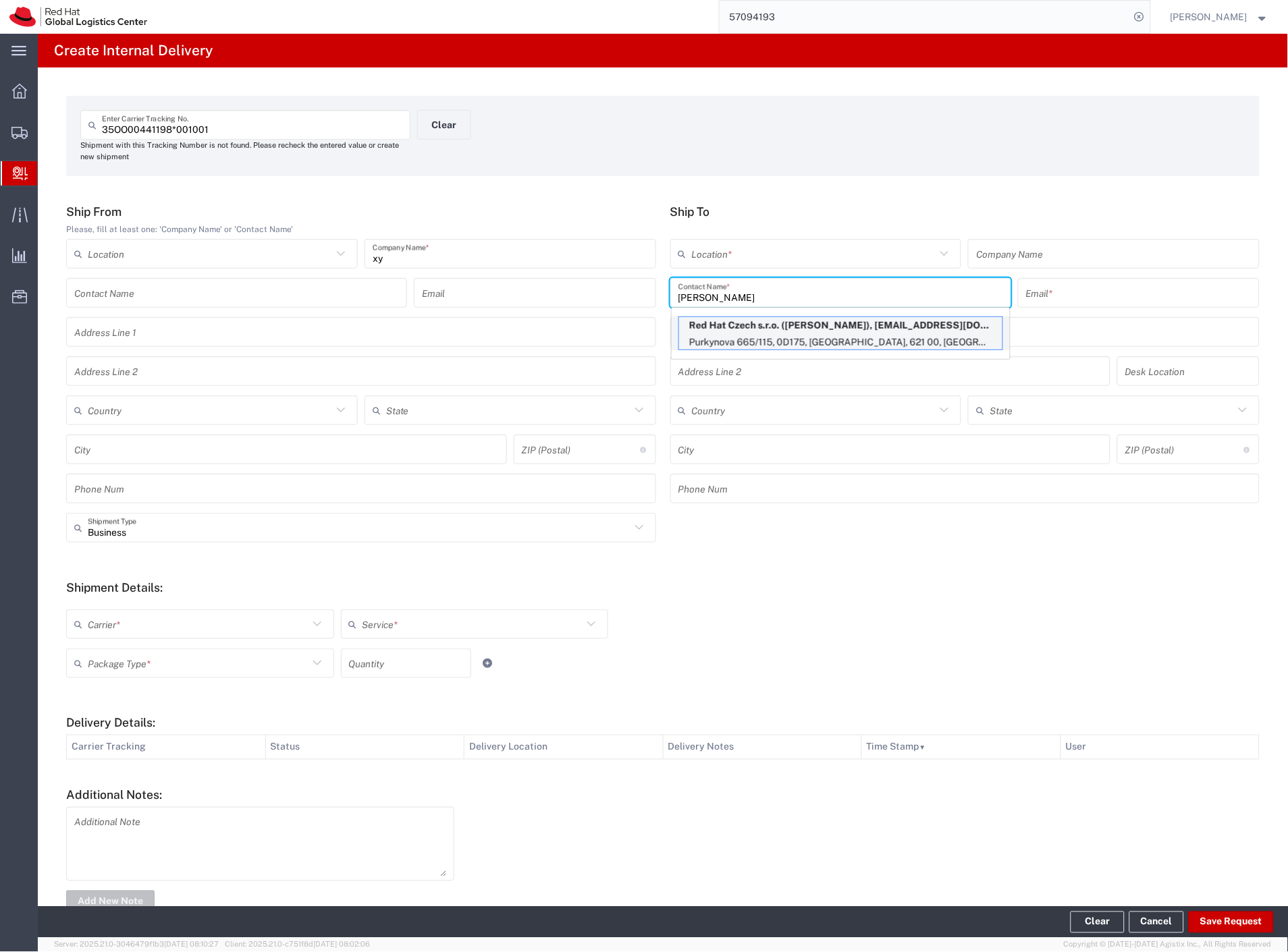
click at [822, 326] on p "Red Hat Czech s.r.o. ([PERSON_NAME]), [EMAIL_ADDRESS][DOMAIN_NAME]" at bounding box center [841, 326] width 324 height 17
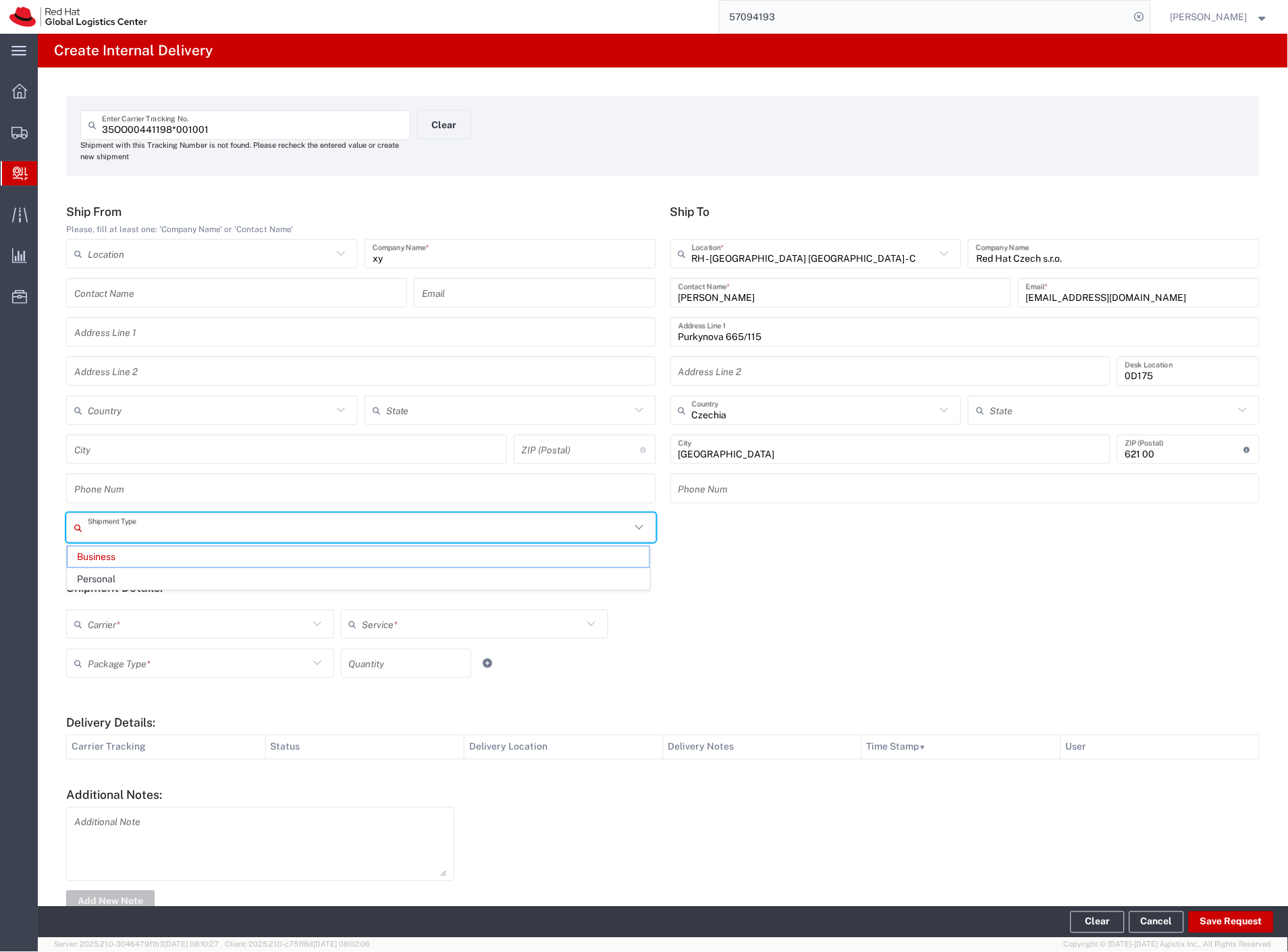
click at [158, 535] on input "text" at bounding box center [359, 528] width 542 height 24
drag, startPoint x: 145, startPoint y: 578, endPoint x: 140, endPoint y: 625, distance: 47.3
click at [146, 595] on form "Ship From Please, fill at least one: 'Company Name' or 'Contact Name' Location …" at bounding box center [663, 560] width 1194 height 710
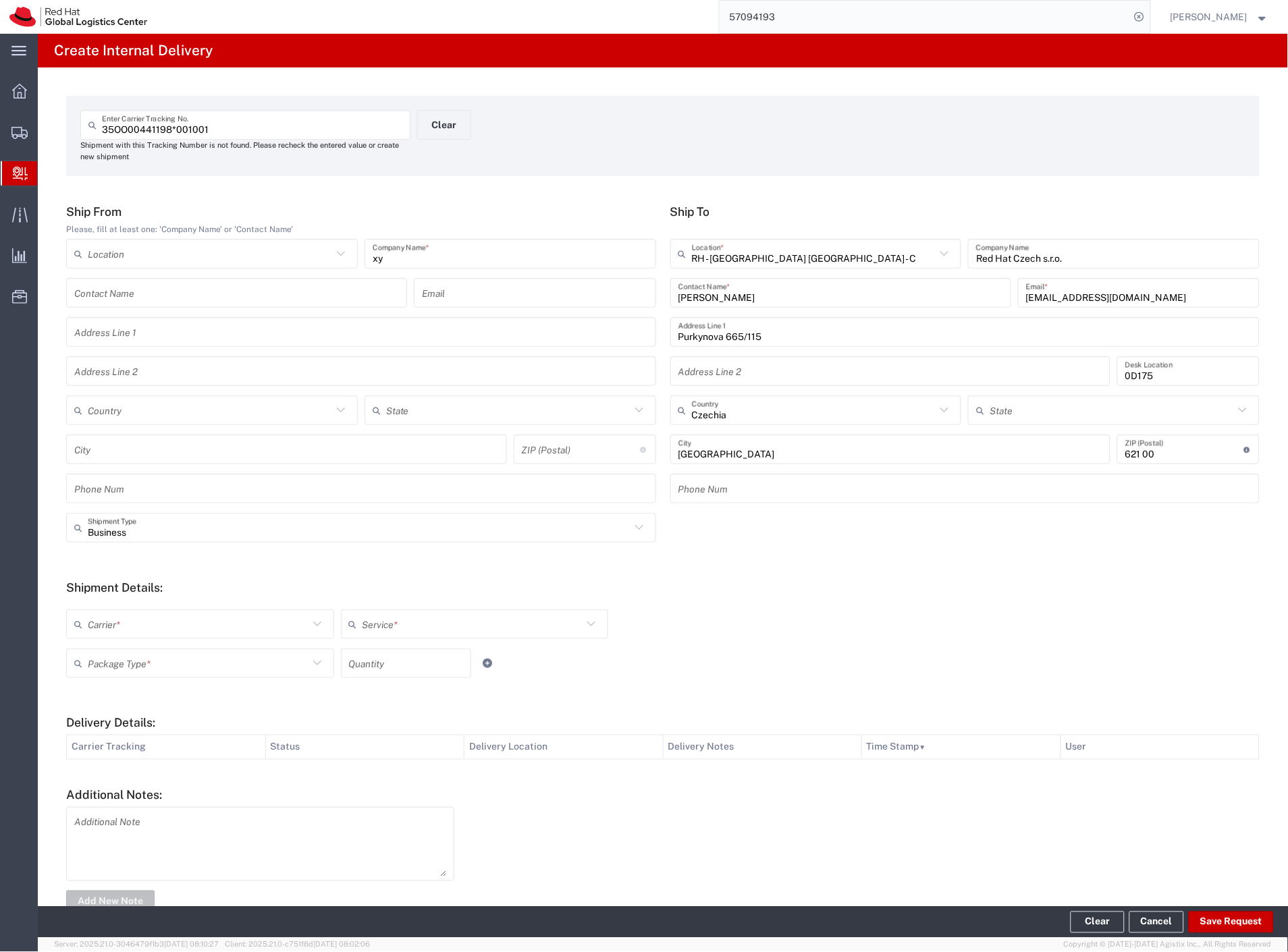
click at [136, 636] on div "Carrier *" at bounding box center [200, 625] width 268 height 30
click at [129, 654] on span "Czech Post" at bounding box center [199, 654] width 262 height 21
click at [126, 663] on input "text" at bounding box center [198, 663] width 220 height 24
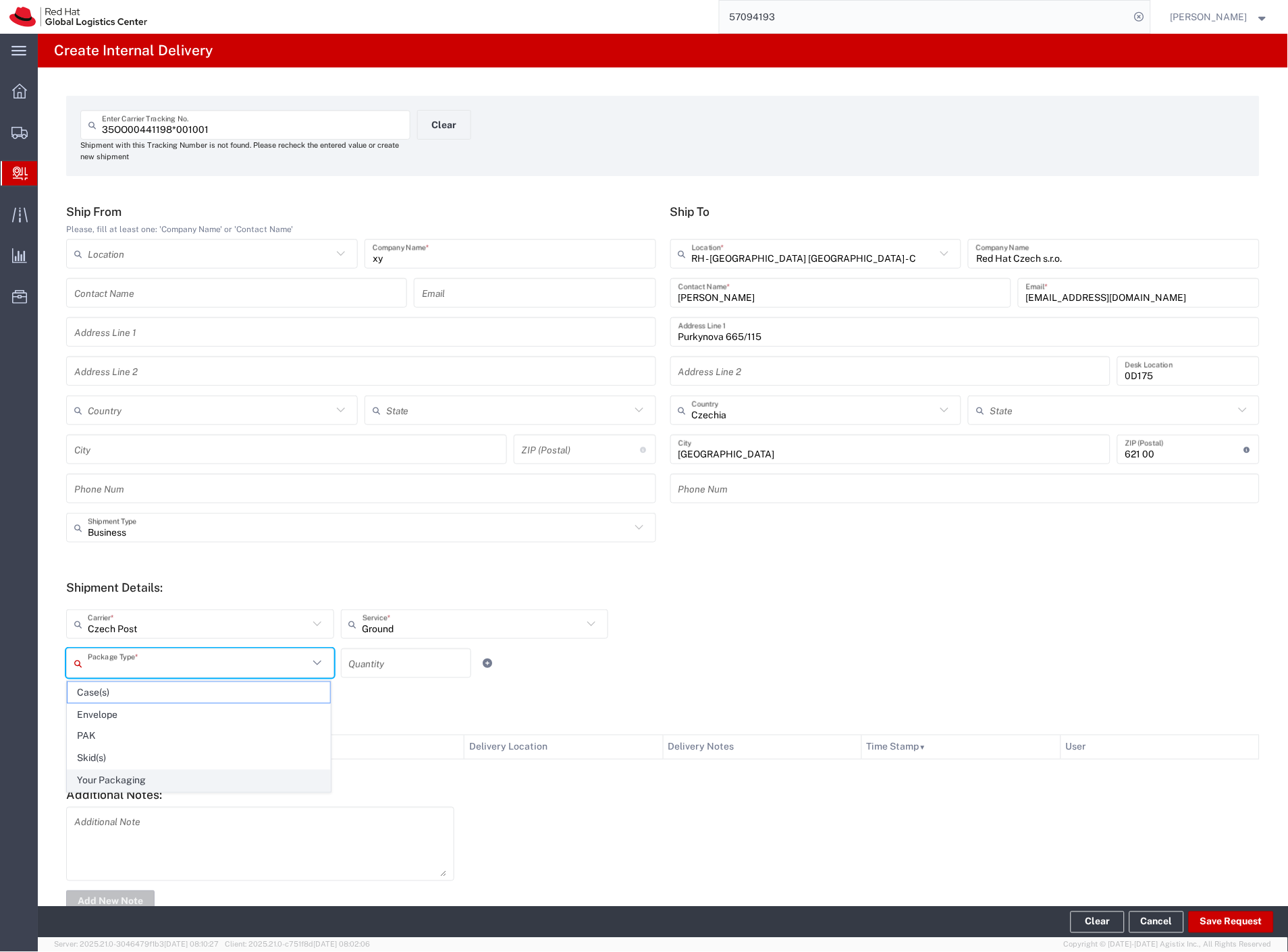
click at [142, 775] on span "Your Packaging" at bounding box center [199, 781] width 262 height 21
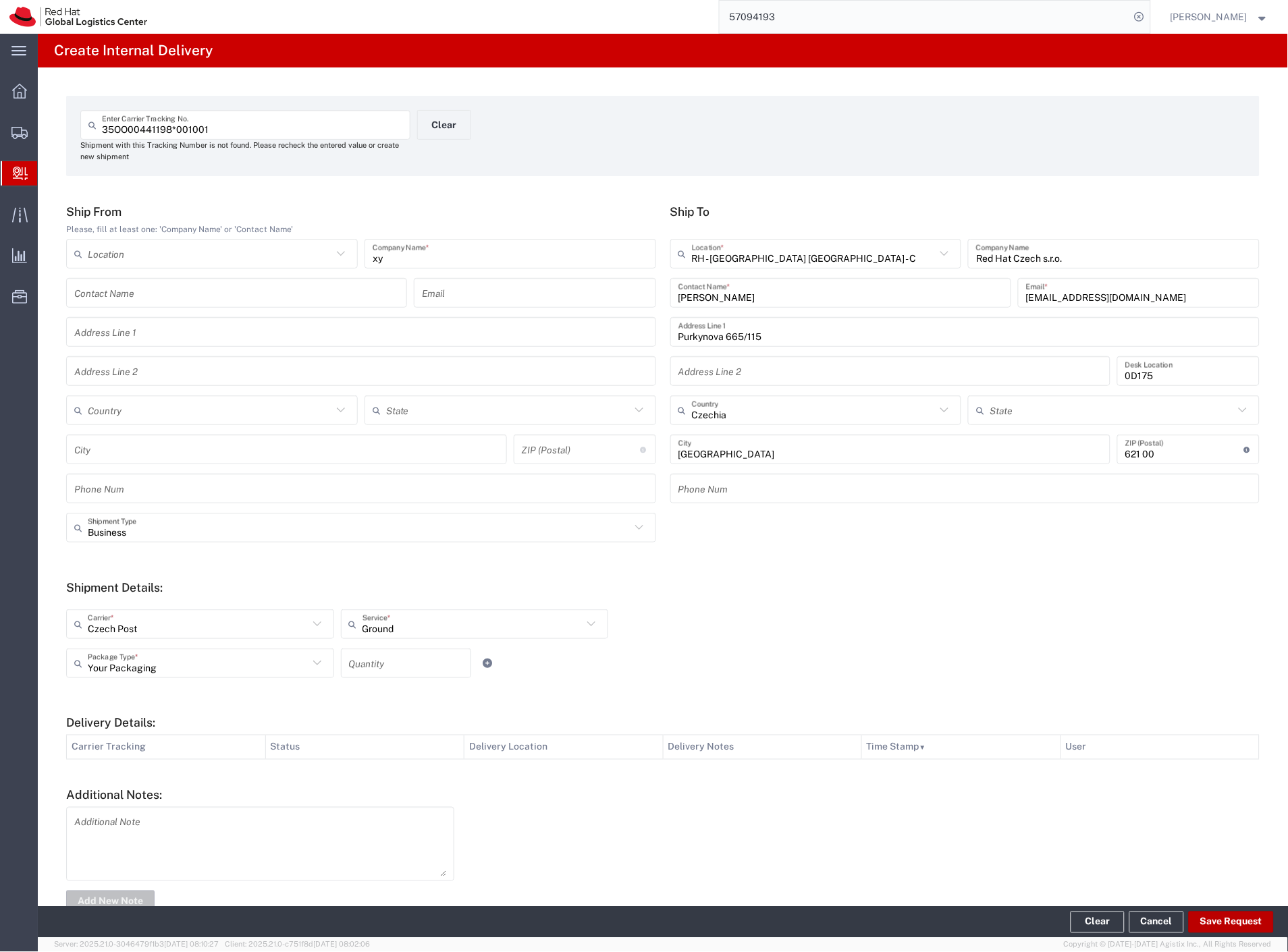
click at [1210, 920] on button "Save Request" at bounding box center [1230, 922] width 85 height 22
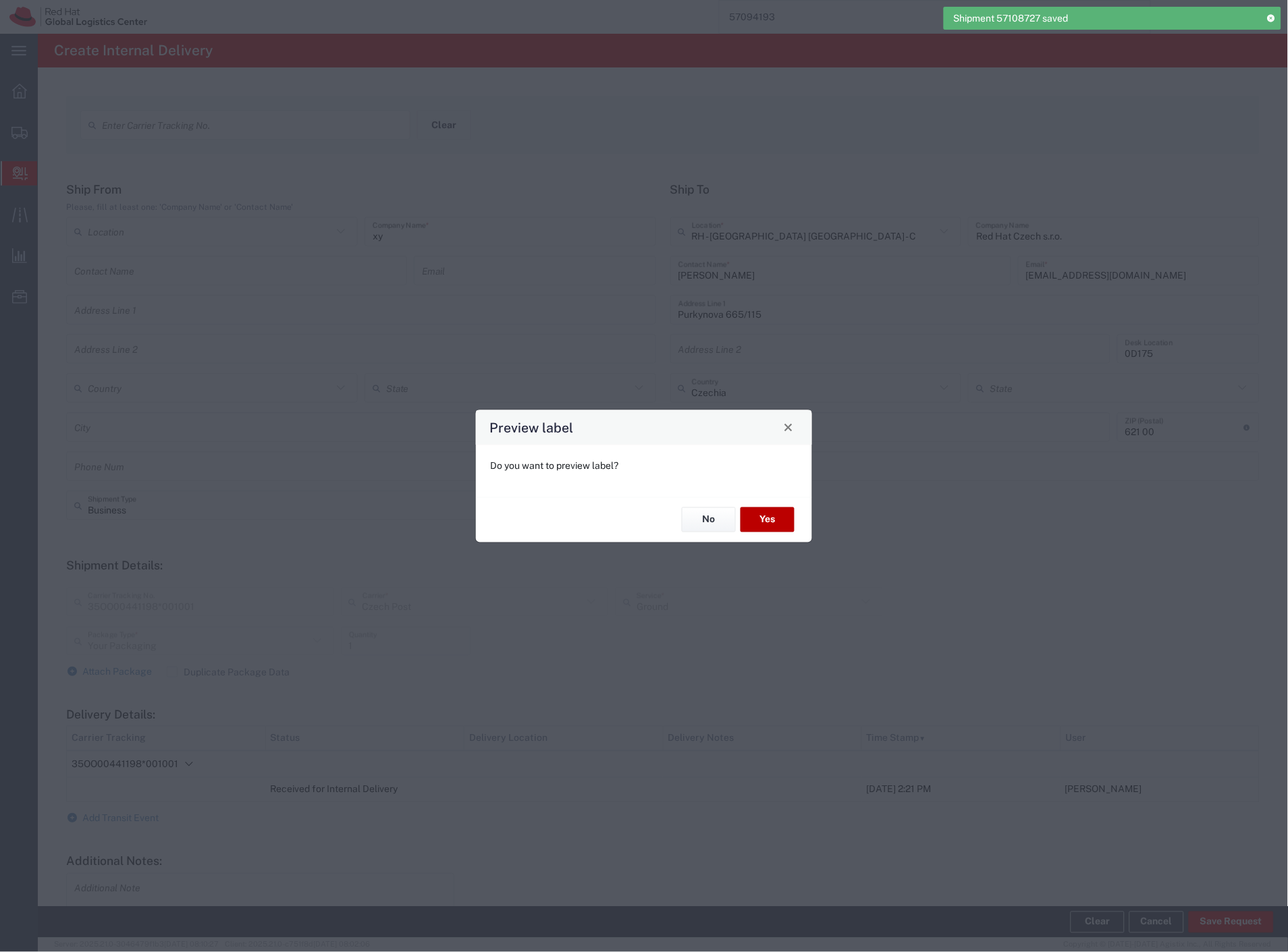
click at [793, 518] on button "Yes" at bounding box center [767, 520] width 54 height 25
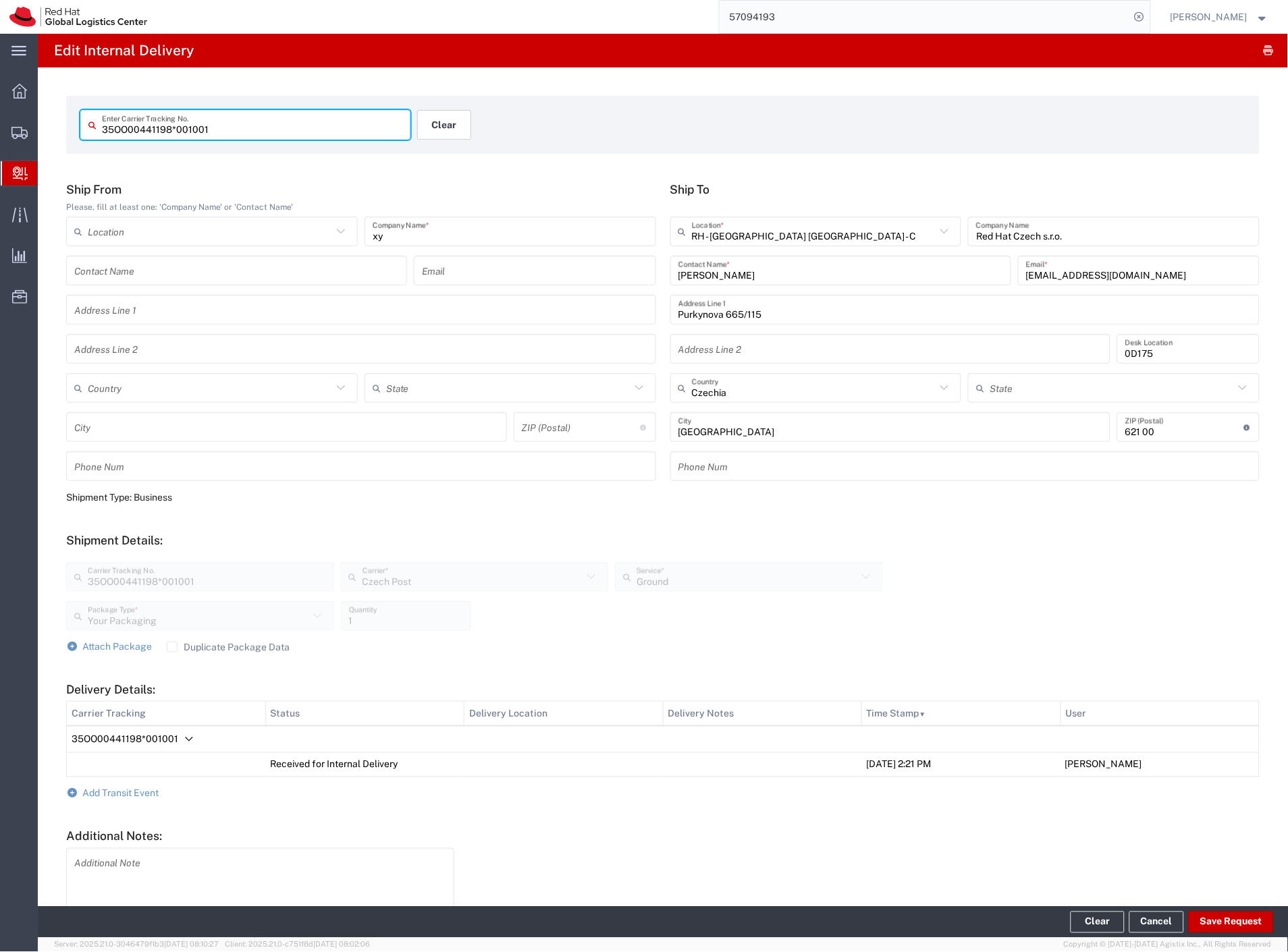
click at [457, 116] on button "Clear" at bounding box center [444, 125] width 54 height 30
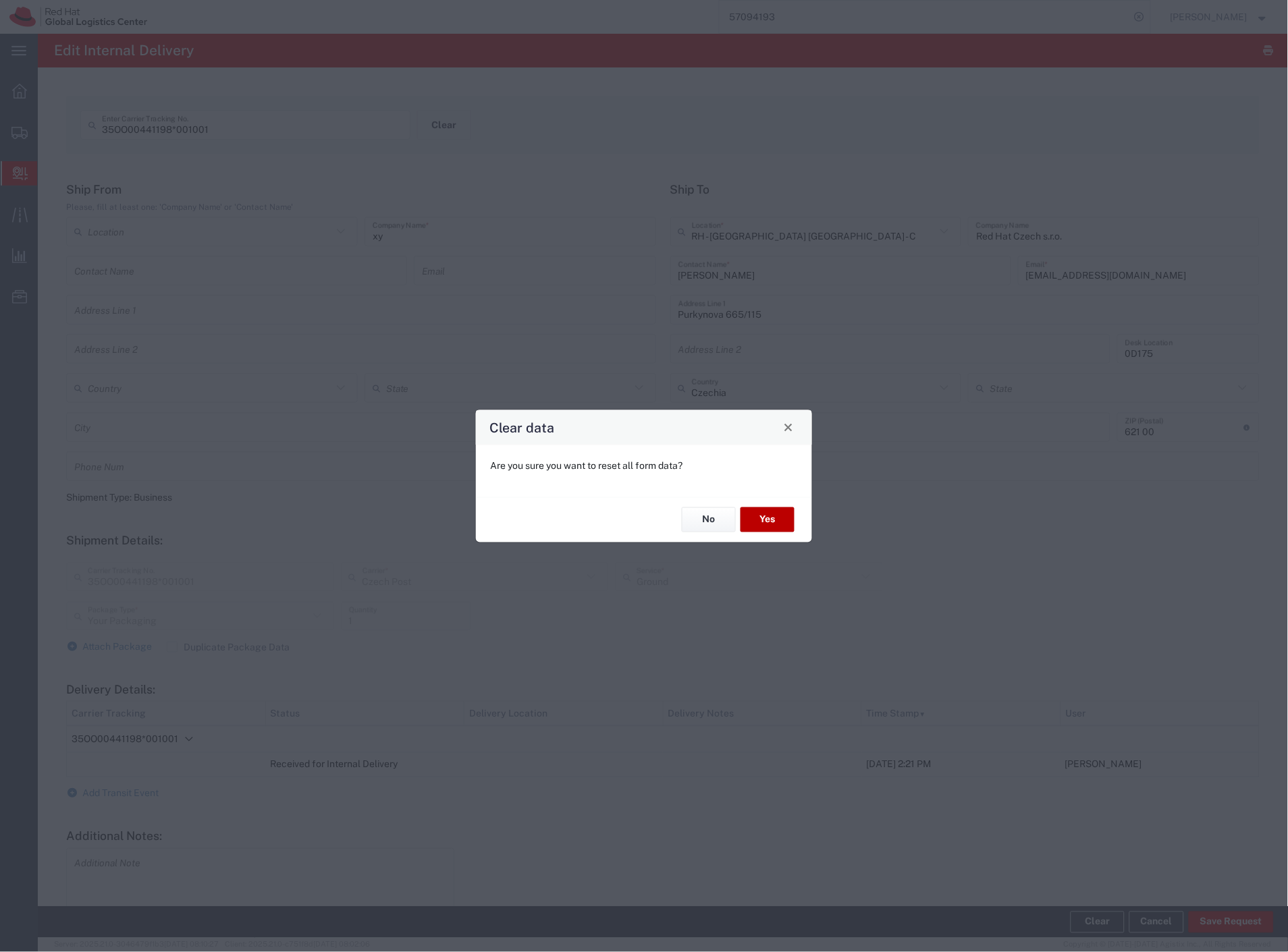
click at [767, 515] on button "Yes" at bounding box center [767, 520] width 54 height 25
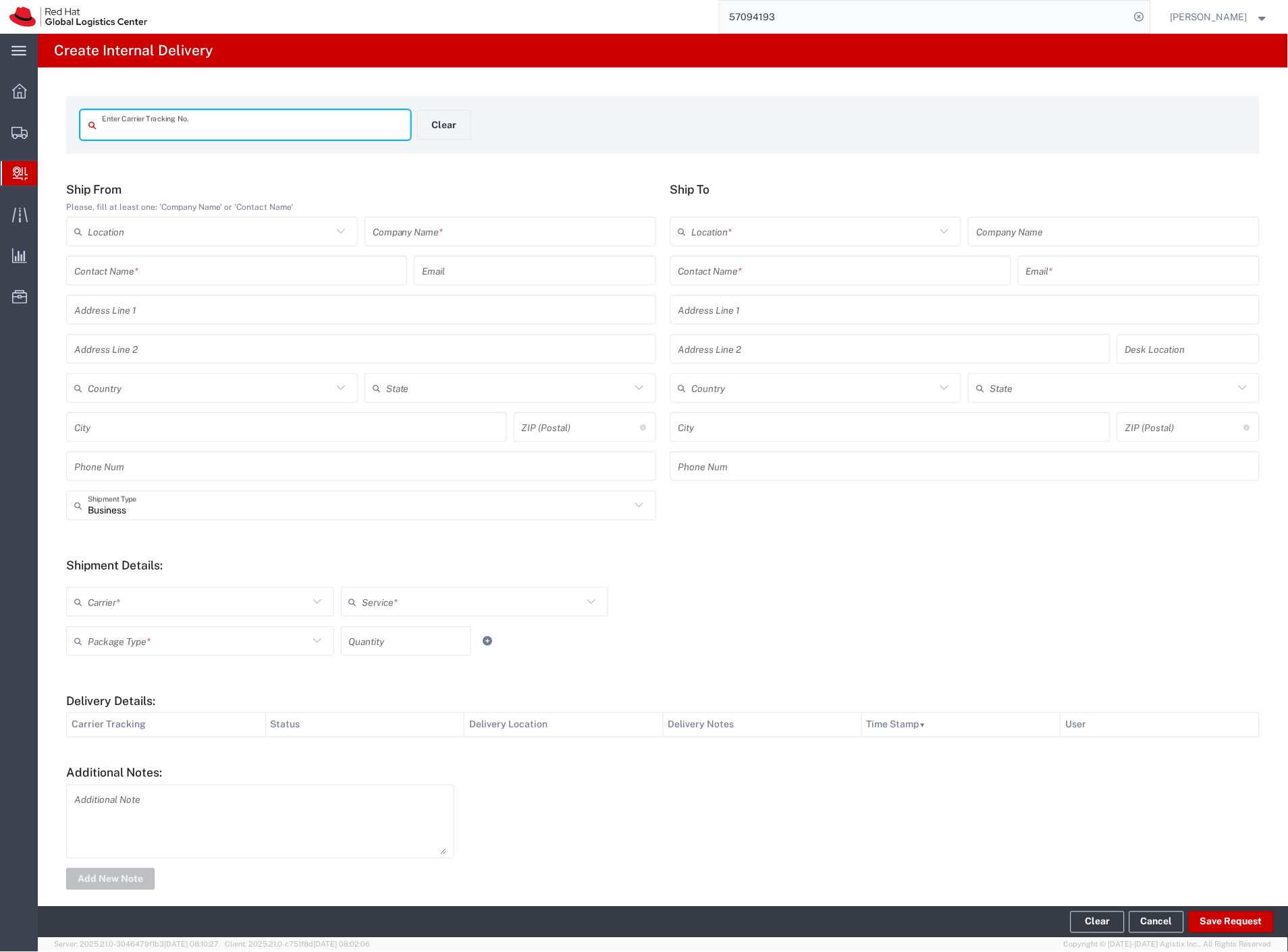
click at [433, 224] on input "text" at bounding box center [510, 231] width 276 height 24
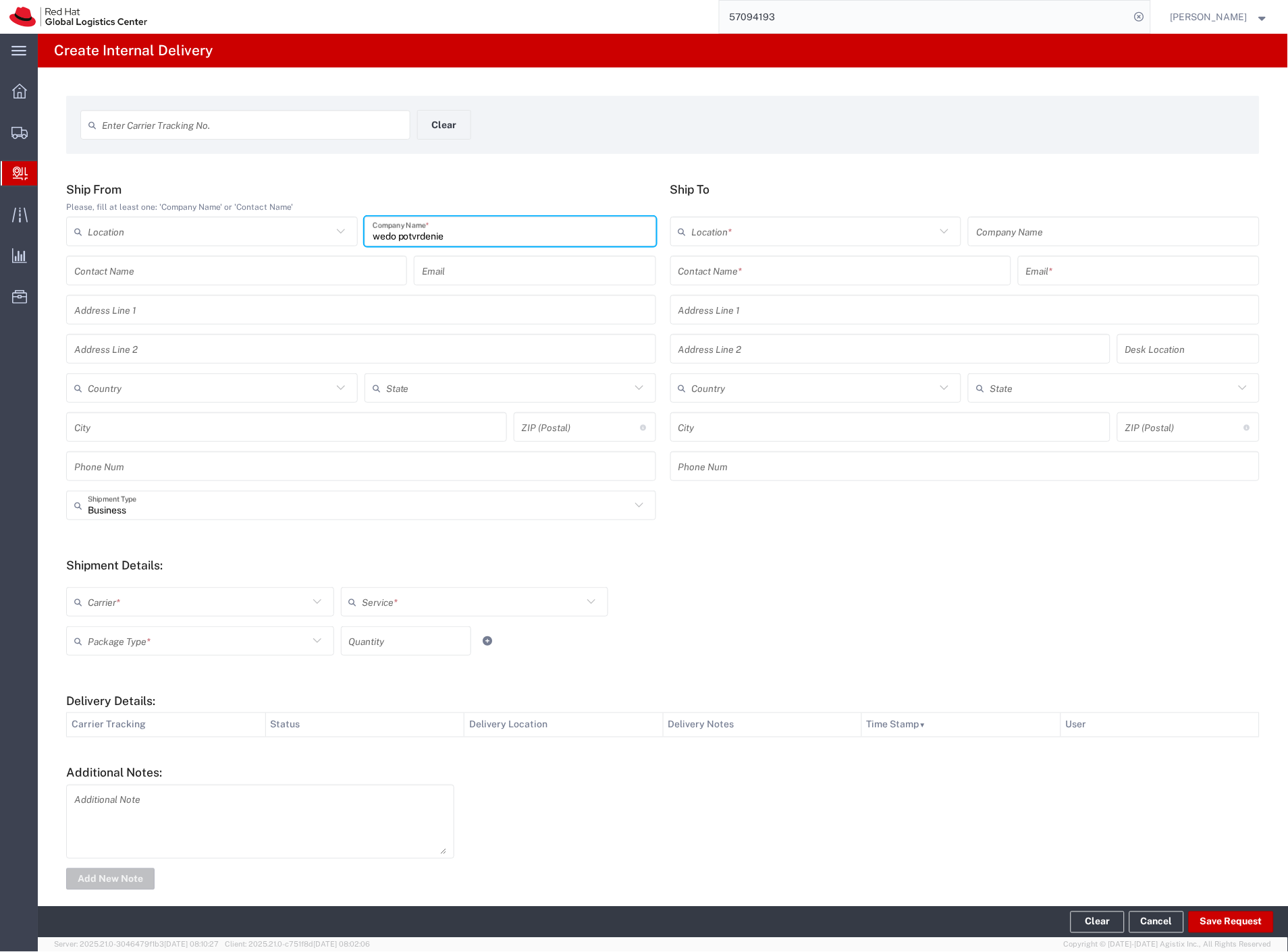
click at [822, 276] on input "text" at bounding box center [840, 270] width 325 height 24
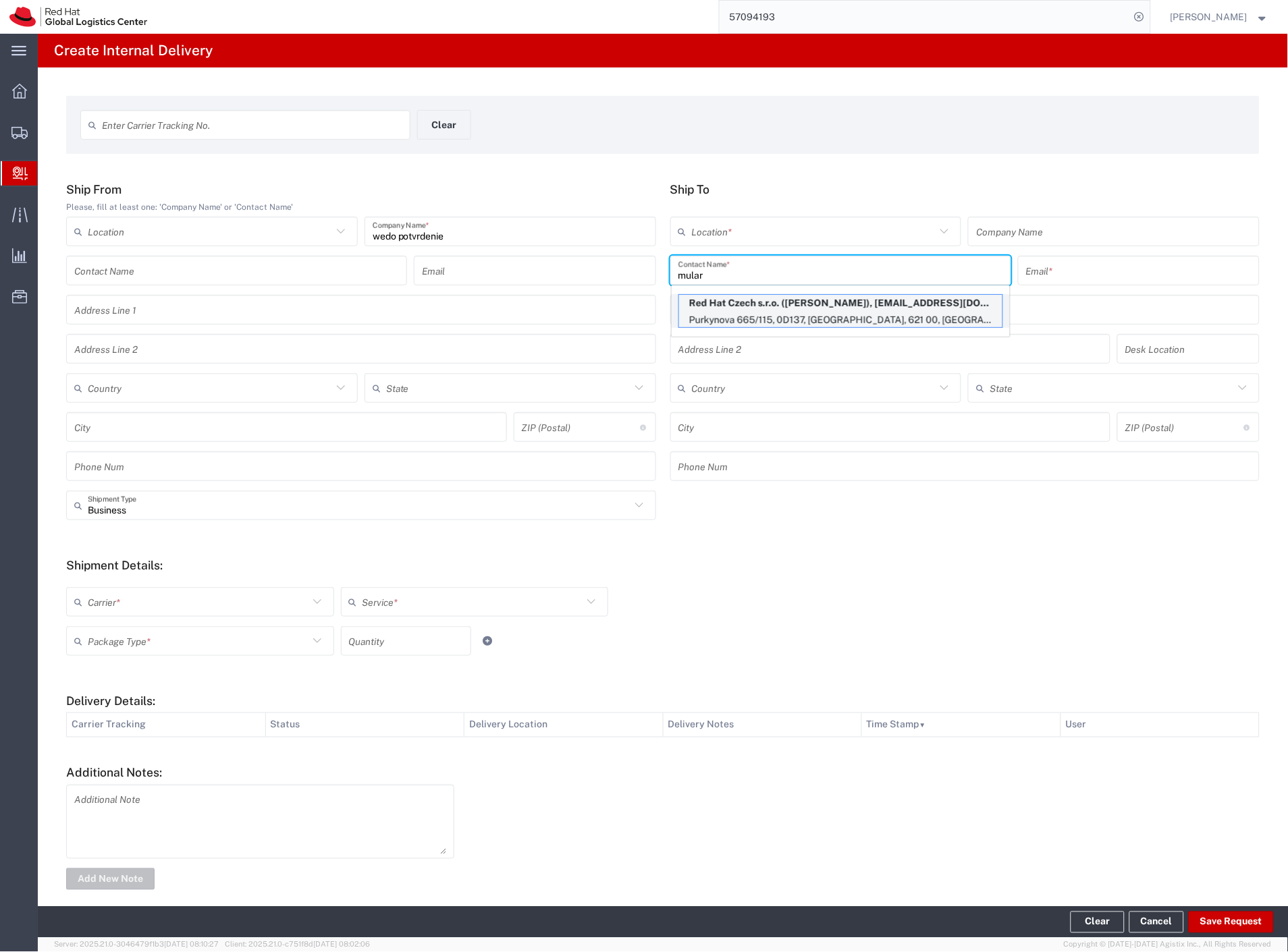
click at [829, 305] on p "Red Hat Czech s.r.o. ([PERSON_NAME]), [EMAIL_ADDRESS][DOMAIN_NAME]" at bounding box center [841, 303] width 324 height 17
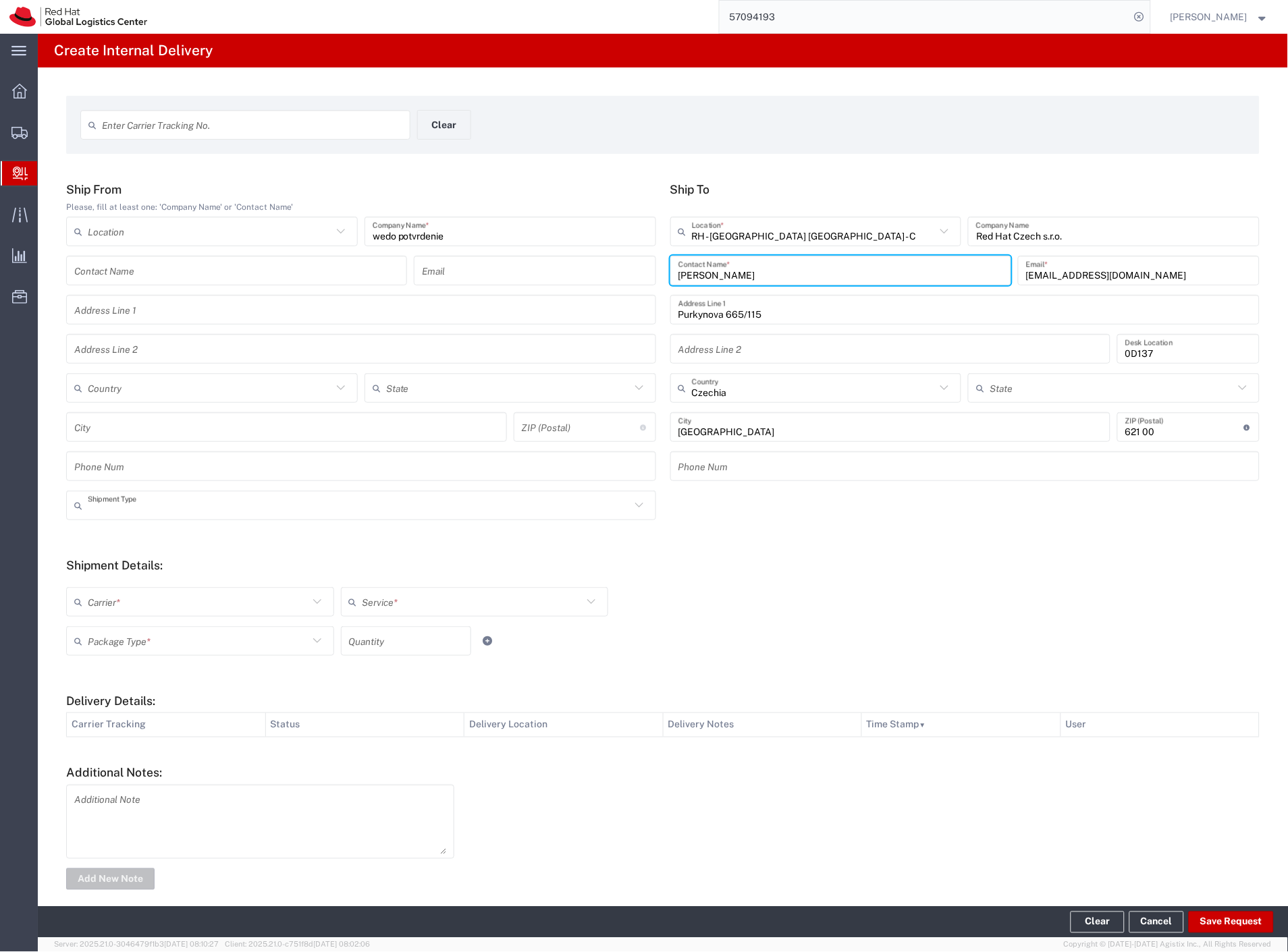
click at [193, 514] on input "text" at bounding box center [359, 506] width 542 height 24
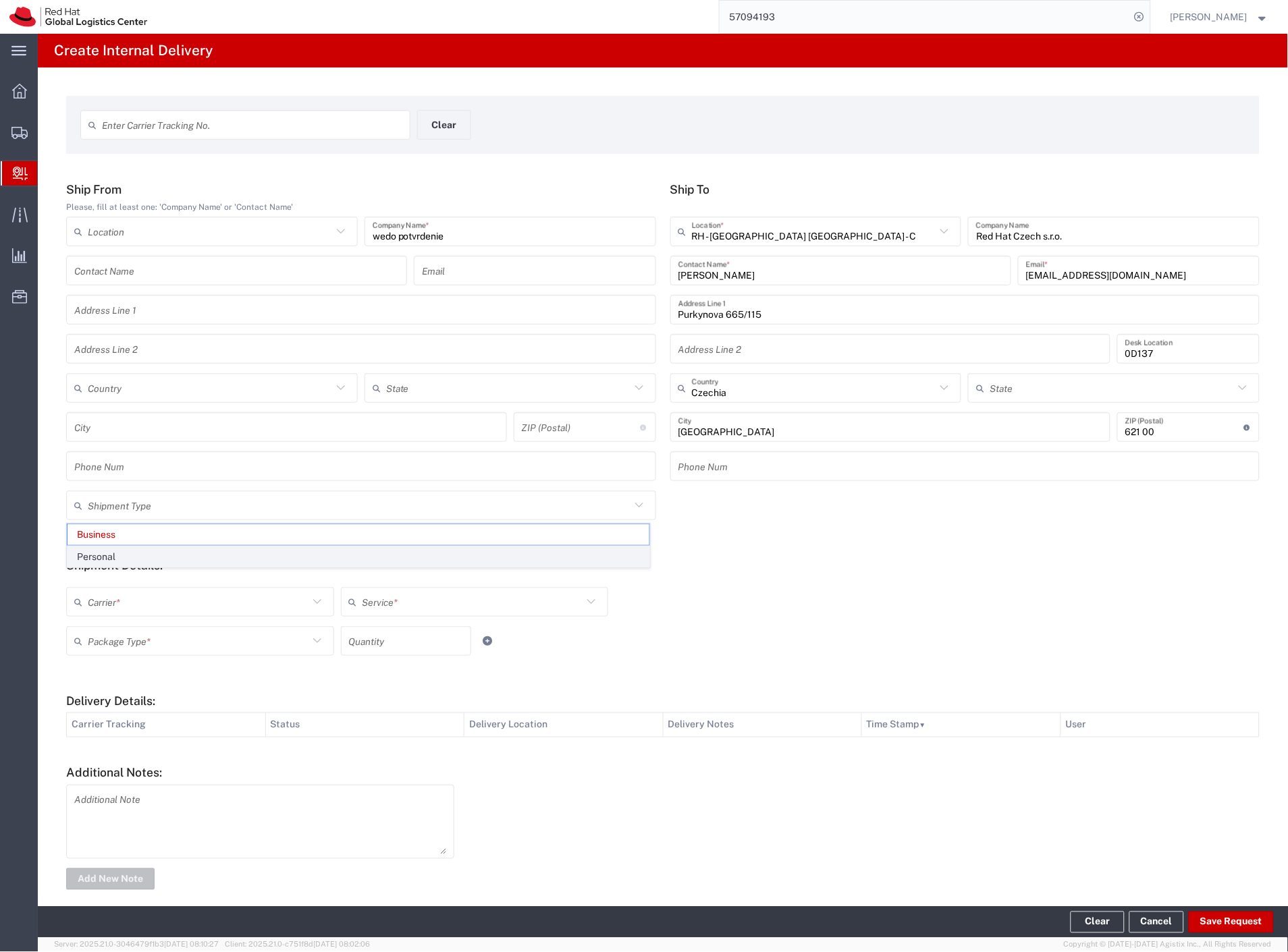
click at [132, 556] on span "Personal" at bounding box center [358, 557] width 582 height 21
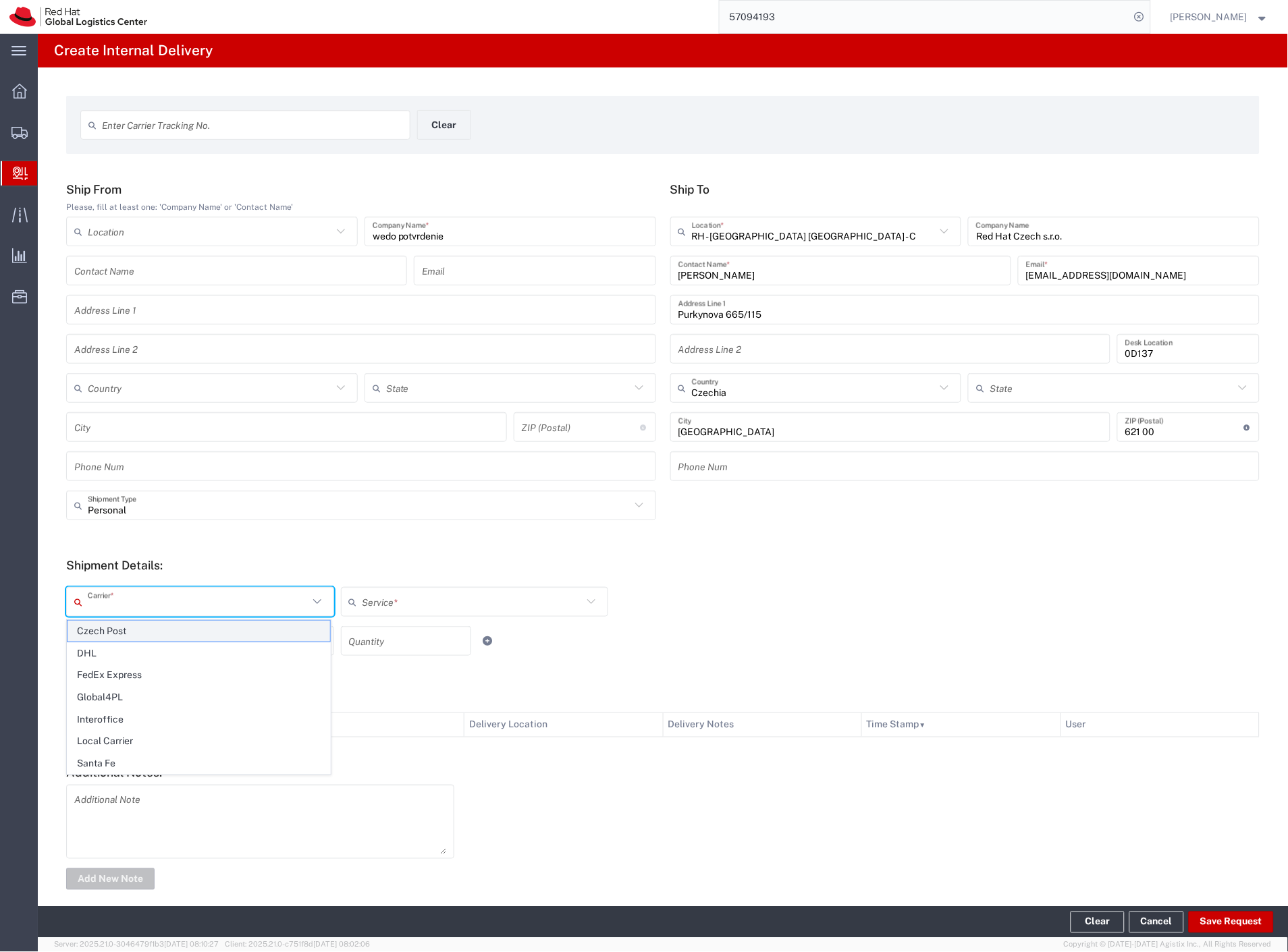
drag, startPoint x: 119, startPoint y: 595, endPoint x: 111, endPoint y: 622, distance: 28.2
click at [117, 598] on input "text" at bounding box center [198, 602] width 220 height 24
click at [108, 631] on span "Czech Post" at bounding box center [199, 632] width 262 height 21
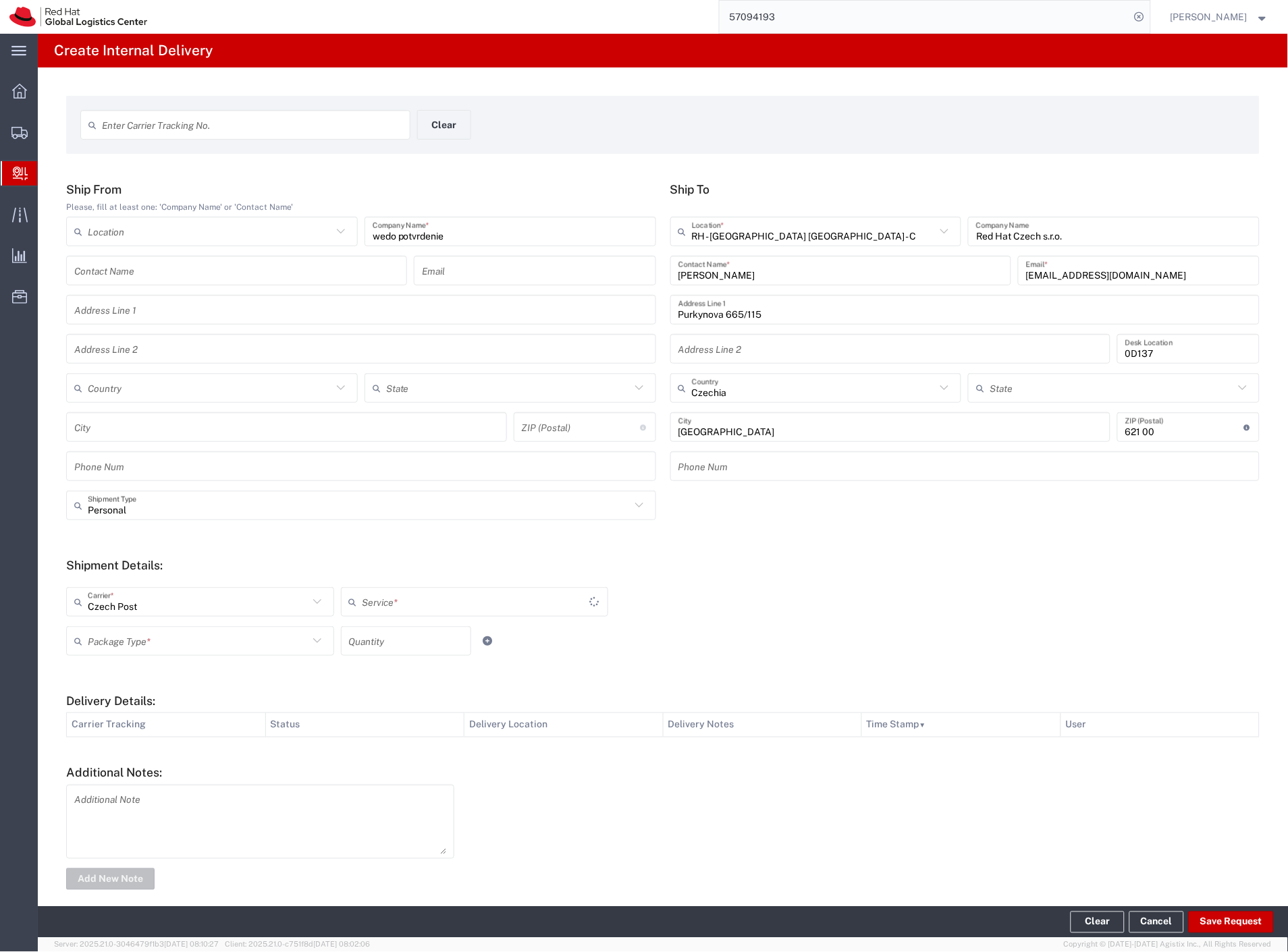
drag, startPoint x: 106, startPoint y: 642, endPoint x: 107, endPoint y: 658, distance: 16.0
click at [105, 645] on input "text" at bounding box center [198, 641] width 220 height 24
click at [127, 766] on span "Your Packaging" at bounding box center [199, 759] width 262 height 21
click at [1234, 928] on button "Save Request" at bounding box center [1230, 922] width 85 height 22
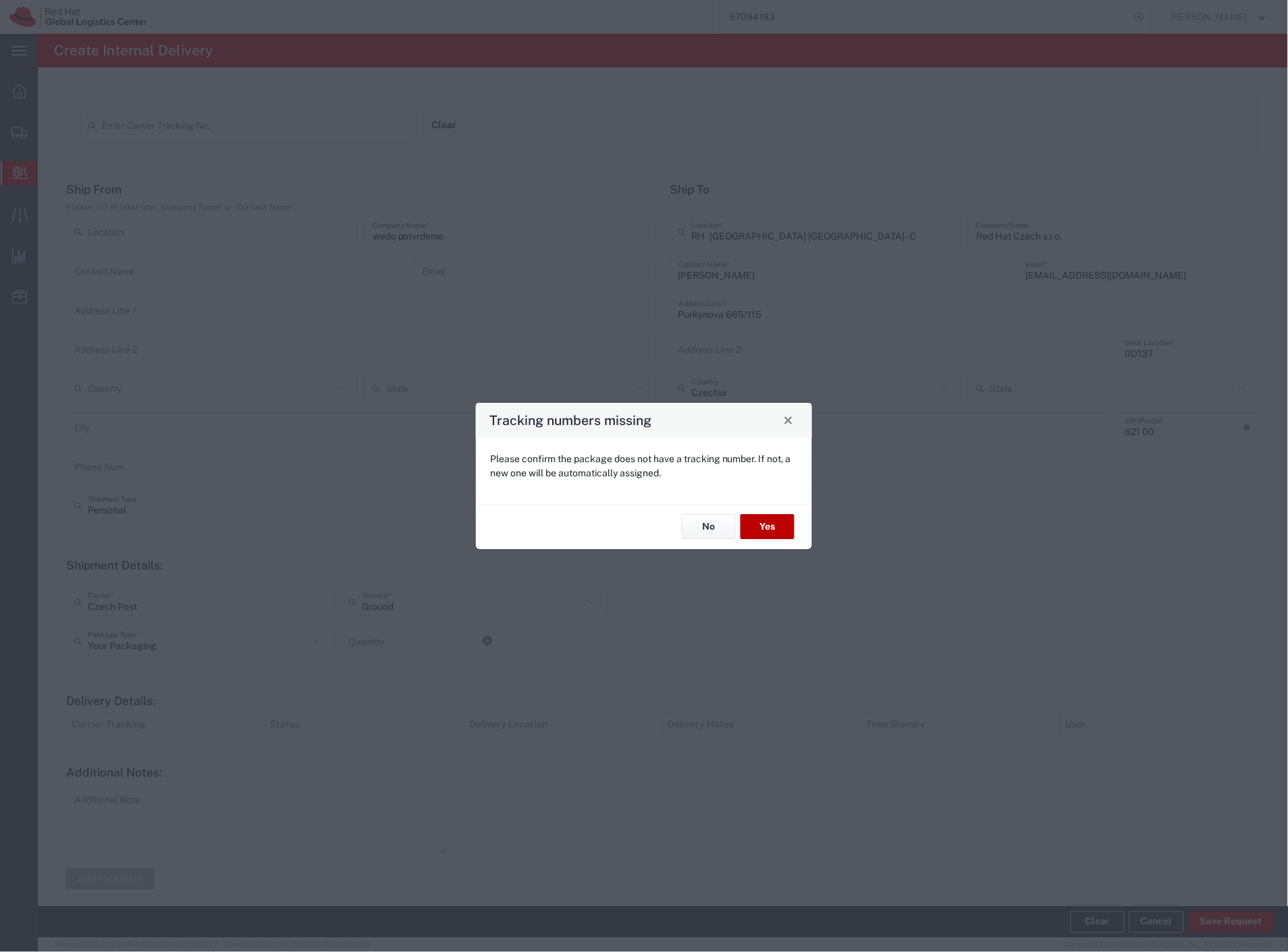
click at [781, 532] on button "Yes" at bounding box center [767, 528] width 54 height 25
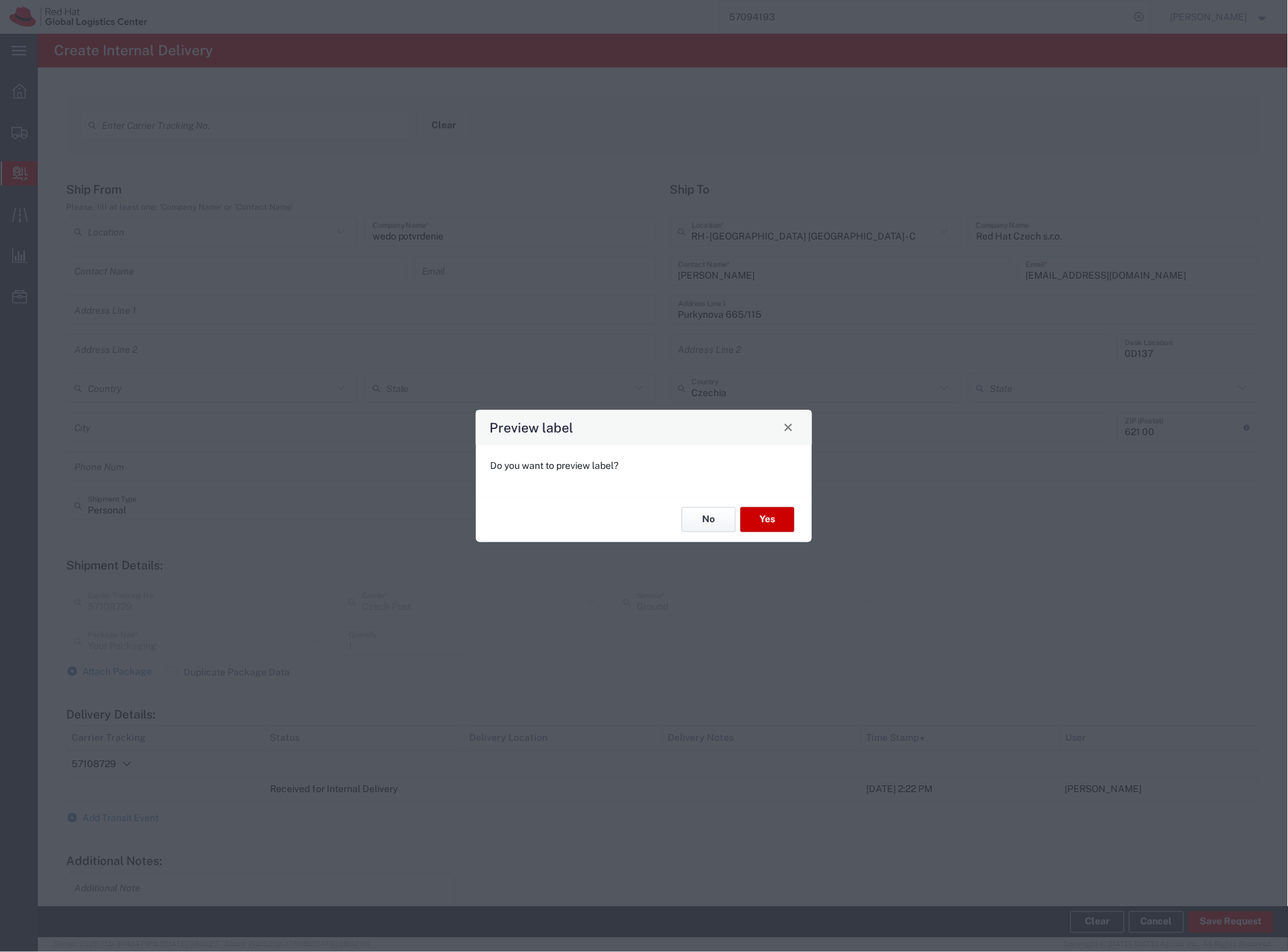
click at [718, 522] on button "No" at bounding box center [709, 520] width 54 height 25
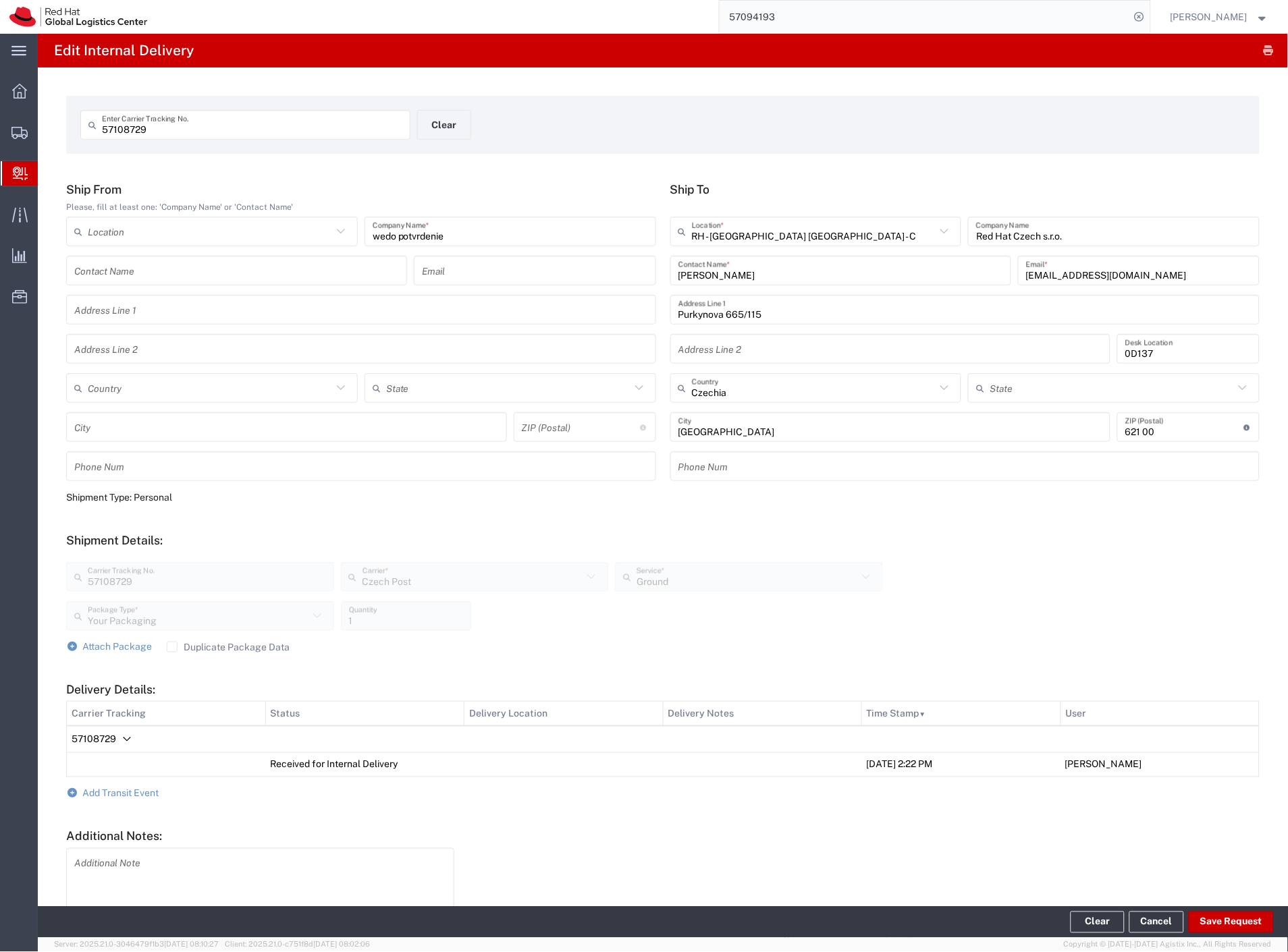
click at [608, 508] on form "Ship From Please, fill at least one: 'Company Name' or 'Contact Name' Location …" at bounding box center [663, 569] width 1194 height 774
click at [119, 795] on span "Add Transit Event" at bounding box center [121, 794] width 76 height 10
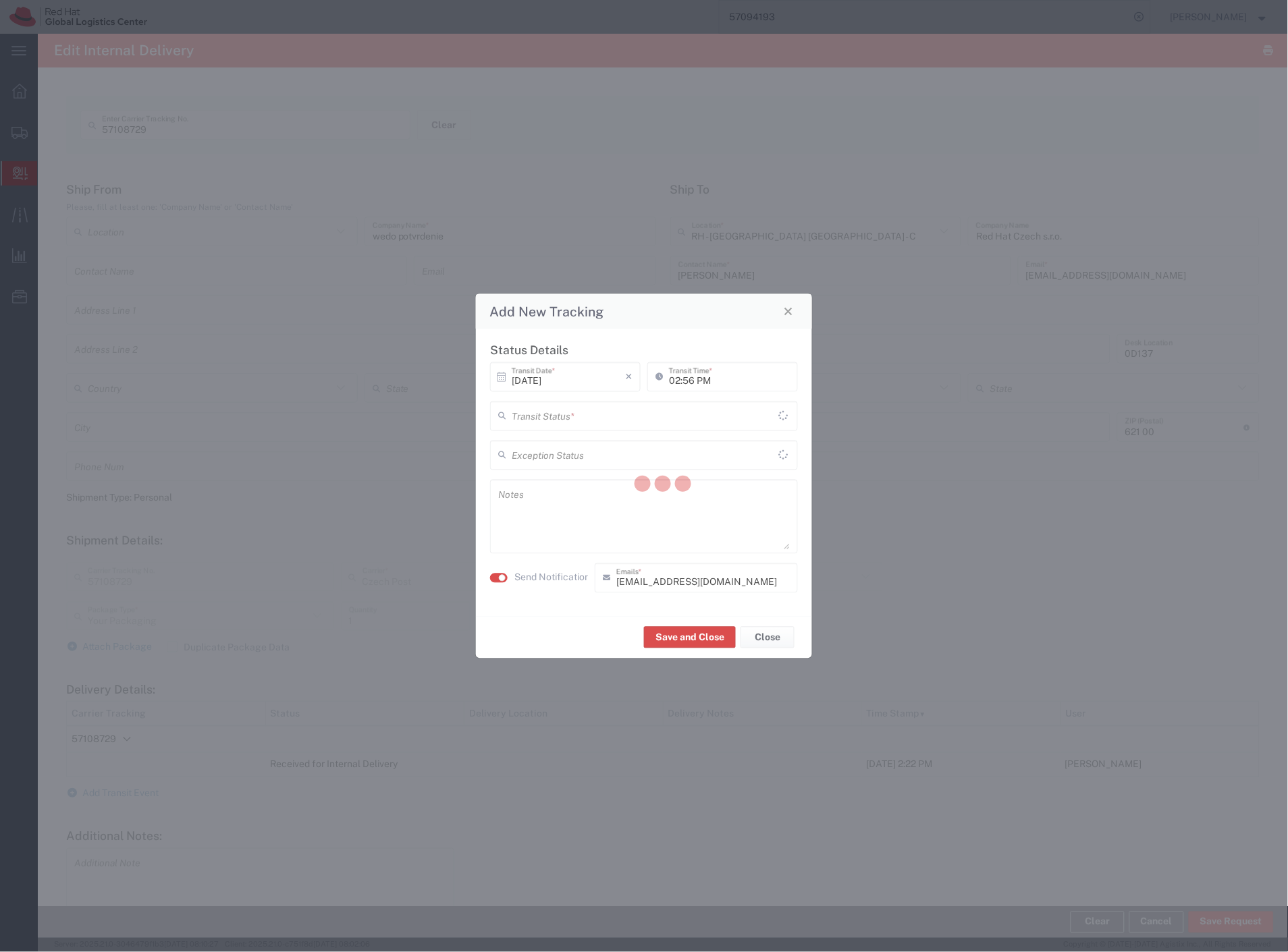
click at [621, 425] on div at bounding box center [662, 486] width 1250 height 905
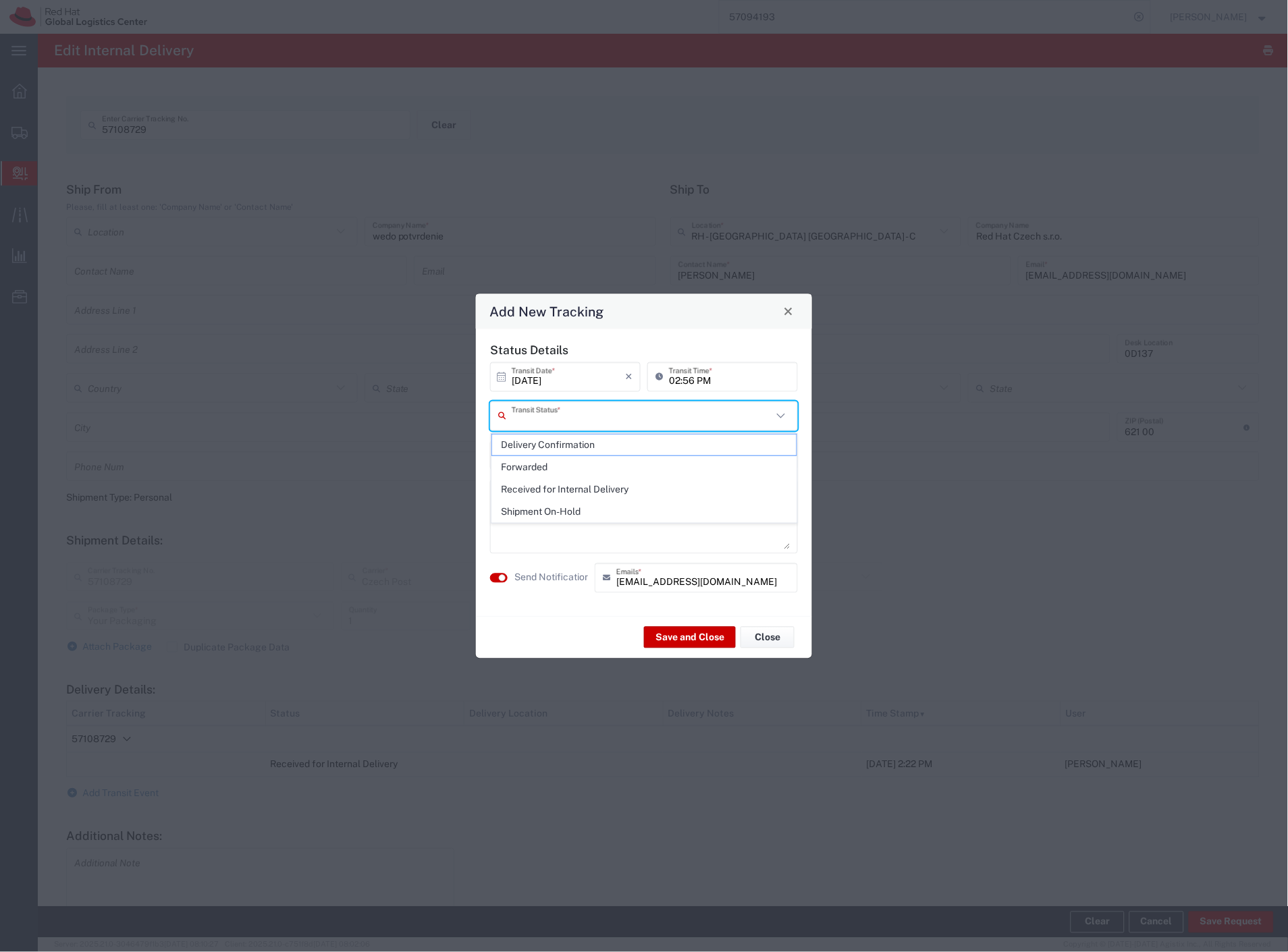
click at [617, 418] on input "text" at bounding box center [642, 416] width 261 height 24
click at [606, 442] on span "Delivery Confirmation" at bounding box center [644, 445] width 305 height 21
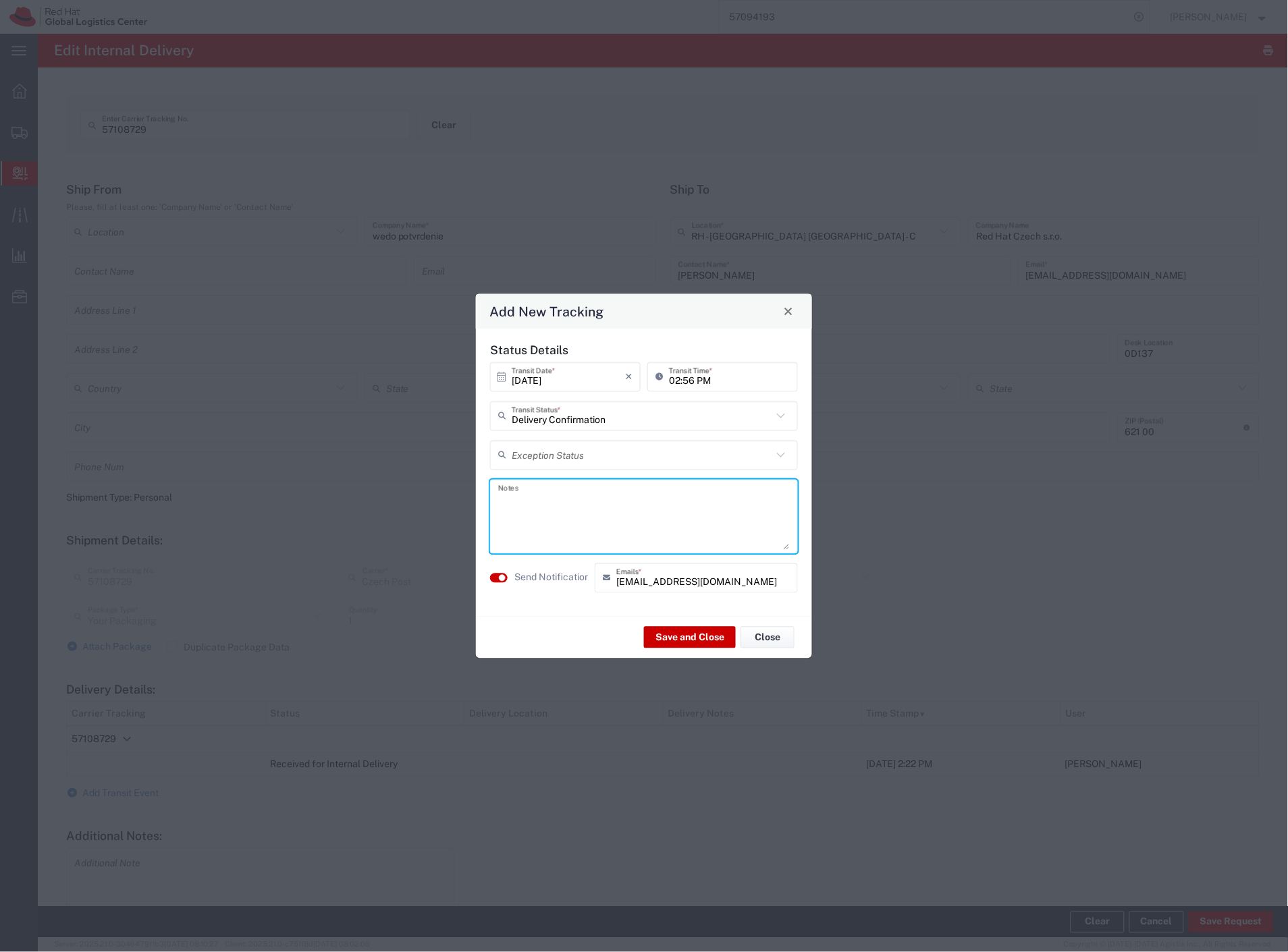
click at [578, 518] on textarea at bounding box center [643, 516] width 291 height 66
click at [714, 635] on button "Save and Close" at bounding box center [690, 638] width 92 height 22
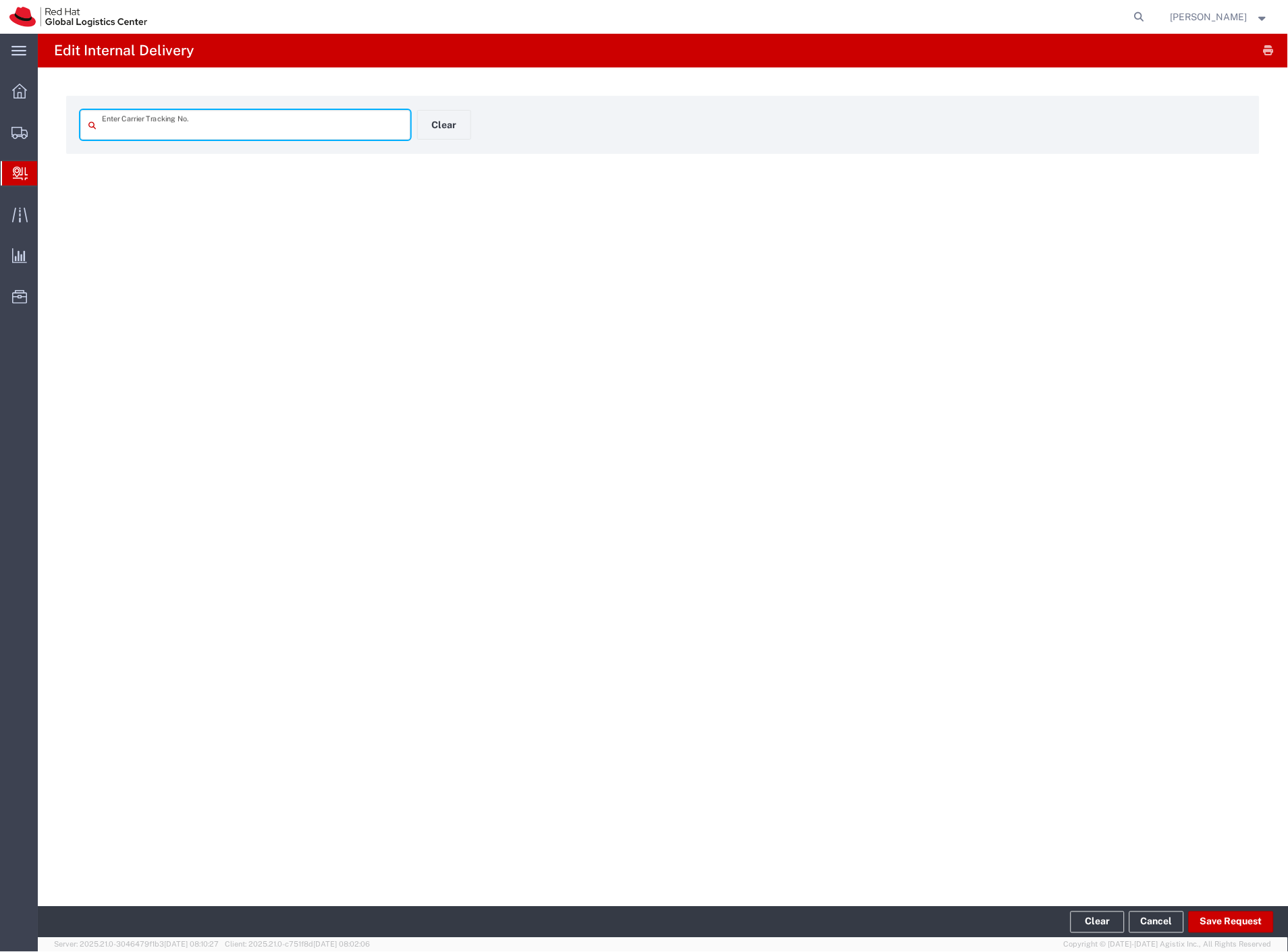
type input "57021541"
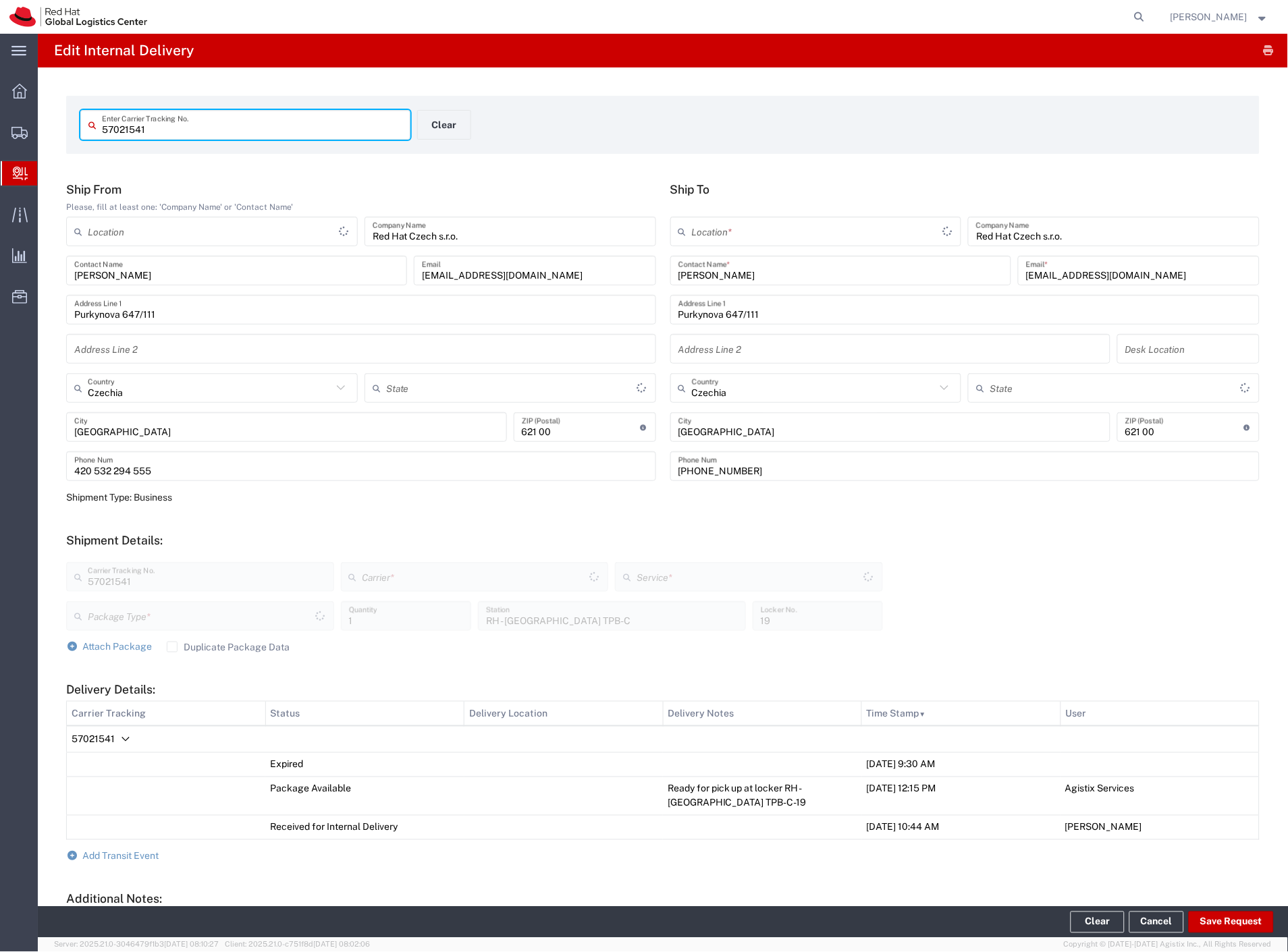
type input "Your Packaging"
type input "IO_Ground"
type input "Interoffice"
type input "RH - [GEOGRAPHIC_DATA] [GEOGRAPHIC_DATA] - B"
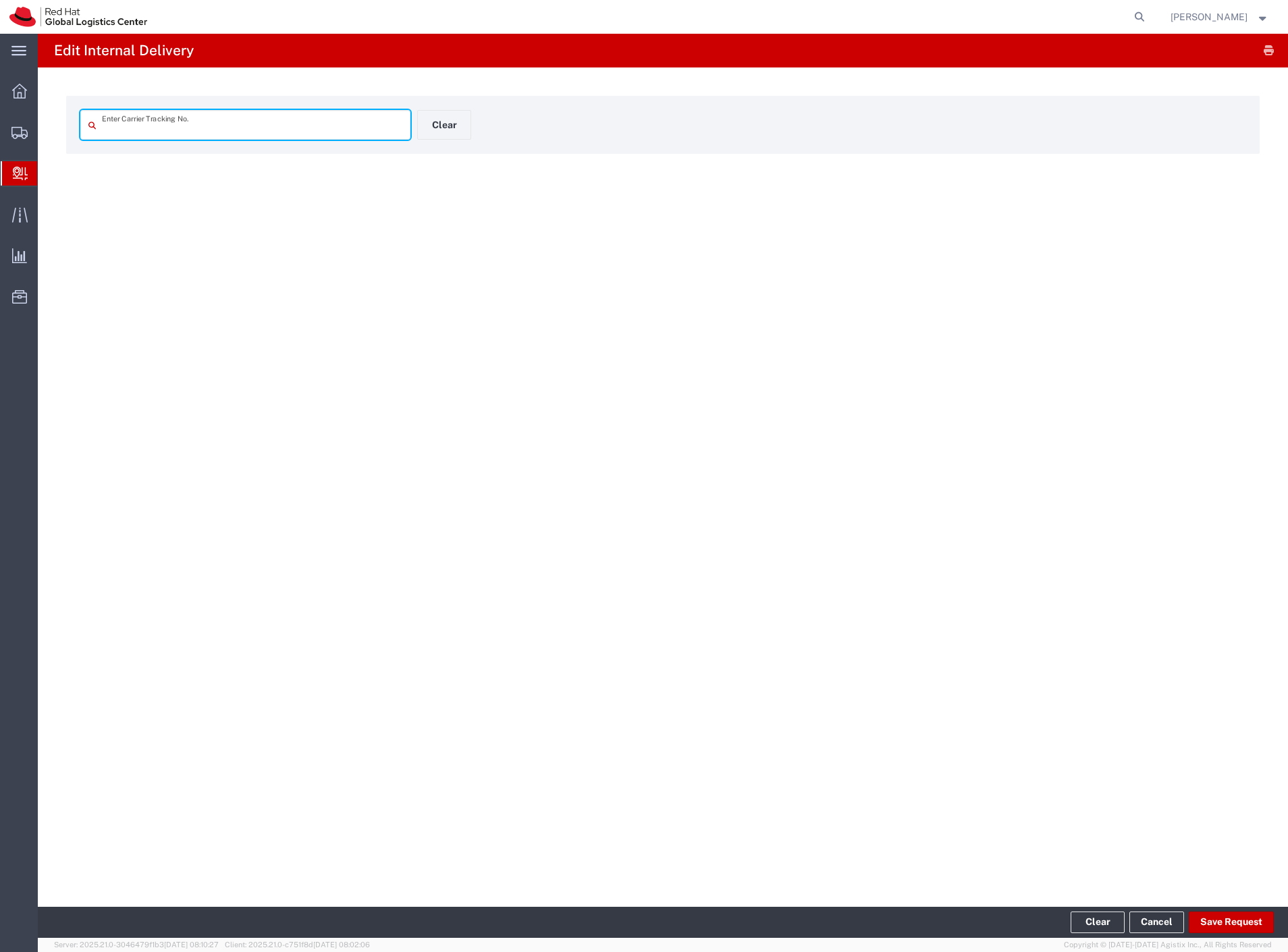
type input "57034160"
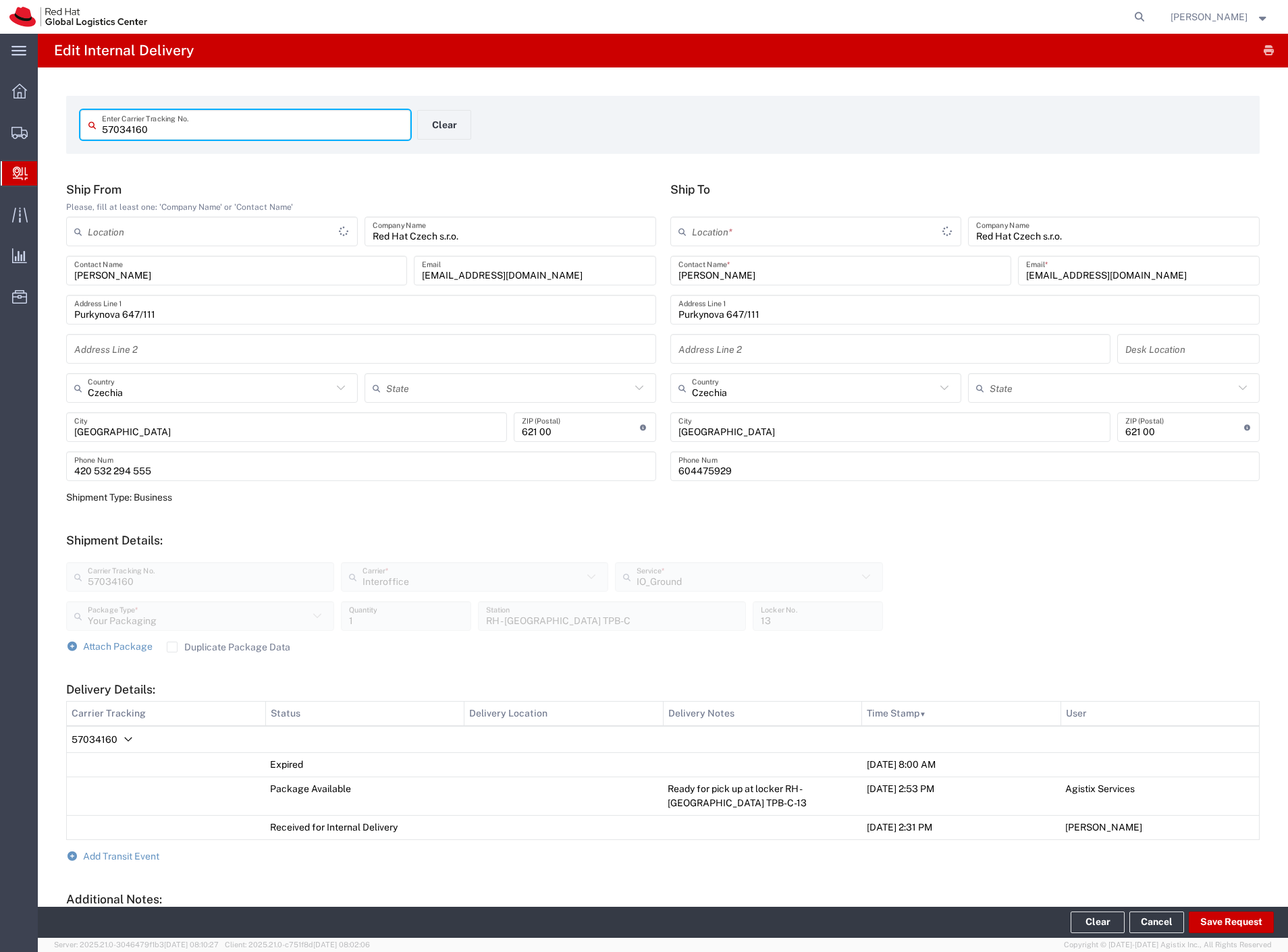
type input "RH - [GEOGRAPHIC_DATA] [GEOGRAPHIC_DATA] - B"
